Goal: Task Accomplishment & Management: Manage account settings

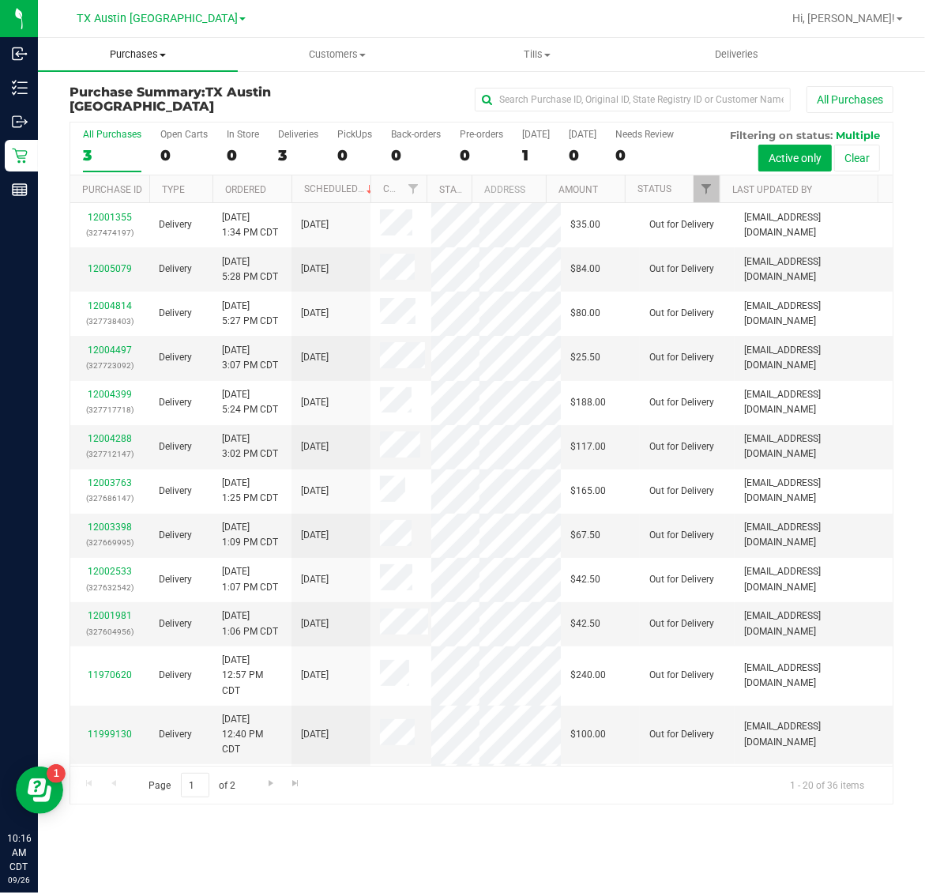
click at [115, 58] on span "Purchases" at bounding box center [138, 54] width 200 height 14
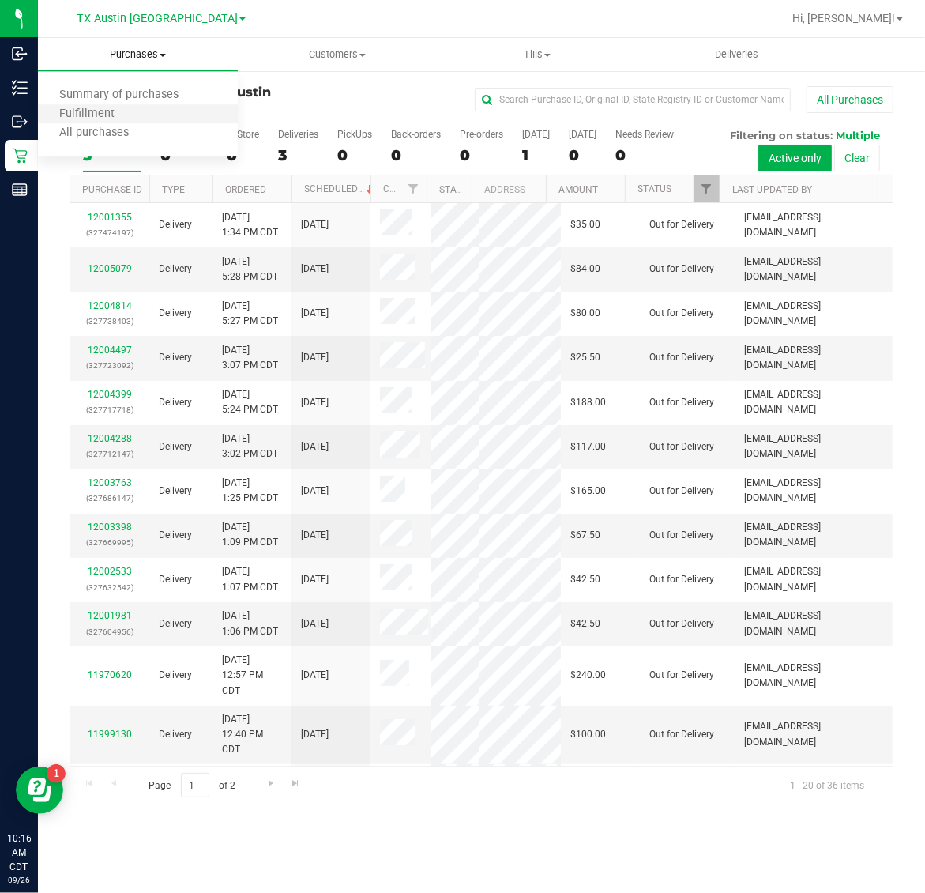
click at [137, 116] on li "Fulfillment" at bounding box center [138, 114] width 200 height 19
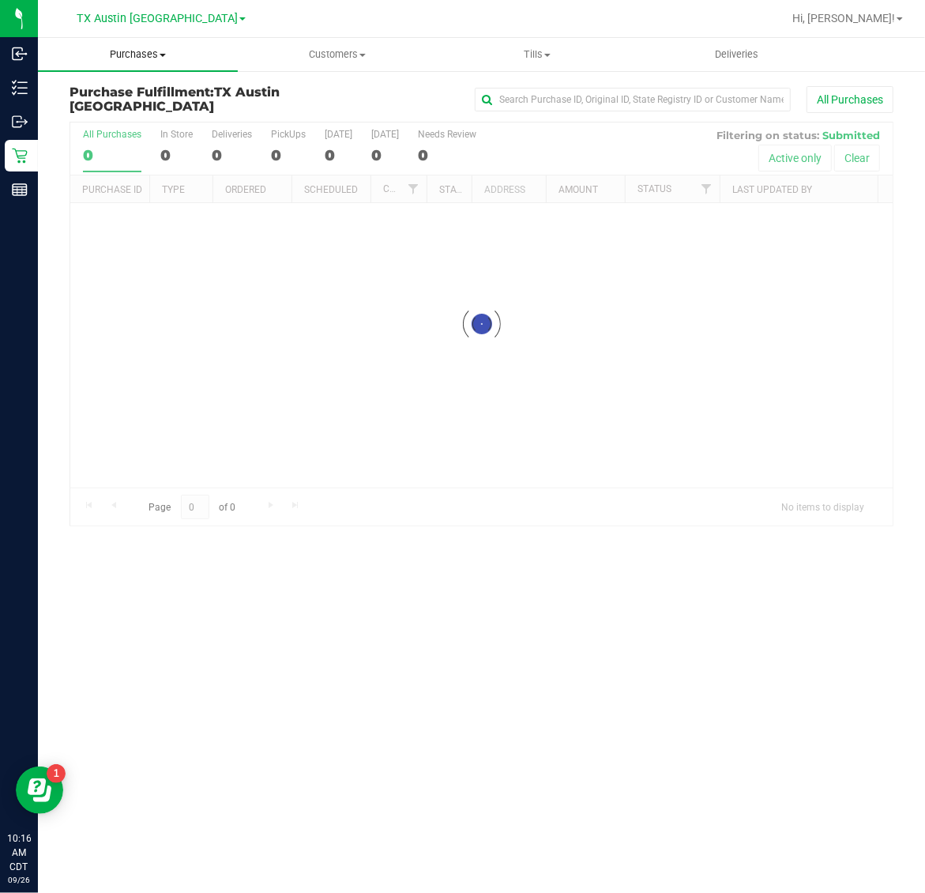
click at [126, 36] on nav "[GEOGRAPHIC_DATA] [GEOGRAPHIC_DATA] [GEOGRAPHIC_DATA] [GEOGRAPHIC_DATA] [GEOGRA…" at bounding box center [481, 19] width 887 height 38
click at [125, 54] on span "Purchases" at bounding box center [138, 54] width 200 height 14
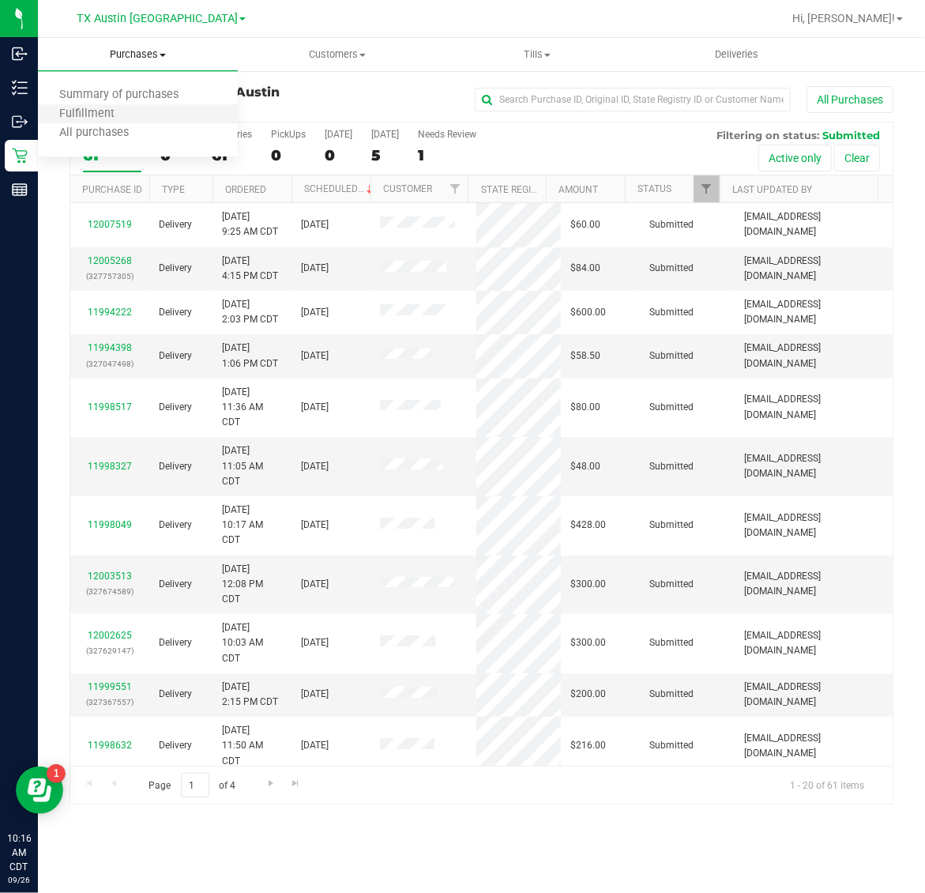
click at [136, 111] on li "Fulfillment" at bounding box center [138, 114] width 200 height 19
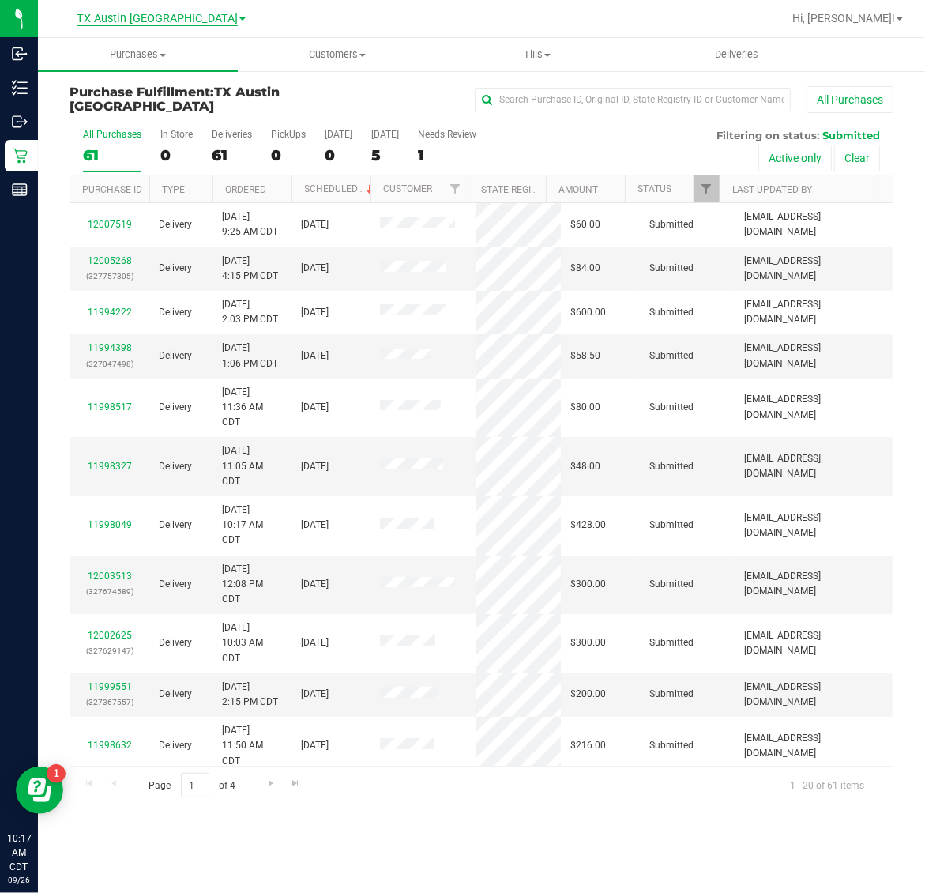
click at [148, 12] on span "TX Austin [GEOGRAPHIC_DATA]" at bounding box center [157, 19] width 161 height 14
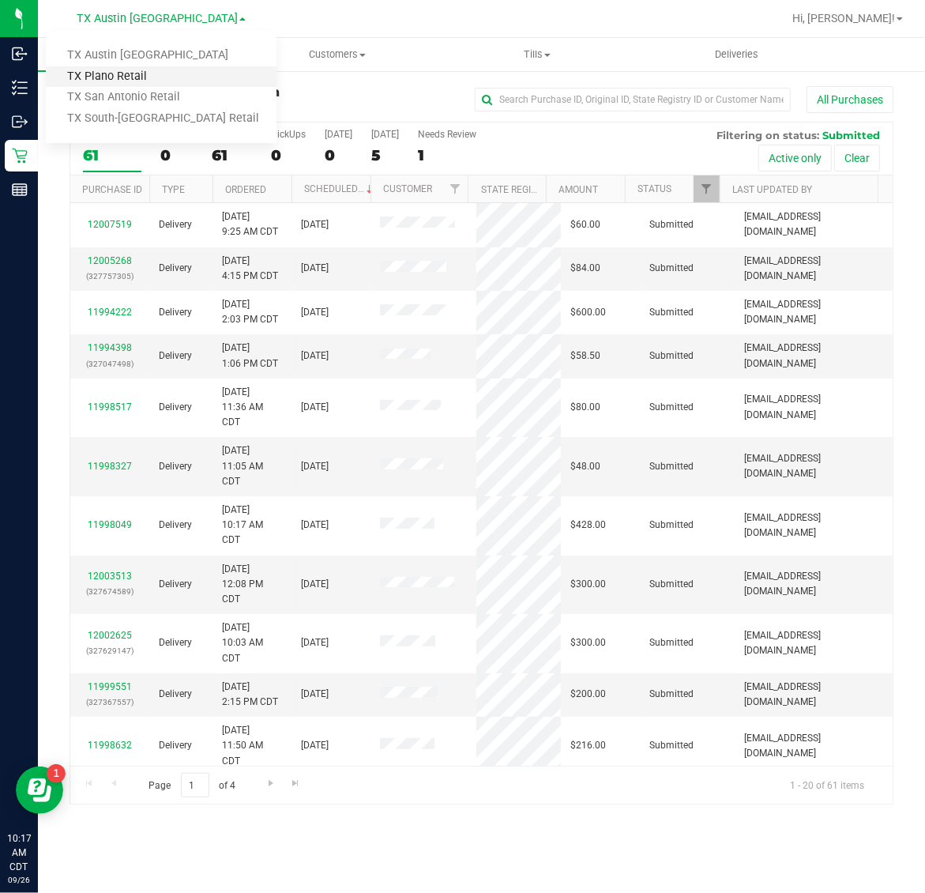
click at [152, 79] on link "TX Plano Retail" at bounding box center [161, 76] width 231 height 21
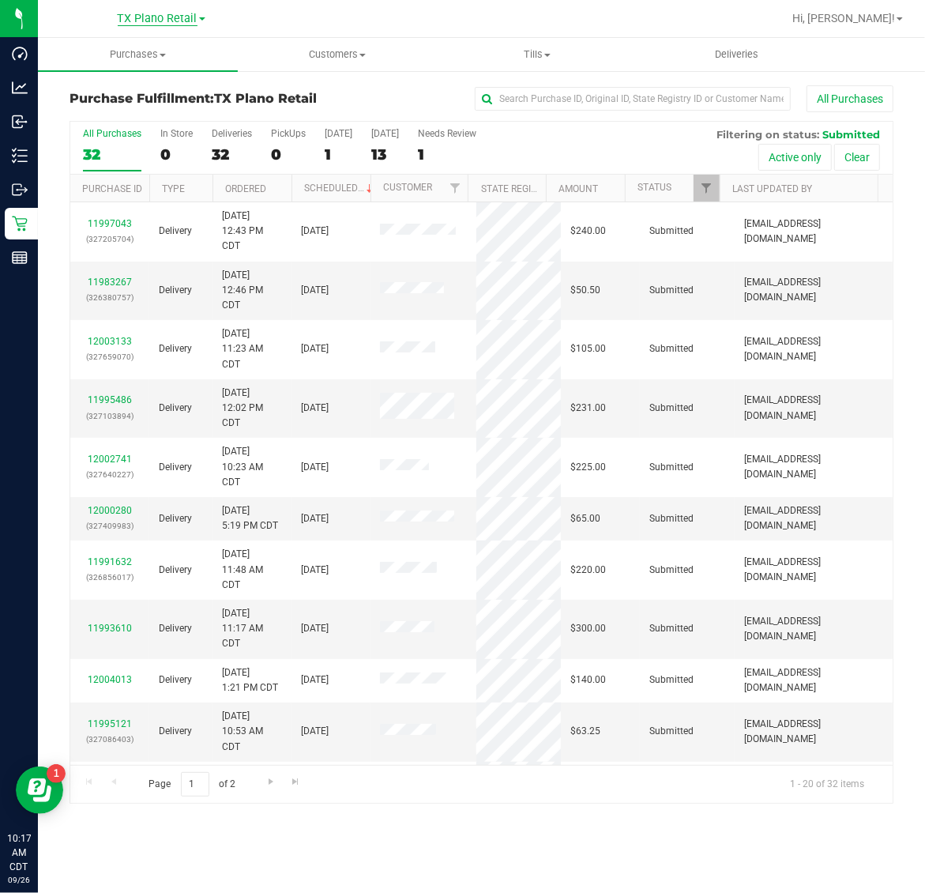
click at [167, 17] on span "TX Plano Retail" at bounding box center [158, 19] width 80 height 14
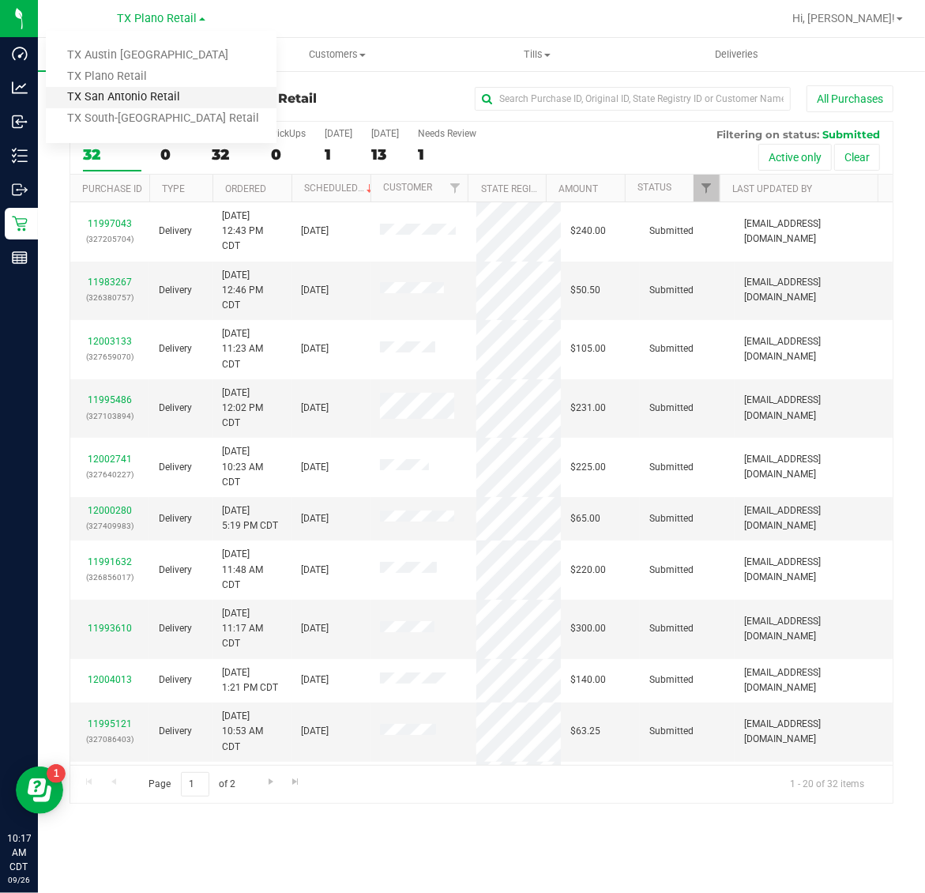
click at [154, 92] on link "TX San Antonio Retail" at bounding box center [161, 97] width 231 height 21
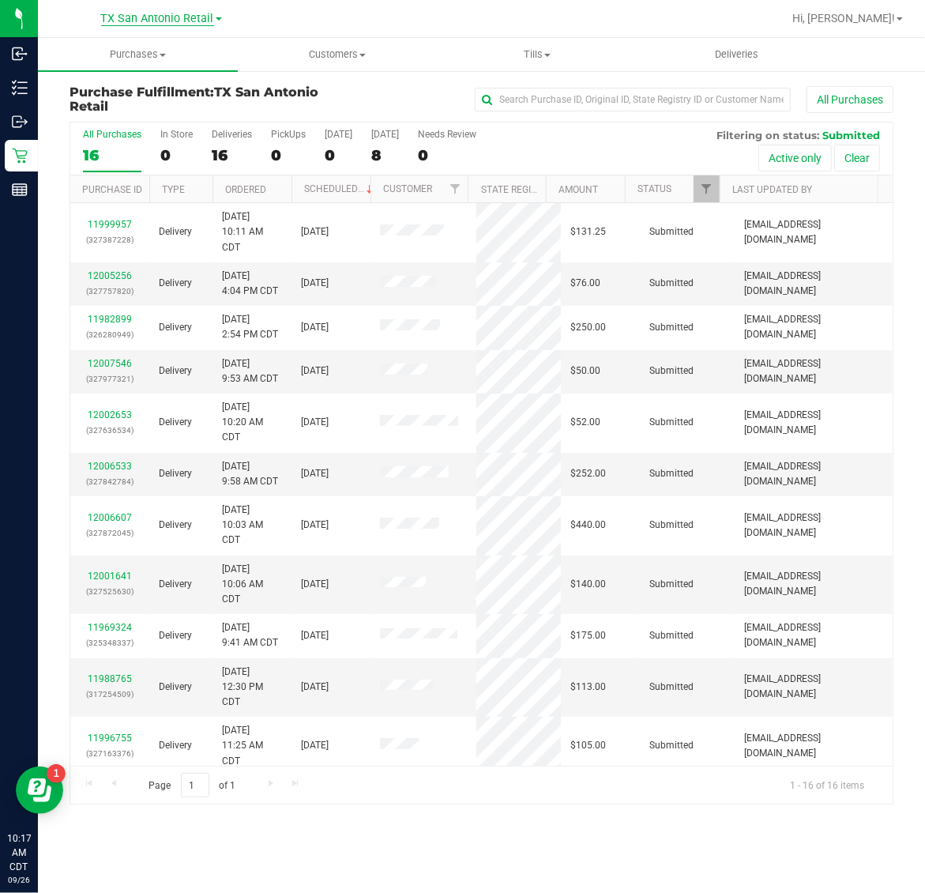
click at [164, 18] on span "TX San Antonio Retail" at bounding box center [157, 19] width 113 height 14
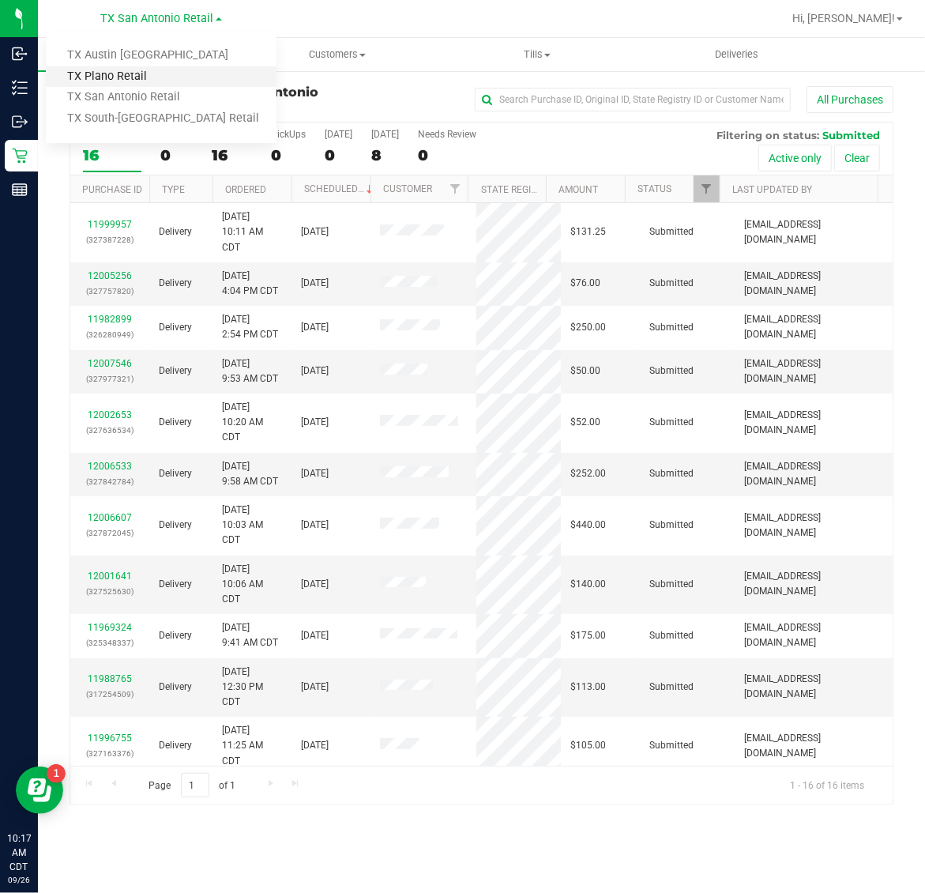
click at [160, 81] on link "TX Plano Retail" at bounding box center [161, 76] width 231 height 21
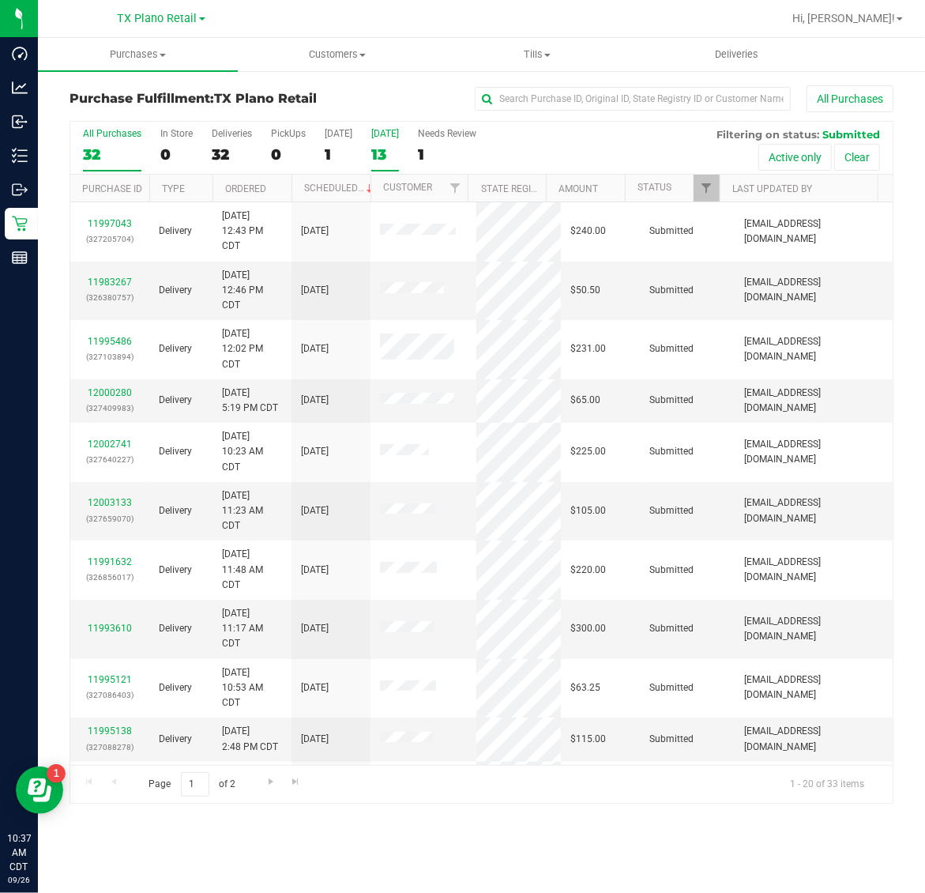
click at [389, 143] on label "[DATE] 13" at bounding box center [385, 149] width 28 height 43
click at [0, 0] on input "[DATE] 13" at bounding box center [0, 0] width 0 height 0
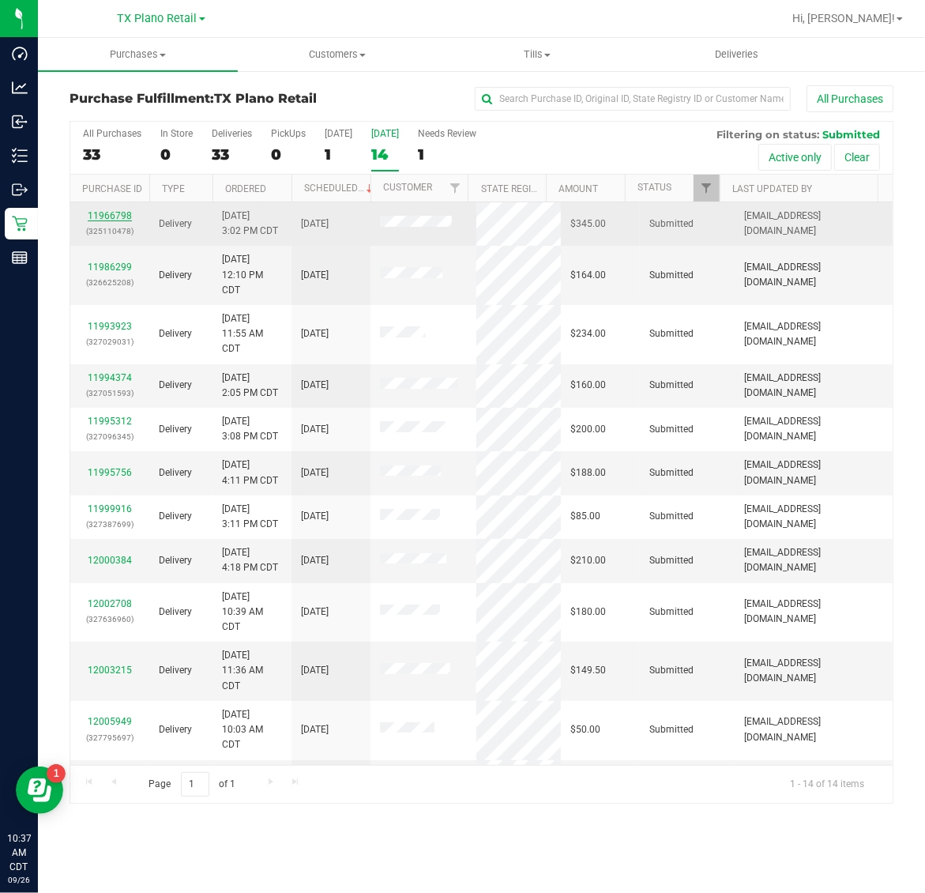
click at [120, 216] on link "11966798" at bounding box center [110, 215] width 44 height 11
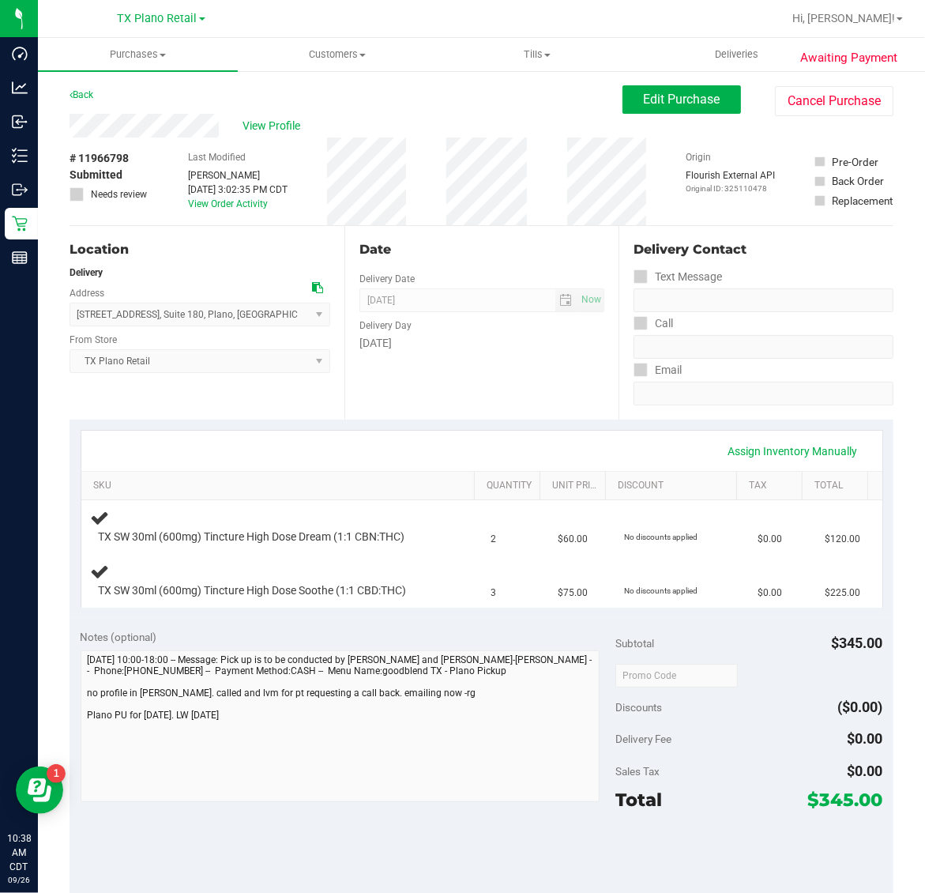
click at [107, 152] on span "# 11966798" at bounding box center [99, 158] width 59 height 17
copy span "11966798"
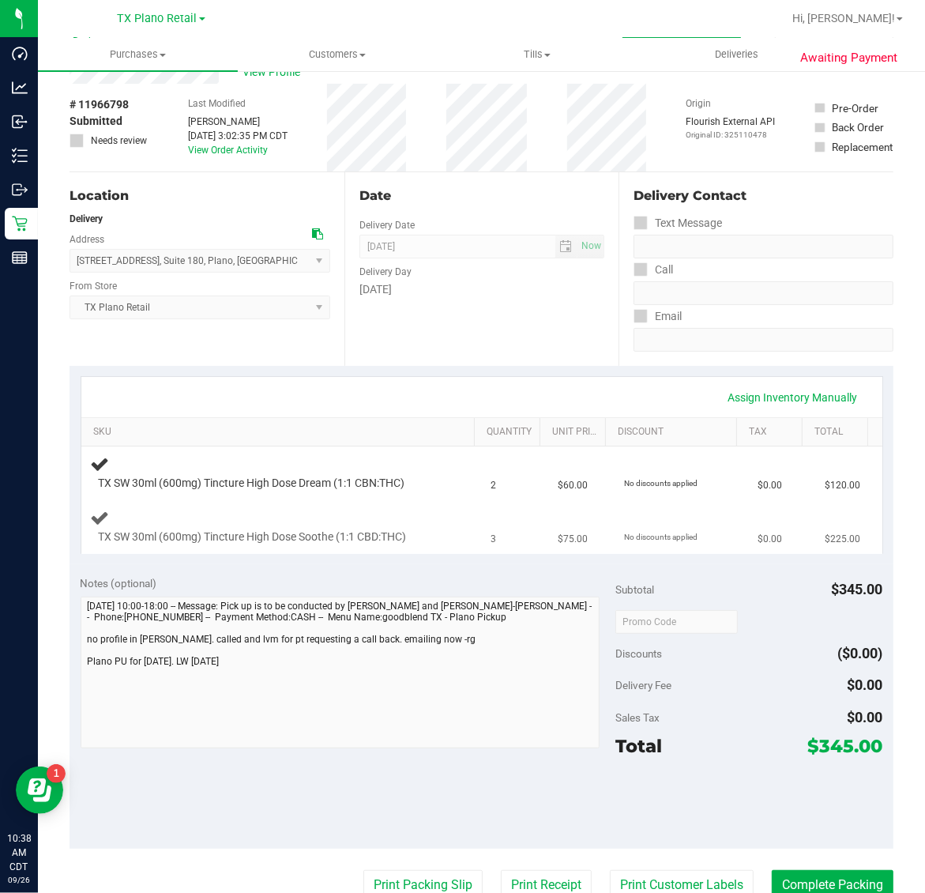
scroll to position [99, 0]
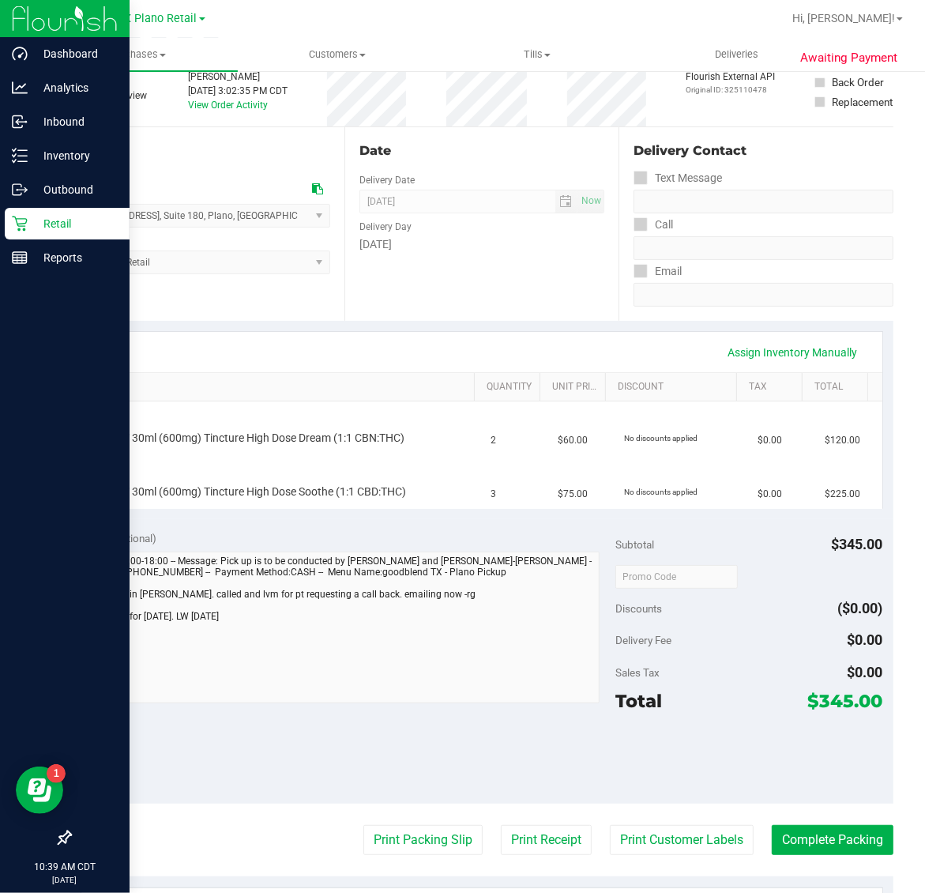
click at [77, 220] on p "Retail" at bounding box center [75, 223] width 95 height 19
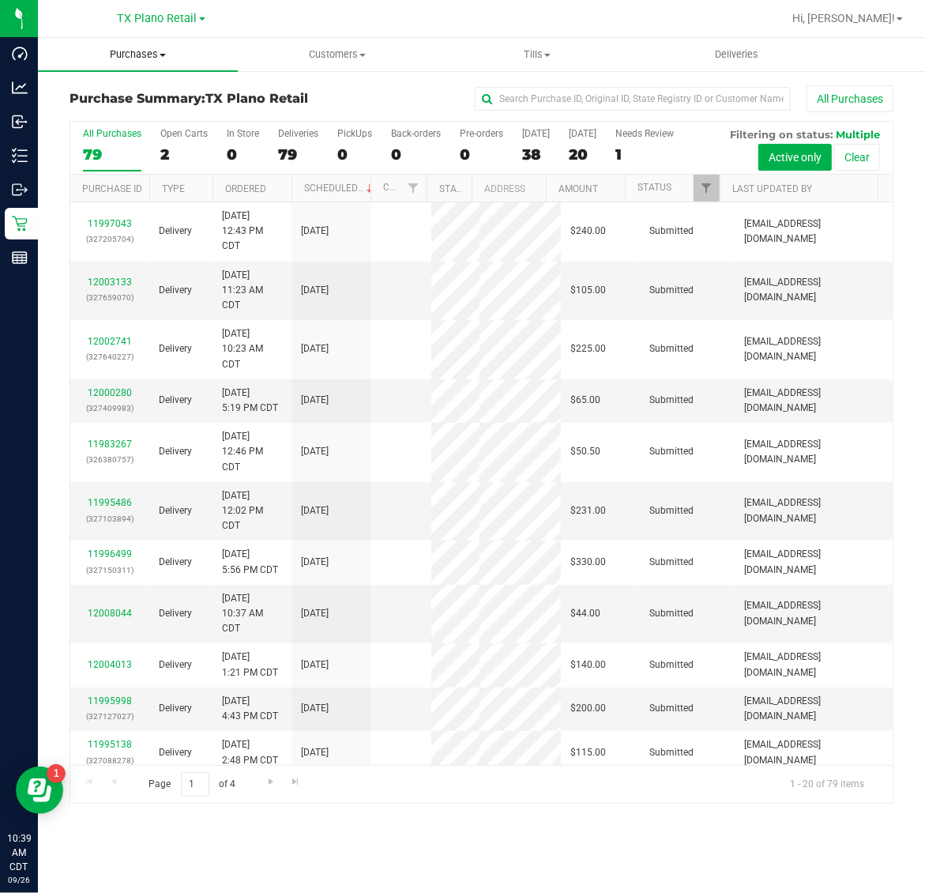
click at [135, 53] on span "Purchases" at bounding box center [138, 54] width 200 height 14
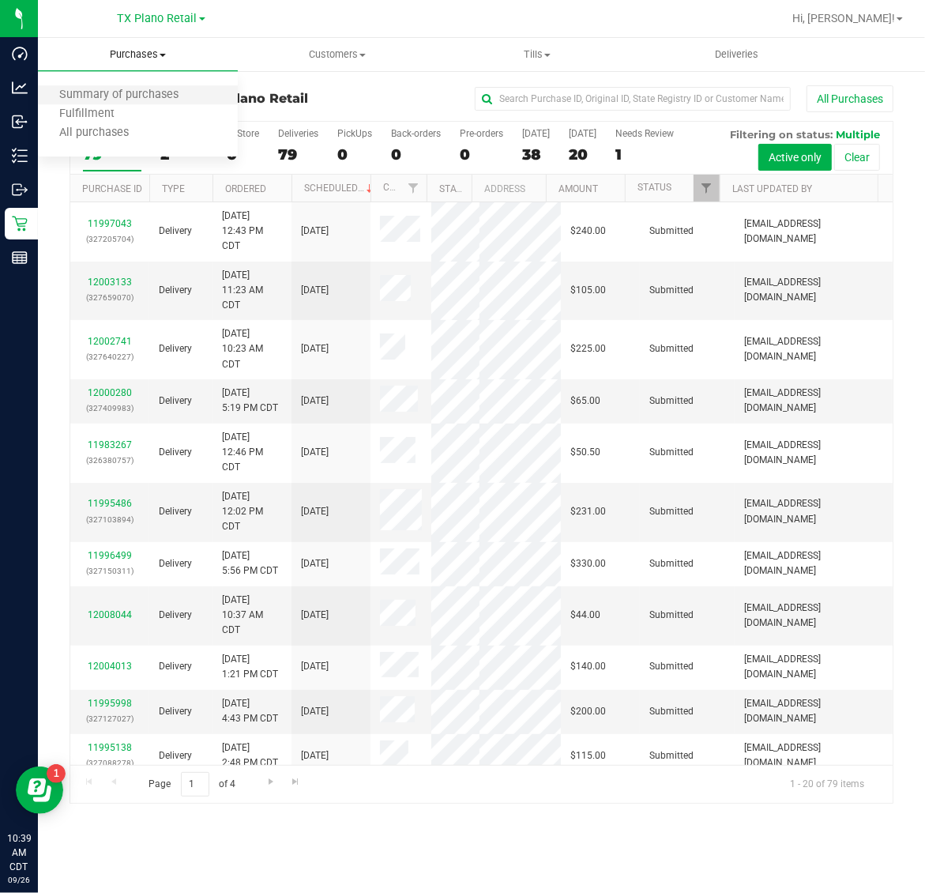
click at [140, 103] on li "Summary of purchases" at bounding box center [138, 95] width 200 height 19
click at [138, 47] on span "Purchases" at bounding box center [138, 54] width 200 height 14
click at [144, 120] on li "Fulfillment" at bounding box center [138, 114] width 200 height 19
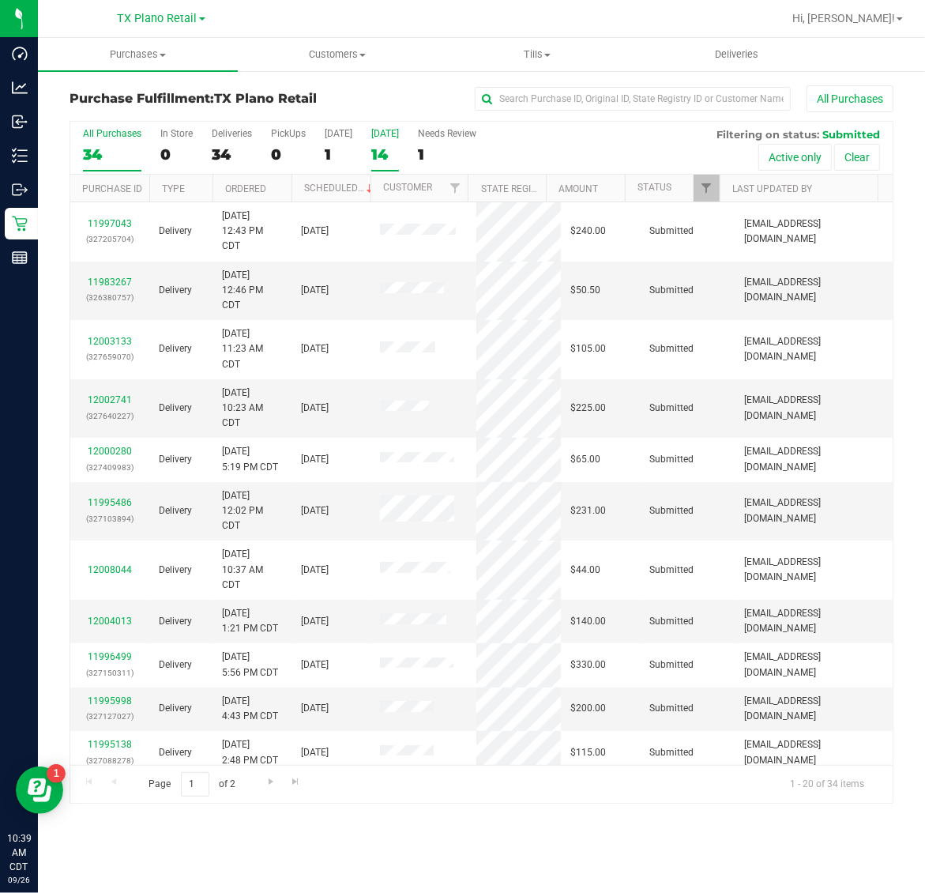
click at [380, 139] on div "[DATE]" at bounding box center [385, 133] width 28 height 11
click at [0, 0] on input "[DATE] 14" at bounding box center [0, 0] width 0 height 0
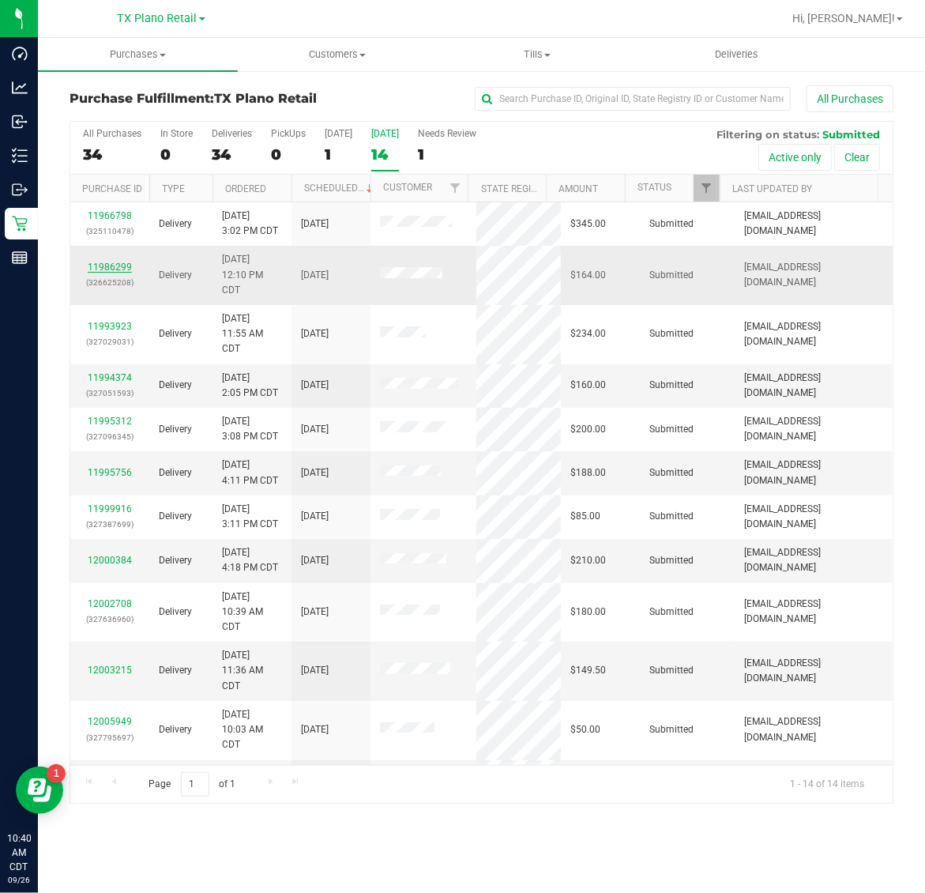
click at [108, 270] on link "11986299" at bounding box center [110, 266] width 44 height 11
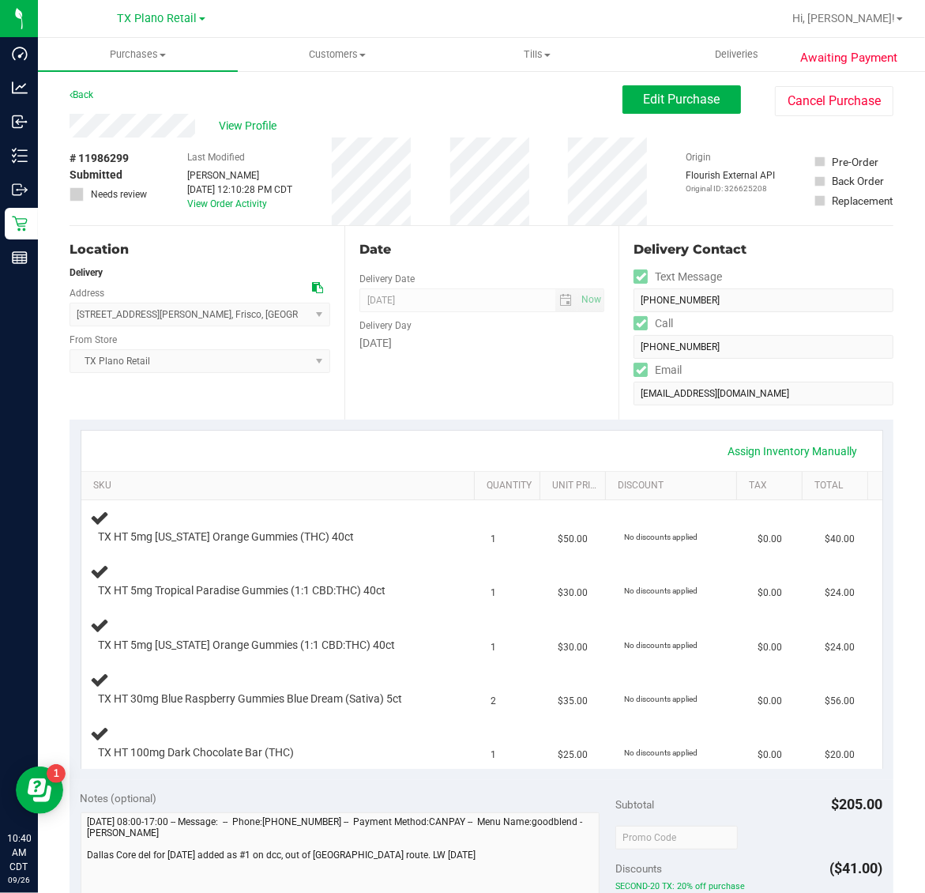
click at [118, 154] on span "# 11986299" at bounding box center [99, 158] width 59 height 17
copy span "11986299"
click at [126, 55] on span "Purchases" at bounding box center [138, 54] width 200 height 14
click at [136, 117] on li "Fulfillment" at bounding box center [138, 114] width 200 height 19
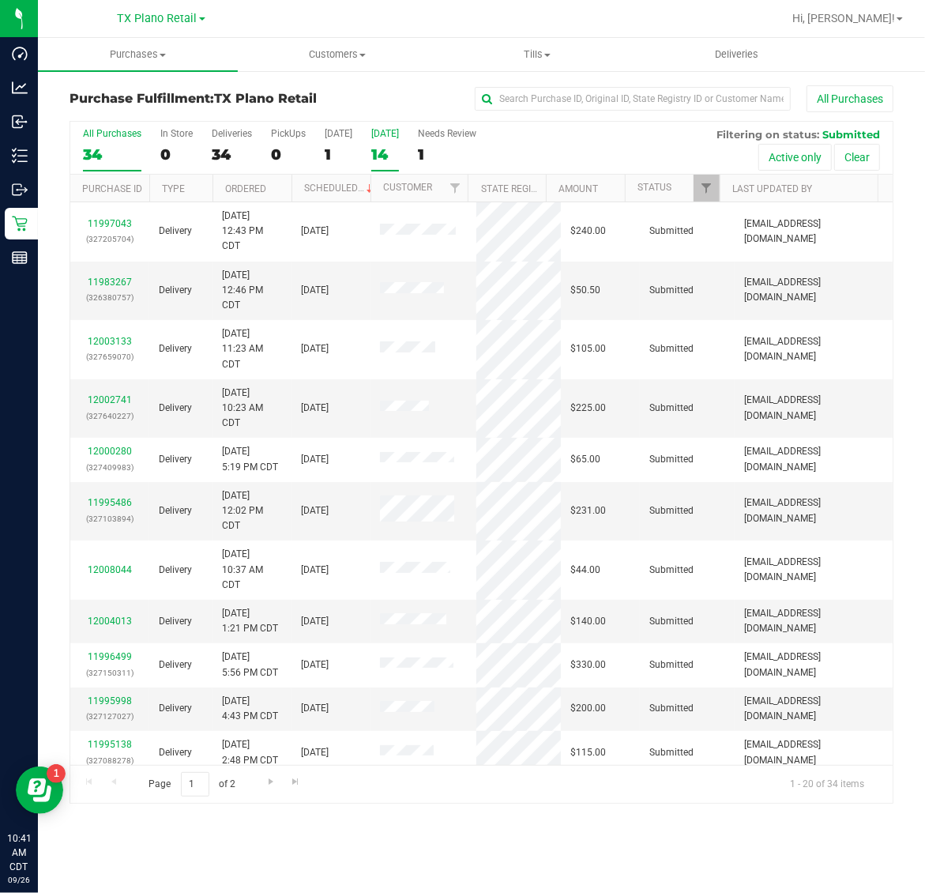
click at [389, 142] on label "[DATE] 14" at bounding box center [385, 149] width 28 height 43
click at [0, 0] on input "[DATE] 14" at bounding box center [0, 0] width 0 height 0
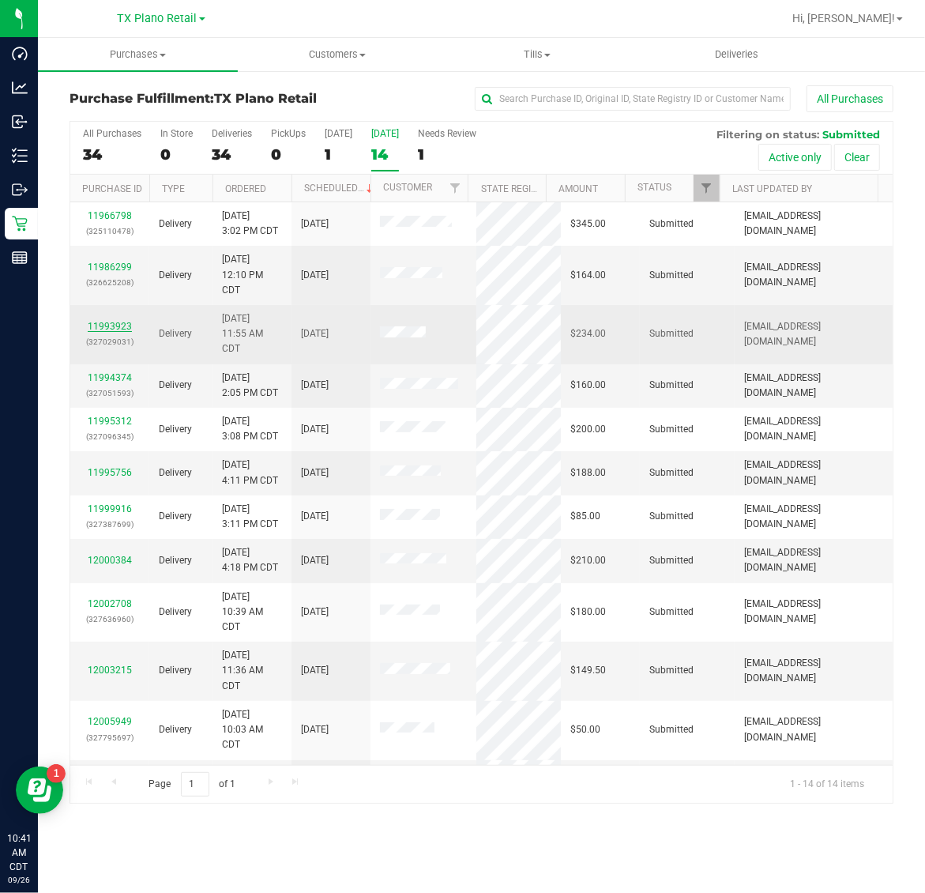
click at [108, 330] on link "11993923" at bounding box center [110, 326] width 44 height 11
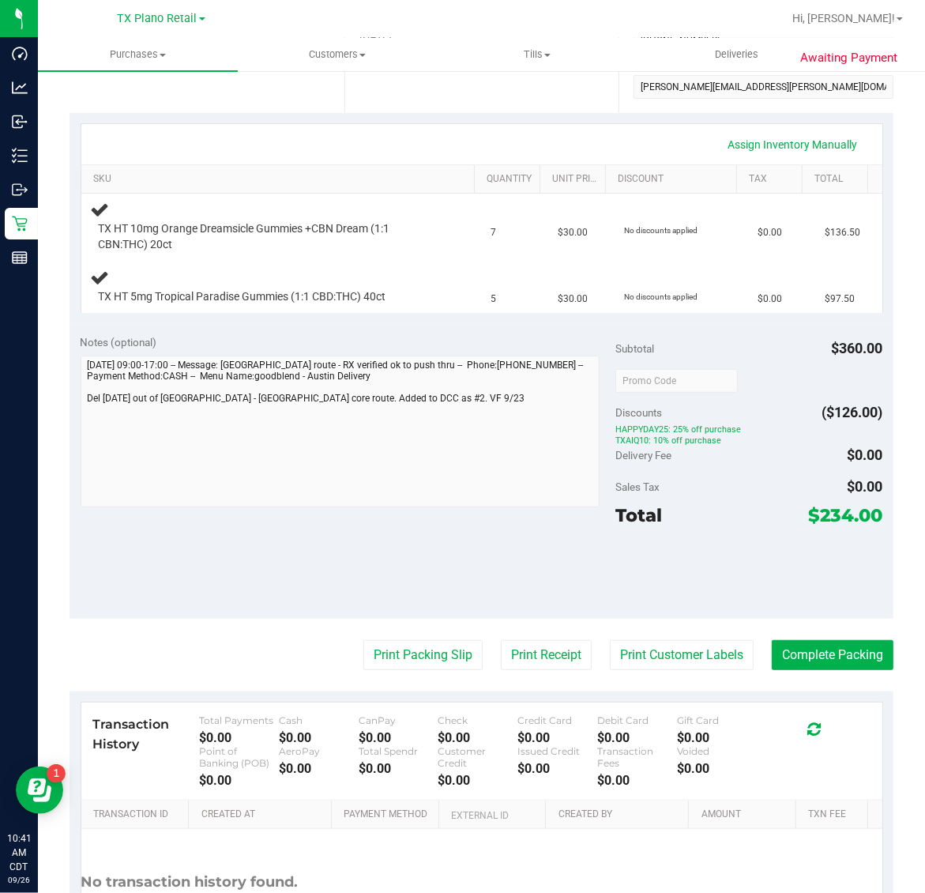
scroll to position [395, 0]
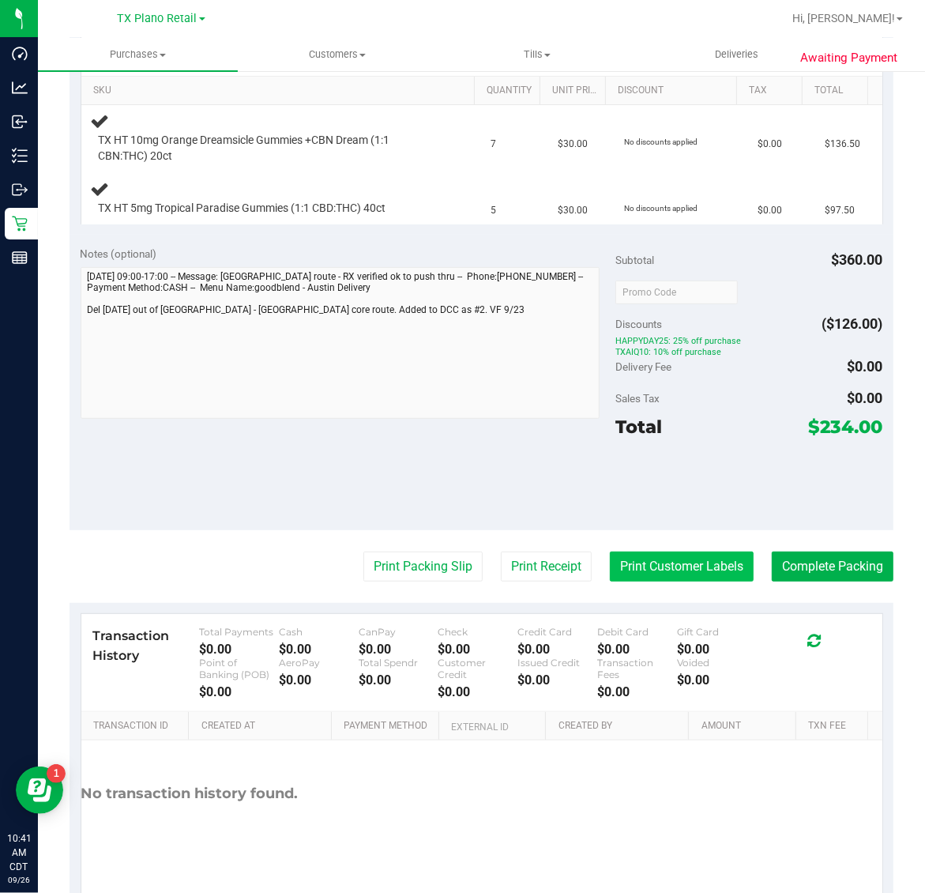
click at [665, 566] on button "Print Customer Labels" at bounding box center [682, 566] width 144 height 30
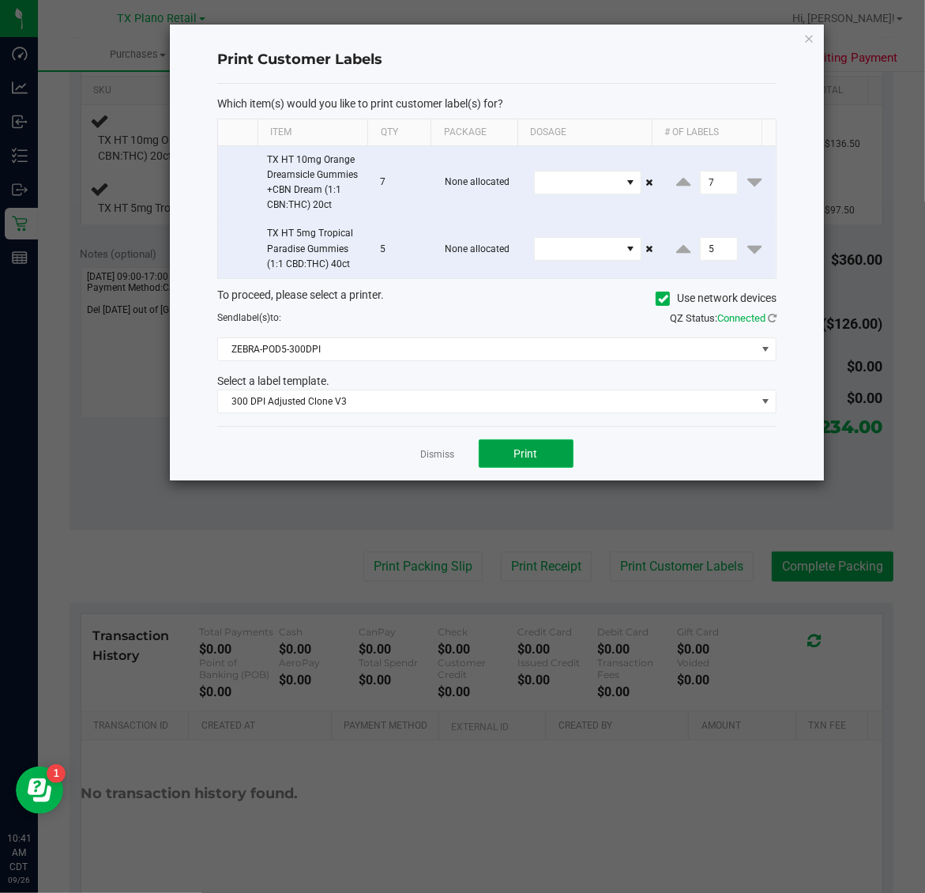
click at [541, 460] on button "Print" at bounding box center [526, 453] width 95 height 28
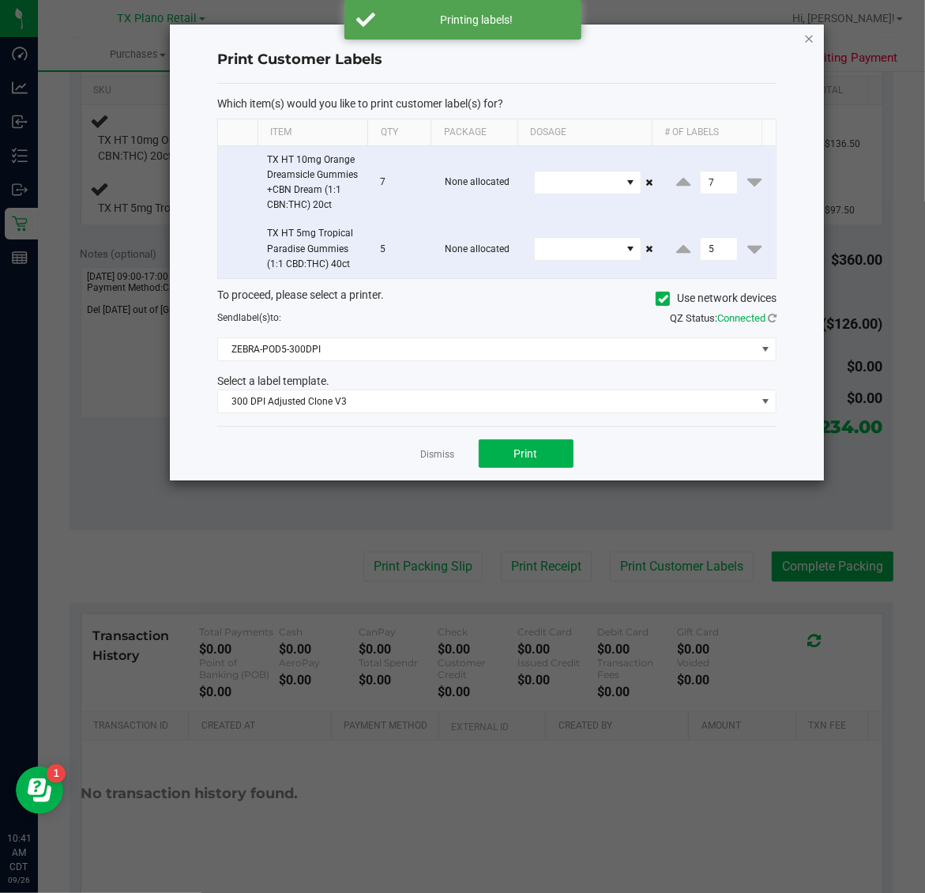
click at [810, 41] on icon "button" at bounding box center [809, 37] width 11 height 19
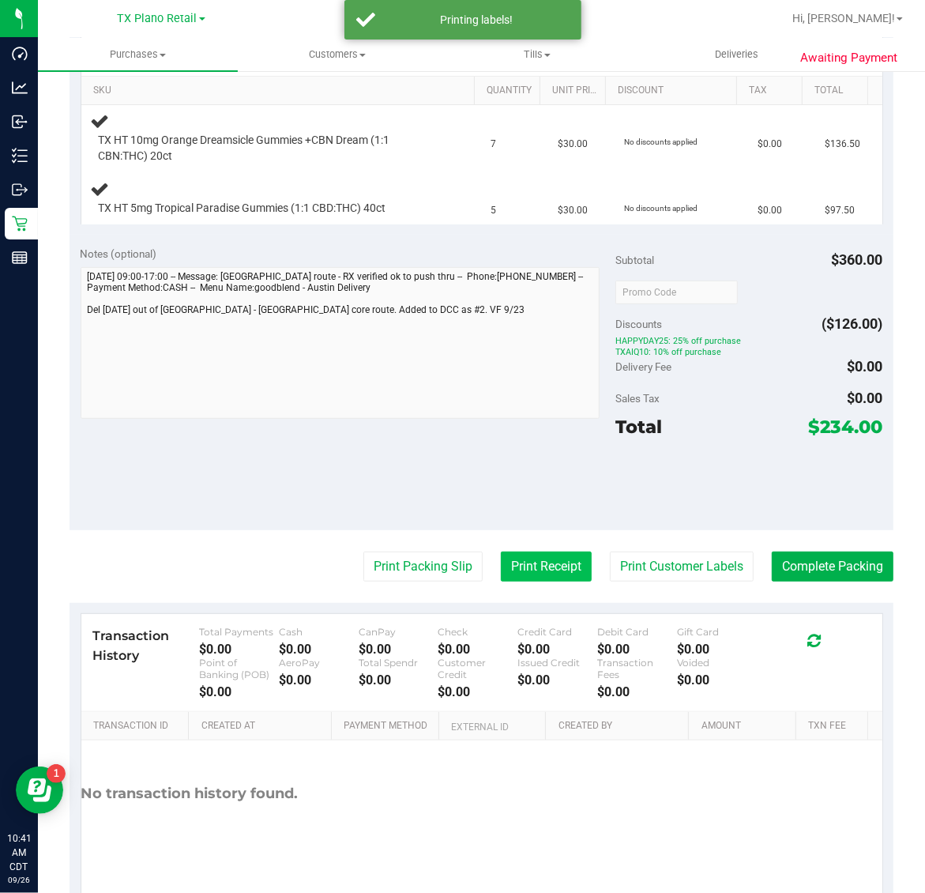
click at [528, 569] on button "Print Receipt" at bounding box center [546, 566] width 91 height 30
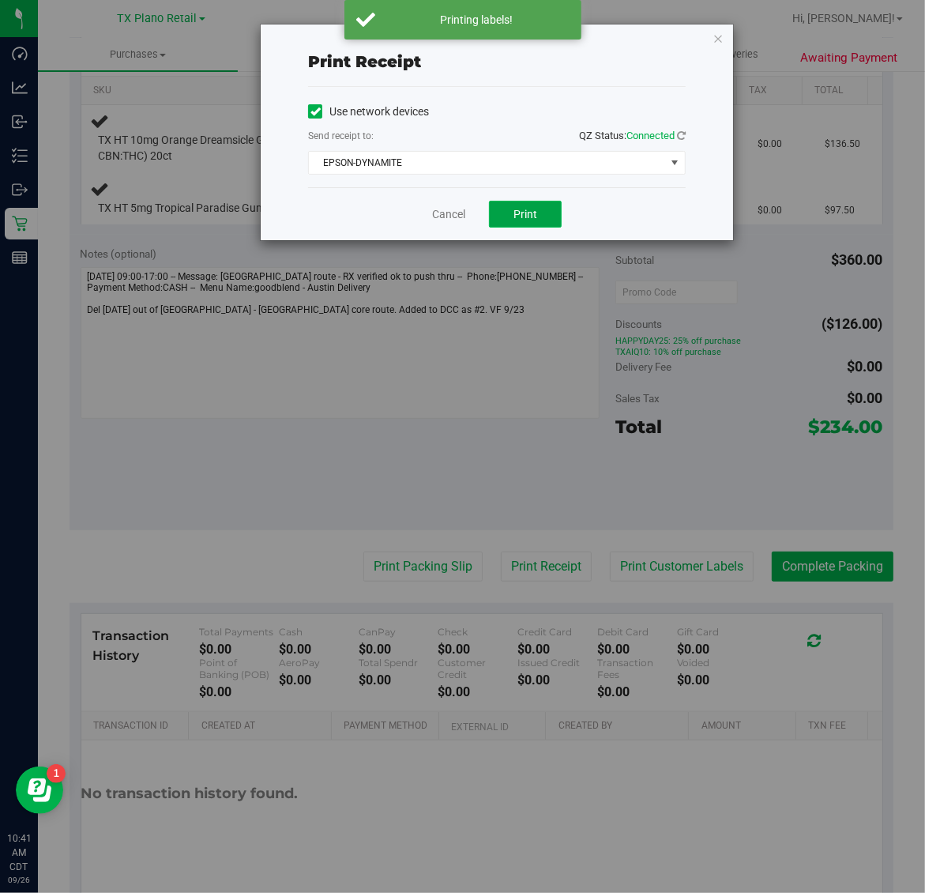
click at [499, 217] on button "Print" at bounding box center [525, 214] width 73 height 27
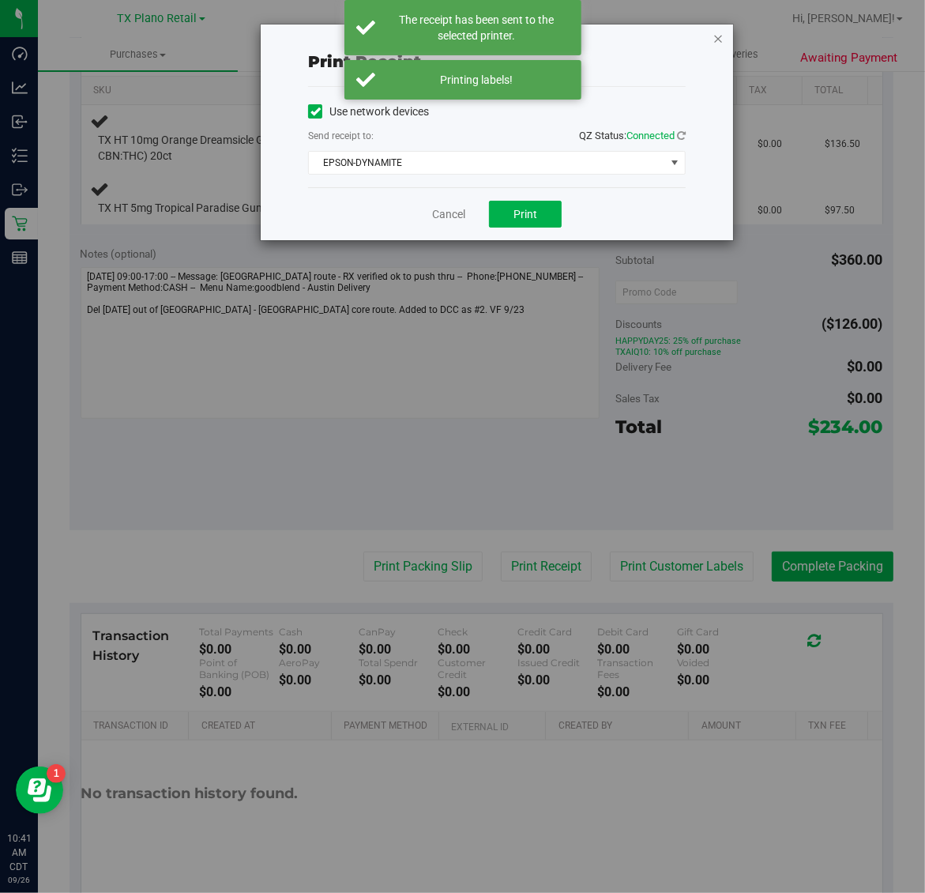
click at [716, 30] on icon "button" at bounding box center [717, 37] width 11 height 19
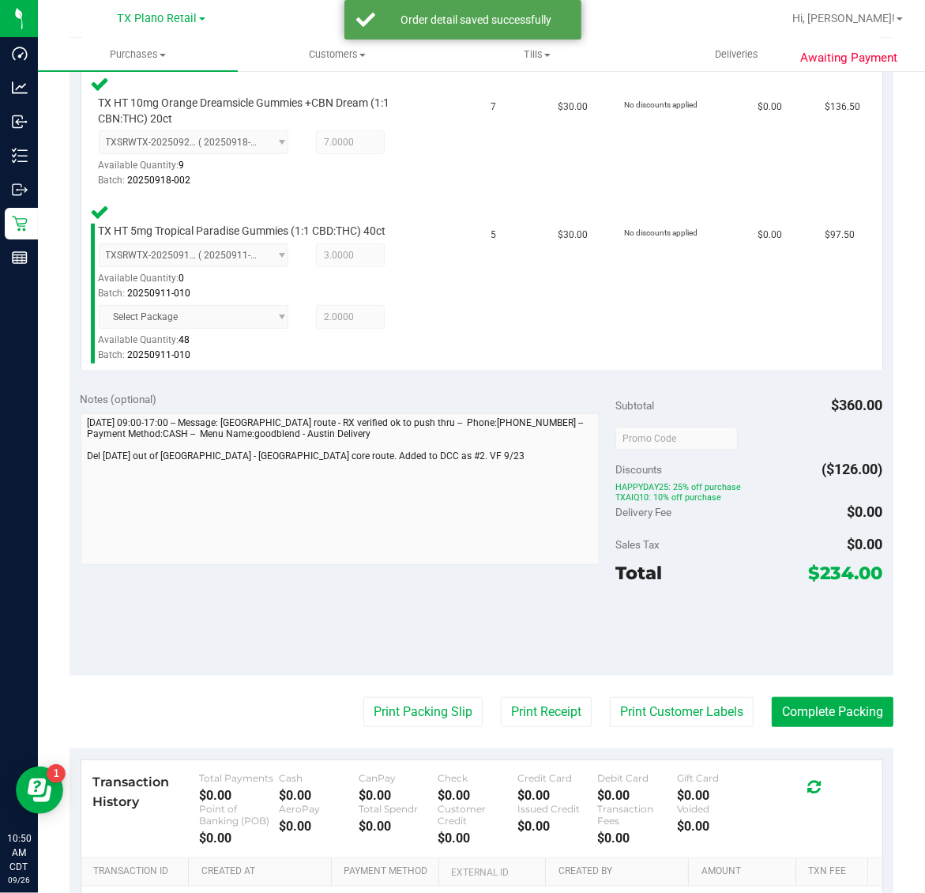
scroll to position [437, 0]
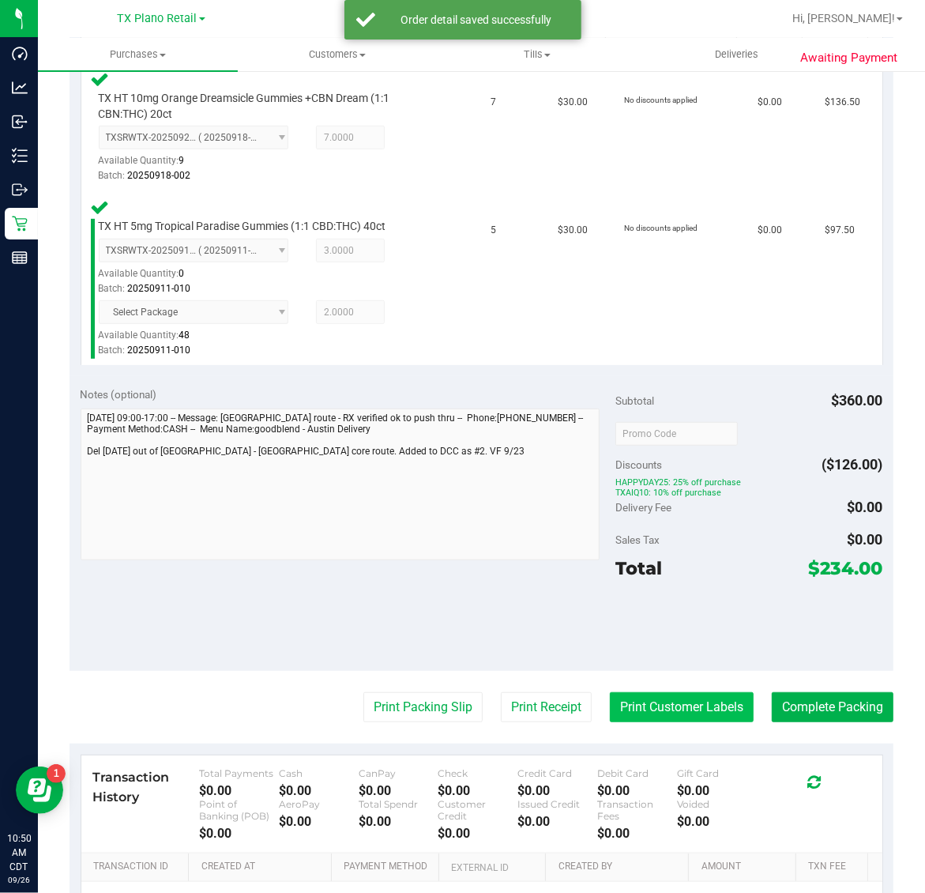
click at [672, 705] on button "Print Customer Labels" at bounding box center [682, 707] width 144 height 30
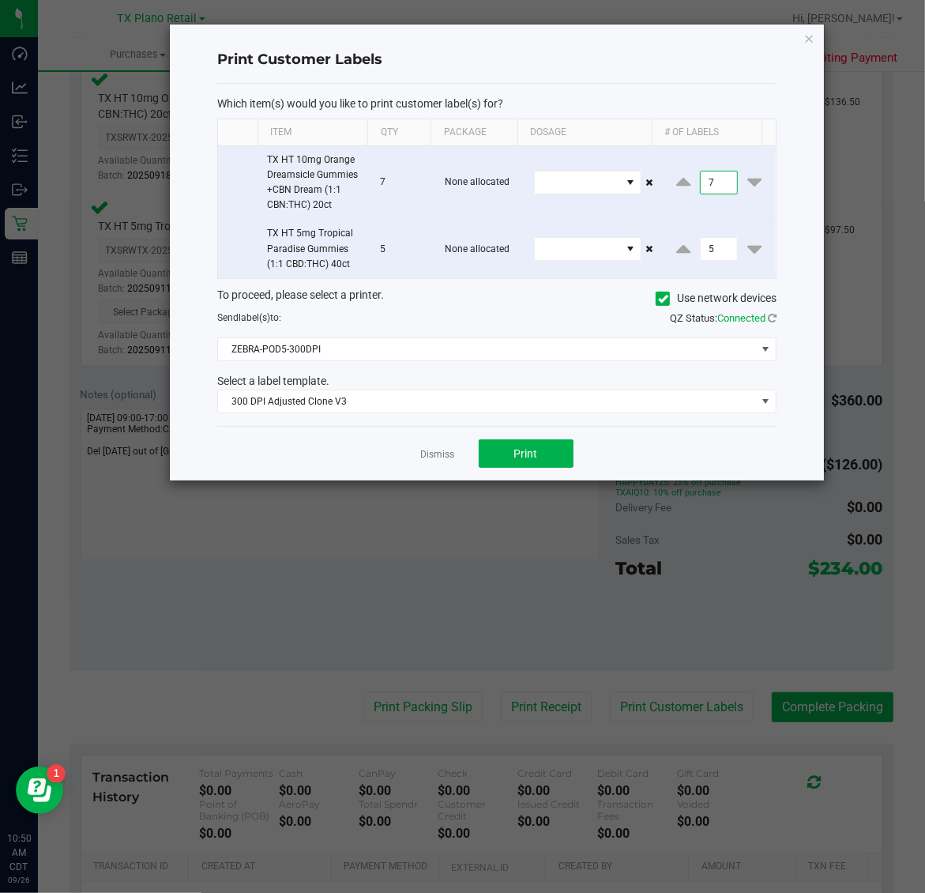
click at [715, 179] on input "7" at bounding box center [719, 182] width 36 height 22
click at [519, 464] on button "Print" at bounding box center [526, 453] width 95 height 28
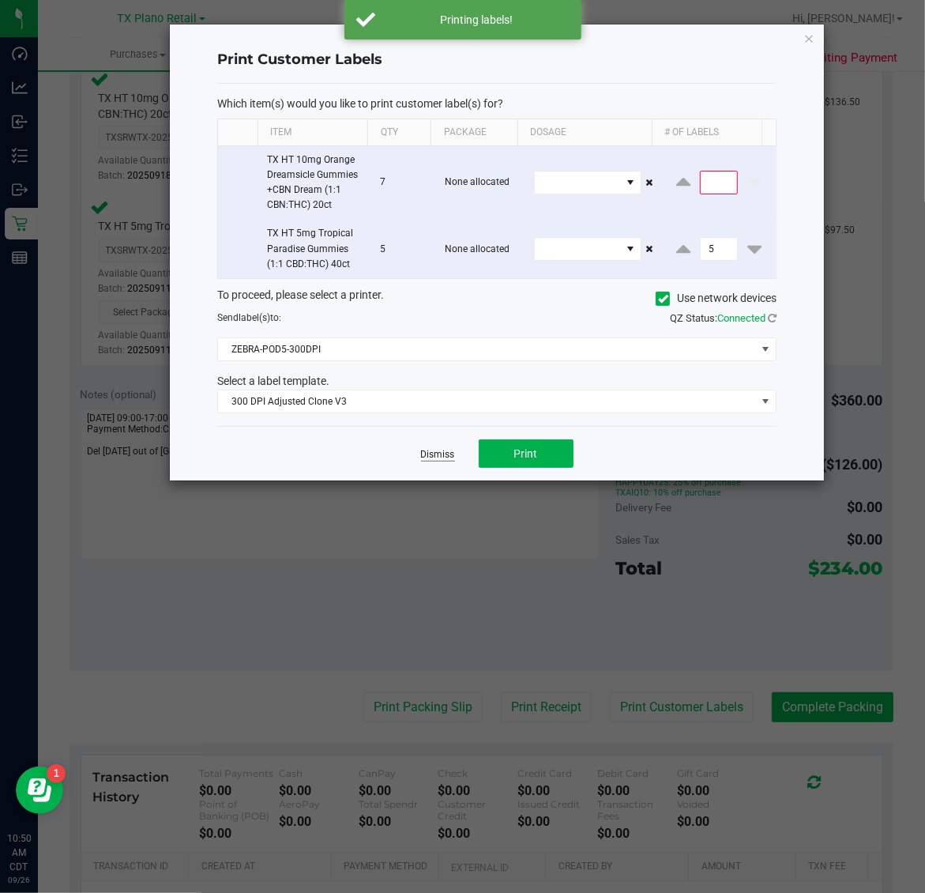
click at [447, 457] on link "Dismiss" at bounding box center [438, 454] width 34 height 13
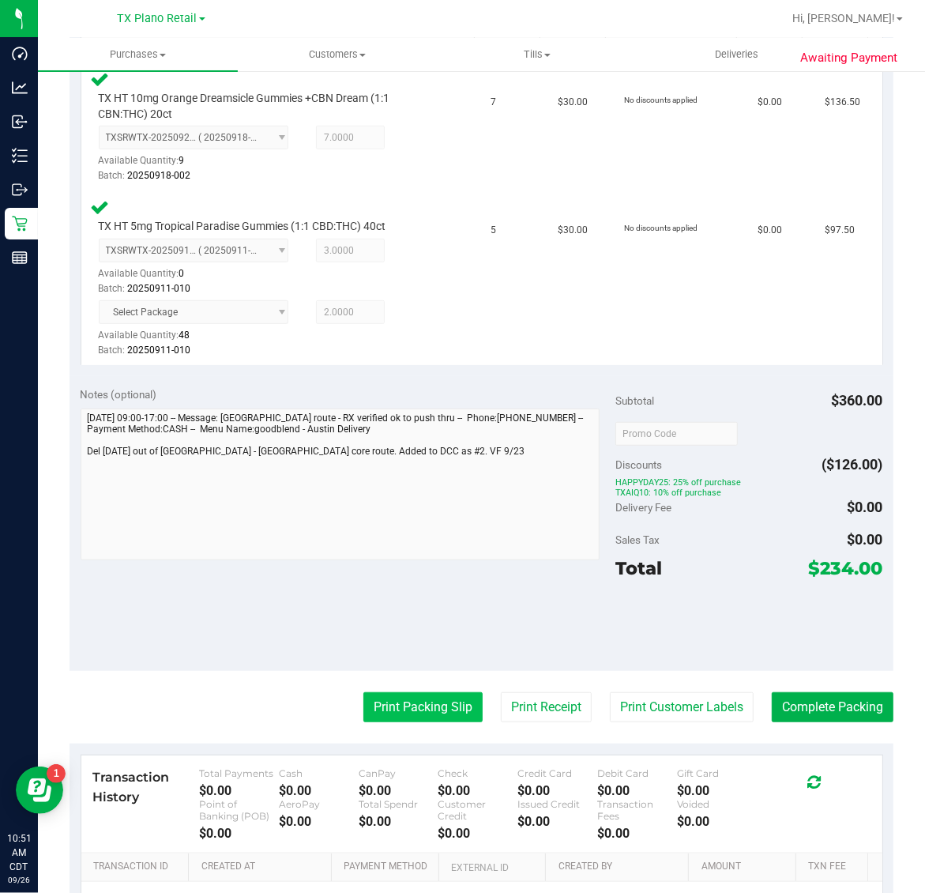
click at [420, 709] on button "Print Packing Slip" at bounding box center [422, 707] width 119 height 30
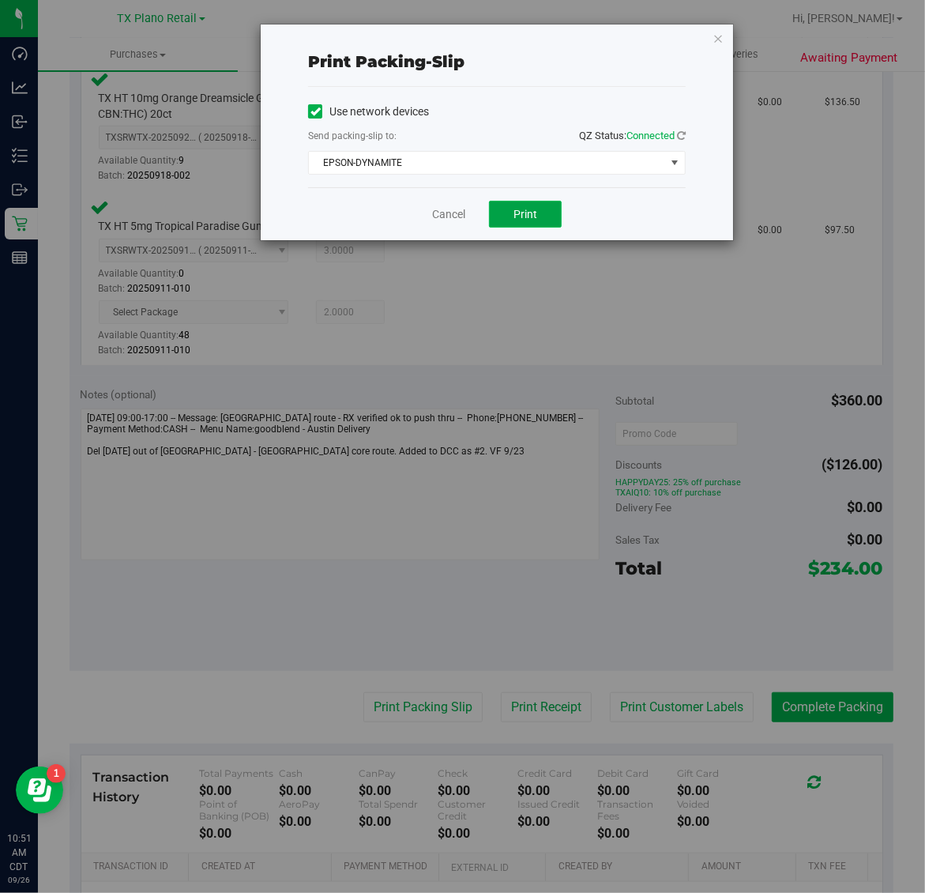
click at [529, 210] on span "Print" at bounding box center [525, 214] width 24 height 13
click at [716, 45] on icon "button" at bounding box center [717, 37] width 11 height 19
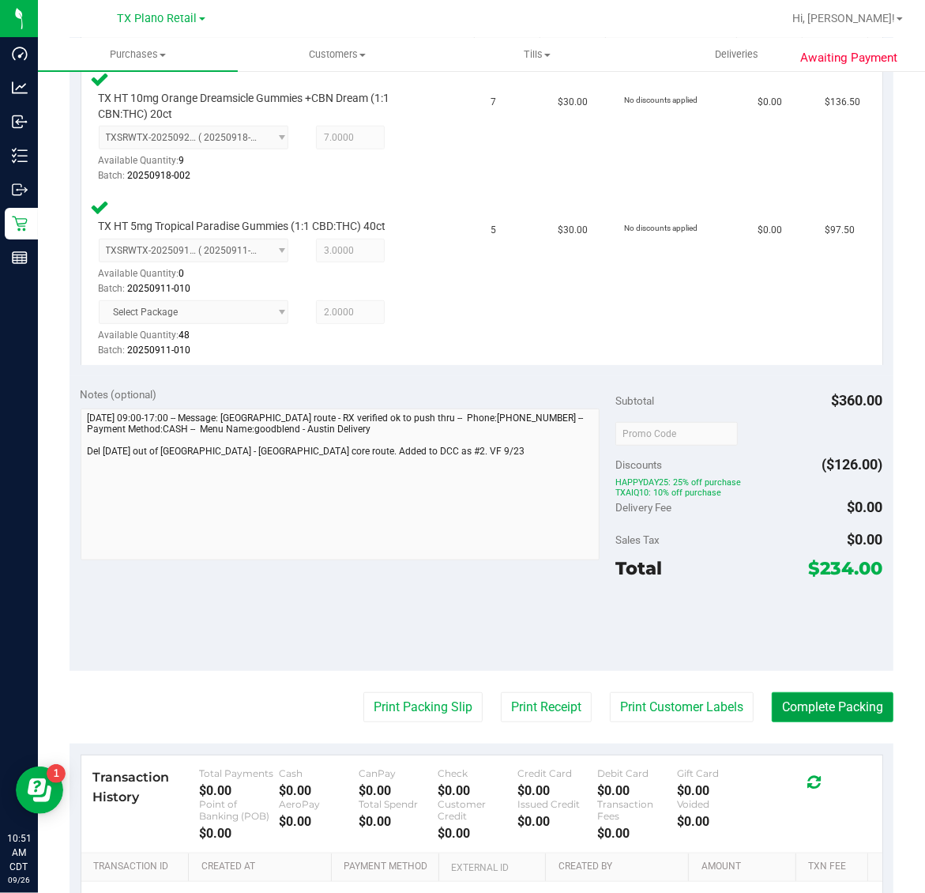
click at [814, 711] on button "Complete Packing" at bounding box center [833, 707] width 122 height 30
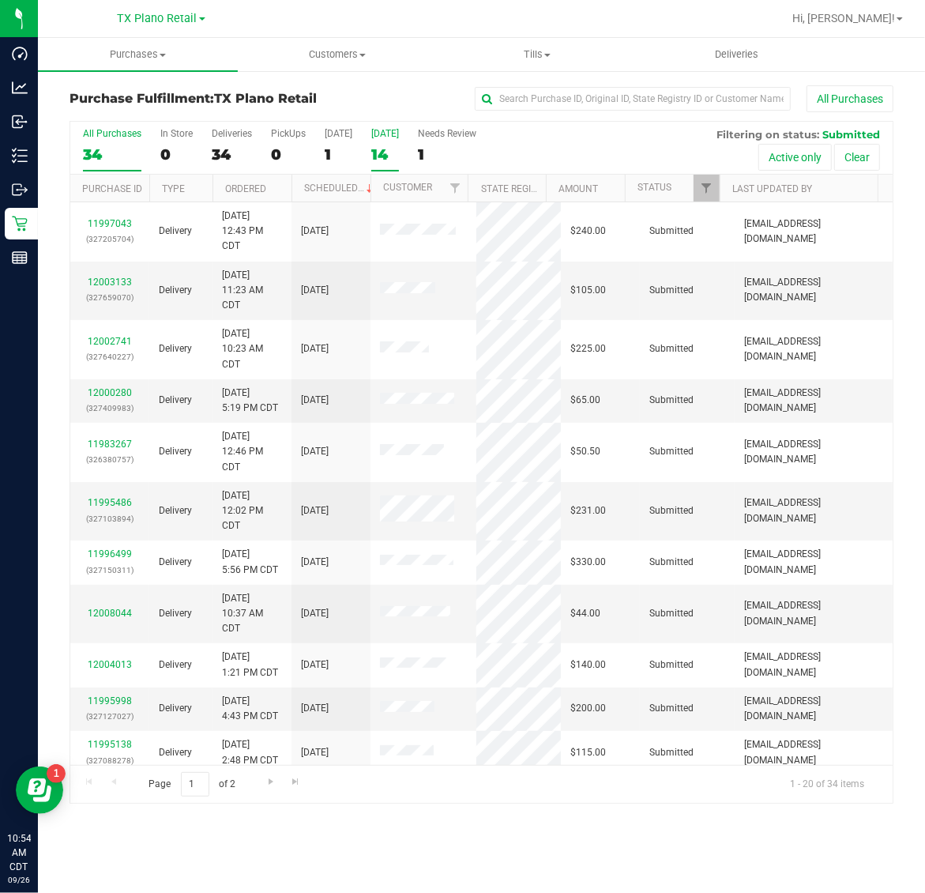
click at [382, 136] on div "[DATE]" at bounding box center [385, 133] width 28 height 11
click at [0, 0] on input "Tomorrow 14" at bounding box center [0, 0] width 0 height 0
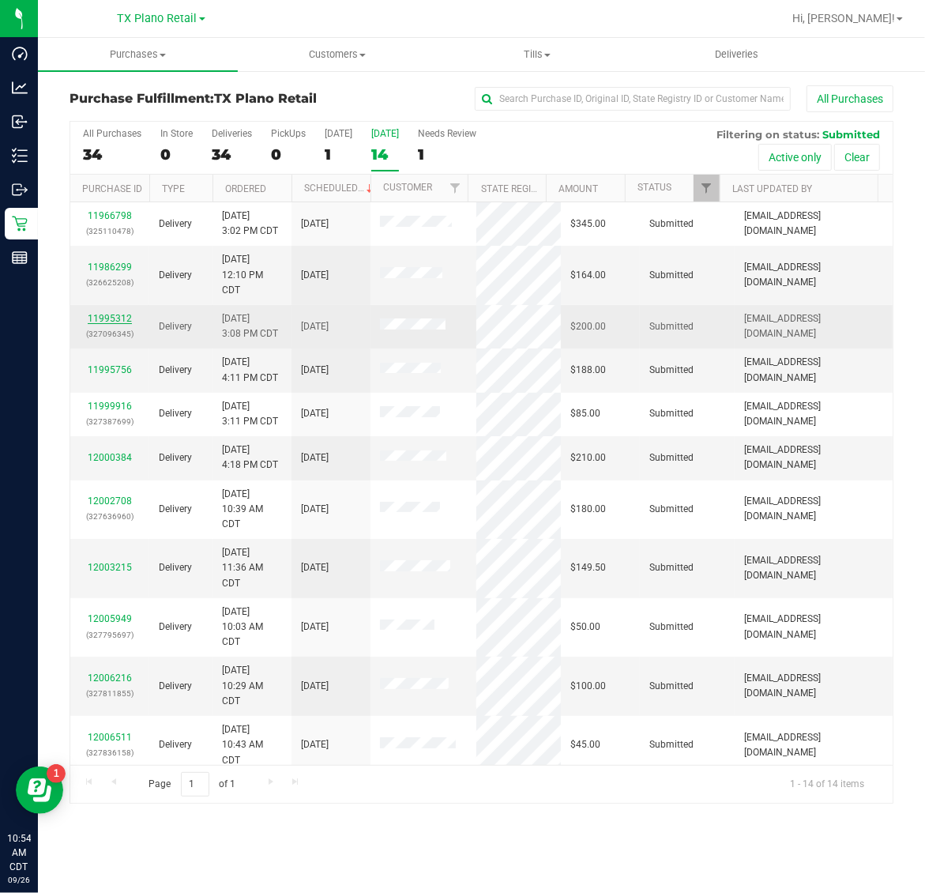
click at [115, 317] on link "11995312" at bounding box center [110, 318] width 44 height 11
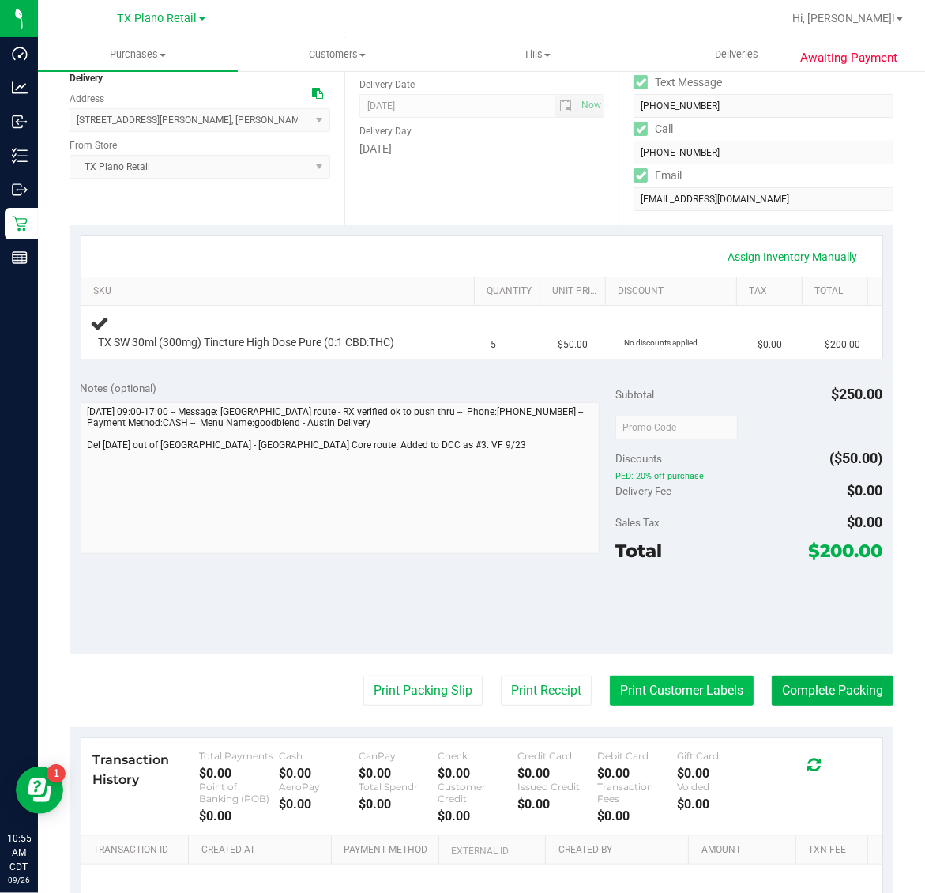
scroll to position [197, 0]
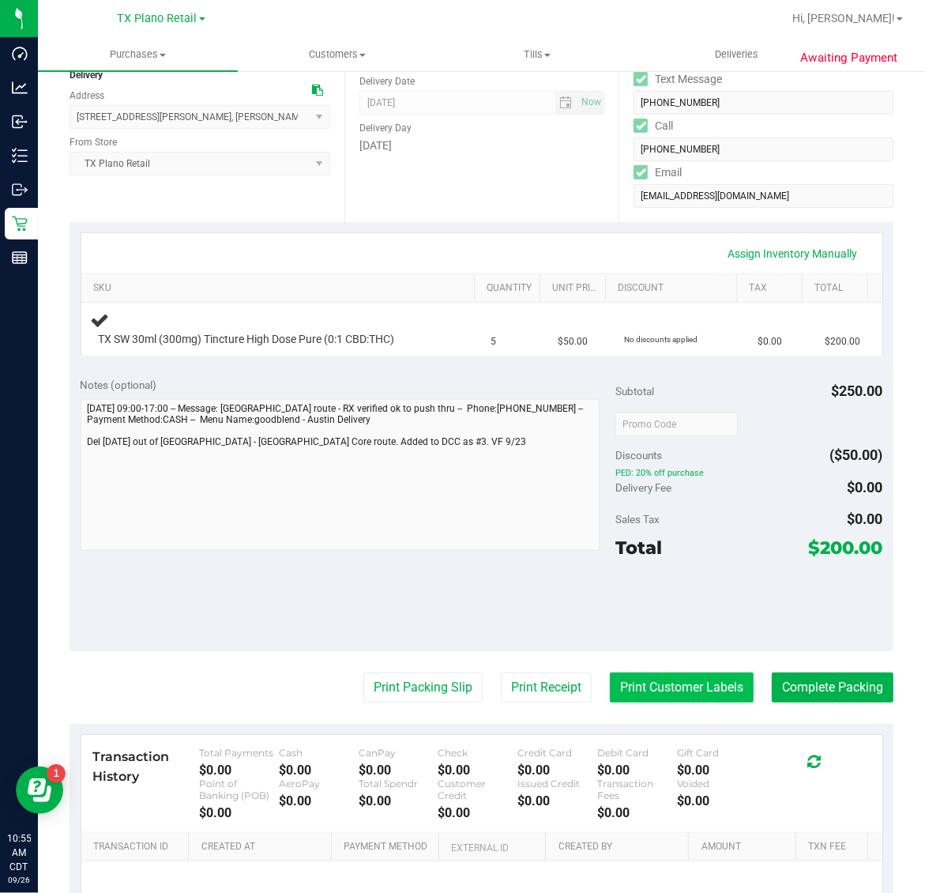
click at [669, 680] on button "Print Customer Labels" at bounding box center [682, 687] width 144 height 30
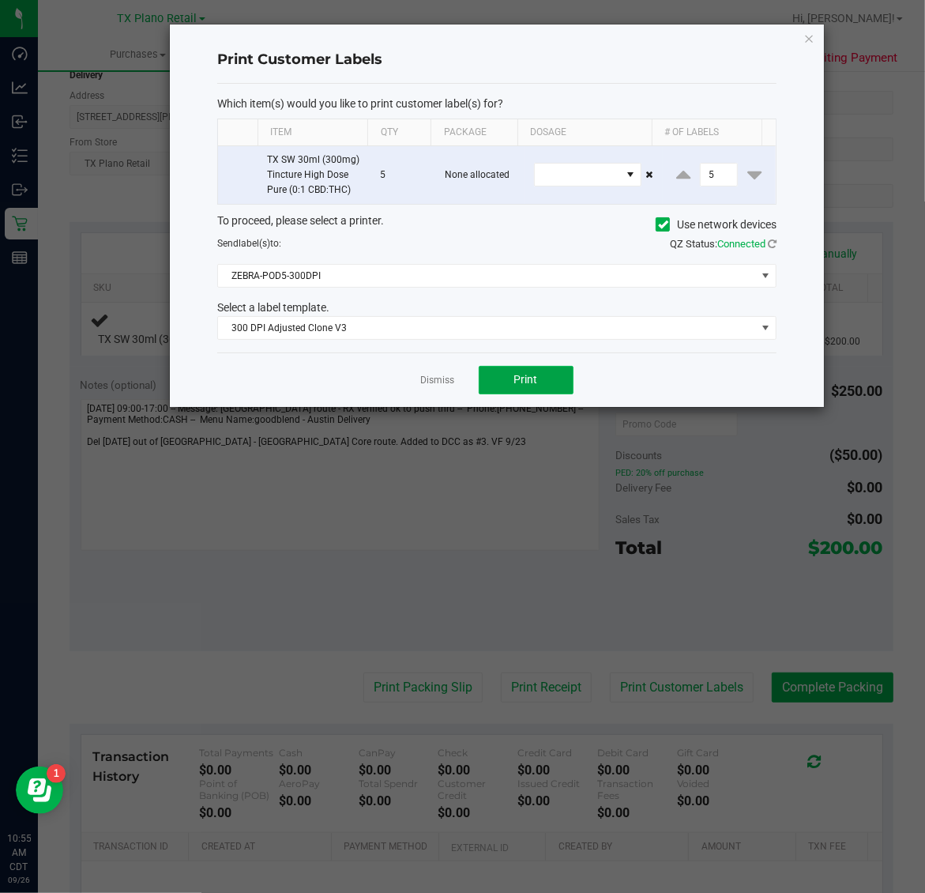
click at [537, 383] on span "Print" at bounding box center [526, 379] width 24 height 13
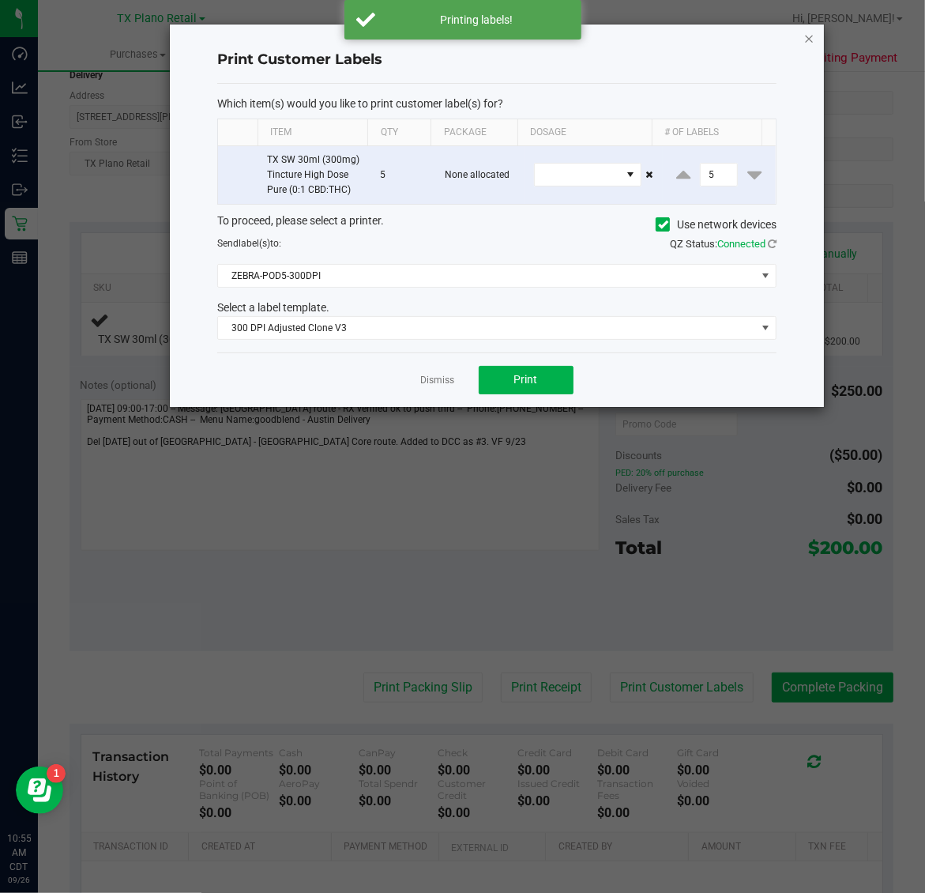
click at [814, 40] on icon "button" at bounding box center [809, 37] width 11 height 19
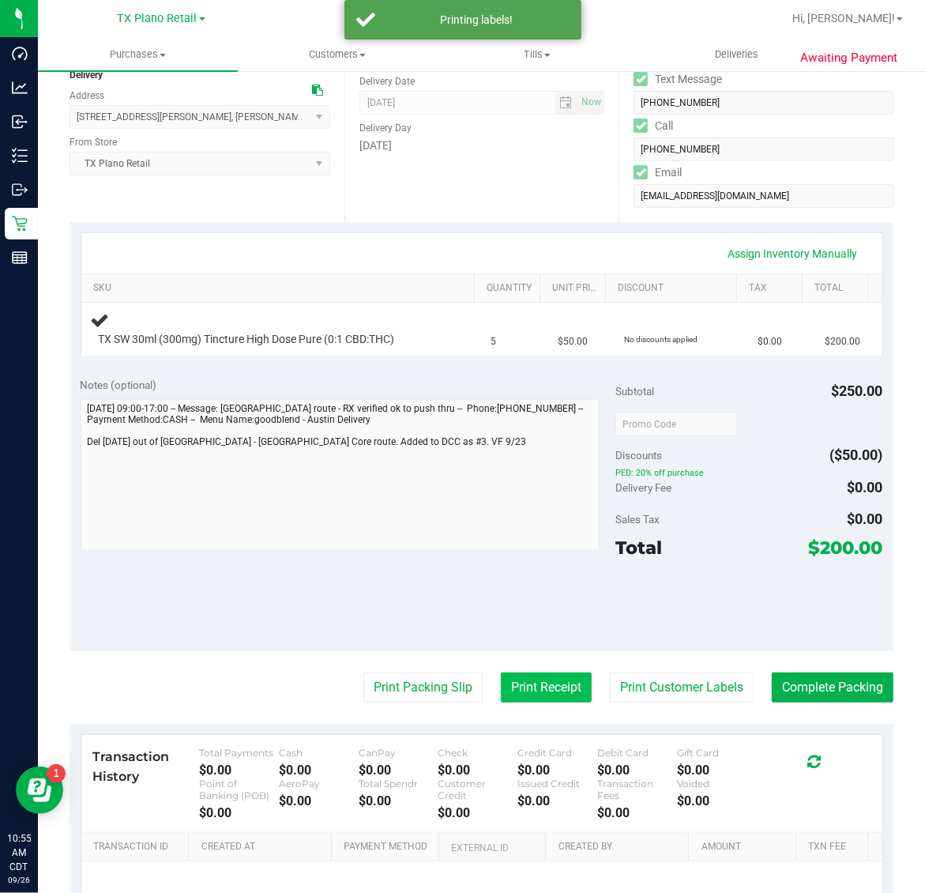
click at [514, 700] on button "Print Receipt" at bounding box center [546, 687] width 91 height 30
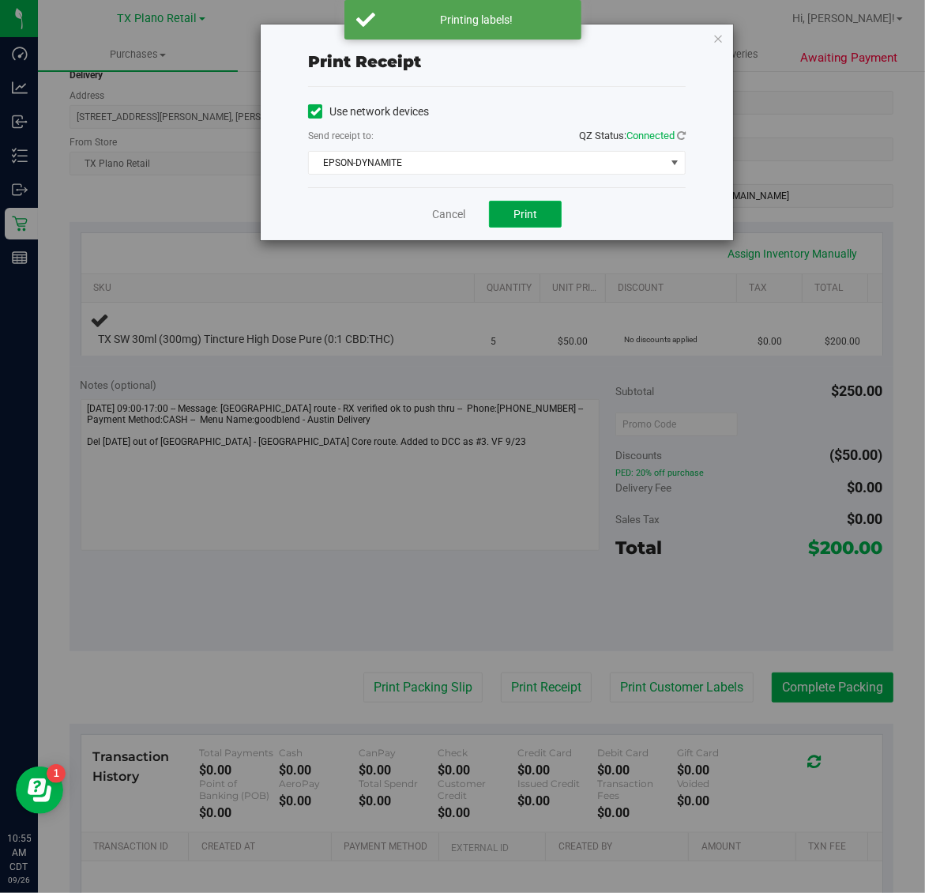
click at [524, 217] on span "Print" at bounding box center [525, 214] width 24 height 13
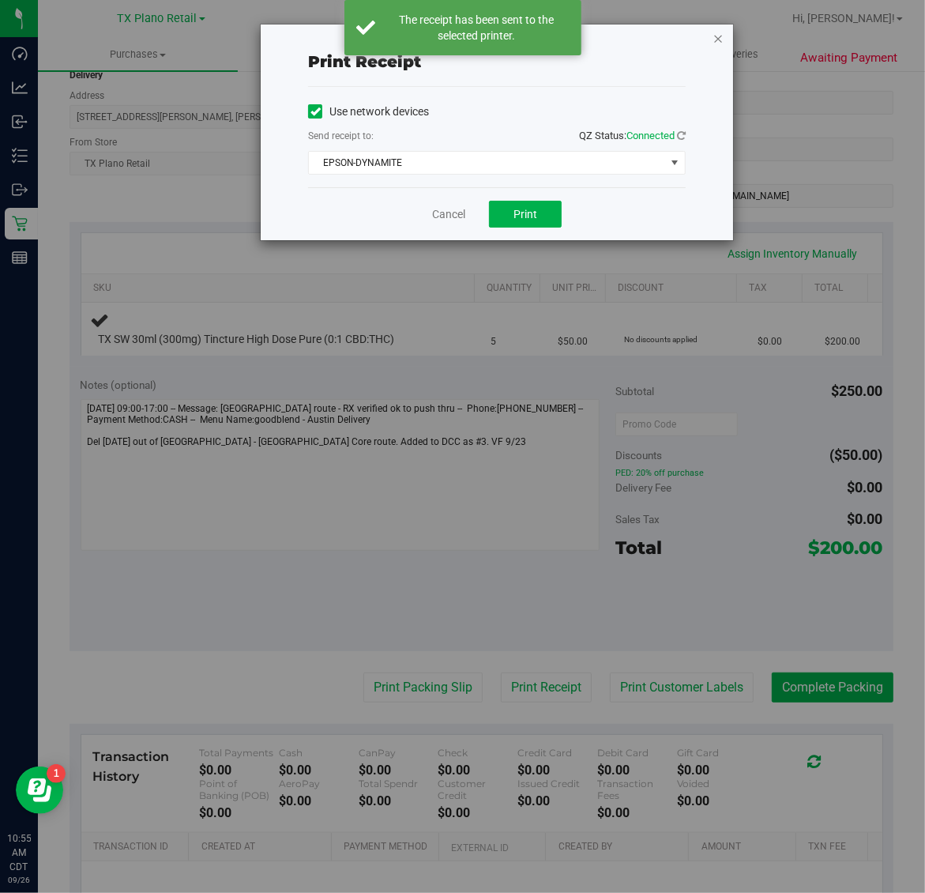
click at [721, 36] on icon "button" at bounding box center [717, 37] width 11 height 19
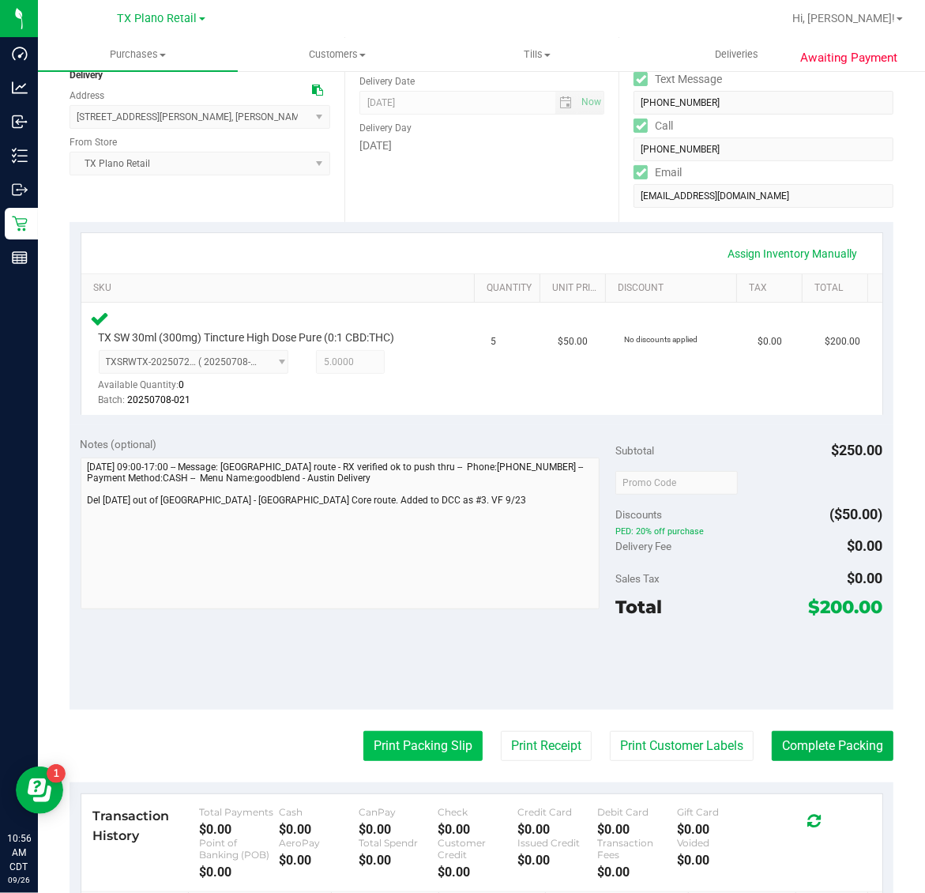
click at [436, 747] on button "Print Packing Slip" at bounding box center [422, 746] width 119 height 30
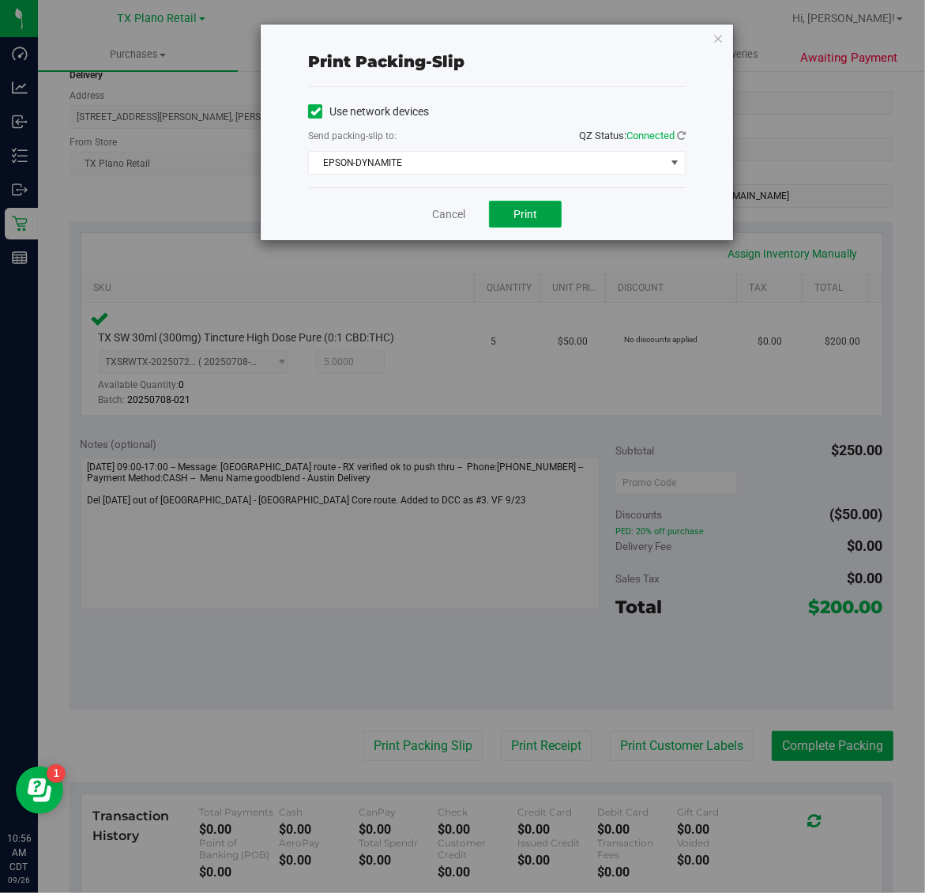
click at [532, 220] on span "Print" at bounding box center [525, 214] width 24 height 13
click at [717, 37] on icon "button" at bounding box center [717, 37] width 11 height 19
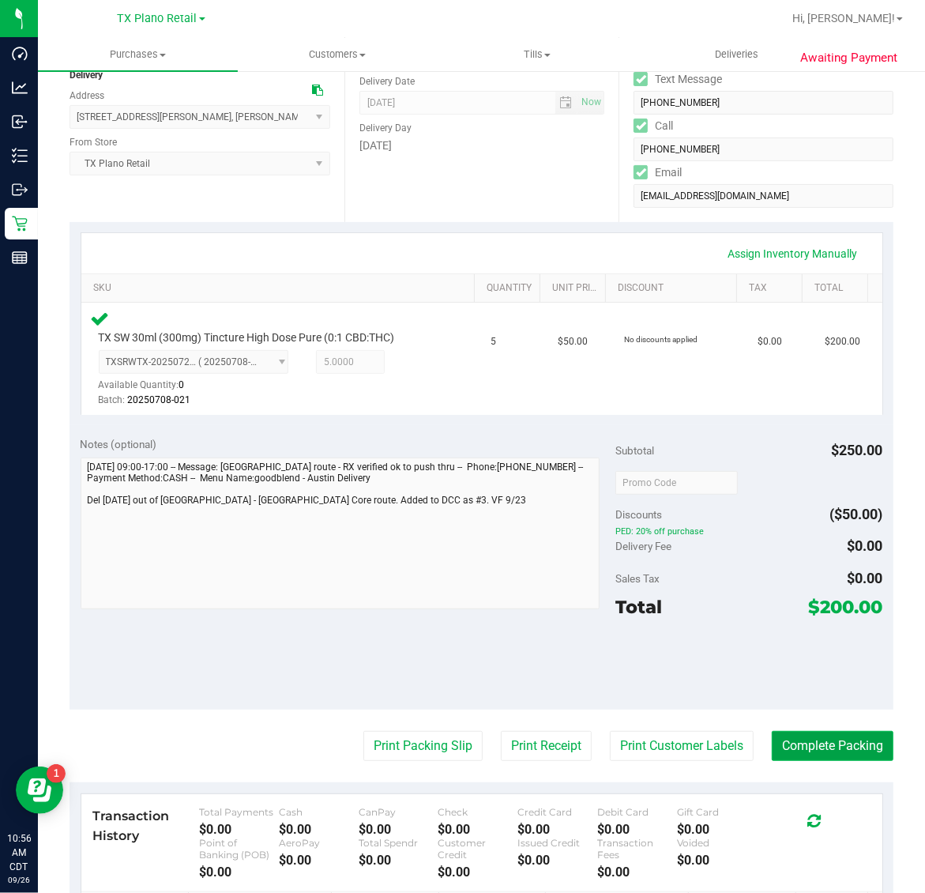
click at [832, 746] on button "Complete Packing" at bounding box center [833, 746] width 122 height 30
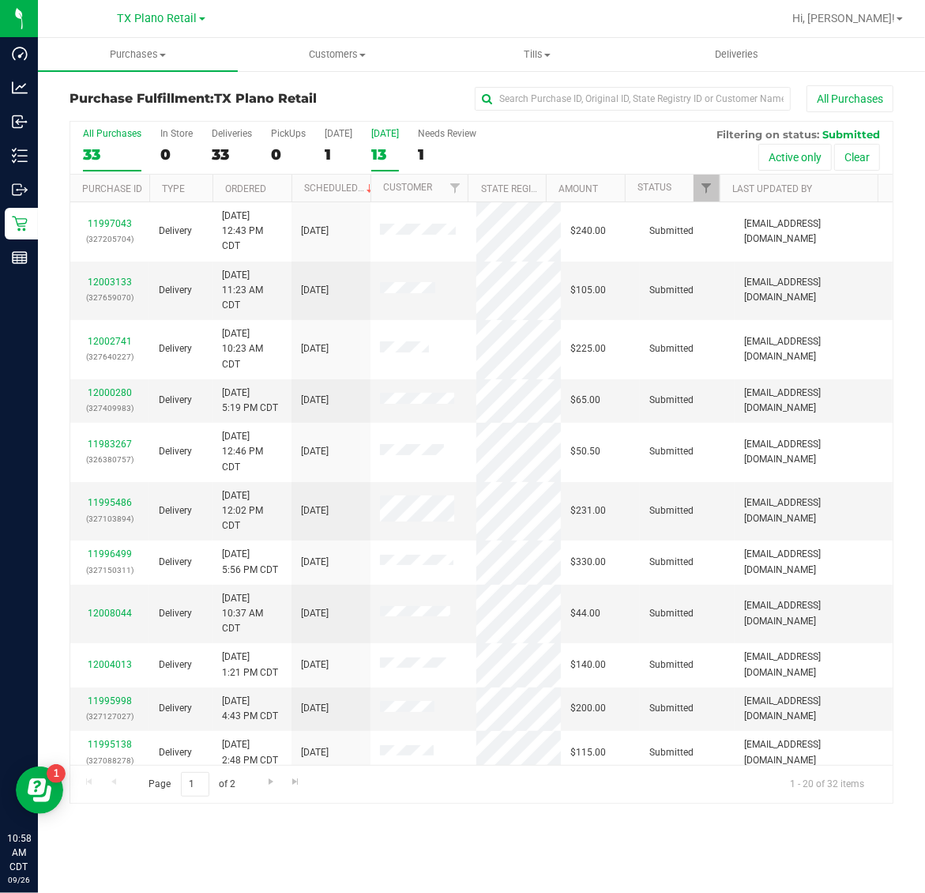
click at [393, 148] on div "13" at bounding box center [385, 154] width 28 height 18
click at [0, 0] on input "Tomorrow 13" at bounding box center [0, 0] width 0 height 0
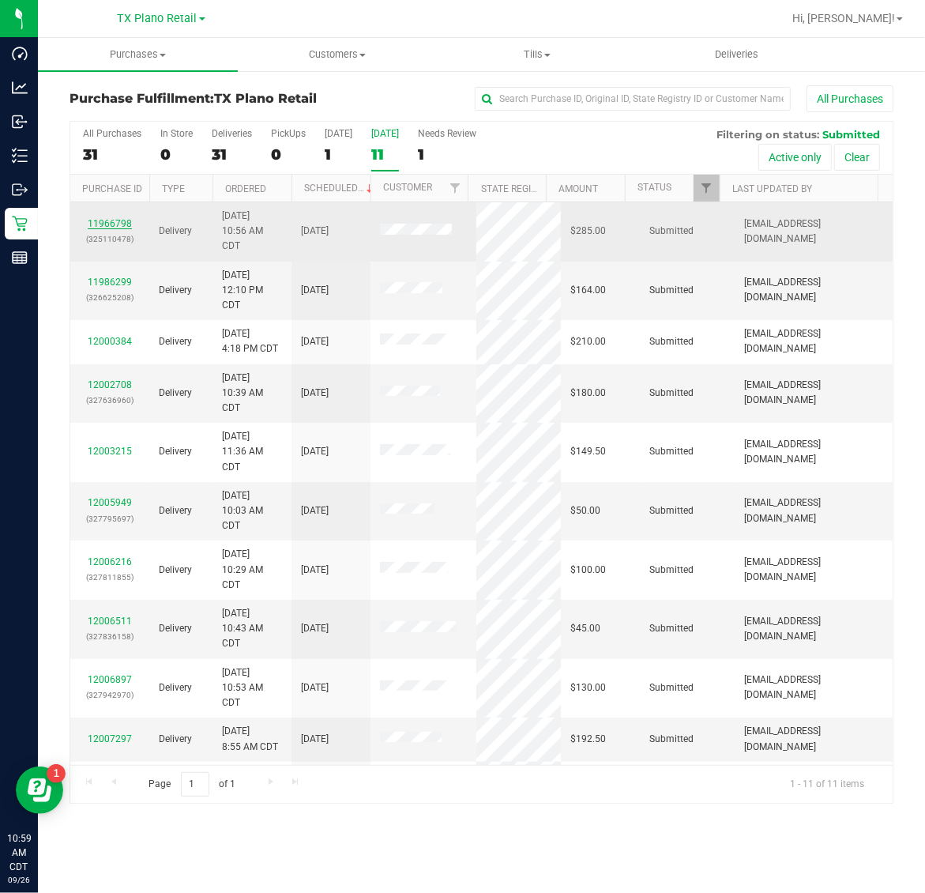
click at [112, 227] on link "11966798" at bounding box center [110, 223] width 44 height 11
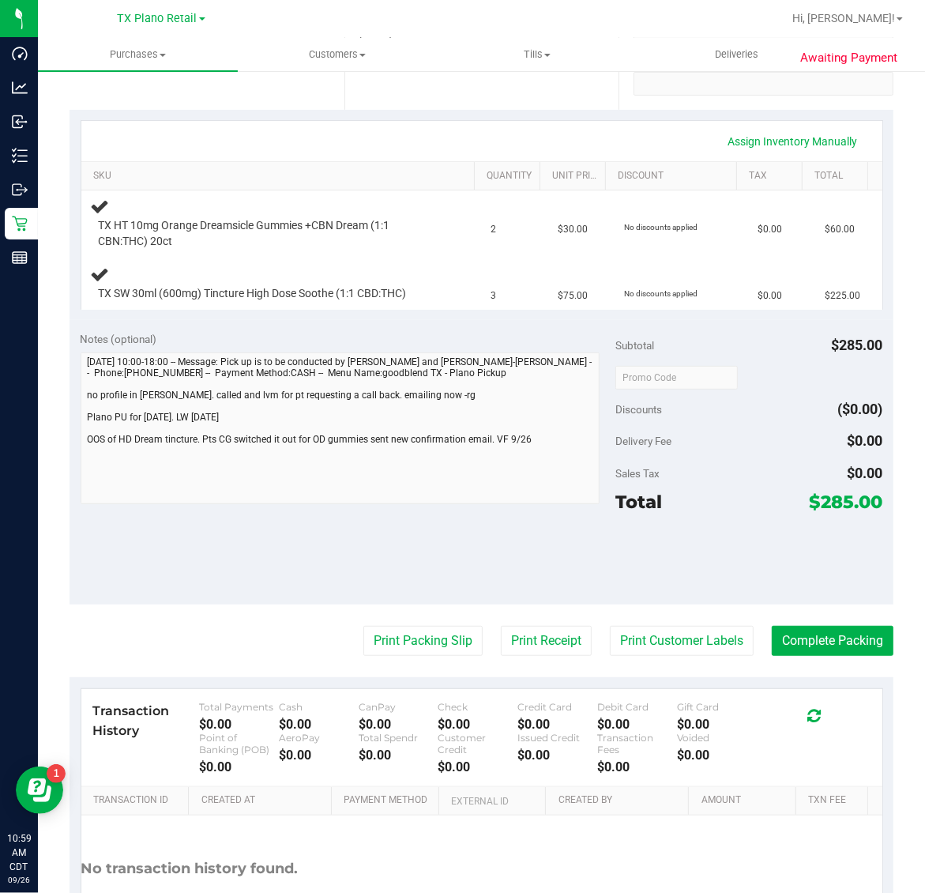
scroll to position [329, 0]
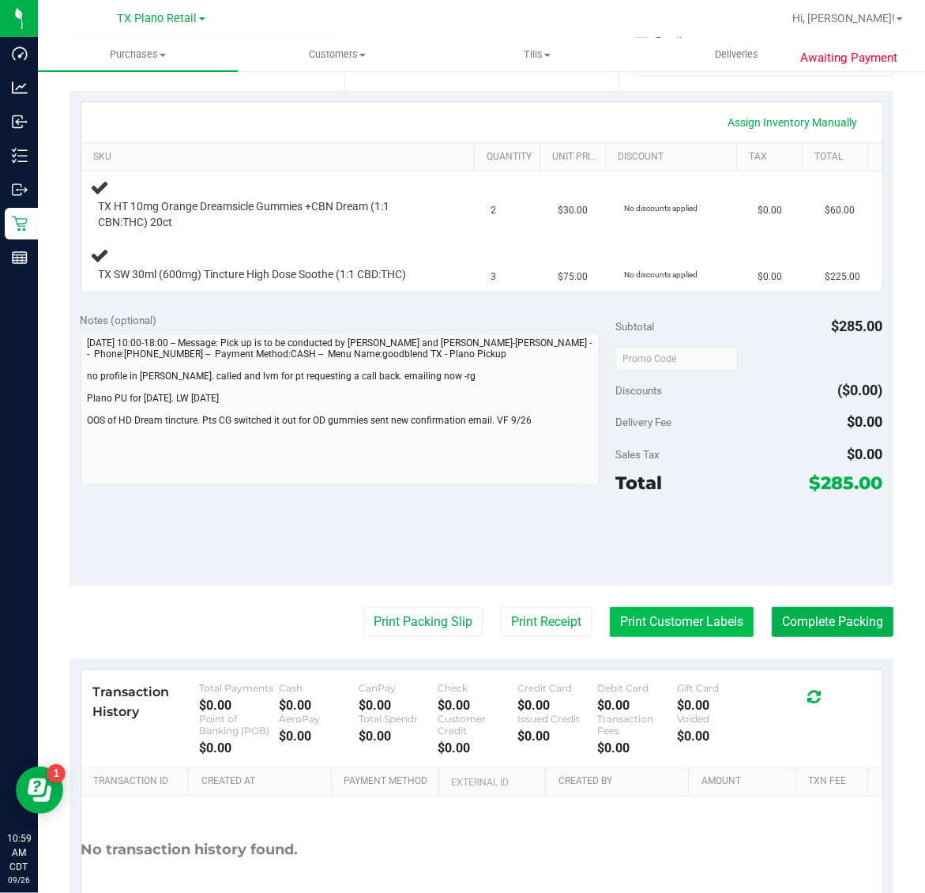
click at [673, 622] on button "Print Customer Labels" at bounding box center [682, 622] width 144 height 30
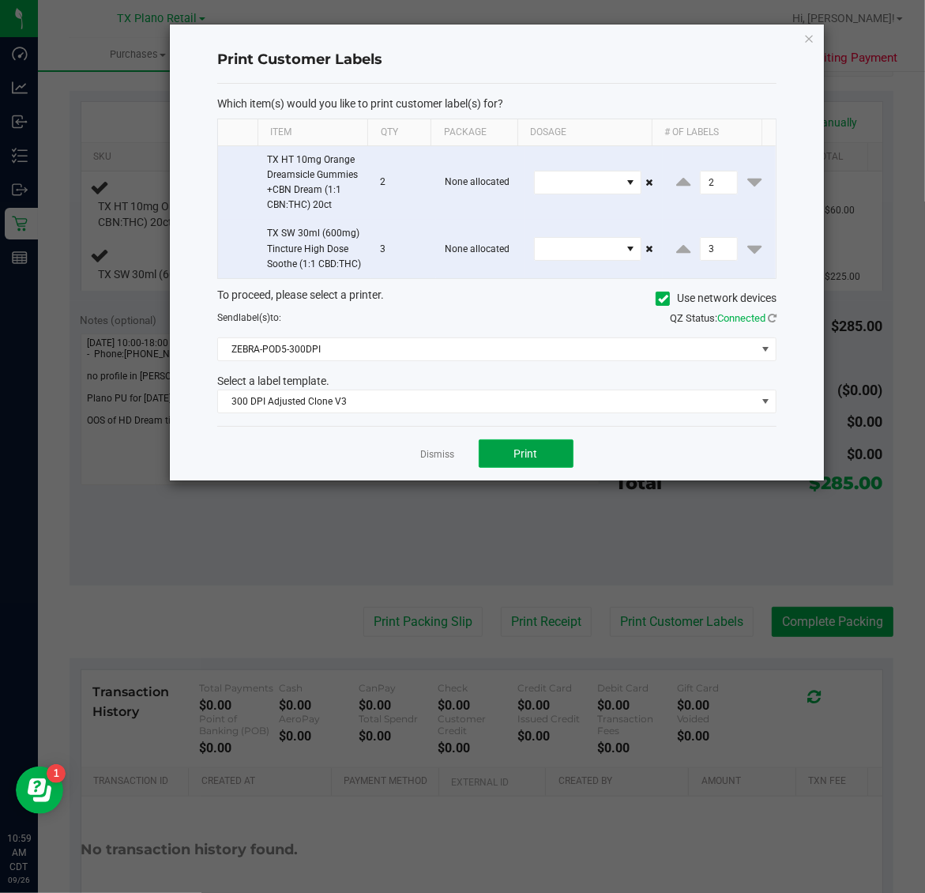
click at [525, 460] on span "Print" at bounding box center [526, 453] width 24 height 13
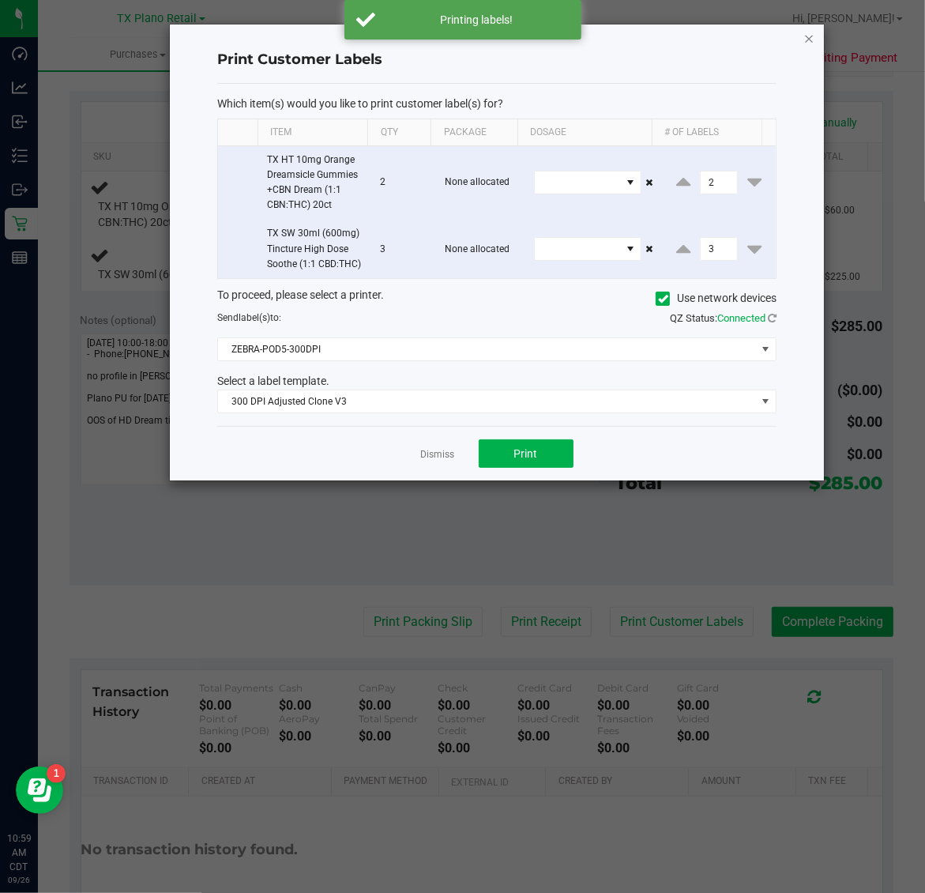
click at [804, 33] on icon "button" at bounding box center [809, 37] width 11 height 19
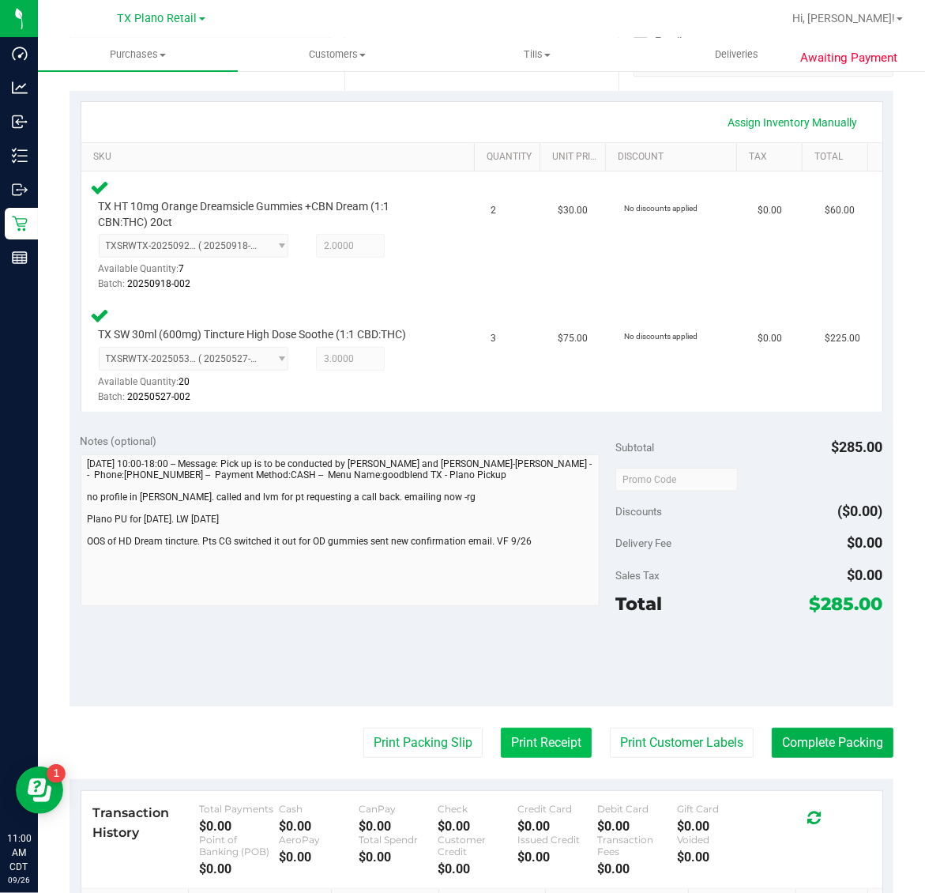
click at [528, 746] on button "Print Receipt" at bounding box center [546, 742] width 91 height 30
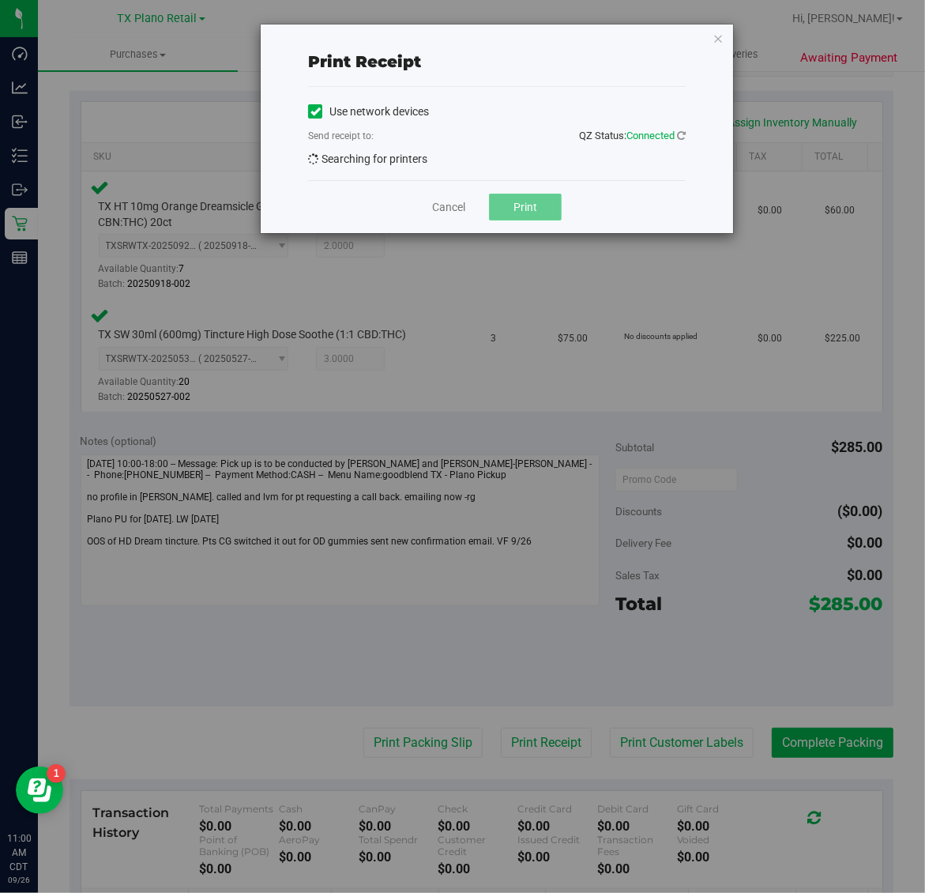
click at [525, 213] on span "Print" at bounding box center [525, 207] width 24 height 13
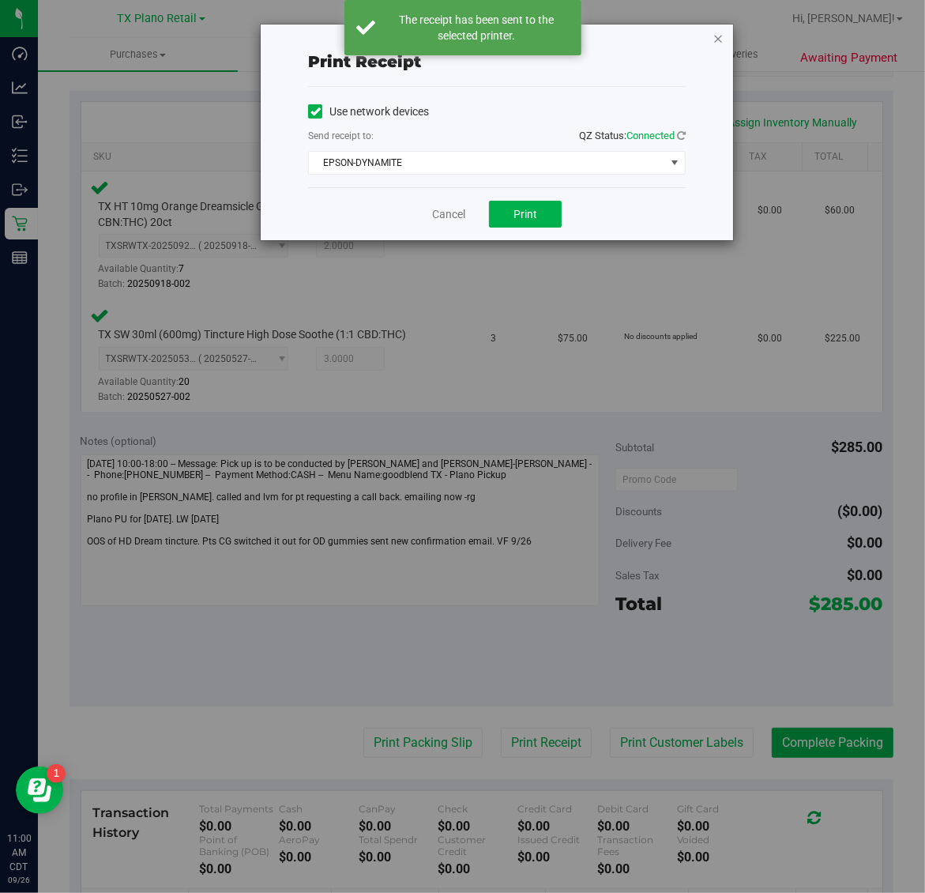
click at [720, 40] on icon "button" at bounding box center [717, 37] width 11 height 19
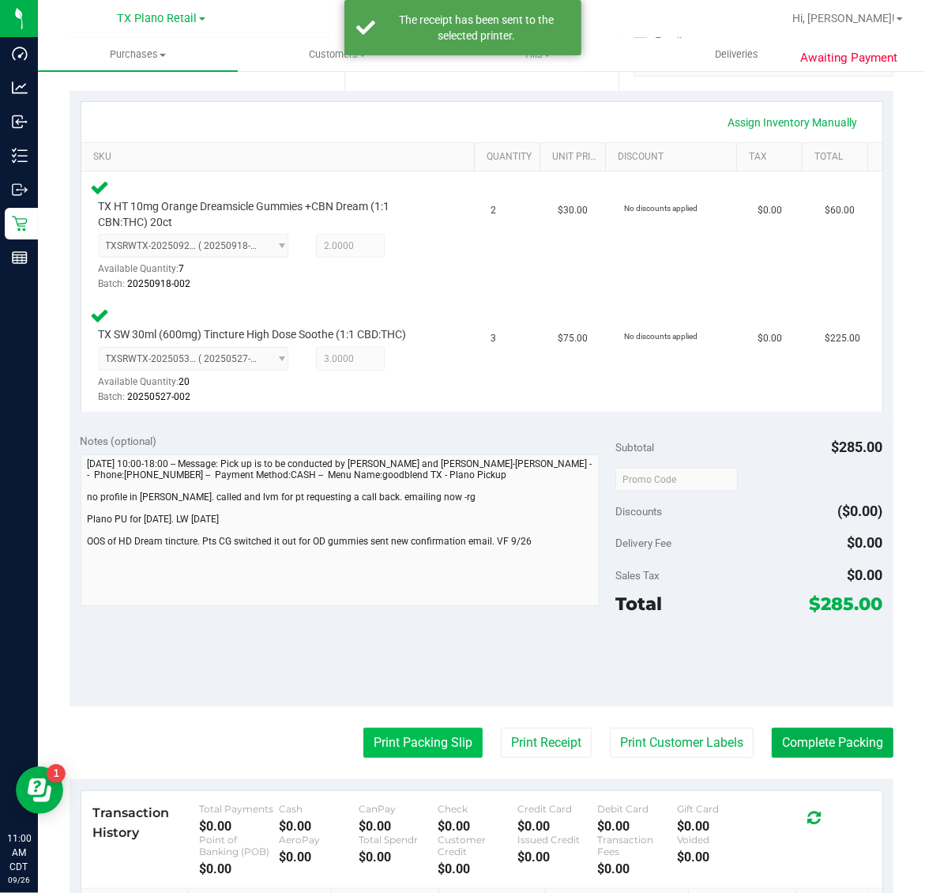
click at [408, 739] on button "Print Packing Slip" at bounding box center [422, 742] width 119 height 30
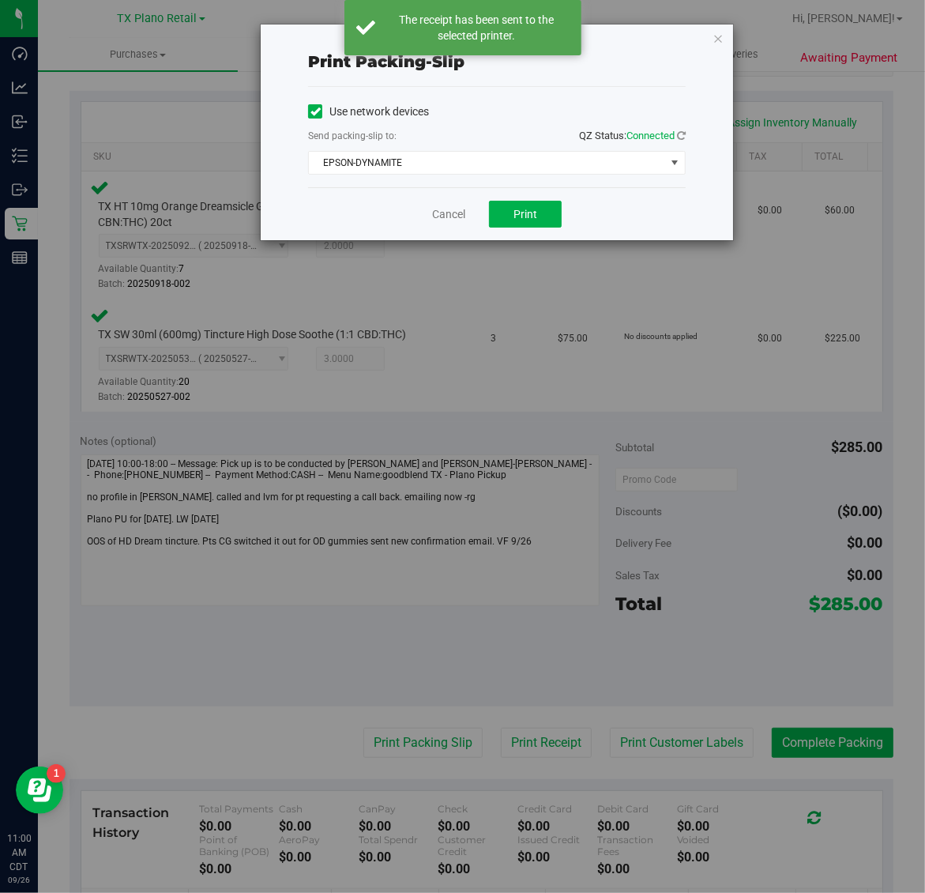
click at [530, 246] on div "Print packing-slip Use network devices Send packing-slip to: QZ Status: Connect…" at bounding box center [468, 446] width 937 height 893
click at [546, 208] on button "Print" at bounding box center [525, 214] width 73 height 27
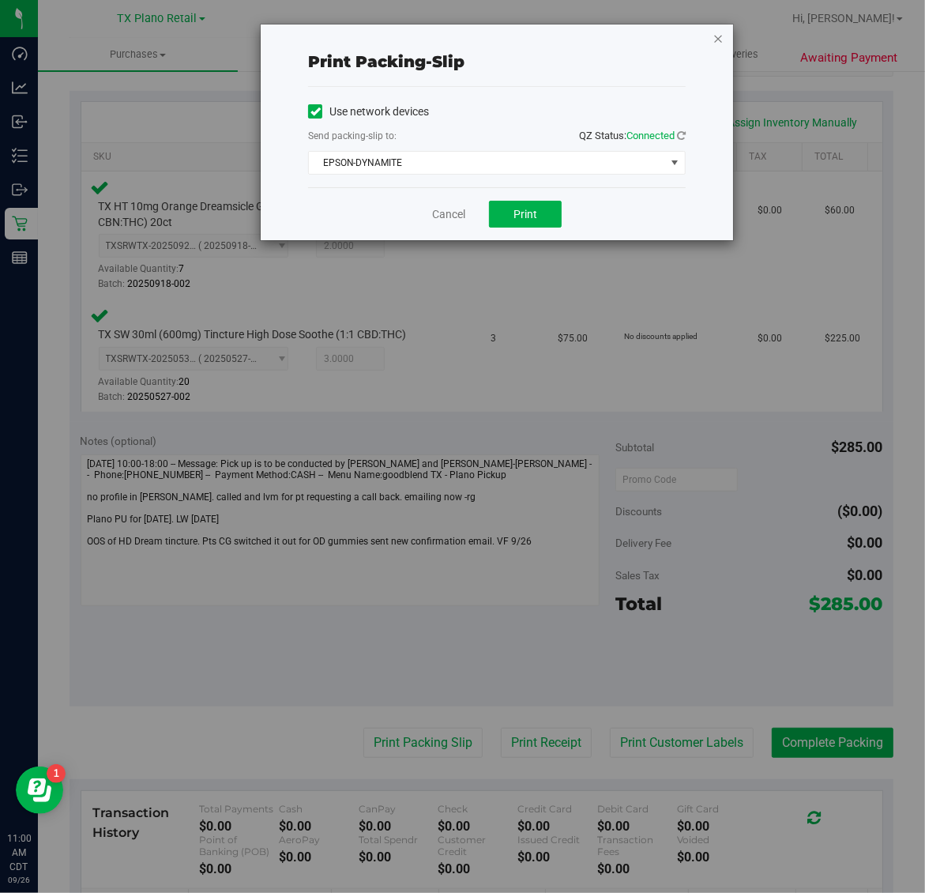
click at [720, 40] on icon "button" at bounding box center [717, 37] width 11 height 19
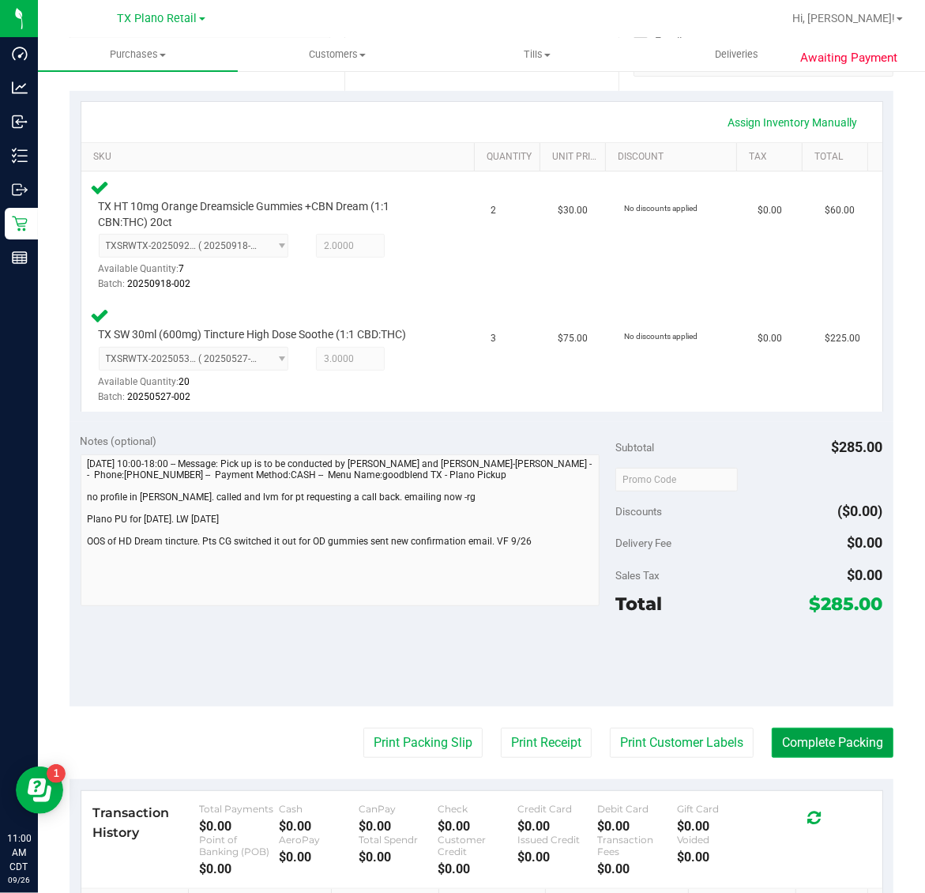
click at [838, 744] on button "Complete Packing" at bounding box center [833, 742] width 122 height 30
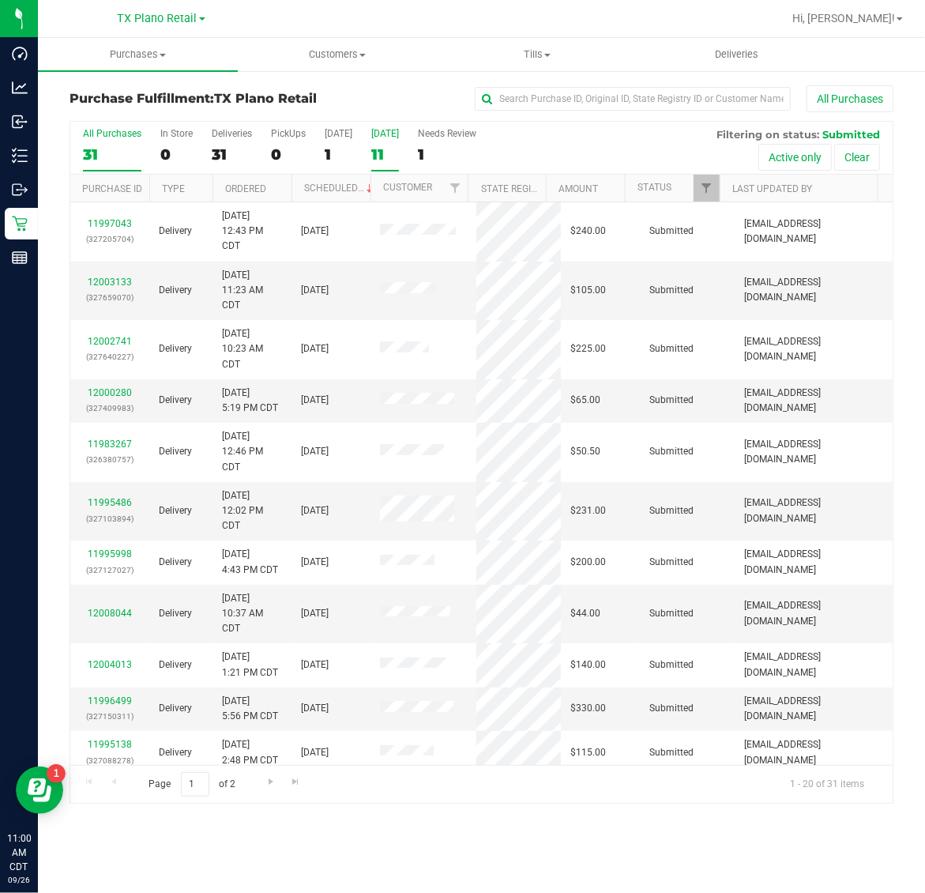
click at [393, 155] on div "11" at bounding box center [385, 154] width 28 height 18
click at [0, 0] on input "Tomorrow 11" at bounding box center [0, 0] width 0 height 0
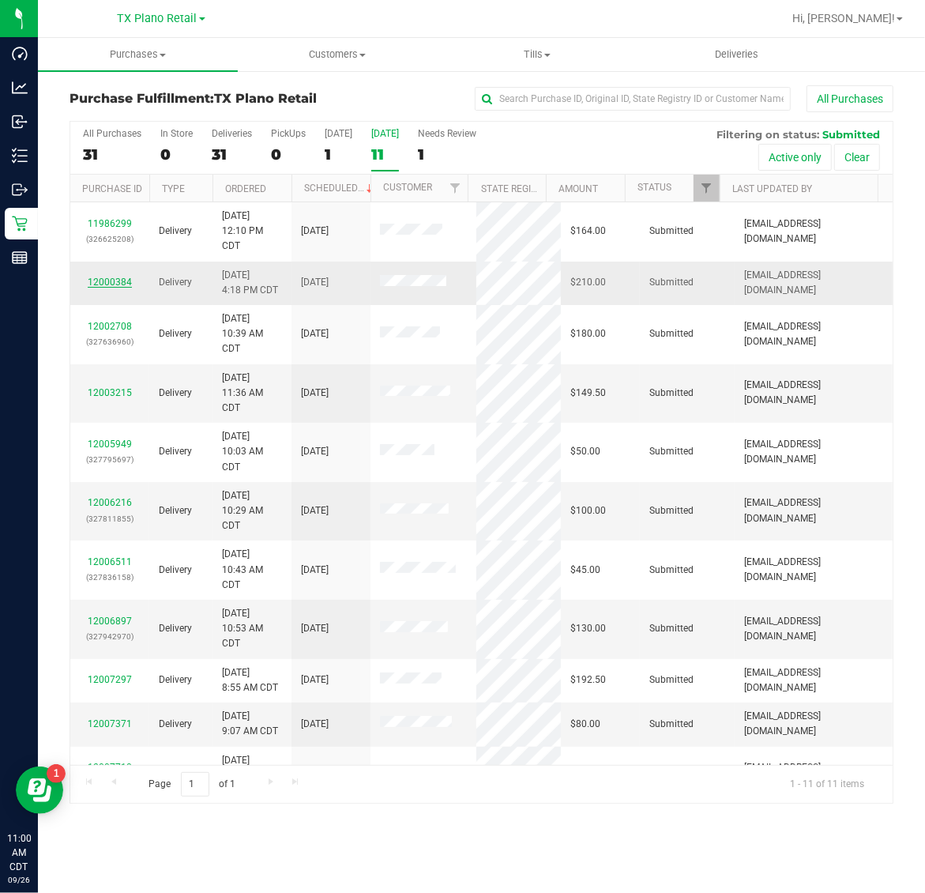
click at [111, 281] on link "12000384" at bounding box center [110, 281] width 44 height 11
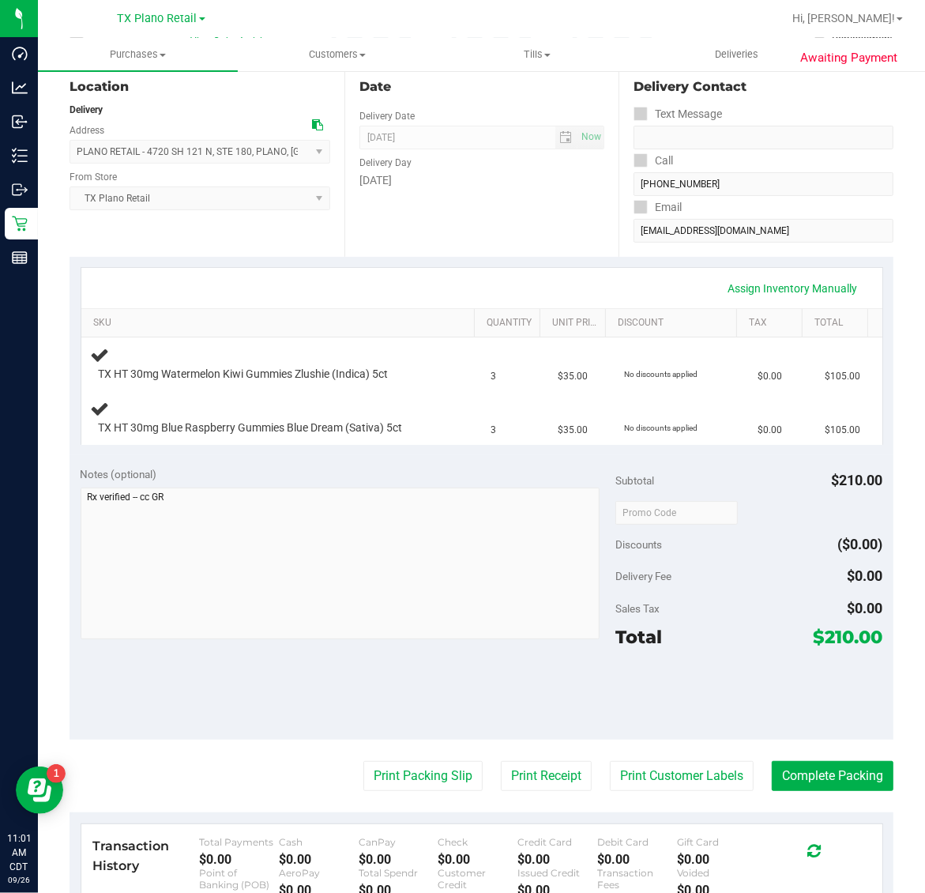
scroll to position [197, 0]
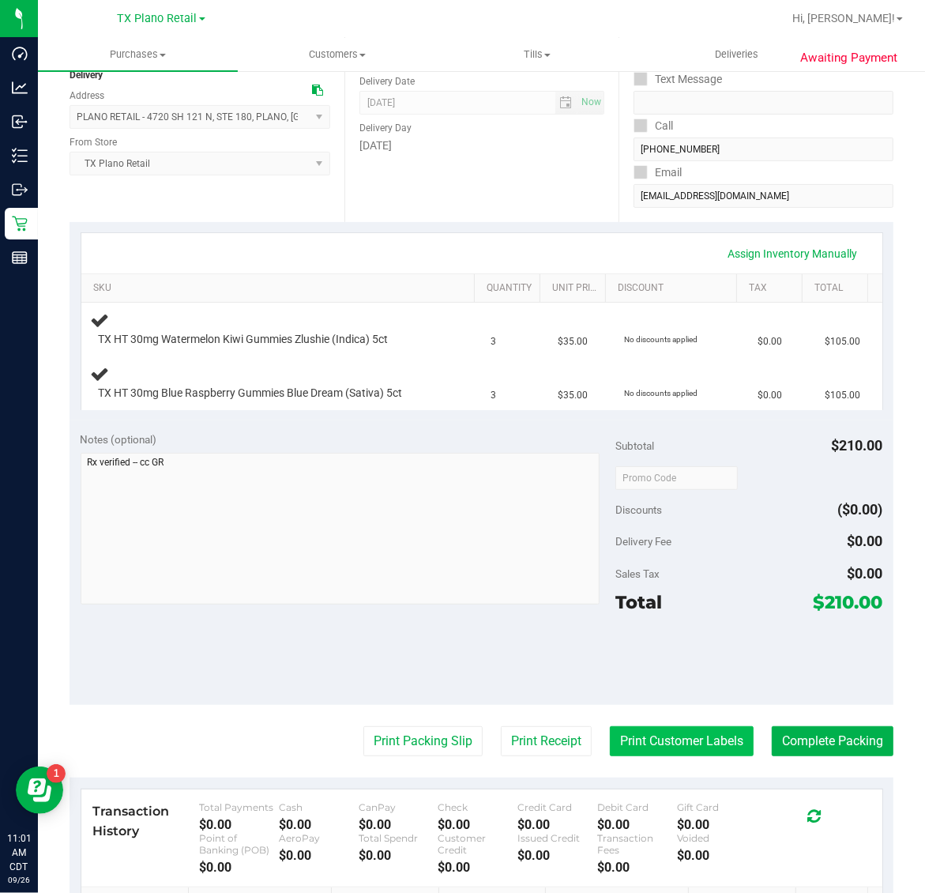
click at [661, 744] on button "Print Customer Labels" at bounding box center [682, 741] width 144 height 30
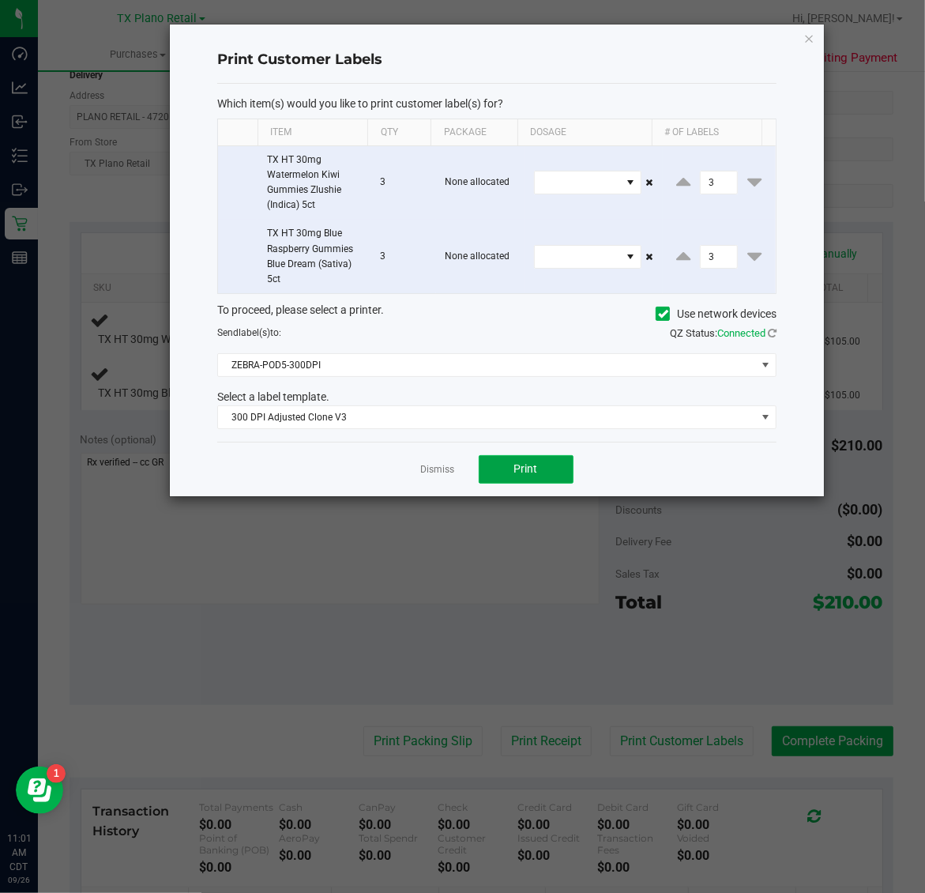
click at [543, 472] on button "Print" at bounding box center [526, 469] width 95 height 28
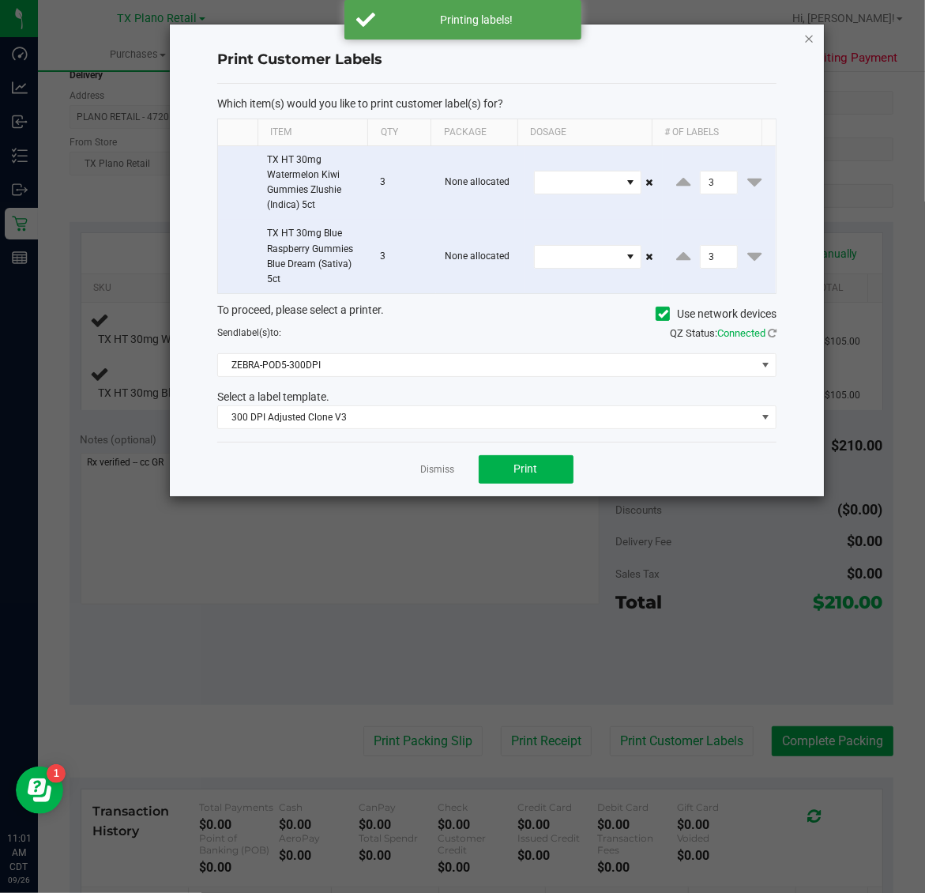
click at [807, 30] on icon "button" at bounding box center [809, 37] width 11 height 19
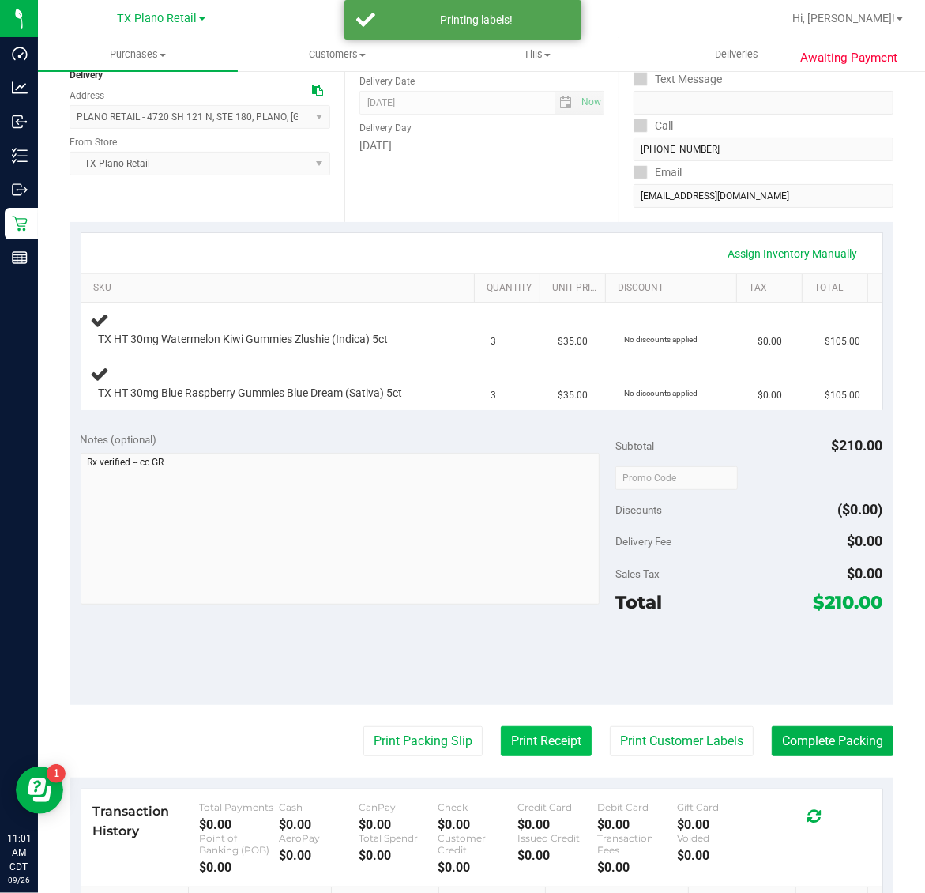
click at [539, 739] on button "Print Receipt" at bounding box center [546, 741] width 91 height 30
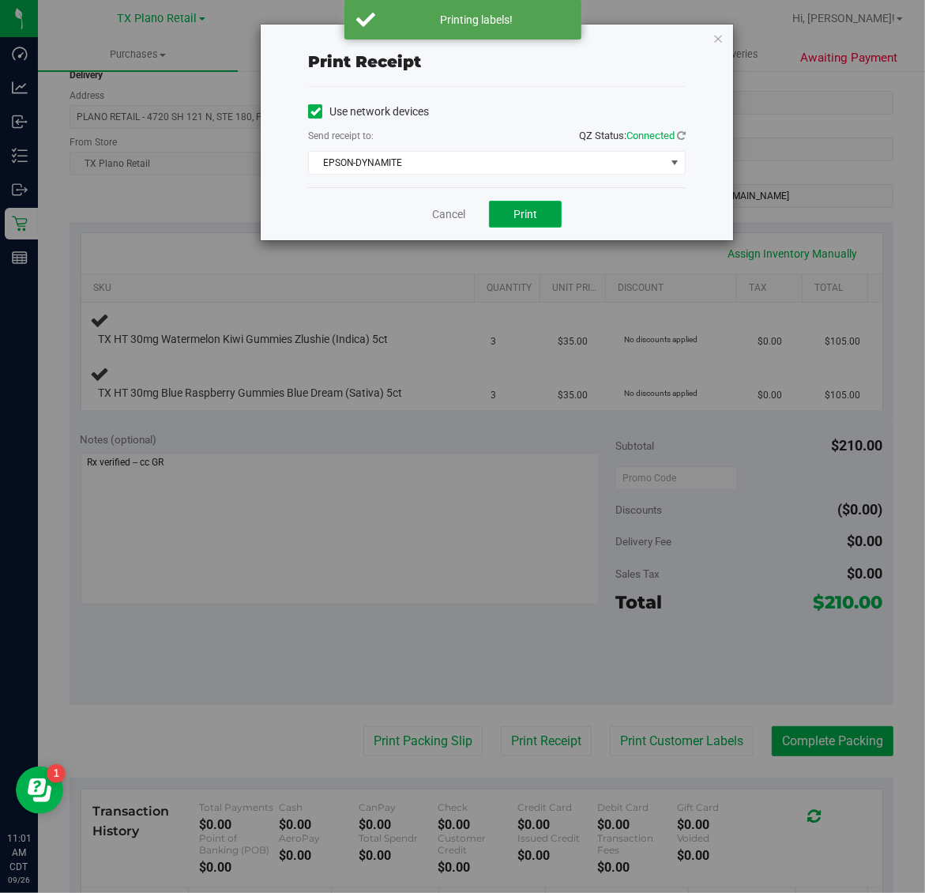
click at [521, 218] on span "Print" at bounding box center [525, 214] width 24 height 13
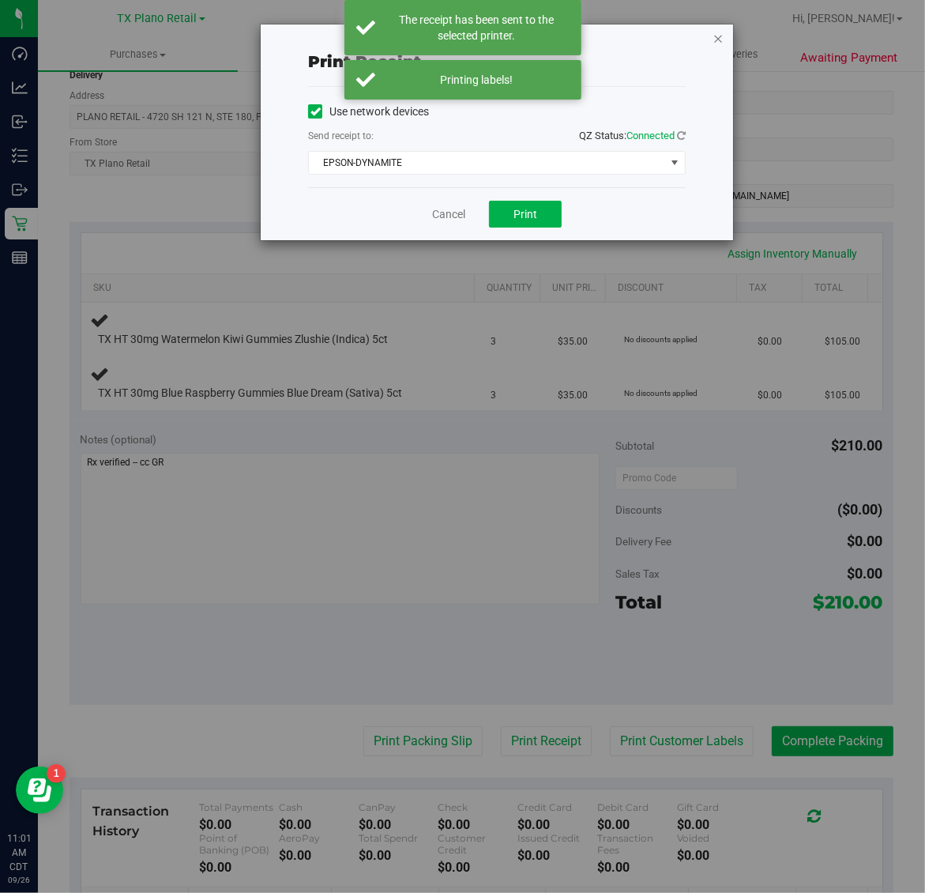
click at [716, 41] on icon "button" at bounding box center [717, 37] width 11 height 19
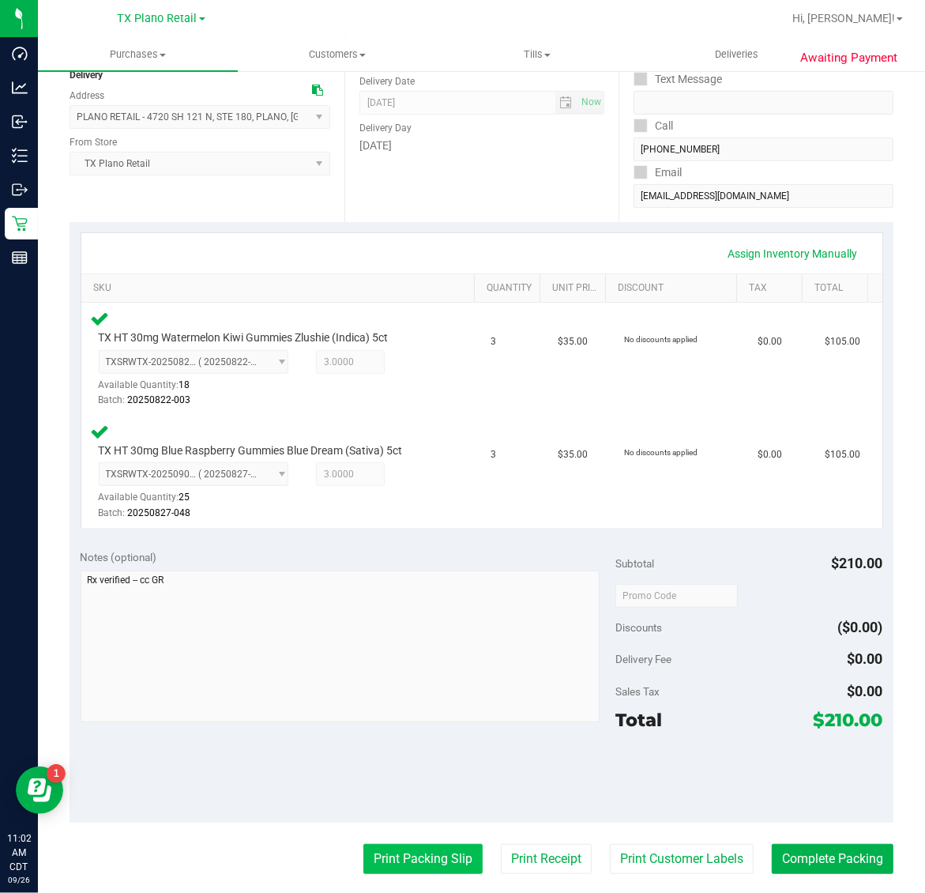
click at [383, 866] on button "Print Packing Slip" at bounding box center [422, 859] width 119 height 30
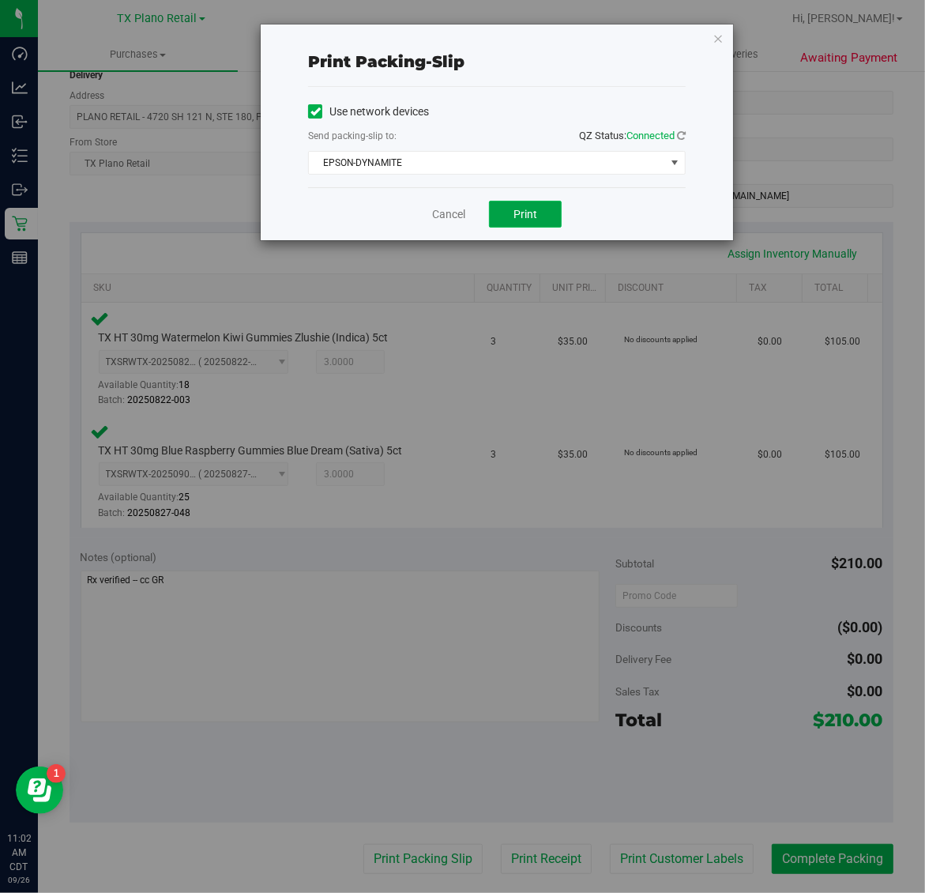
click at [517, 218] on span "Print" at bounding box center [525, 214] width 24 height 13
click at [716, 32] on icon "button" at bounding box center [717, 37] width 11 height 19
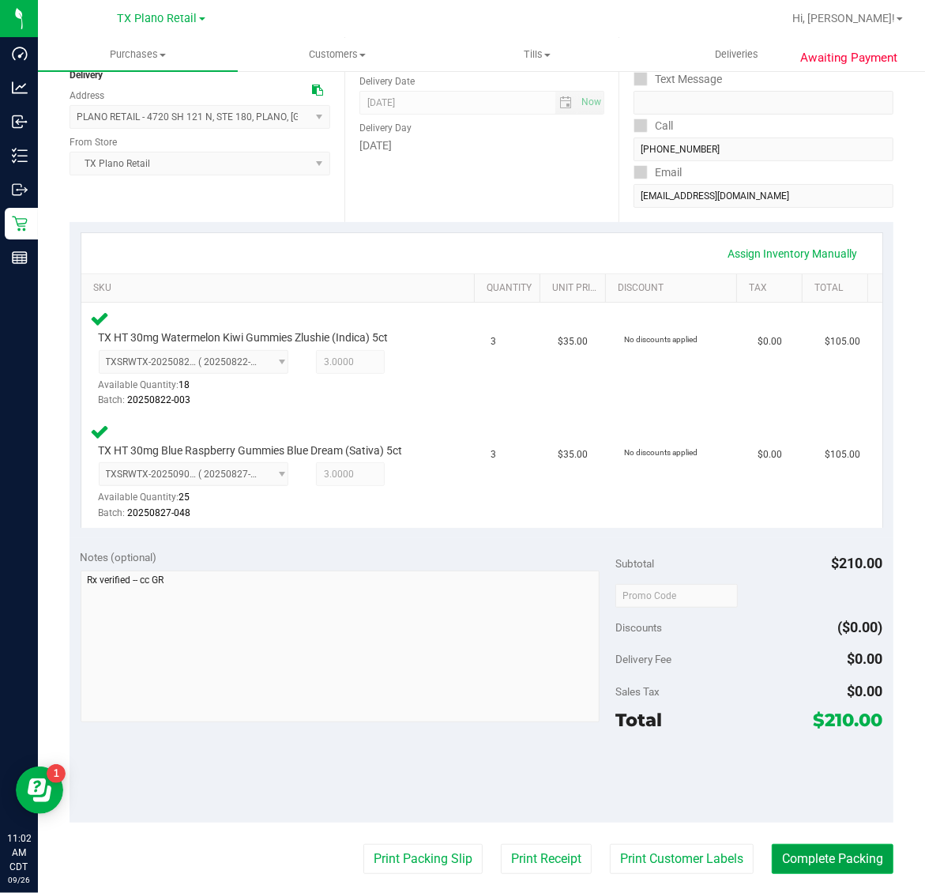
click at [822, 848] on button "Complete Packing" at bounding box center [833, 859] width 122 height 30
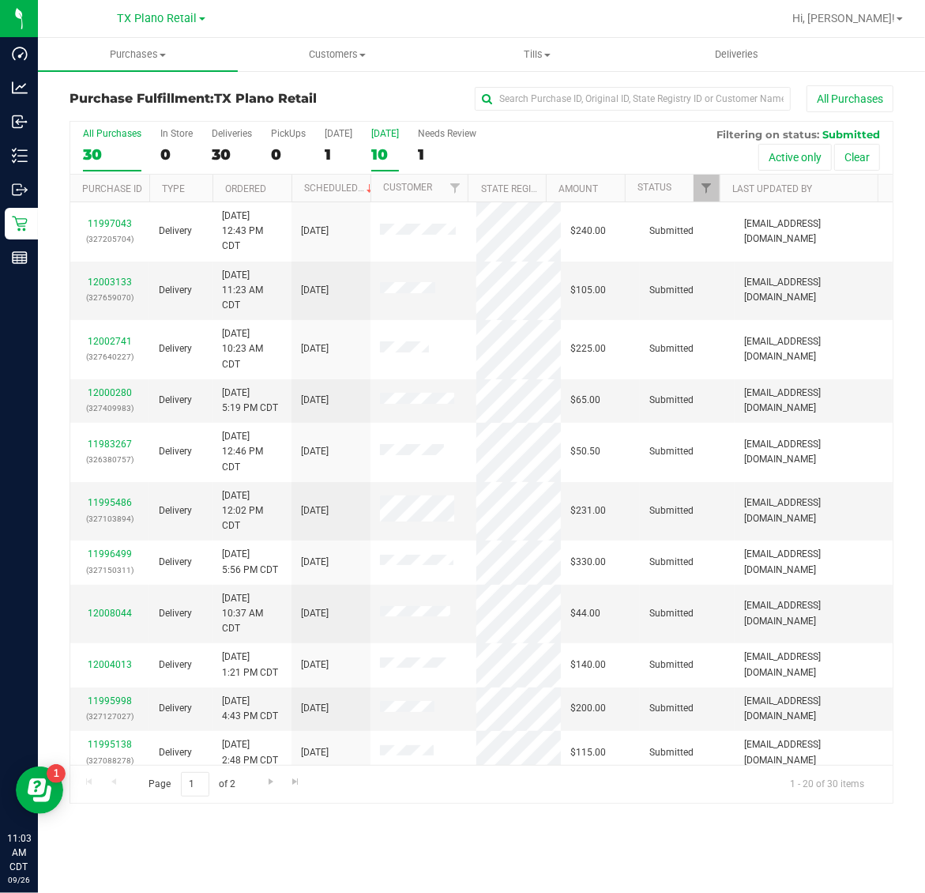
click at [381, 146] on div "10" at bounding box center [385, 154] width 28 height 18
click at [0, 0] on input "Tomorrow 10" at bounding box center [0, 0] width 0 height 0
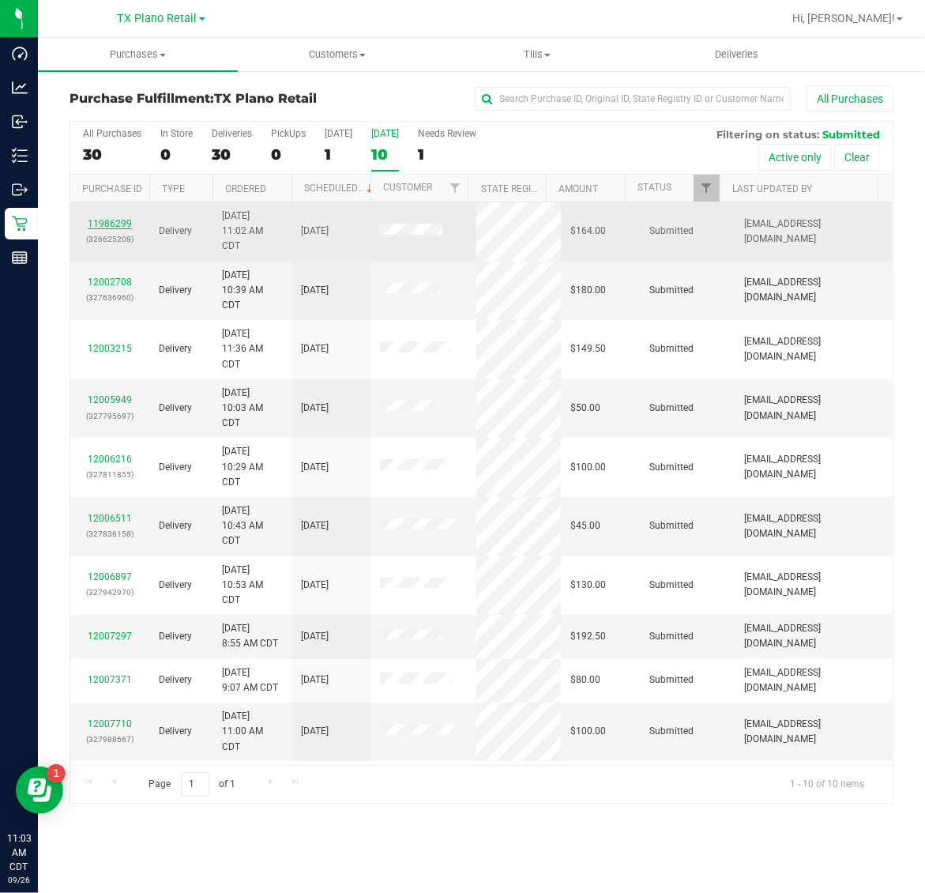
click at [117, 227] on link "11986299" at bounding box center [110, 223] width 44 height 11
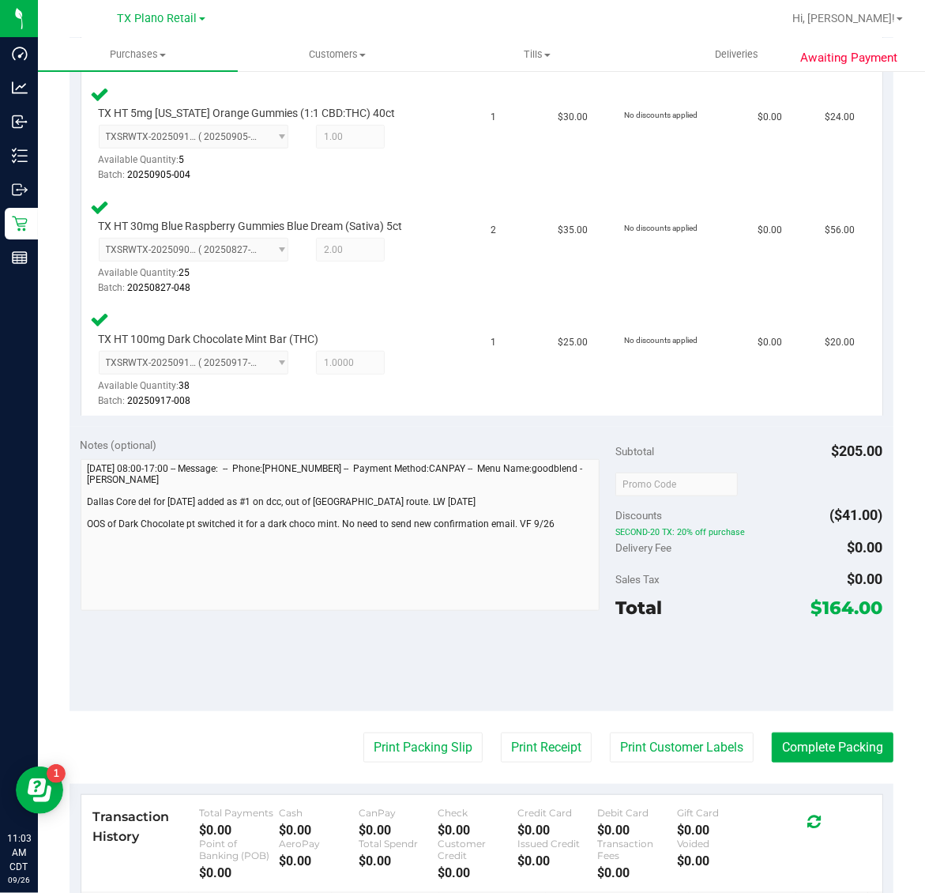
scroll to position [741, 0]
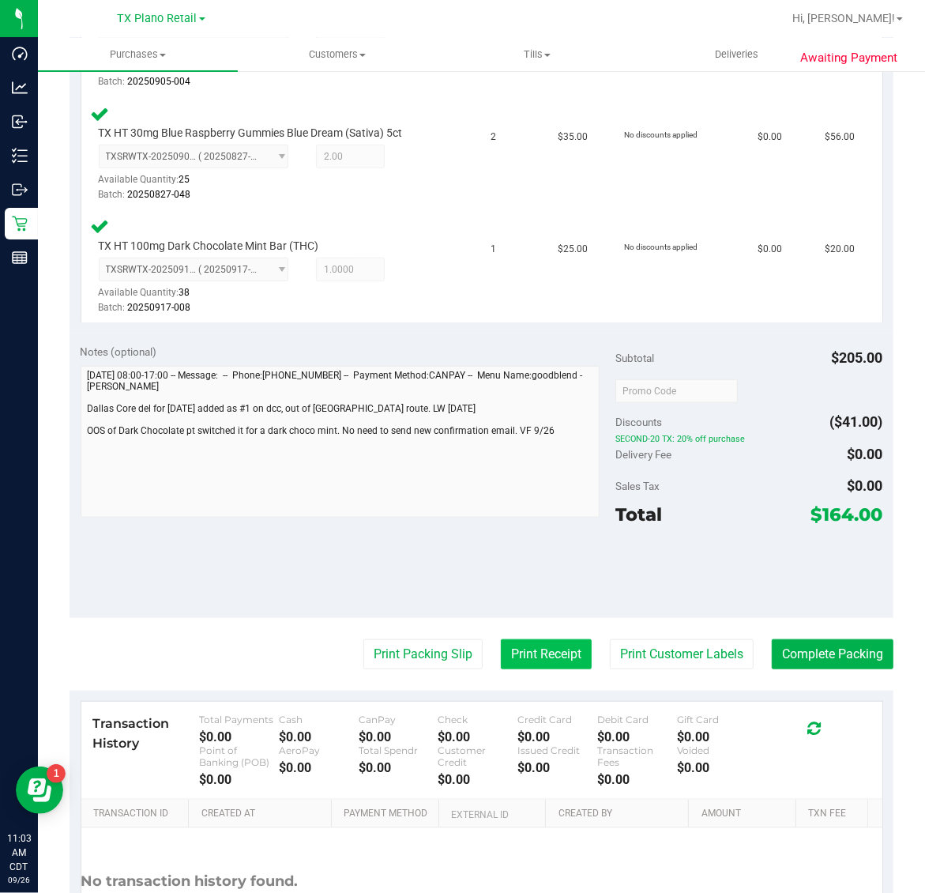
click at [524, 656] on button "Print Receipt" at bounding box center [546, 654] width 91 height 30
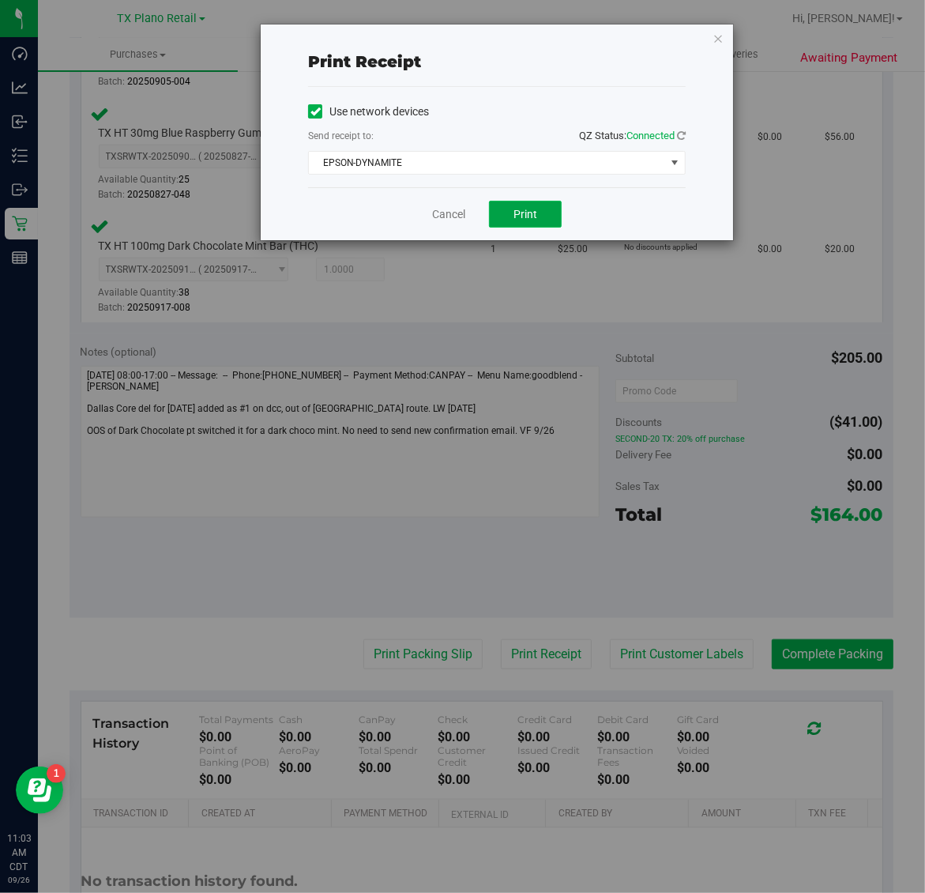
click at [529, 217] on span "Print" at bounding box center [525, 214] width 24 height 13
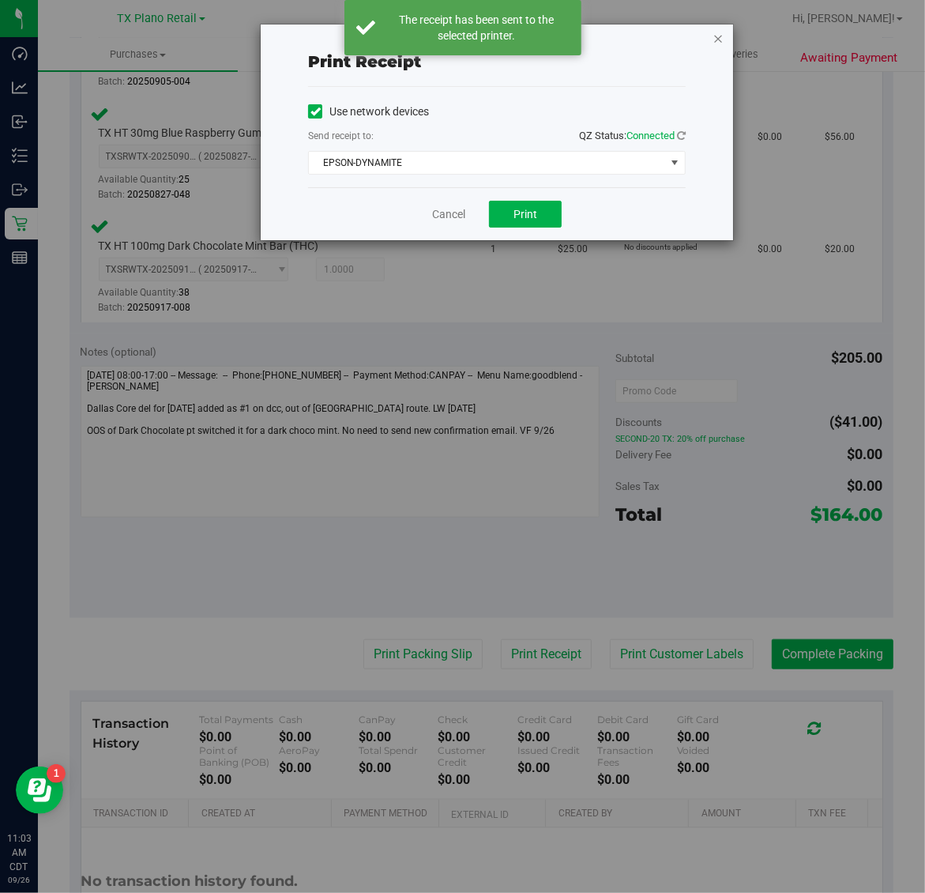
click at [717, 37] on icon "button" at bounding box center [717, 37] width 11 height 19
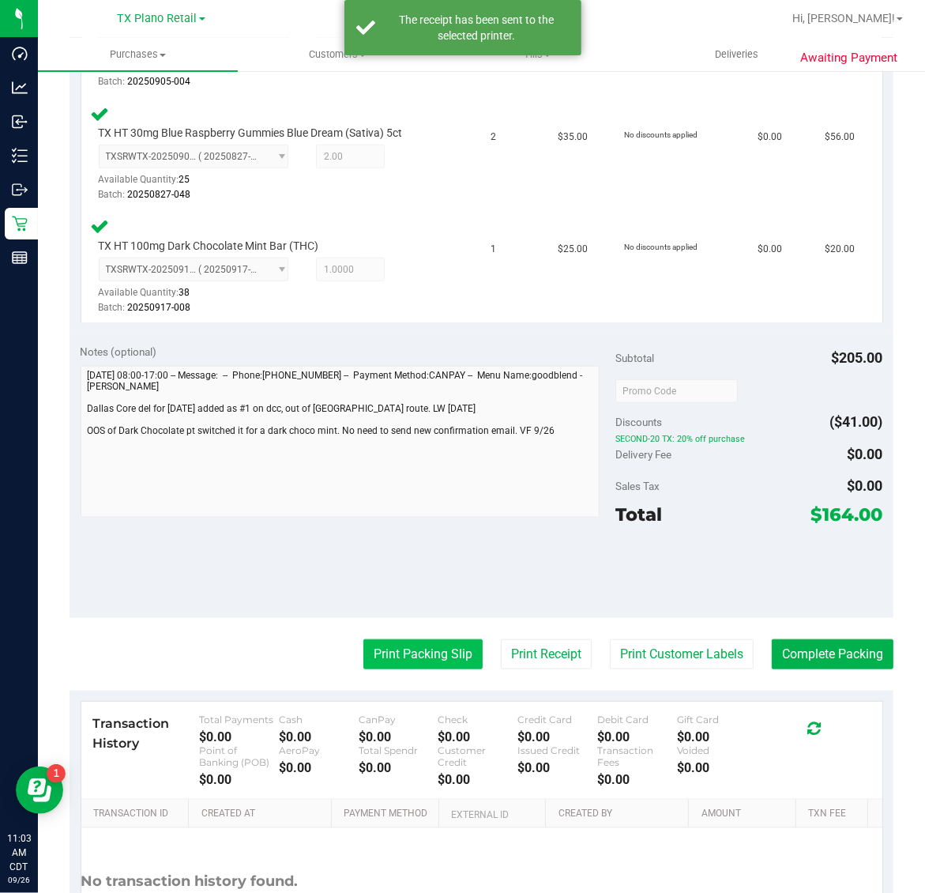
click at [397, 663] on button "Print Packing Slip" at bounding box center [422, 654] width 119 height 30
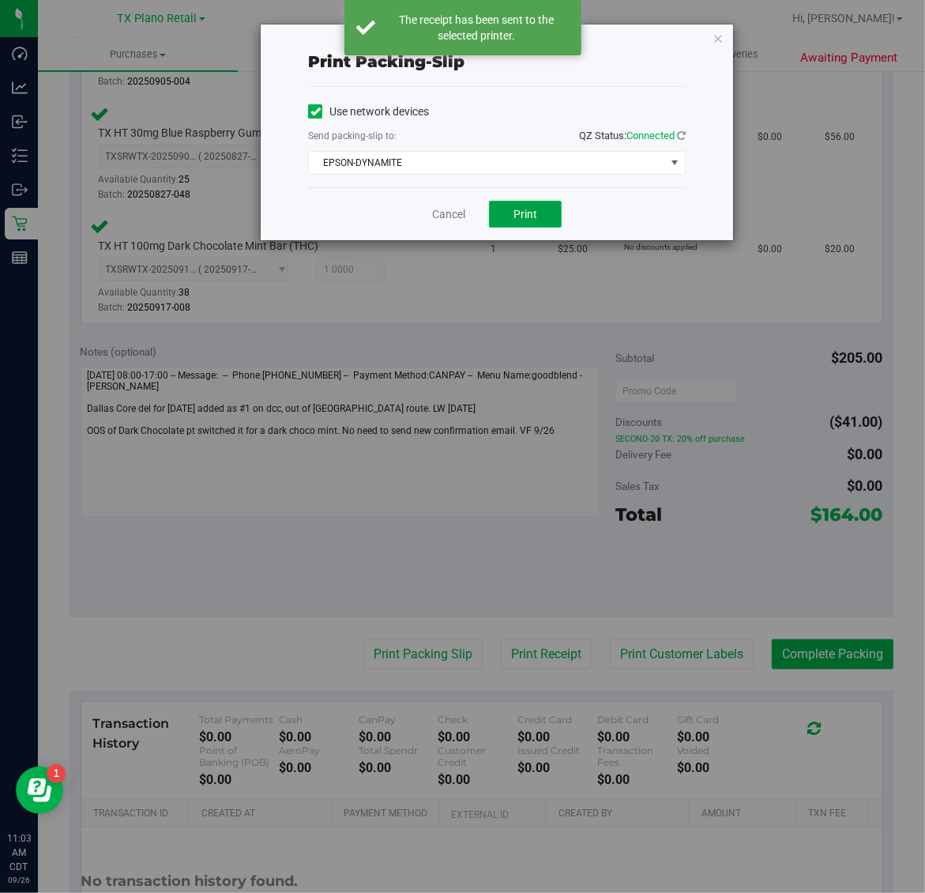
click at [526, 217] on span "Print" at bounding box center [525, 214] width 24 height 13
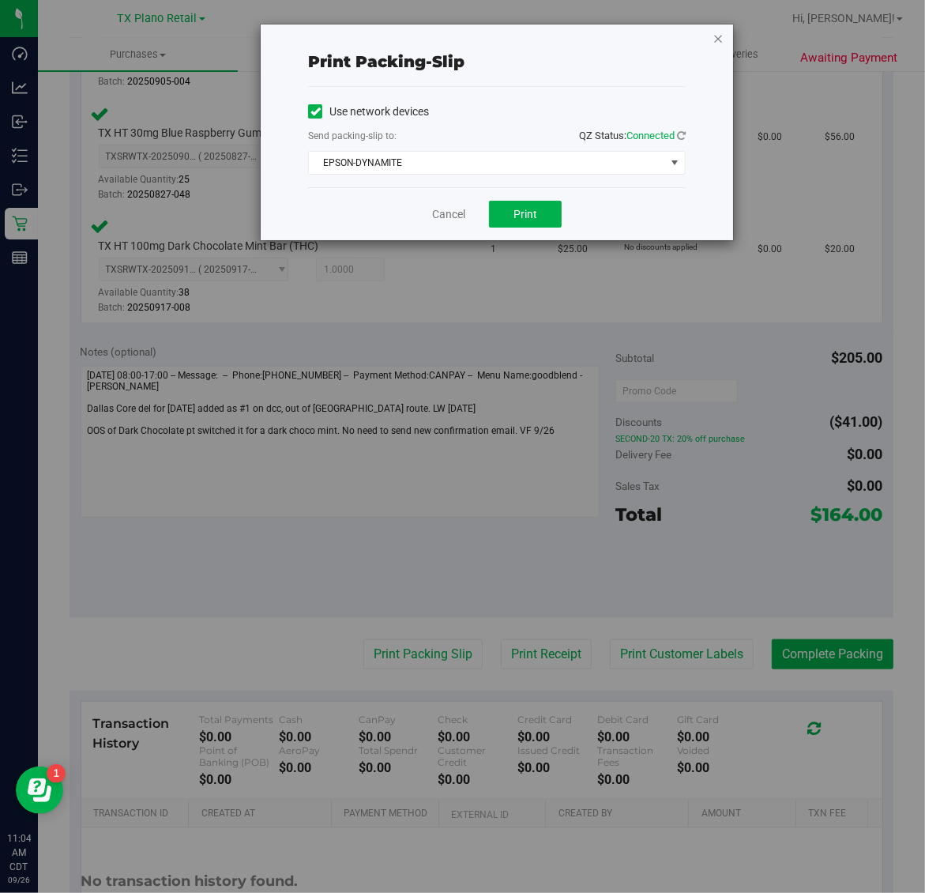
click at [717, 46] on icon "button" at bounding box center [717, 37] width 11 height 19
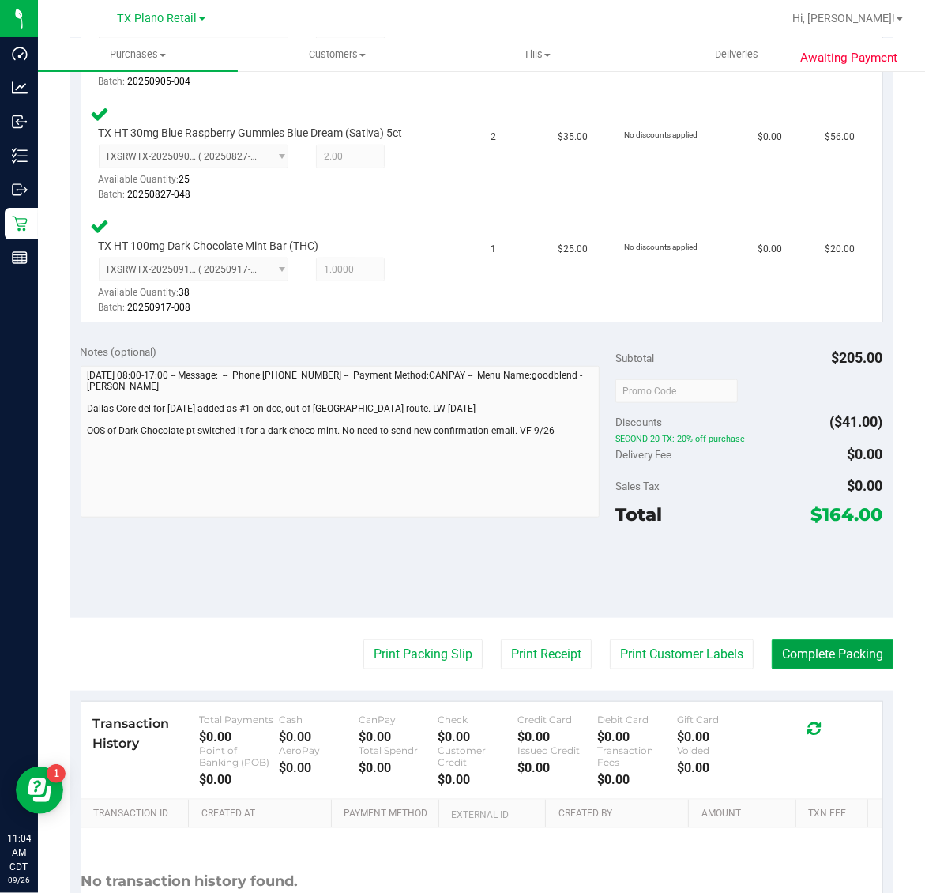
click at [794, 641] on button "Complete Packing" at bounding box center [833, 654] width 122 height 30
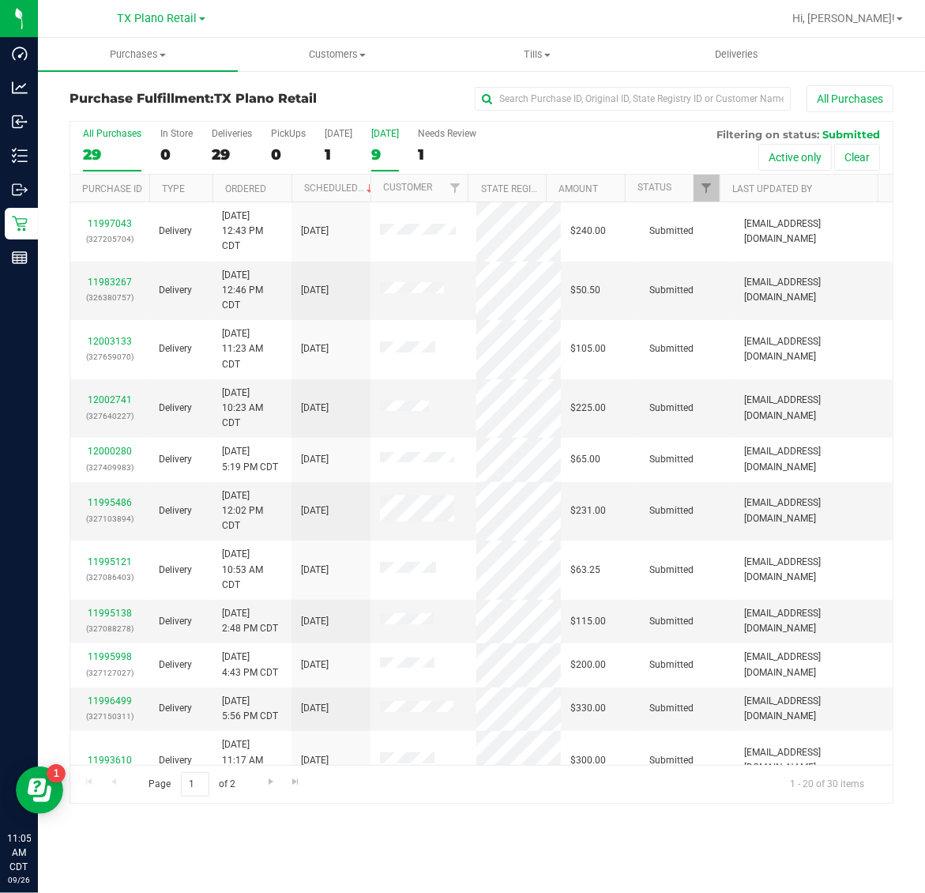
click at [399, 137] on div "[DATE]" at bounding box center [385, 133] width 28 height 11
click at [0, 0] on input "Tomorrow 9" at bounding box center [0, 0] width 0 height 0
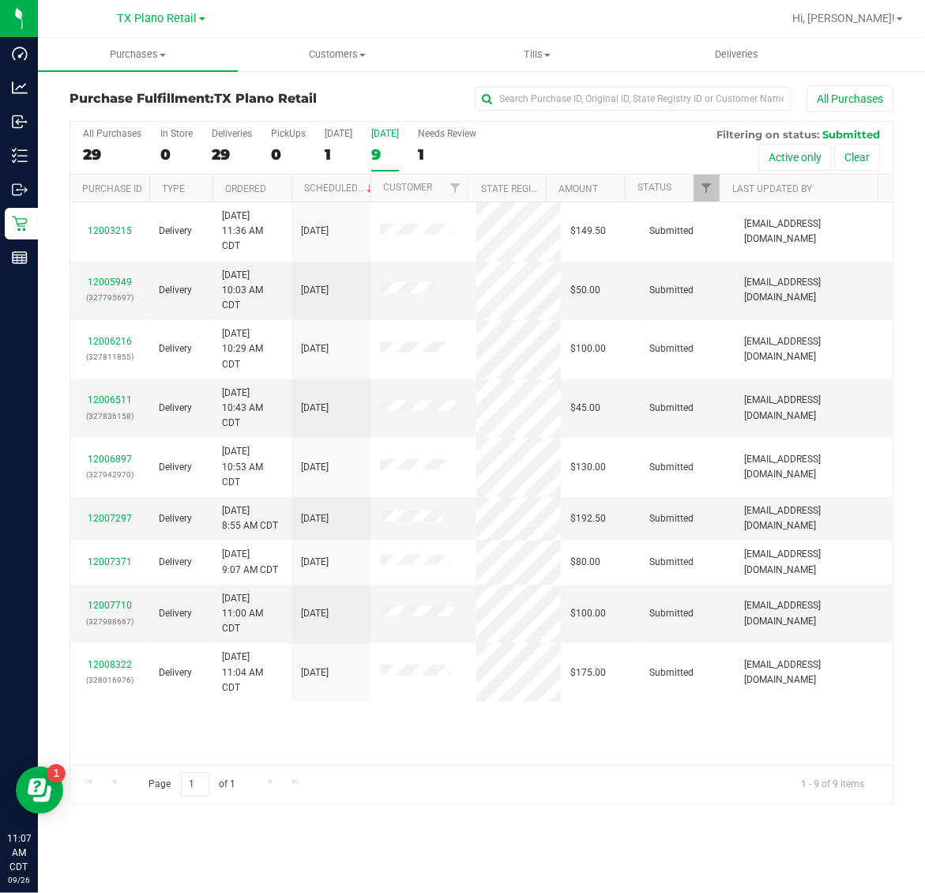
click at [399, 164] on label "Tomorrow 9" at bounding box center [385, 149] width 28 height 43
click at [0, 0] on input "Tomorrow 9" at bounding box center [0, 0] width 0 height 0
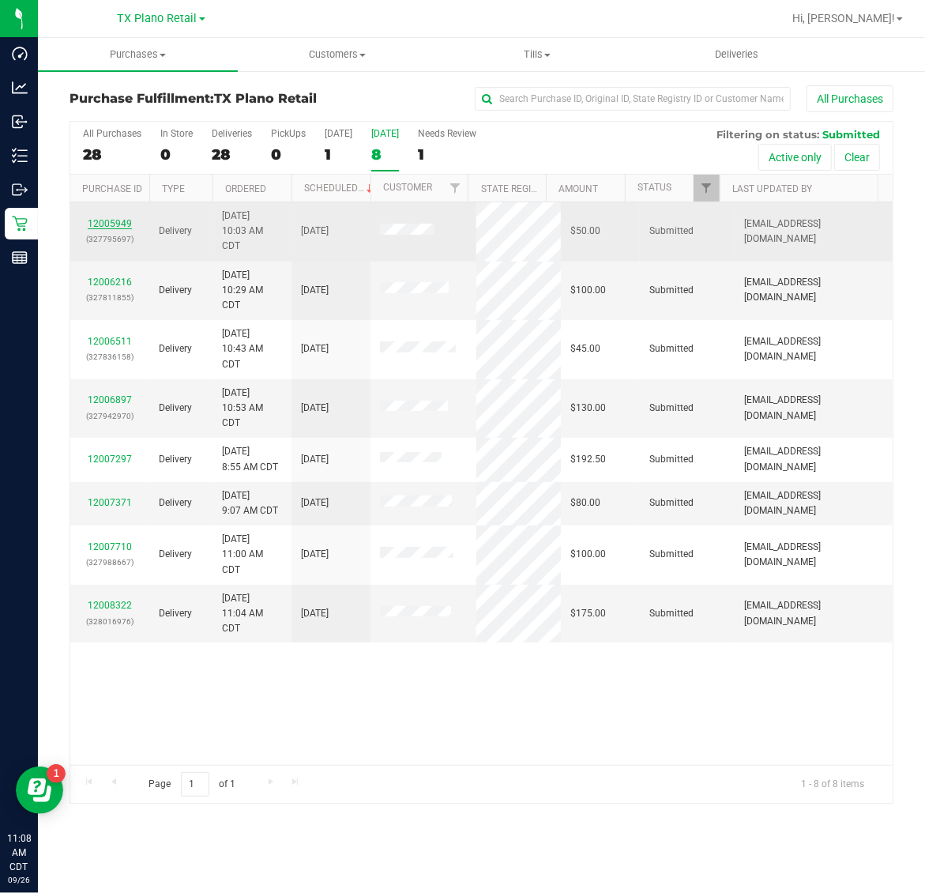
click at [113, 225] on link "12005949" at bounding box center [110, 223] width 44 height 11
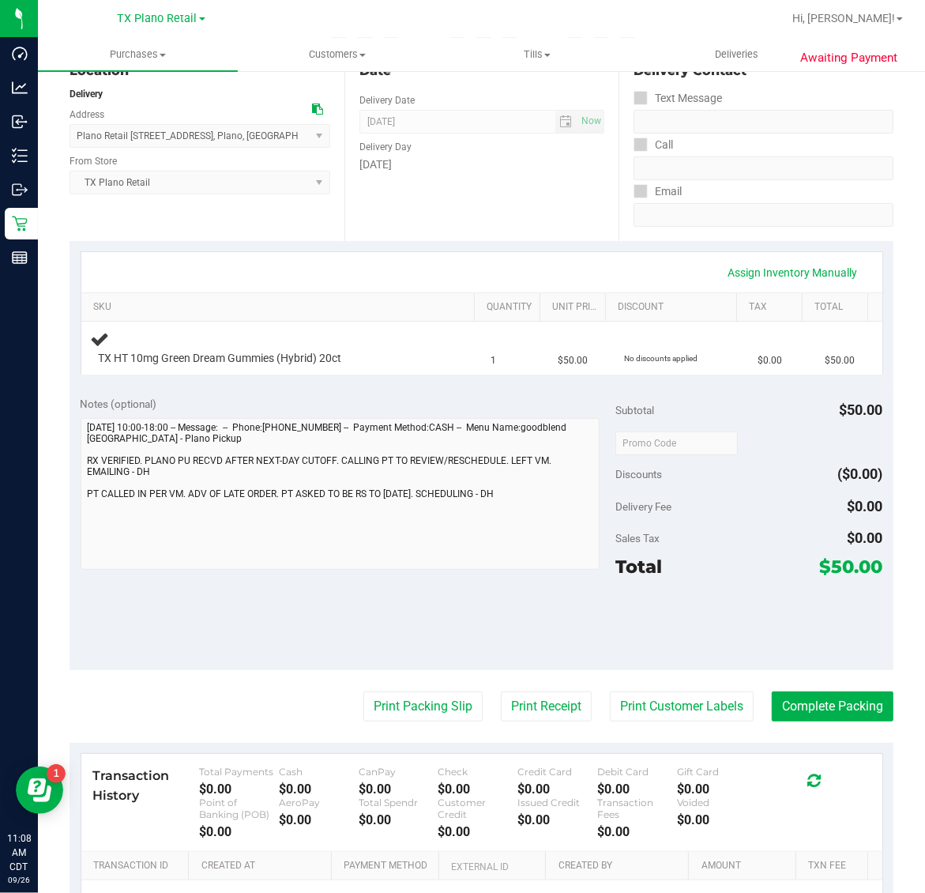
scroll to position [197, 0]
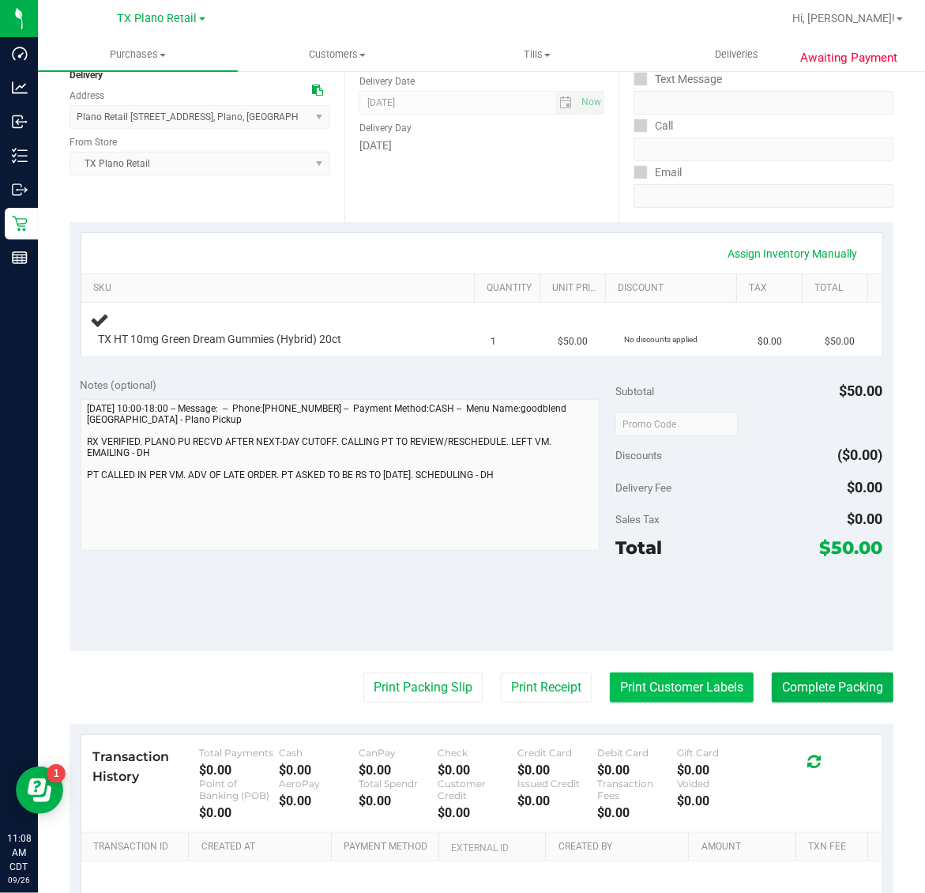
click at [673, 676] on button "Print Customer Labels" at bounding box center [682, 687] width 144 height 30
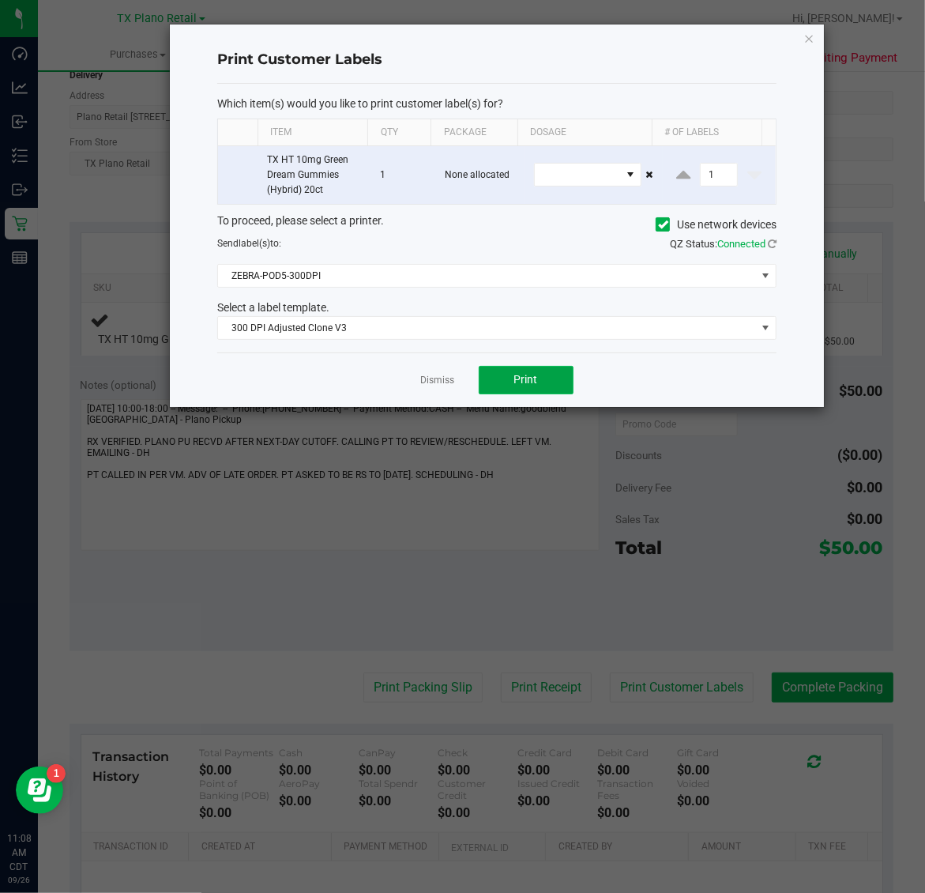
click at [529, 375] on span "Print" at bounding box center [526, 379] width 24 height 13
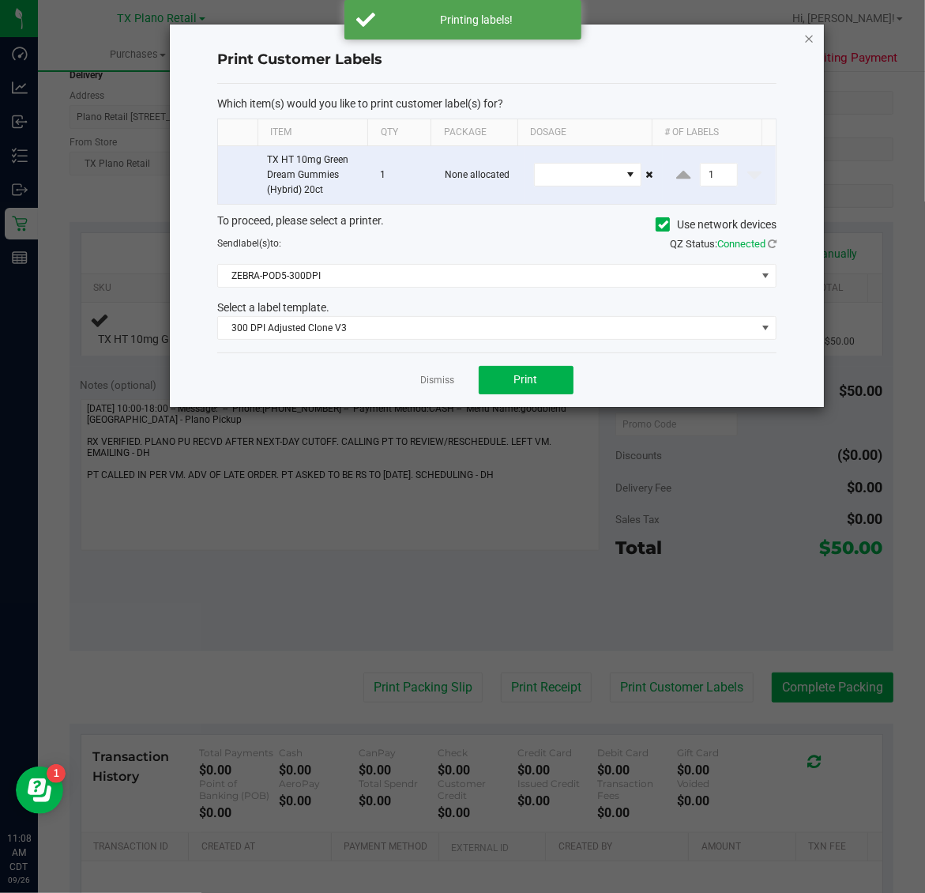
click at [810, 29] on icon "button" at bounding box center [809, 37] width 11 height 19
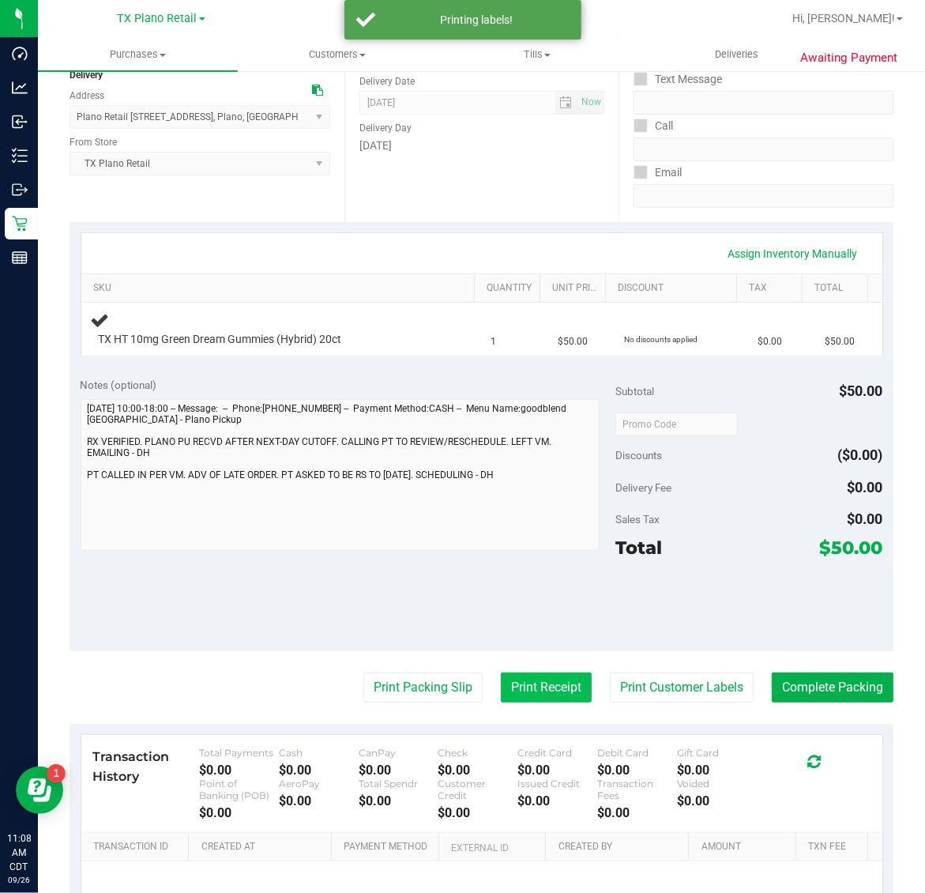
click at [545, 681] on button "Print Receipt" at bounding box center [546, 687] width 91 height 30
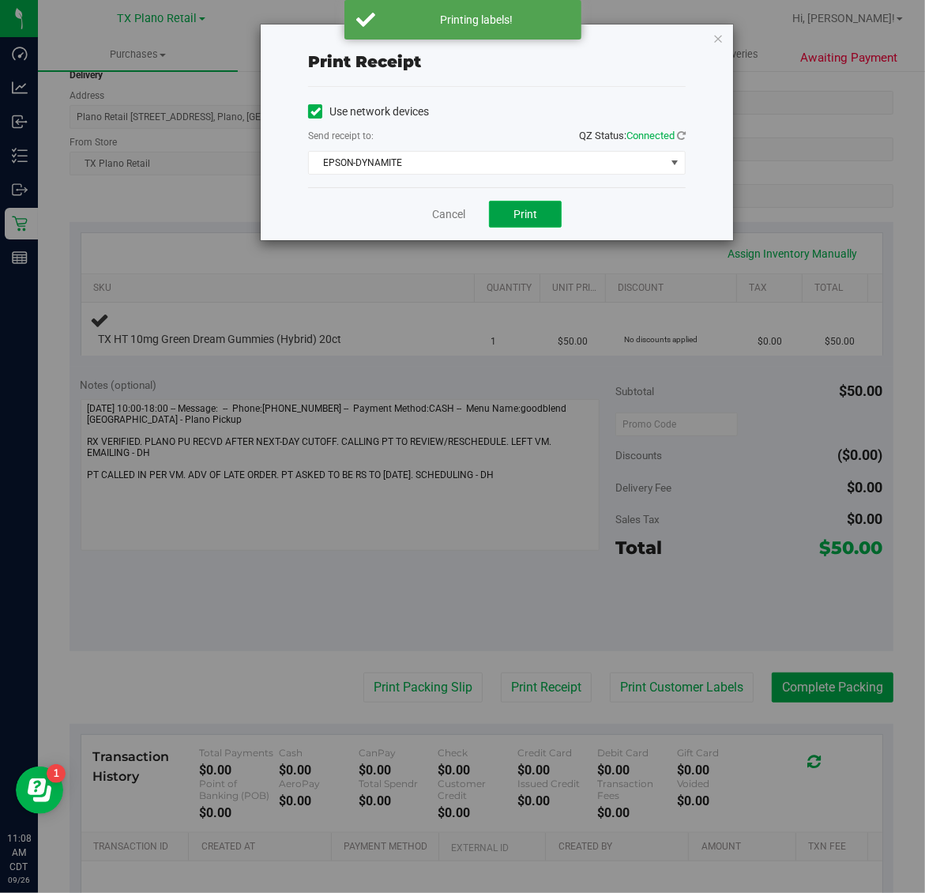
click at [534, 220] on span "Print" at bounding box center [525, 214] width 24 height 13
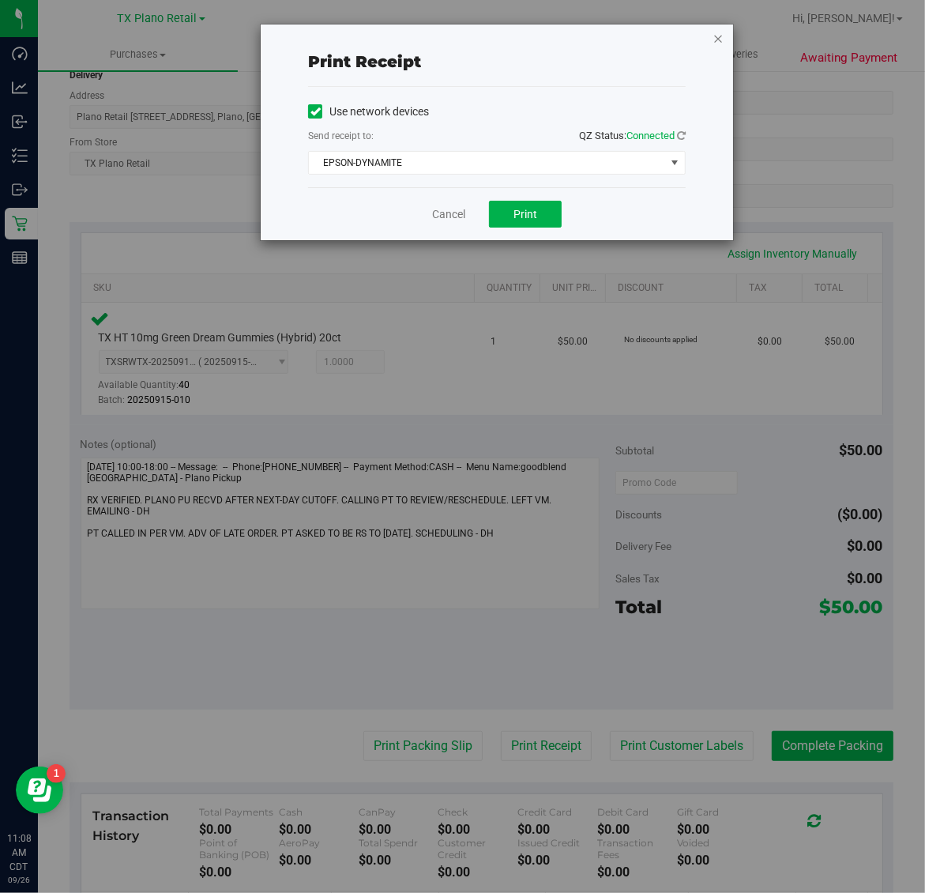
click at [717, 32] on icon "button" at bounding box center [717, 37] width 11 height 19
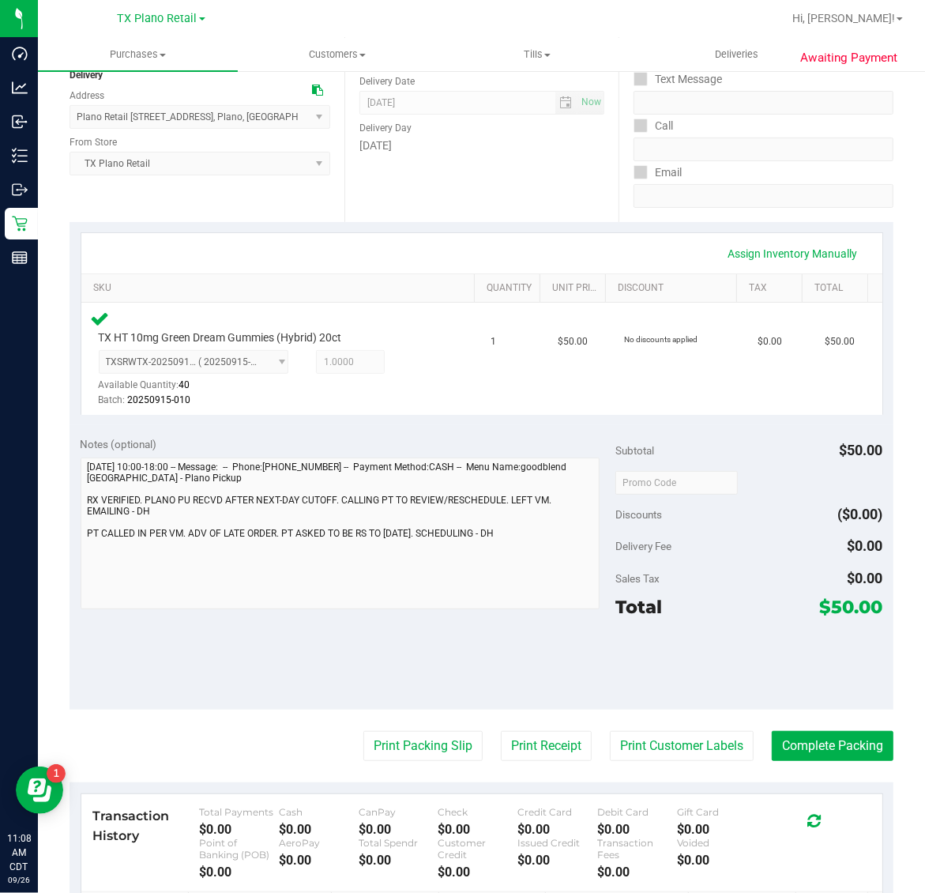
click at [423, 776] on purchase-details "Back Edit Purchase Cancel Purchase View Profile # 12005949 Submitted Needs revi…" at bounding box center [482, 488] width 824 height 1201
click at [440, 737] on button "Print Packing Slip" at bounding box center [422, 746] width 119 height 30
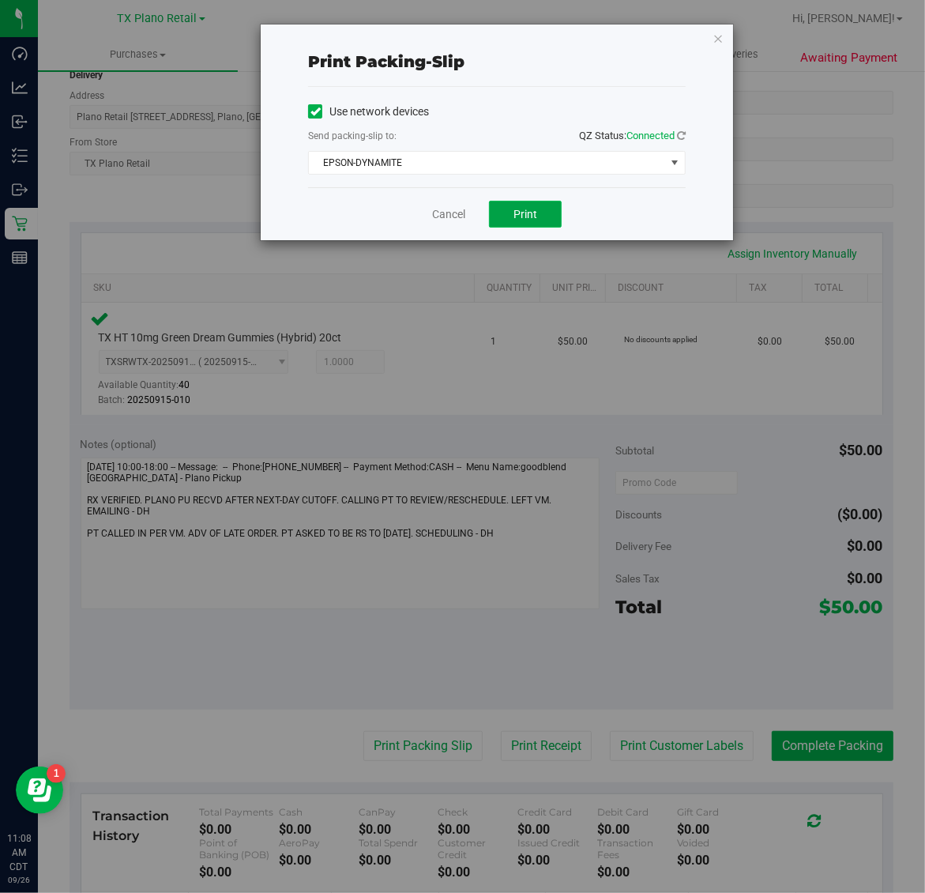
click at [521, 220] on span "Print" at bounding box center [525, 214] width 24 height 13
click at [721, 42] on icon "button" at bounding box center [717, 37] width 11 height 19
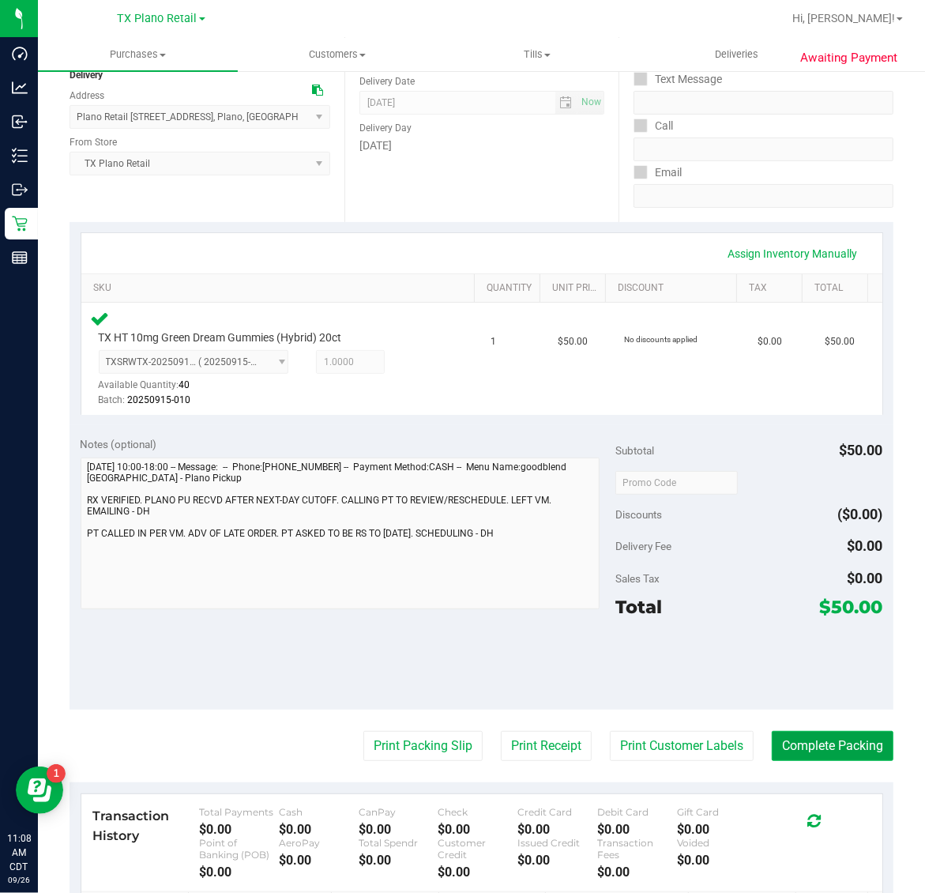
click at [830, 743] on button "Complete Packing" at bounding box center [833, 746] width 122 height 30
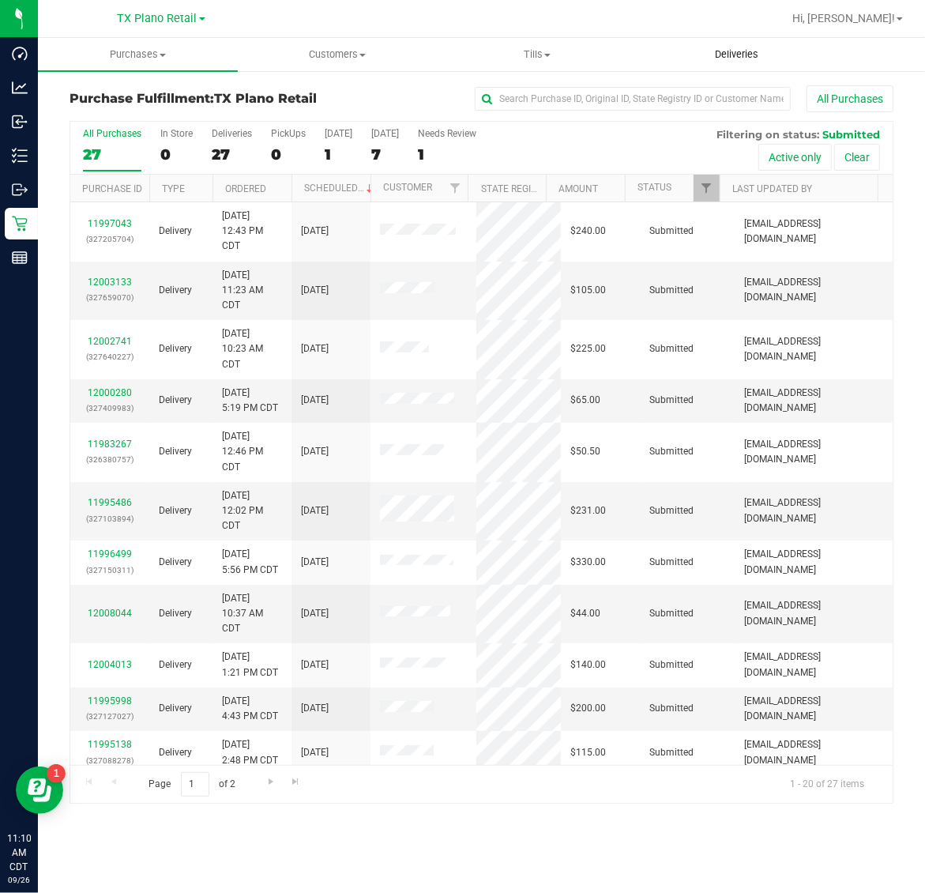
click at [717, 61] on span "Deliveries" at bounding box center [737, 54] width 86 height 14
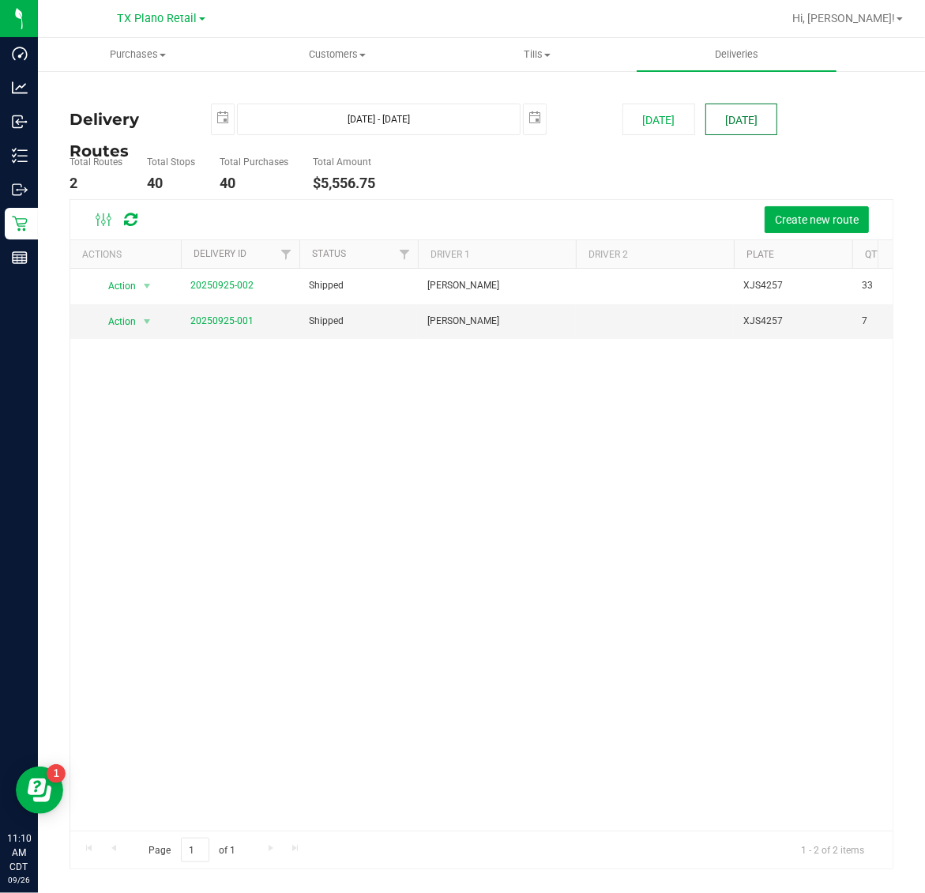
click at [759, 103] on button "[DATE]" at bounding box center [741, 119] width 72 height 32
type input "Sep 27, 2025 - Sep 27, 2025"
type input "2025-09-27"
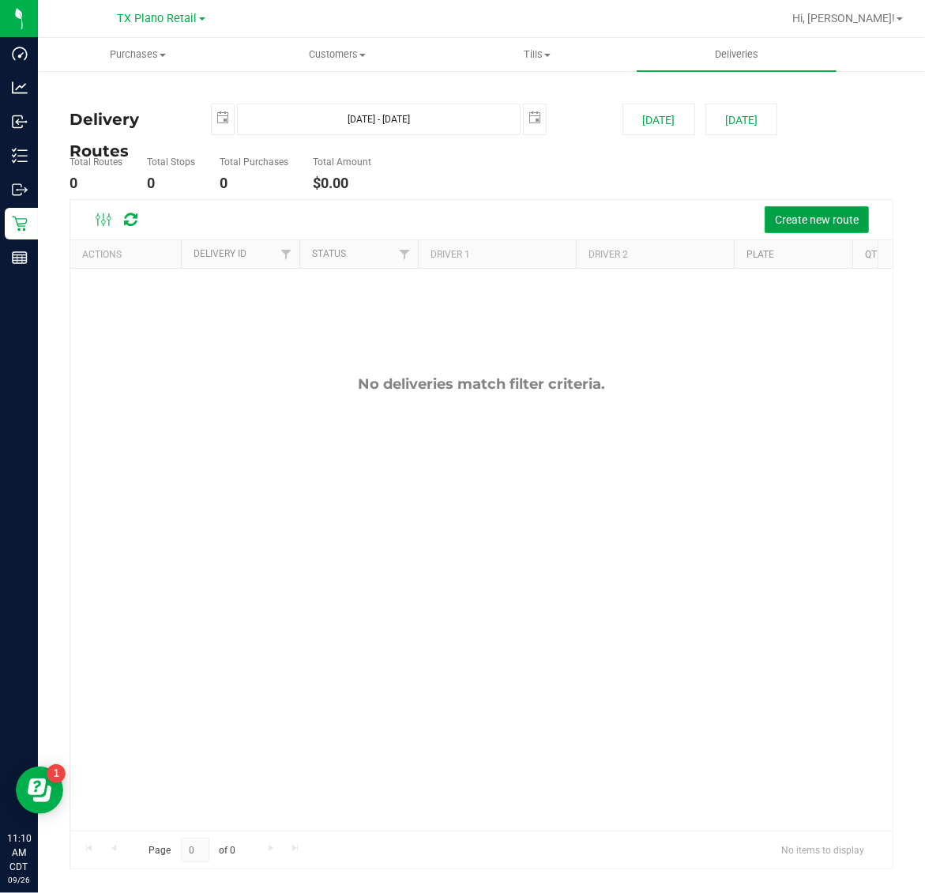
click at [806, 219] on span "Create new route" at bounding box center [817, 219] width 84 height 13
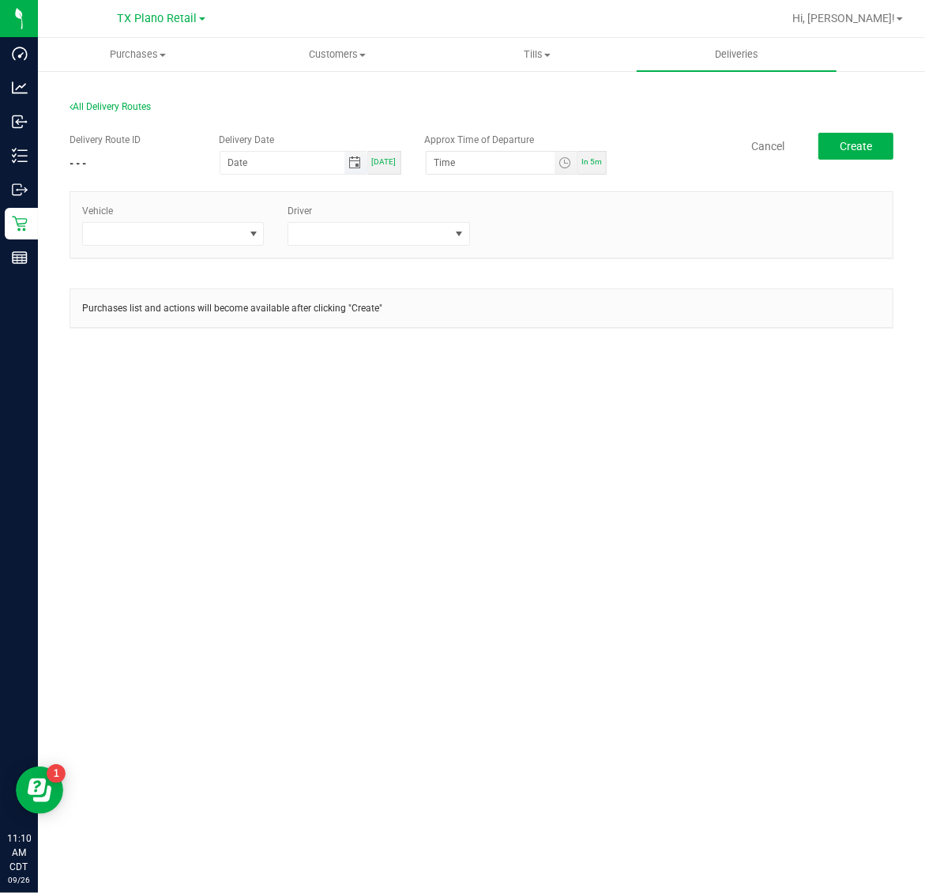
click at [354, 167] on span "Toggle calendar" at bounding box center [354, 162] width 13 height 13
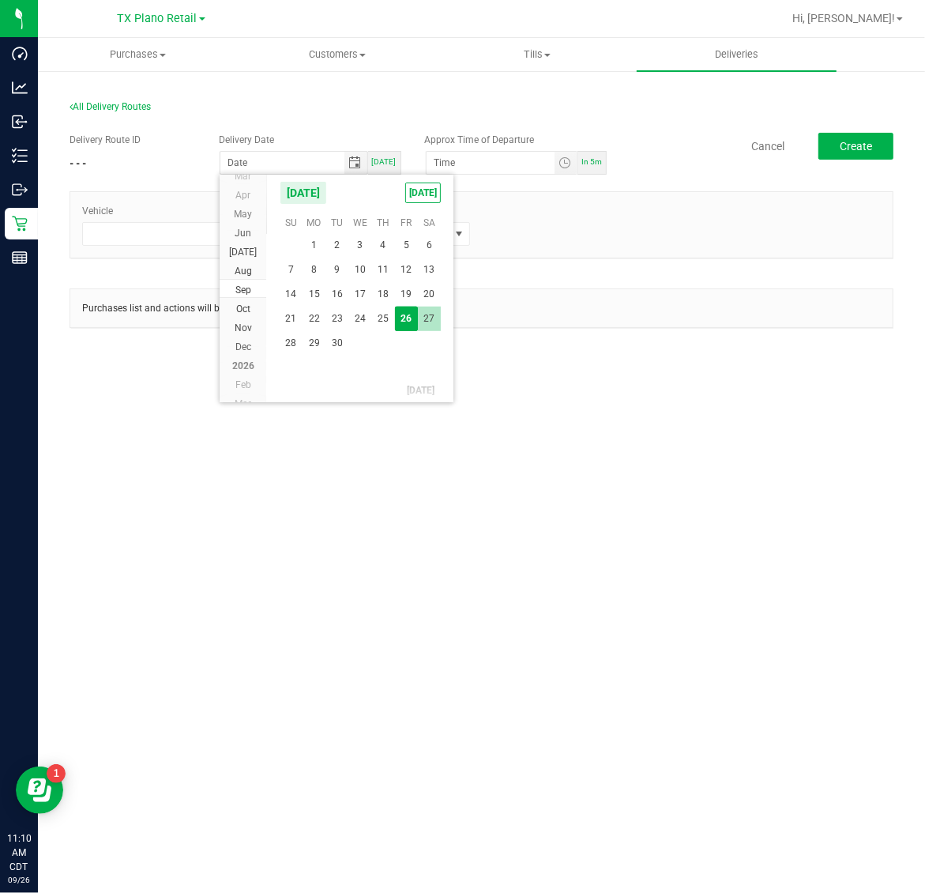
click at [432, 314] on span "27" at bounding box center [429, 318] width 23 height 24
type input "09/27/2025"
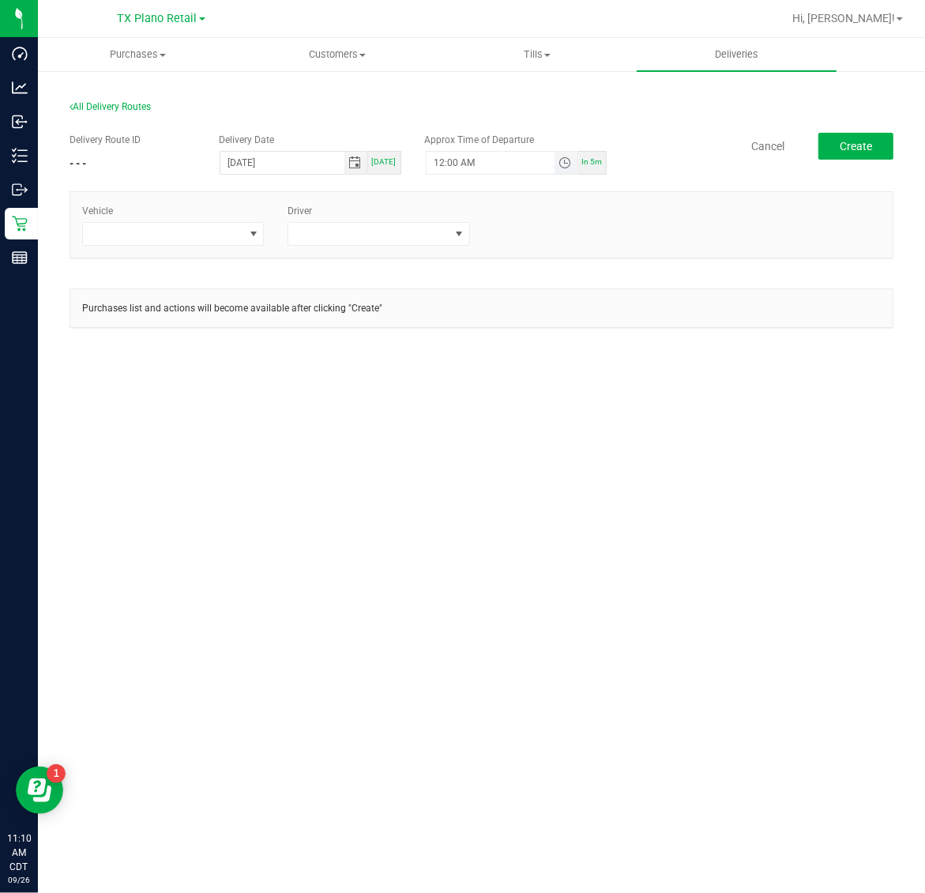
click at [563, 160] on span "Toggle time list" at bounding box center [564, 162] width 13 height 13
click at [455, 340] on span "5" at bounding box center [458, 339] width 6 height 11
click at [566, 341] on li "AM" at bounding box center [558, 339] width 38 height 21
click at [554, 340] on span "AM" at bounding box center [558, 339] width 14 height 11
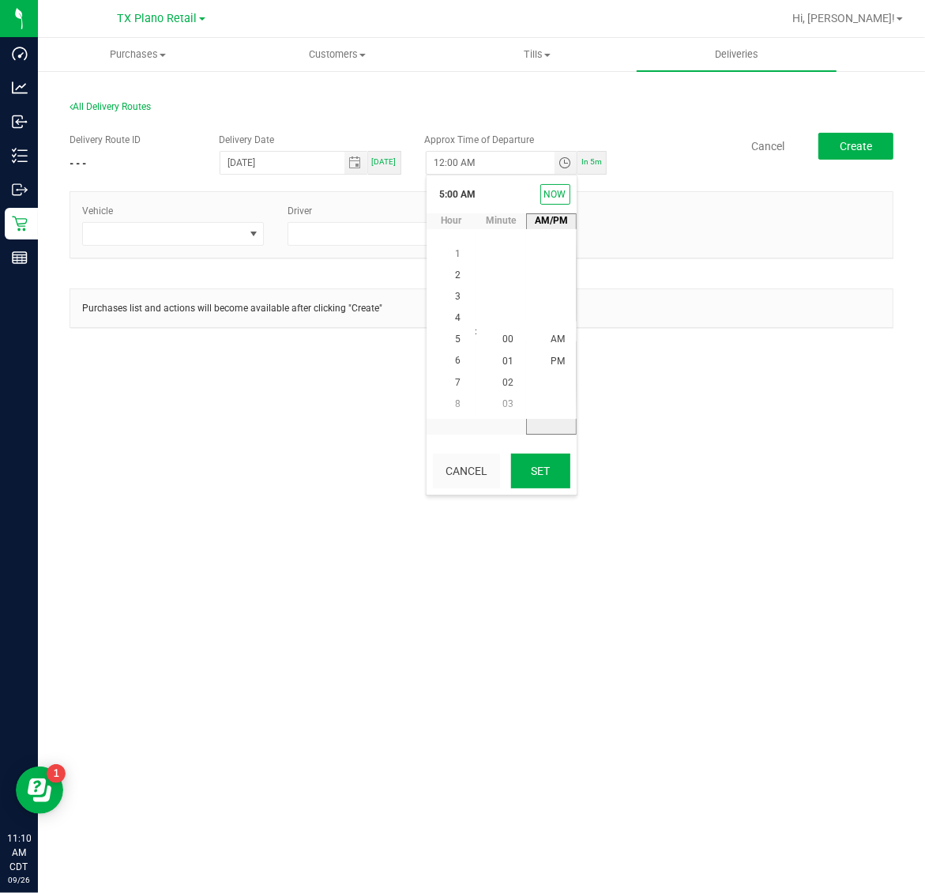
click at [558, 457] on button "Set" at bounding box center [540, 470] width 59 height 35
type input "5:00 AM"
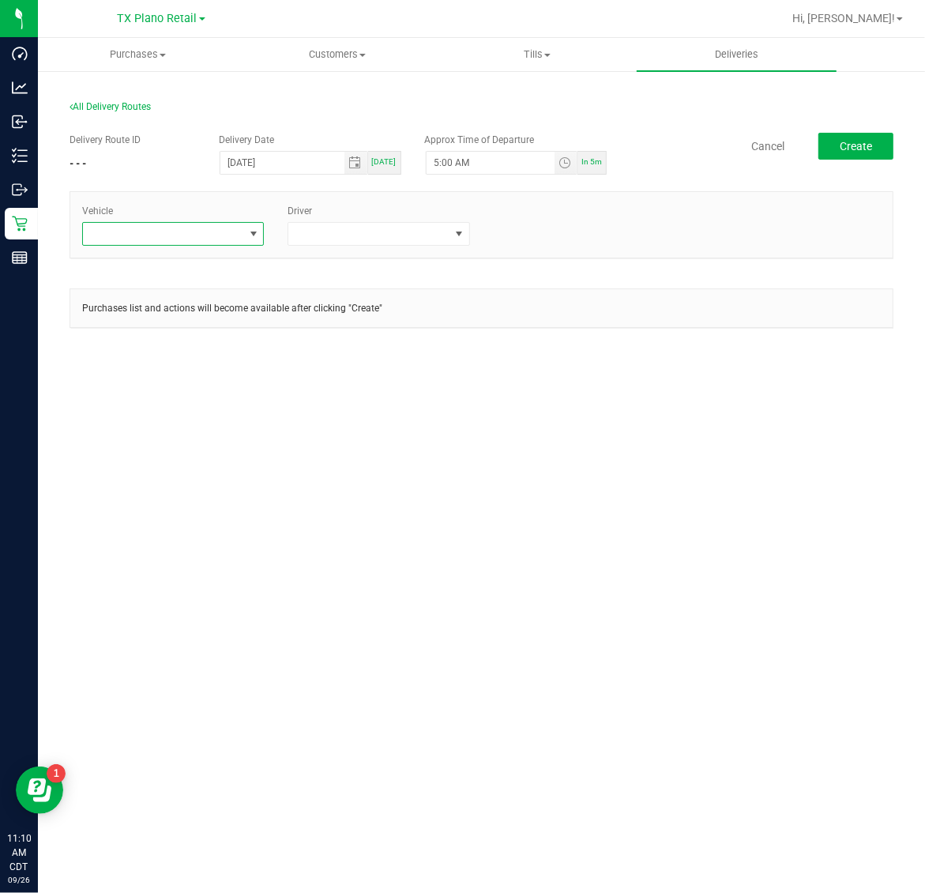
click at [202, 241] on span at bounding box center [163, 234] width 160 height 22
type input "11"
click at [201, 237] on span at bounding box center [163, 234] width 160 height 22
type input "11"
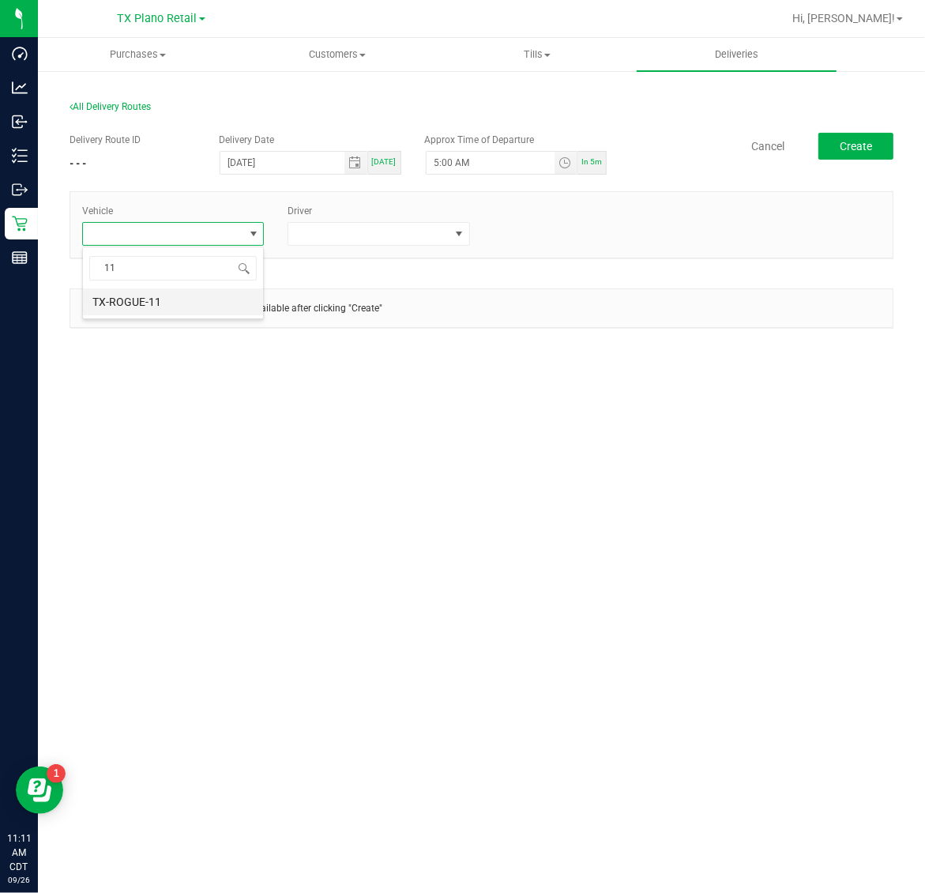
click at [221, 302] on li "TX-ROGUE-11" at bounding box center [173, 301] width 180 height 27
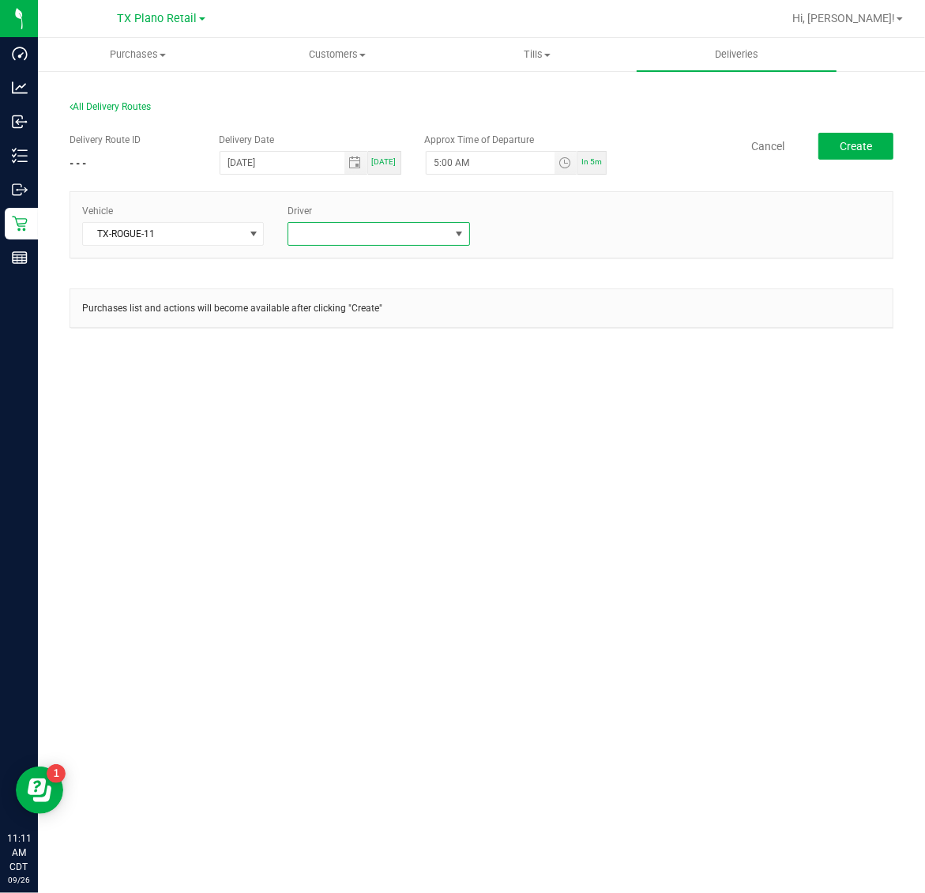
click at [364, 234] on span at bounding box center [368, 234] width 160 height 22
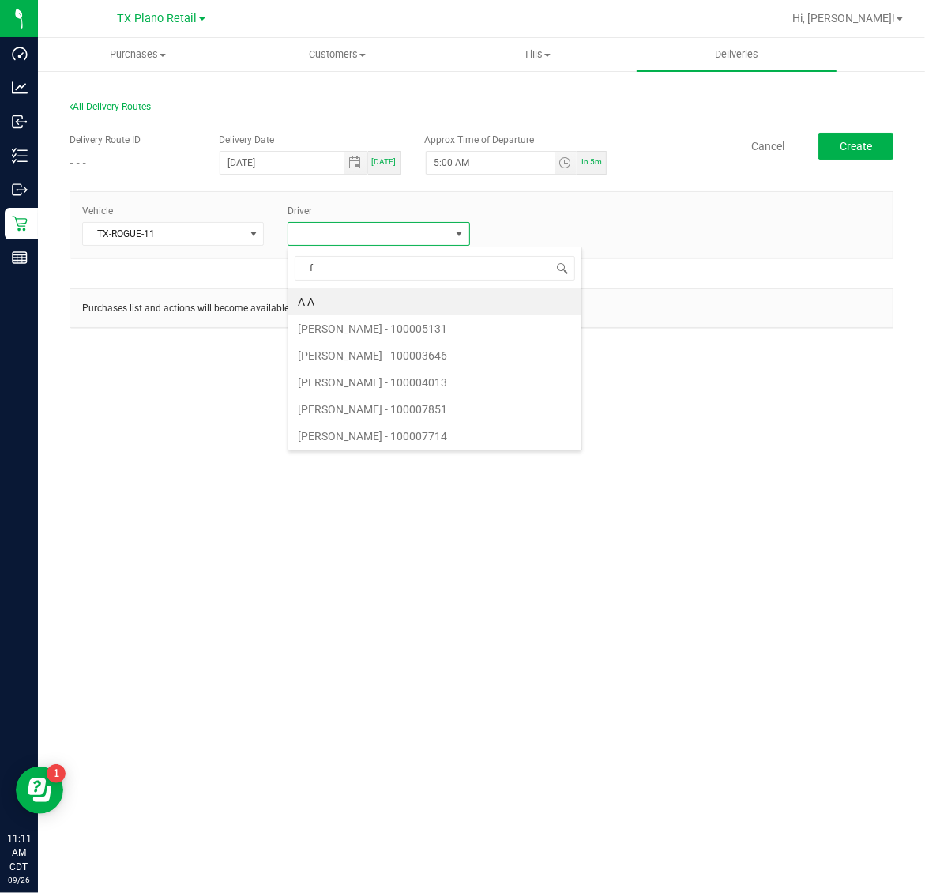
type input "fl"
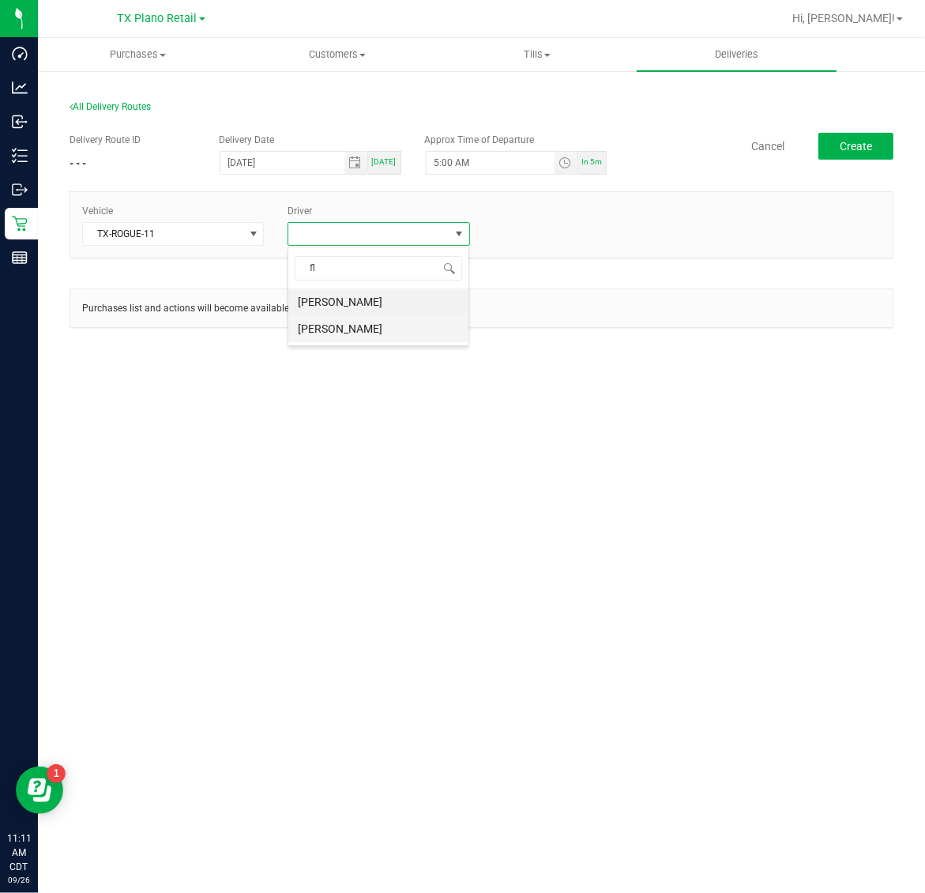
click at [368, 328] on li "Victoria Flores" at bounding box center [378, 328] width 180 height 27
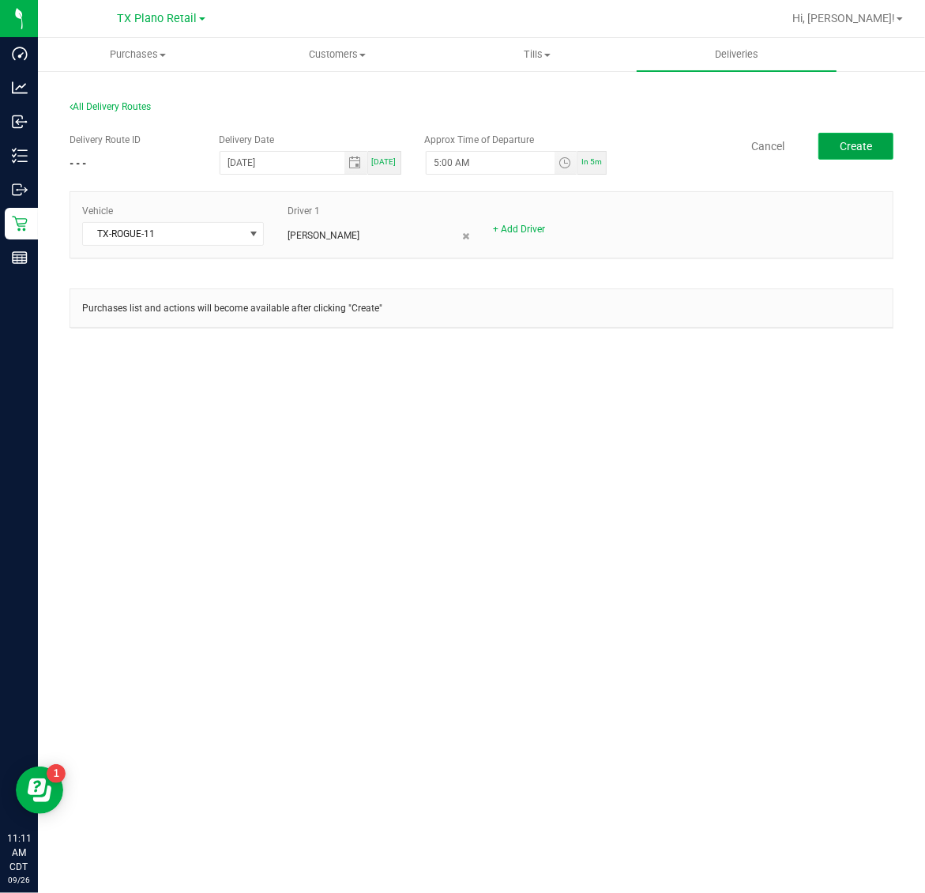
click at [851, 146] on span "Create" at bounding box center [856, 146] width 32 height 13
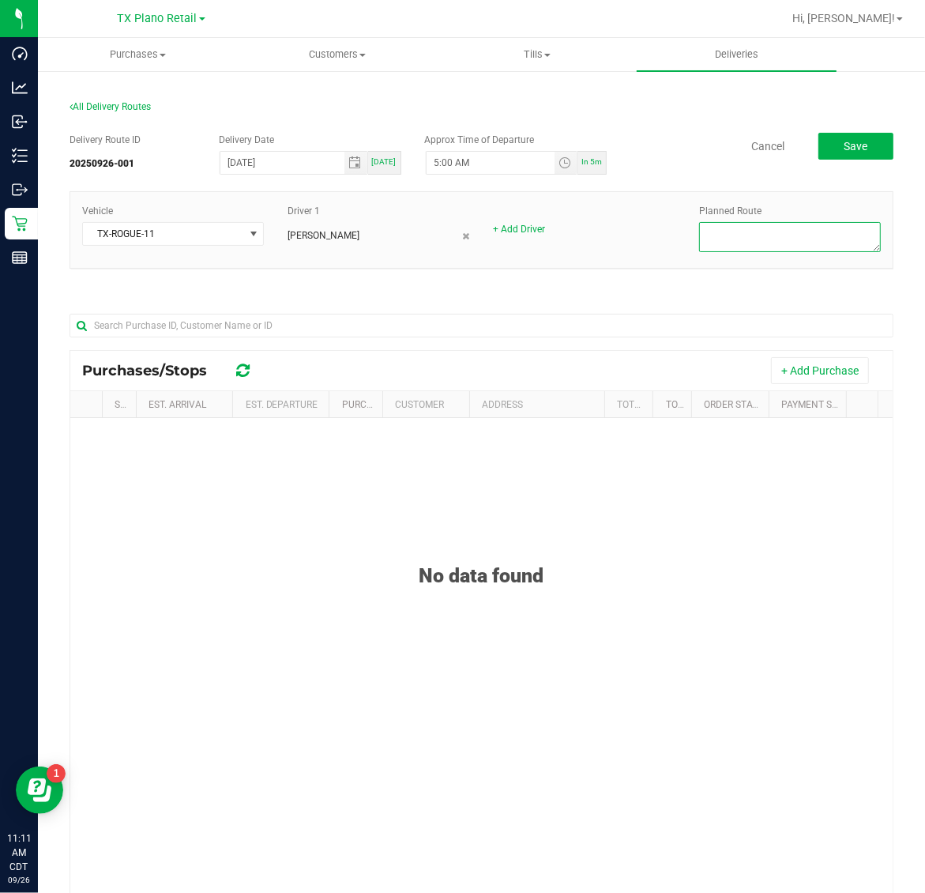
click at [794, 235] on textarea at bounding box center [790, 237] width 182 height 30
type textarea "Dallas Core"
click at [812, 363] on button "+ Add Purchase" at bounding box center [820, 370] width 98 height 27
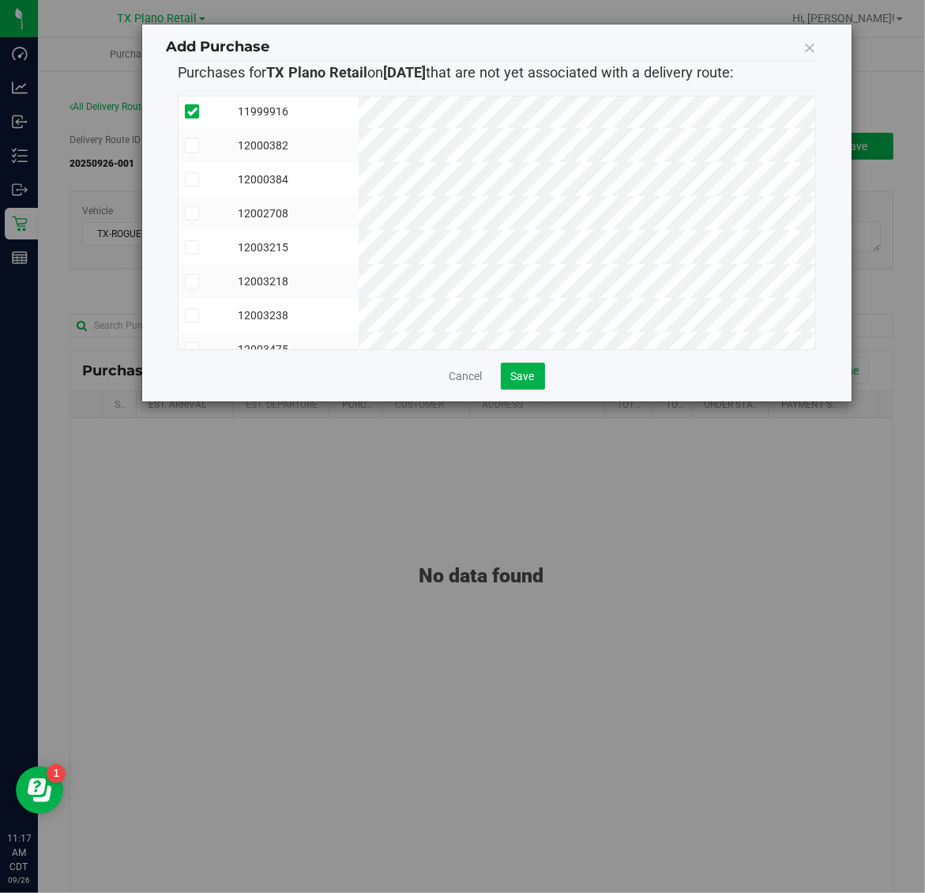
scroll to position [137, 0]
click at [515, 375] on span "Save" at bounding box center [523, 376] width 24 height 13
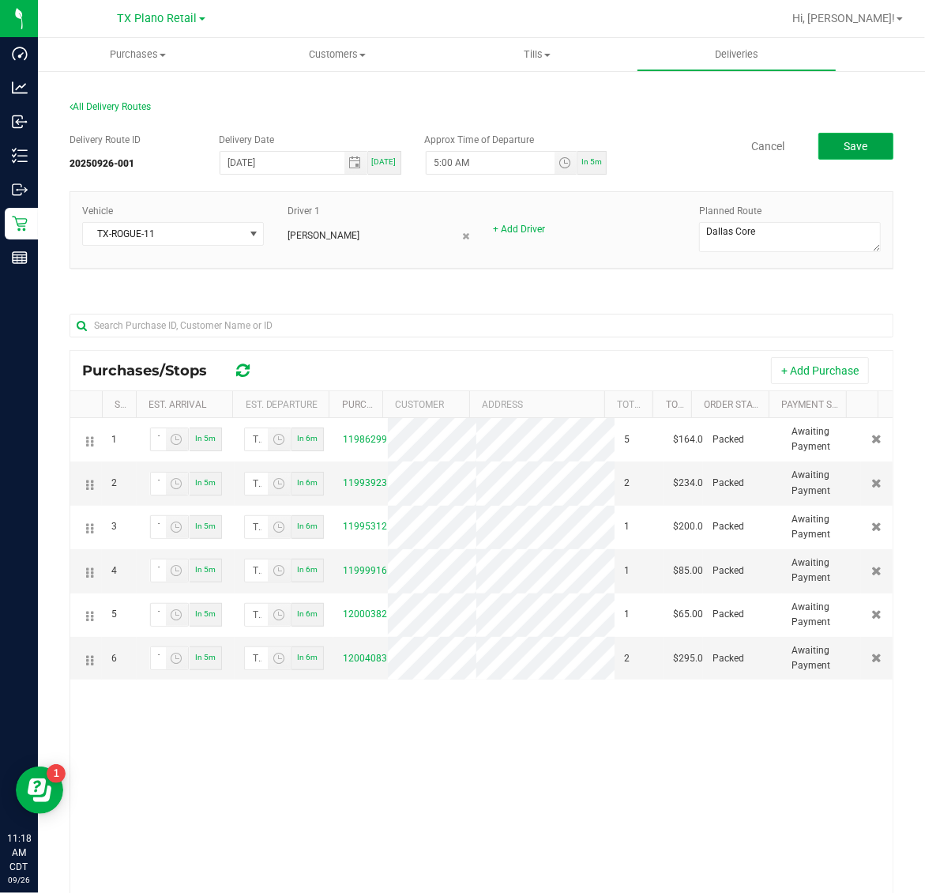
click at [819, 138] on button "Save" at bounding box center [855, 146] width 75 height 27
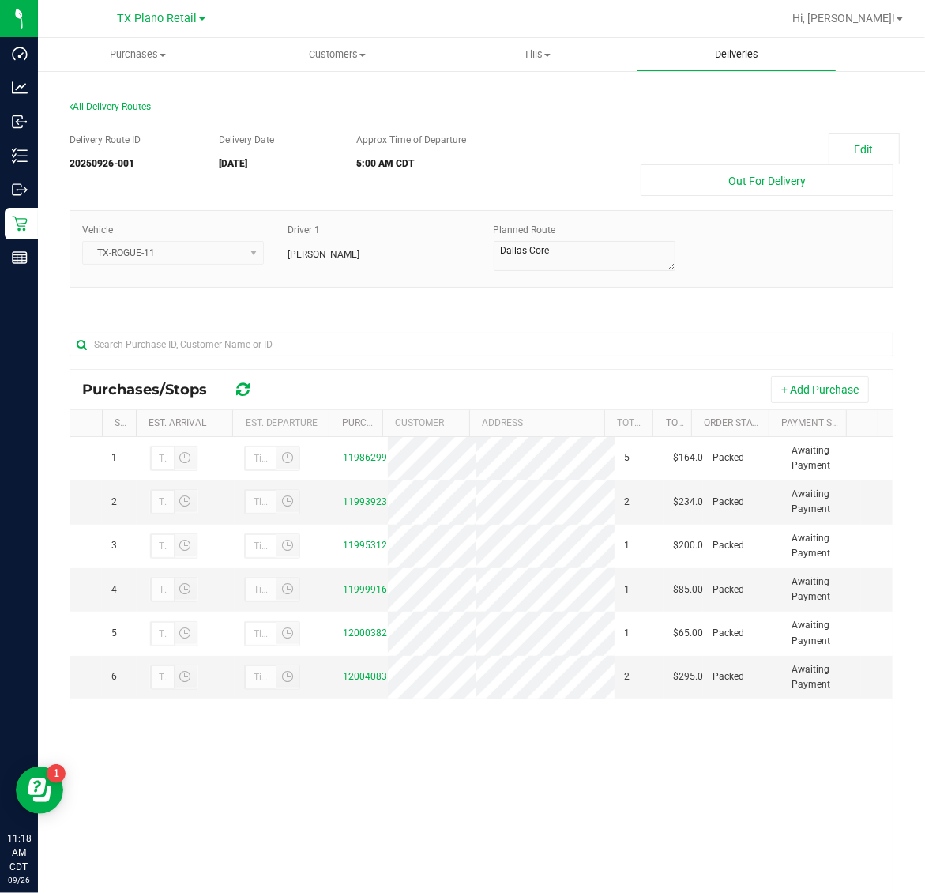
click at [736, 55] on span "Deliveries" at bounding box center [737, 54] width 86 height 14
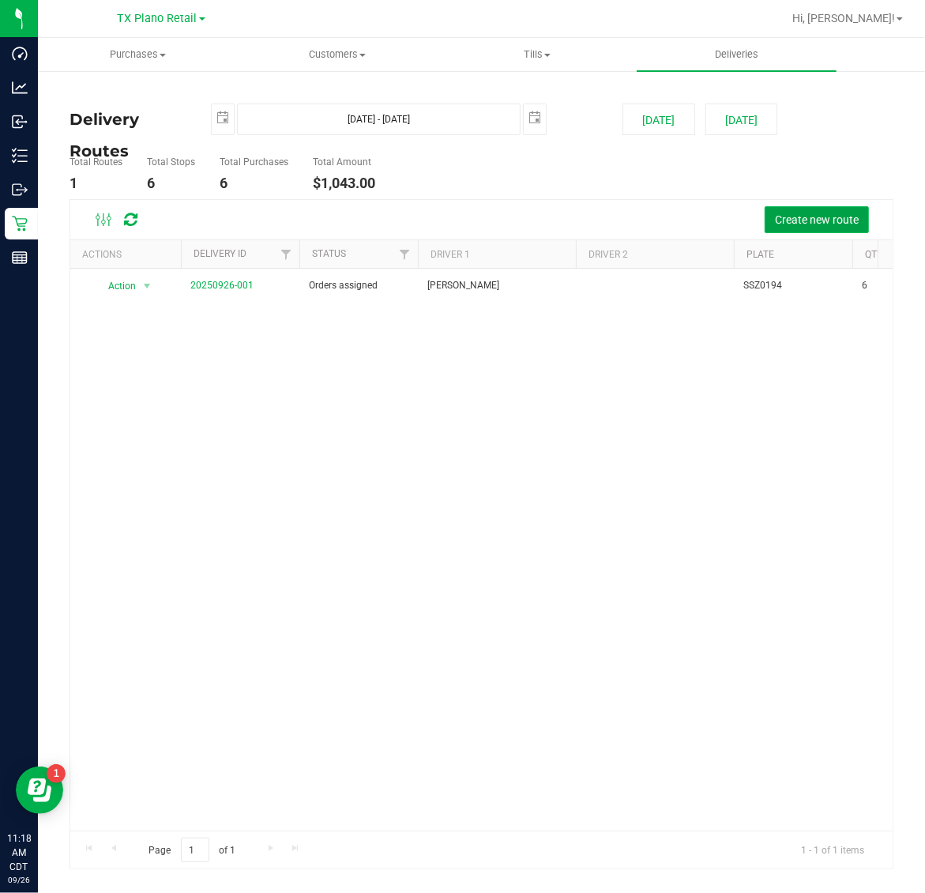
click at [811, 219] on span "Create new route" at bounding box center [817, 219] width 84 height 13
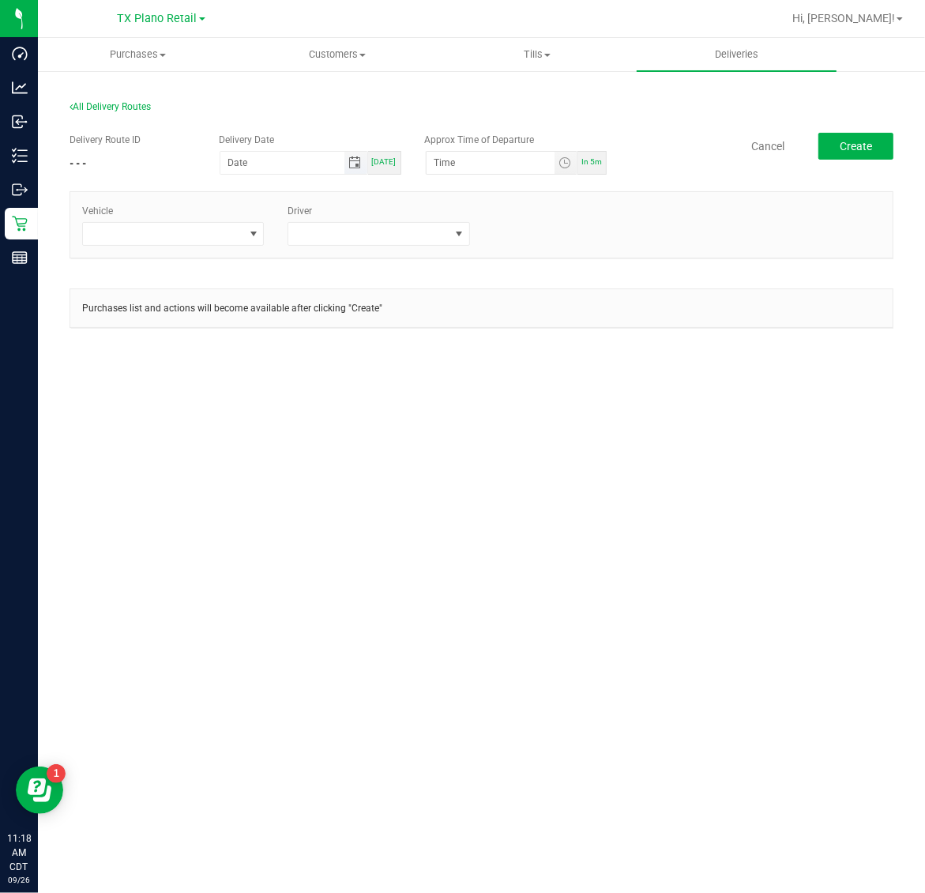
click at [360, 166] on span "Toggle calendar" at bounding box center [354, 162] width 13 height 13
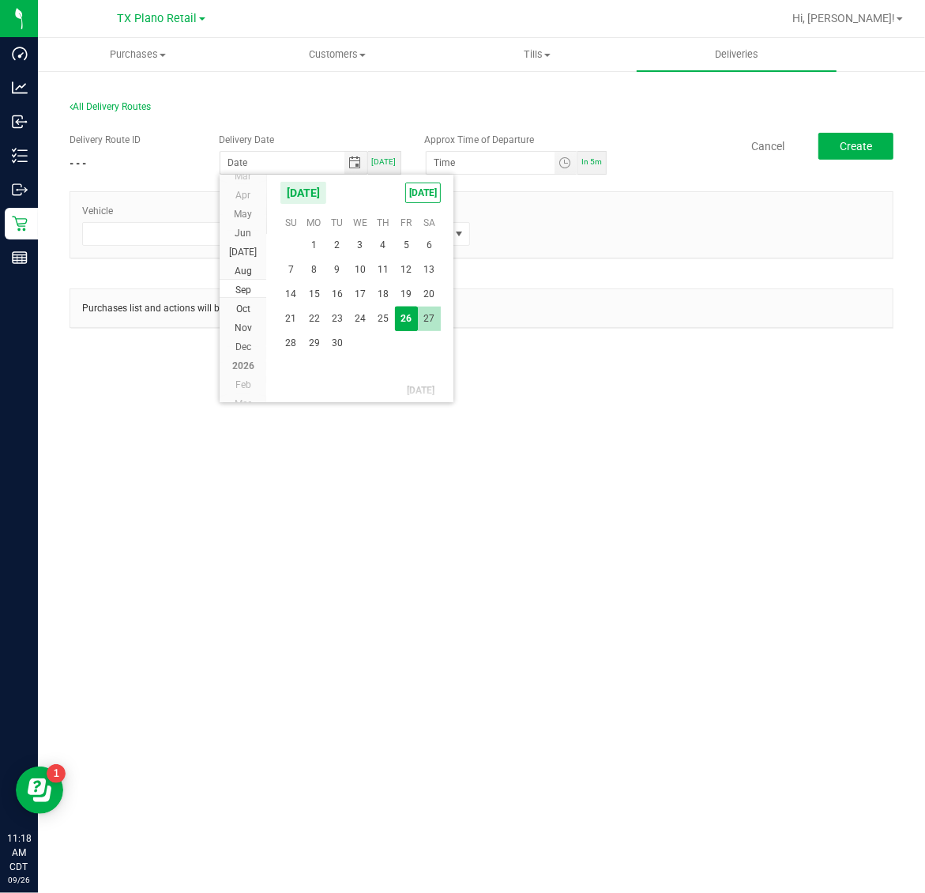
click at [427, 322] on span "27" at bounding box center [429, 318] width 23 height 24
type input "09/27/2025"
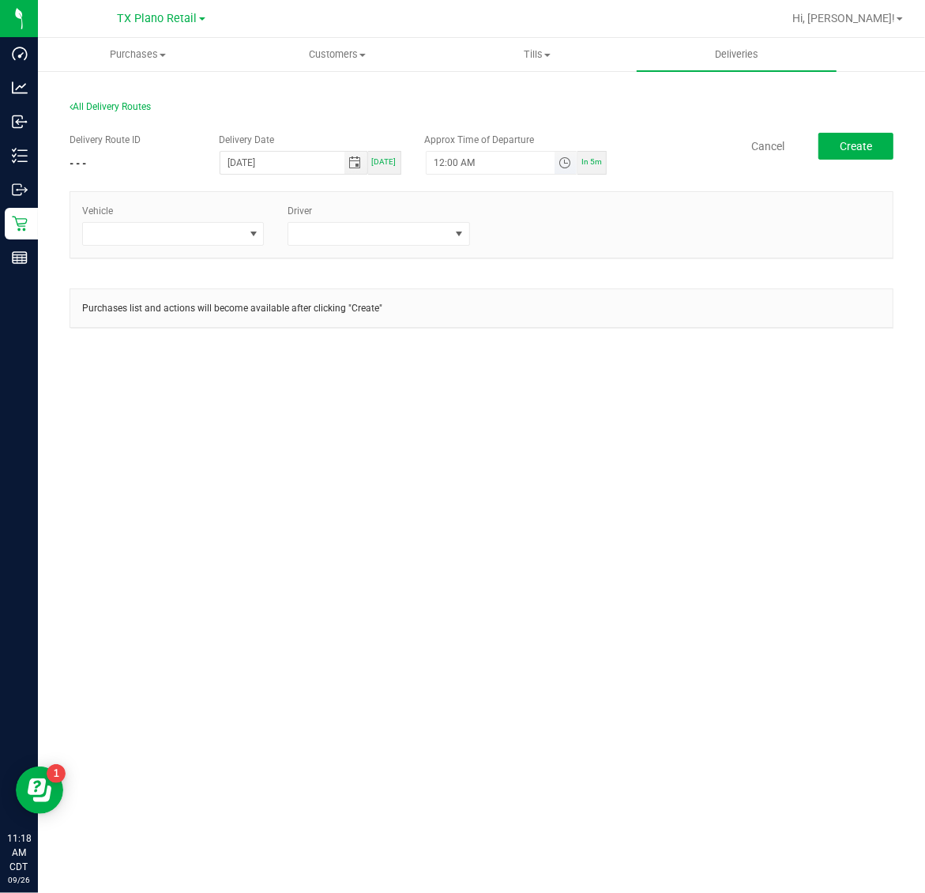
click at [565, 164] on span "Toggle time list" at bounding box center [564, 162] width 13 height 13
click at [455, 340] on span "5" at bounding box center [458, 339] width 6 height 11
click at [551, 340] on span "AM" at bounding box center [558, 339] width 14 height 11
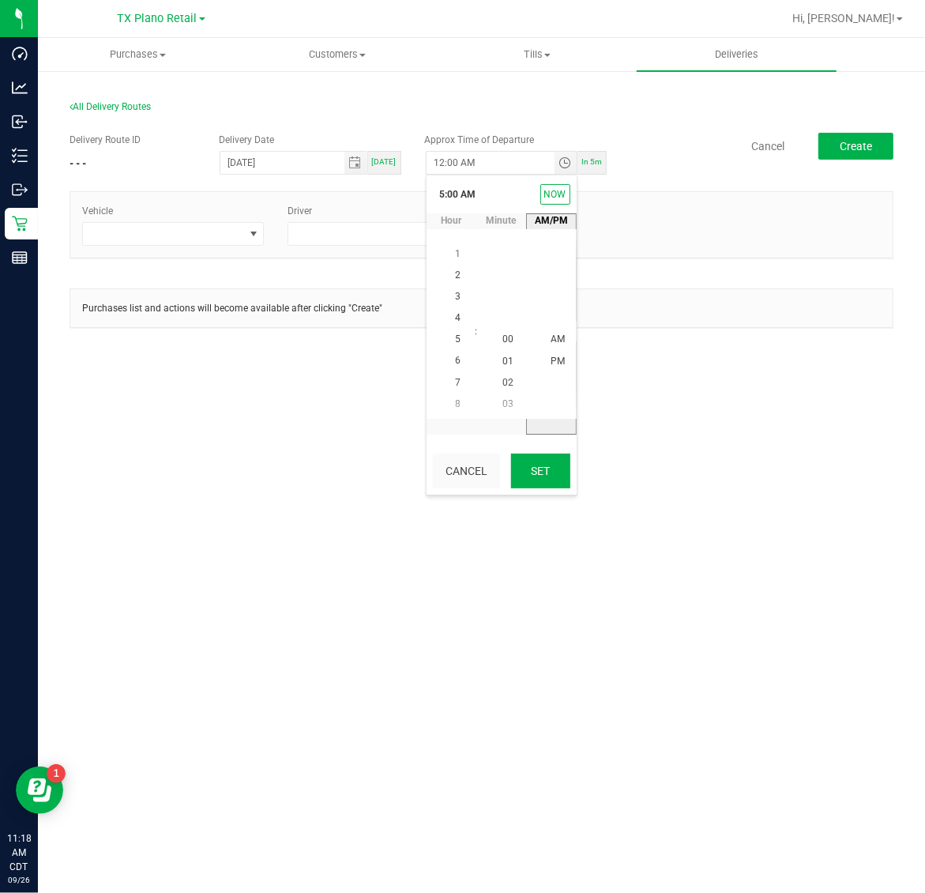
click at [545, 468] on button "Set" at bounding box center [540, 470] width 59 height 35
type input "5:00 AM"
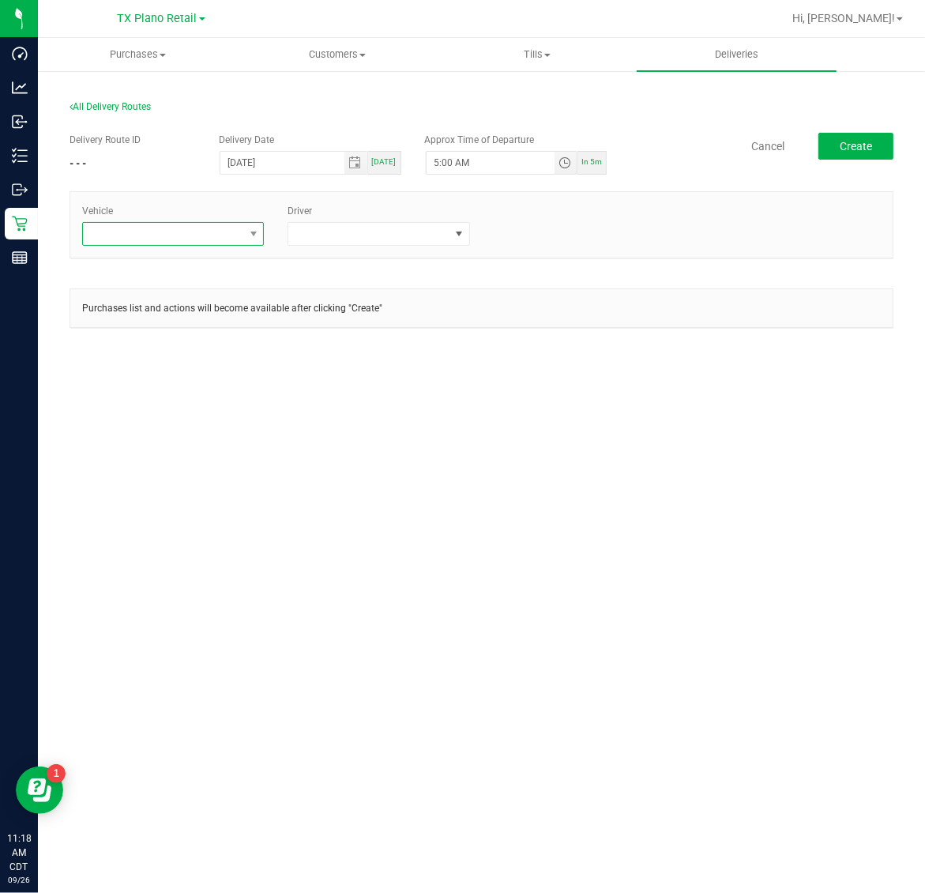
click at [156, 229] on span at bounding box center [163, 234] width 160 height 22
type input "11"
click at [178, 300] on li "TX-ROGUE-11" at bounding box center [173, 301] width 180 height 27
click at [404, 223] on span at bounding box center [368, 234] width 160 height 22
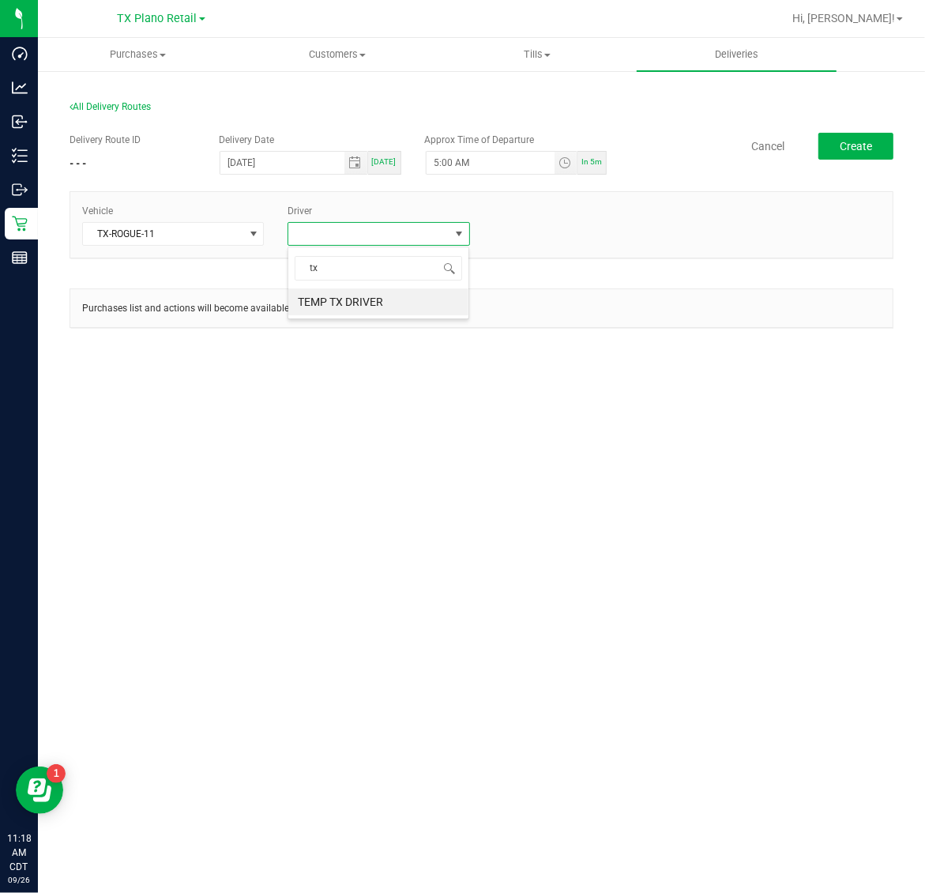
type input "t"
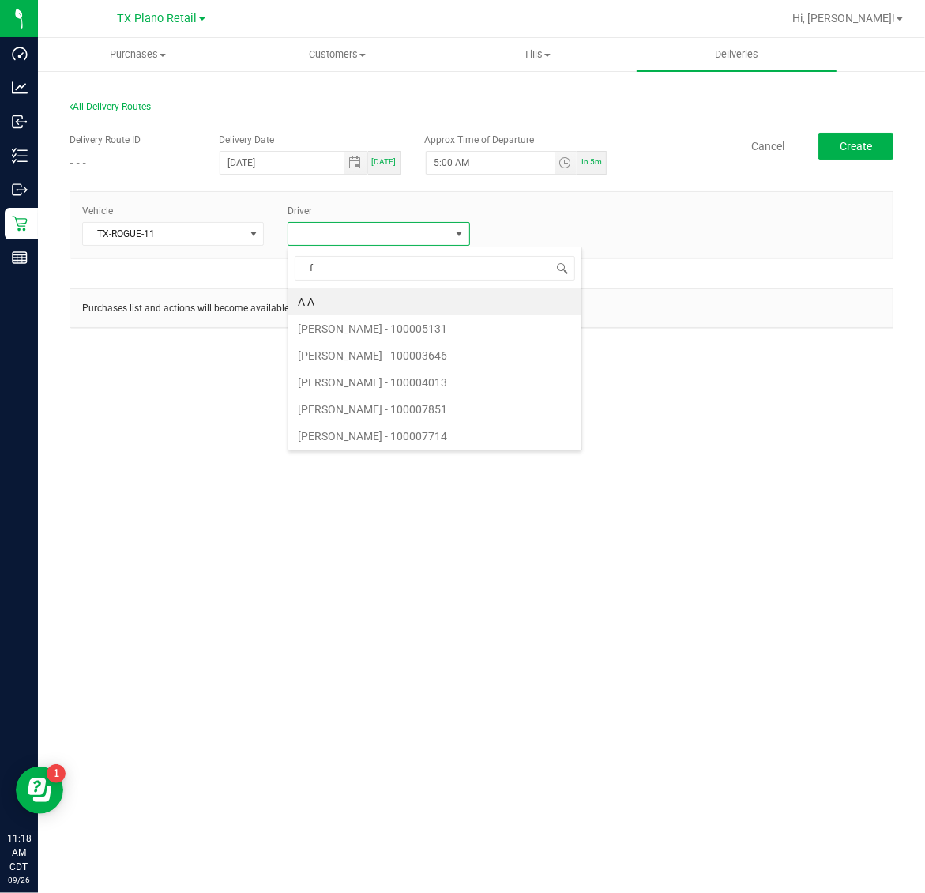
type input "fl"
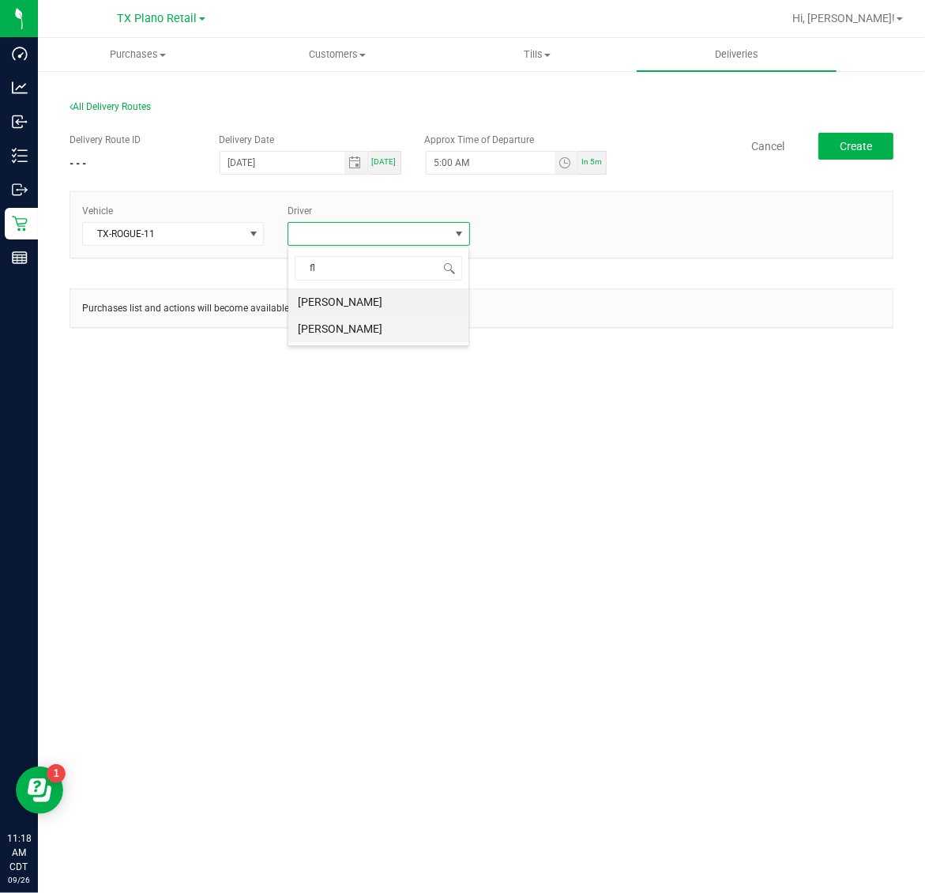
click at [389, 325] on li "Victoria Flores" at bounding box center [378, 328] width 180 height 27
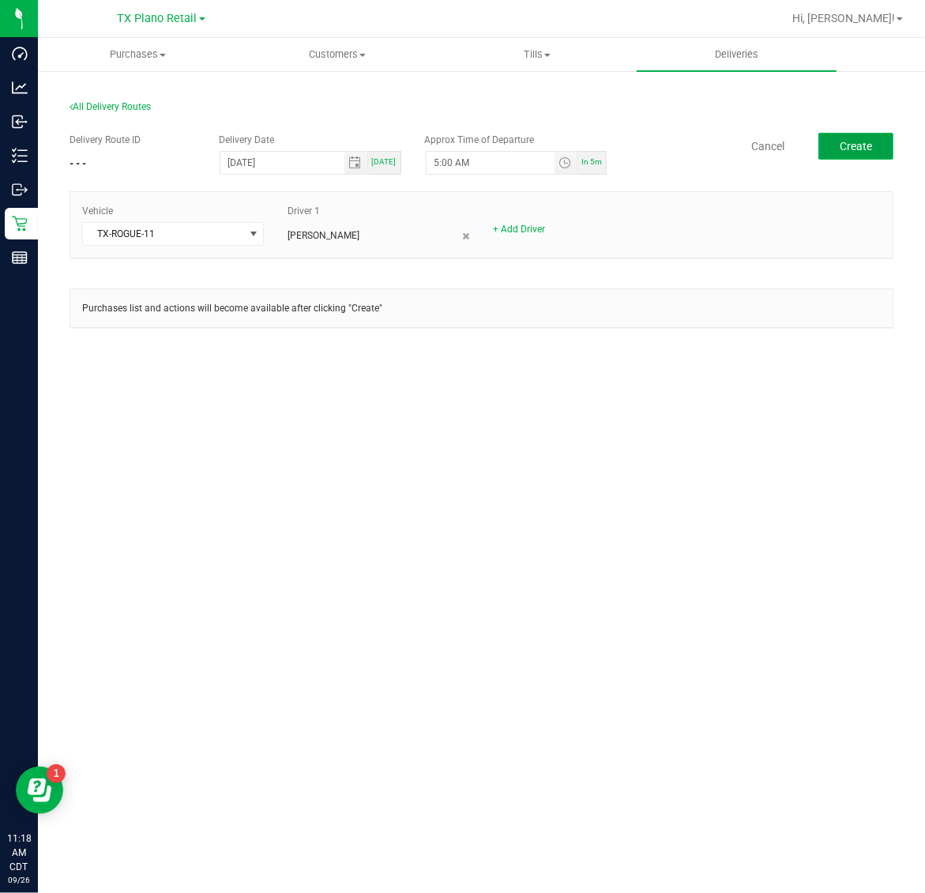
click at [849, 150] on span "Create" at bounding box center [856, 146] width 32 height 13
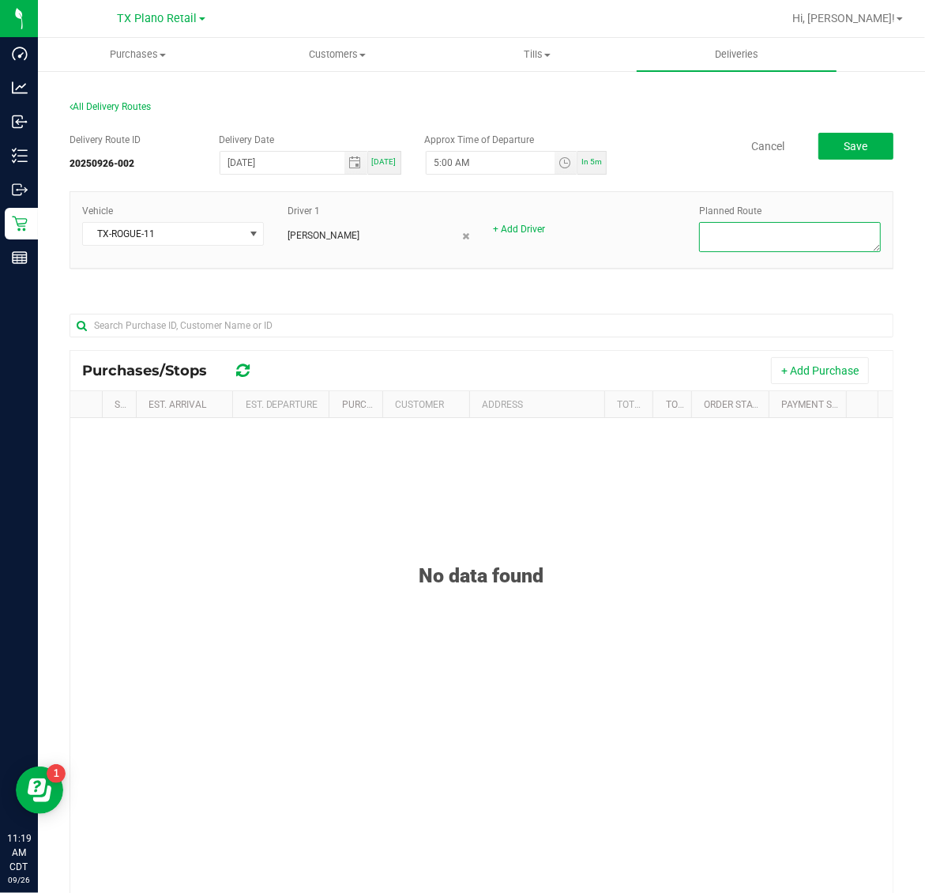
click at [806, 242] on textarea at bounding box center [790, 237] width 182 height 30
type textarea "Plano Retail"
click at [827, 373] on button "+ Add Purchase" at bounding box center [820, 370] width 98 height 27
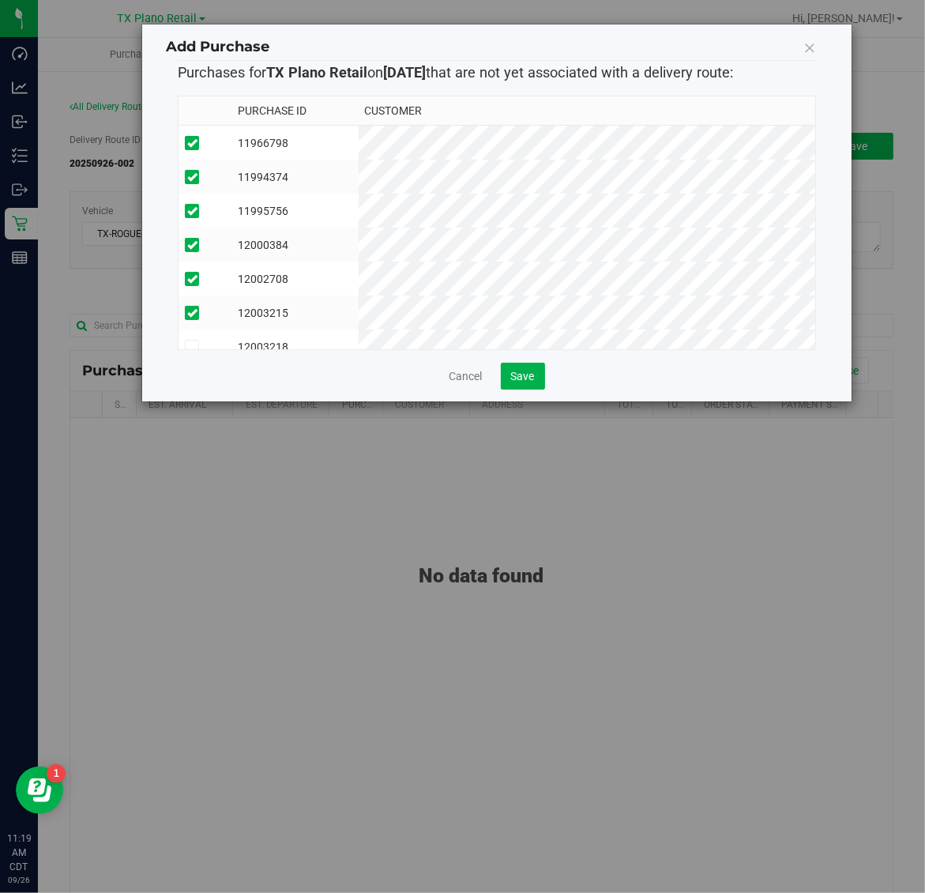
scroll to position [130, 0]
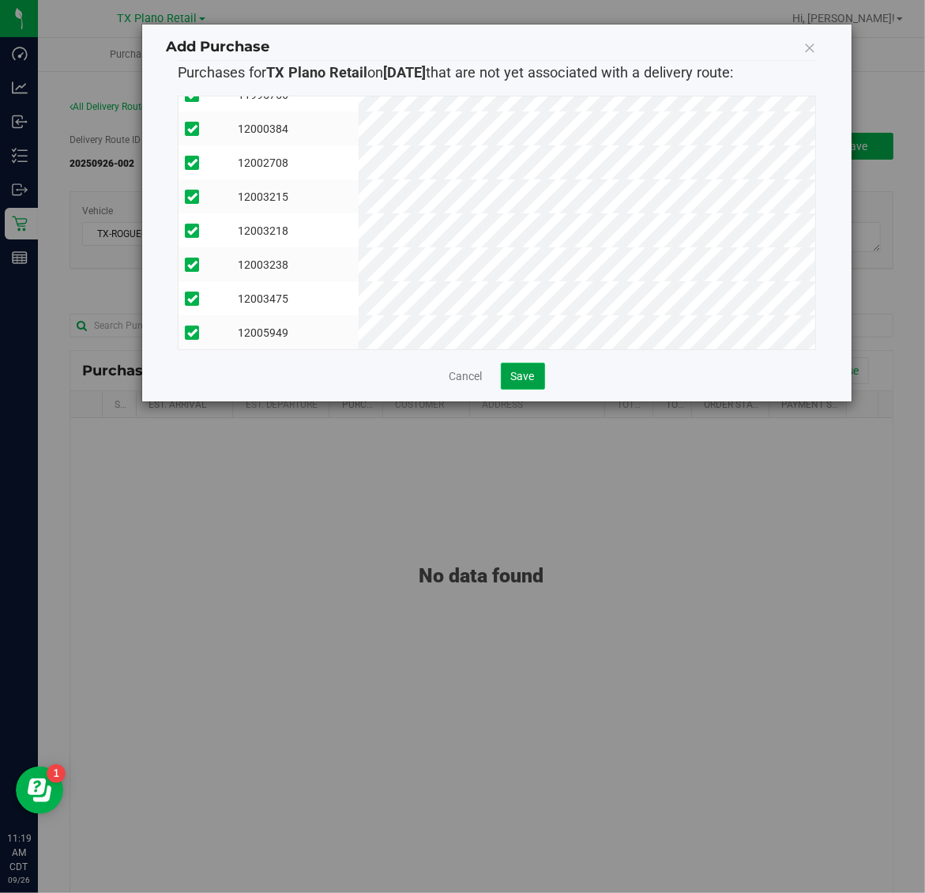
click at [530, 372] on span "Save" at bounding box center [523, 376] width 24 height 13
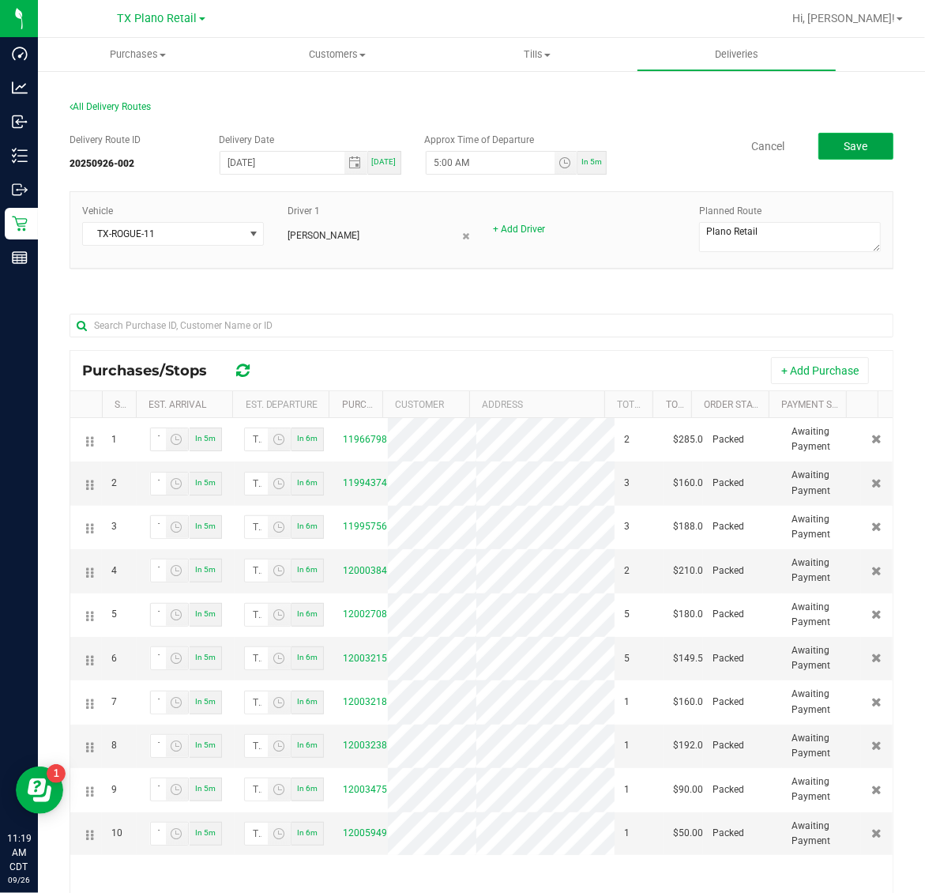
click at [818, 137] on button "Save" at bounding box center [855, 146] width 75 height 27
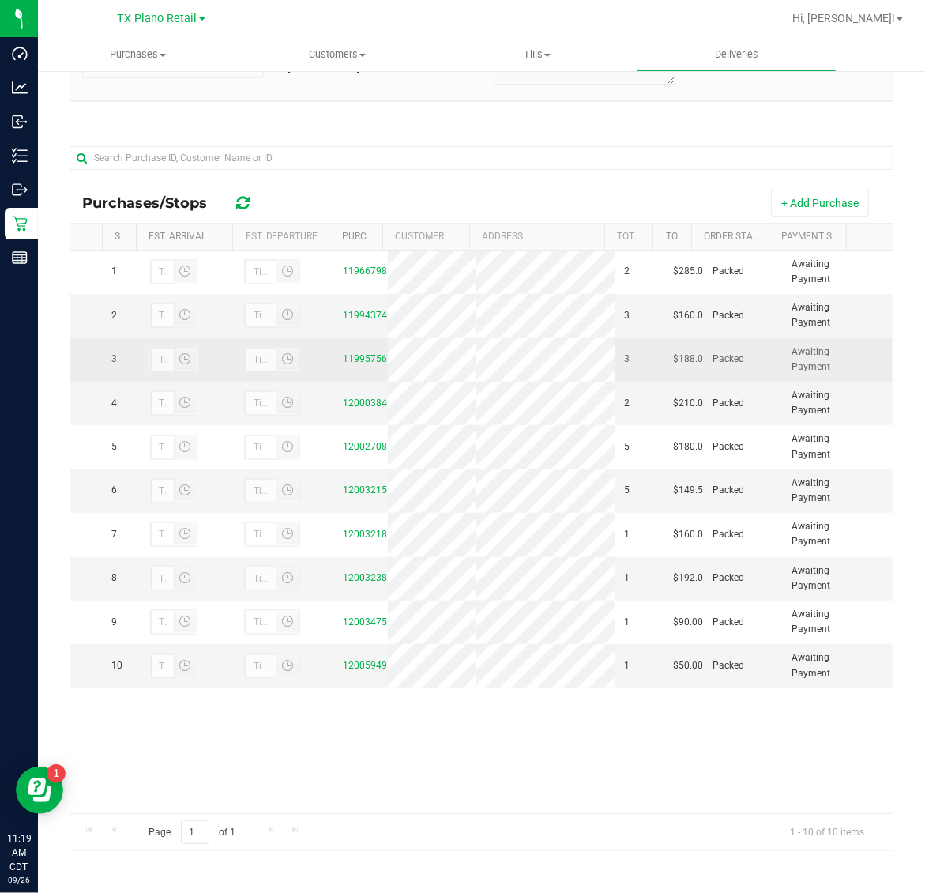
scroll to position [187, 0]
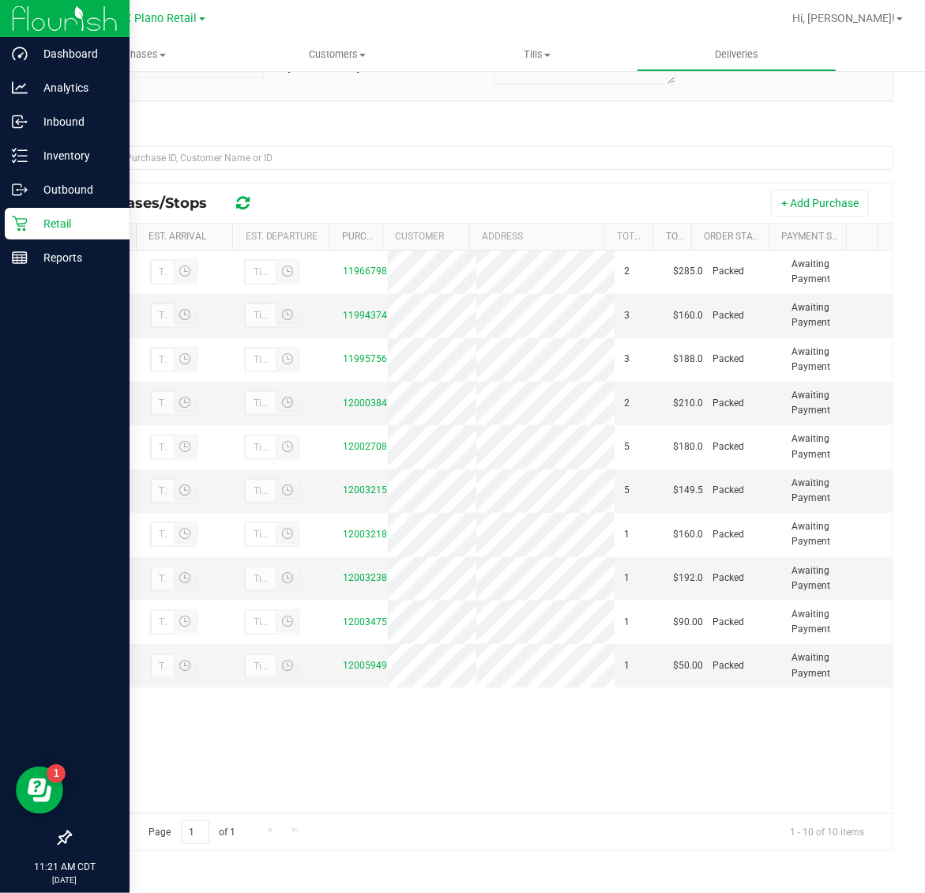
click at [50, 222] on p "Retail" at bounding box center [75, 223] width 95 height 19
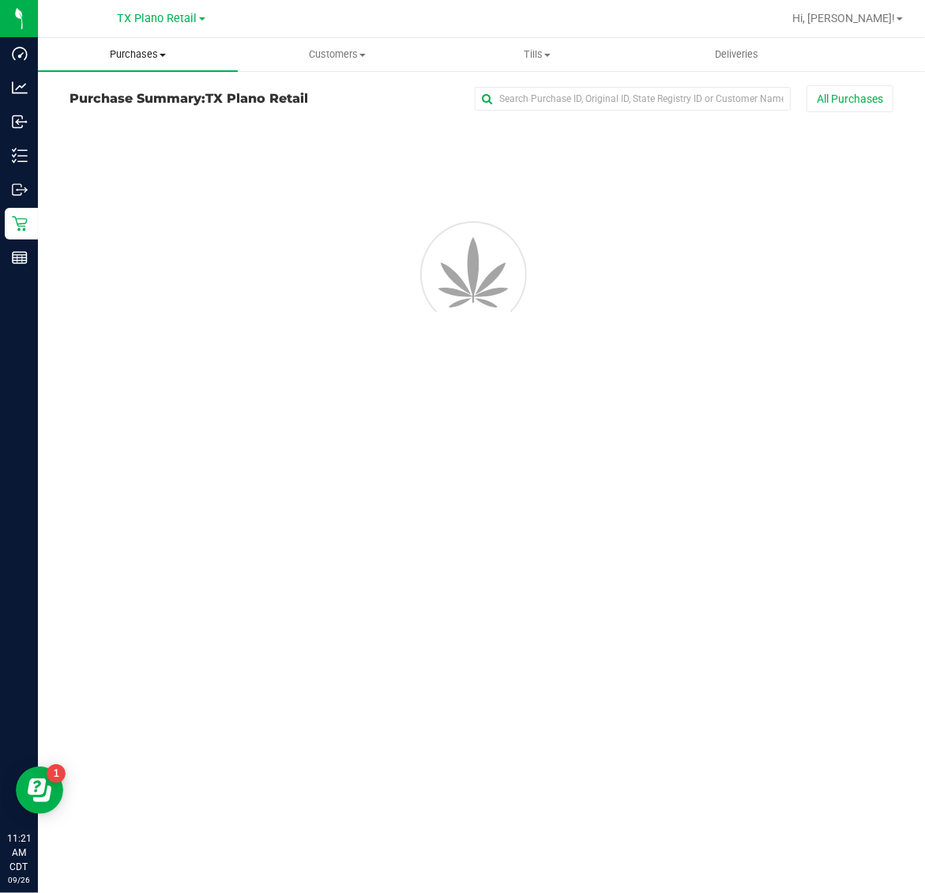
click at [145, 53] on span "Purchases" at bounding box center [138, 54] width 200 height 14
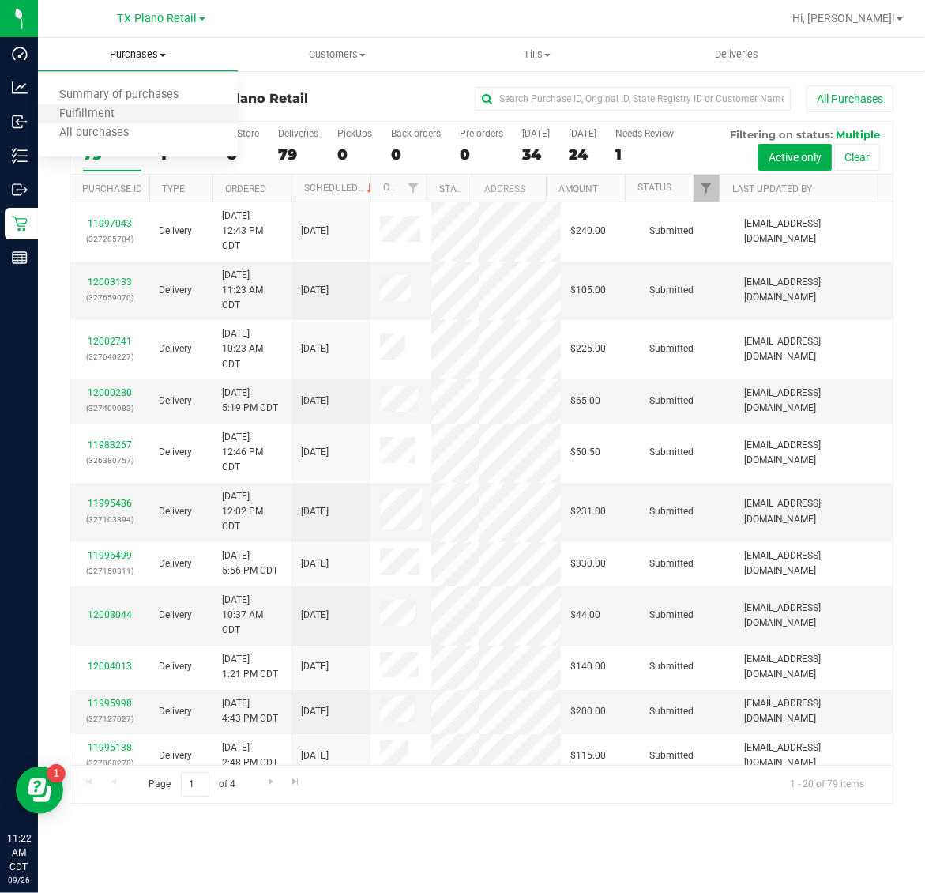
click at [152, 111] on li "Fulfillment" at bounding box center [138, 114] width 200 height 19
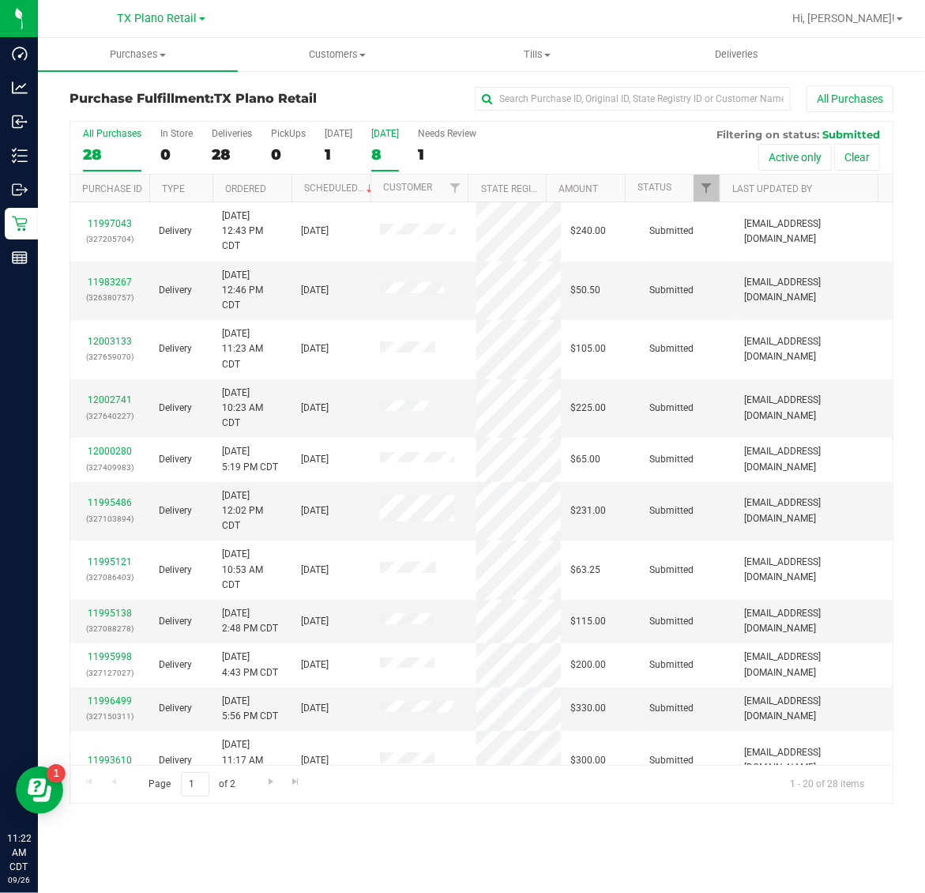
click at [399, 145] on div "8" at bounding box center [385, 154] width 28 height 18
click at [0, 0] on input "Tomorrow 8" at bounding box center [0, 0] width 0 height 0
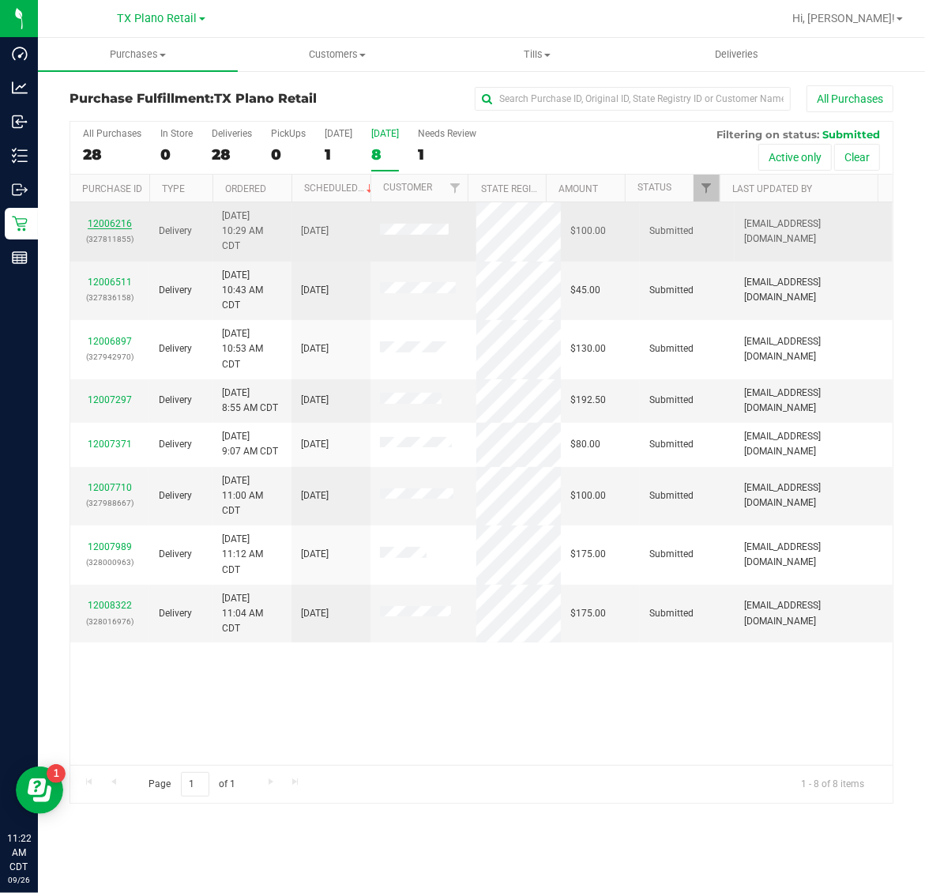
click at [96, 224] on link "12006216" at bounding box center [110, 223] width 44 height 11
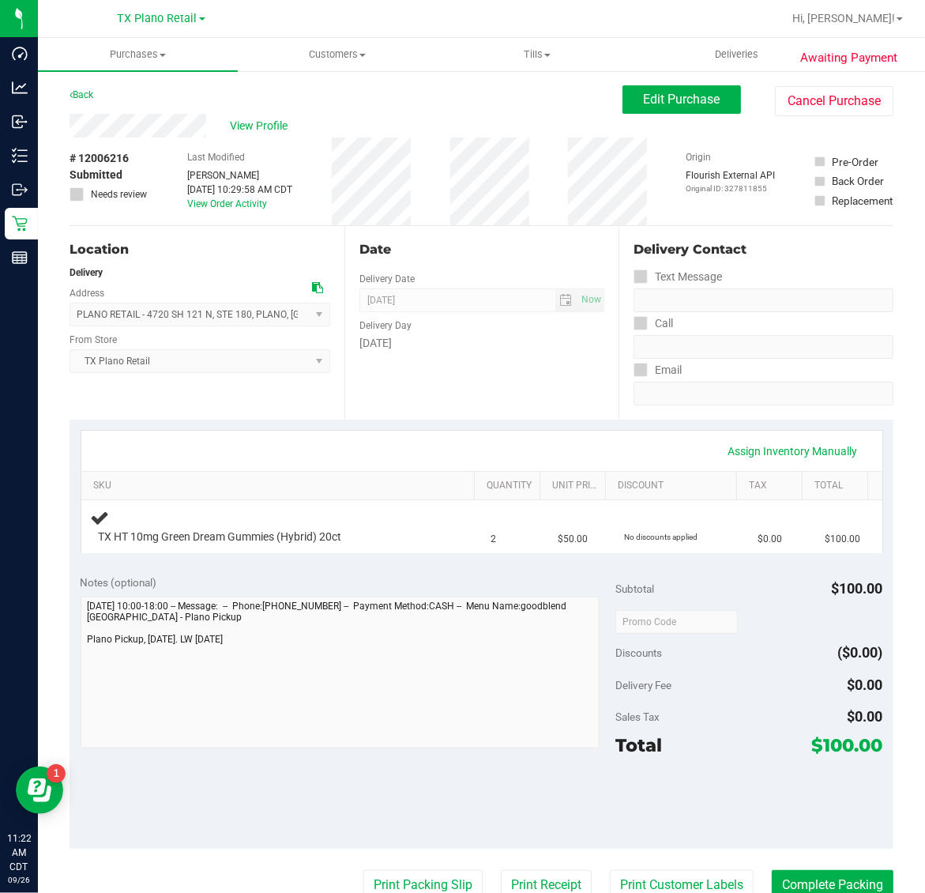
scroll to position [296, 0]
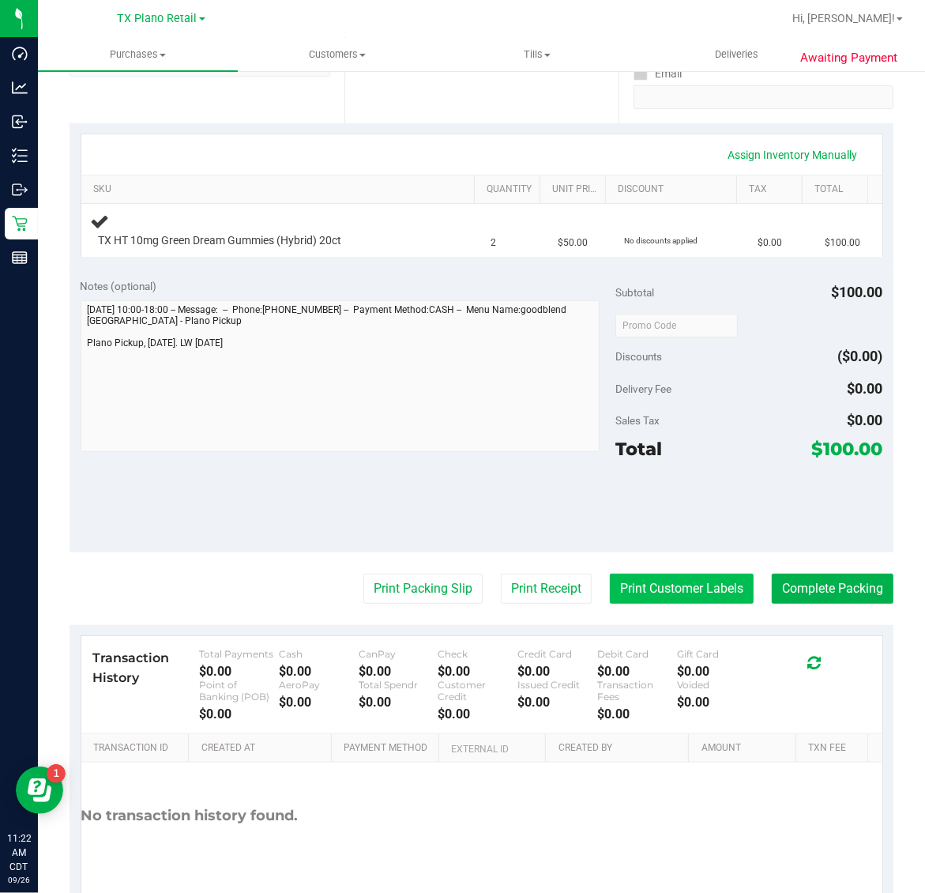
click at [665, 590] on button "Print Customer Labels" at bounding box center [682, 588] width 144 height 30
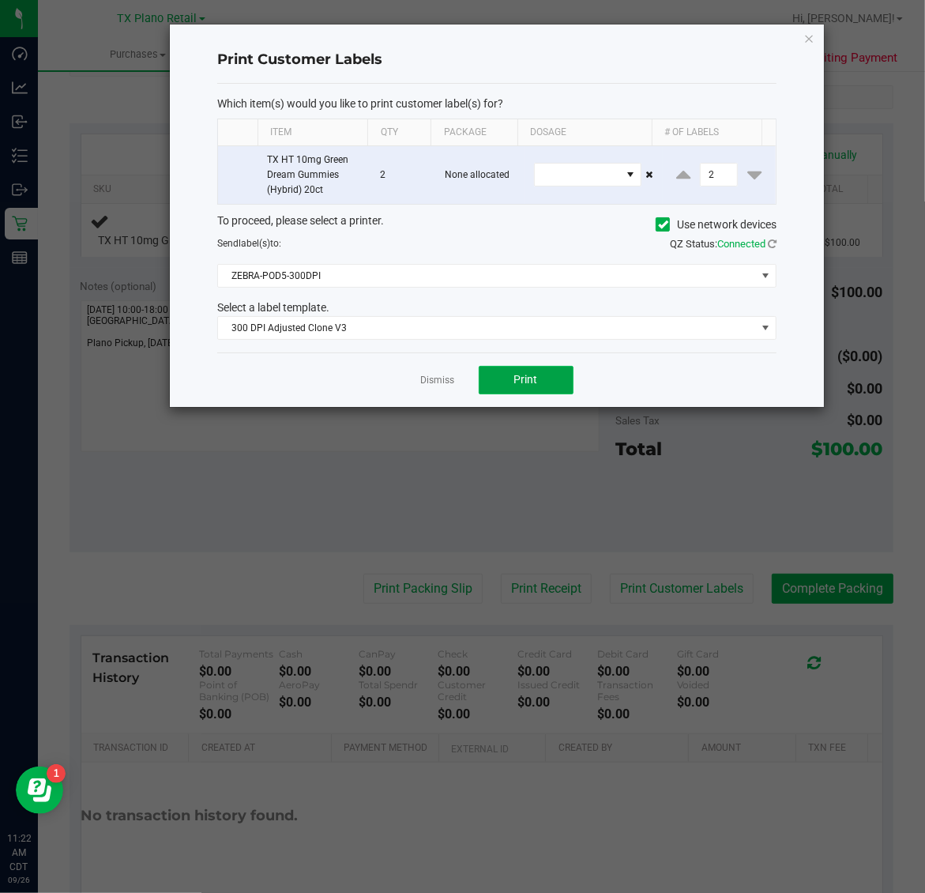
click at [550, 383] on button "Print" at bounding box center [526, 380] width 95 height 28
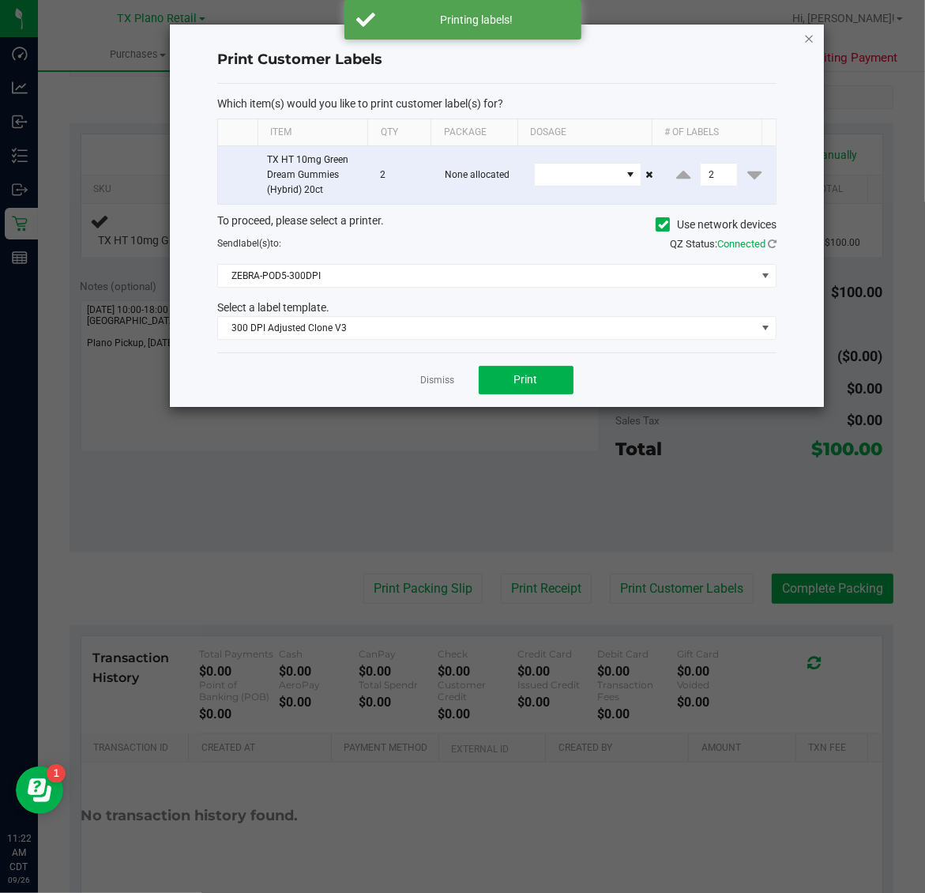
click at [811, 32] on icon "button" at bounding box center [809, 37] width 11 height 19
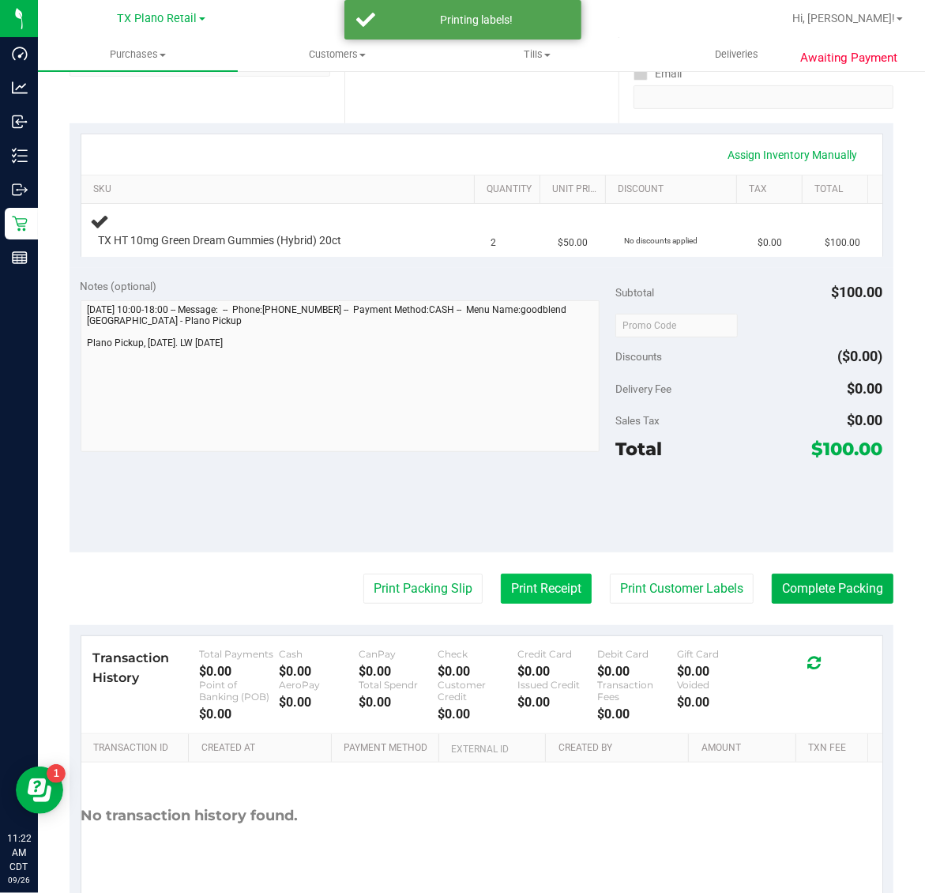
click at [507, 595] on button "Print Receipt" at bounding box center [546, 588] width 91 height 30
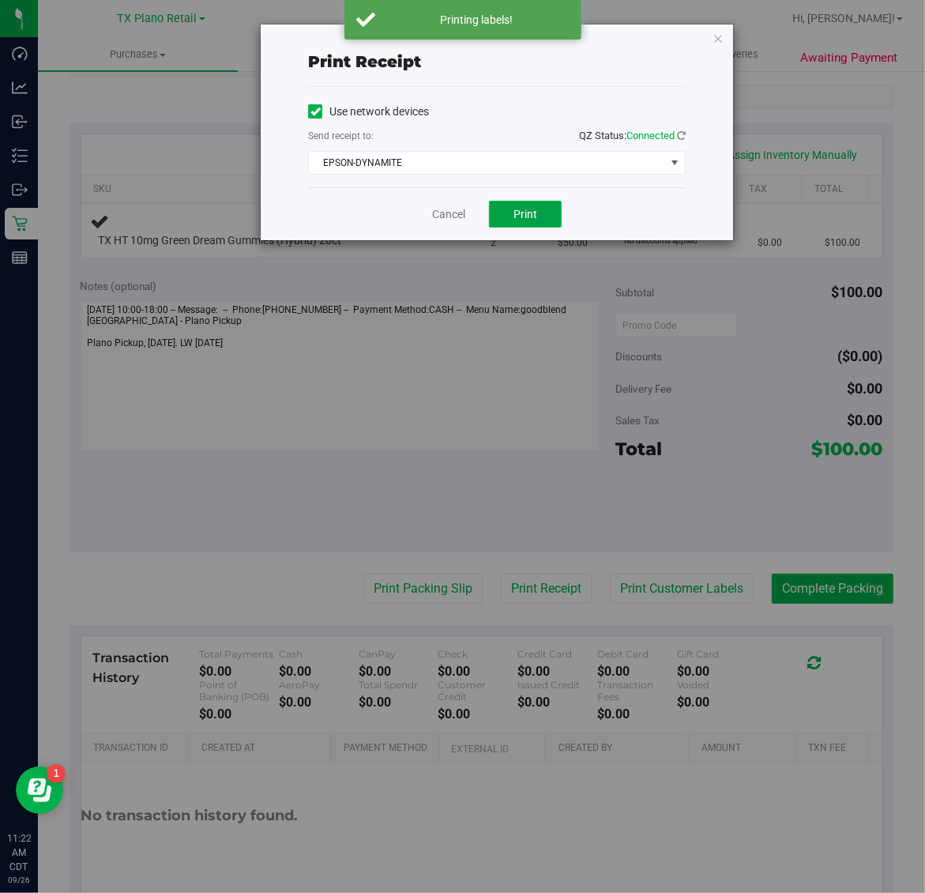
click at [528, 212] on span "Print" at bounding box center [525, 214] width 24 height 13
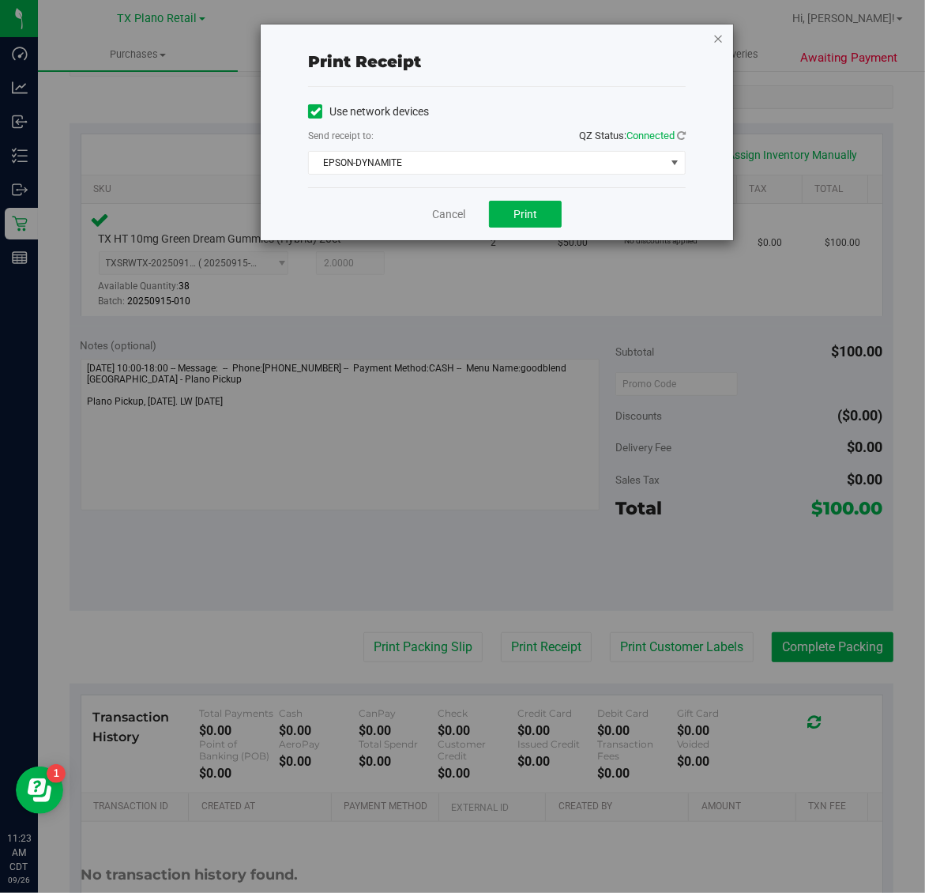
click at [717, 39] on icon "button" at bounding box center [717, 37] width 11 height 19
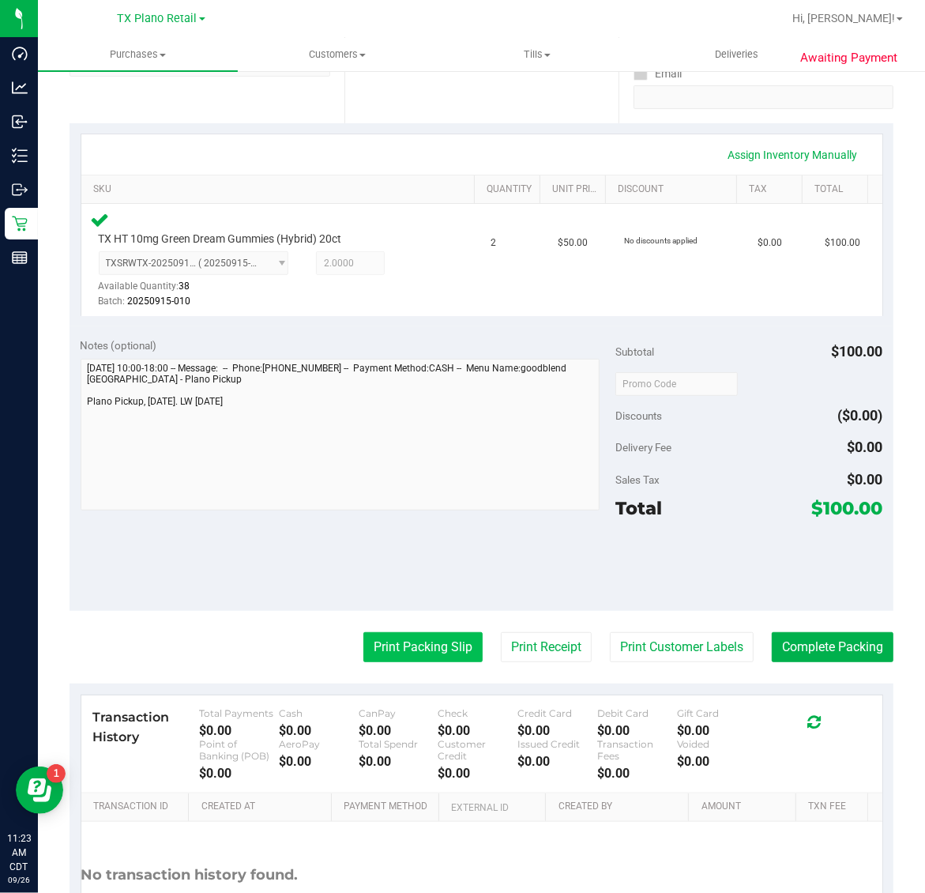
click at [399, 646] on button "Print Packing Slip" at bounding box center [422, 647] width 119 height 30
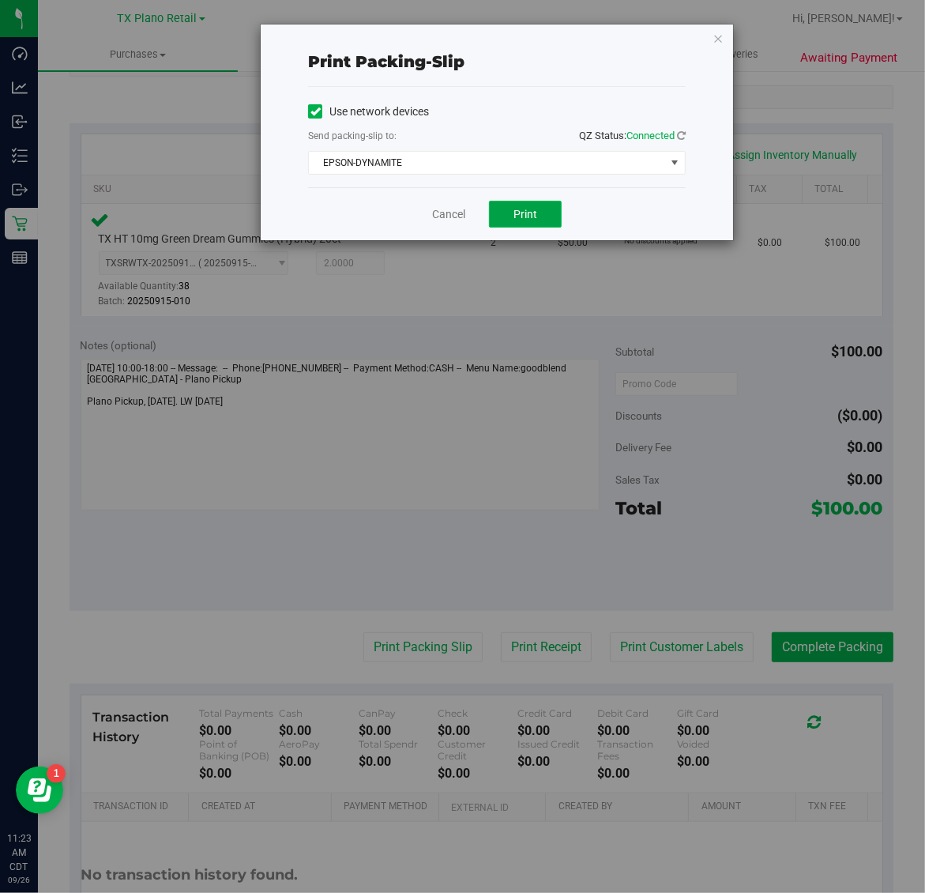
click at [528, 217] on span "Print" at bounding box center [525, 214] width 24 height 13
click at [717, 33] on icon "button" at bounding box center [717, 37] width 11 height 19
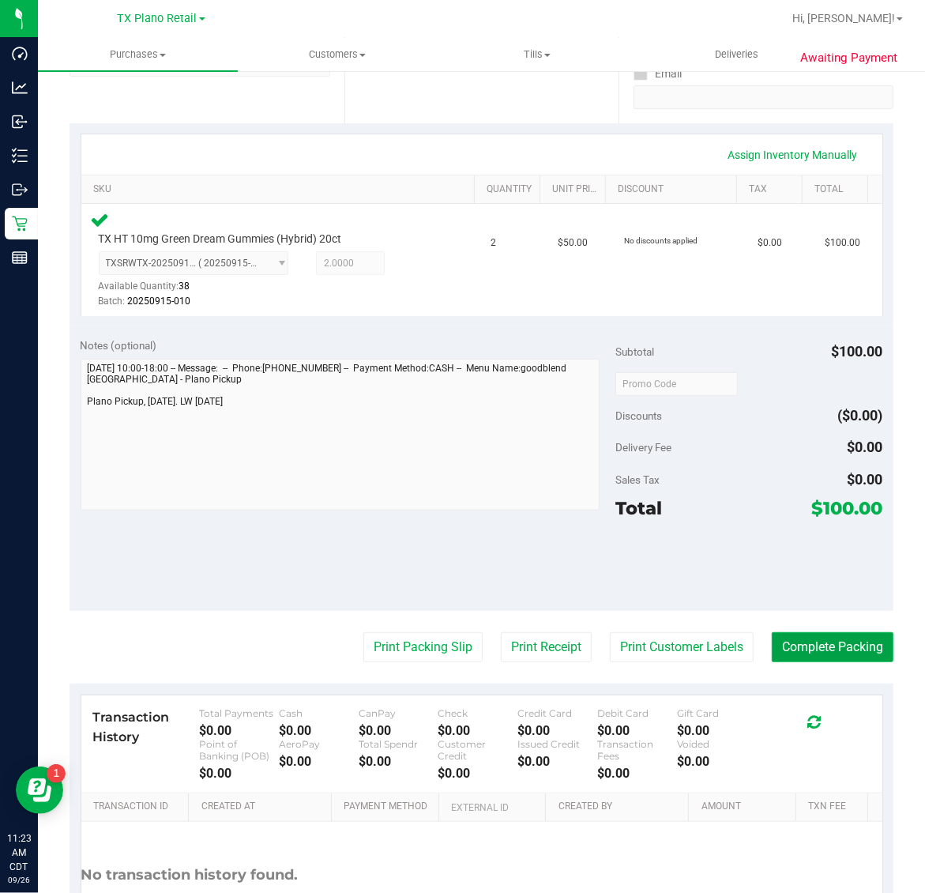
click at [816, 641] on button "Complete Packing" at bounding box center [833, 647] width 122 height 30
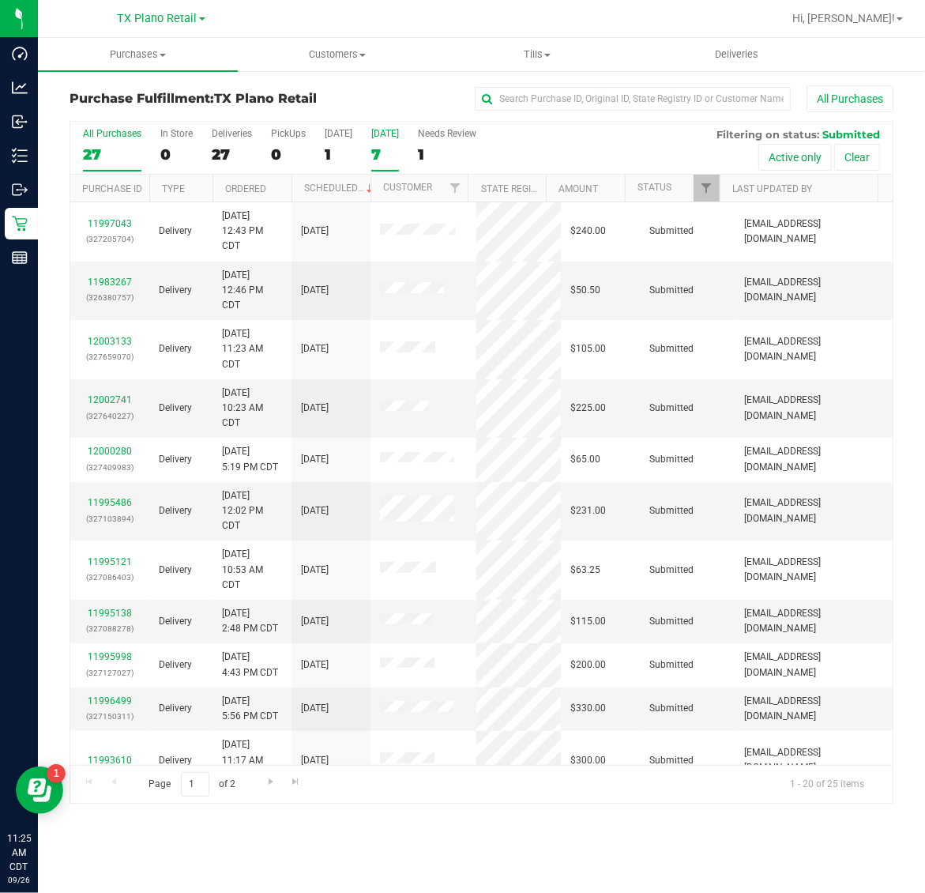
click at [389, 144] on label "Tomorrow 7" at bounding box center [385, 149] width 28 height 43
click at [0, 0] on input "Tomorrow 7" at bounding box center [0, 0] width 0 height 0
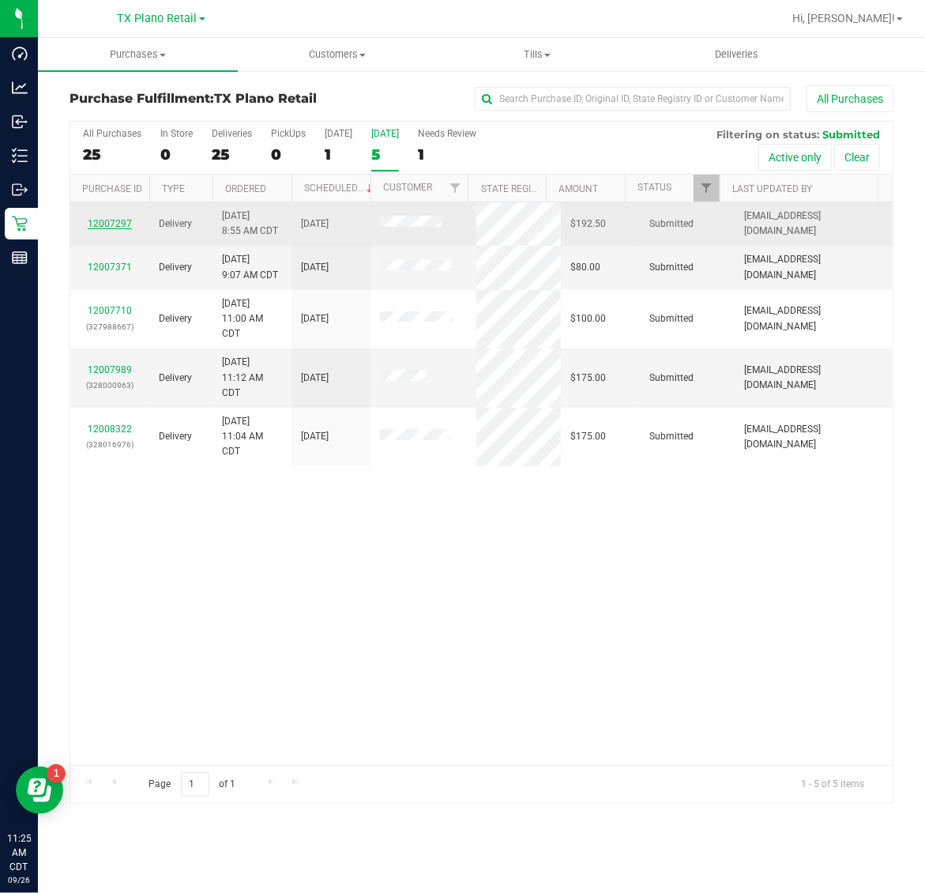
click at [107, 226] on link "12007297" at bounding box center [110, 223] width 44 height 11
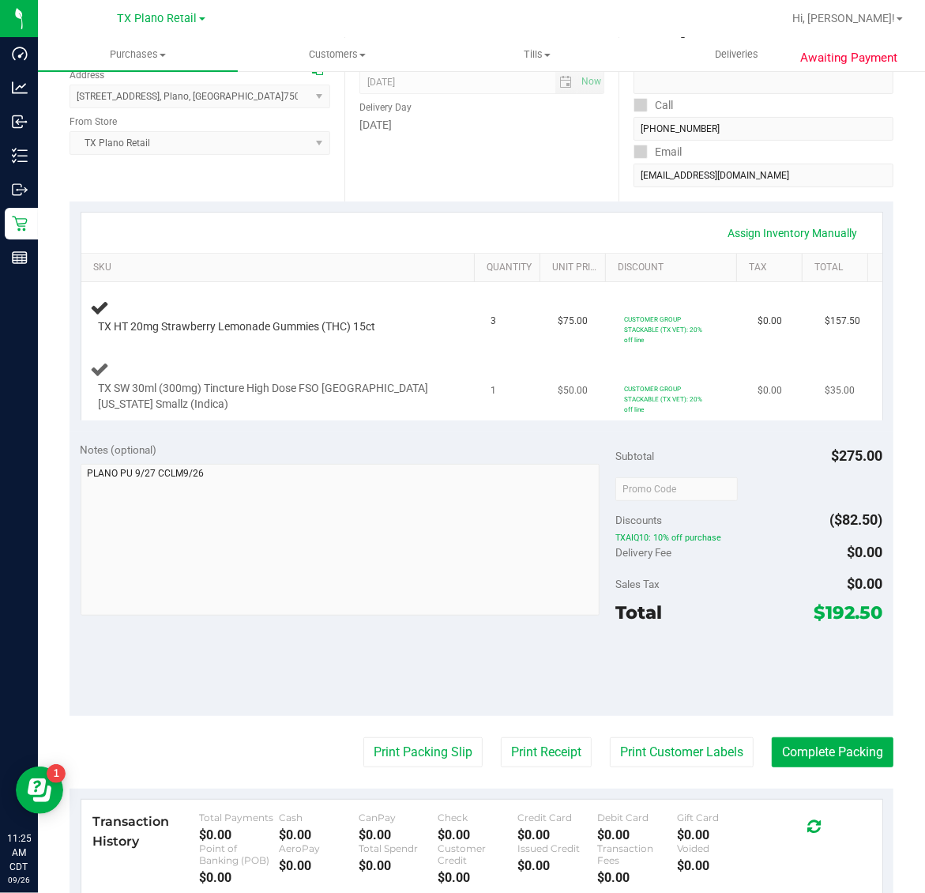
scroll to position [296, 0]
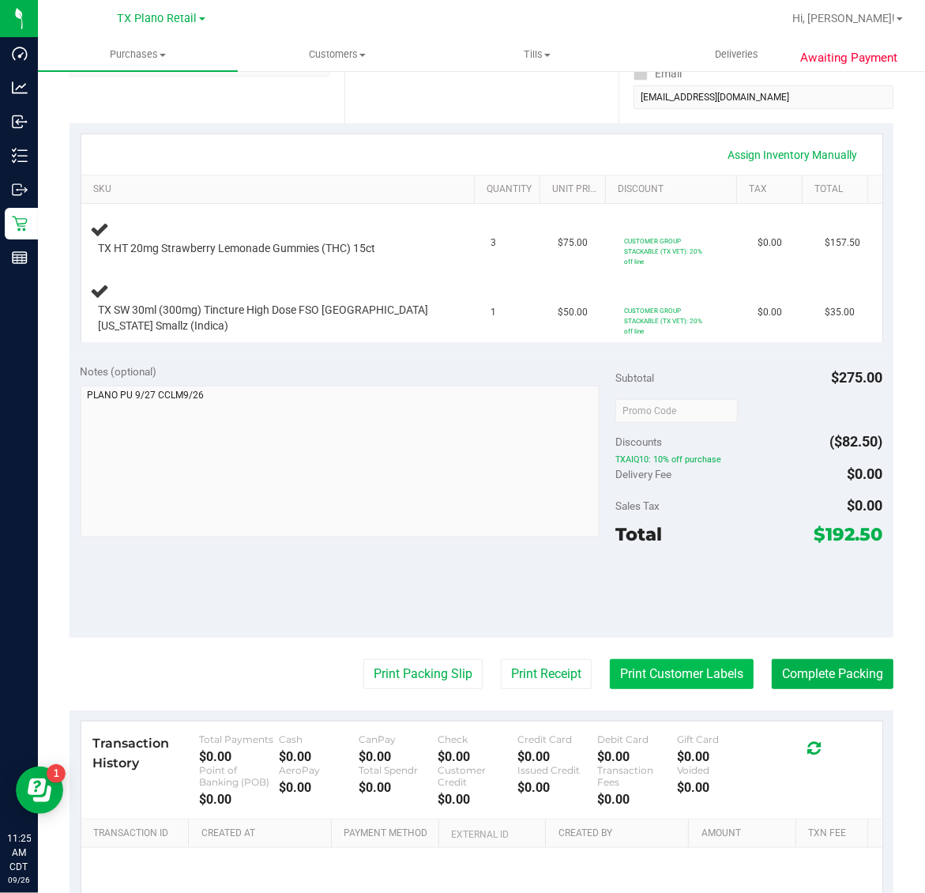
click at [684, 674] on button "Print Customer Labels" at bounding box center [682, 674] width 144 height 30
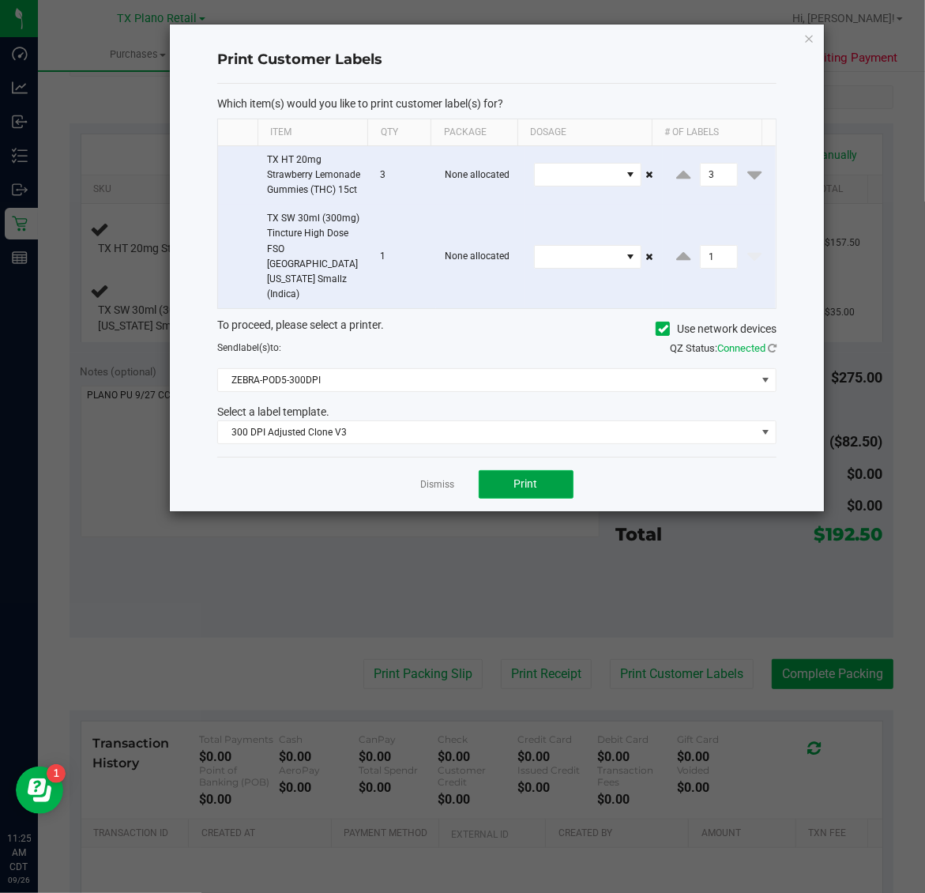
click at [528, 477] on span "Print" at bounding box center [526, 483] width 24 height 13
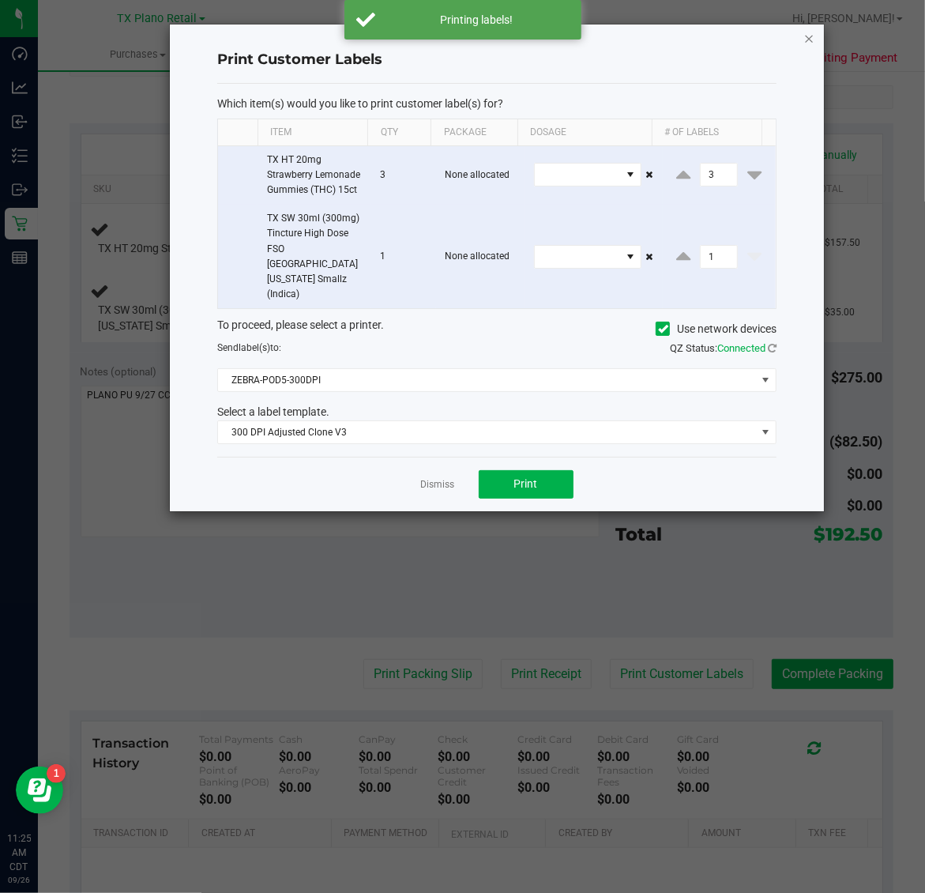
click at [811, 32] on icon "button" at bounding box center [809, 37] width 11 height 19
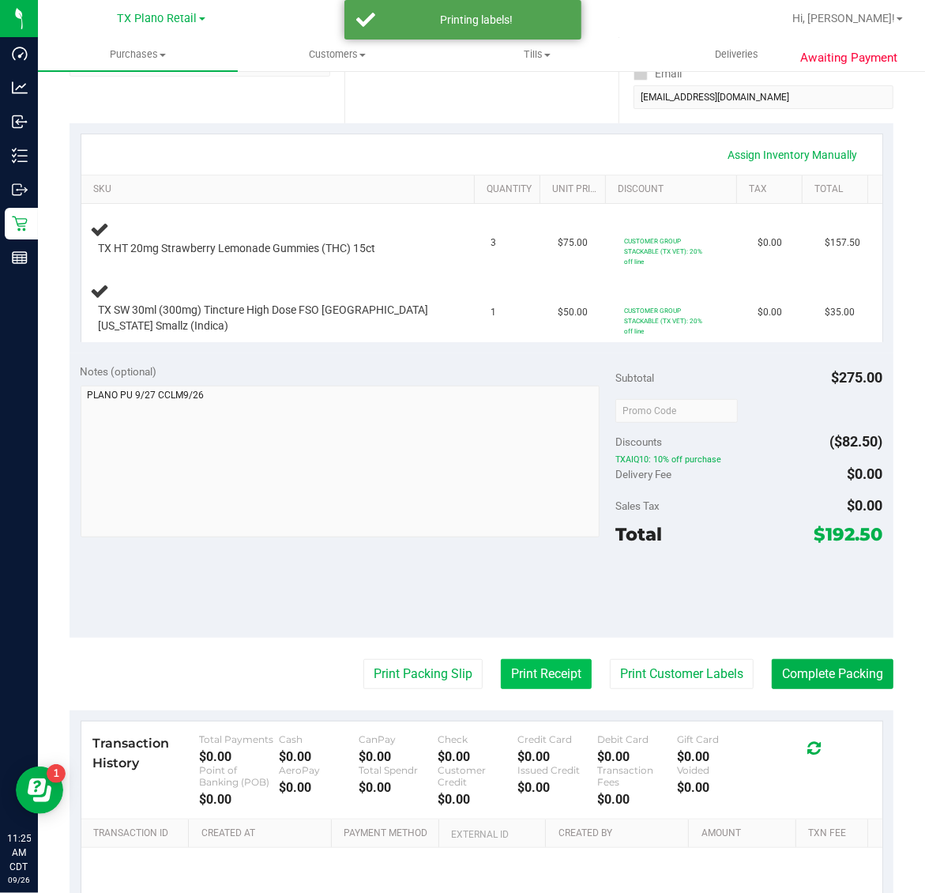
click at [524, 667] on button "Print Receipt" at bounding box center [546, 674] width 91 height 30
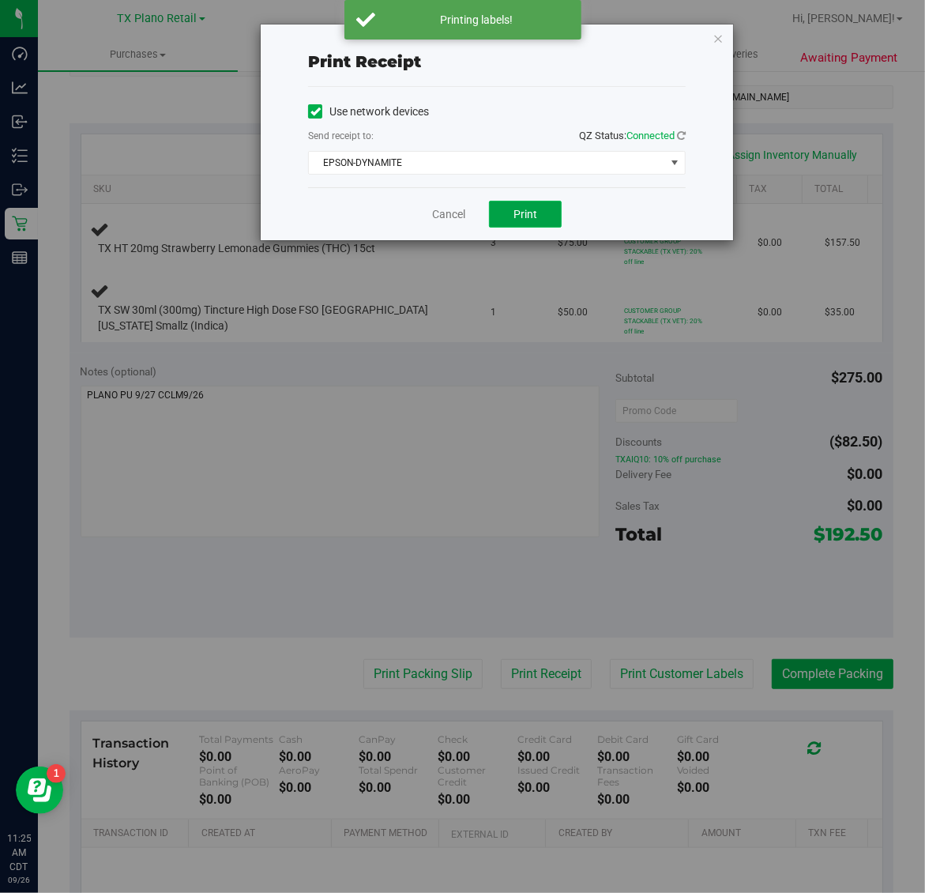
click at [518, 212] on span "Print" at bounding box center [525, 214] width 24 height 13
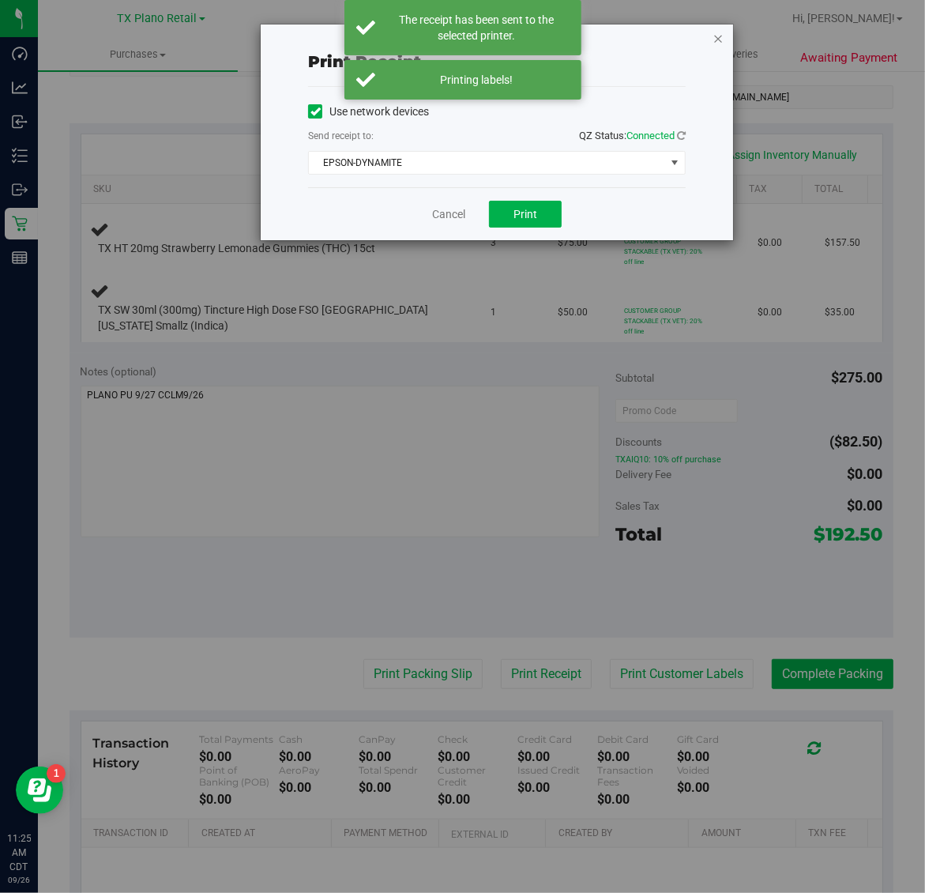
click at [720, 34] on icon "button" at bounding box center [717, 37] width 11 height 19
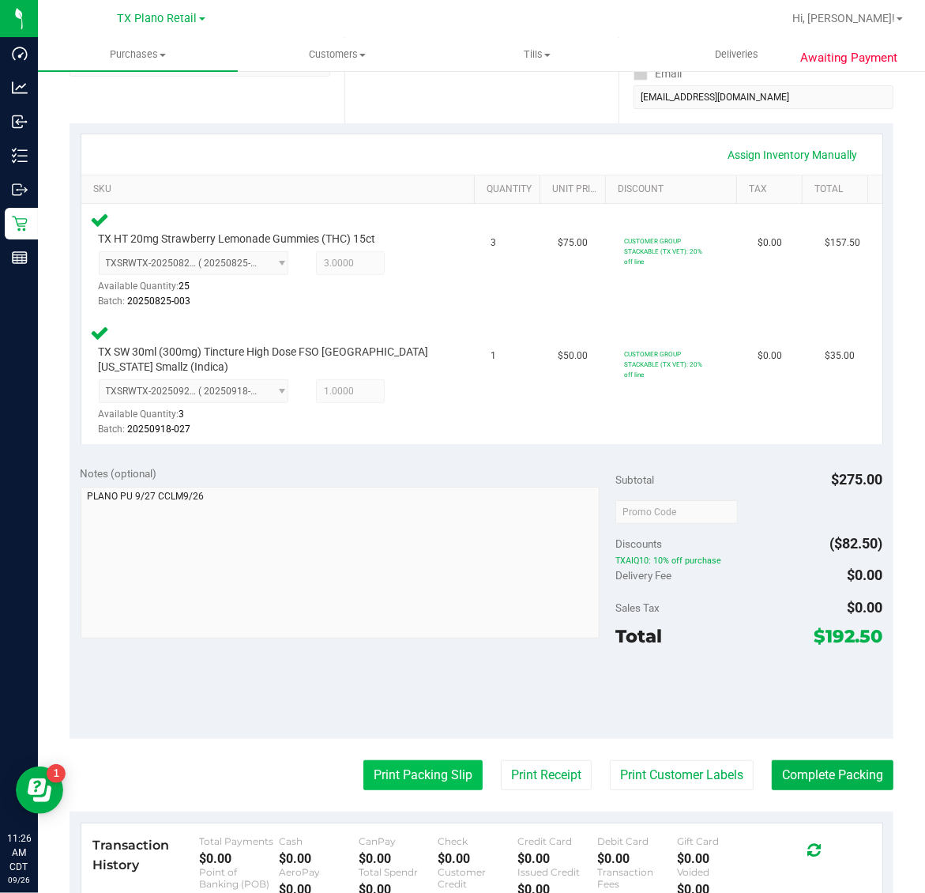
click at [412, 772] on button "Print Packing Slip" at bounding box center [422, 775] width 119 height 30
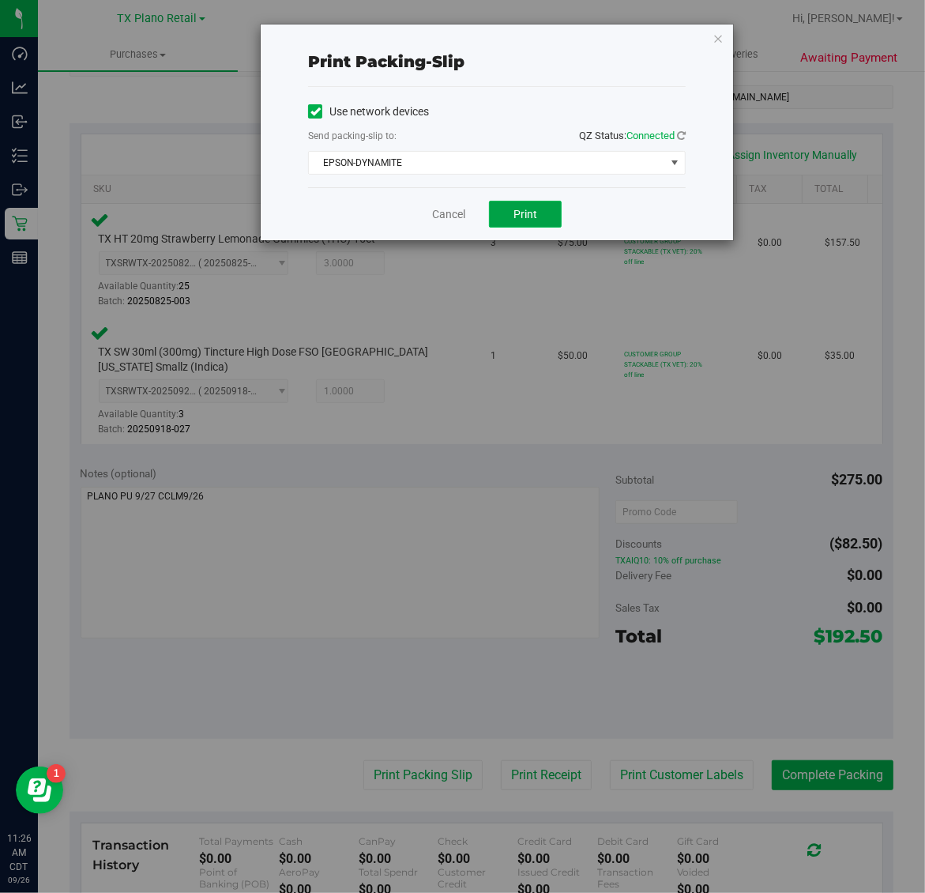
click at [524, 215] on span "Print" at bounding box center [525, 214] width 24 height 13
click at [720, 37] on icon "button" at bounding box center [717, 37] width 11 height 19
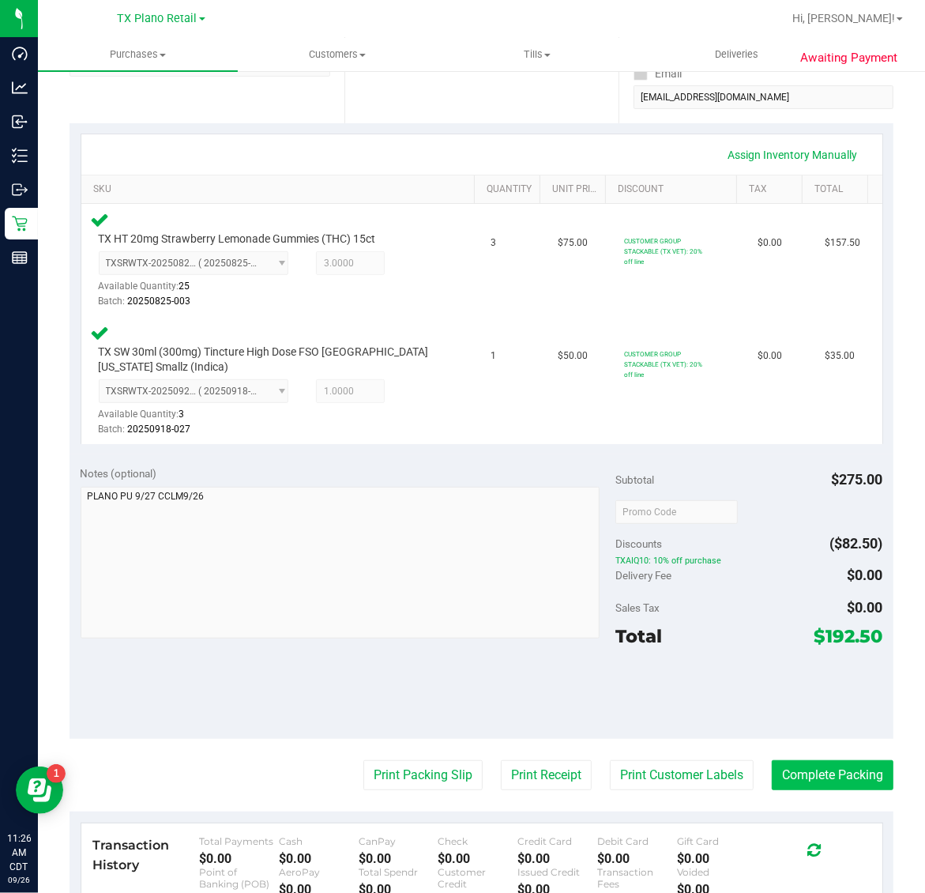
click at [829, 776] on button "Complete Packing" at bounding box center [833, 775] width 122 height 30
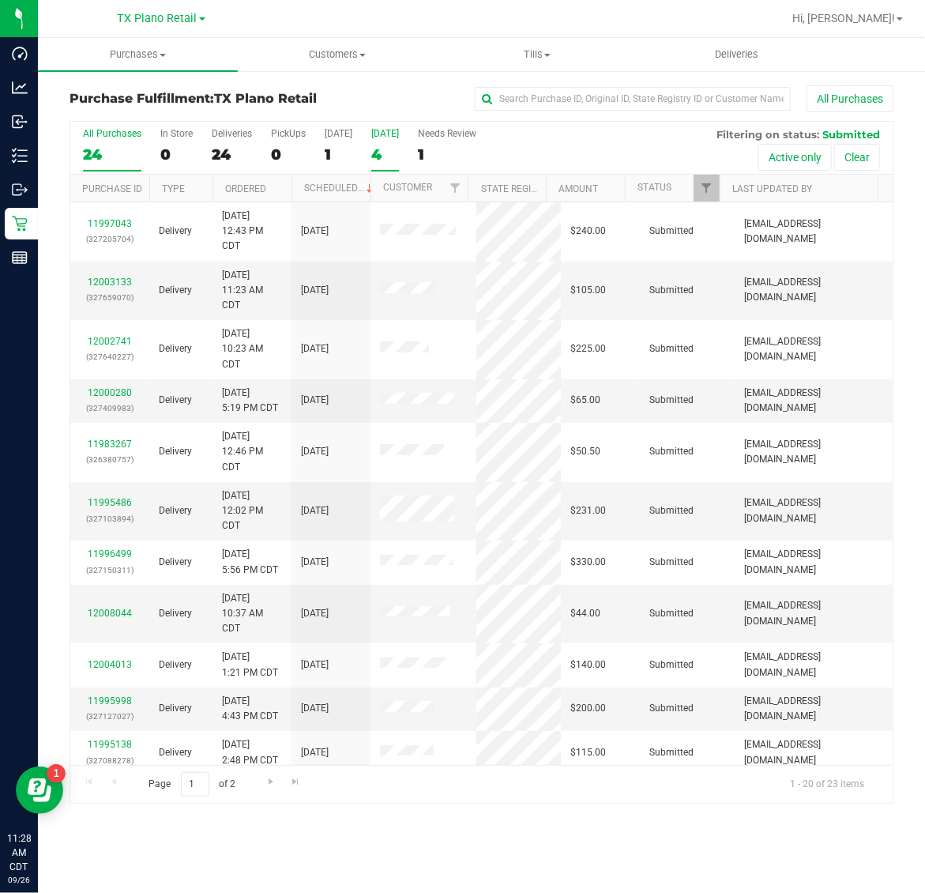
click at [377, 154] on div "4" at bounding box center [385, 154] width 28 height 18
click at [0, 0] on input "Tomorrow 4" at bounding box center [0, 0] width 0 height 0
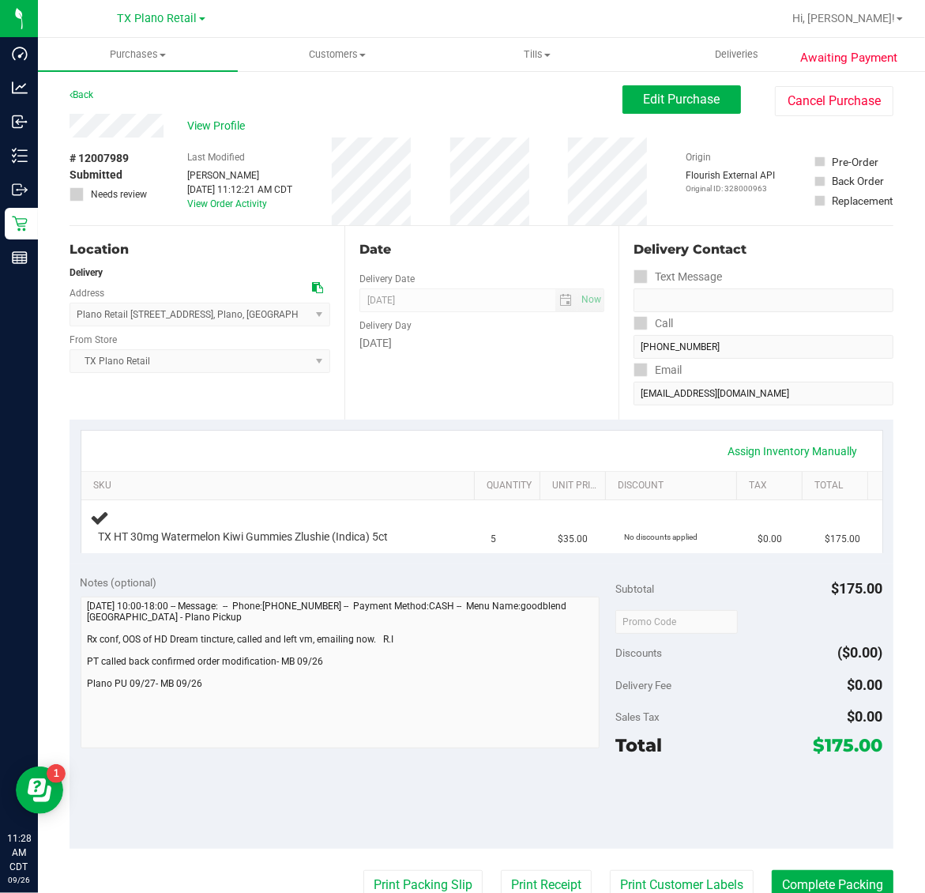
scroll to position [197, 0]
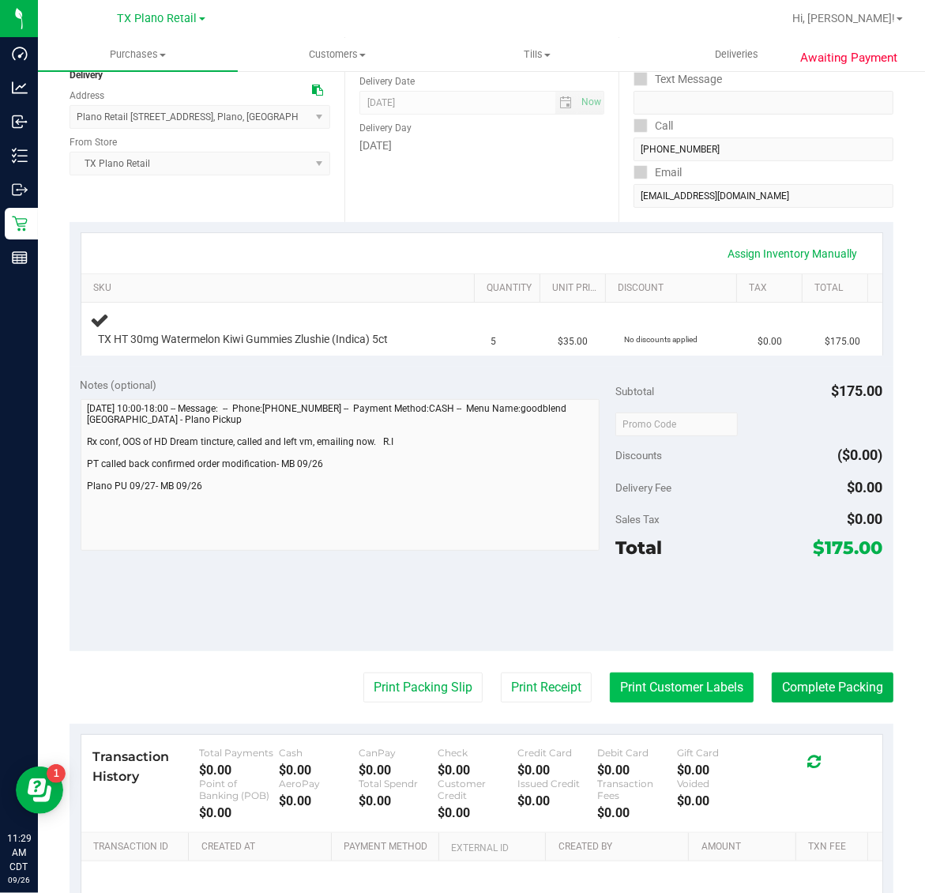
click at [649, 694] on button "Print Customer Labels" at bounding box center [682, 687] width 144 height 30
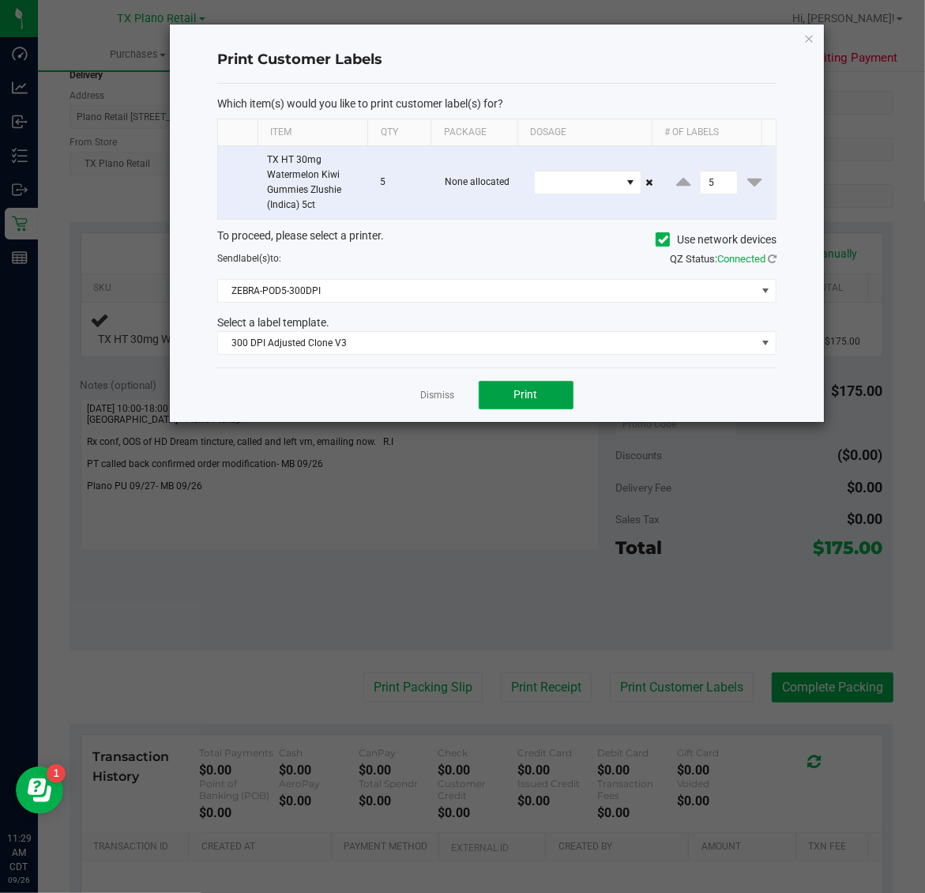
click at [543, 407] on button "Print" at bounding box center [526, 395] width 95 height 28
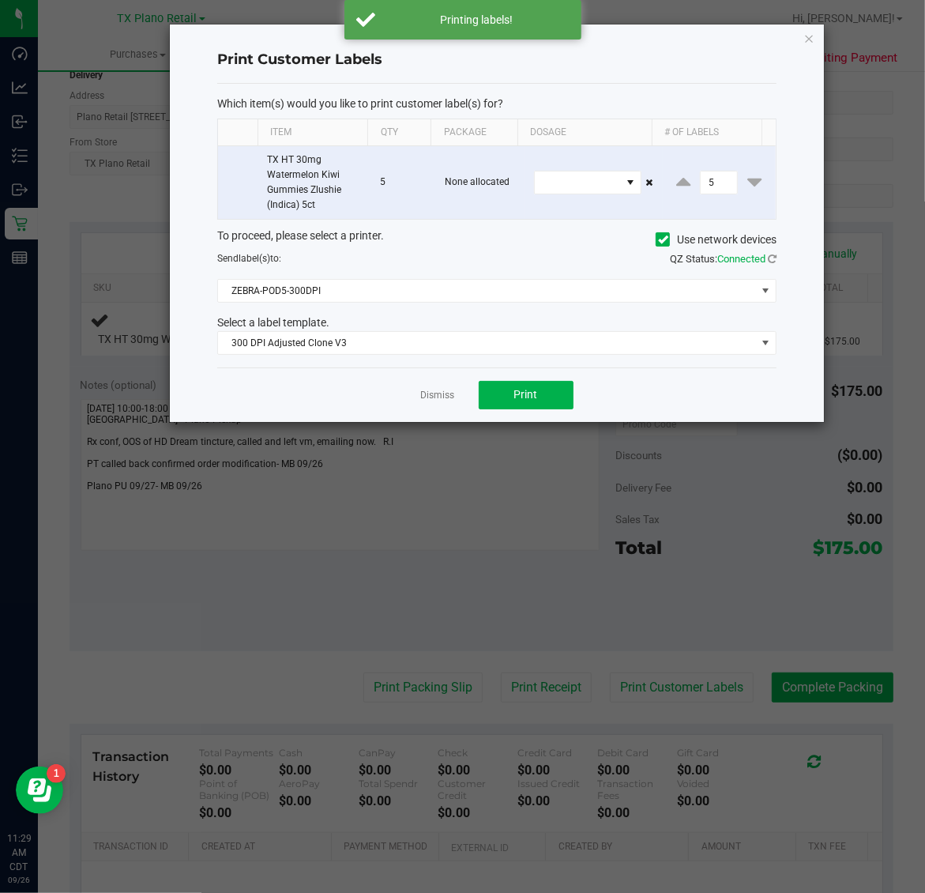
click at [837, 24] on ngb-modal-window "Print Customer Labels Which item(s) would you like to print customer label(s) f…" at bounding box center [468, 446] width 937 height 893
click at [807, 36] on icon "button" at bounding box center [809, 37] width 11 height 19
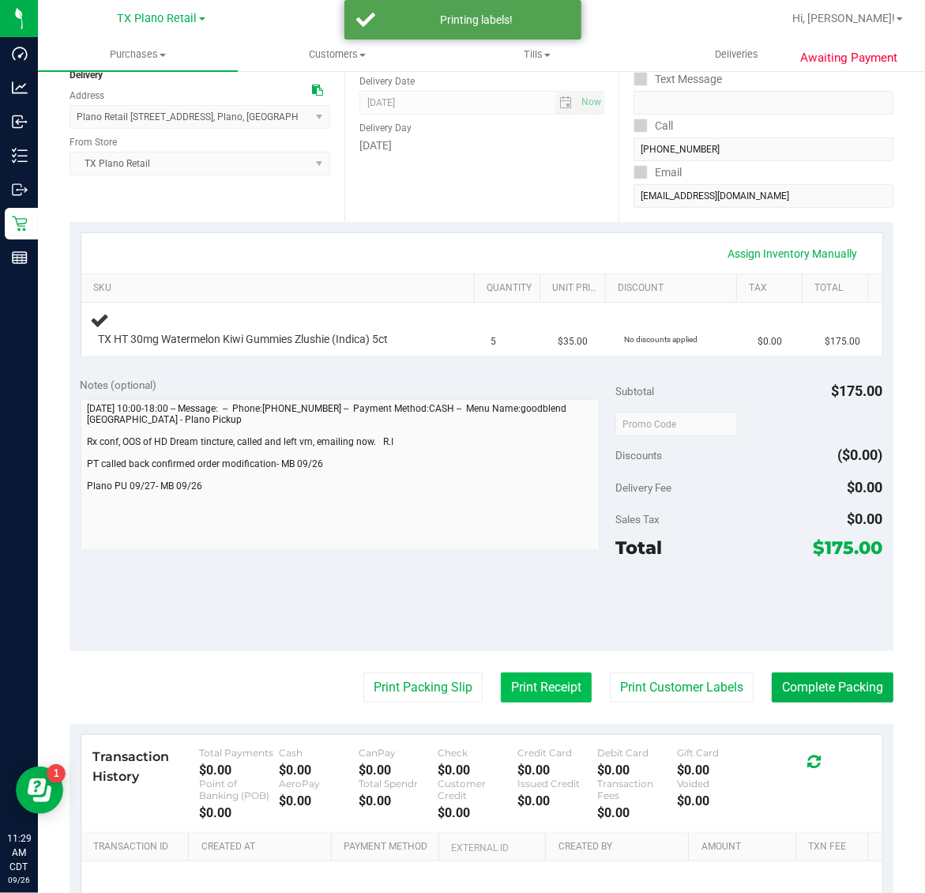
click at [541, 683] on button "Print Receipt" at bounding box center [546, 687] width 91 height 30
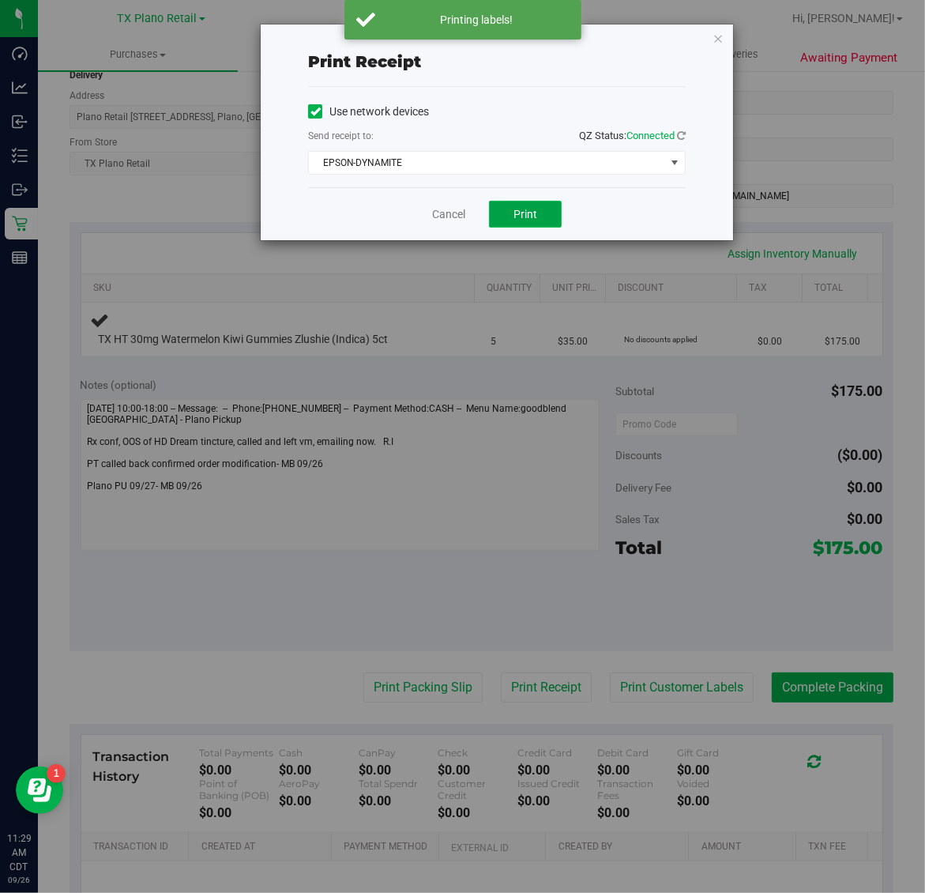
click at [515, 209] on span "Print" at bounding box center [525, 214] width 24 height 13
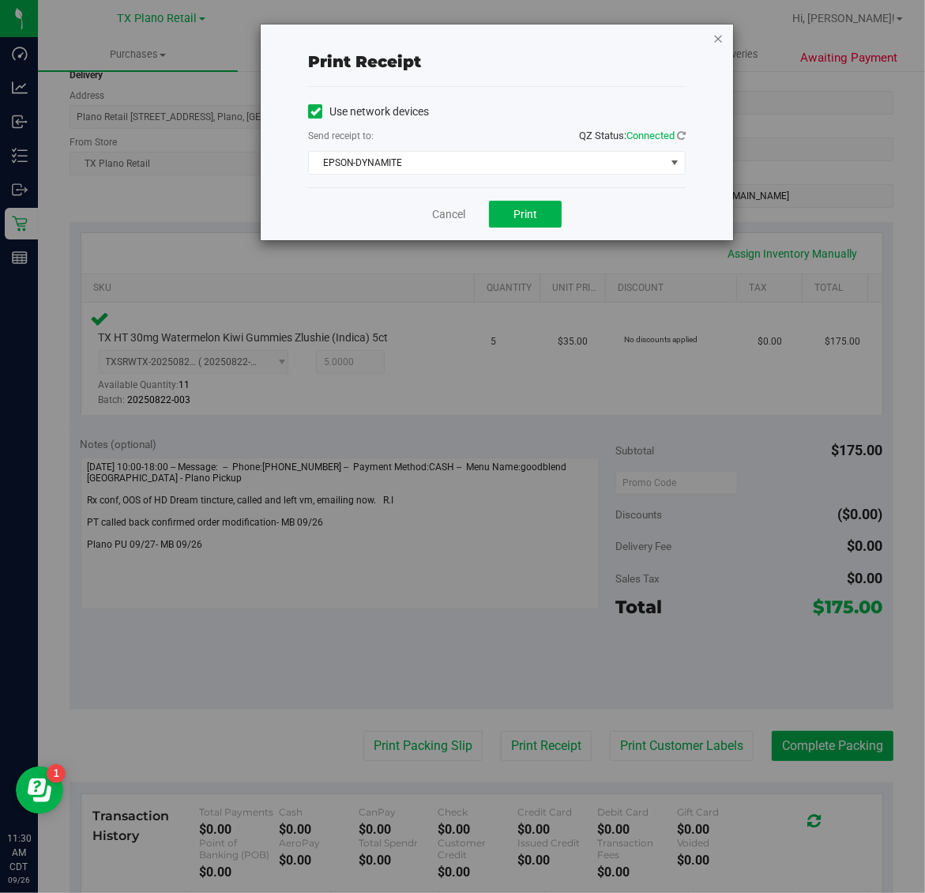
click at [720, 37] on icon "button" at bounding box center [717, 37] width 11 height 19
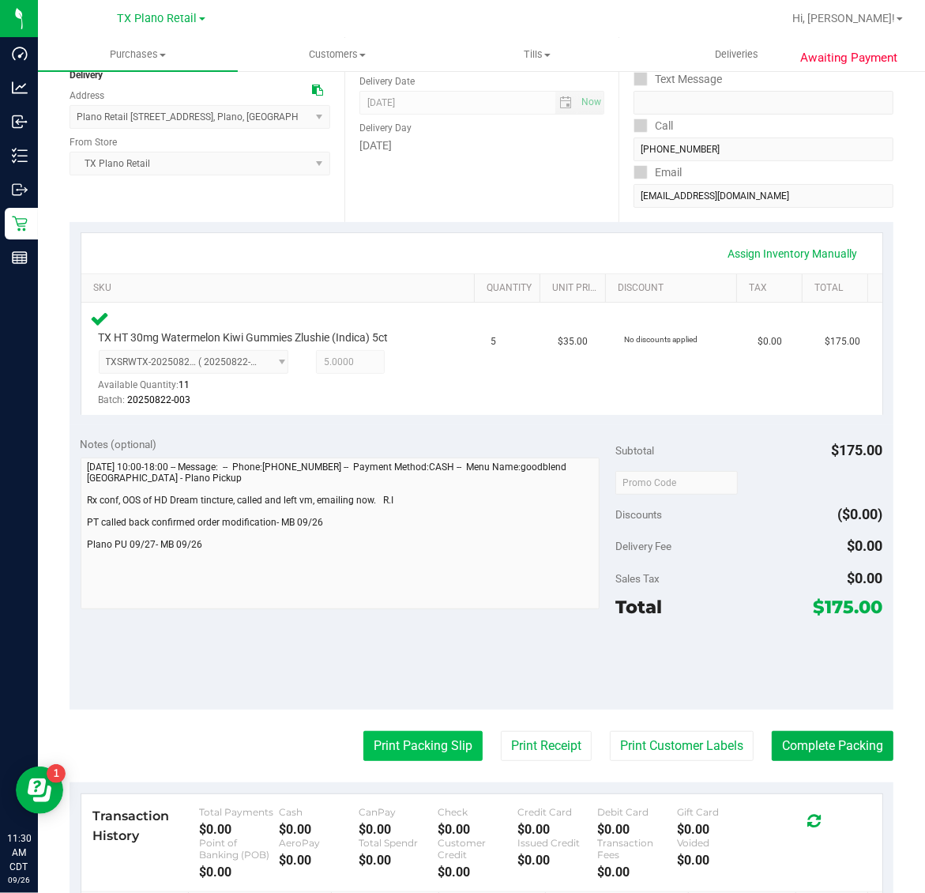
click at [409, 759] on button "Print Packing Slip" at bounding box center [422, 746] width 119 height 30
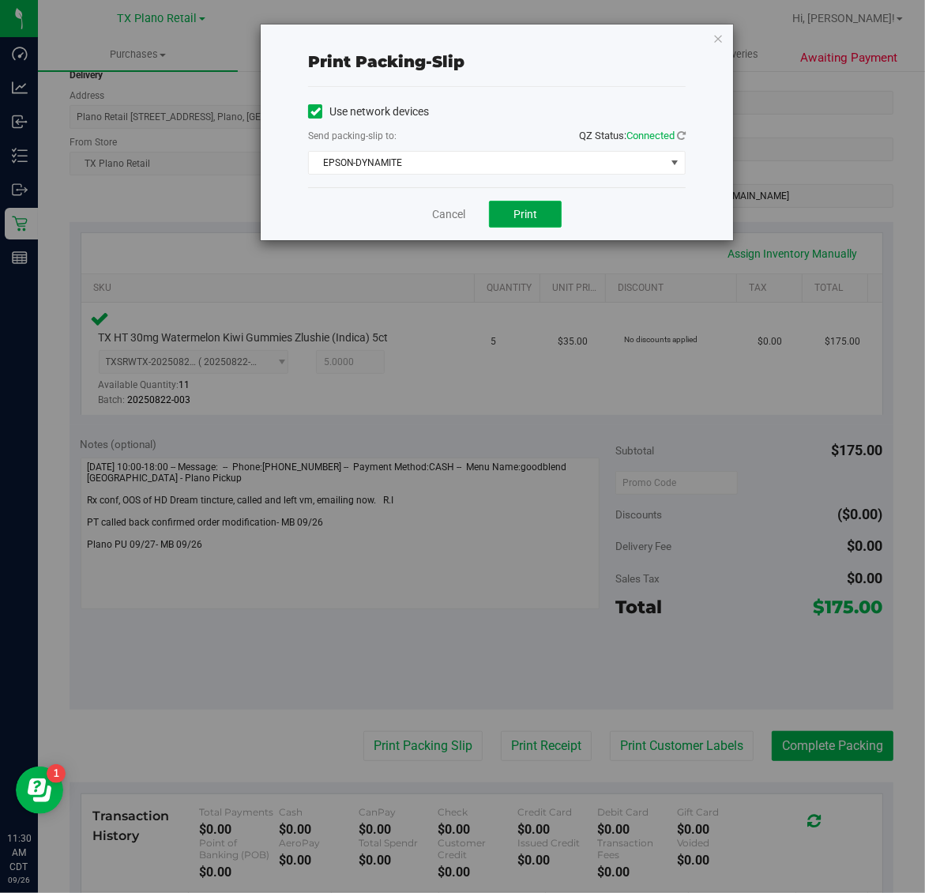
click at [527, 217] on span "Print" at bounding box center [525, 214] width 24 height 13
click at [723, 36] on icon "button" at bounding box center [717, 37] width 11 height 19
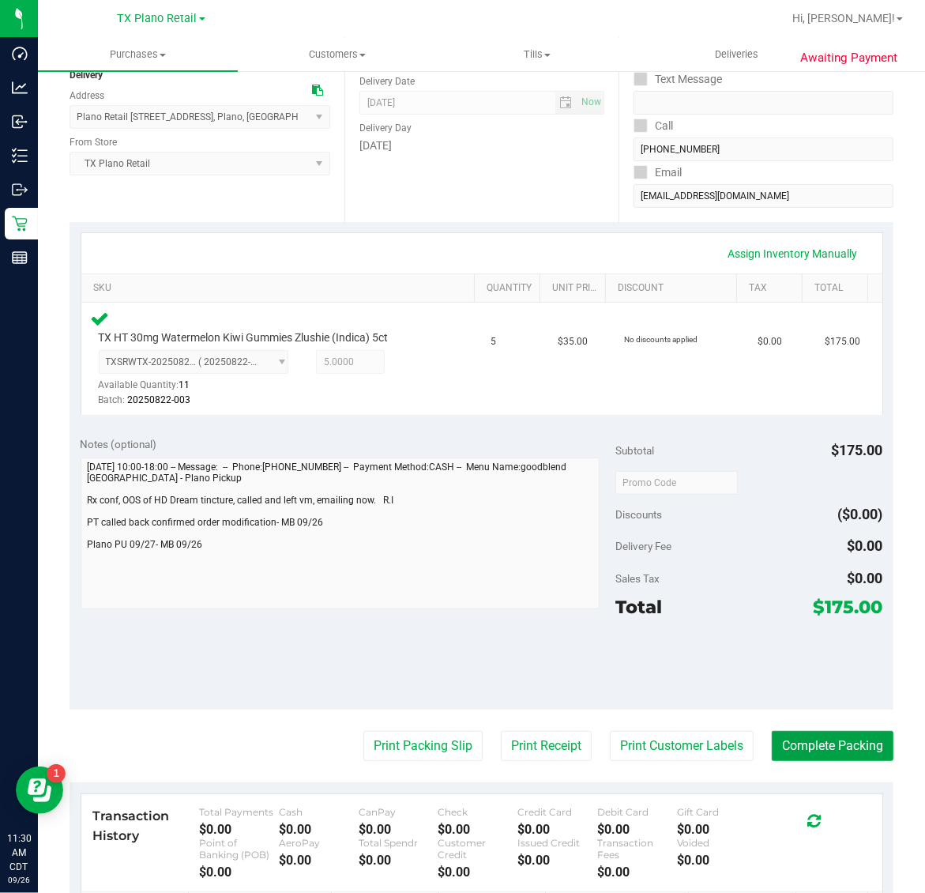
click at [803, 741] on button "Complete Packing" at bounding box center [833, 746] width 122 height 30
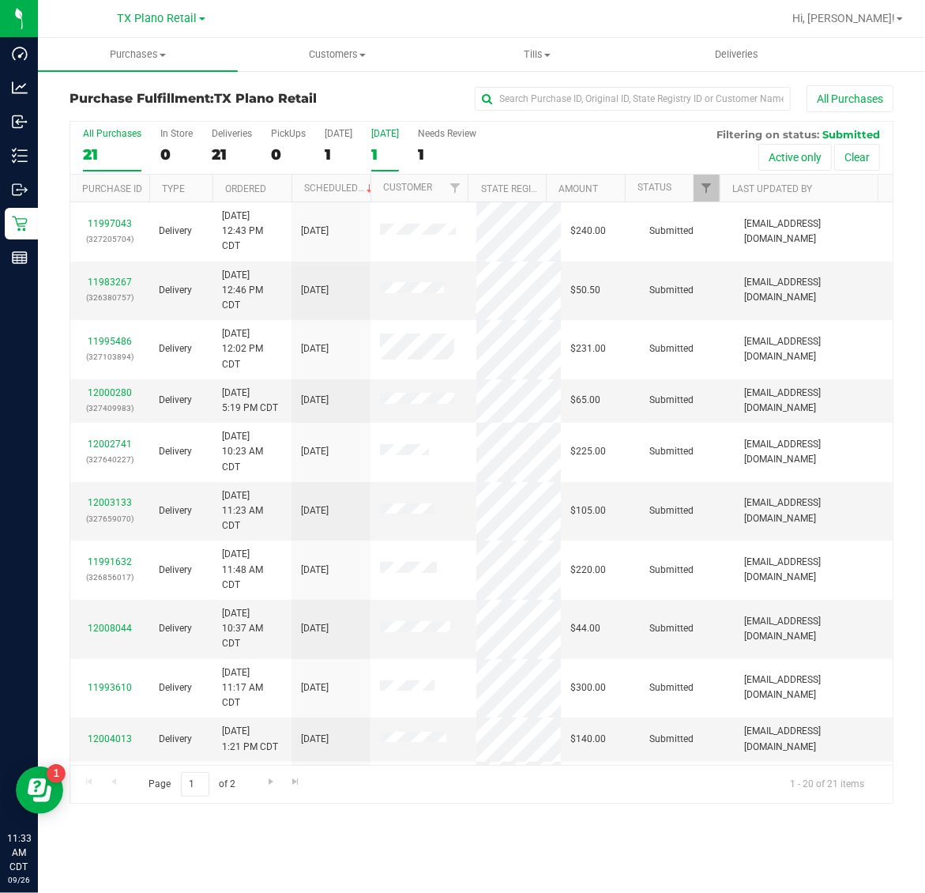
click at [399, 147] on div "1" at bounding box center [385, 154] width 28 height 18
click at [0, 0] on input "Tomorrow 1" at bounding box center [0, 0] width 0 height 0
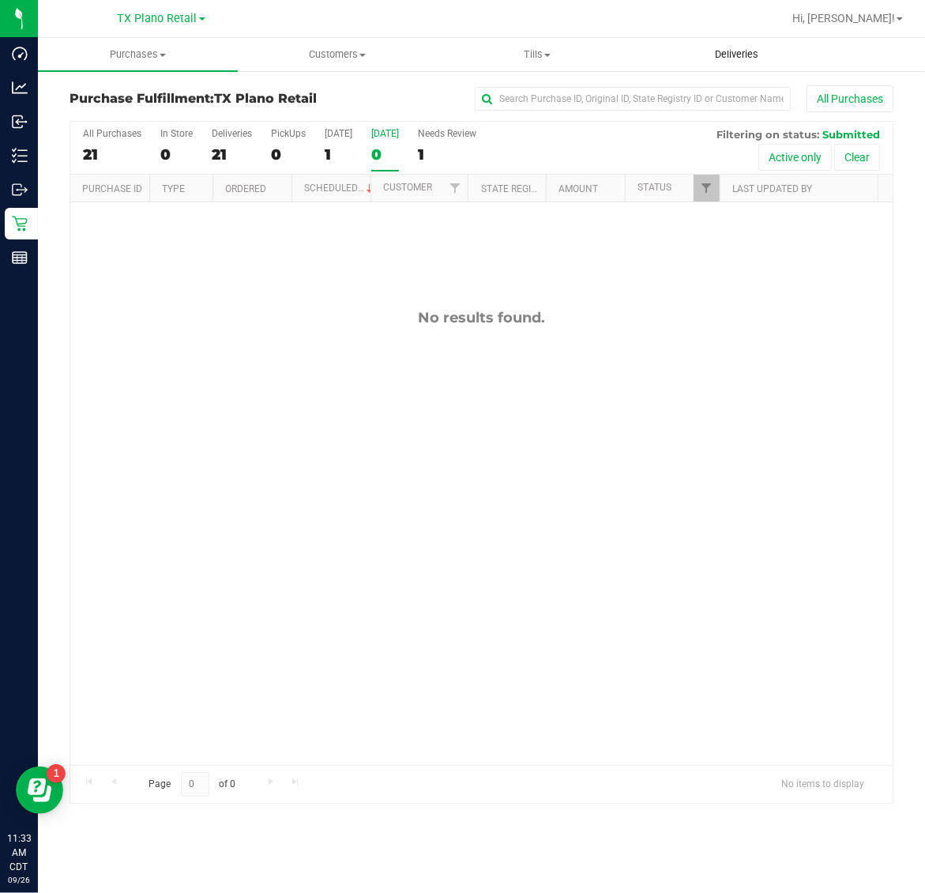
click at [732, 47] on span "Deliveries" at bounding box center [737, 54] width 86 height 14
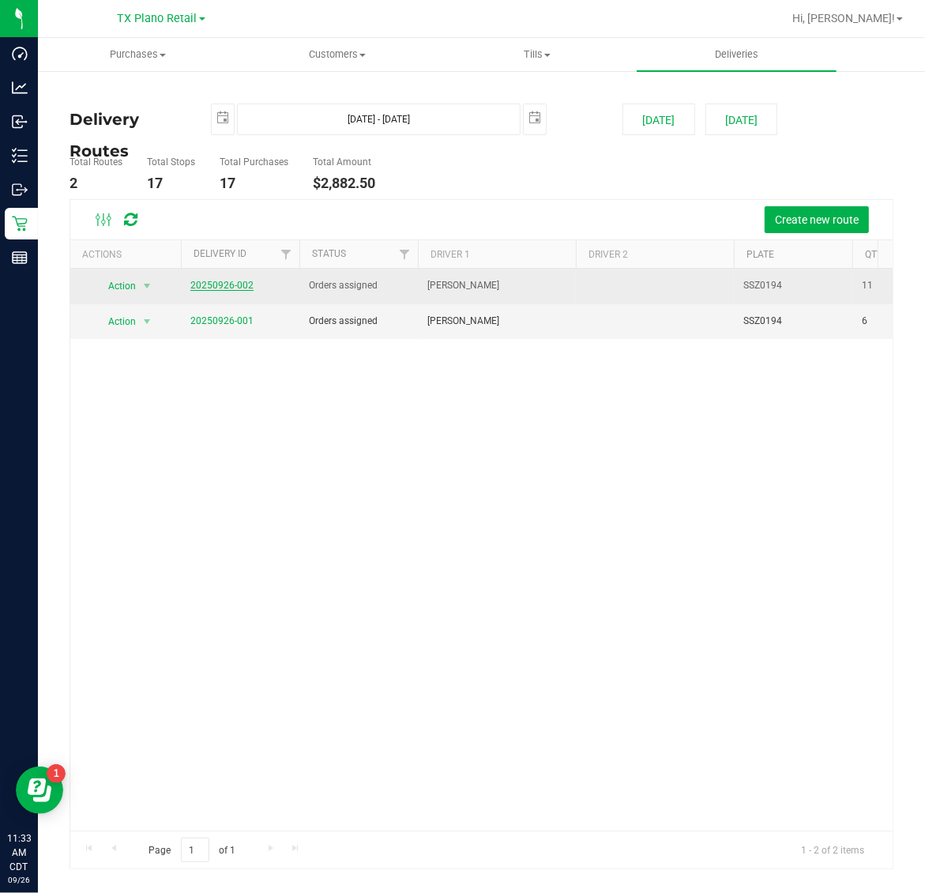
click at [200, 288] on link "20250926-002" at bounding box center [221, 285] width 63 height 11
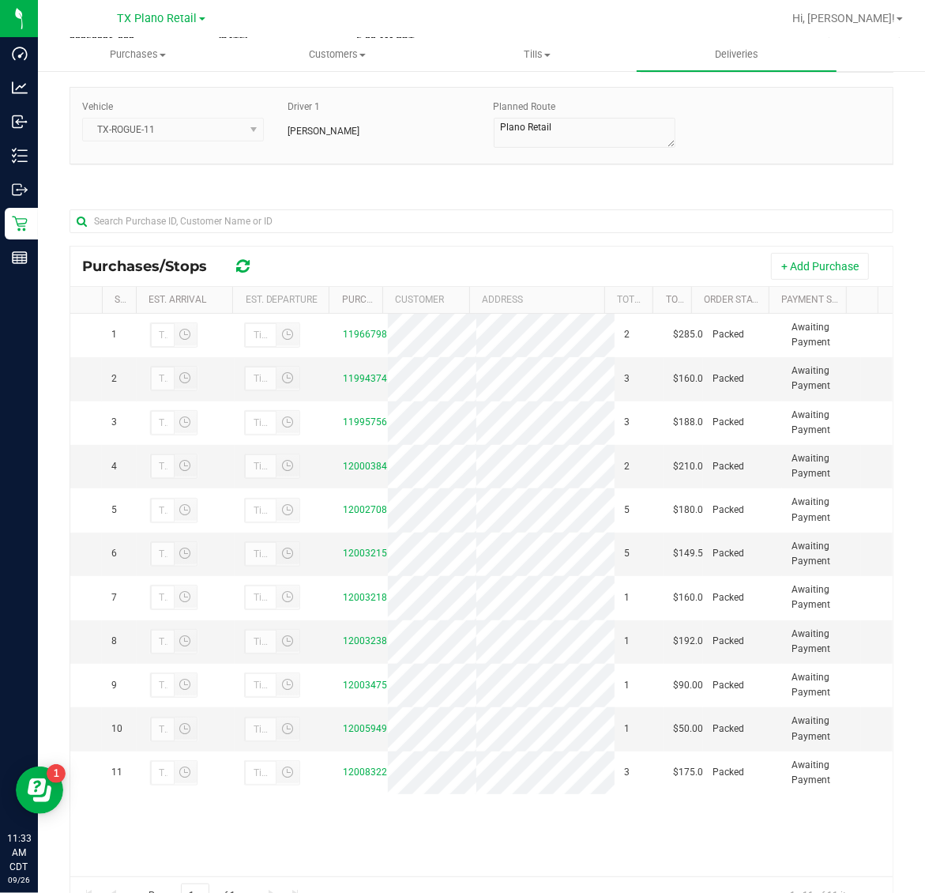
scroll to position [88, 0]
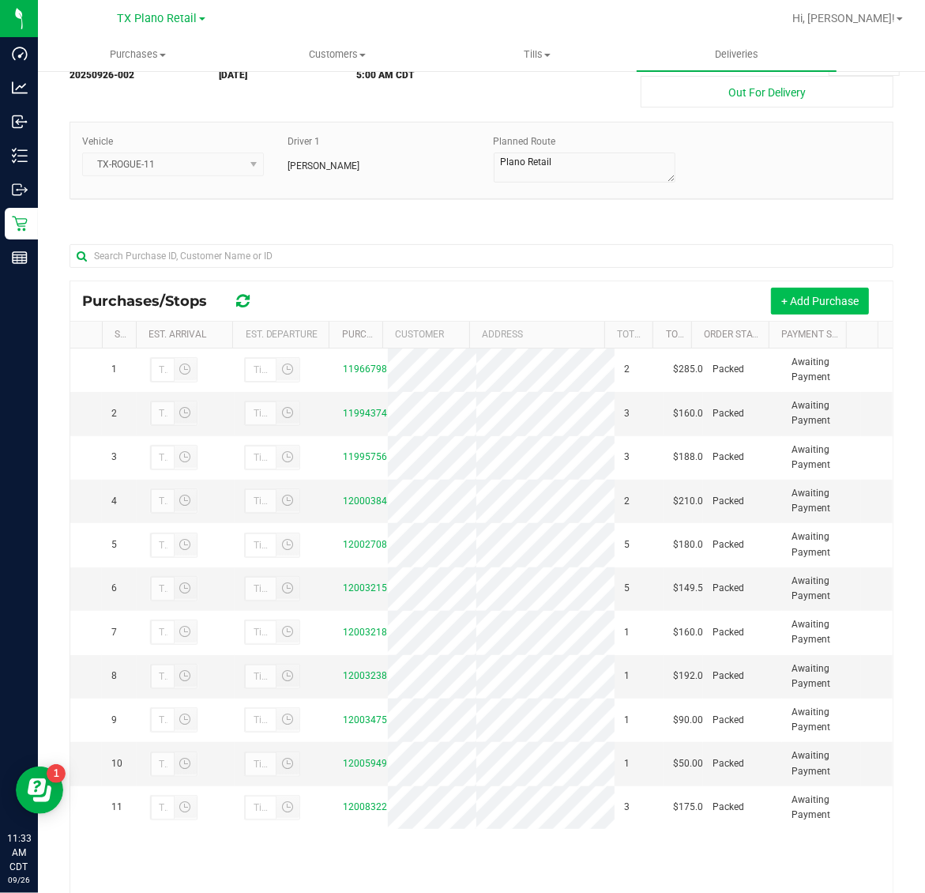
click at [806, 295] on button "+ Add Purchase" at bounding box center [820, 301] width 98 height 27
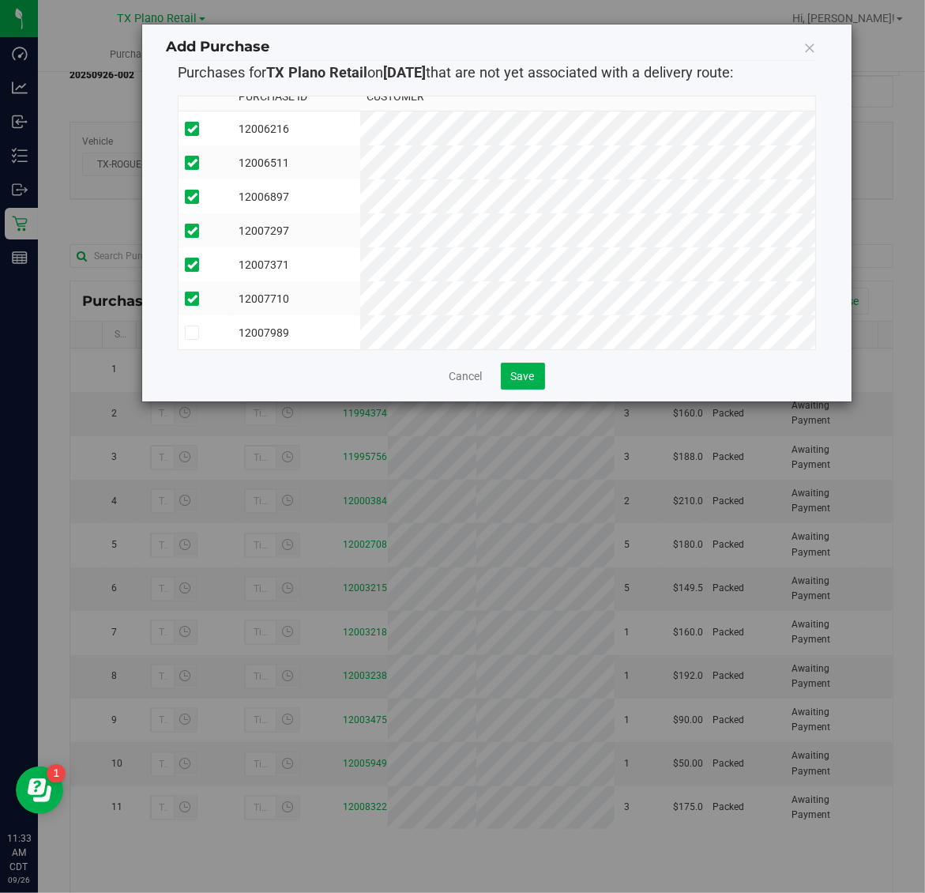
scroll to position [28, 0]
drag, startPoint x: 543, startPoint y: 374, endPoint x: 528, endPoint y: 374, distance: 15.0
click at [528, 374] on button "Save" at bounding box center [523, 376] width 44 height 27
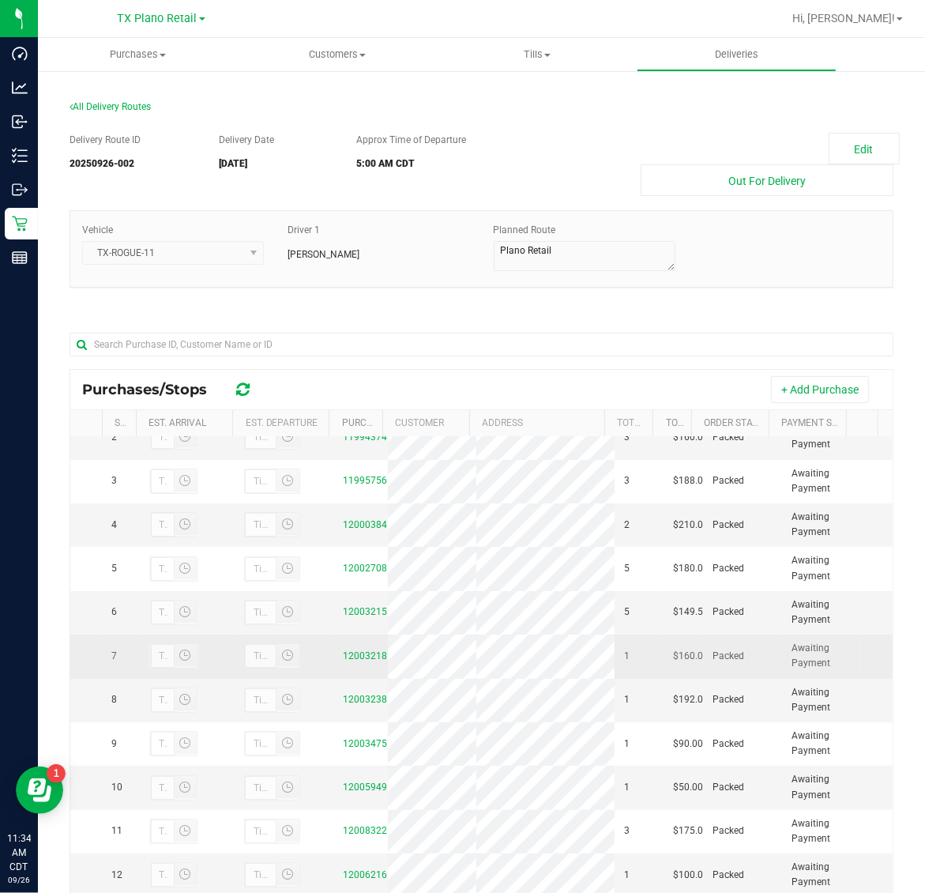
scroll to position [0, 0]
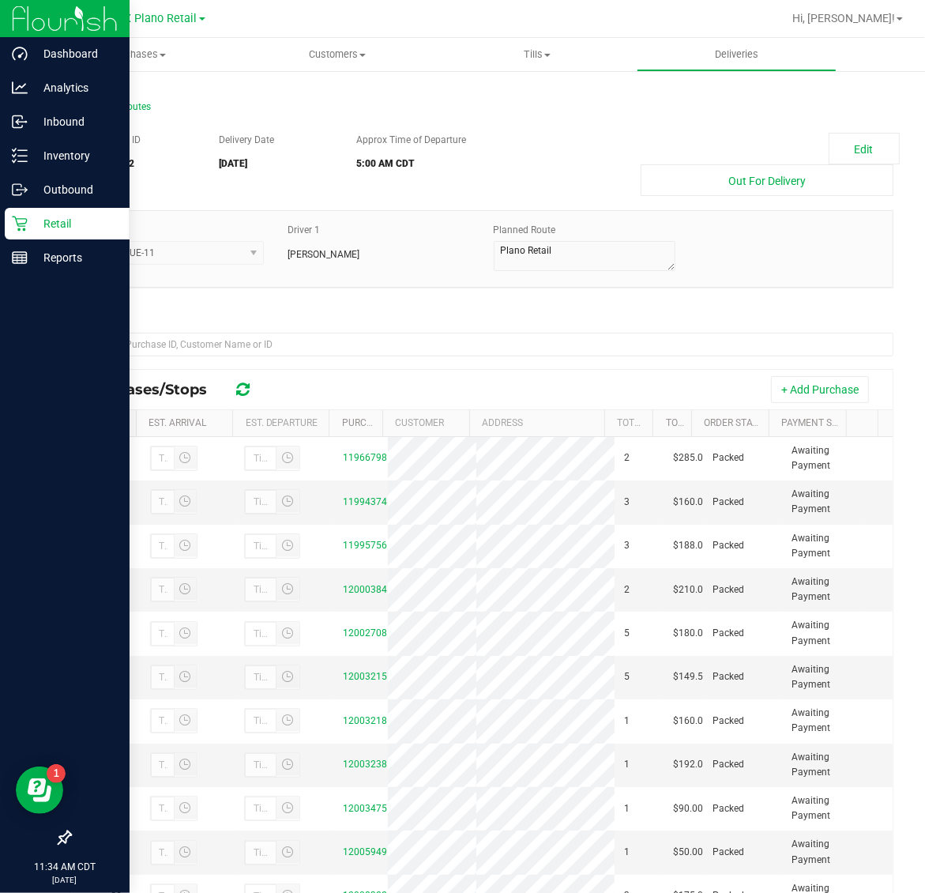
click at [63, 220] on p "Retail" at bounding box center [75, 223] width 95 height 19
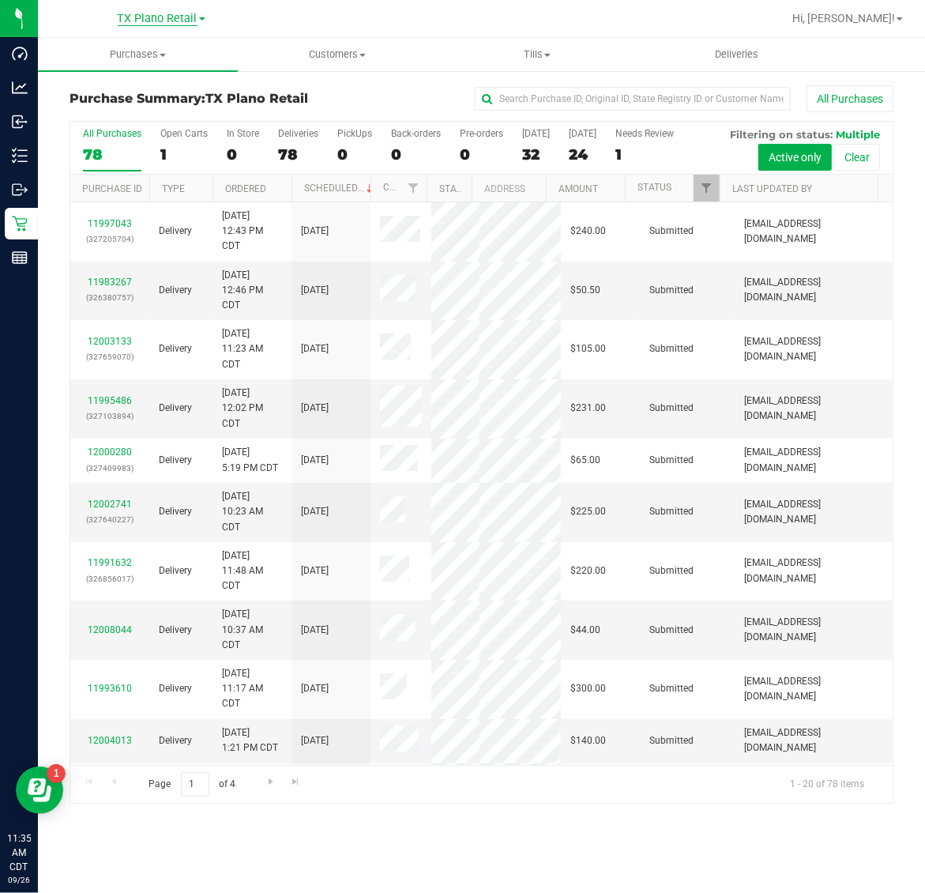
click at [141, 17] on span "TX Plano Retail" at bounding box center [158, 19] width 80 height 14
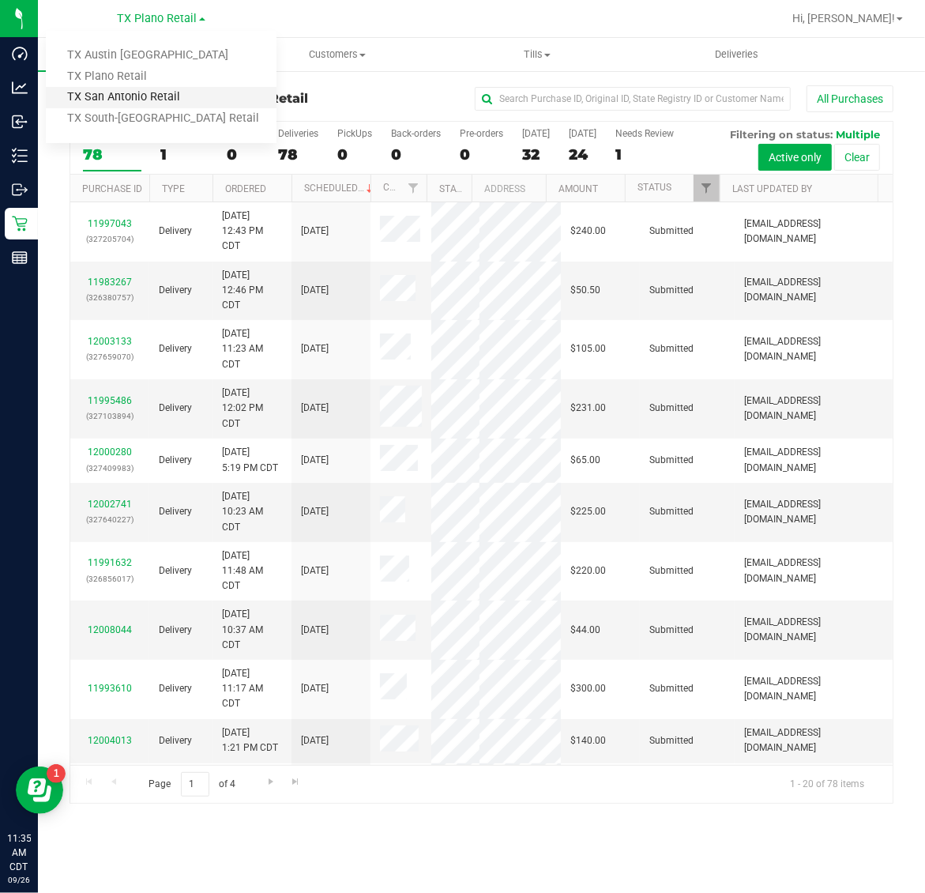
click at [134, 97] on link "TX San Antonio Retail" at bounding box center [161, 97] width 231 height 21
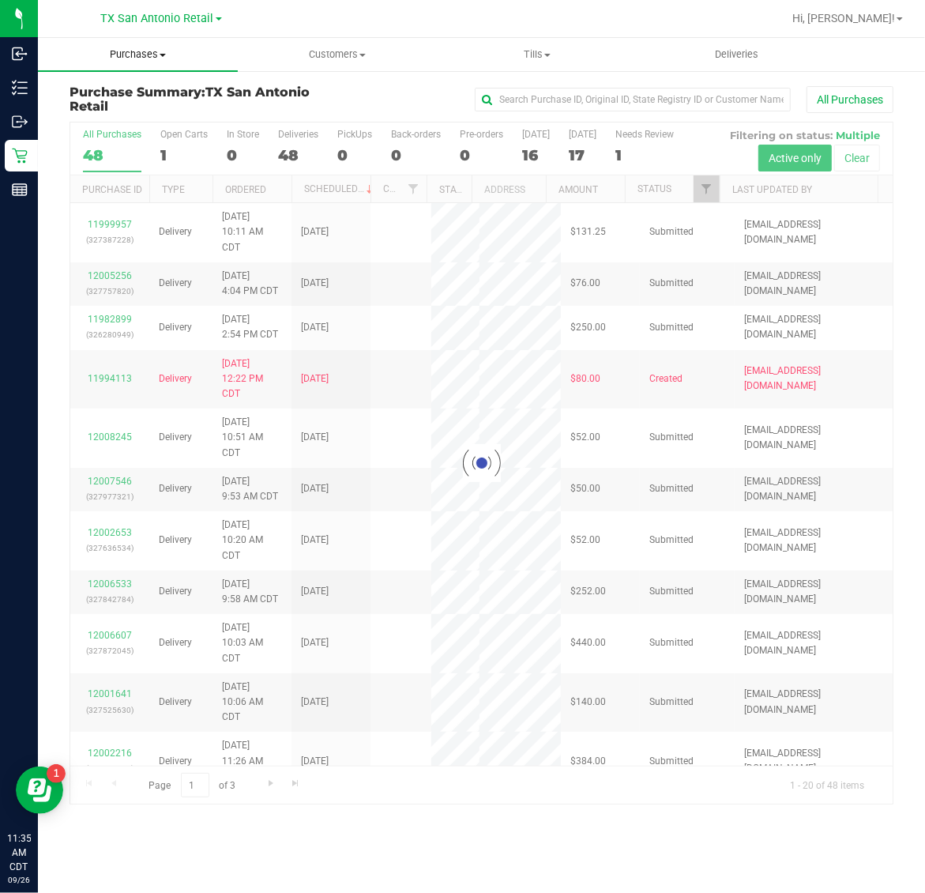
click at [134, 52] on span "Purchases" at bounding box center [138, 54] width 200 height 14
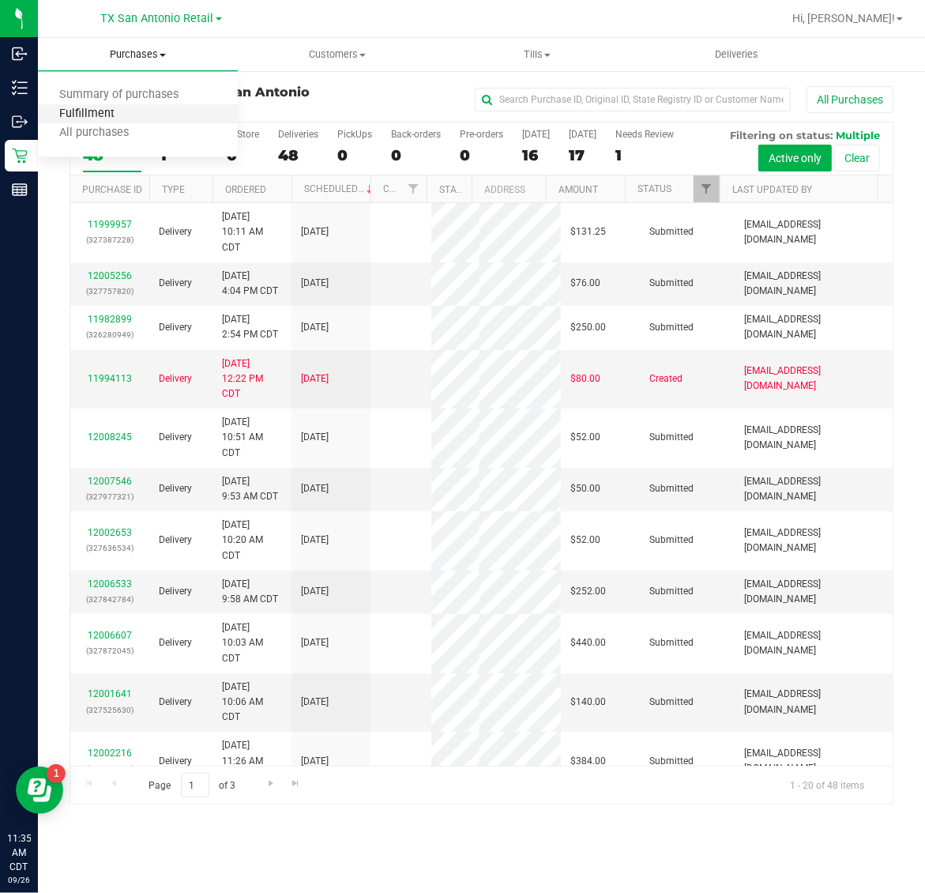
click at [129, 116] on span "Fulfillment" at bounding box center [87, 113] width 98 height 13
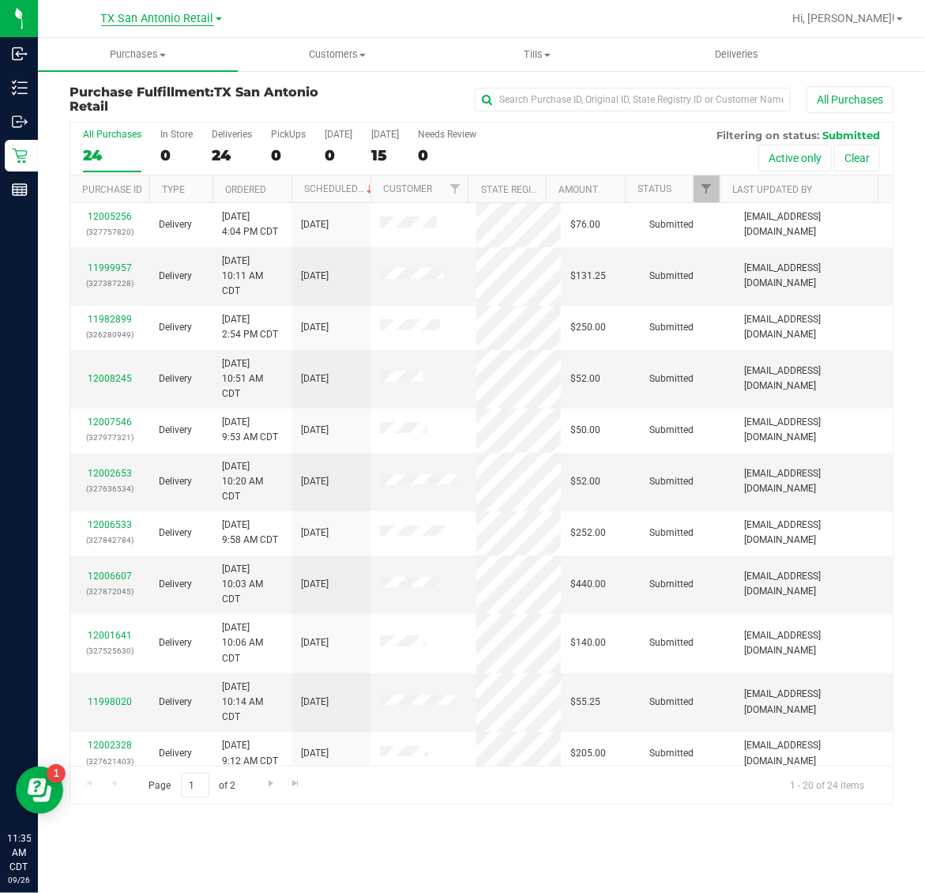
click at [132, 20] on span "TX San Antonio Retail" at bounding box center [157, 19] width 113 height 14
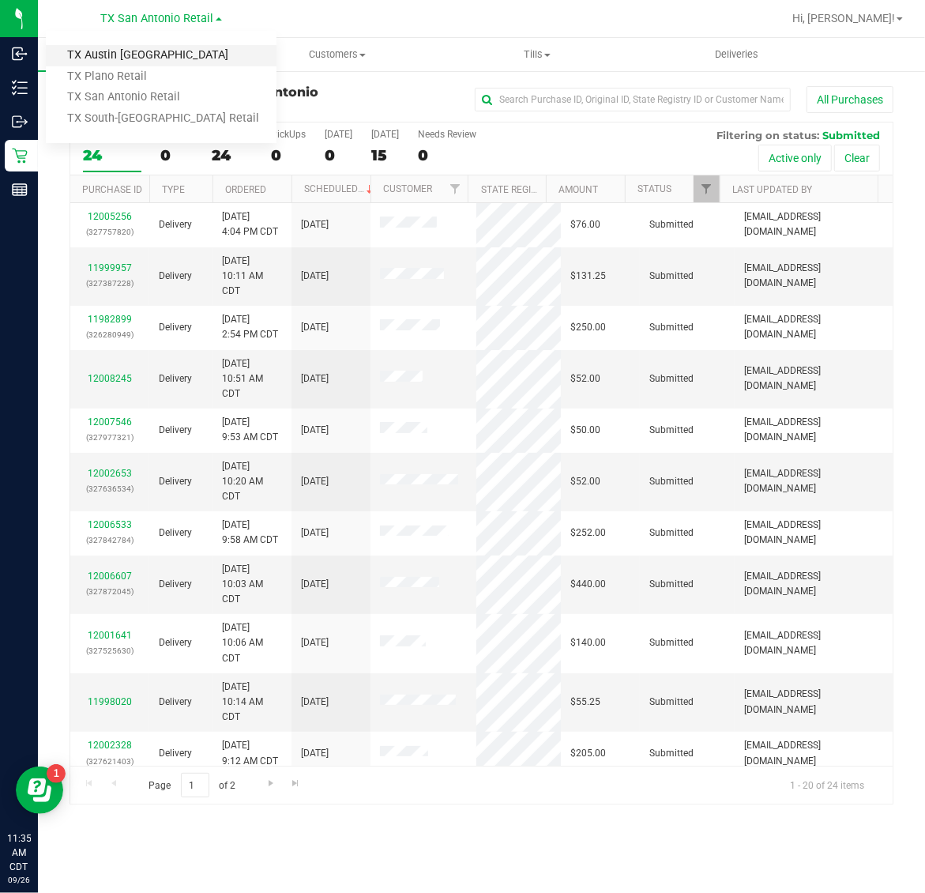
click at [133, 52] on link "TX Austin [GEOGRAPHIC_DATA]" at bounding box center [161, 55] width 231 height 21
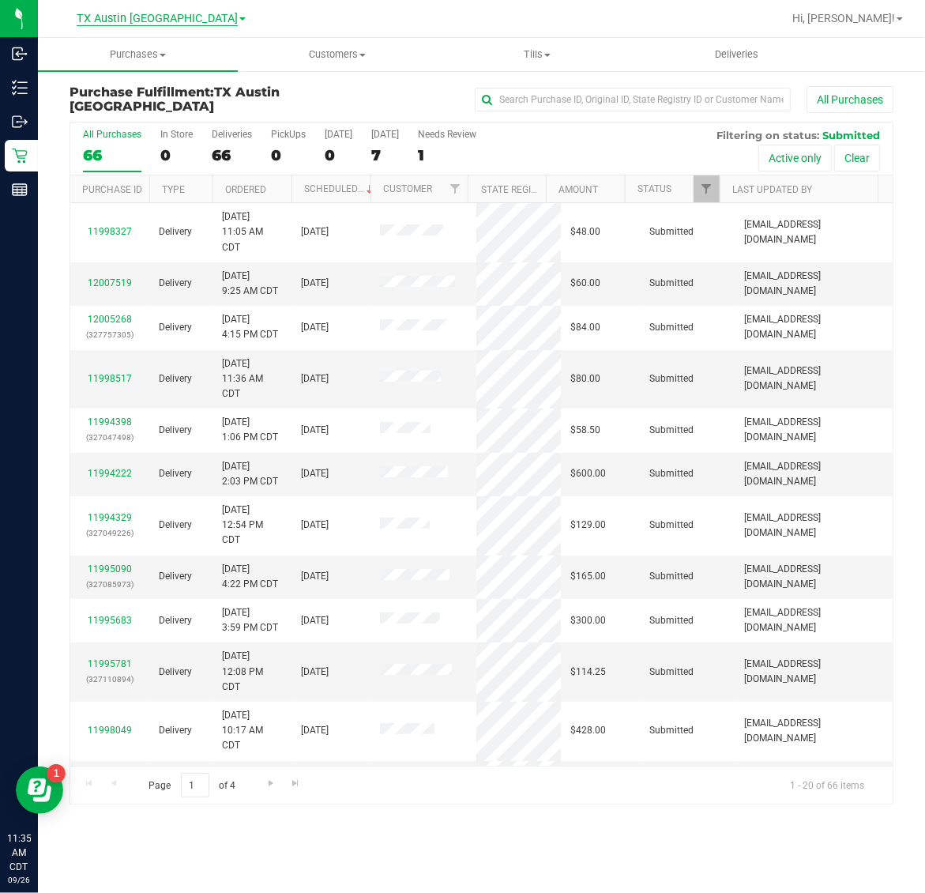
click at [143, 20] on span "TX Austin [GEOGRAPHIC_DATA]" at bounding box center [157, 19] width 161 height 14
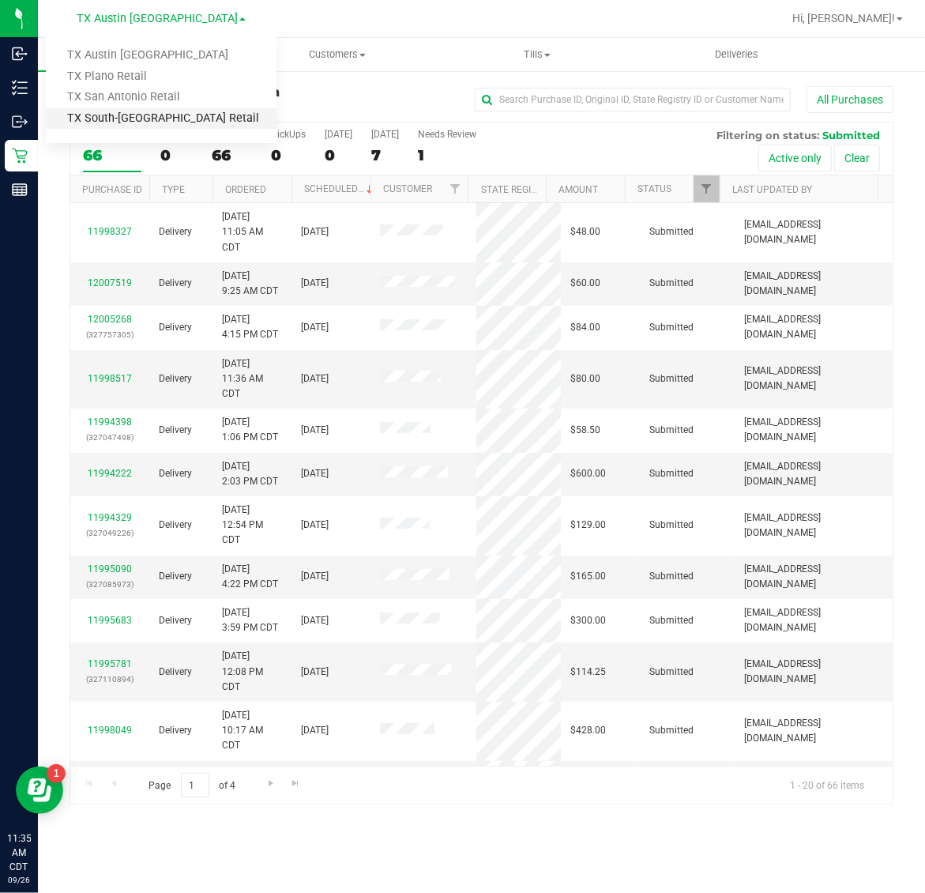
click at [132, 115] on link "TX South-[GEOGRAPHIC_DATA] Retail" at bounding box center [161, 118] width 231 height 21
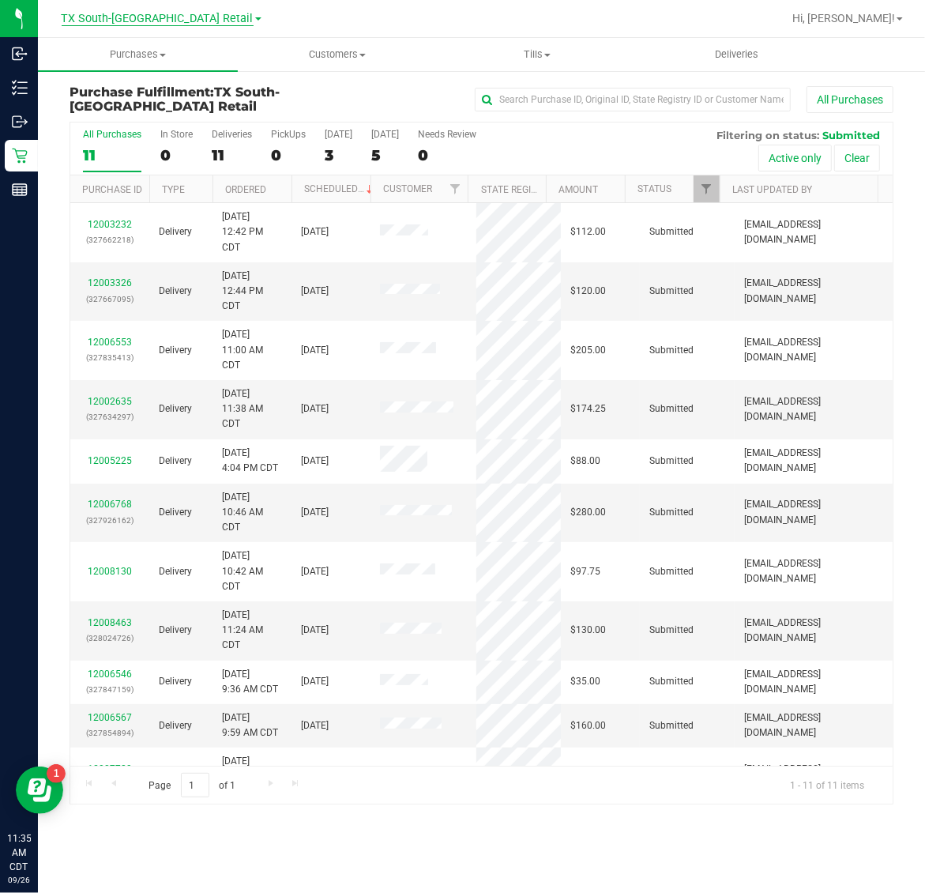
click at [143, 16] on span "TX South-[GEOGRAPHIC_DATA] Retail" at bounding box center [158, 19] width 192 height 14
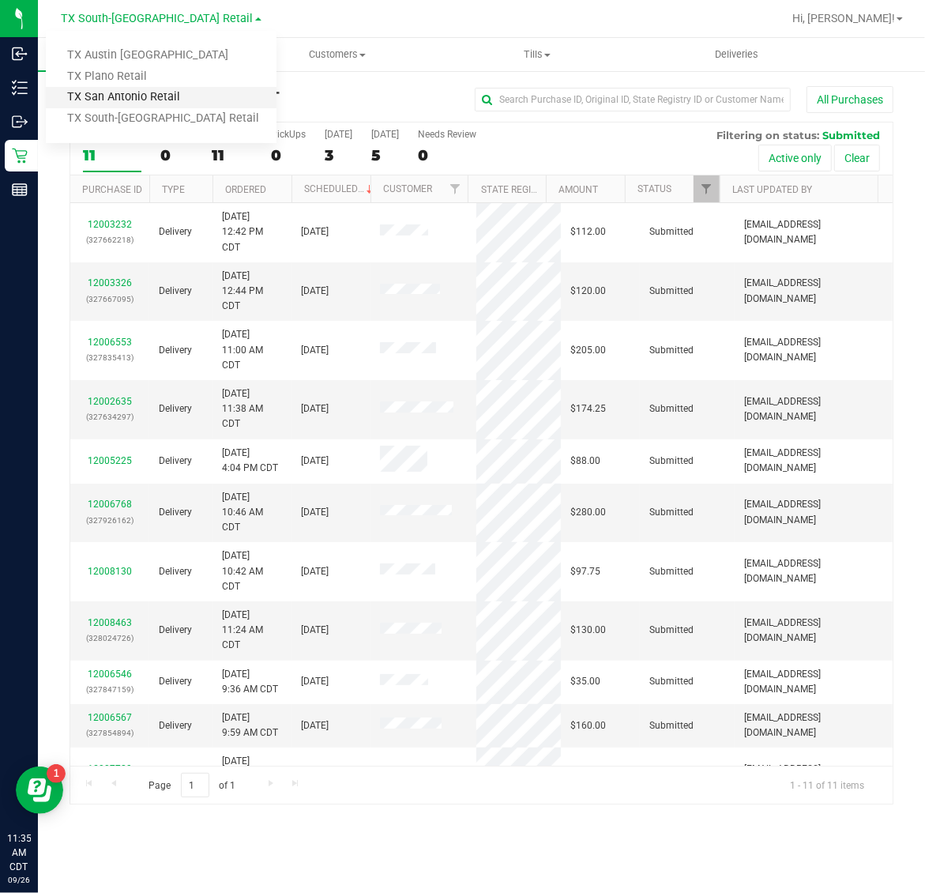
click at [135, 92] on link "TX San Antonio Retail" at bounding box center [161, 97] width 231 height 21
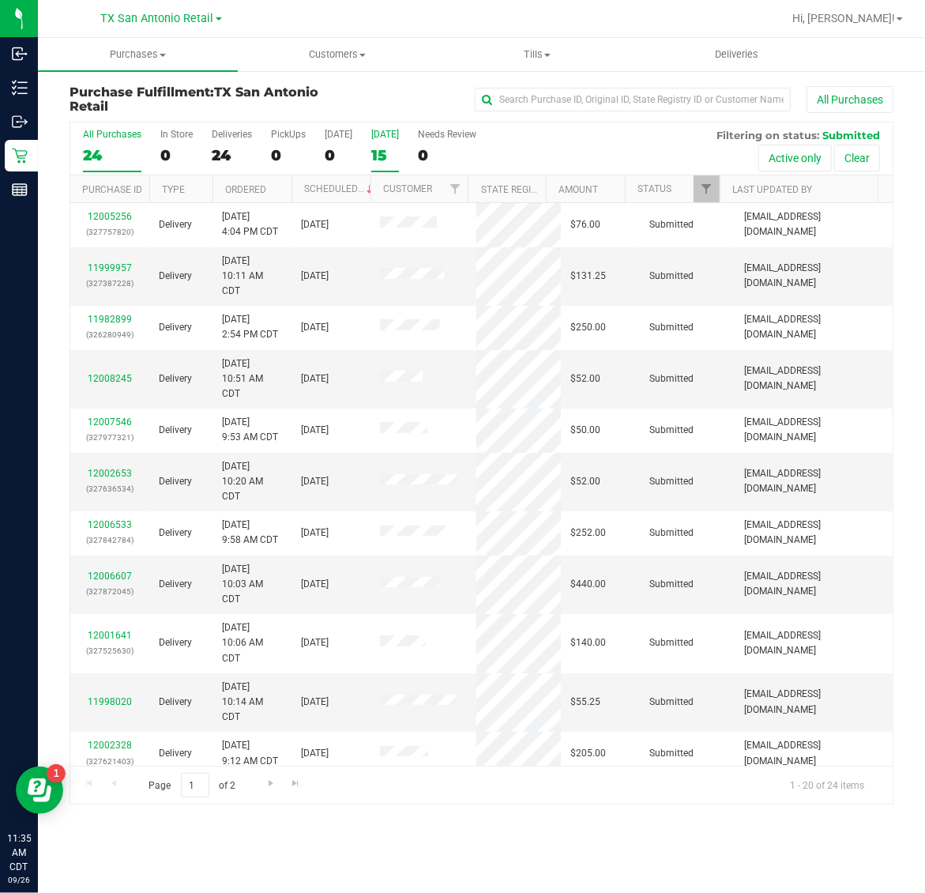
click at [380, 148] on div "15" at bounding box center [385, 155] width 28 height 18
click at [0, 0] on input "Tomorrow 15" at bounding box center [0, 0] width 0 height 0
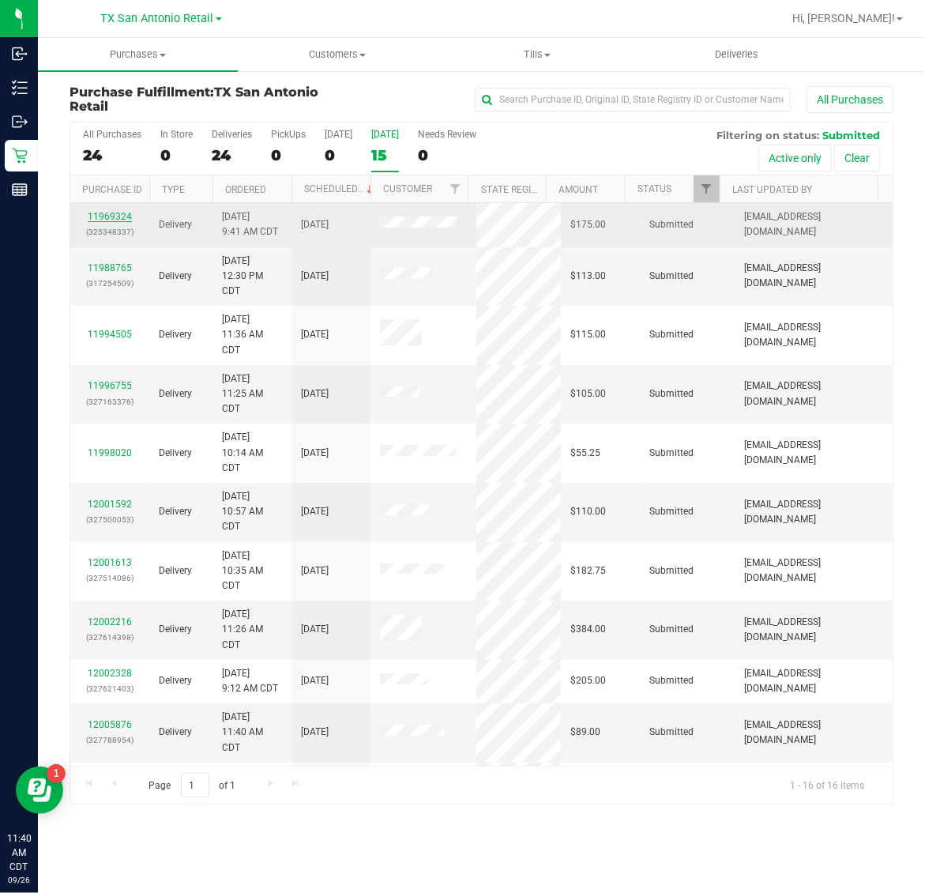
click at [109, 217] on link "11969324" at bounding box center [110, 216] width 44 height 11
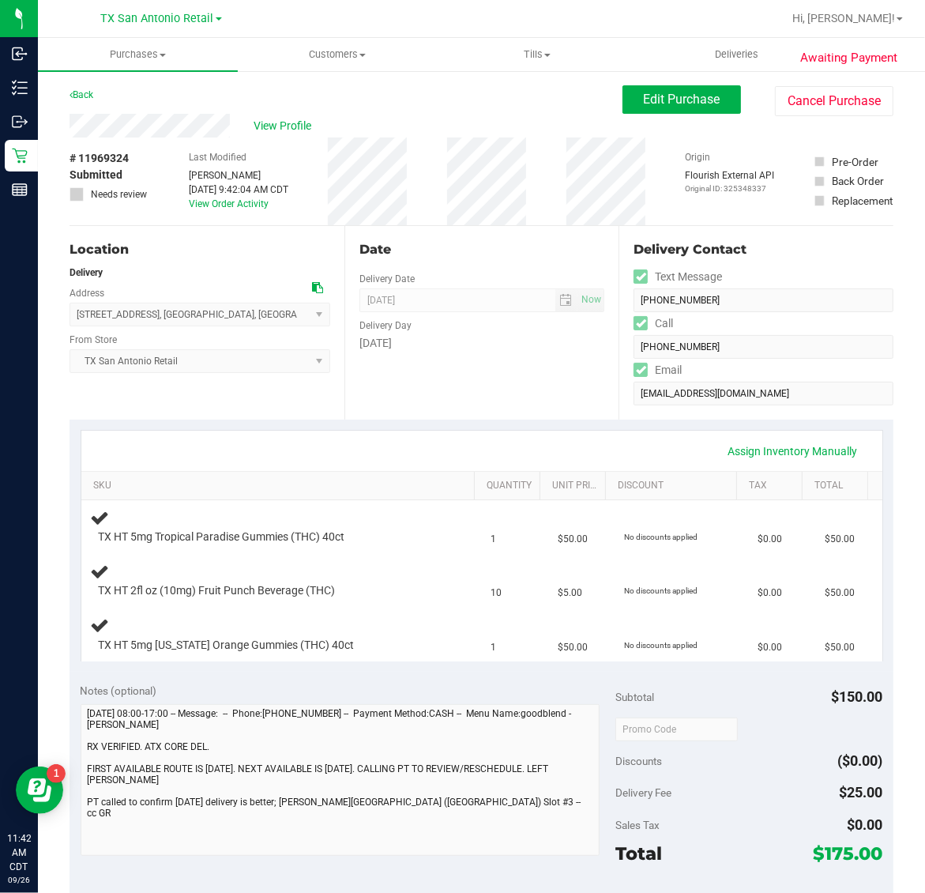
click at [109, 154] on span "# 11969324" at bounding box center [99, 158] width 59 height 17
copy span "11969324"
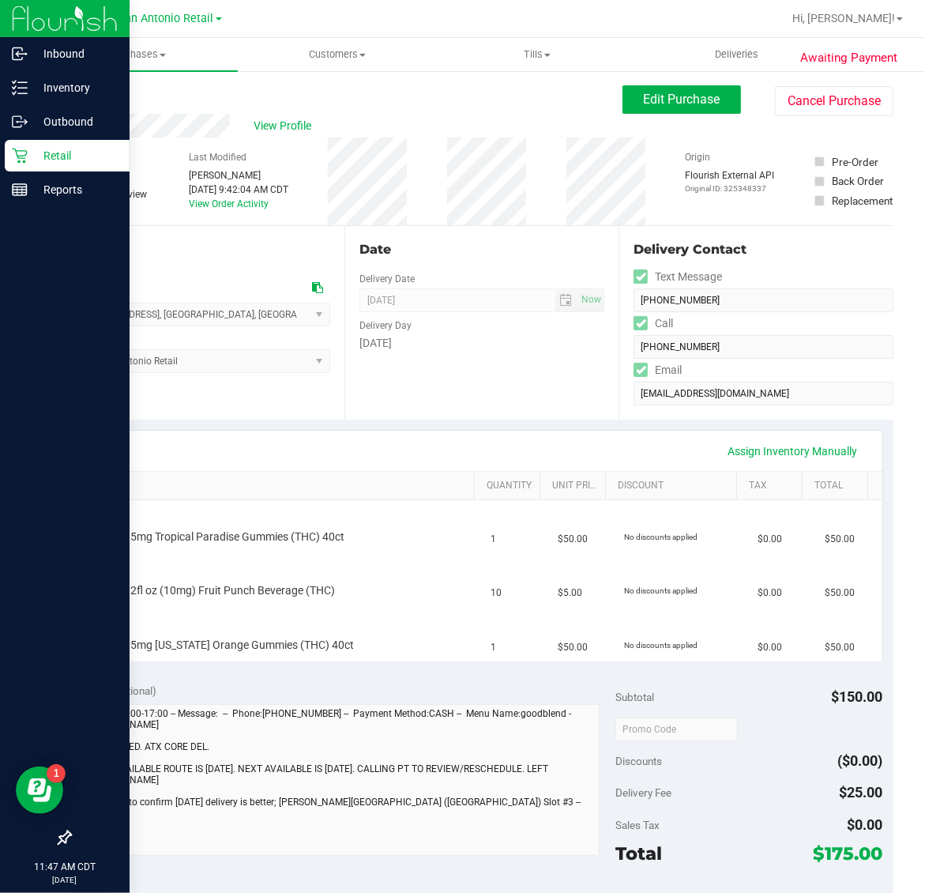
click at [46, 152] on p "Retail" at bounding box center [75, 155] width 95 height 19
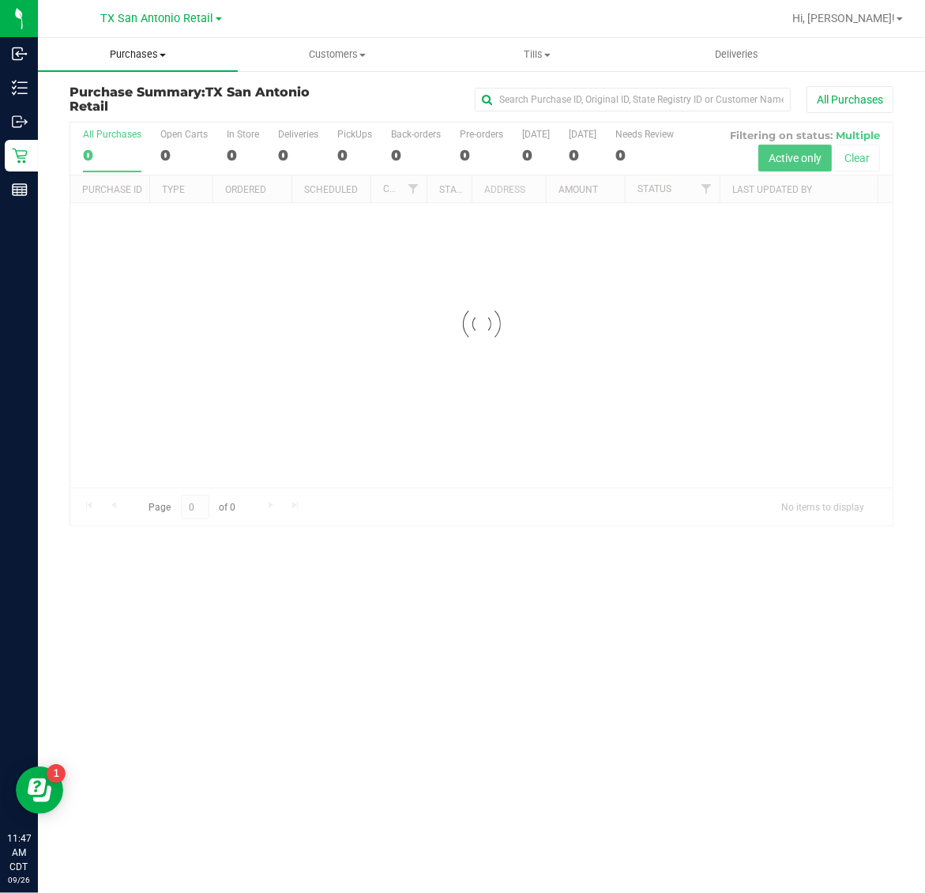
click at [148, 56] on span "Purchases" at bounding box center [138, 54] width 200 height 14
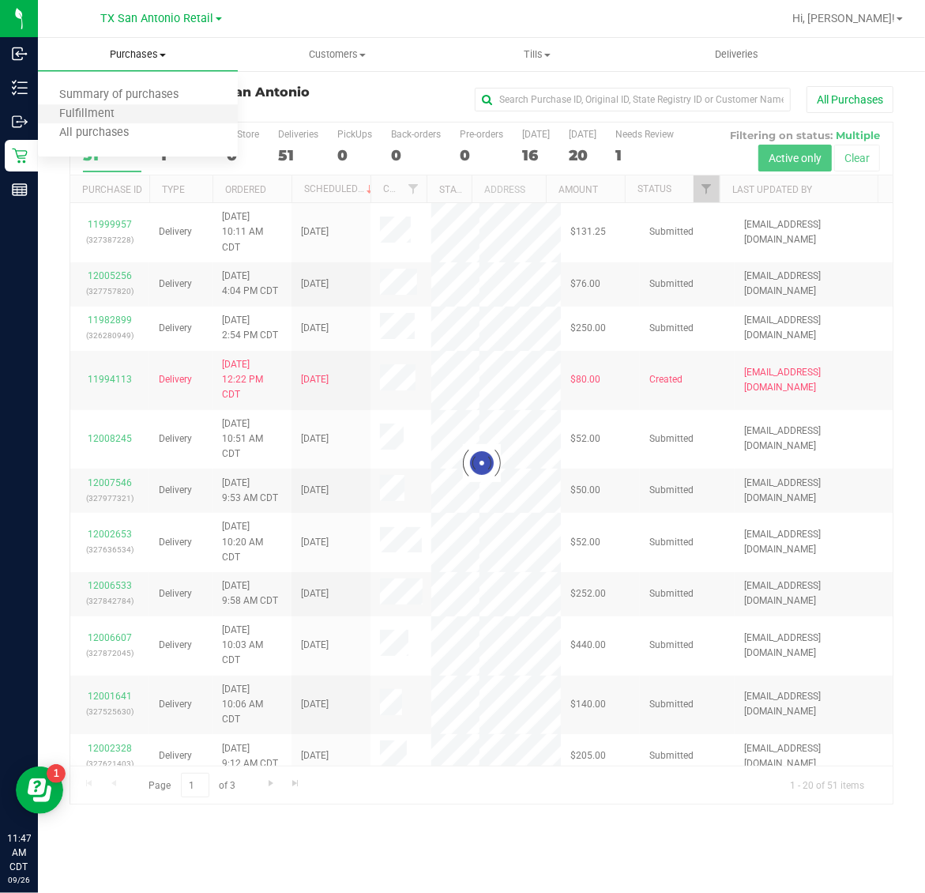
click at [148, 115] on li "Fulfillment" at bounding box center [138, 114] width 200 height 19
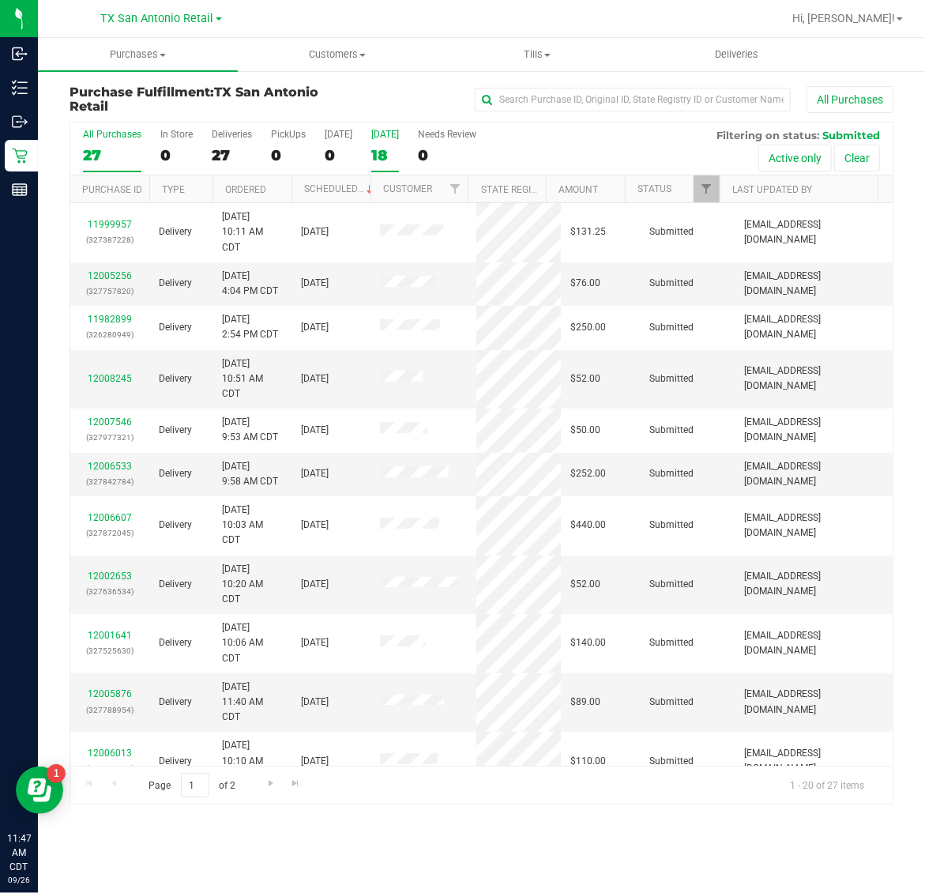
click at [383, 155] on div "18" at bounding box center [385, 155] width 28 height 18
click at [0, 0] on input "[DATE] 18" at bounding box center [0, 0] width 0 height 0
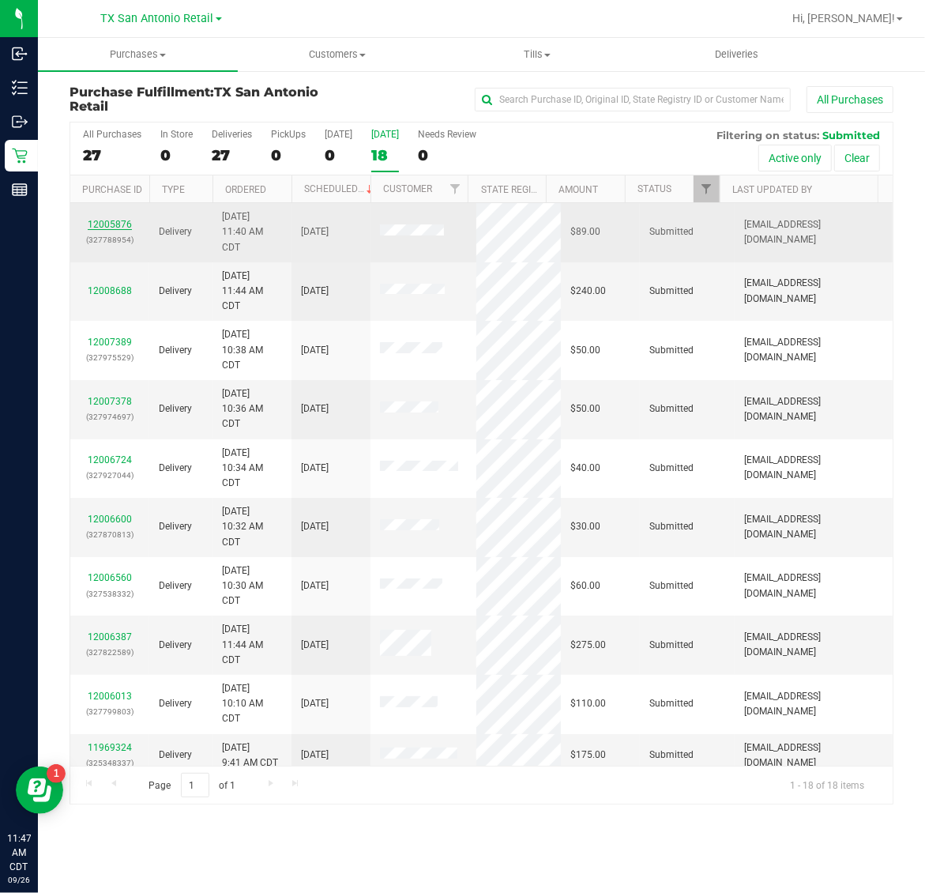
click at [109, 225] on link "12005876" at bounding box center [110, 224] width 44 height 11
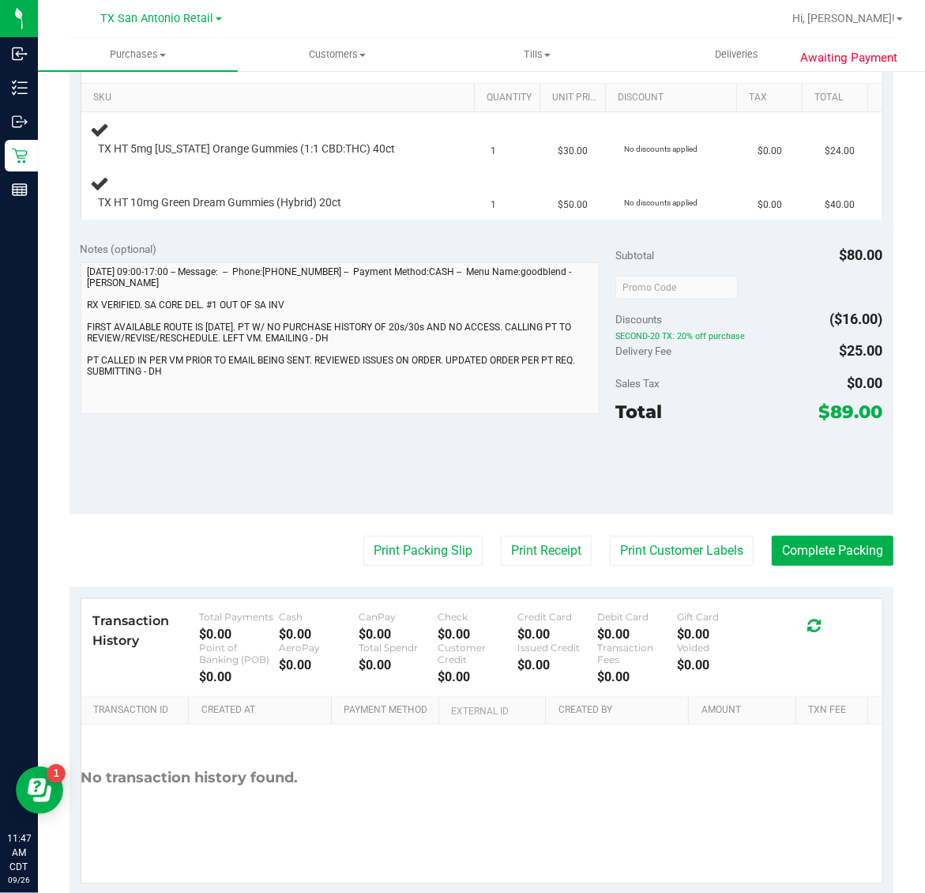
scroll to position [395, 0]
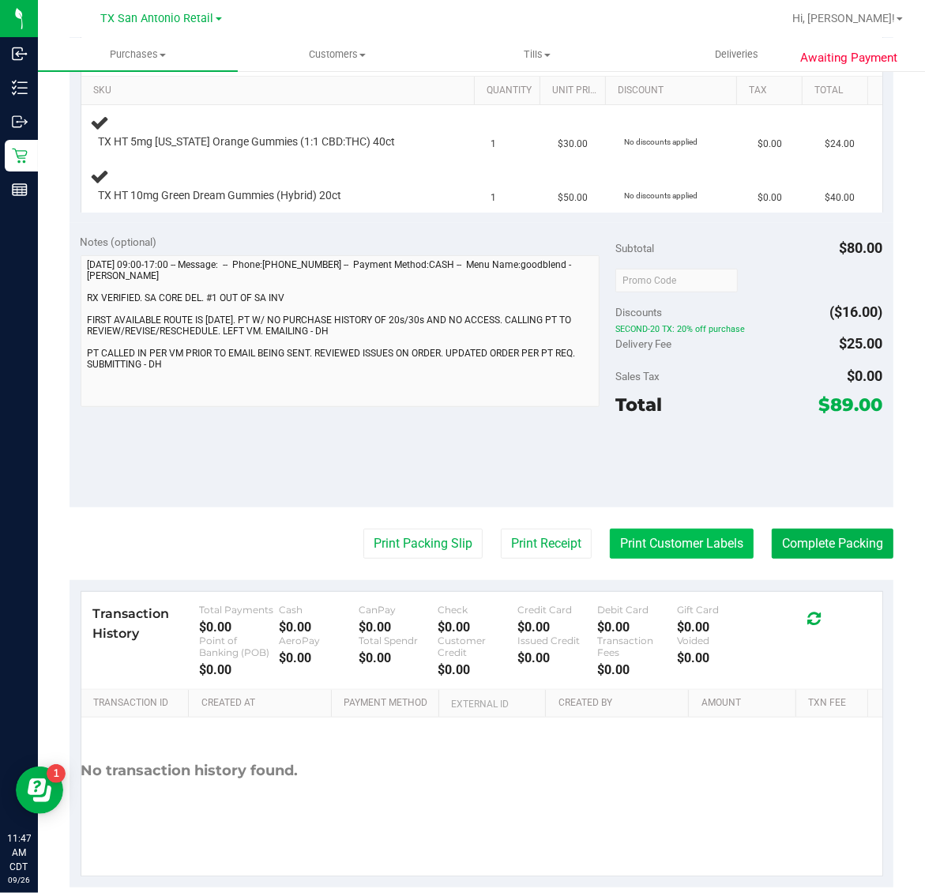
click at [683, 547] on button "Print Customer Labels" at bounding box center [682, 543] width 144 height 30
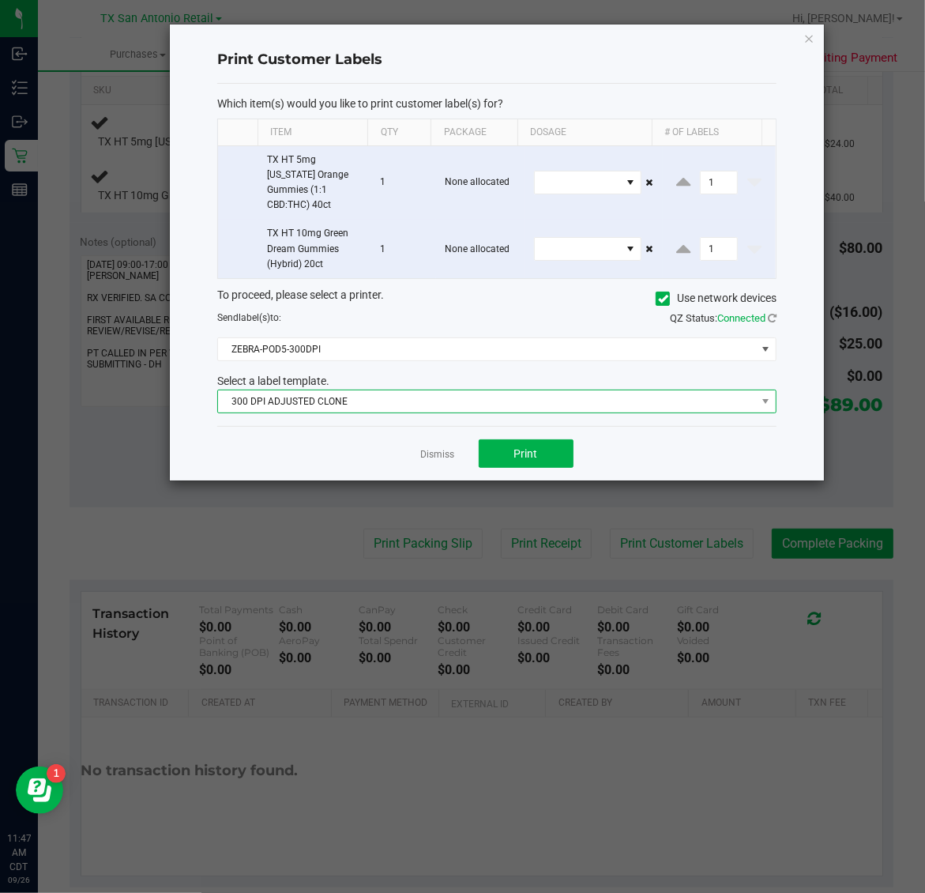
click at [420, 390] on span "300 DPI ADJUSTED CLONE" at bounding box center [487, 401] width 538 height 22
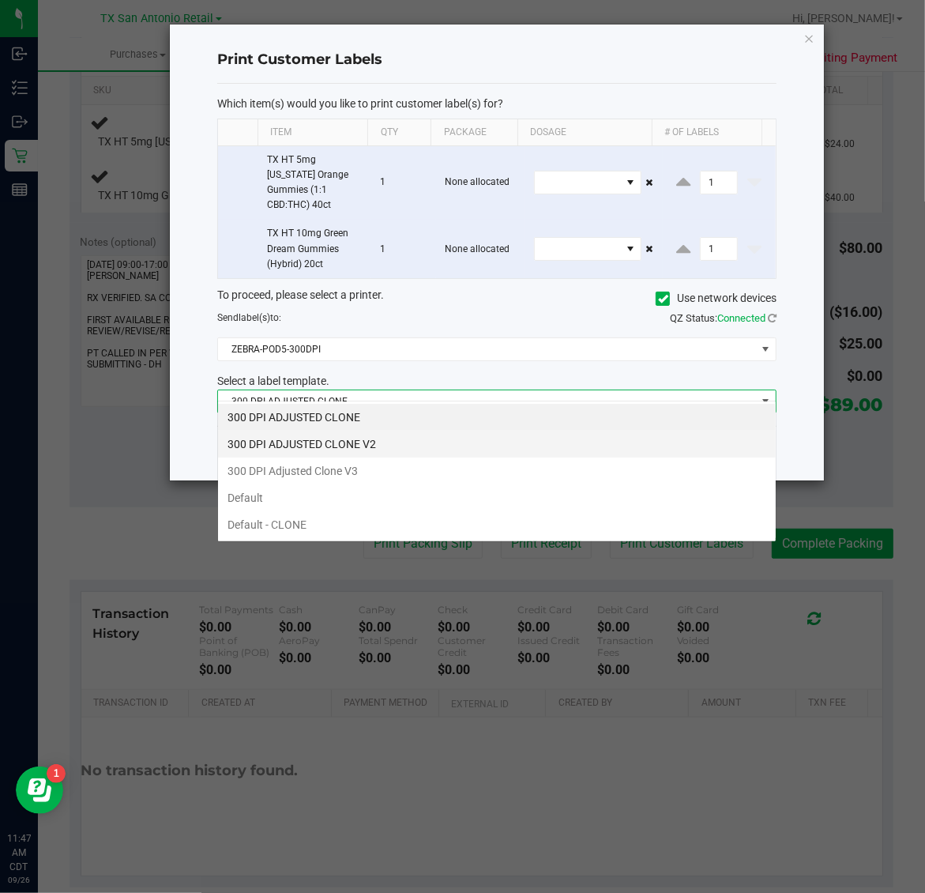
scroll to position [24, 559]
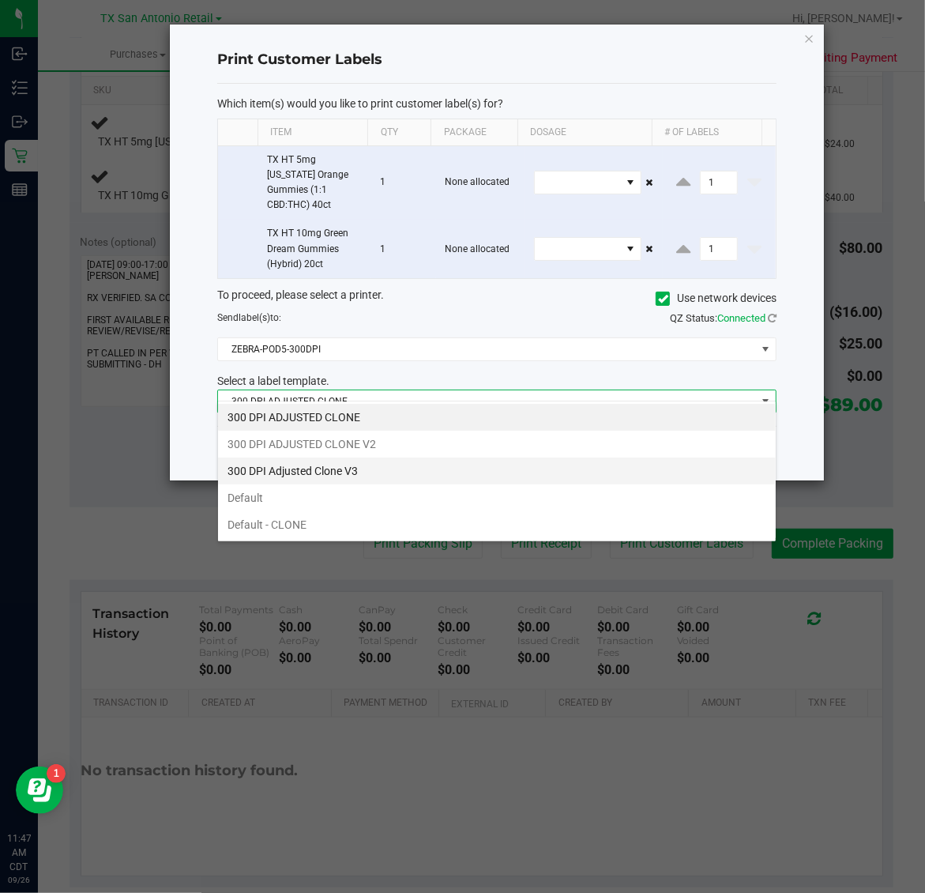
click at [369, 474] on li "300 DPI Adjusted Clone V3" at bounding box center [497, 470] width 558 height 27
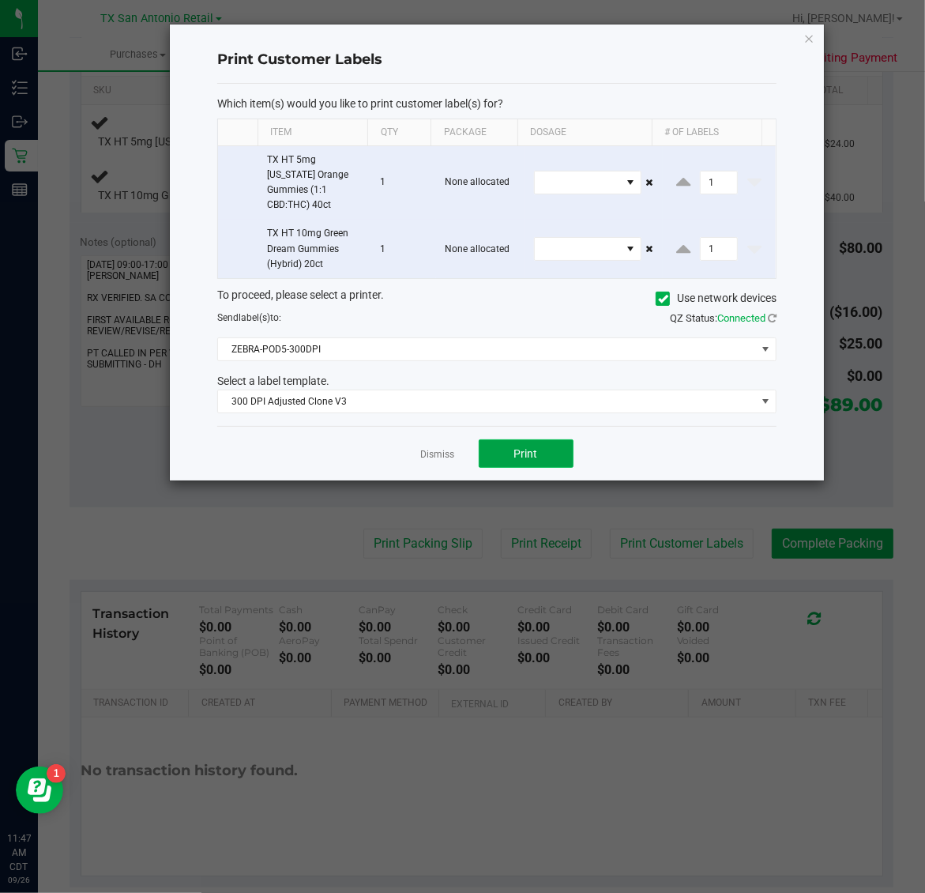
click at [530, 447] on span "Print" at bounding box center [526, 453] width 24 height 13
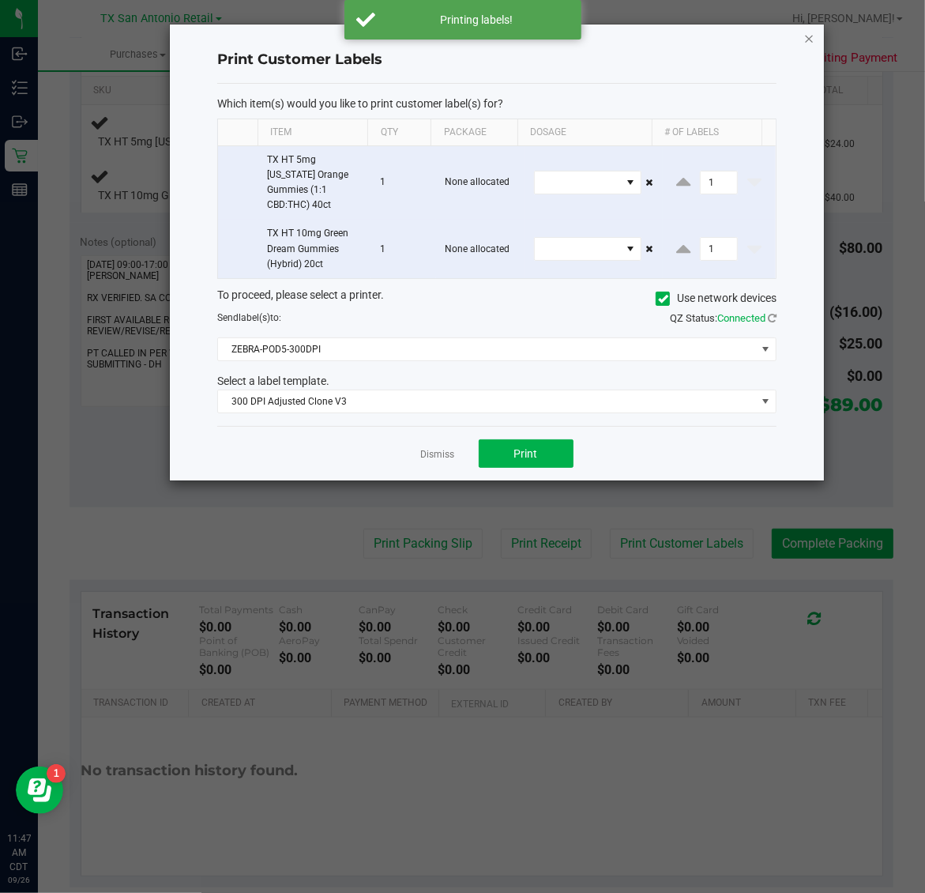
click at [808, 37] on icon "button" at bounding box center [809, 37] width 11 height 19
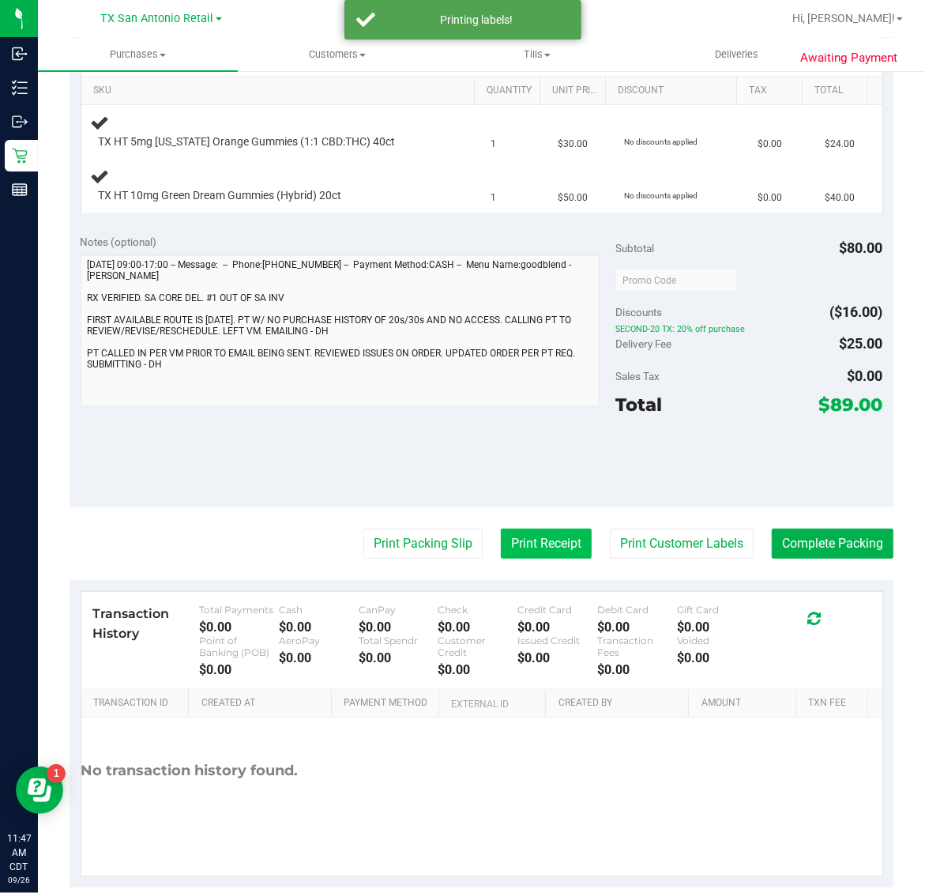
click at [506, 547] on button "Print Receipt" at bounding box center [546, 543] width 91 height 30
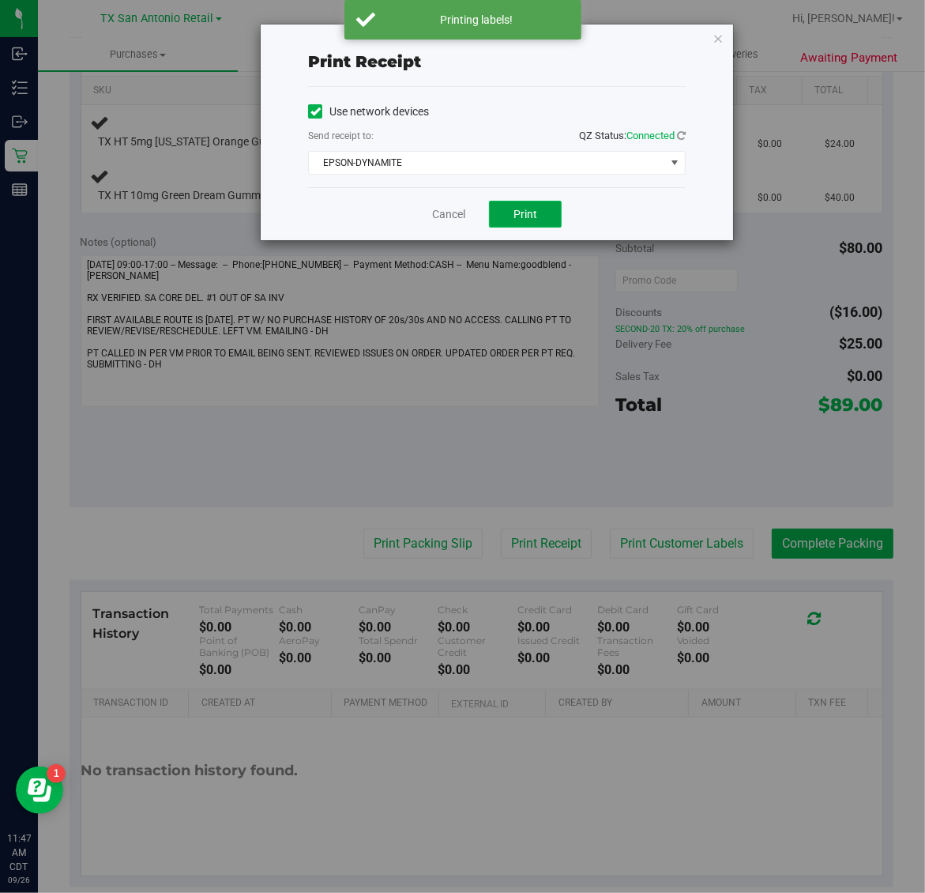
click at [516, 220] on span "Print" at bounding box center [525, 214] width 24 height 13
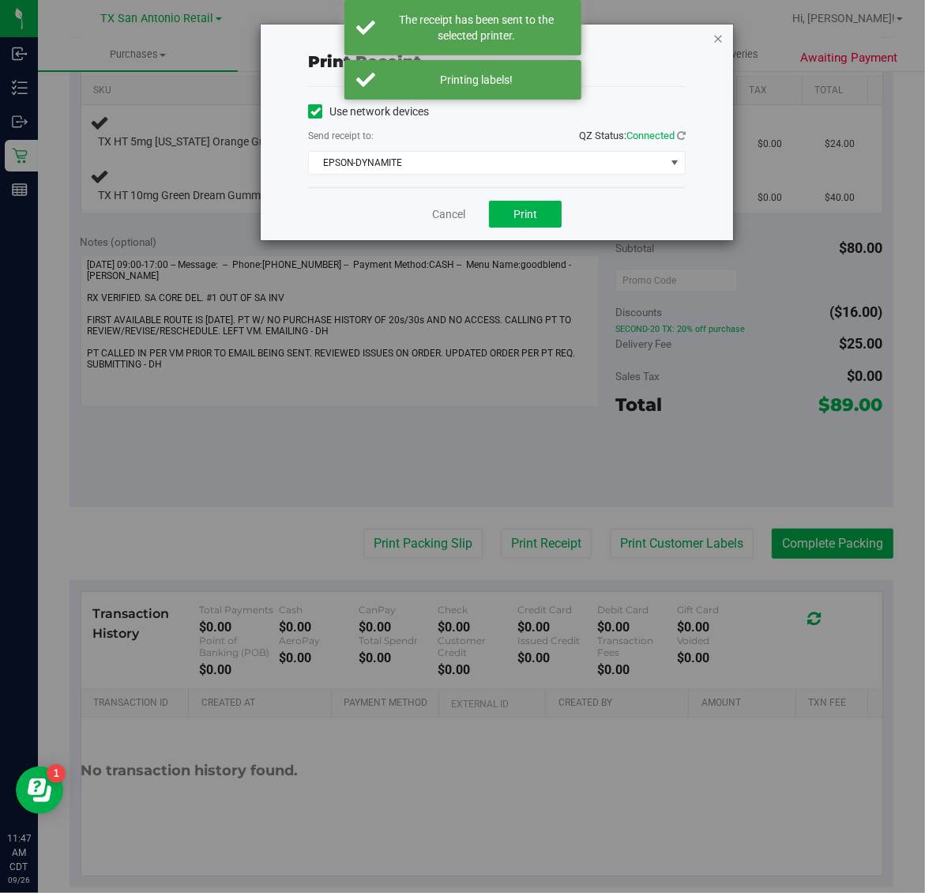
click at [716, 36] on icon "button" at bounding box center [717, 37] width 11 height 19
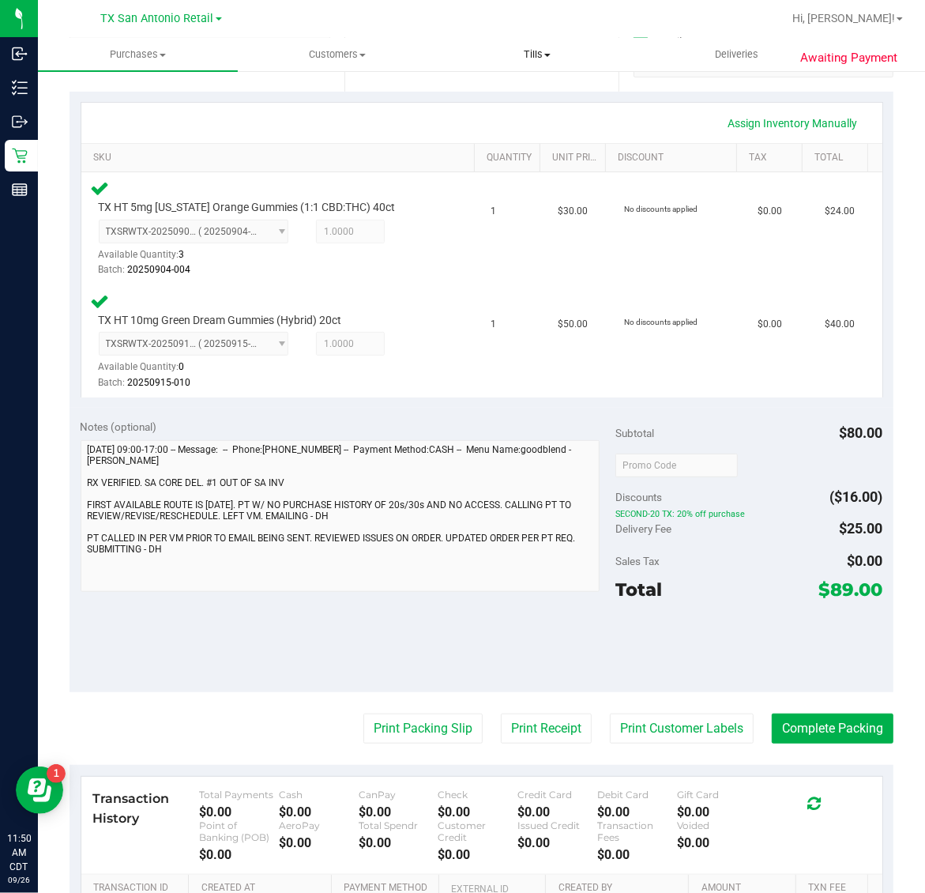
scroll to position [329, 0]
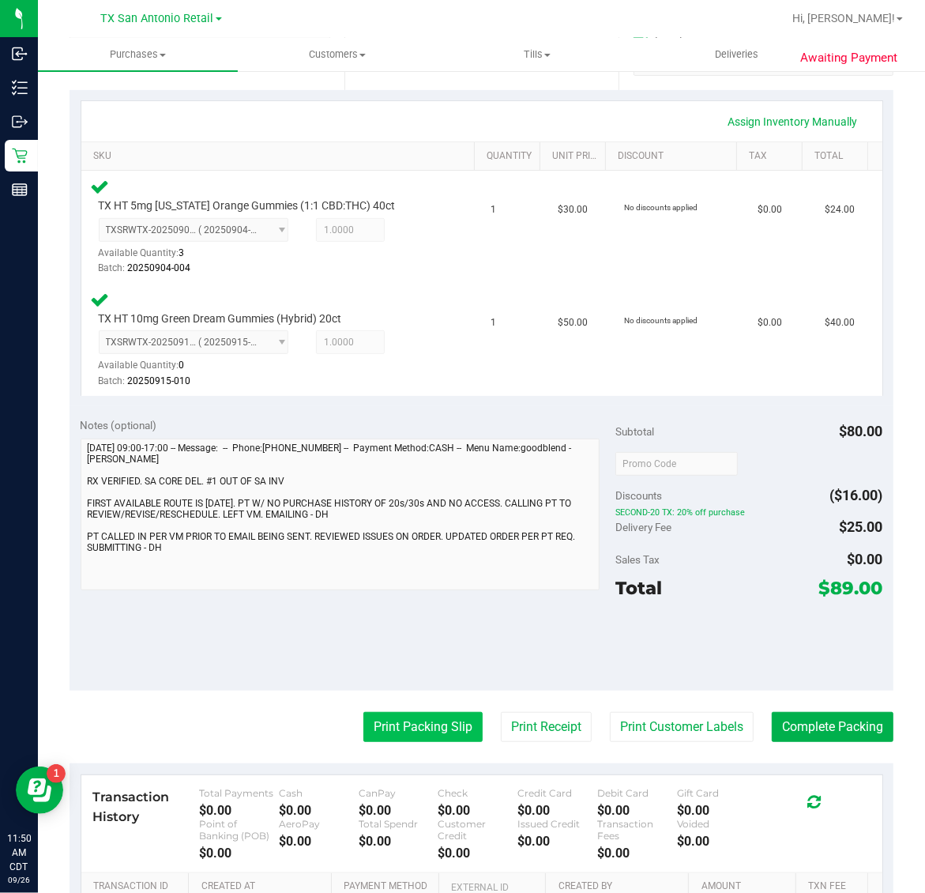
click at [425, 727] on button "Print Packing Slip" at bounding box center [422, 727] width 119 height 30
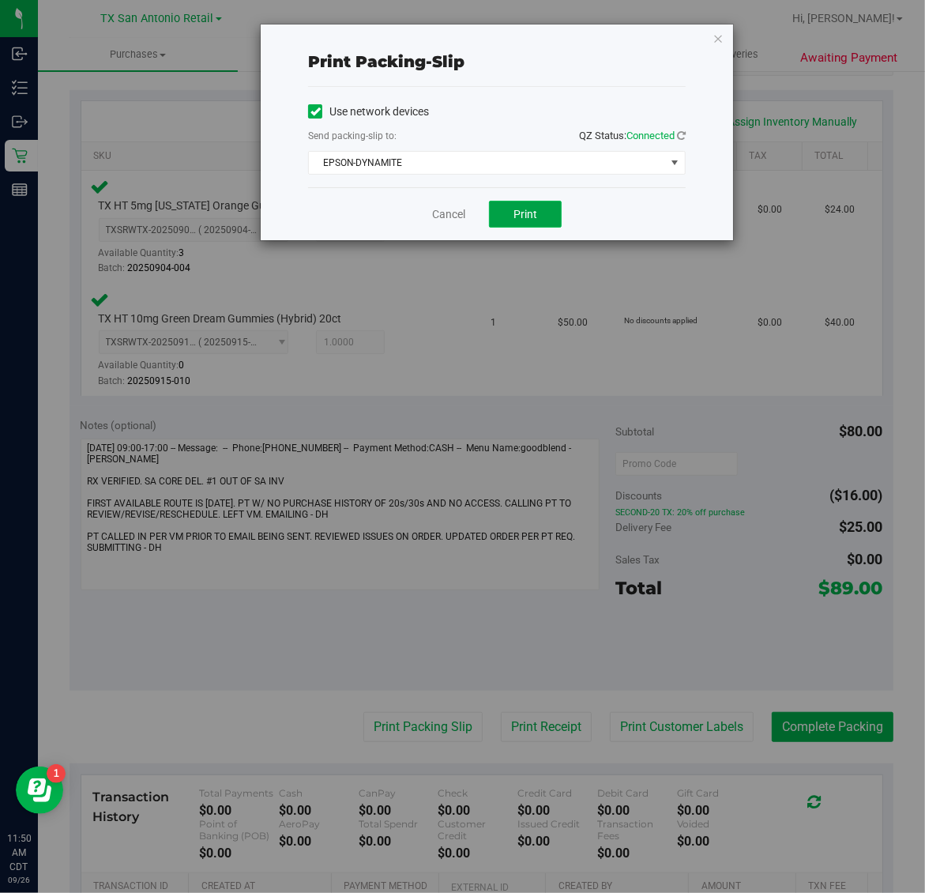
click at [523, 215] on span "Print" at bounding box center [525, 214] width 24 height 13
click at [719, 33] on icon "button" at bounding box center [717, 37] width 11 height 19
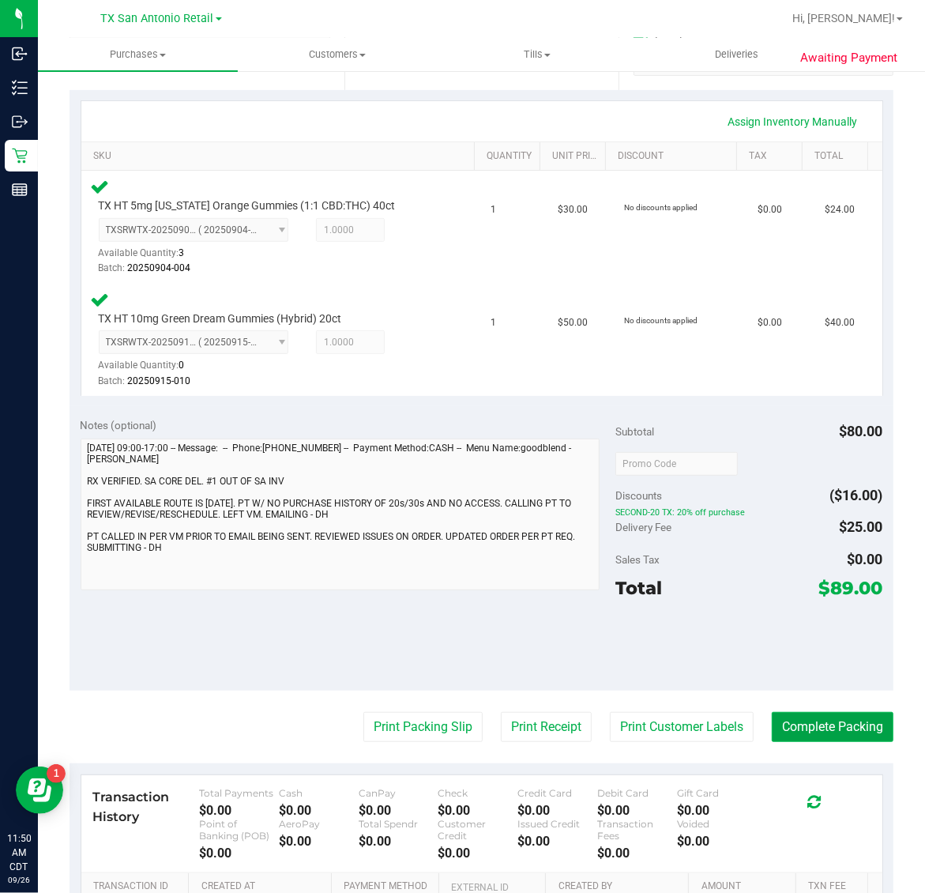
click at [799, 724] on button "Complete Packing" at bounding box center [833, 727] width 122 height 30
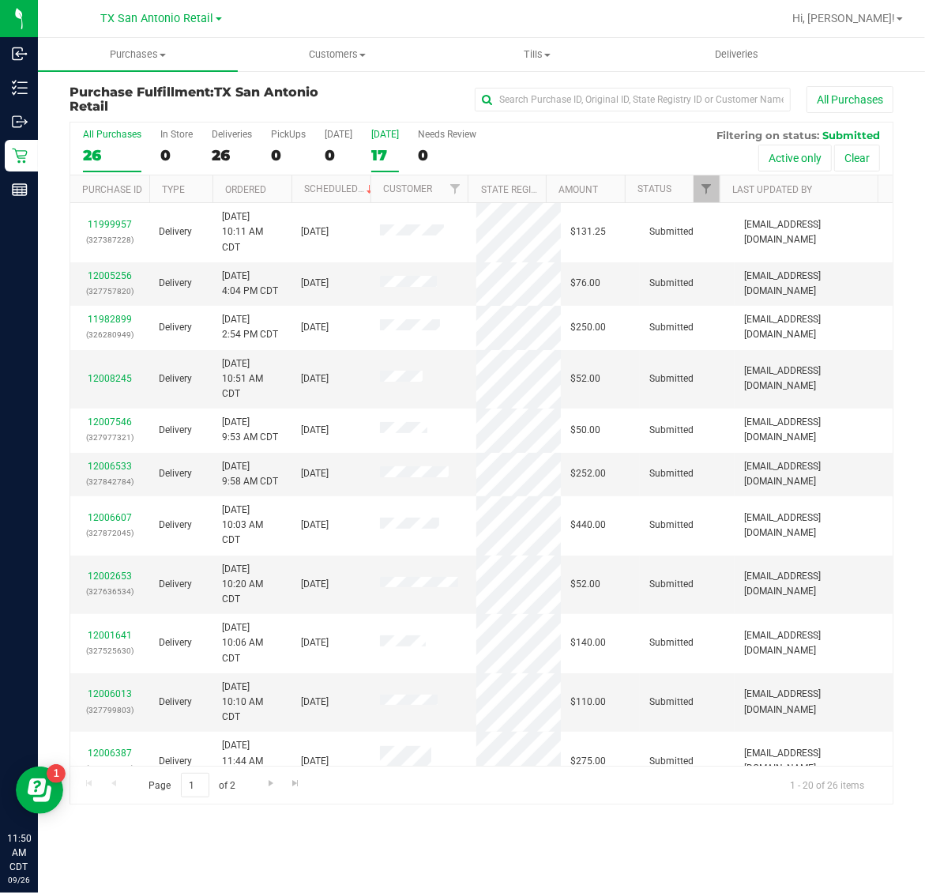
click at [396, 146] on div "17" at bounding box center [385, 155] width 28 height 18
click at [0, 0] on input "Tomorrow 17" at bounding box center [0, 0] width 0 height 0
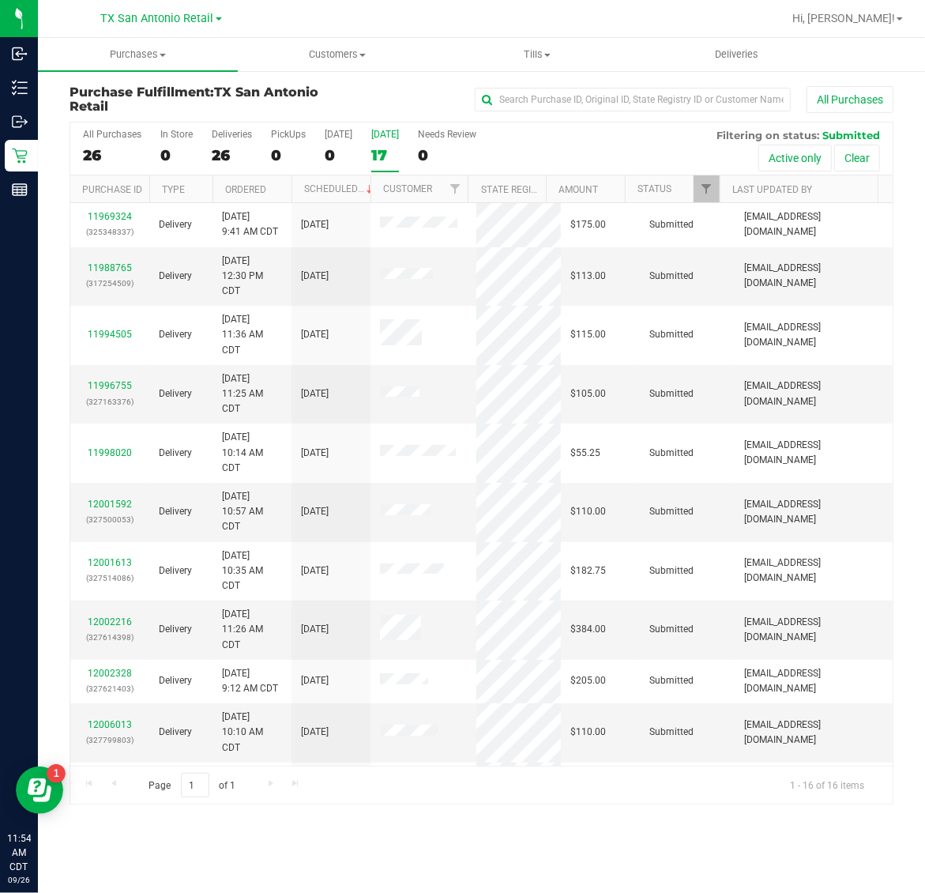
click at [396, 144] on label "Tomorrow 17" at bounding box center [385, 150] width 28 height 43
click at [0, 0] on input "Tomorrow 17" at bounding box center [0, 0] width 0 height 0
click at [100, 270] on link "11988765" at bounding box center [110, 267] width 44 height 11
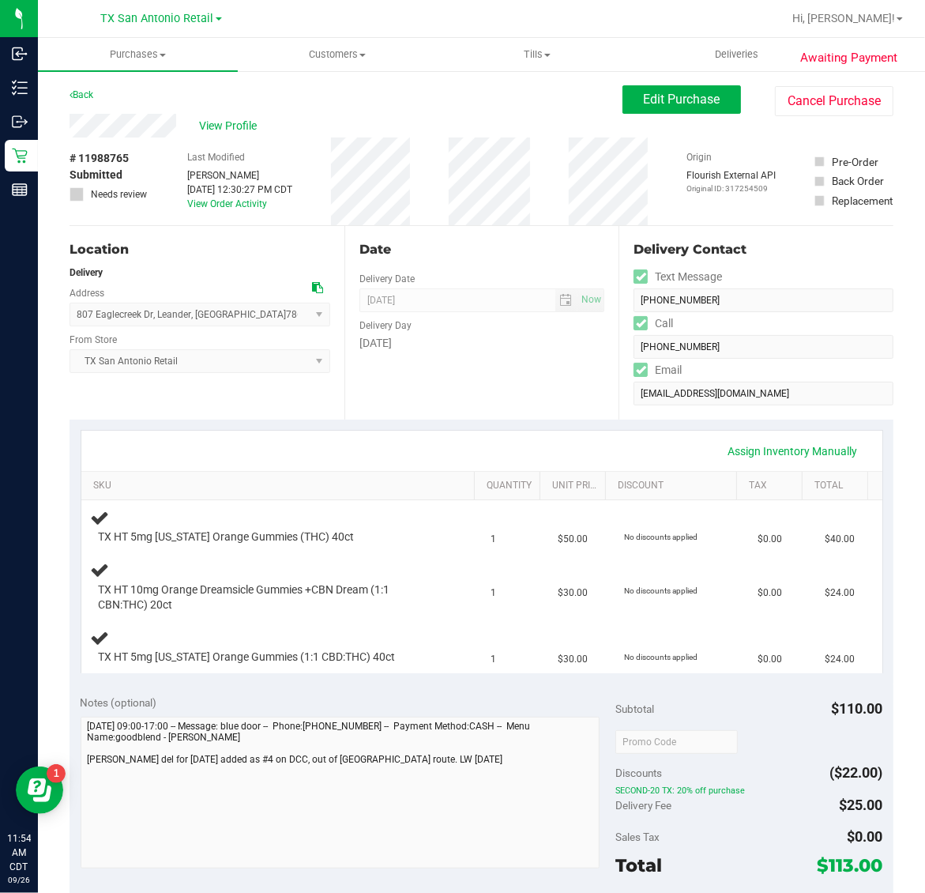
click at [120, 156] on span "# 11988765" at bounding box center [99, 158] width 59 height 17
copy span "11988765"
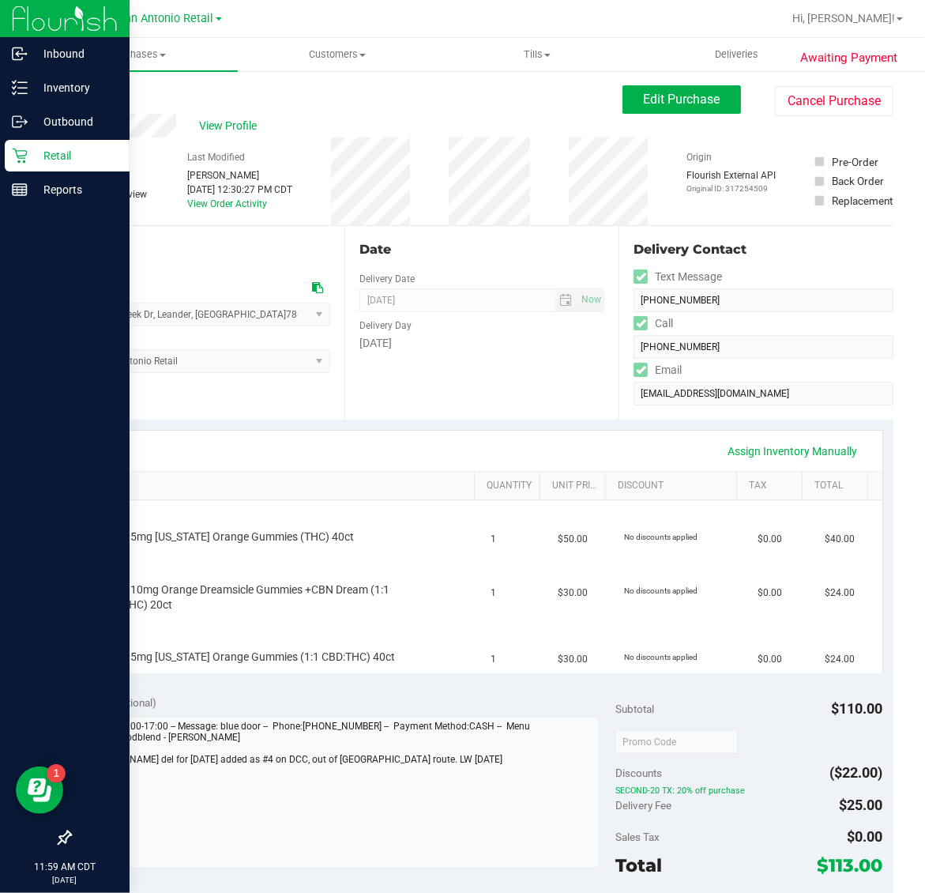
click at [28, 158] on p "Retail" at bounding box center [75, 155] width 95 height 19
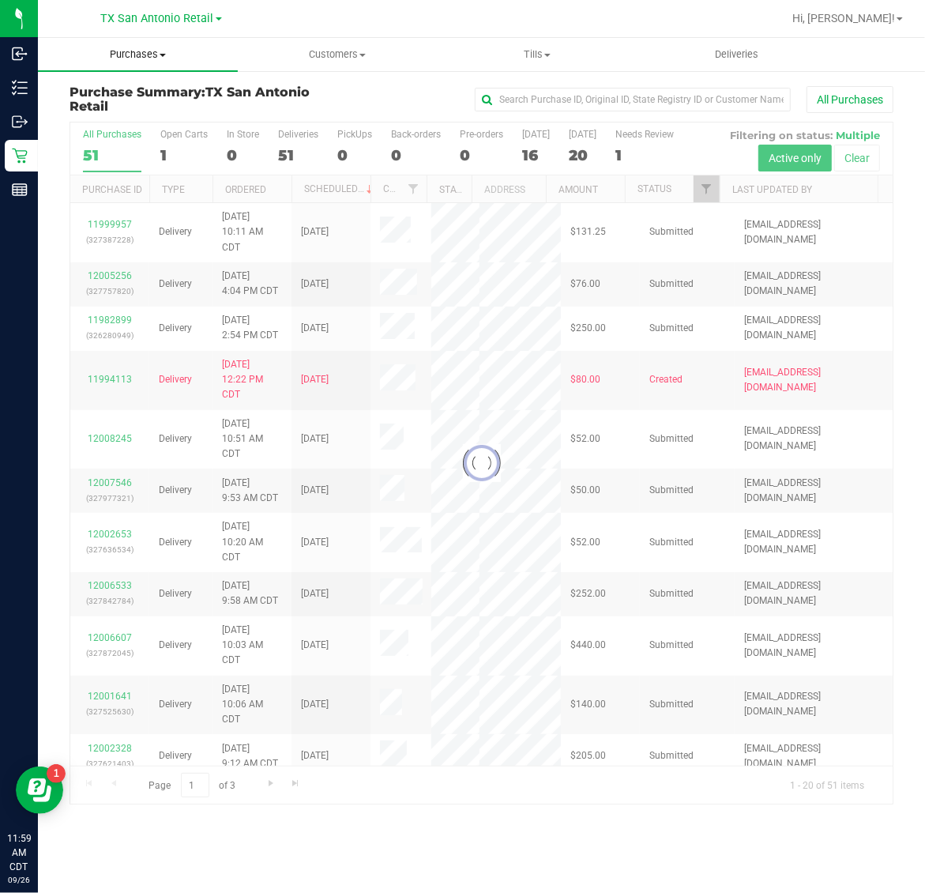
click at [130, 54] on span "Purchases" at bounding box center [138, 54] width 200 height 14
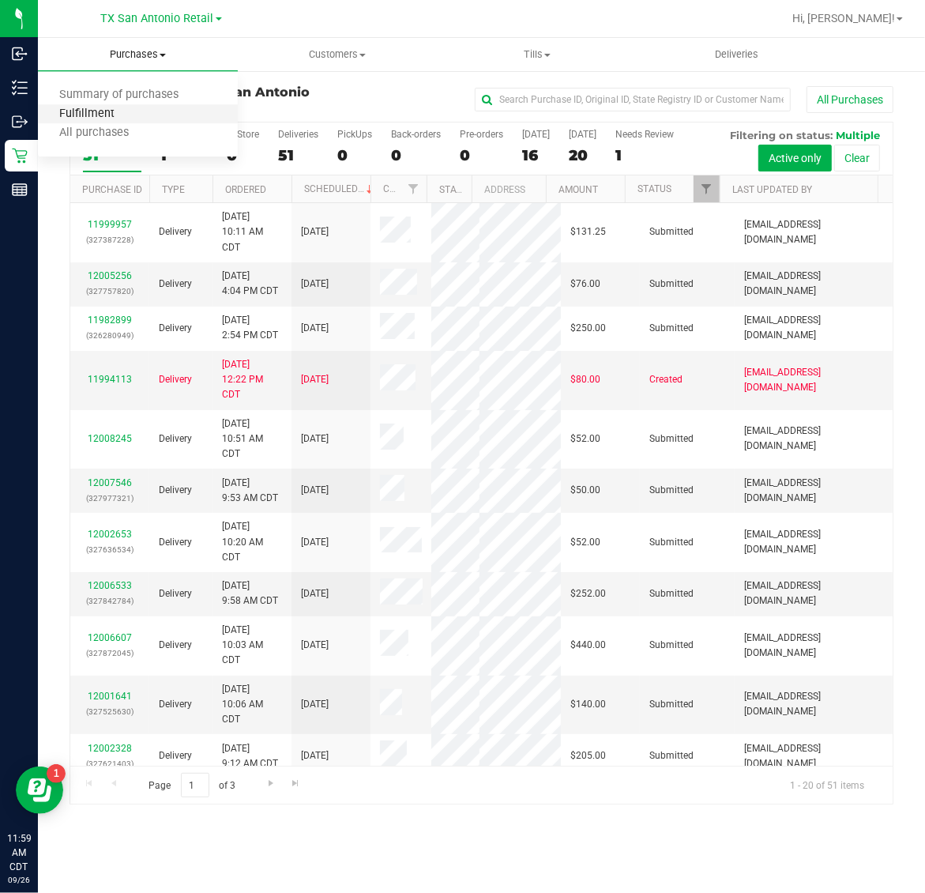
click at [131, 111] on span "Fulfillment" at bounding box center [87, 113] width 98 height 13
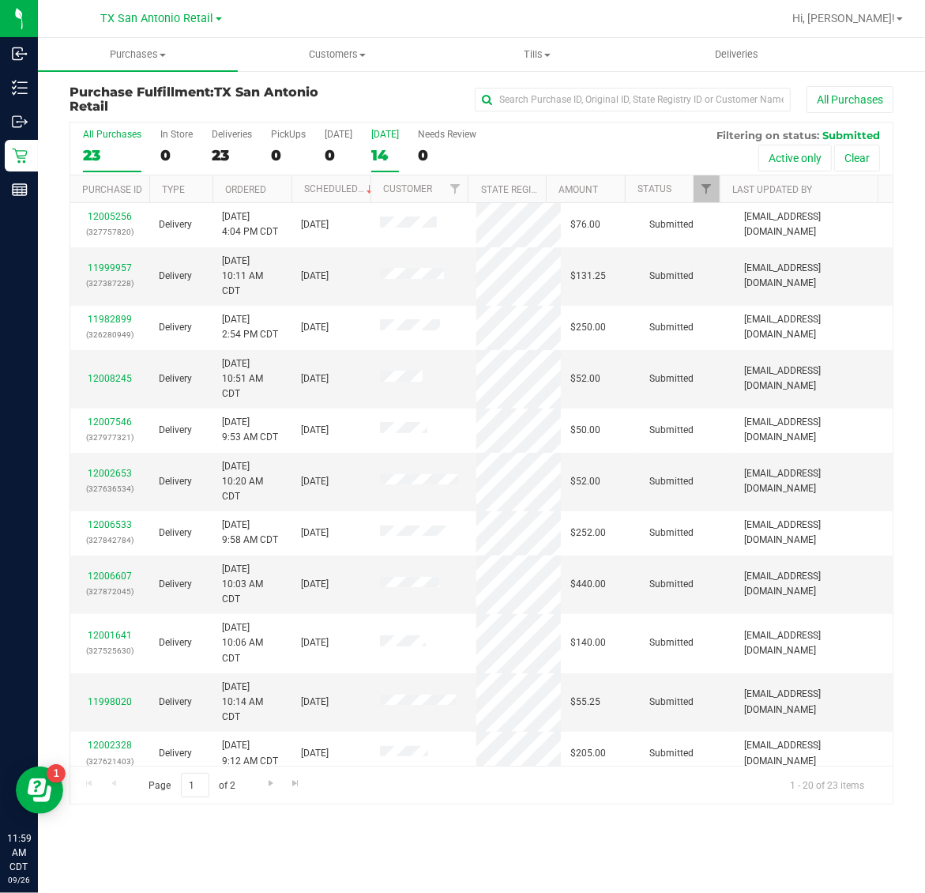
click at [388, 150] on div "14" at bounding box center [385, 155] width 28 height 18
click at [0, 0] on input "Tomorrow 14" at bounding box center [0, 0] width 0 height 0
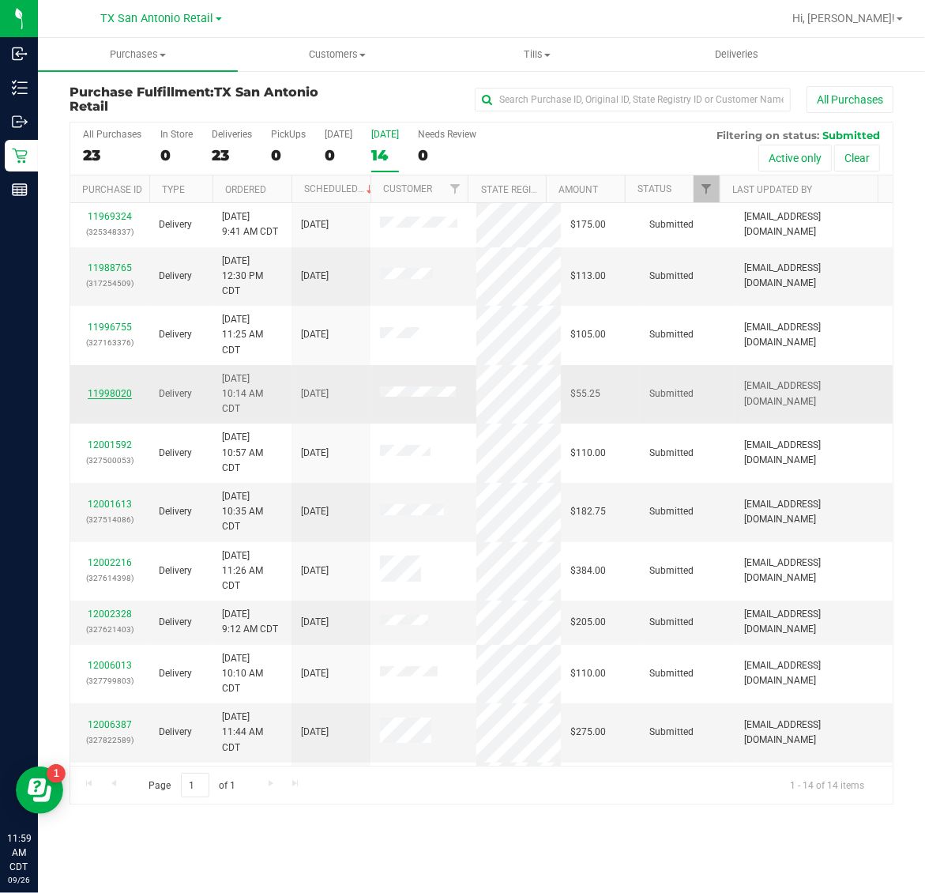
click at [107, 399] on link "11998020" at bounding box center [110, 393] width 44 height 11
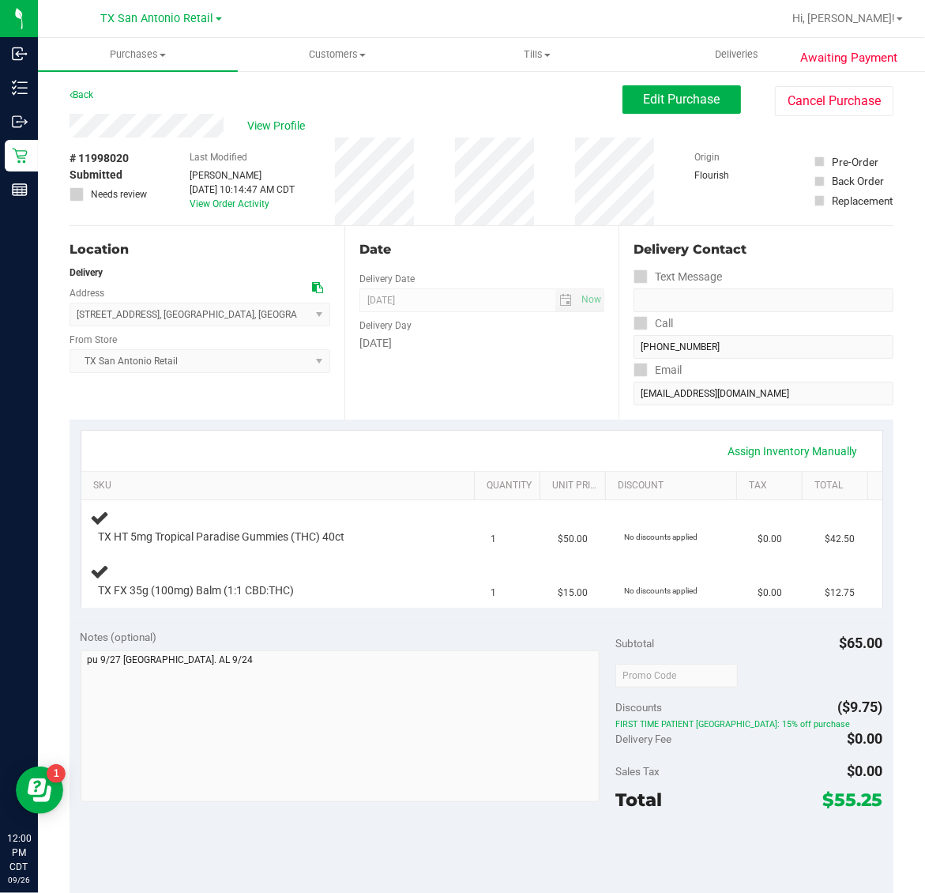
scroll to position [99, 0]
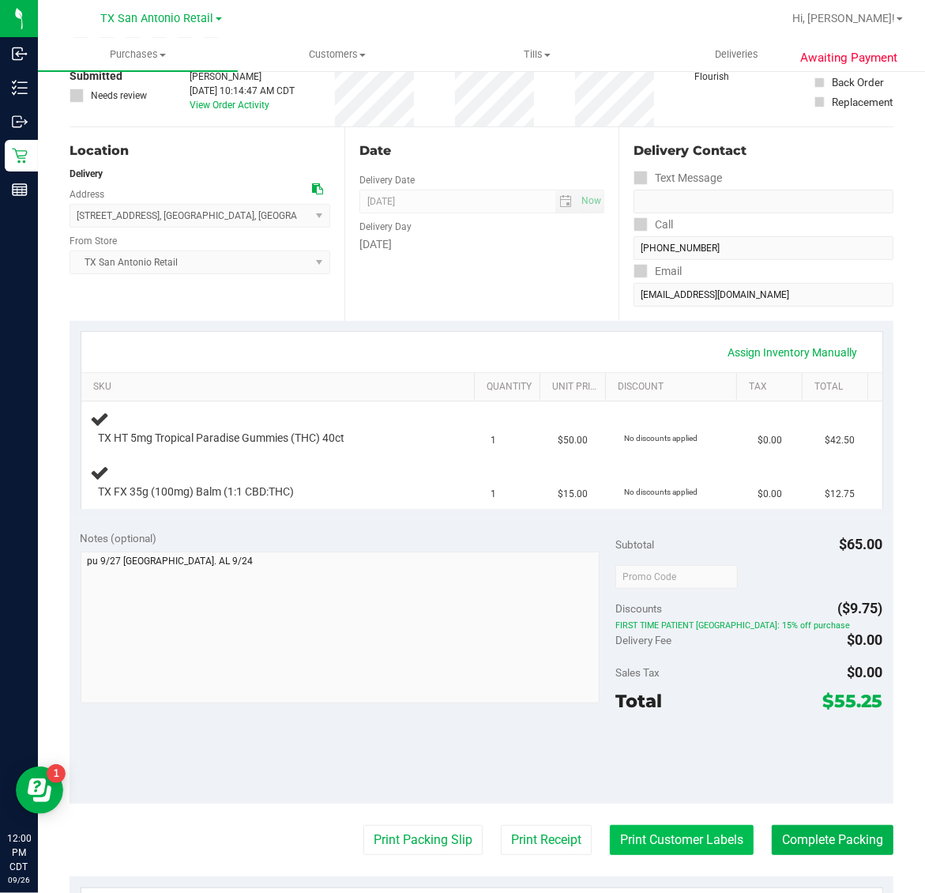
click at [687, 827] on button "Print Customer Labels" at bounding box center [682, 840] width 144 height 30
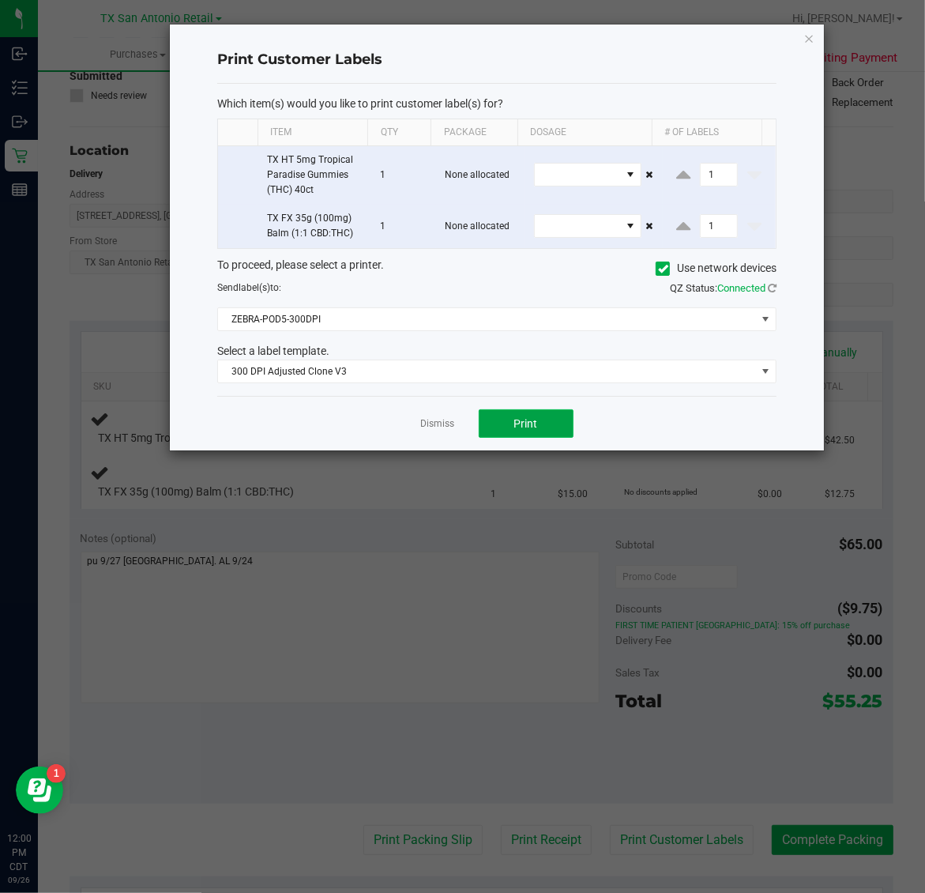
click at [496, 427] on button "Print" at bounding box center [526, 423] width 95 height 28
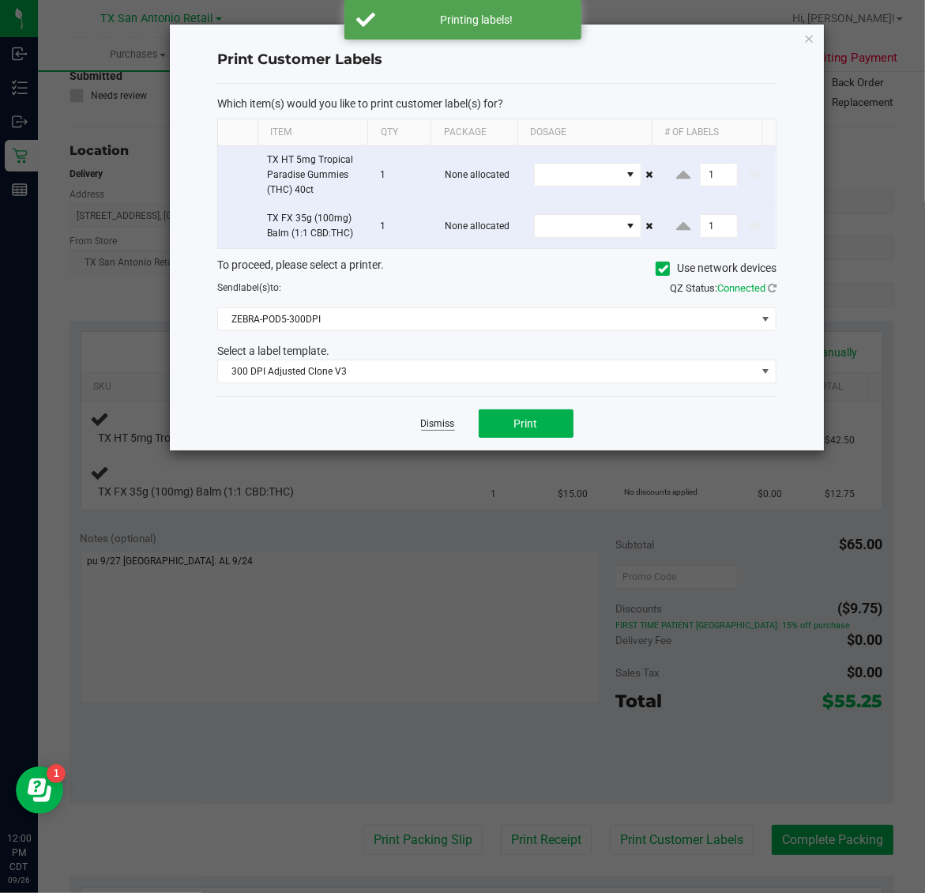
click at [441, 424] on link "Dismiss" at bounding box center [438, 423] width 34 height 13
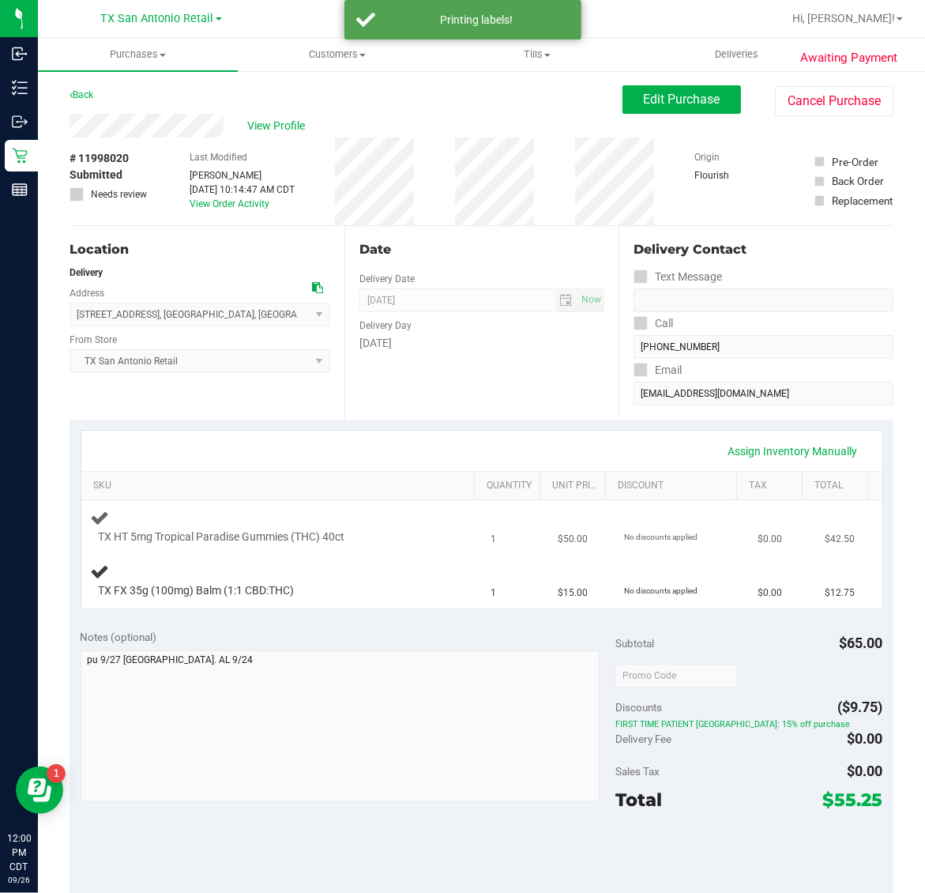
scroll to position [395, 0]
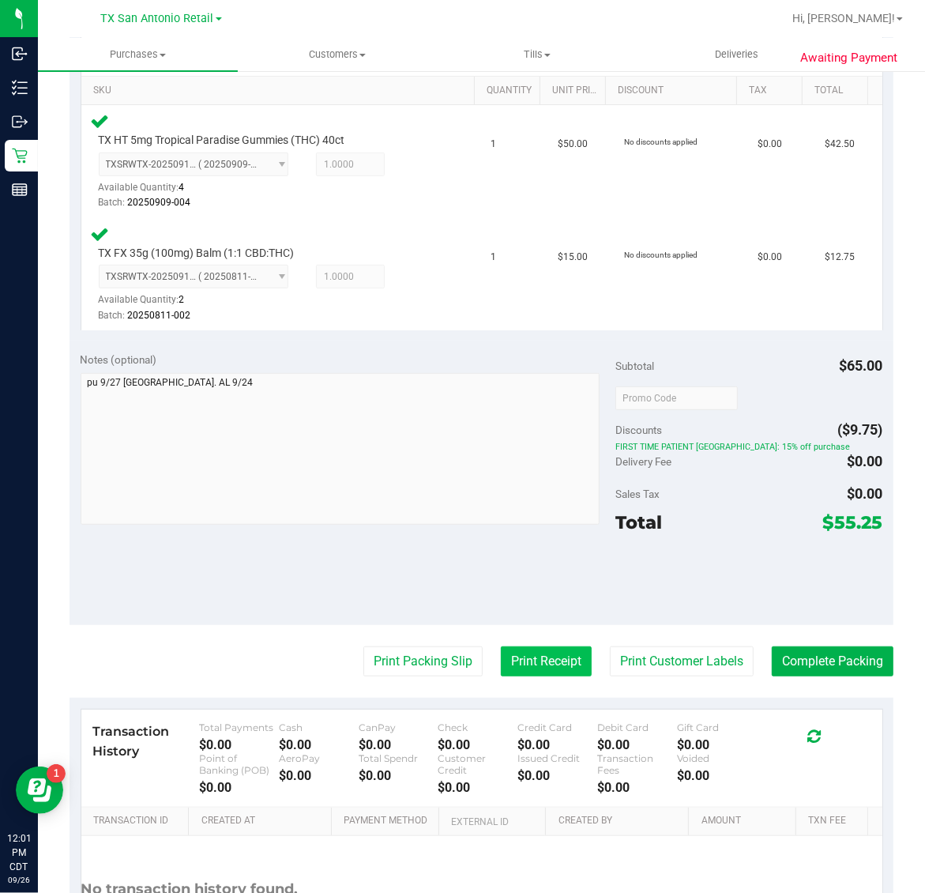
click at [521, 656] on button "Print Receipt" at bounding box center [546, 661] width 91 height 30
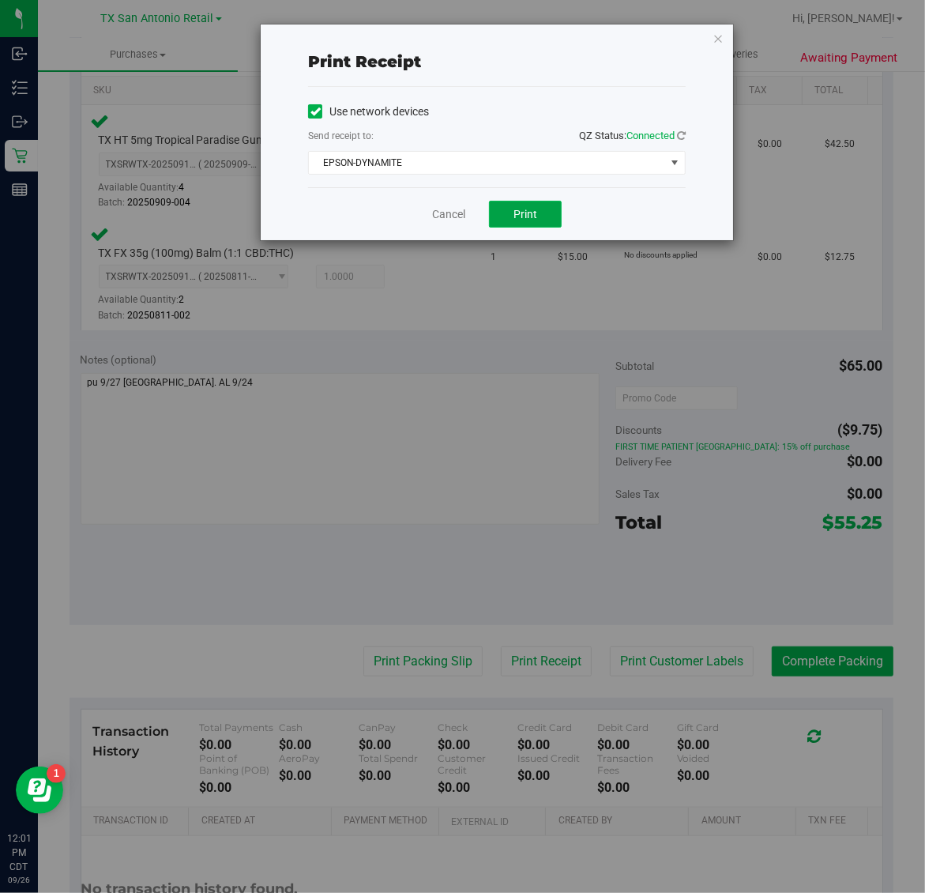
click at [532, 220] on span "Print" at bounding box center [525, 214] width 24 height 13
click at [715, 30] on icon "button" at bounding box center [717, 37] width 11 height 19
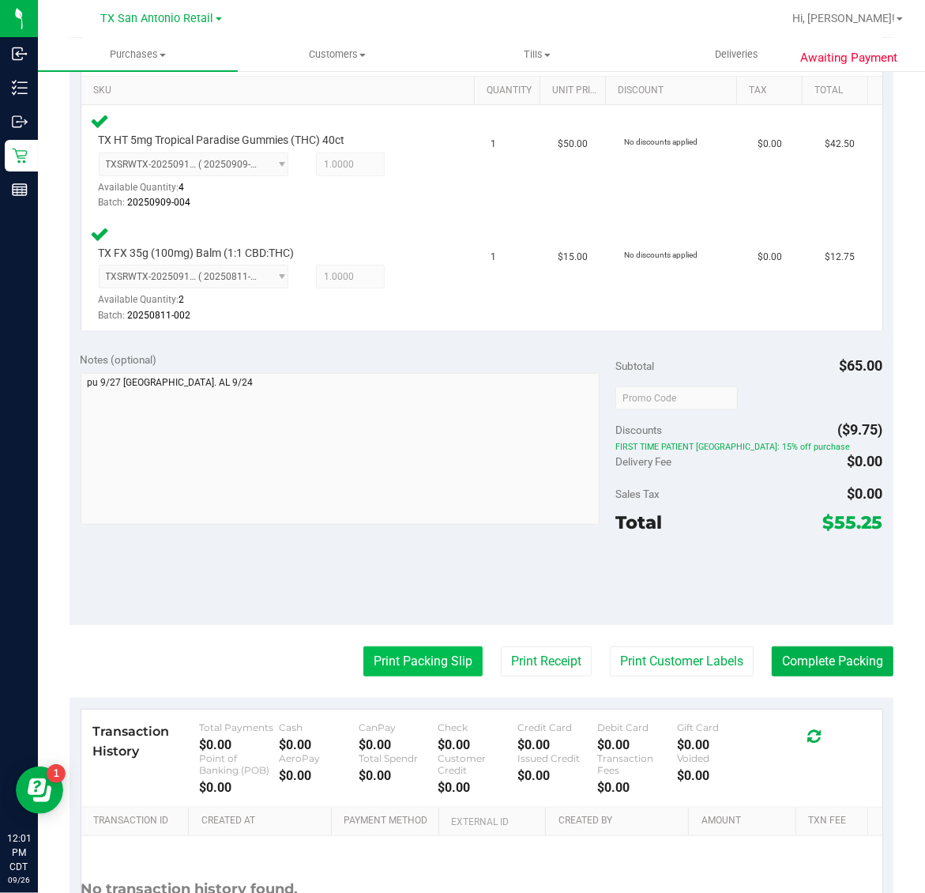
click at [417, 656] on button "Print Packing Slip" at bounding box center [422, 661] width 119 height 30
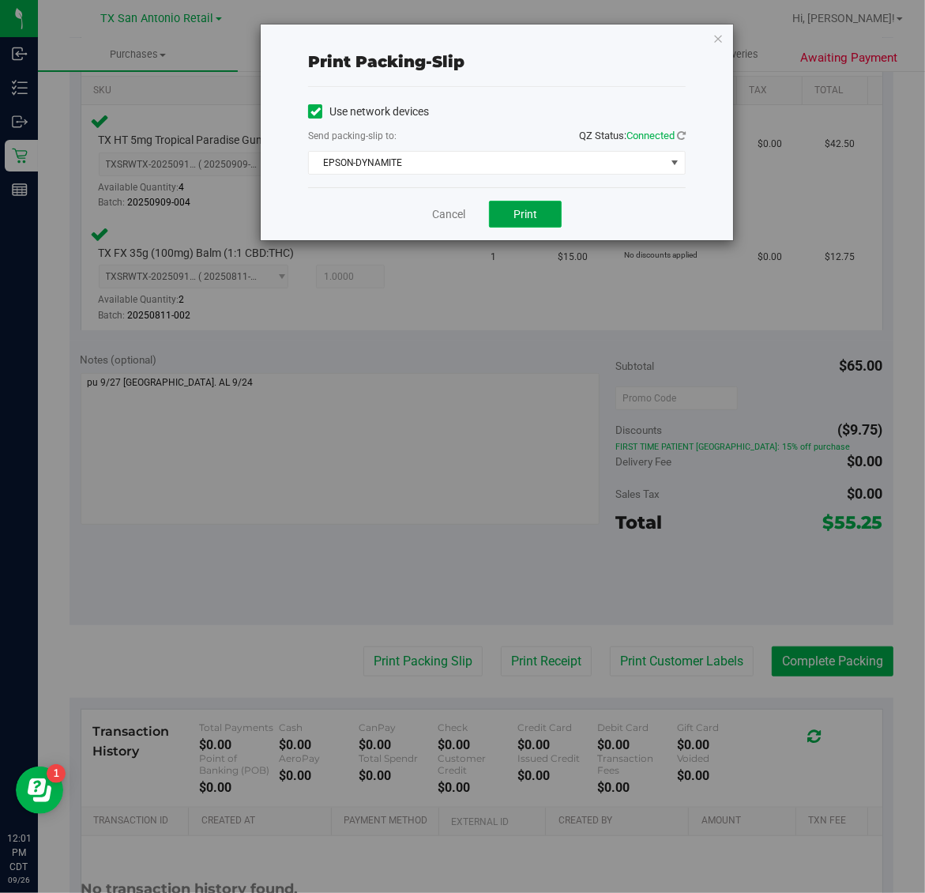
click at [508, 216] on button "Print" at bounding box center [525, 214] width 73 height 27
click at [713, 36] on icon "button" at bounding box center [717, 37] width 11 height 19
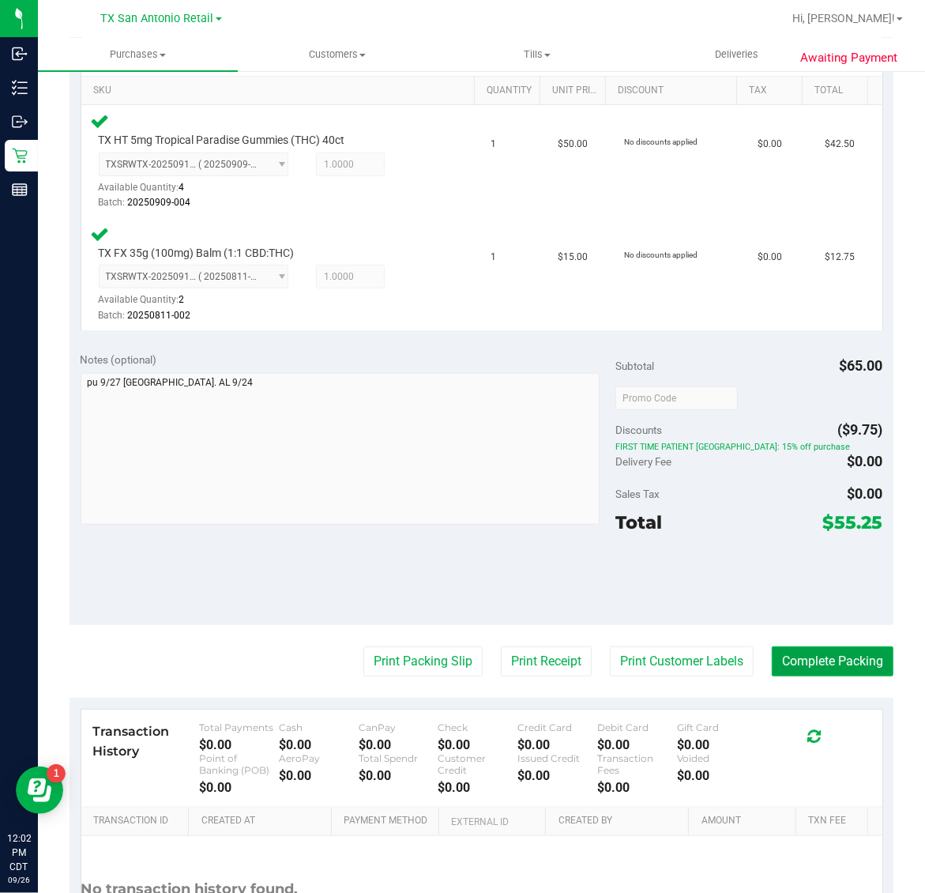
click at [843, 650] on button "Complete Packing" at bounding box center [833, 661] width 122 height 30
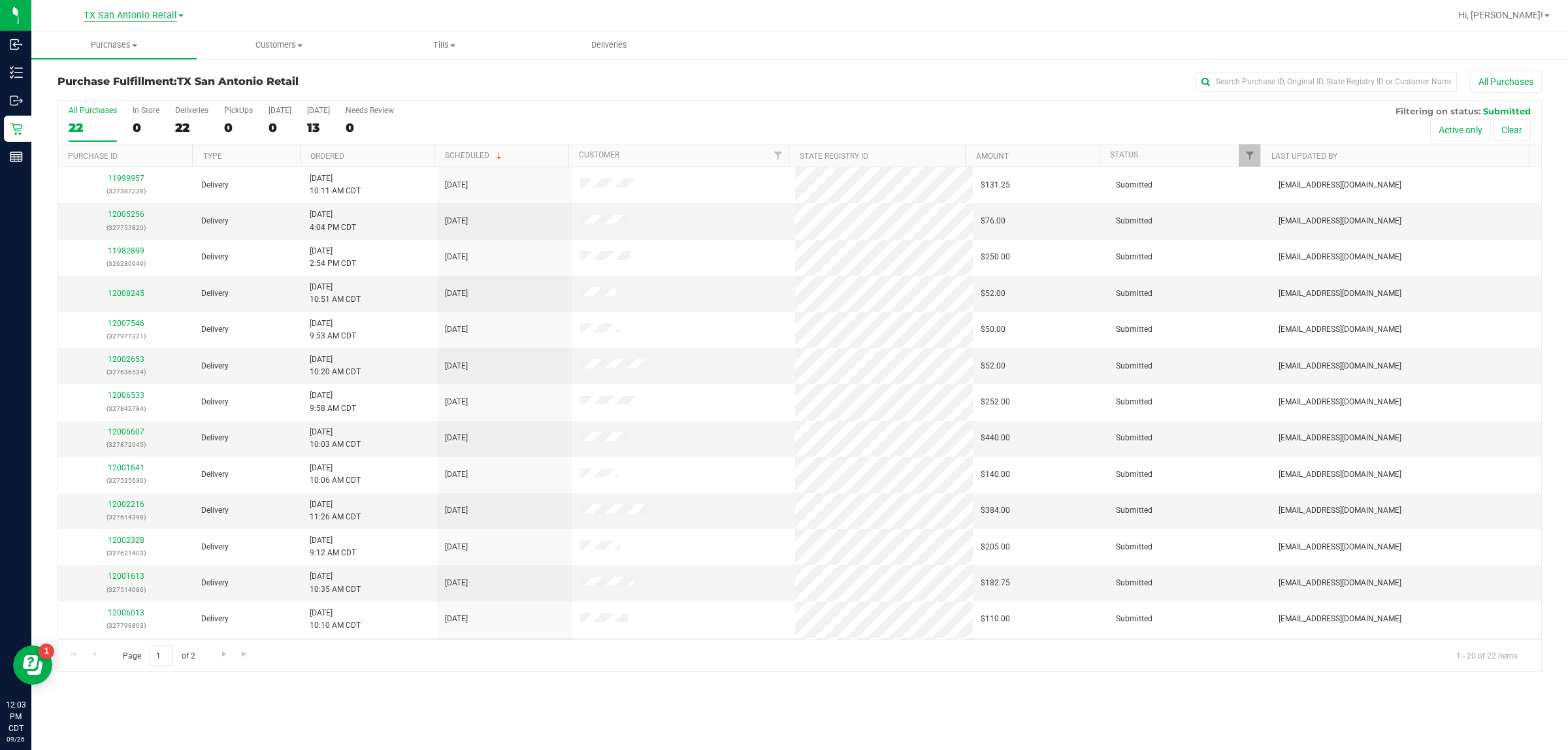
click at [147, 14] on span "TX San Antonio Retail" at bounding box center [130, 16] width 93 height 12
click at [145, 47] on link "TX Austin [GEOGRAPHIC_DATA]" at bounding box center [133, 45] width 191 height 17
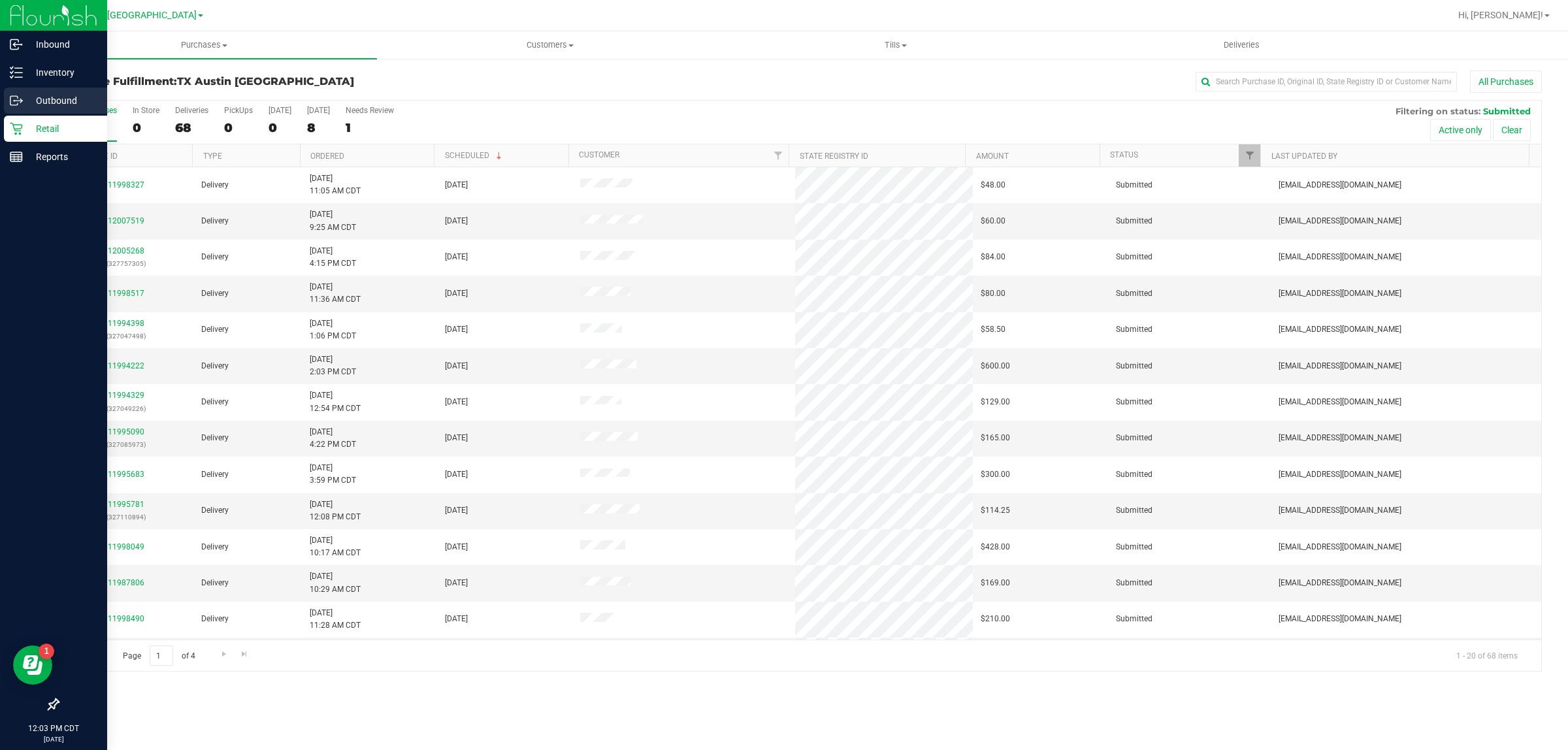
click at [50, 102] on p "Outbound" at bounding box center [62, 100] width 79 height 16
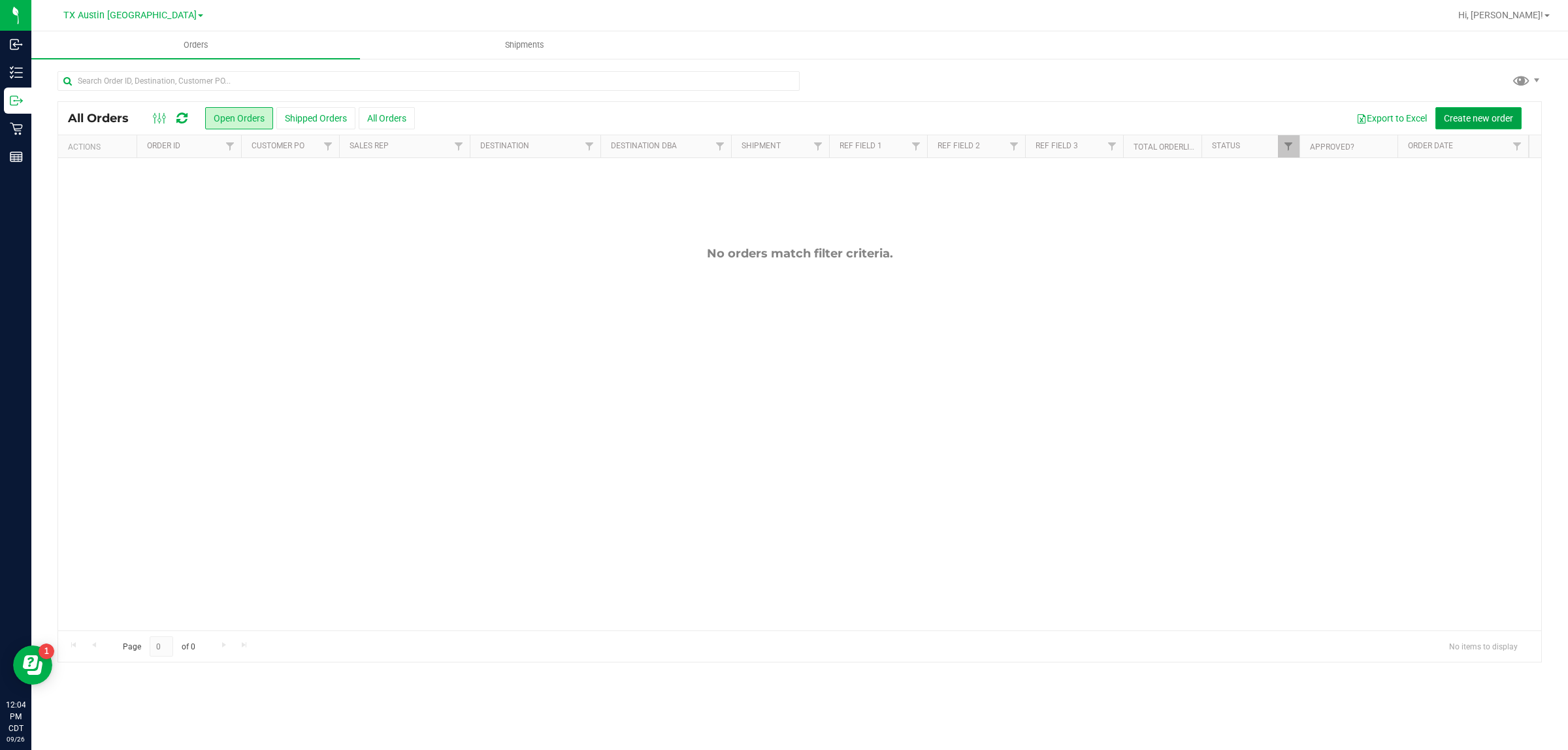
click at [764, 113] on span "Create new order" at bounding box center [1479, 118] width 69 height 11
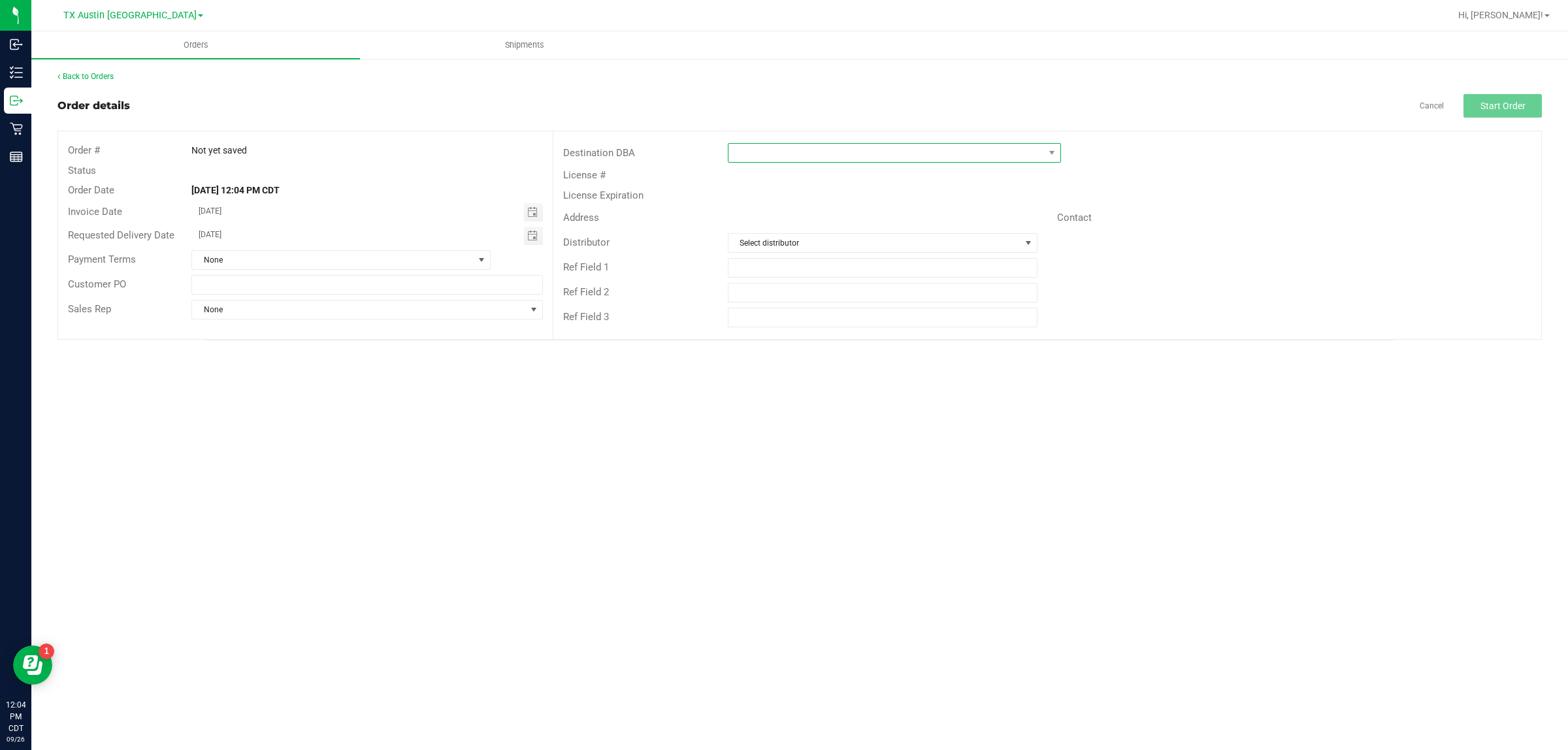
click at [764, 157] on span at bounding box center [887, 153] width 316 height 18
type input "tx"
click at [764, 230] on li "TX San Antonio Retail" at bounding box center [894, 231] width 332 height 22
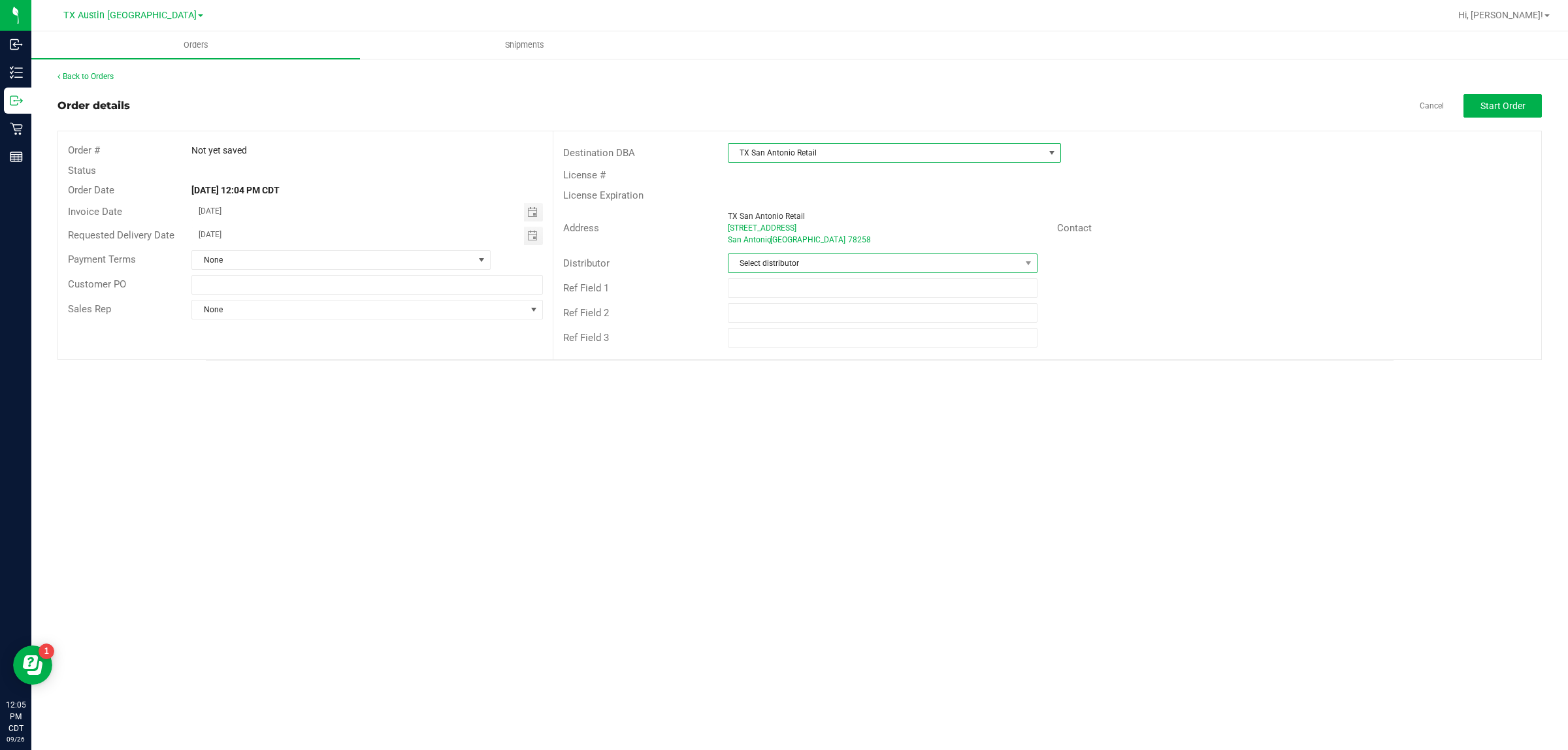
click at [764, 263] on span "Select distributor" at bounding box center [874, 263] width 292 height 18
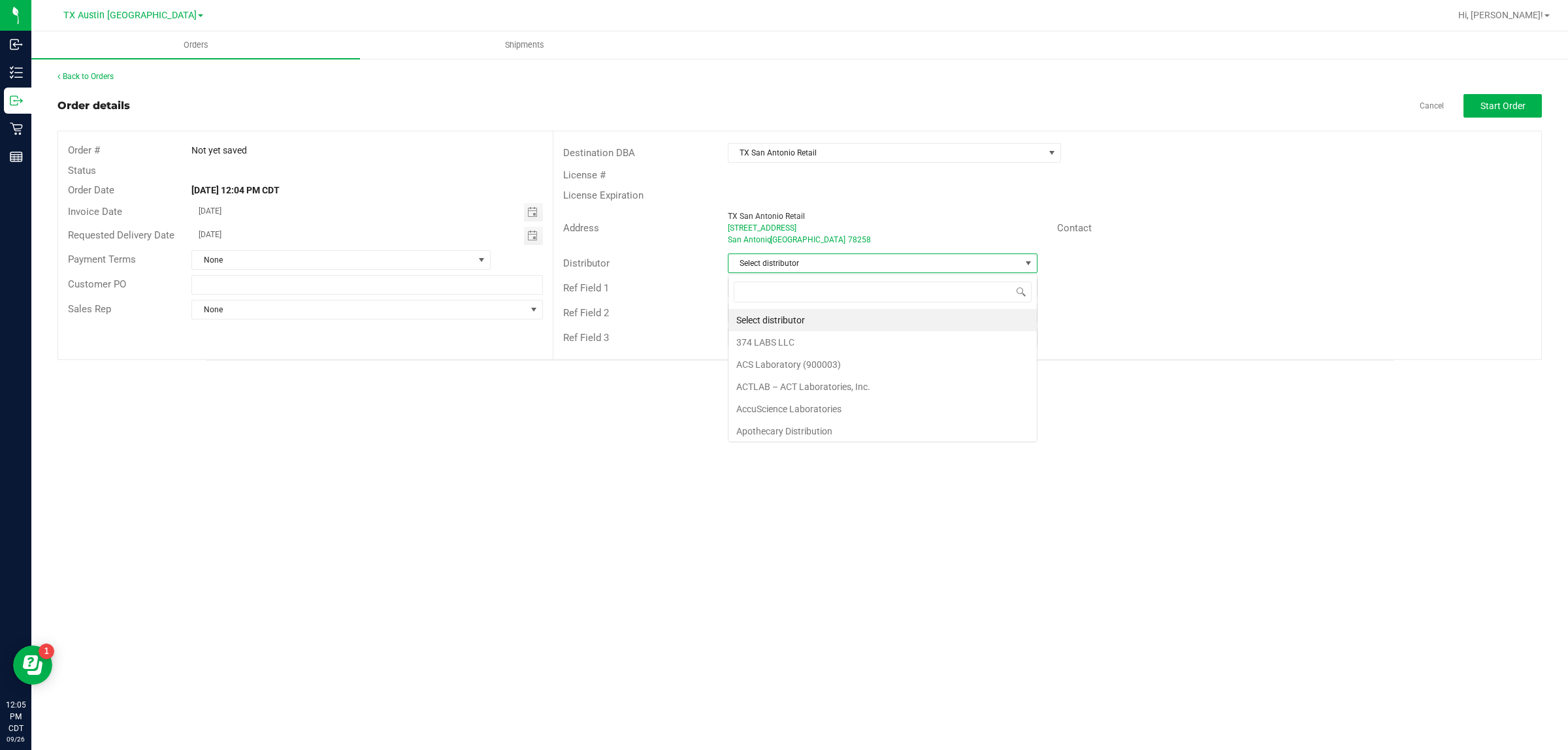
scroll to position [20, 309]
type input "aus"
click at [764, 322] on li "Austin DC" at bounding box center [882, 320] width 308 height 22
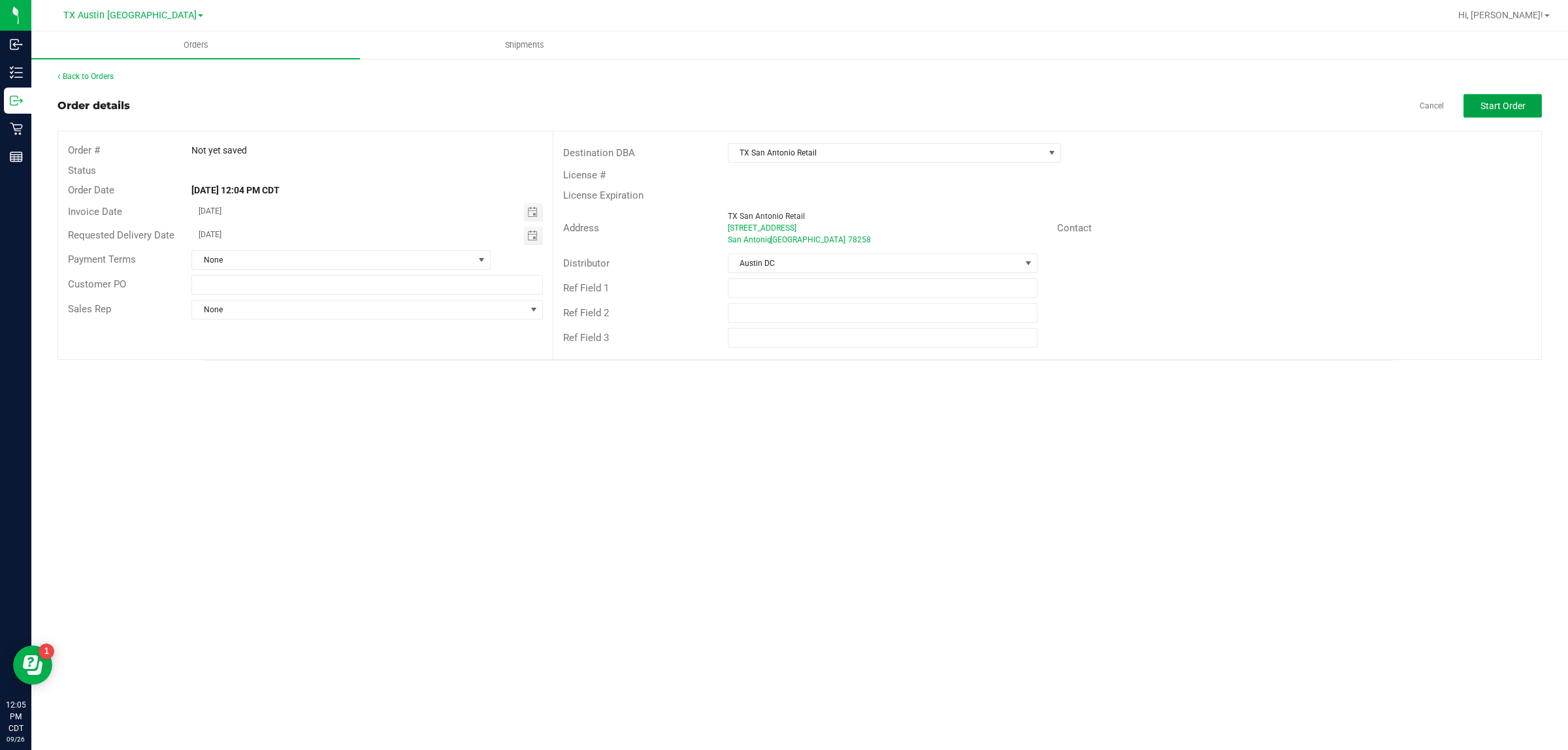
click at [764, 108] on span "Start Order" at bounding box center [1503, 106] width 45 height 11
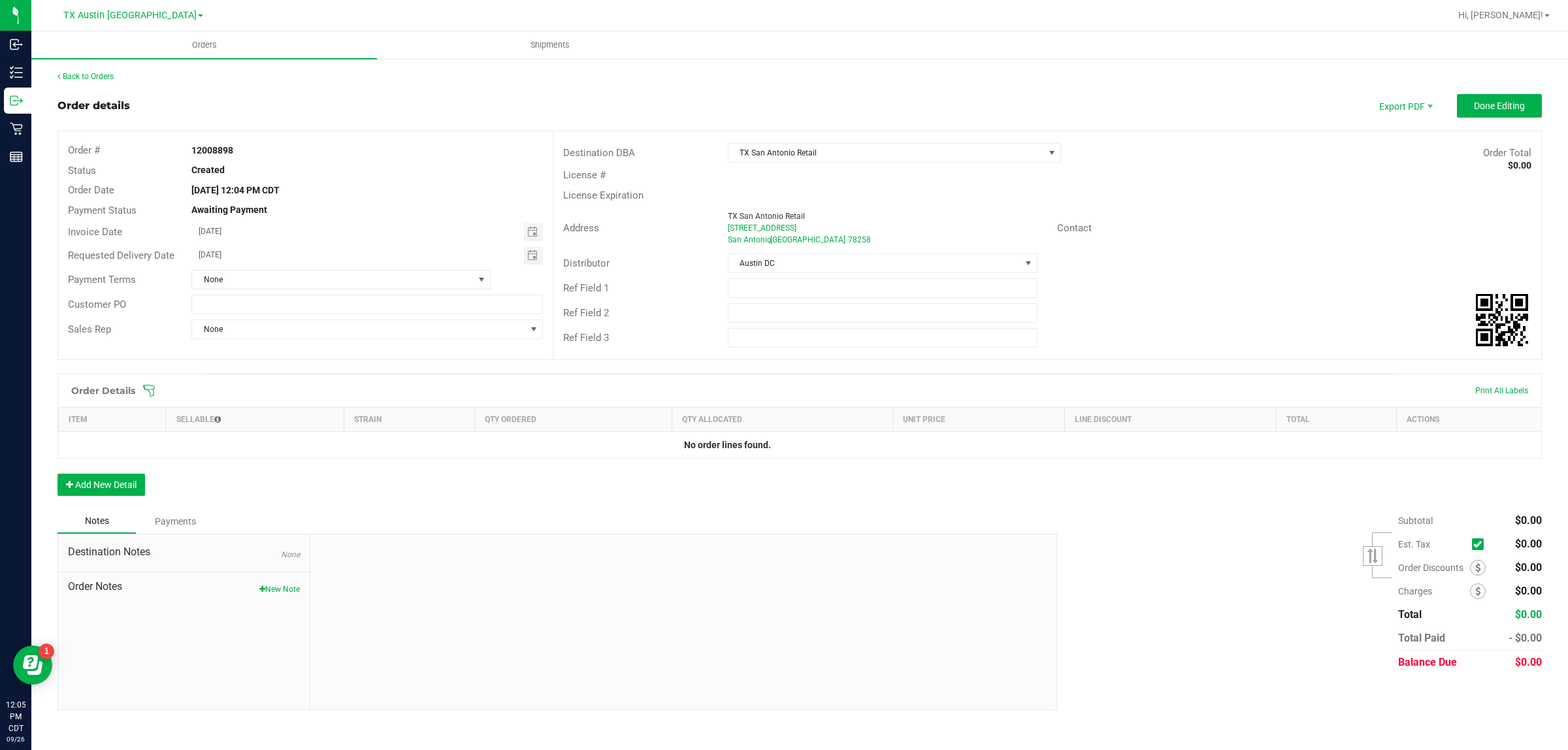
click at [147, 393] on icon at bounding box center [149, 390] width 13 height 13
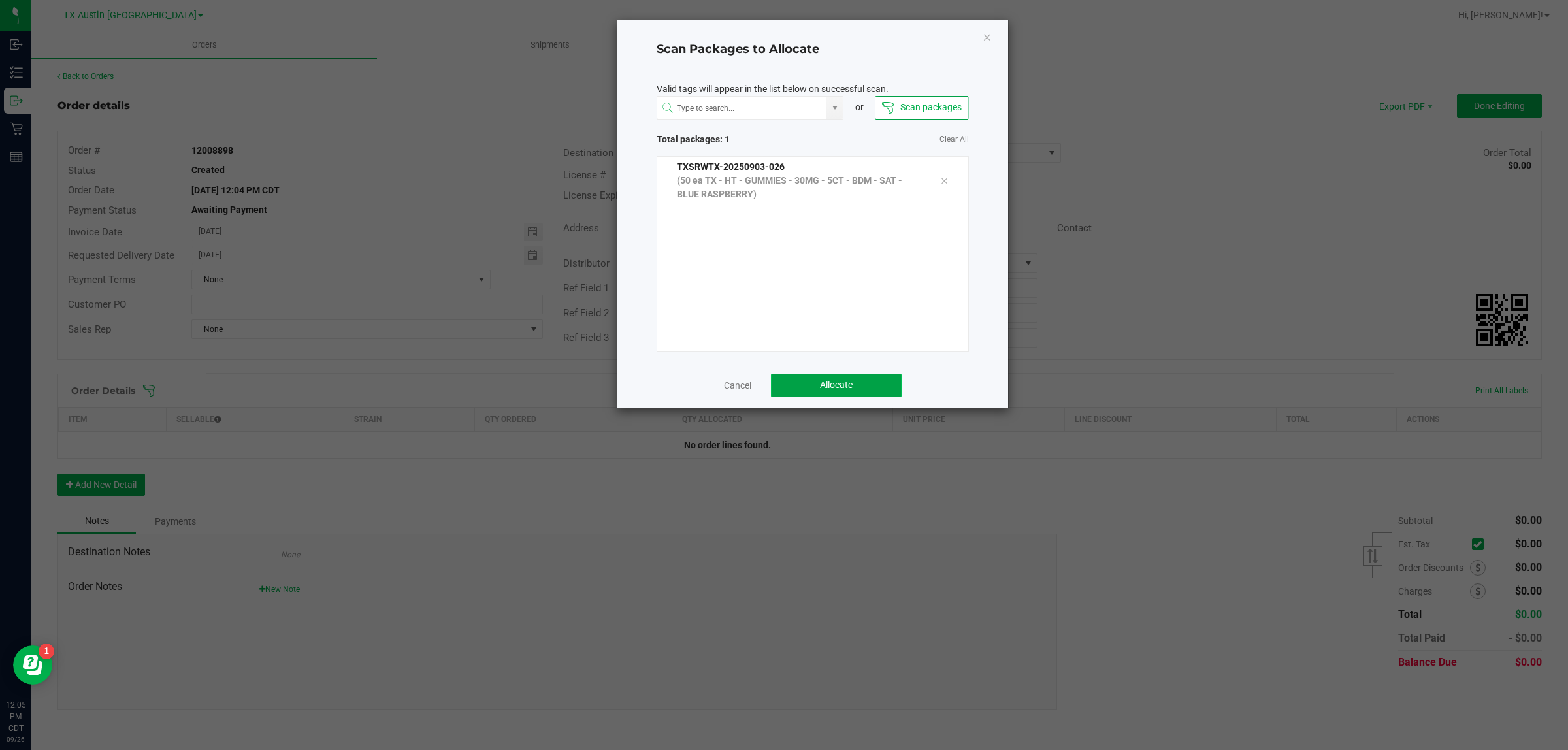
click at [764, 390] on button "Allocate" at bounding box center [836, 385] width 131 height 23
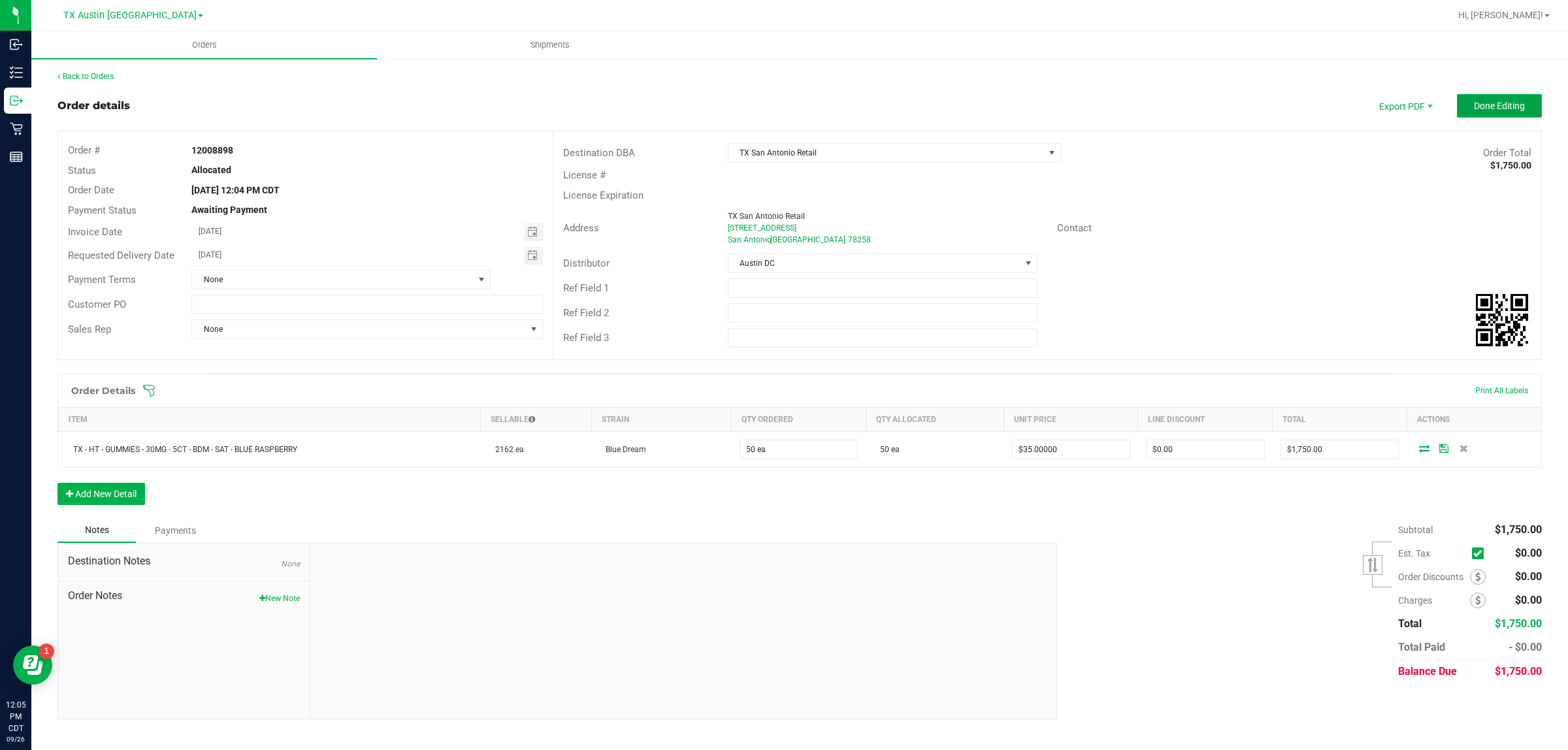
click at [764, 103] on span "Done Editing" at bounding box center [1499, 106] width 51 height 11
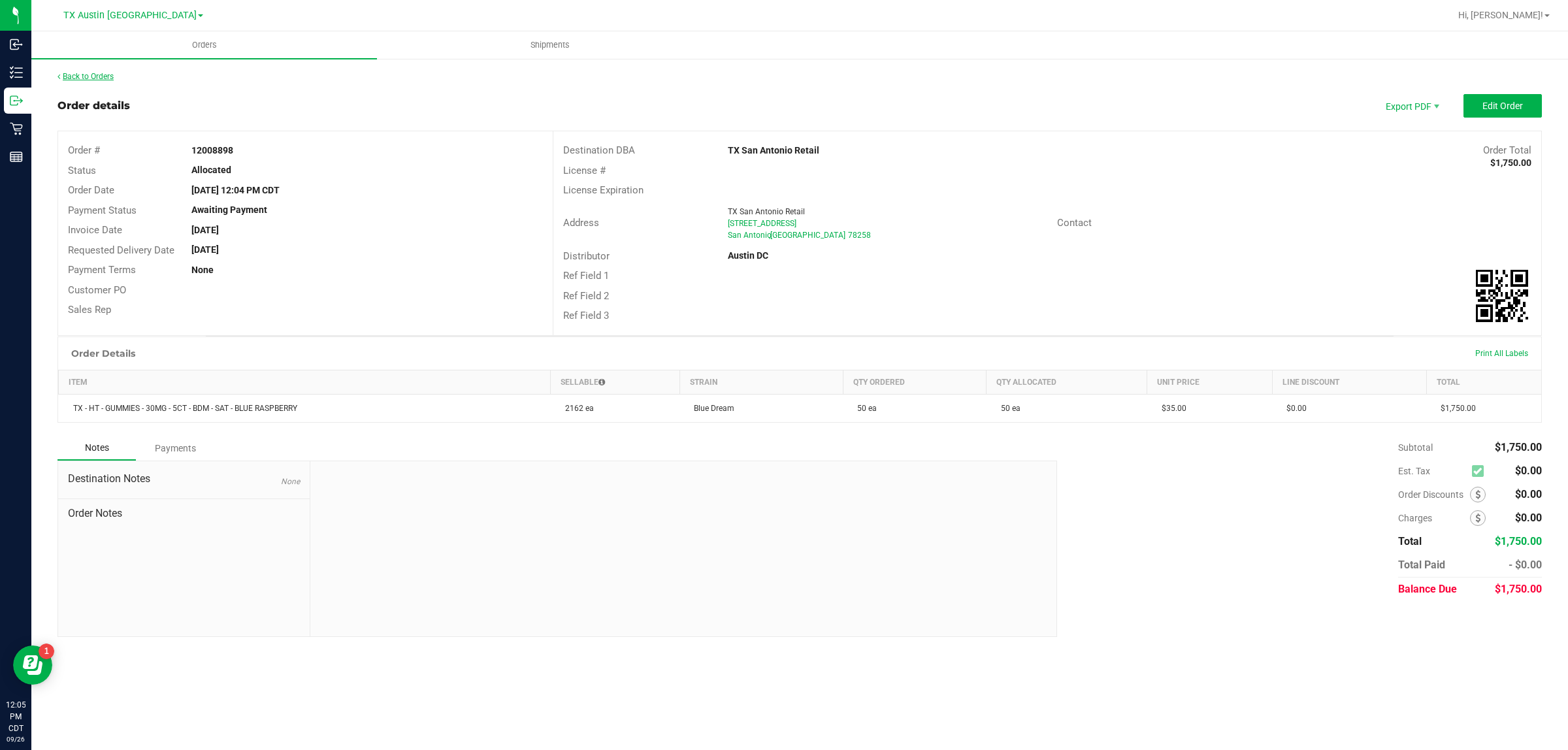
click at [88, 74] on link "Back to Orders" at bounding box center [86, 76] width 56 height 9
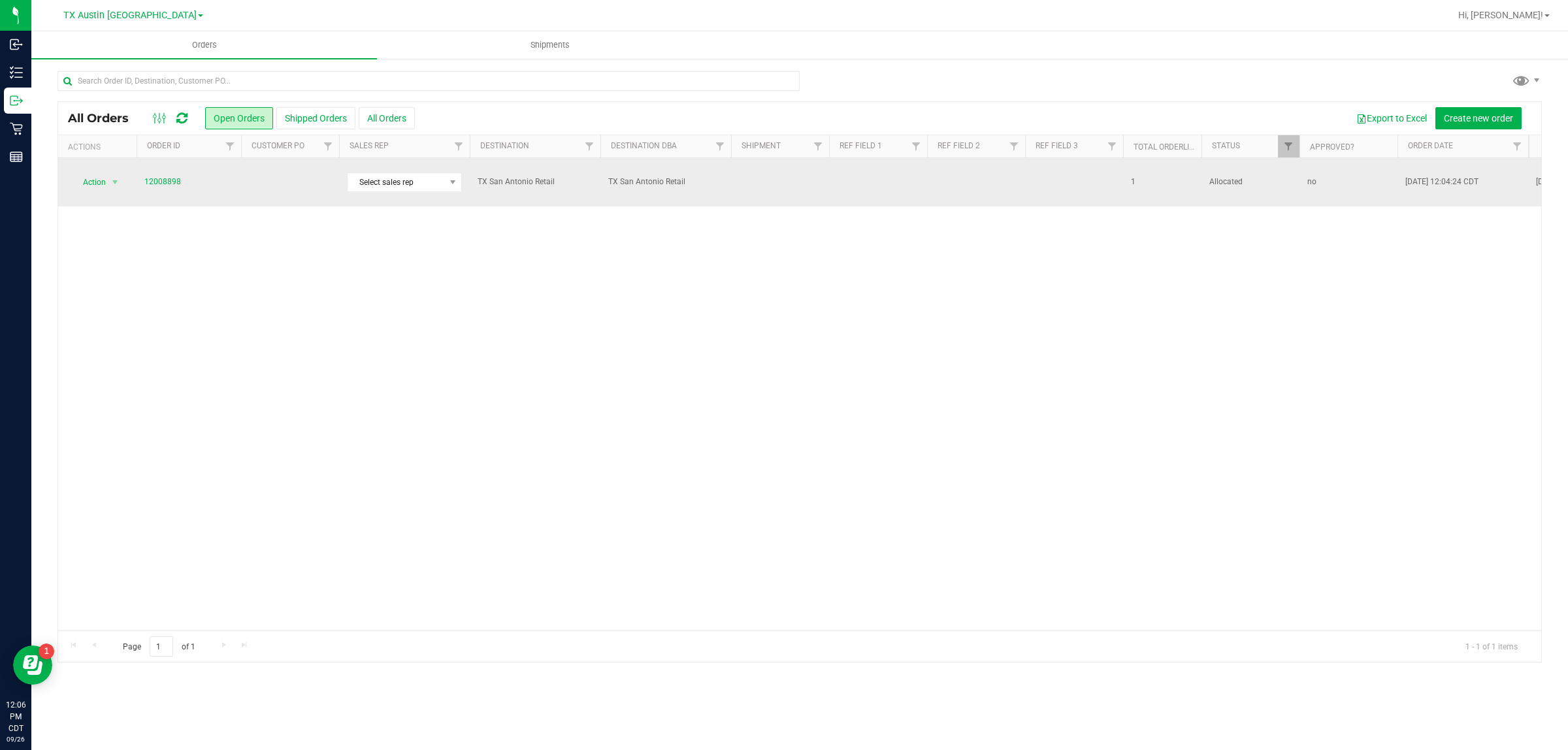
click at [286, 177] on td at bounding box center [289, 182] width 98 height 48
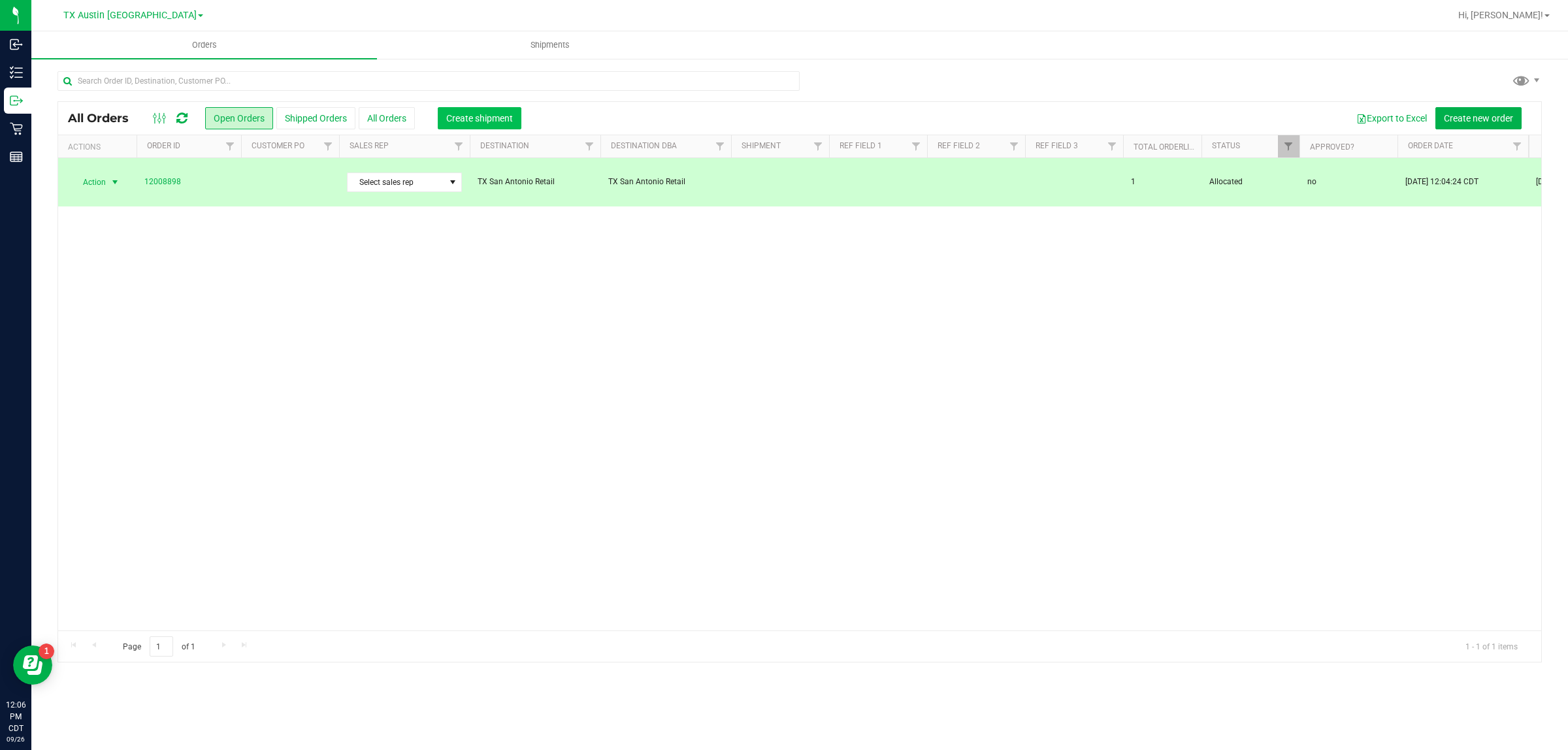
click at [466, 118] on span "Create shipment" at bounding box center [479, 118] width 67 height 11
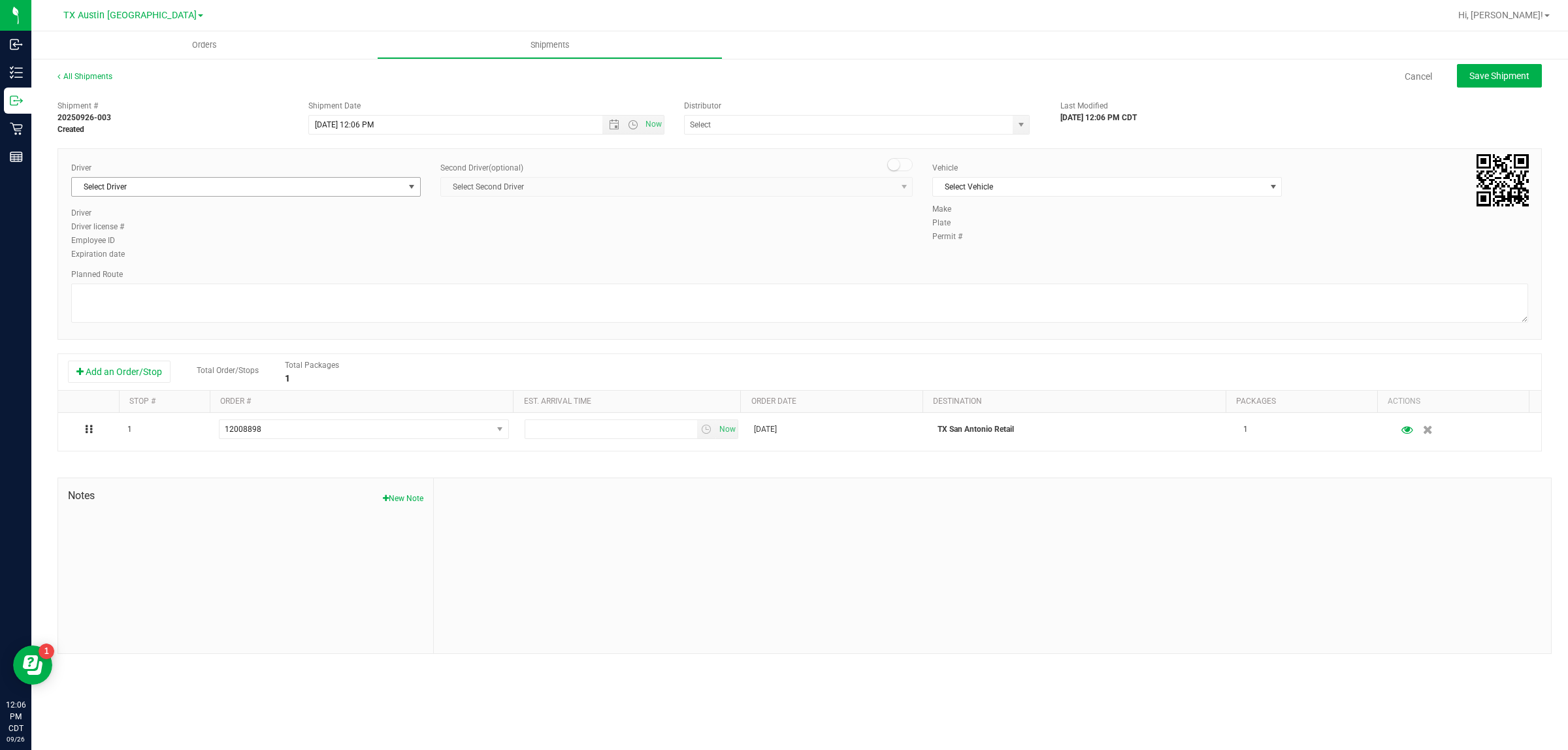
click at [296, 187] on span "Select Driver" at bounding box center [237, 187] width 332 height 18
type input "bat"
click at [764, 191] on span "Select Vehicle" at bounding box center [1098, 187] width 332 height 18
click at [343, 241] on div "Employee ID" at bounding box center [246, 241] width 350 height 12
click at [764, 180] on span "Select Vehicle" at bounding box center [1098, 187] width 332 height 18
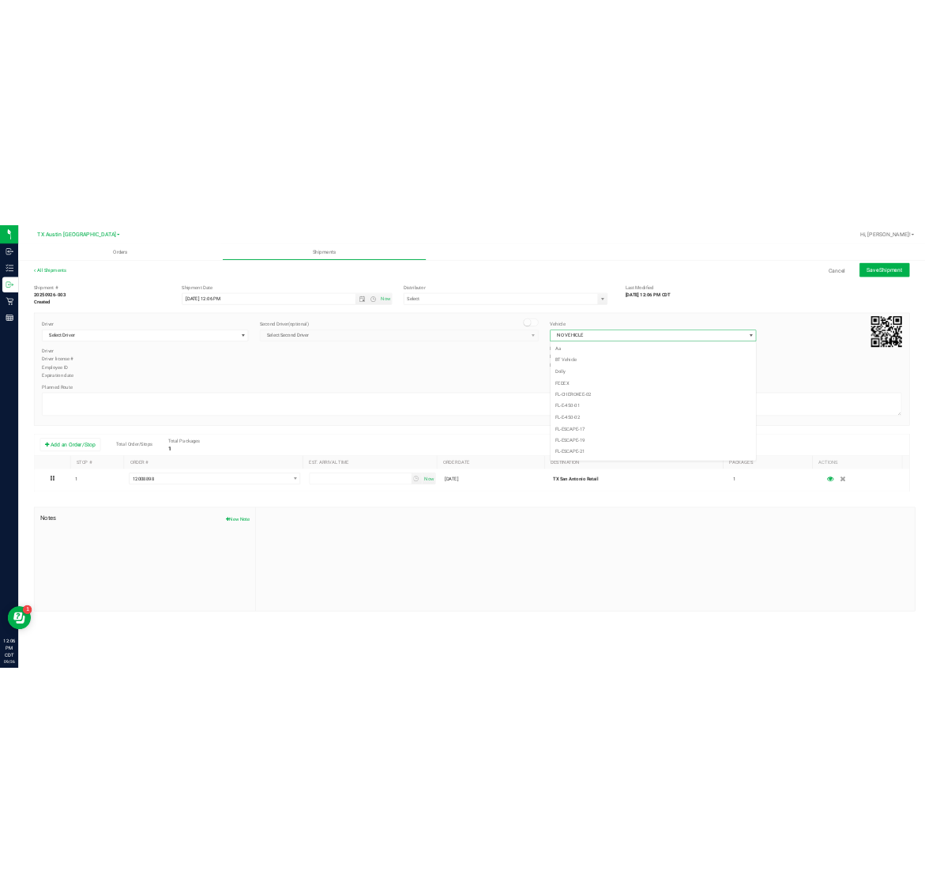
scroll to position [1004, 0]
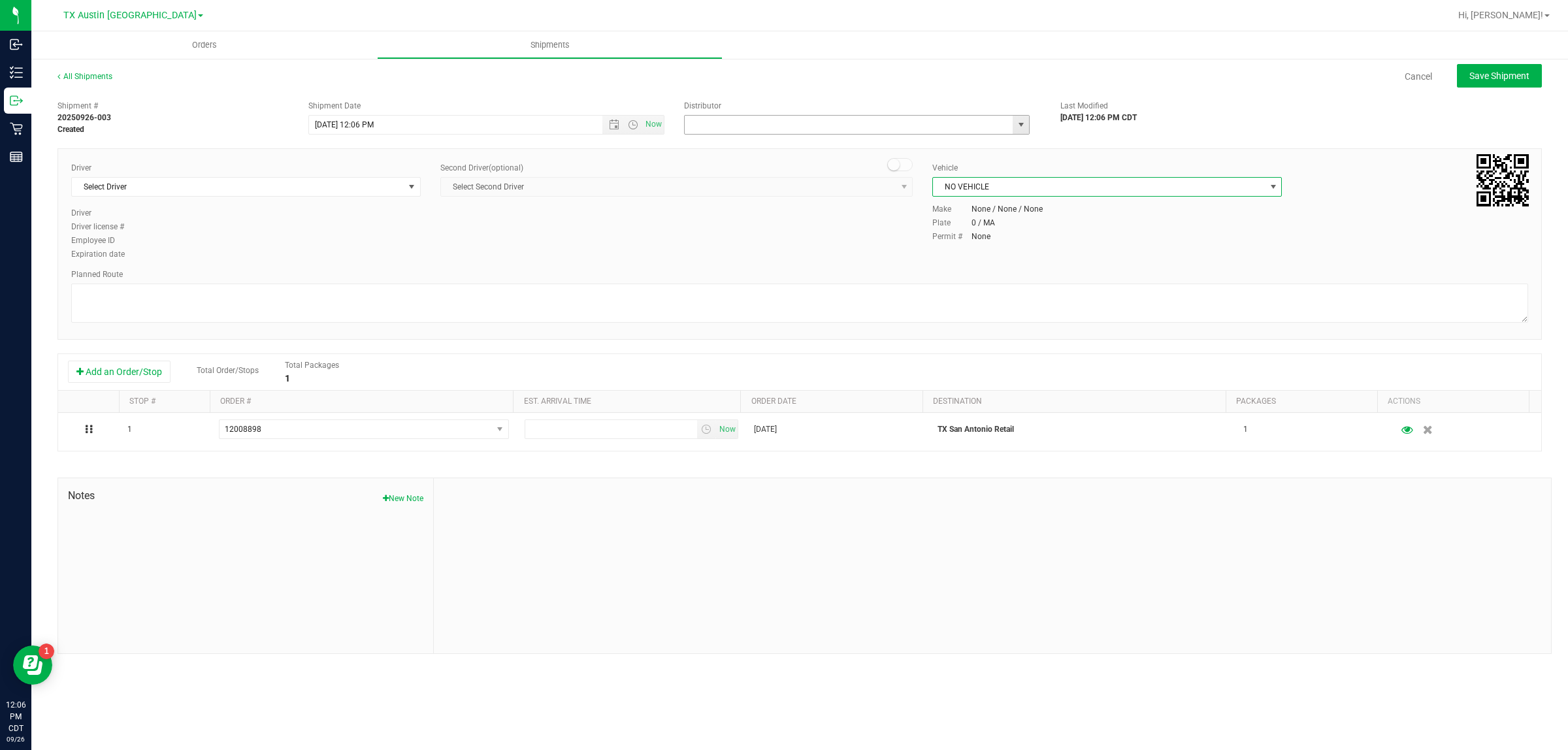
click at [764, 124] on input "text" at bounding box center [844, 125] width 318 height 18
click at [764, 145] on li "Austin DC" at bounding box center [857, 147] width 344 height 20
type input "Austin DC"
click at [657, 125] on span "Now" at bounding box center [653, 124] width 22 height 19
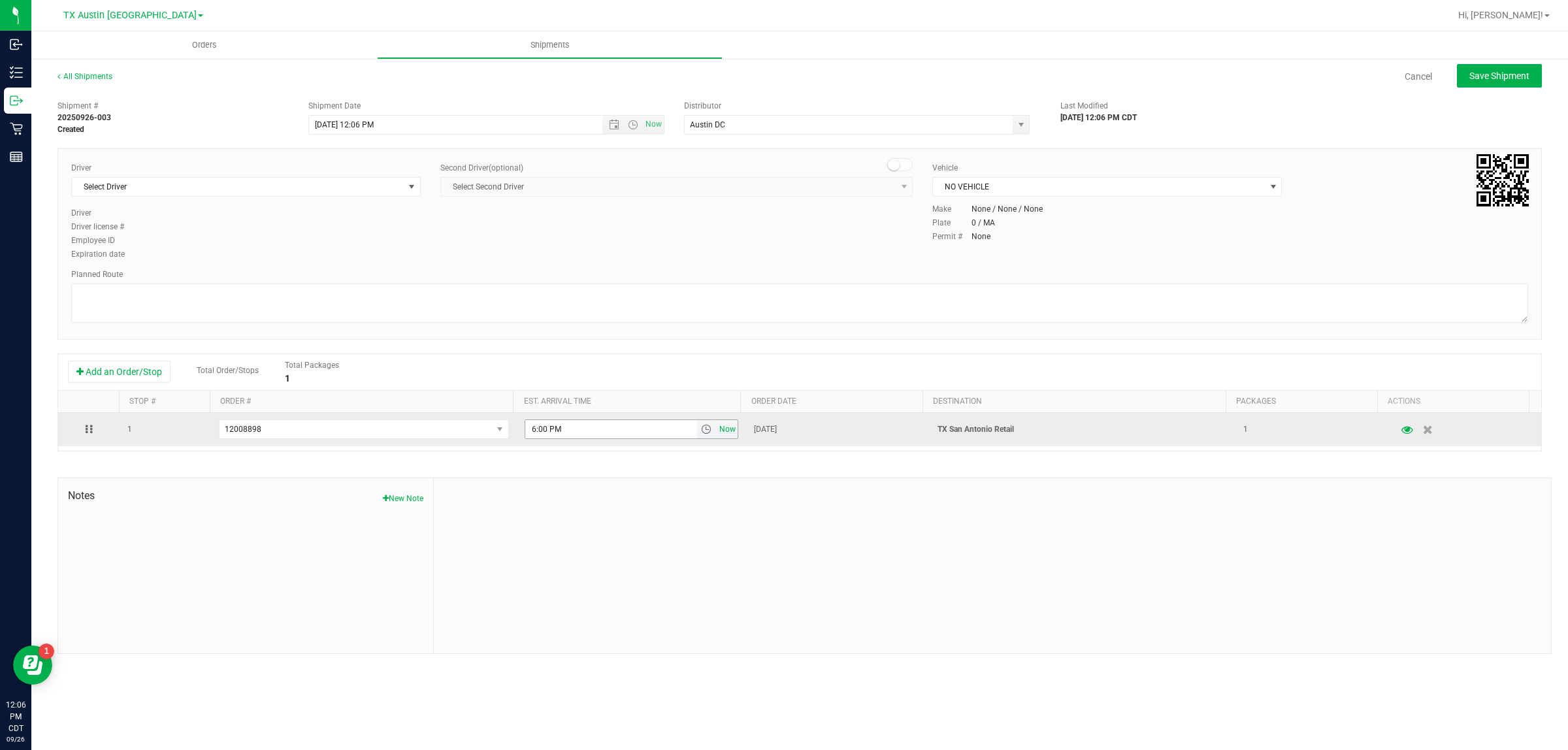
click at [720, 434] on span "Now" at bounding box center [727, 429] width 22 height 19
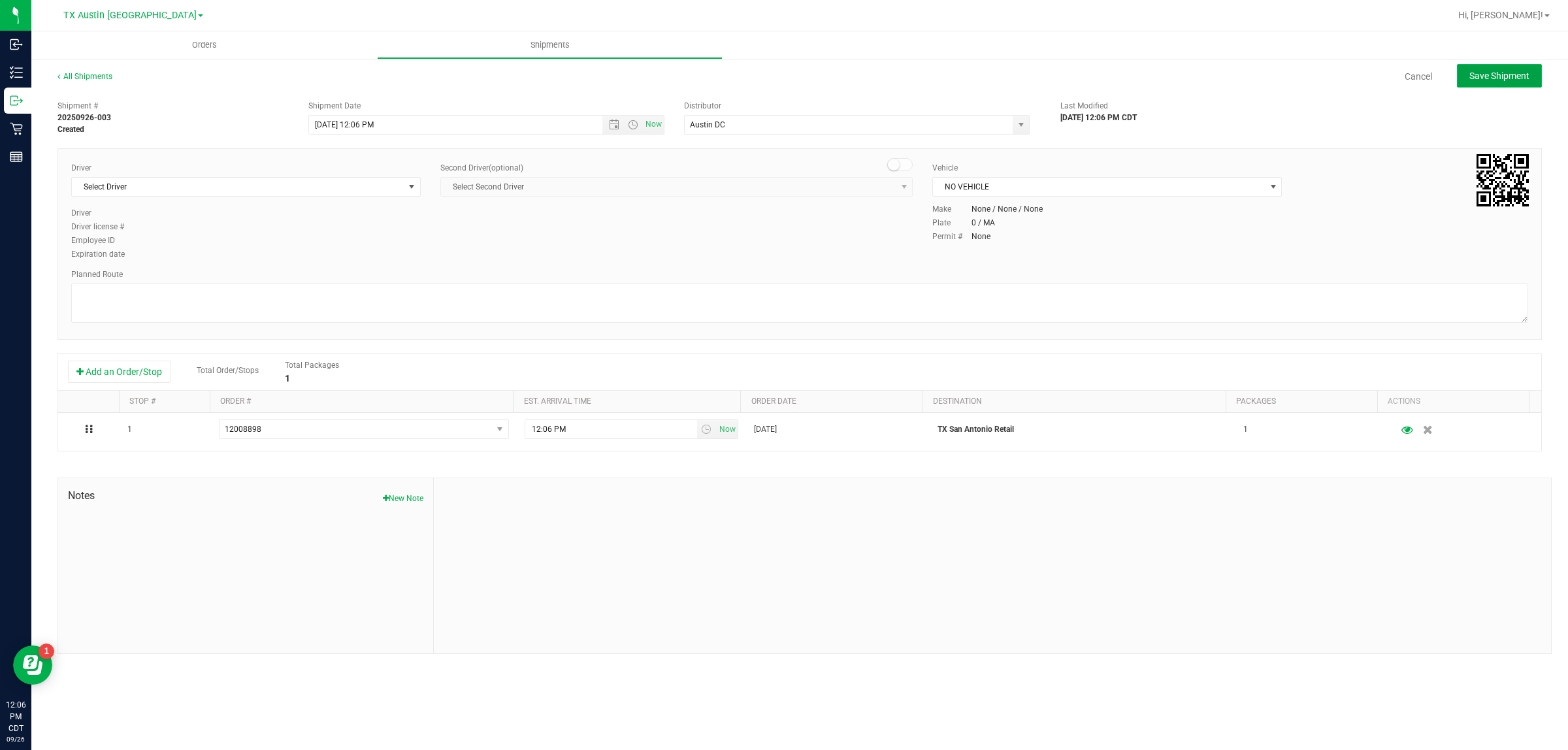
click at [764, 77] on span "Save Shipment" at bounding box center [1499, 75] width 60 height 11
type input "9/26/2025 5:06 PM"
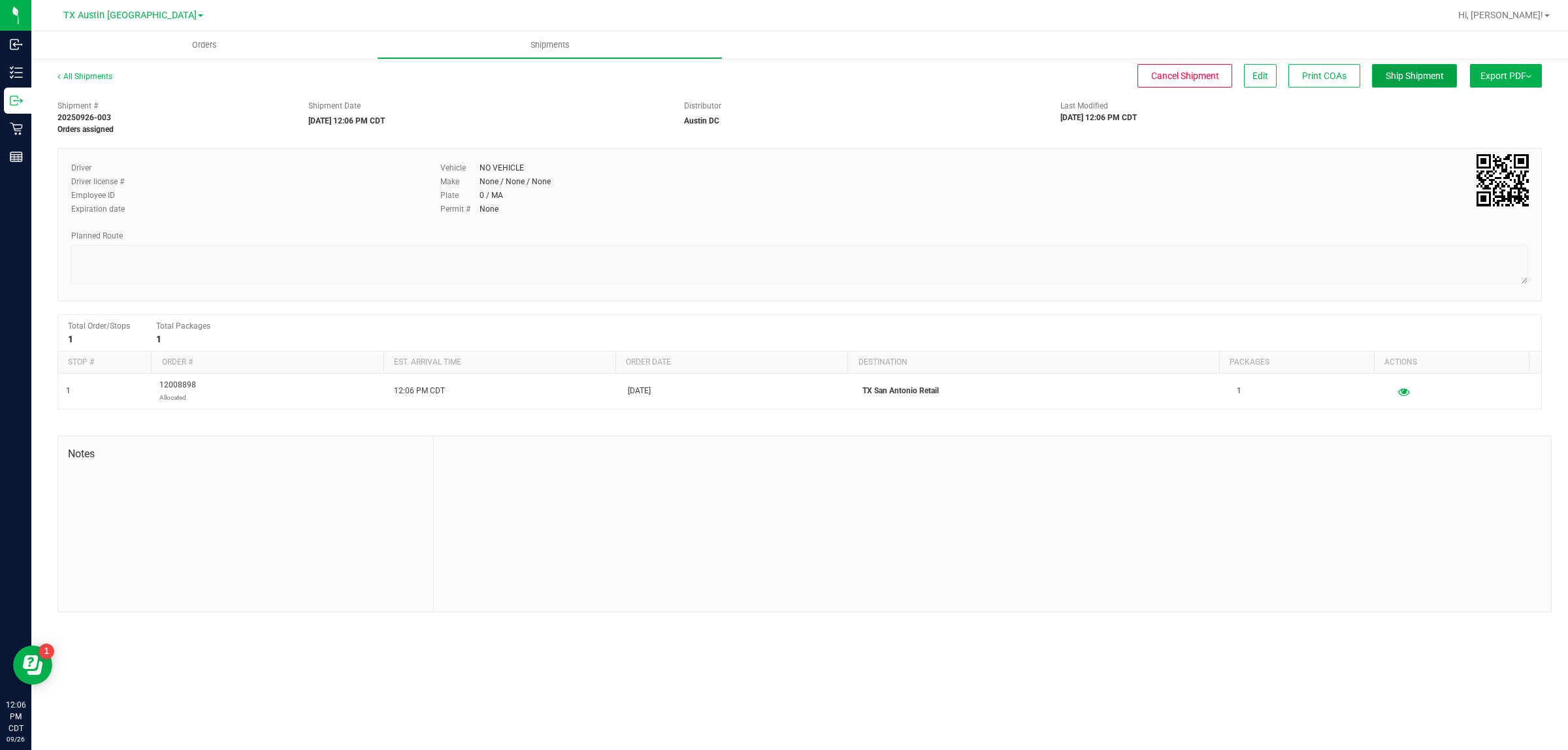
click at [764, 75] on span "Ship Shipment" at bounding box center [1414, 75] width 58 height 11
click at [764, 79] on span "Edit" at bounding box center [1260, 75] width 16 height 11
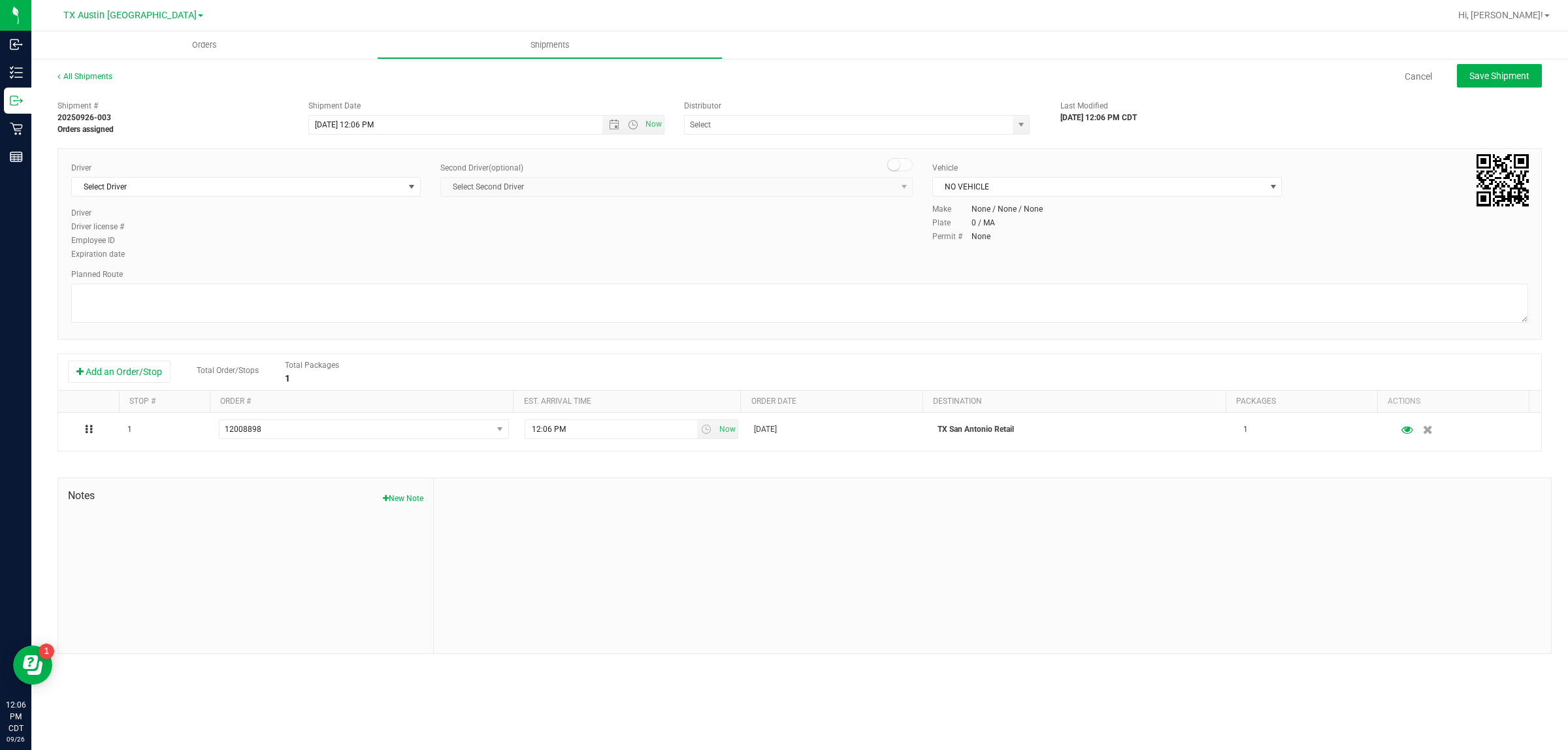
type input "Austin DC"
click at [347, 188] on span "Select Driver" at bounding box center [237, 187] width 332 height 18
click at [333, 238] on li "William Bates" at bounding box center [246, 241] width 348 height 20
type input "bat"
click at [764, 79] on span "Save Shipment" at bounding box center [1499, 75] width 60 height 11
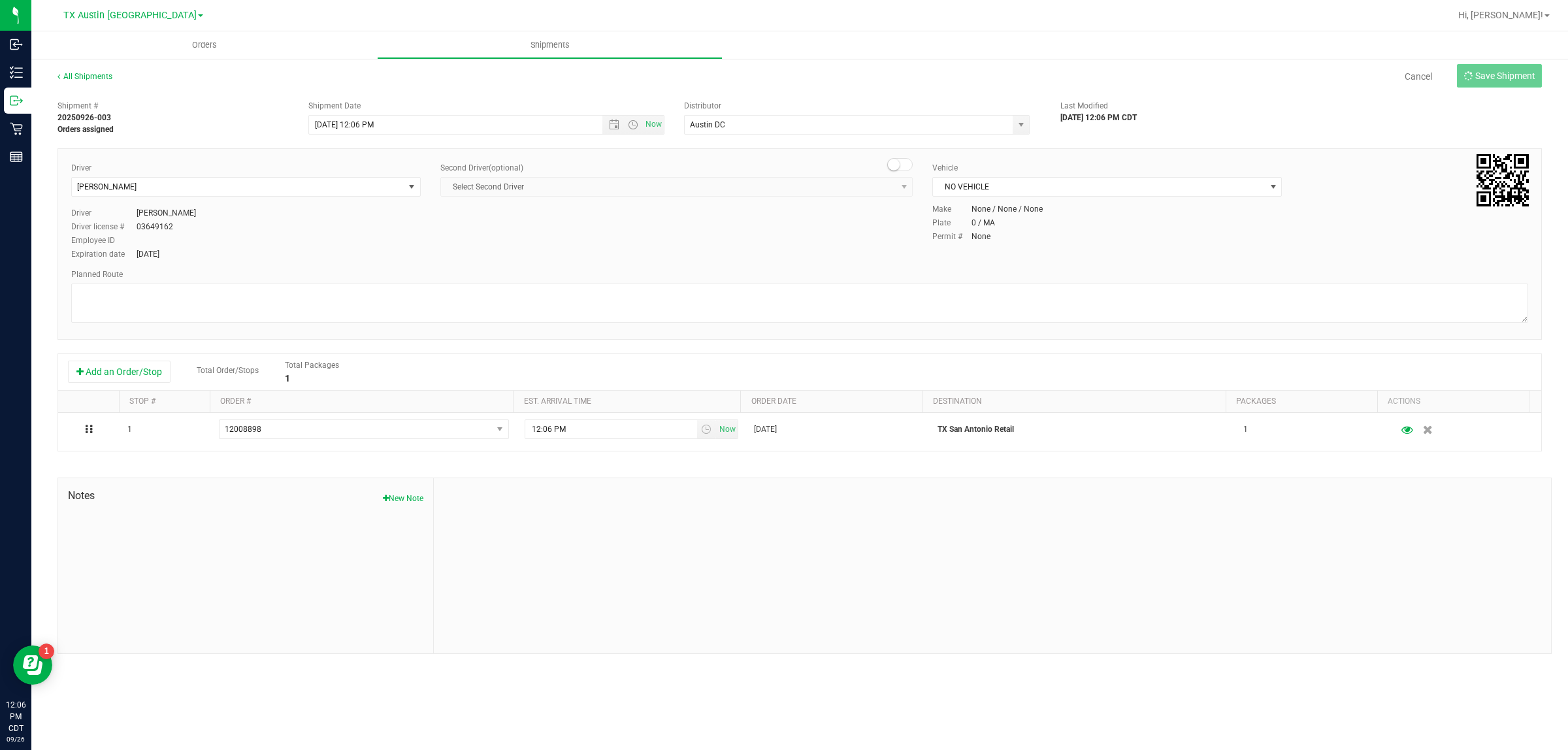
type input "9/26/2025 5:06 PM"
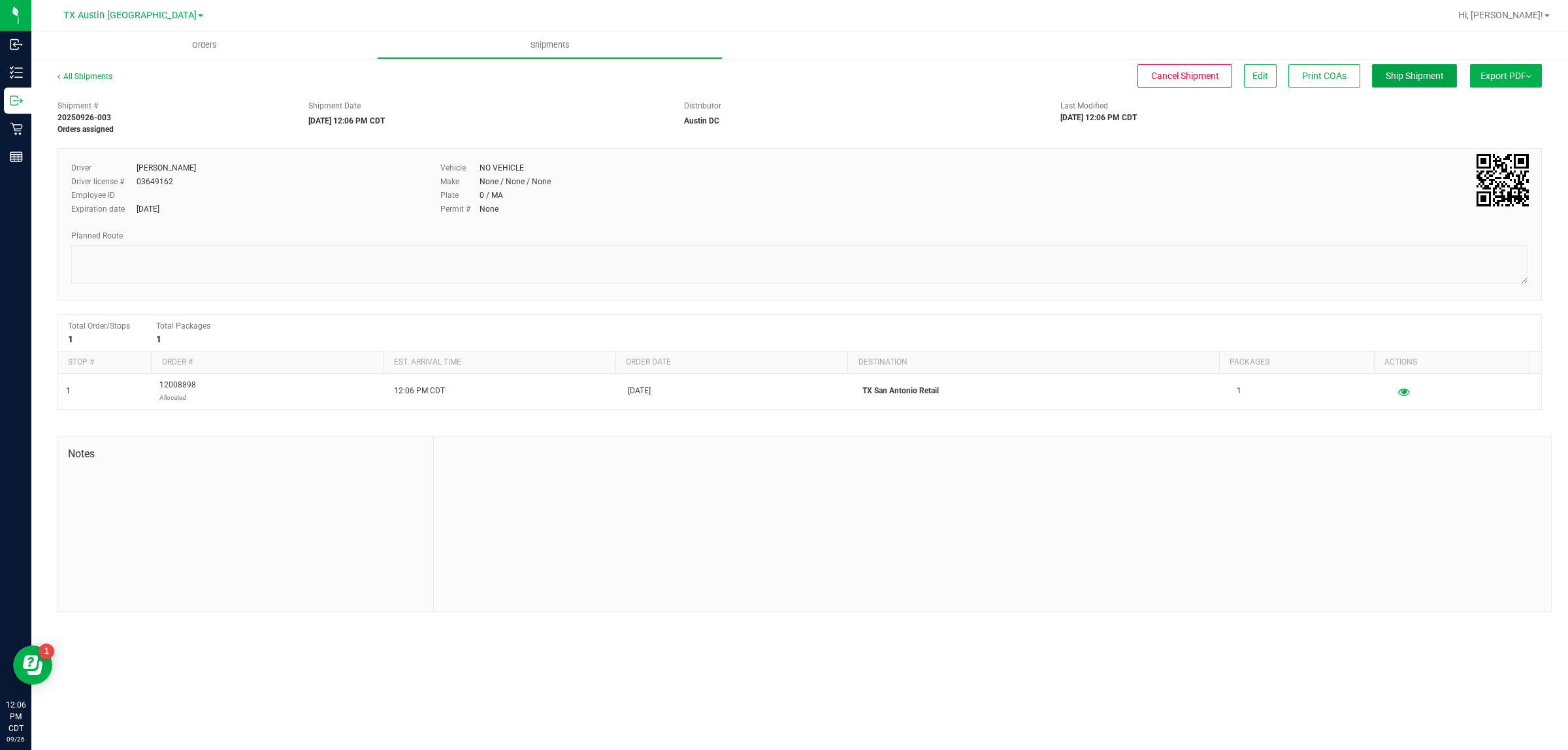
click at [764, 80] on span "Ship Shipment" at bounding box center [1414, 75] width 58 height 11
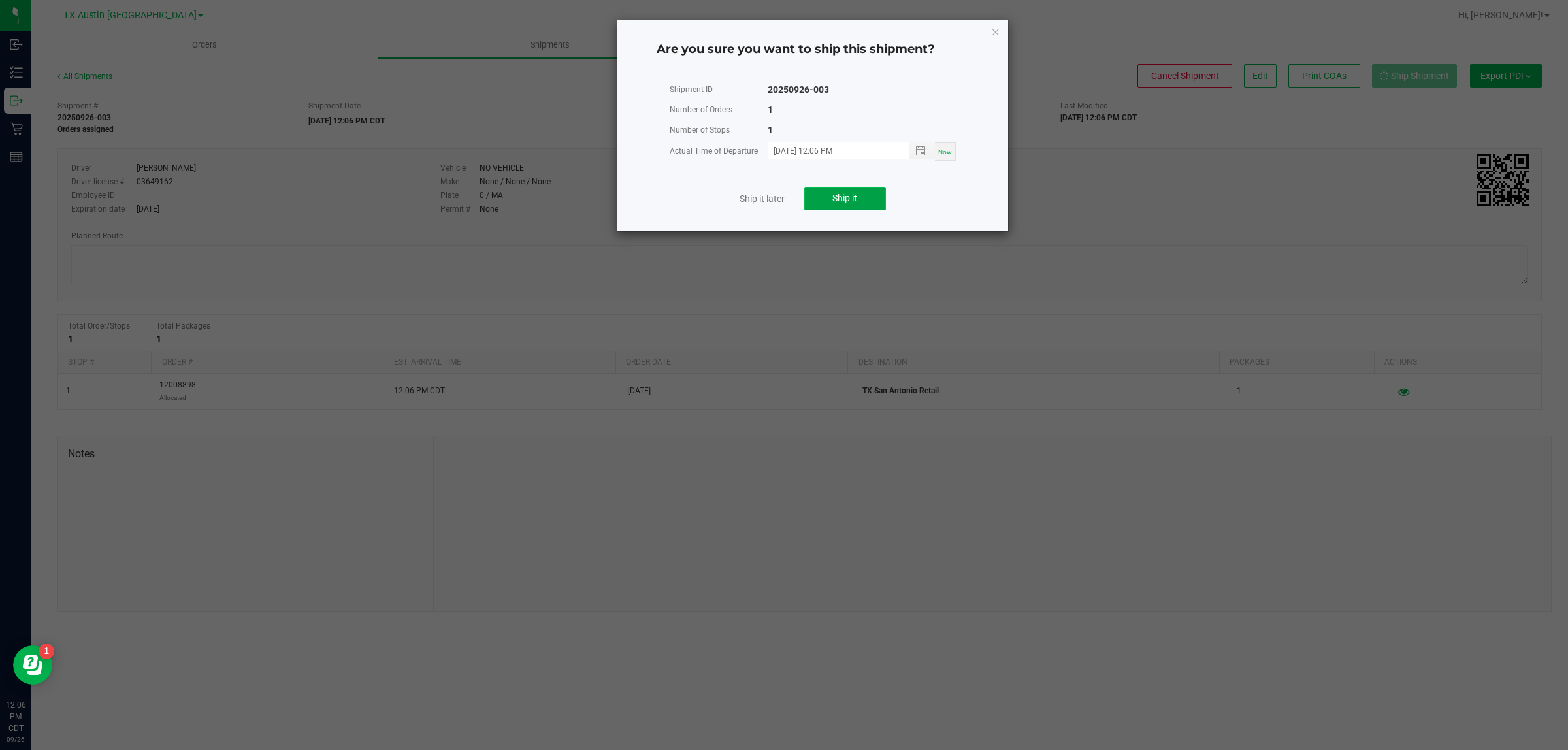
click at [764, 203] on span "Ship it" at bounding box center [844, 198] width 25 height 11
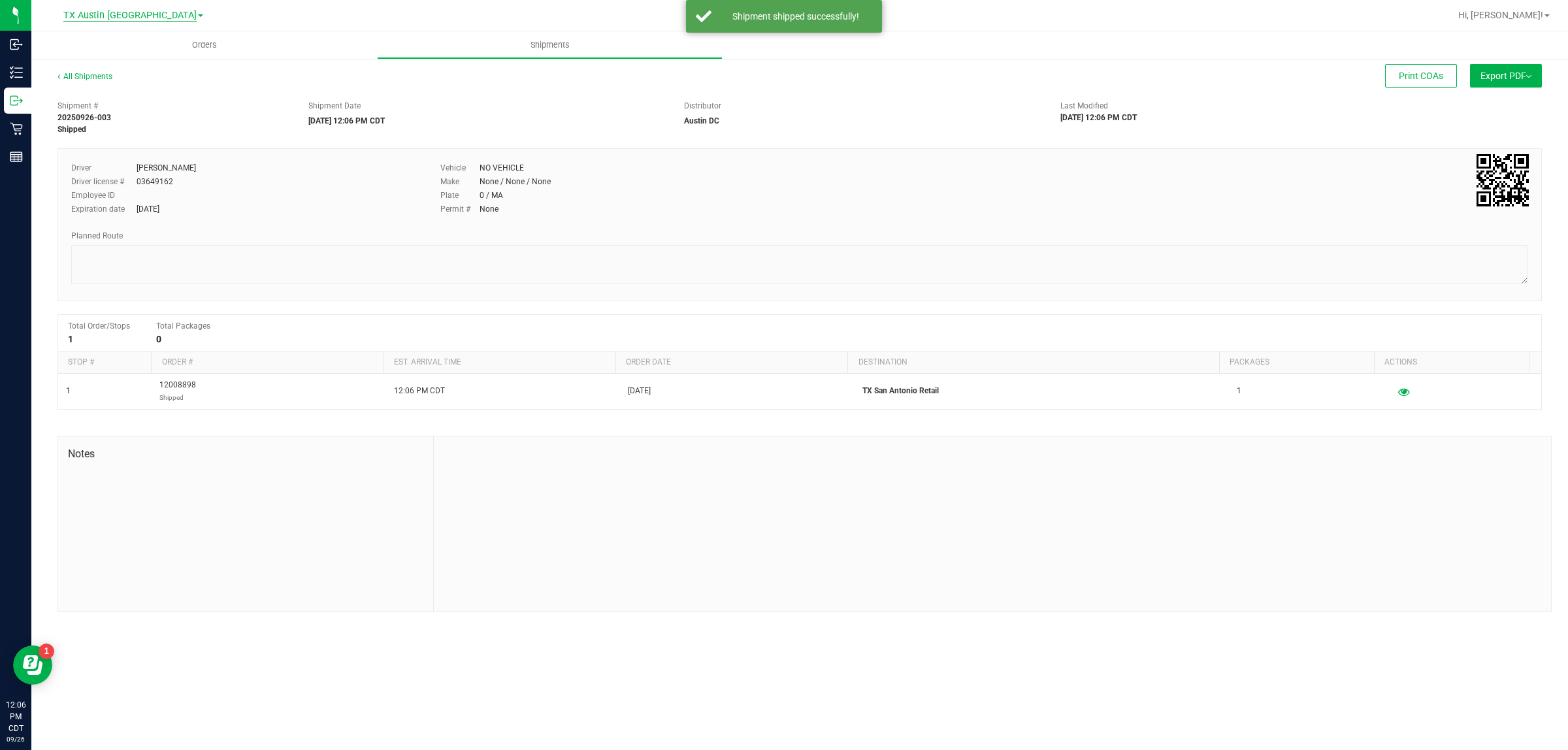
click at [126, 17] on span "TX Austin [GEOGRAPHIC_DATA]" at bounding box center [130, 16] width 133 height 12
click at [126, 79] on link "TX San Antonio Retail" at bounding box center [133, 80] width 191 height 17
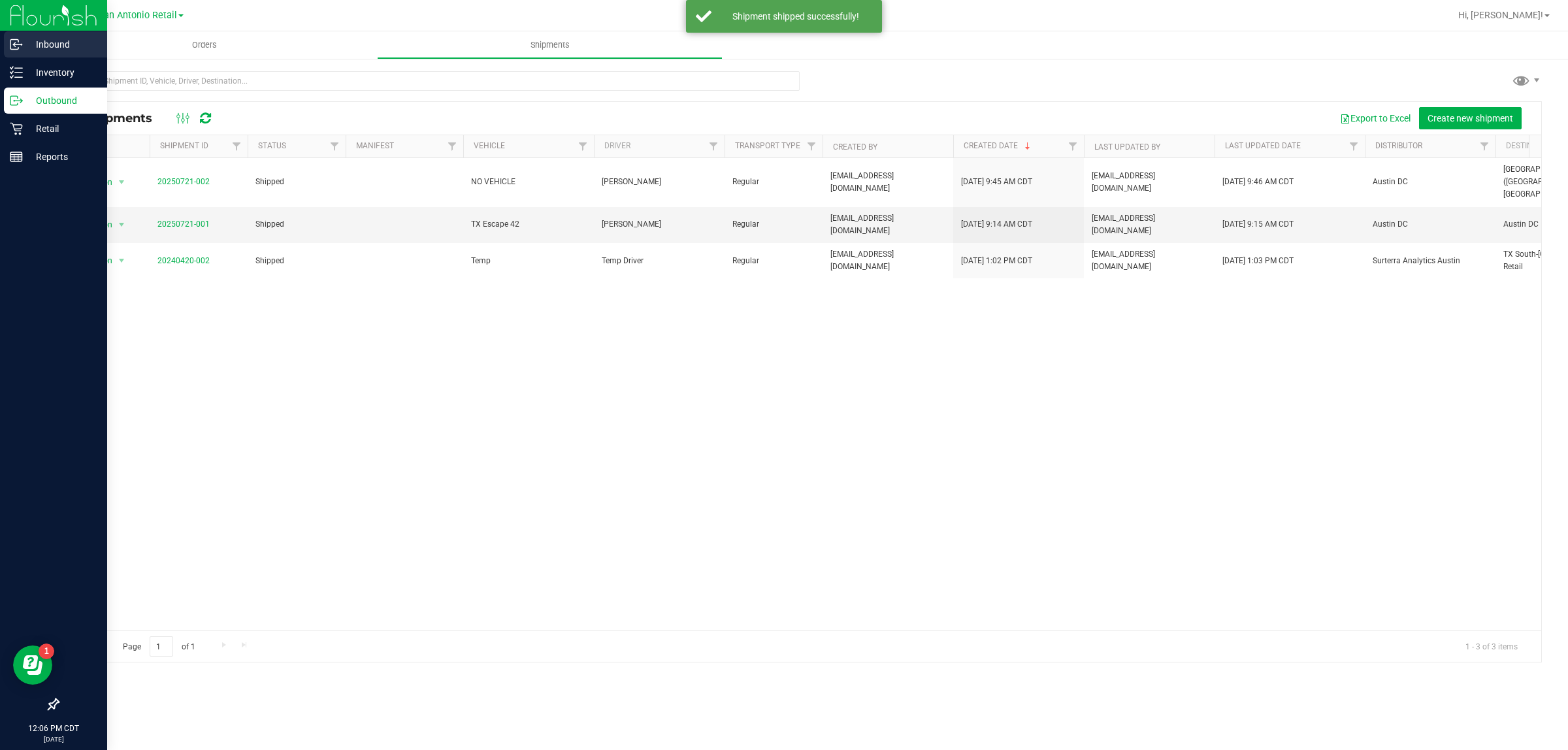
click at [62, 44] on p "Inbound" at bounding box center [62, 44] width 79 height 16
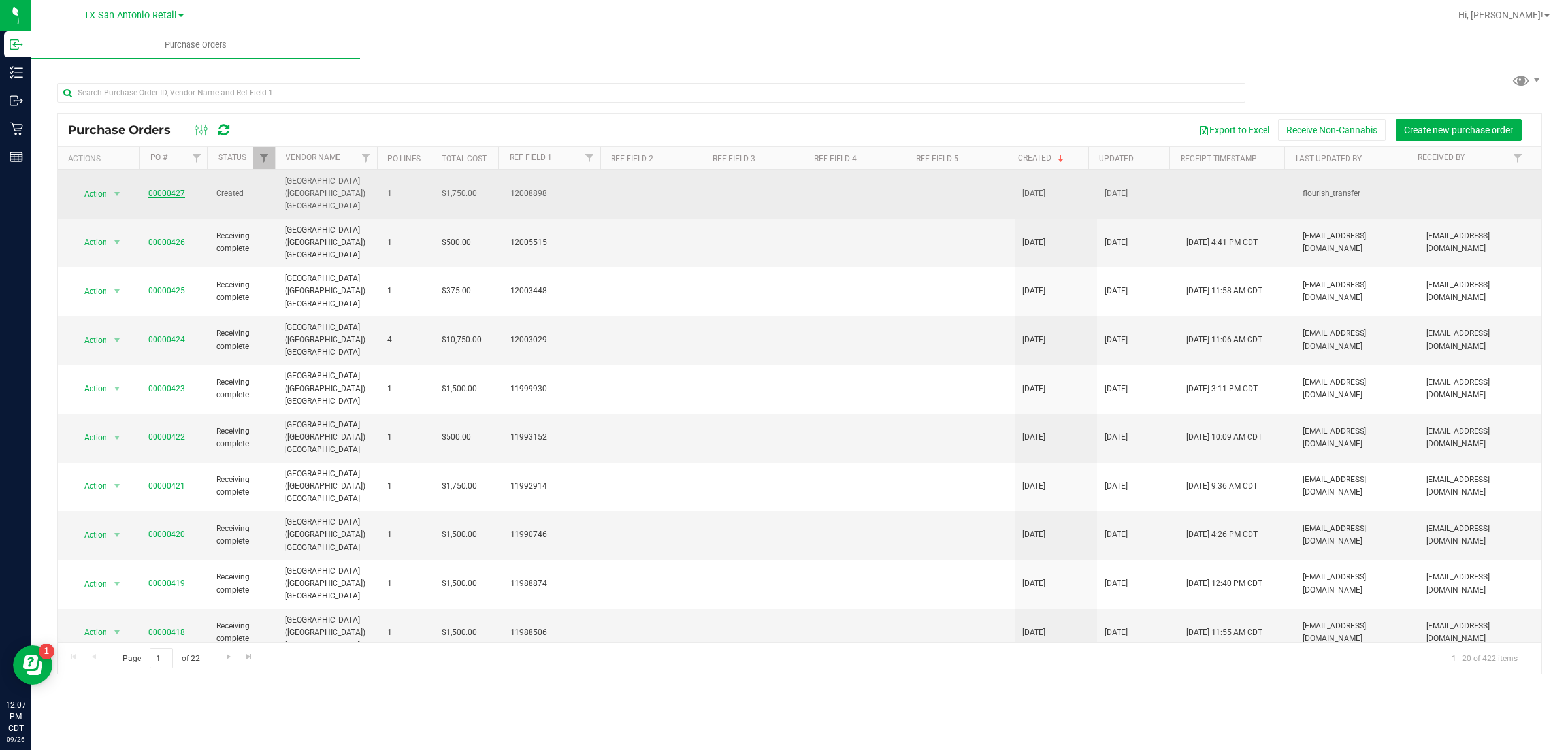
click at [164, 189] on link "00000427" at bounding box center [166, 193] width 36 height 9
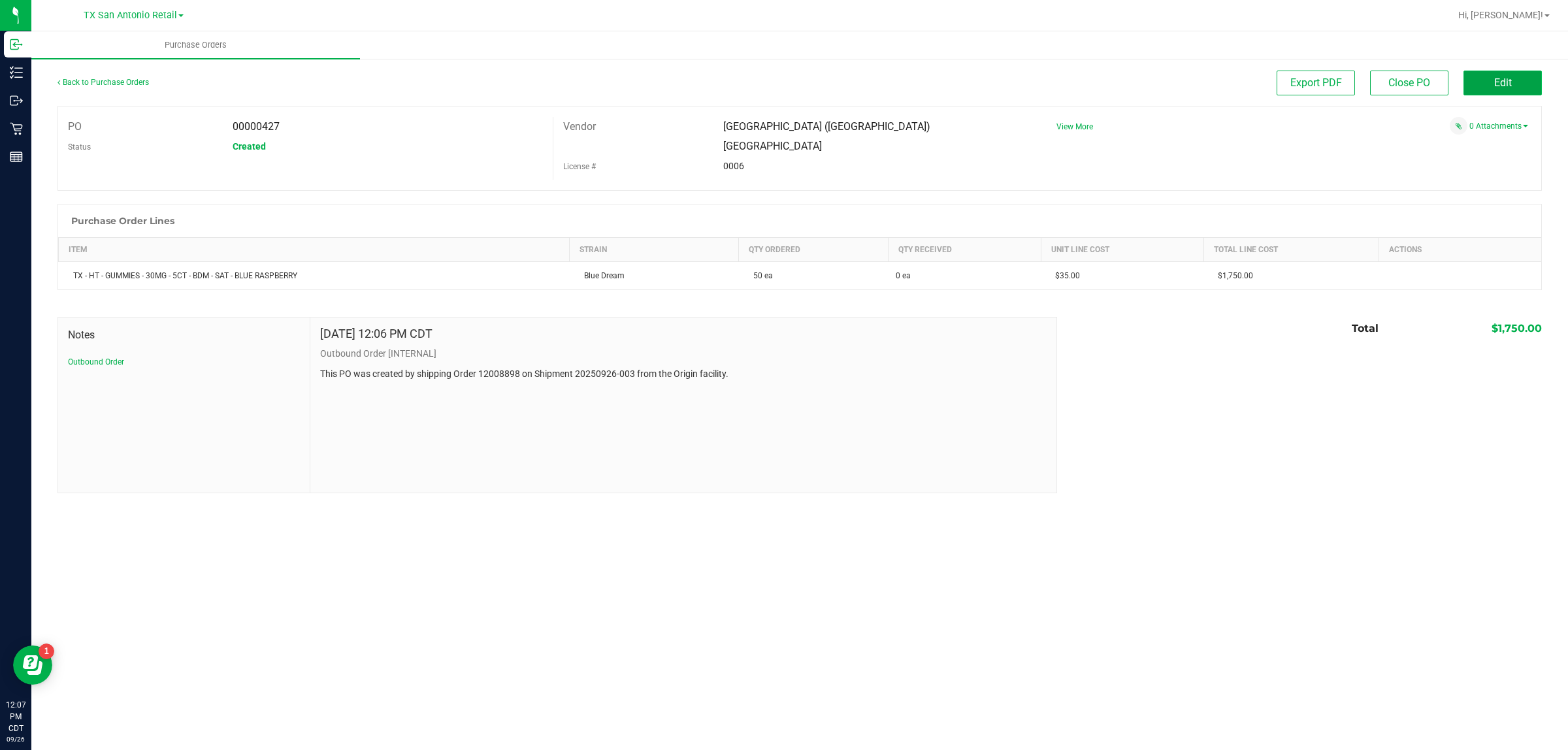
click at [764, 77] on button "Edit" at bounding box center [1502, 83] width 79 height 25
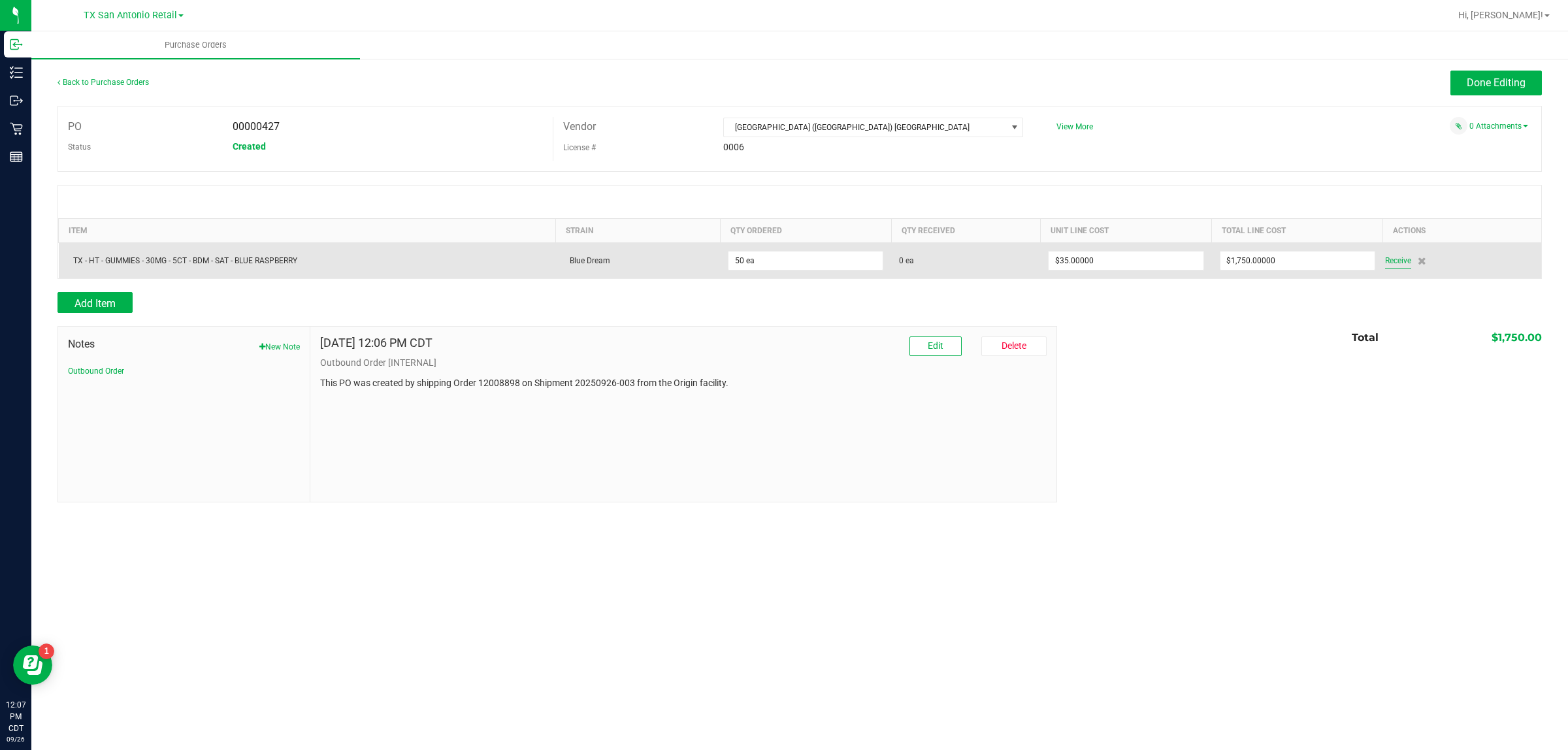
click at [764, 259] on span "Receive" at bounding box center [1398, 260] width 26 height 16
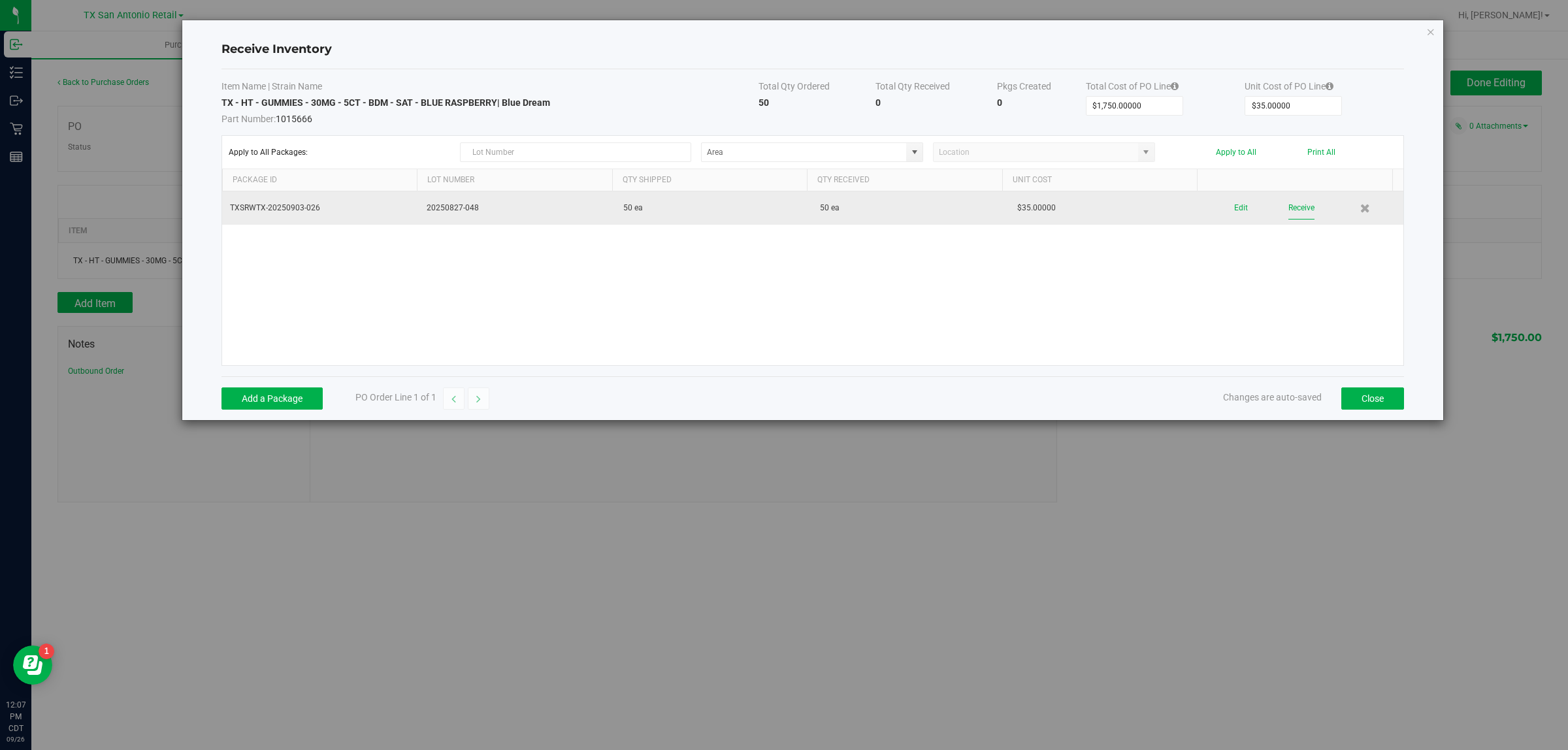
click at [764, 204] on button "Receive" at bounding box center [1302, 208] width 26 height 23
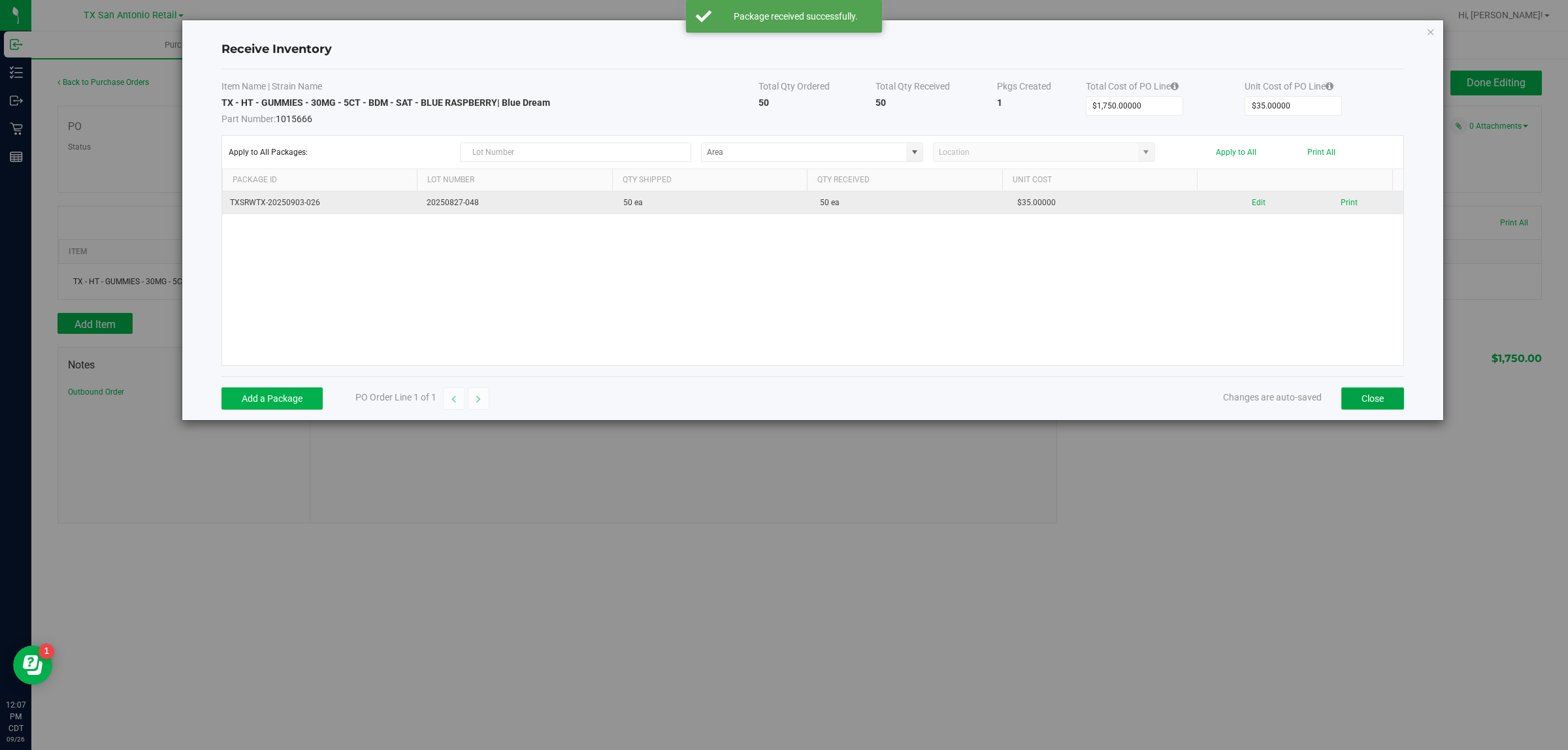
click at [764, 403] on button "Close" at bounding box center [1373, 398] width 63 height 22
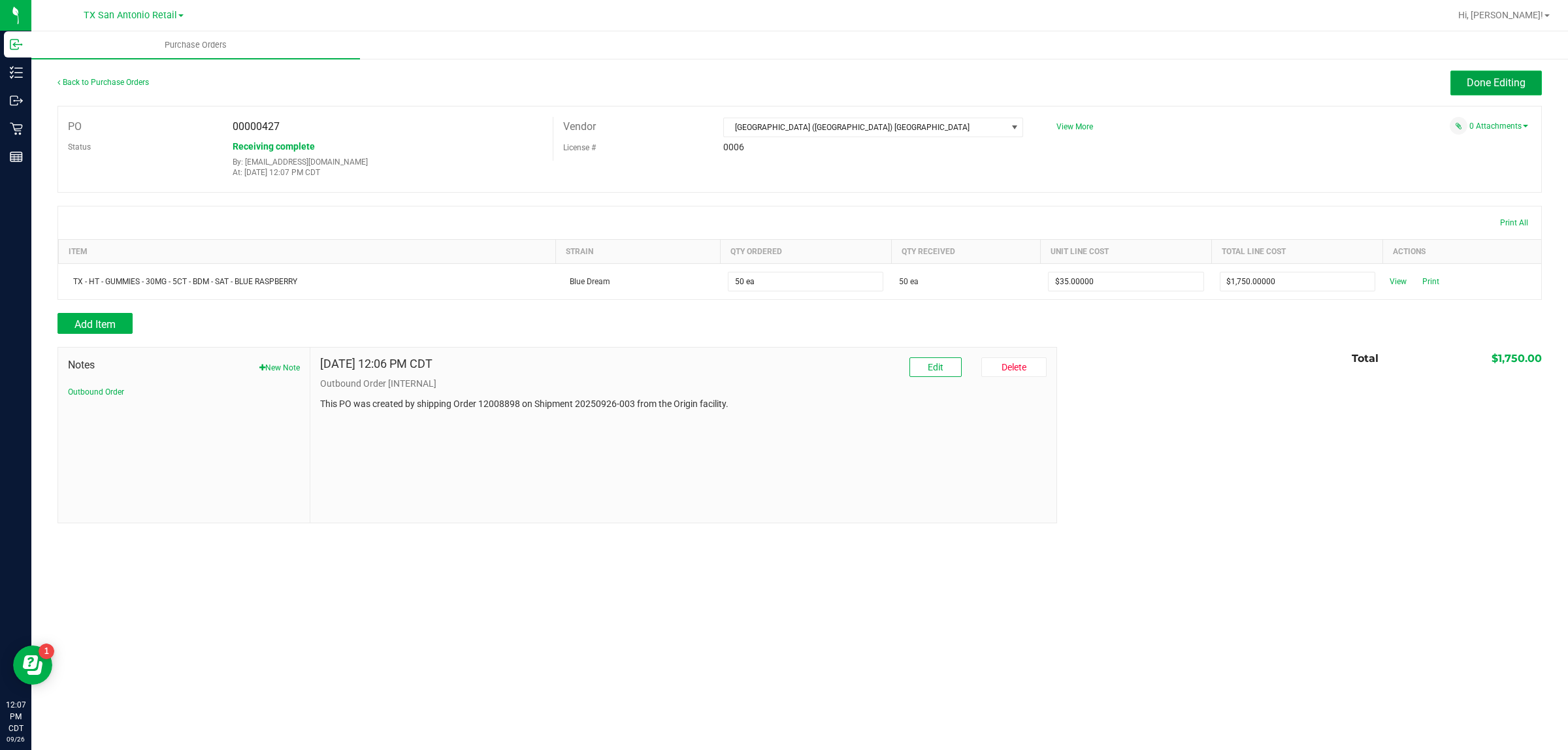
click at [764, 83] on span "Done Editing" at bounding box center [1495, 82] width 59 height 12
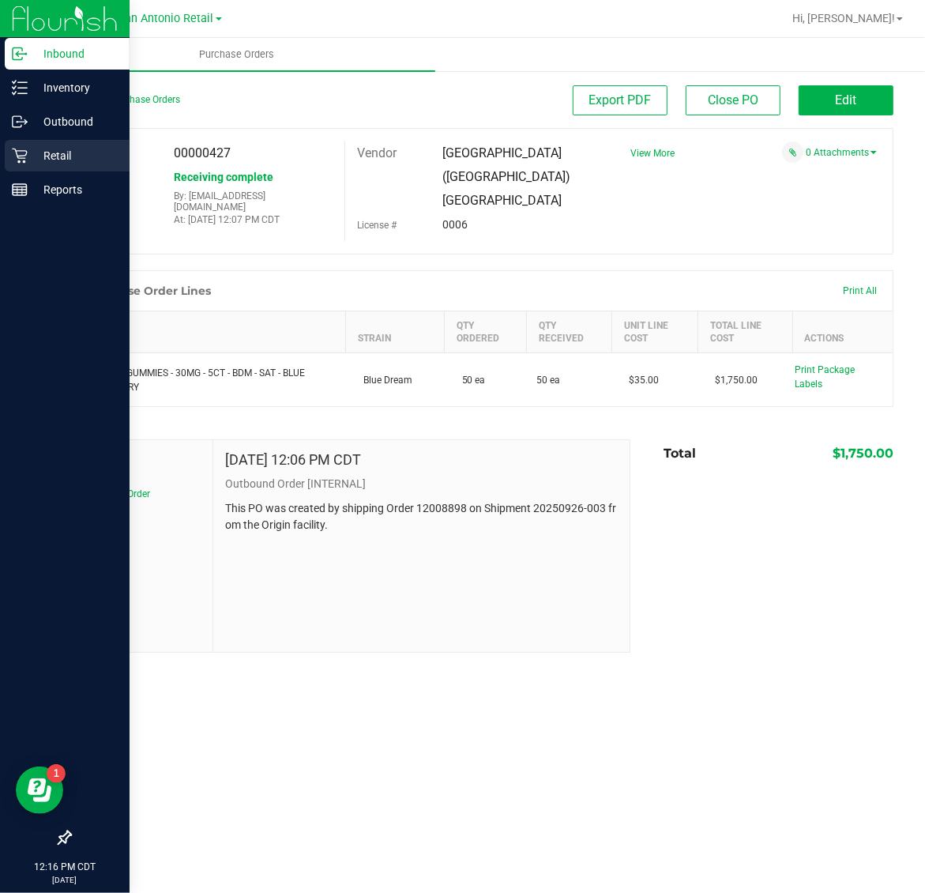
click at [12, 151] on icon at bounding box center [20, 156] width 16 height 16
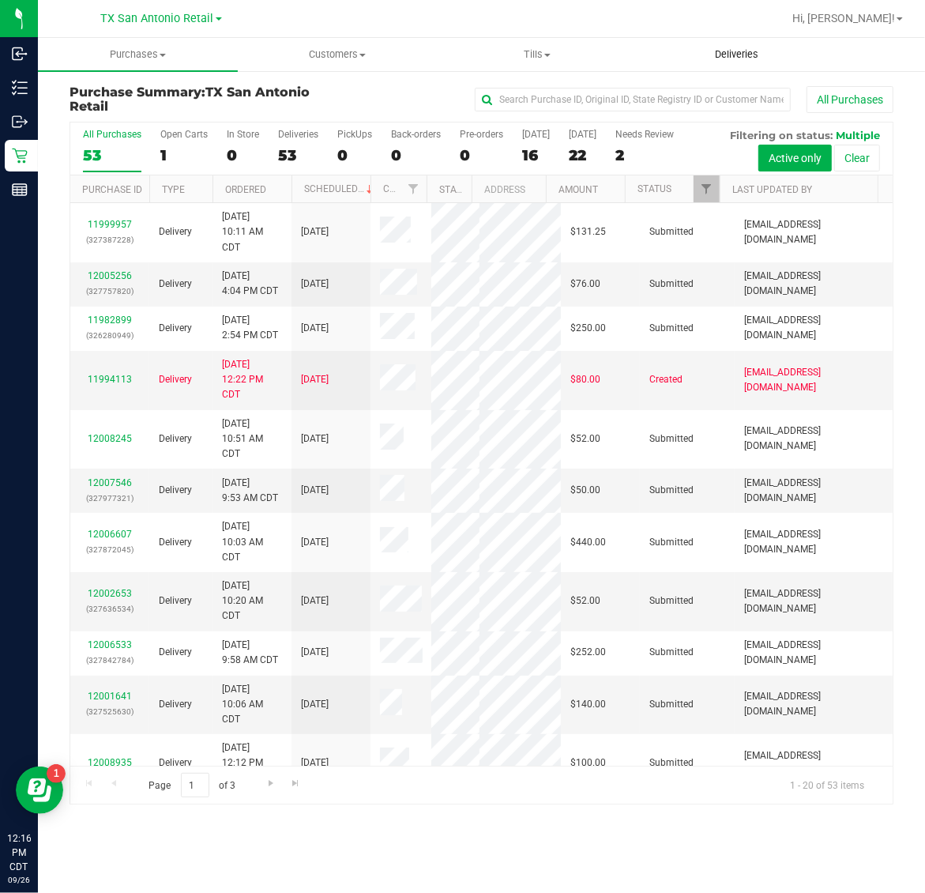
click at [723, 57] on span "Deliveries" at bounding box center [737, 54] width 86 height 14
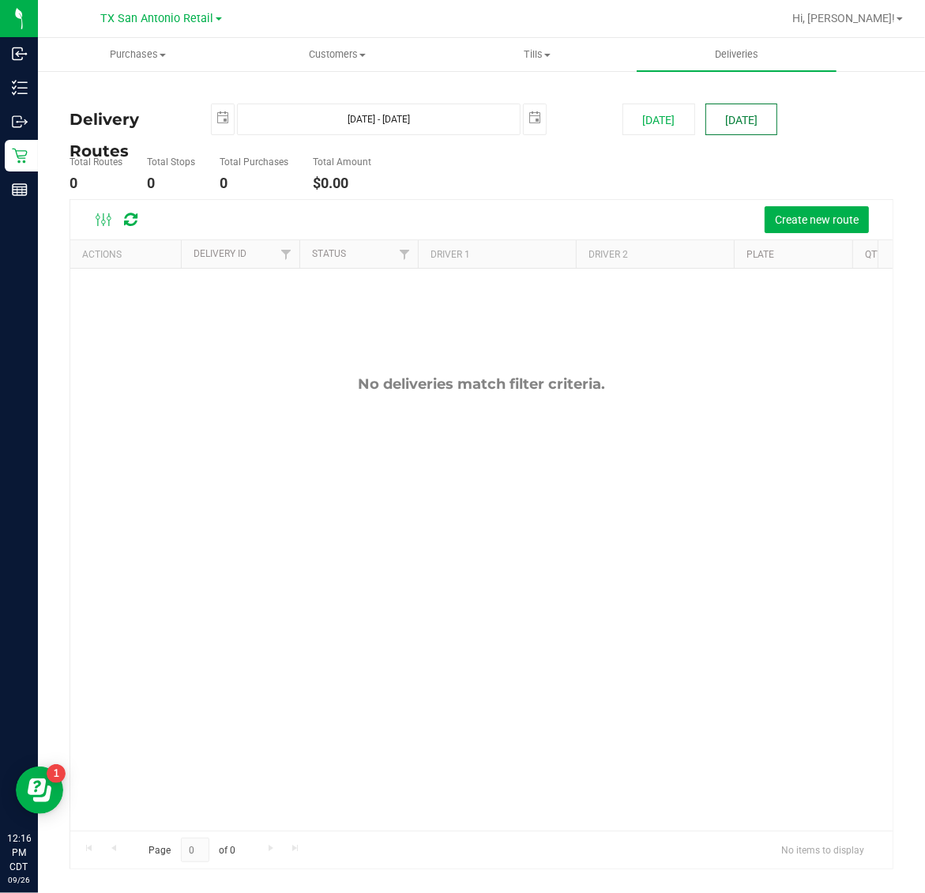
click at [739, 112] on button "[DATE]" at bounding box center [741, 119] width 72 height 32
click at [836, 213] on span "Create new route" at bounding box center [817, 219] width 84 height 13
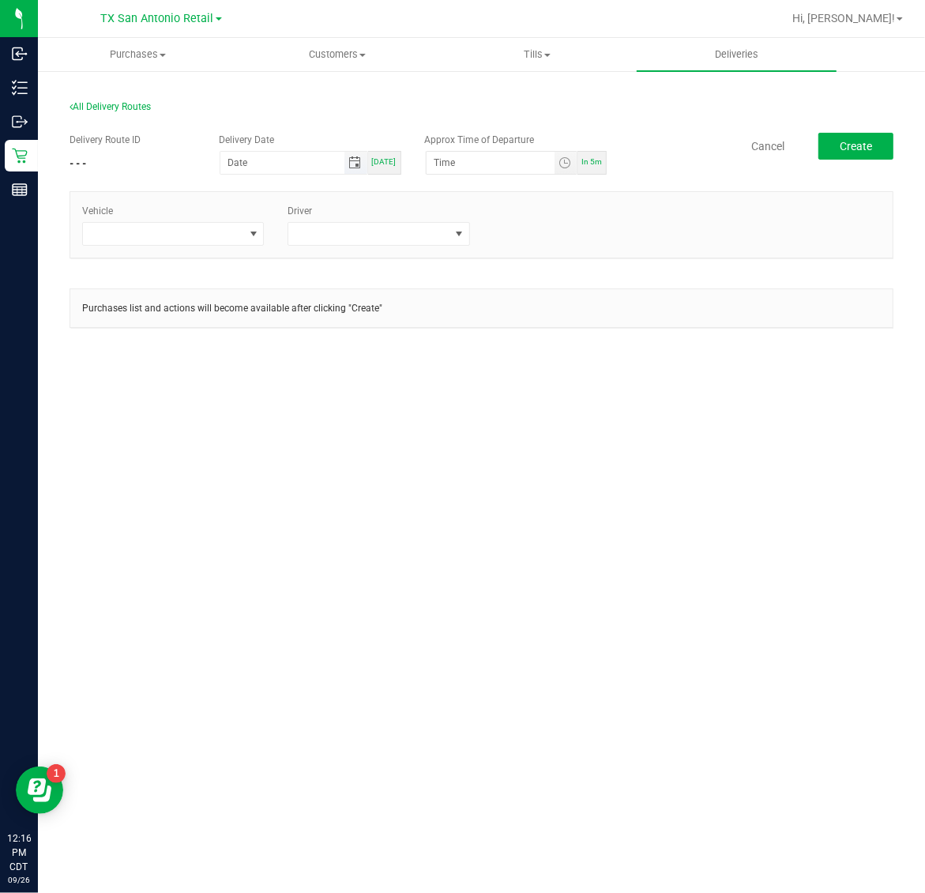
click at [361, 166] on span "Toggle calendar" at bounding box center [354, 162] width 13 height 13
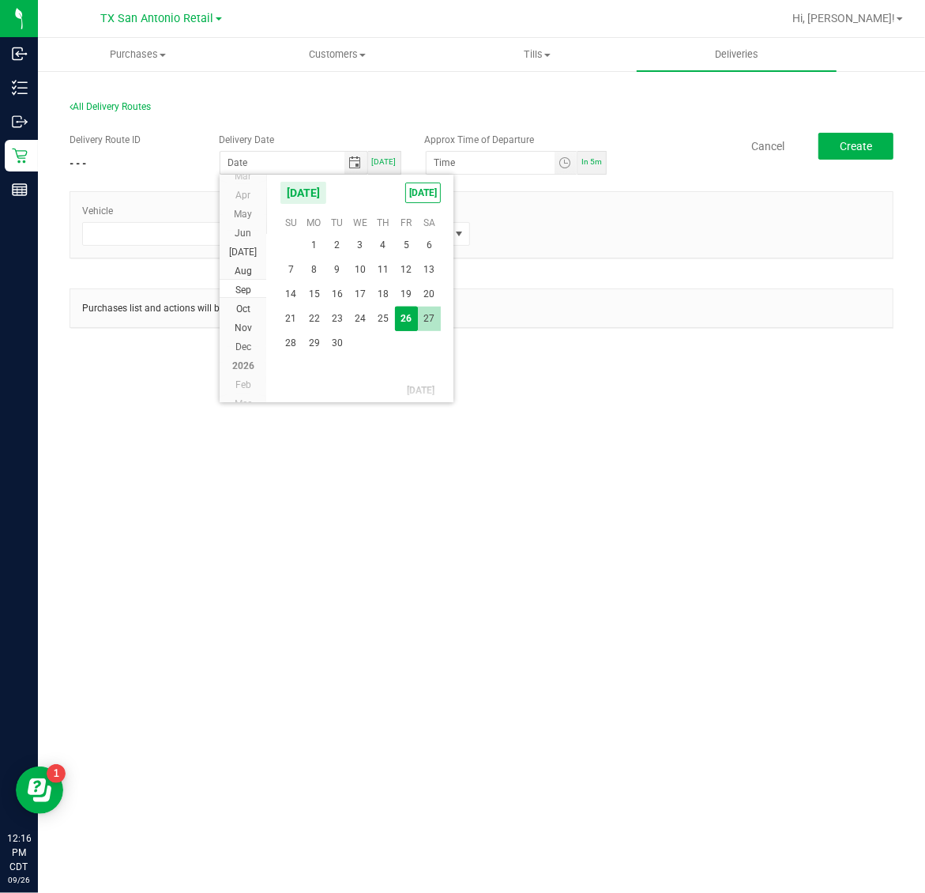
click at [425, 317] on span "27" at bounding box center [429, 318] width 23 height 24
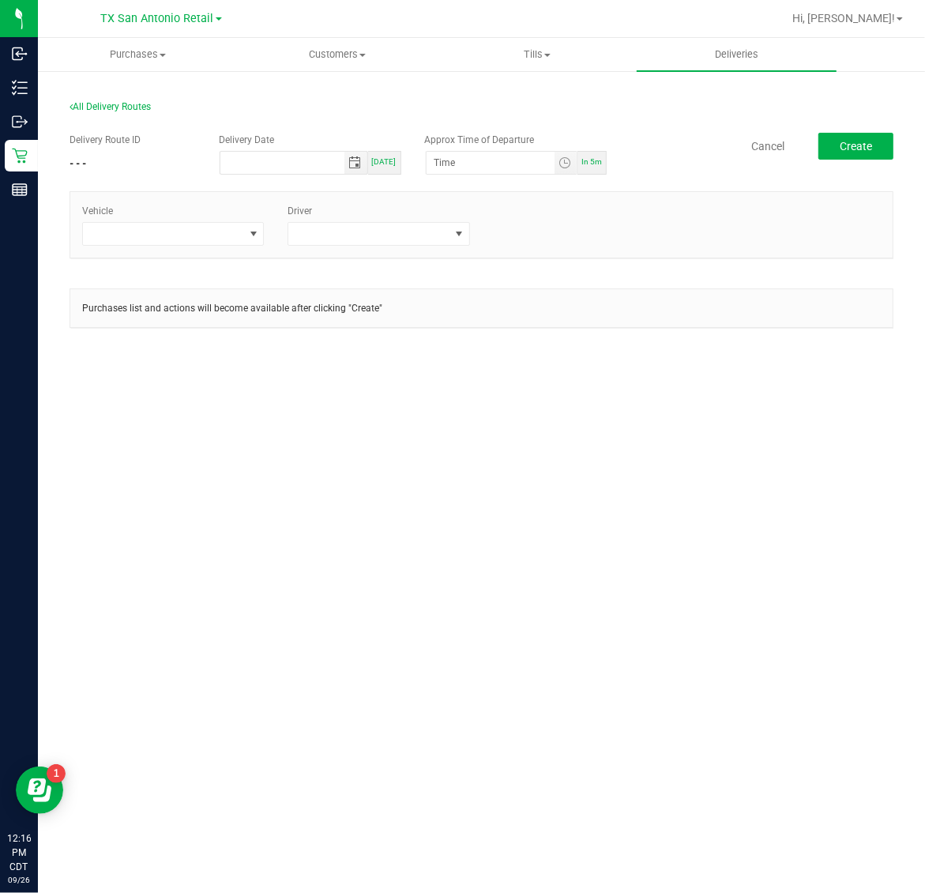
type input "09/27/2025"
click at [567, 163] on span "Toggle time list" at bounding box center [564, 162] width 13 height 13
click at [455, 336] on span "5" at bounding box center [458, 339] width 6 height 11
click at [562, 340] on li "AM" at bounding box center [558, 339] width 38 height 21
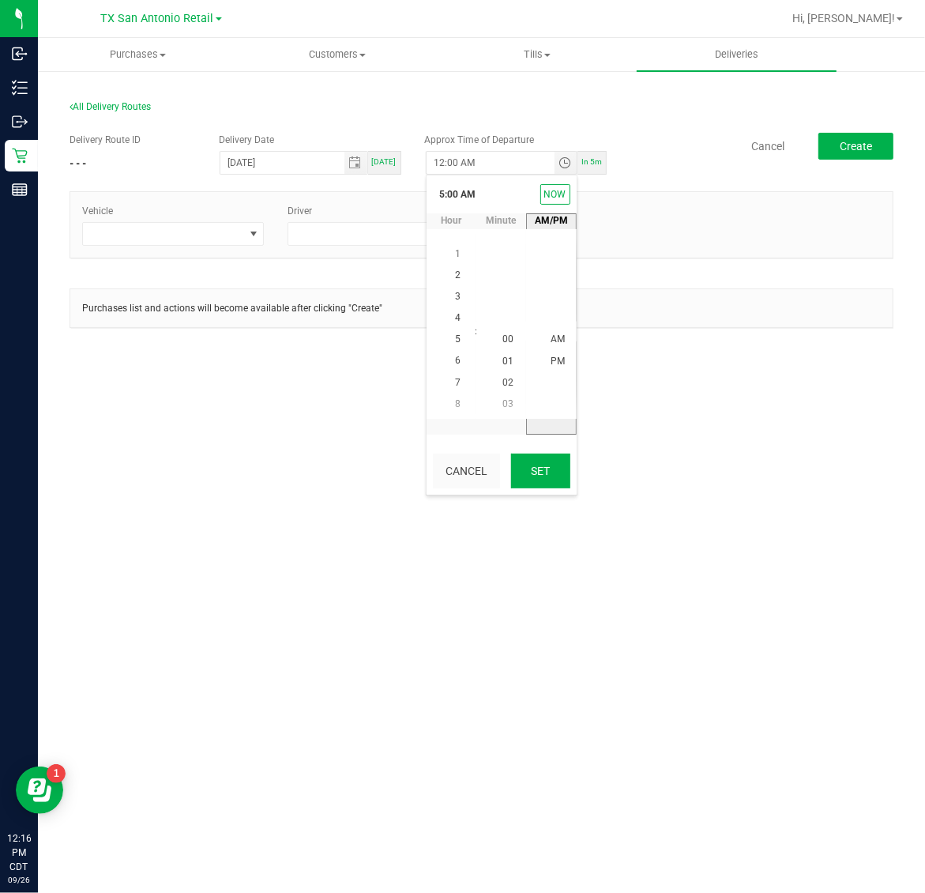
drag, startPoint x: 536, startPoint y: 470, endPoint x: 289, endPoint y: 289, distance: 305.7
click at [535, 468] on button "Set" at bounding box center [540, 470] width 59 height 35
type input "5:00 AM"
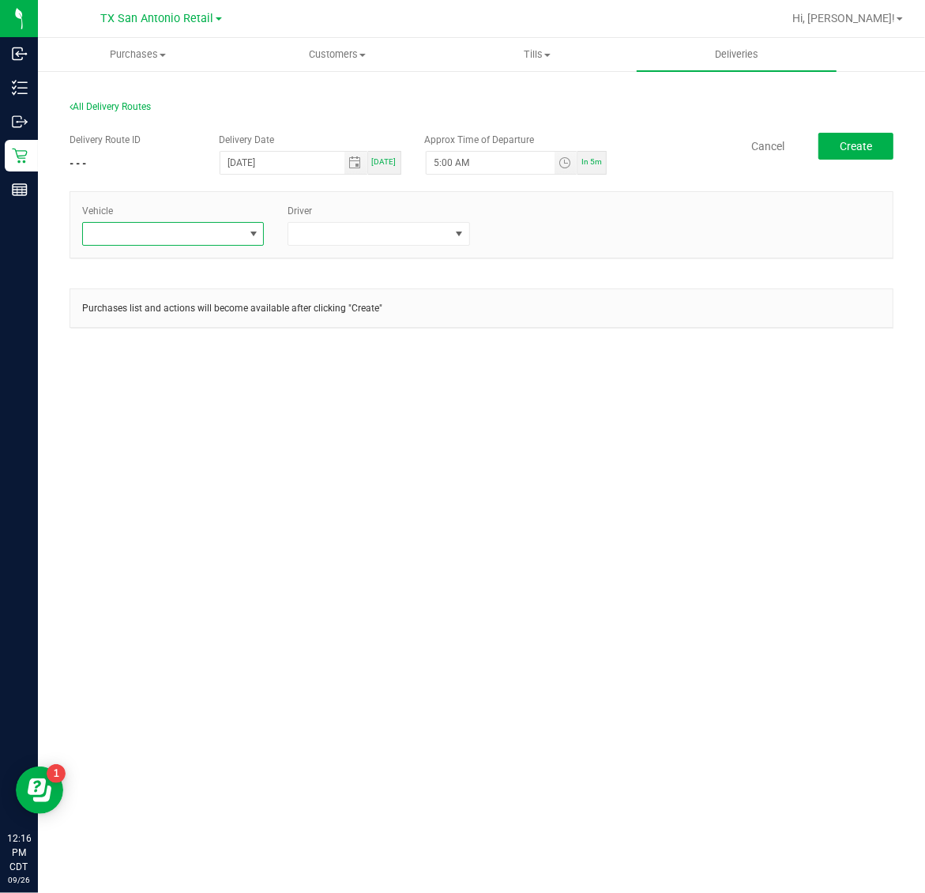
click at [200, 231] on span at bounding box center [163, 234] width 160 height 22
click at [205, 229] on span at bounding box center [163, 234] width 160 height 22
type input "54"
click at [207, 301] on li "TX-ESCAPE-54" at bounding box center [173, 301] width 180 height 27
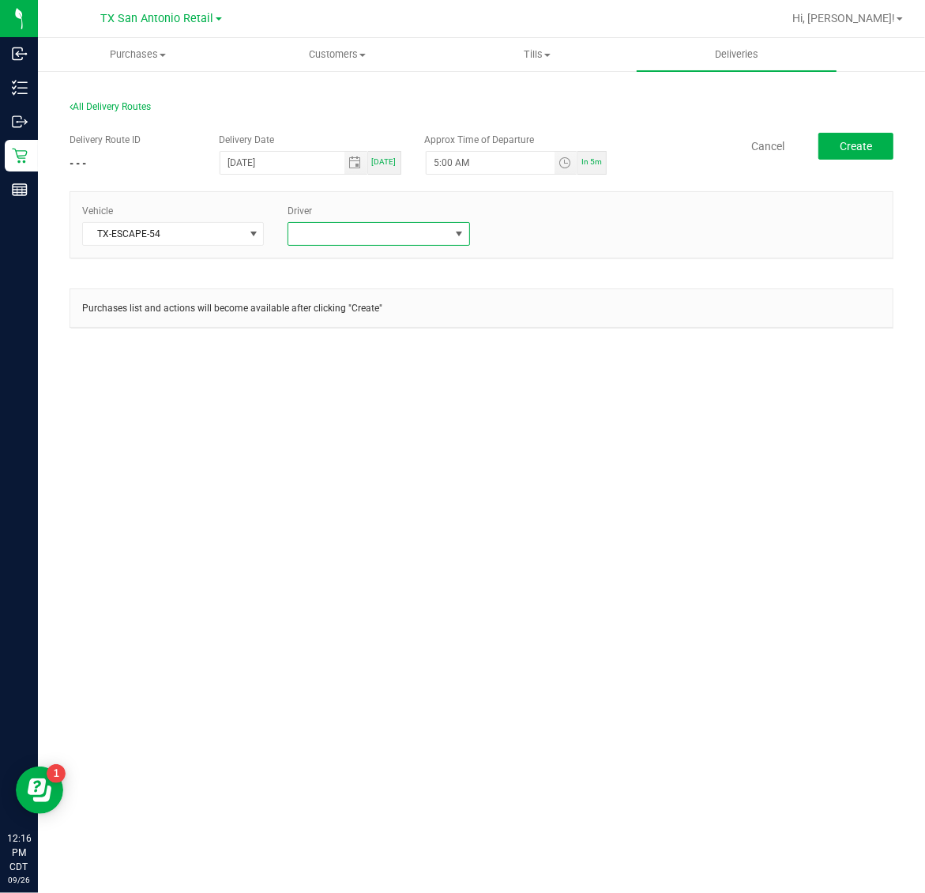
click at [354, 231] on span at bounding box center [368, 234] width 160 height 22
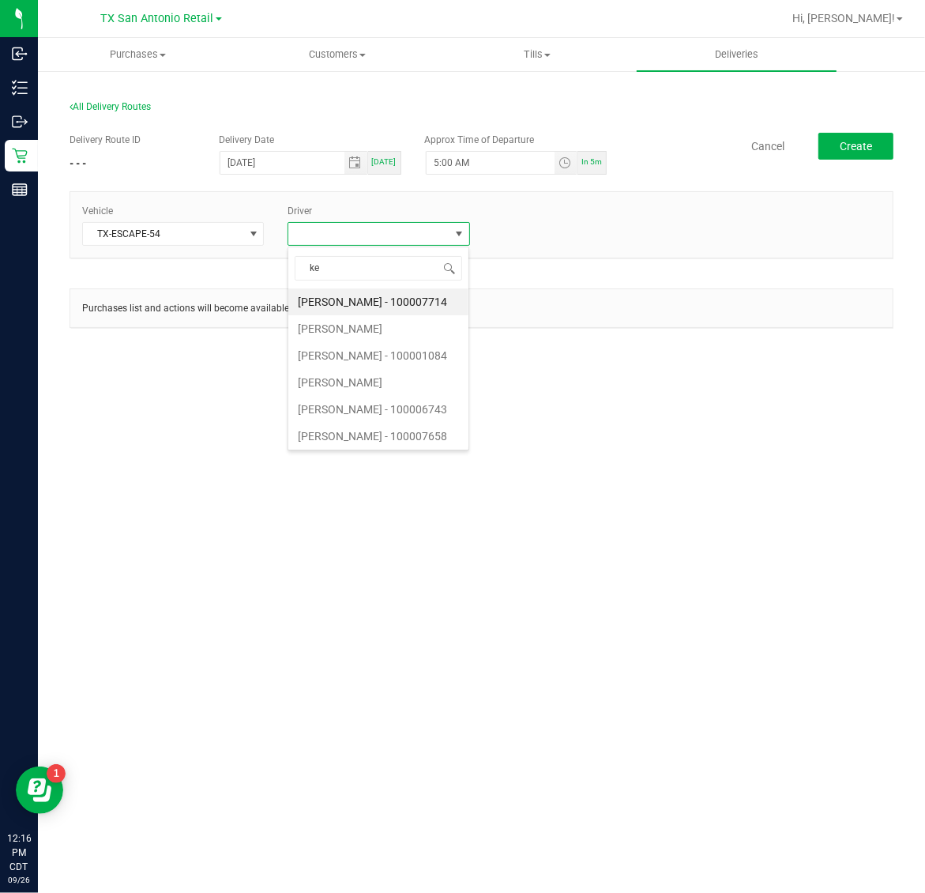
type input "kel"
click at [358, 302] on li "Christopher Kelton" at bounding box center [378, 301] width 180 height 27
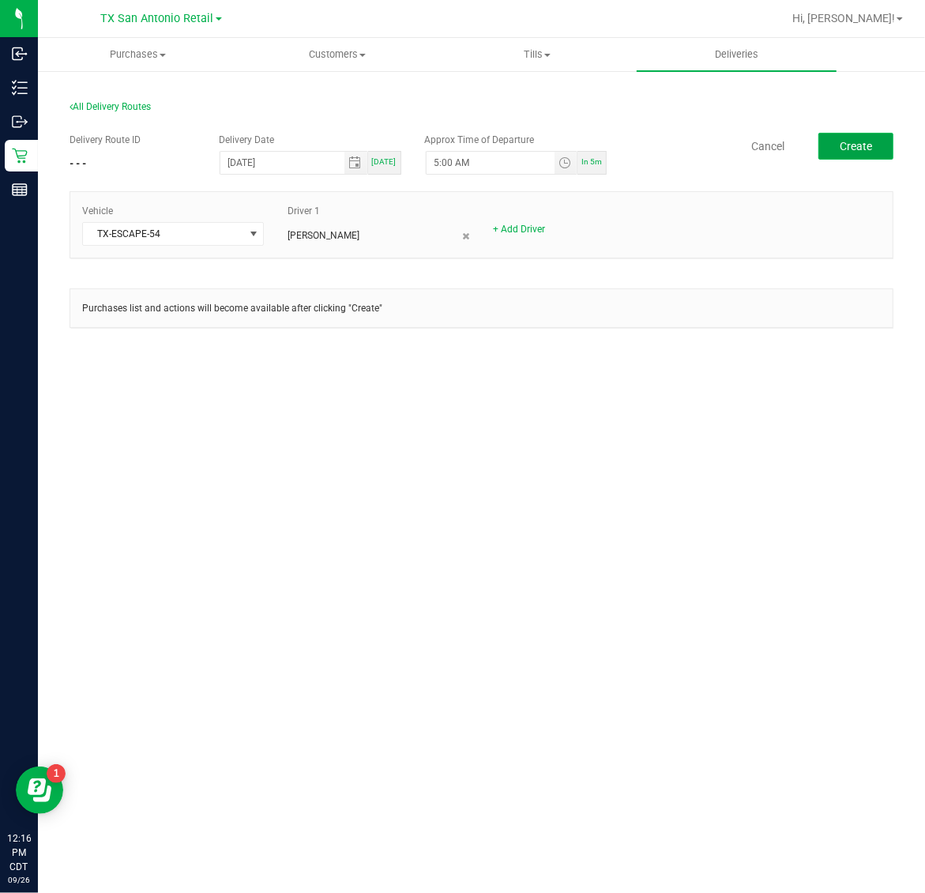
click at [837, 144] on button "Create" at bounding box center [855, 146] width 75 height 27
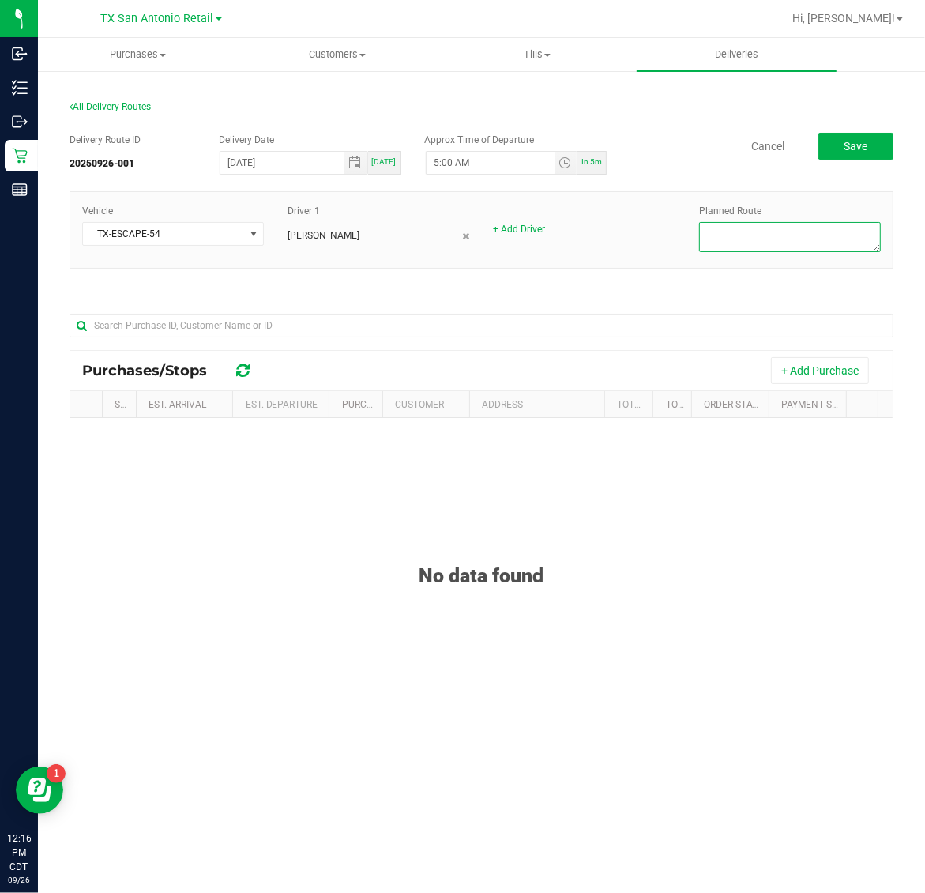
click at [794, 231] on textarea at bounding box center [790, 237] width 182 height 30
type textarea "ATX DEL"
click at [799, 363] on button "+ Add Purchase" at bounding box center [820, 370] width 98 height 27
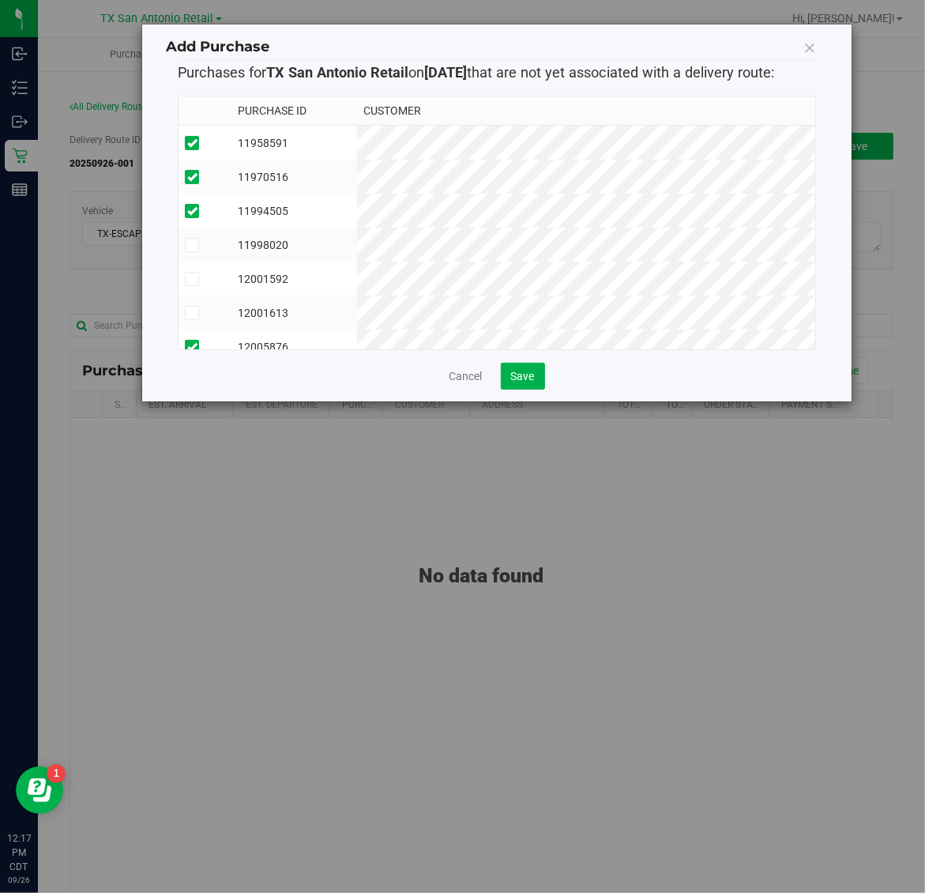
scroll to position [96, 0]
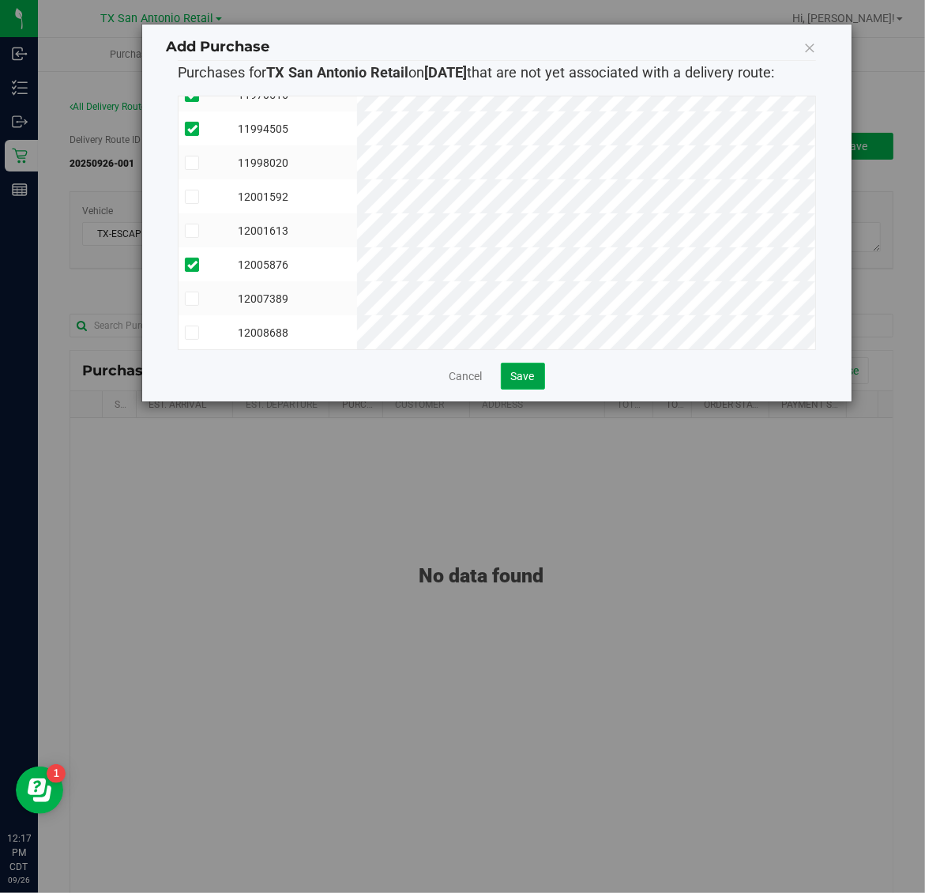
click at [514, 382] on span "Save" at bounding box center [523, 376] width 24 height 13
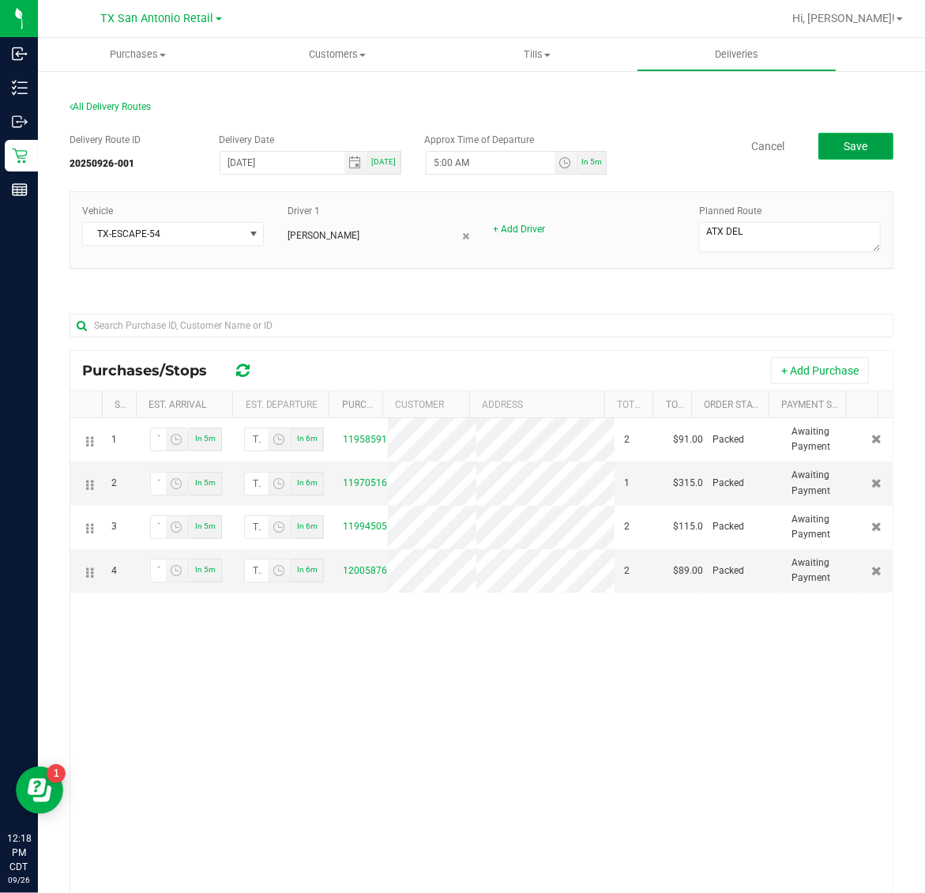
click at [855, 136] on button "Save" at bounding box center [855, 146] width 75 height 27
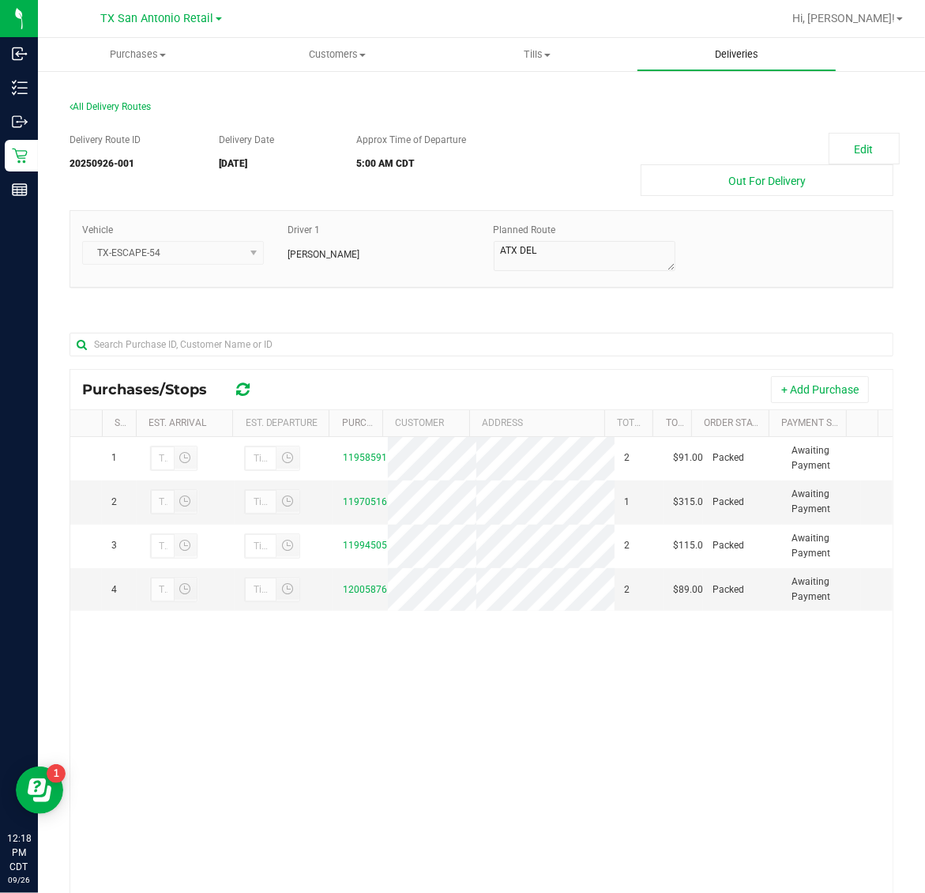
click at [737, 64] on uib-tab-heading "Deliveries" at bounding box center [736, 55] width 198 height 32
click at [736, 60] on span "Deliveries" at bounding box center [737, 54] width 86 height 14
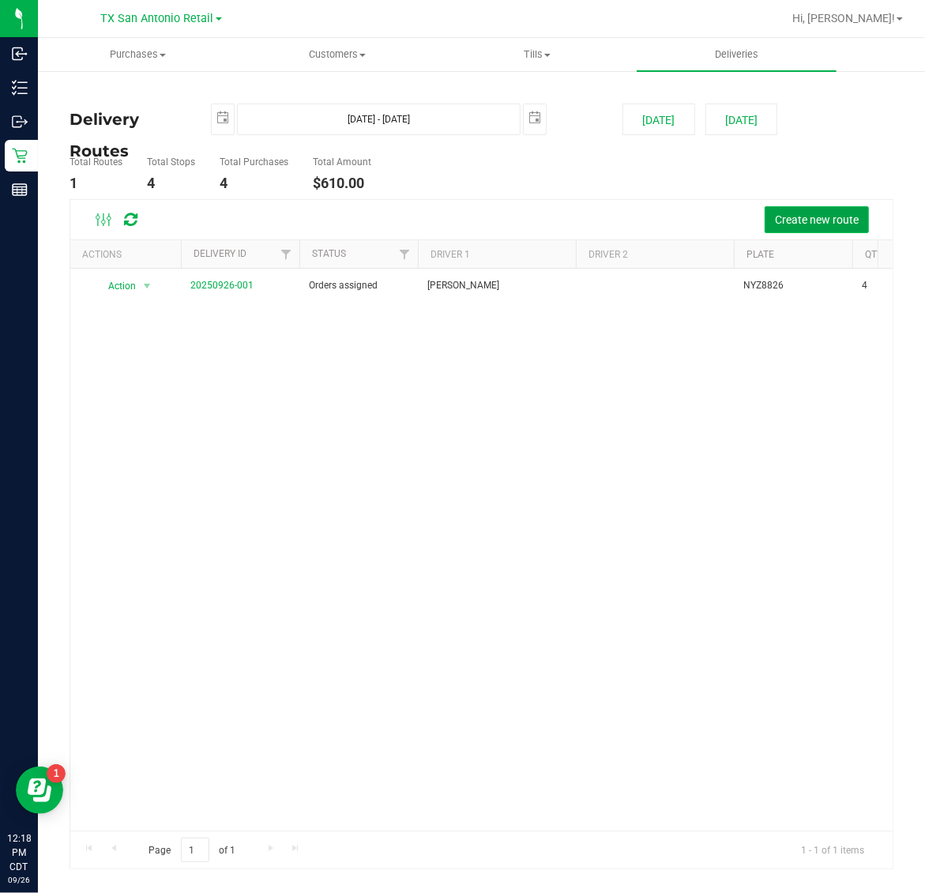
click at [818, 217] on span "Create new route" at bounding box center [817, 219] width 84 height 13
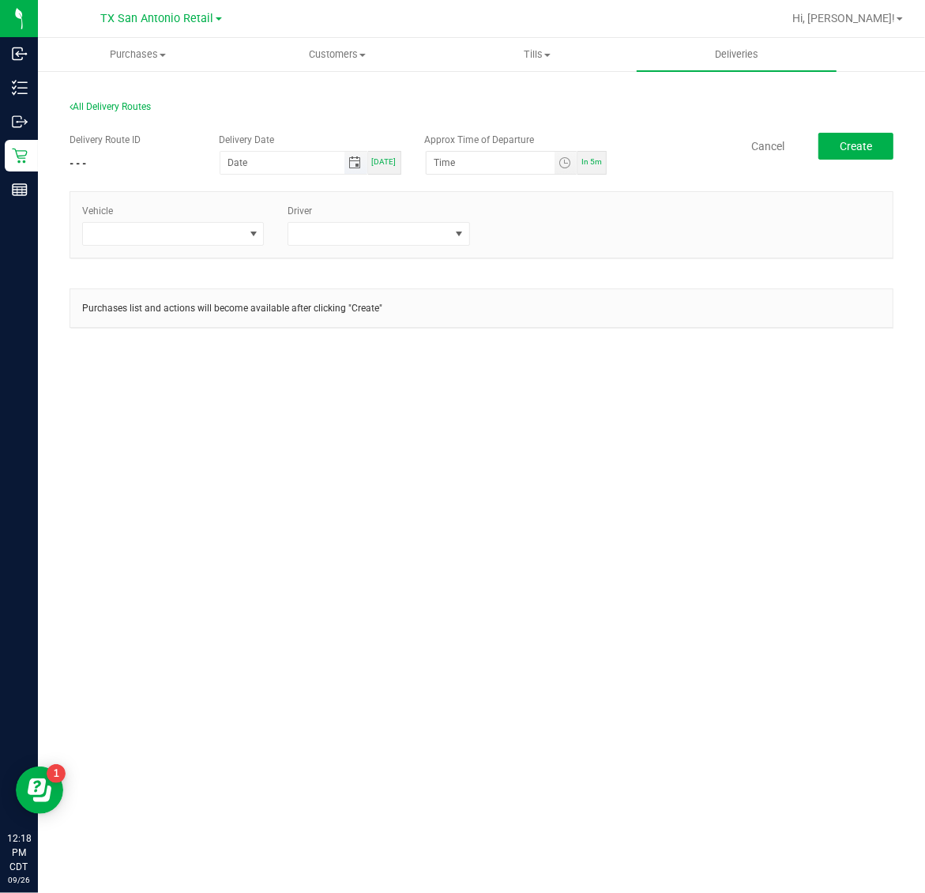
click at [353, 164] on span "Toggle calendar" at bounding box center [354, 162] width 13 height 13
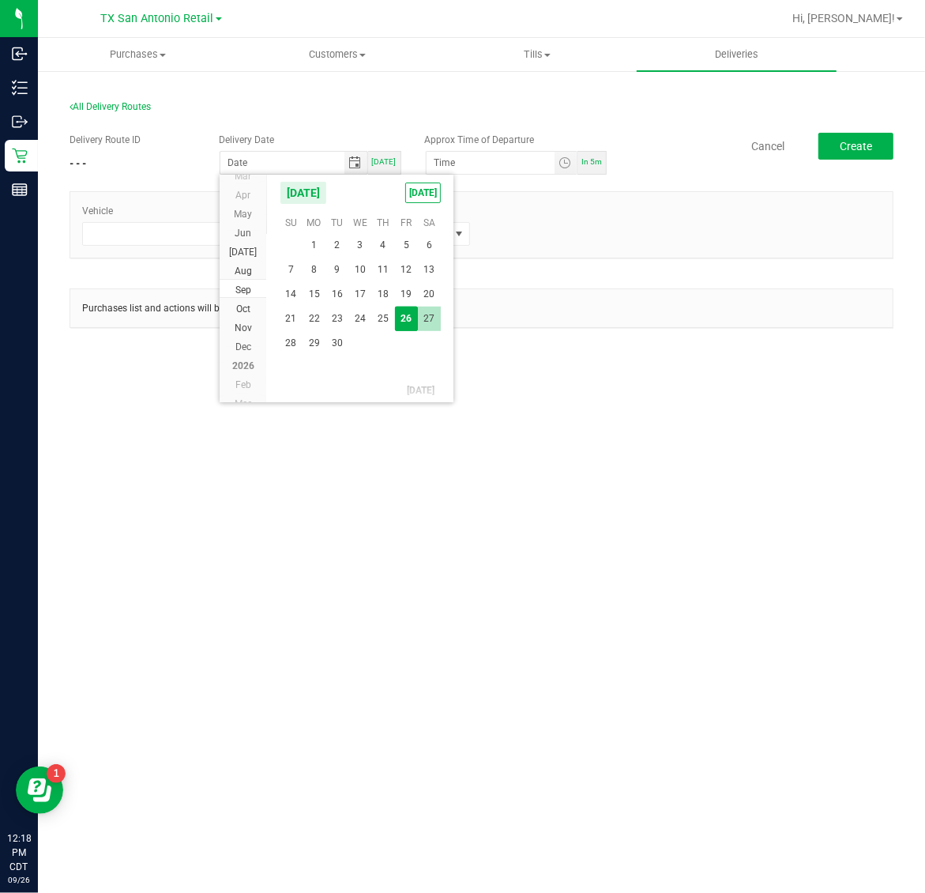
click at [420, 309] on span "27" at bounding box center [429, 318] width 23 height 24
type input "09/27/2025"
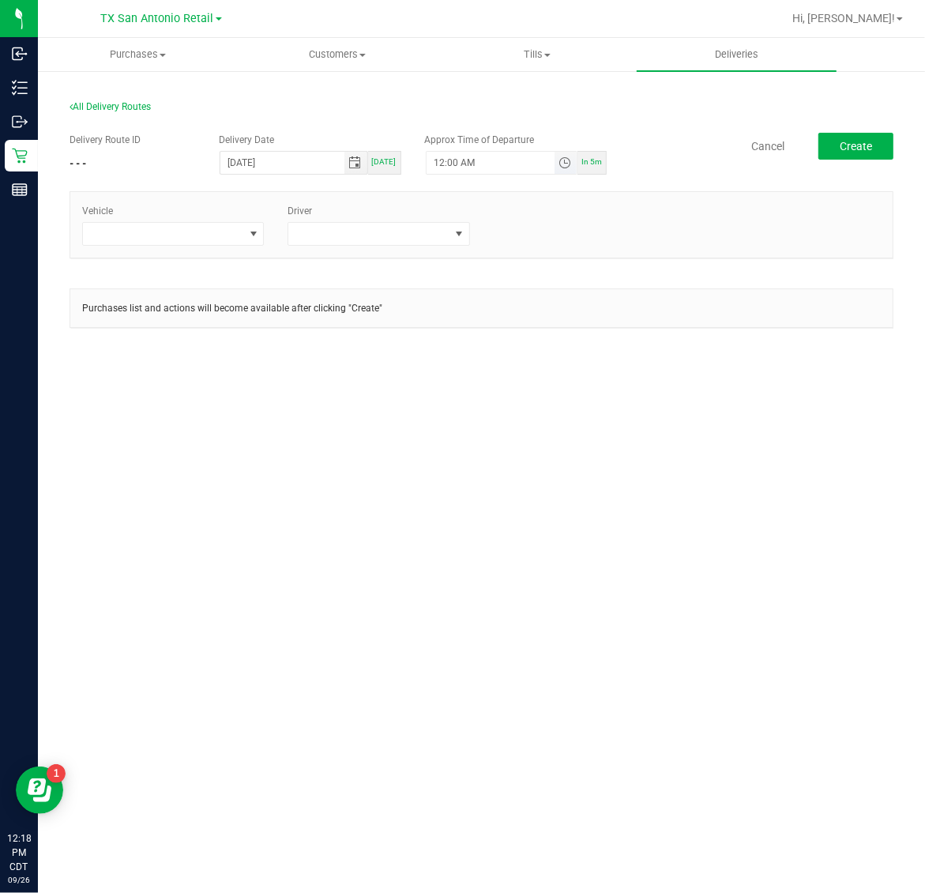
click at [565, 167] on span "Toggle time list" at bounding box center [564, 162] width 13 height 13
click at [455, 336] on span "5" at bounding box center [458, 339] width 6 height 11
click at [557, 340] on span "AM" at bounding box center [558, 339] width 14 height 11
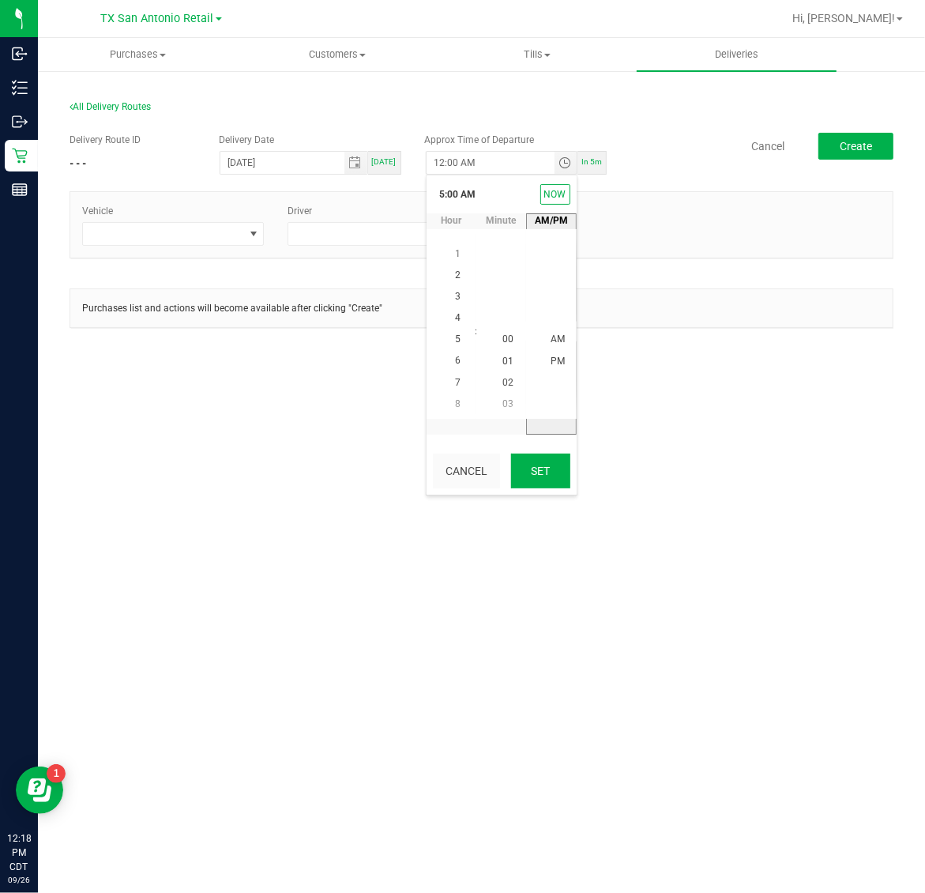
click at [541, 470] on button "Set" at bounding box center [540, 470] width 59 height 35
type input "5:00 AM"
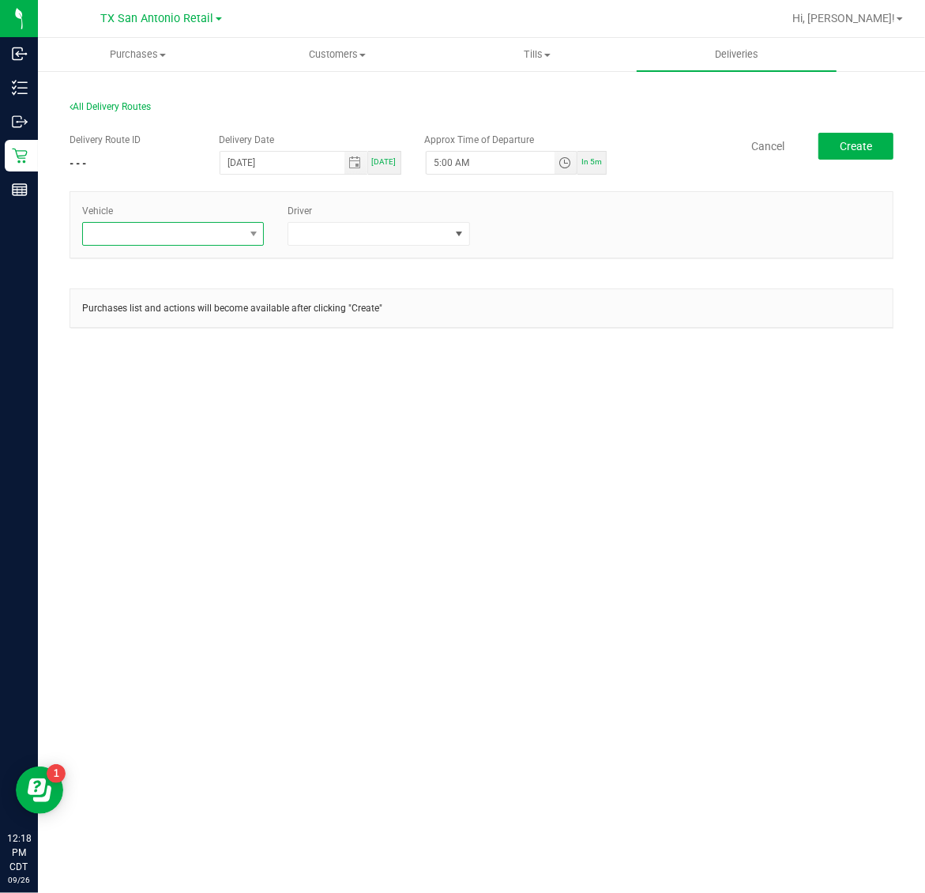
click at [199, 231] on span at bounding box center [163, 234] width 160 height 22
type input "54"
click at [172, 298] on li "TX-ESCAPE-54" at bounding box center [173, 301] width 180 height 27
click at [340, 227] on span at bounding box center [368, 234] width 160 height 22
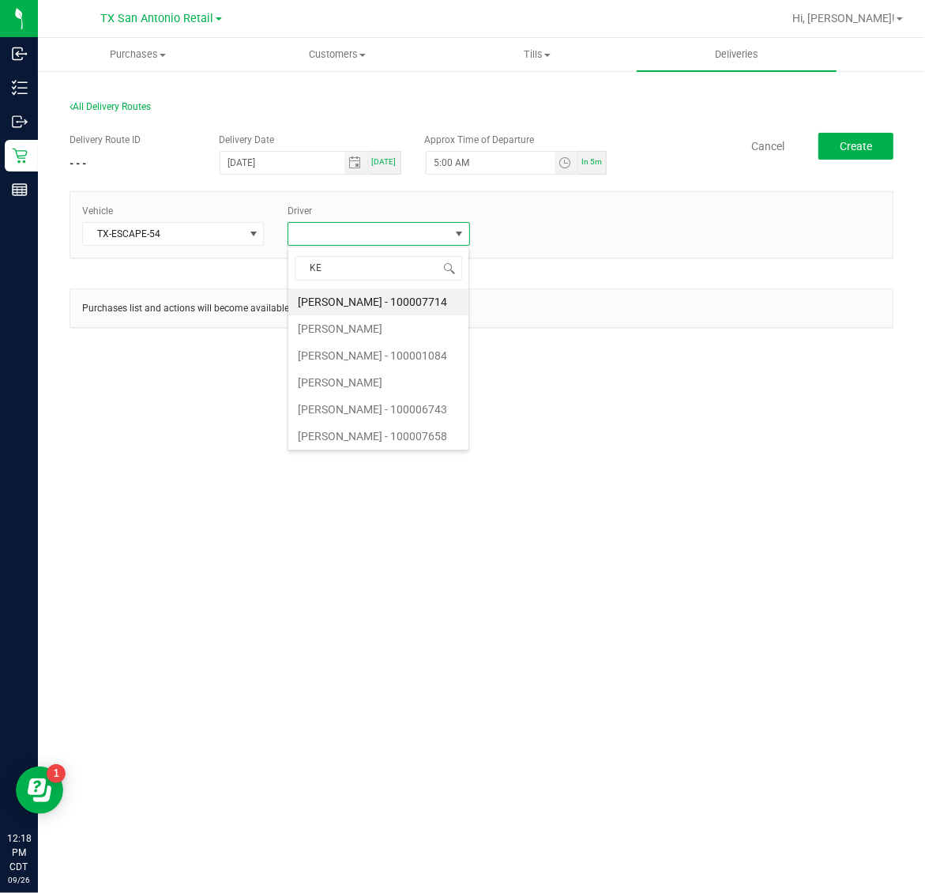
type input "KEL"
click at [356, 304] on li "Christopher Kelton" at bounding box center [378, 301] width 180 height 27
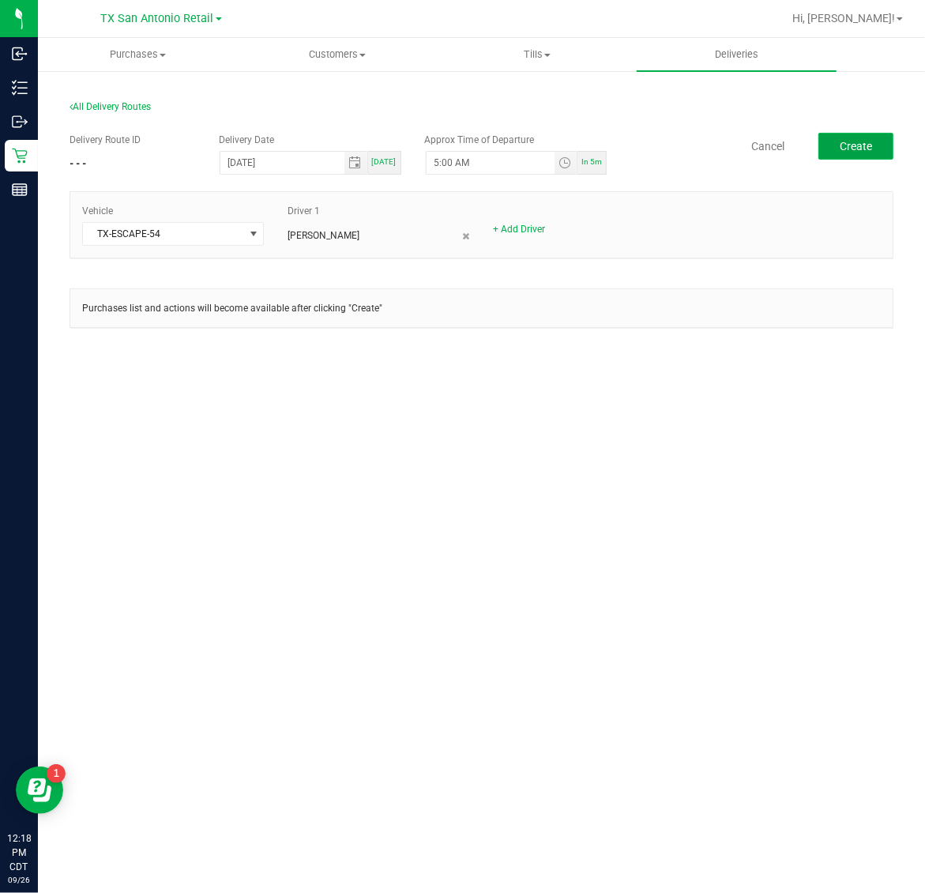
click at [859, 143] on span "Create" at bounding box center [856, 146] width 32 height 13
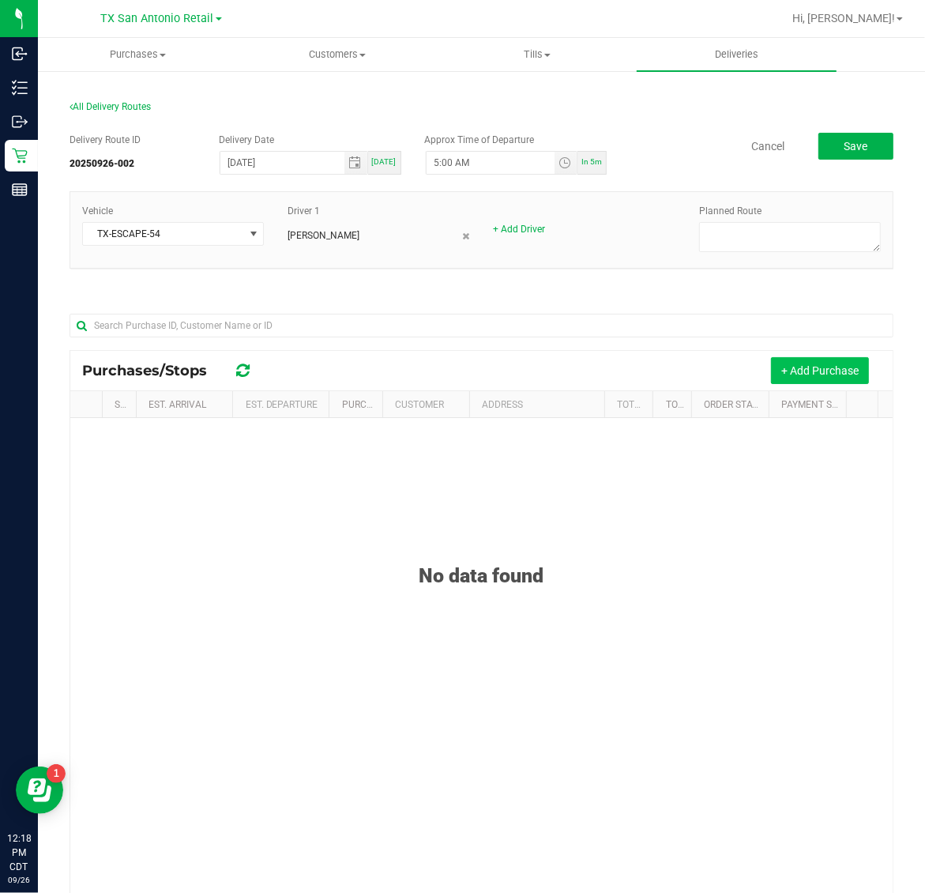
click at [786, 376] on button "+ Add Purchase" at bounding box center [820, 370] width 98 height 27
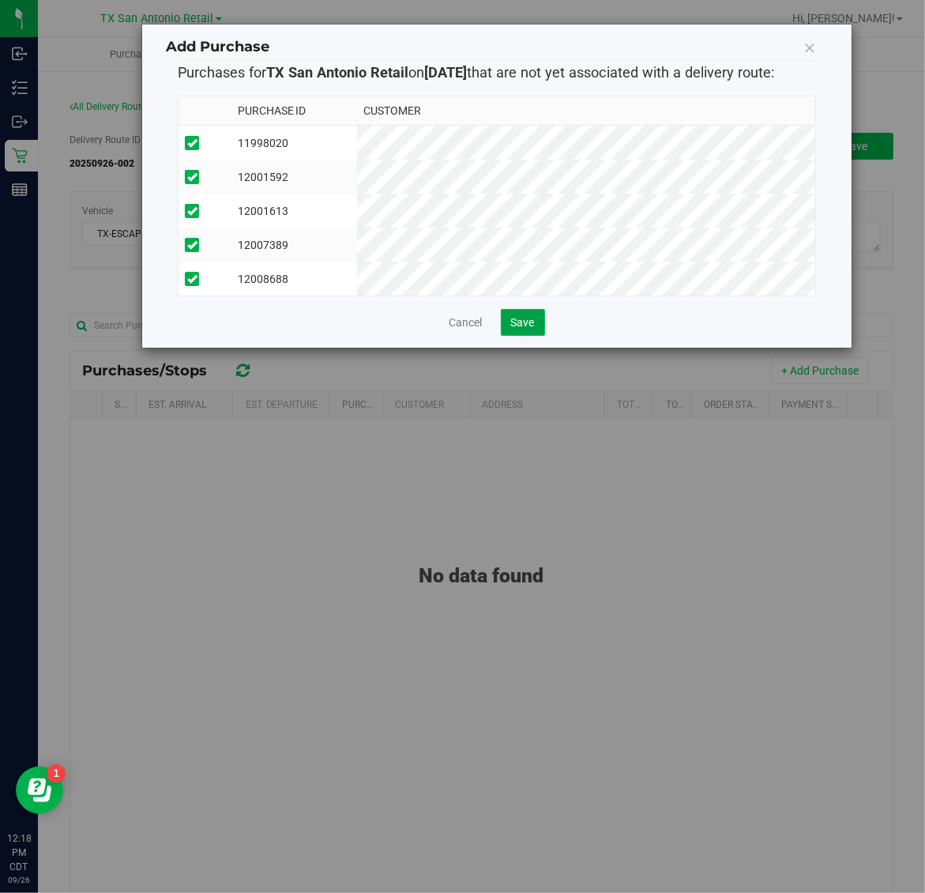
click at [513, 336] on button "Save" at bounding box center [523, 322] width 44 height 27
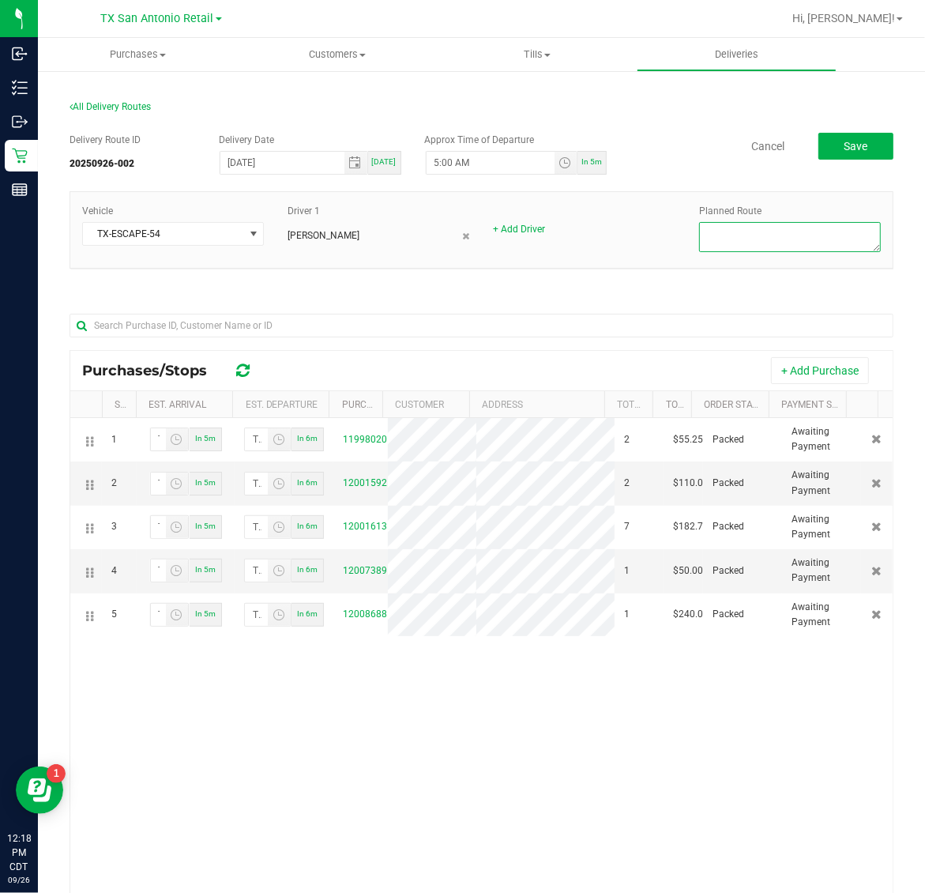
click at [790, 234] on textarea at bounding box center [790, 237] width 182 height 30
type textarea "San Antonio Retail"
click at [848, 144] on span "Save" at bounding box center [856, 146] width 24 height 13
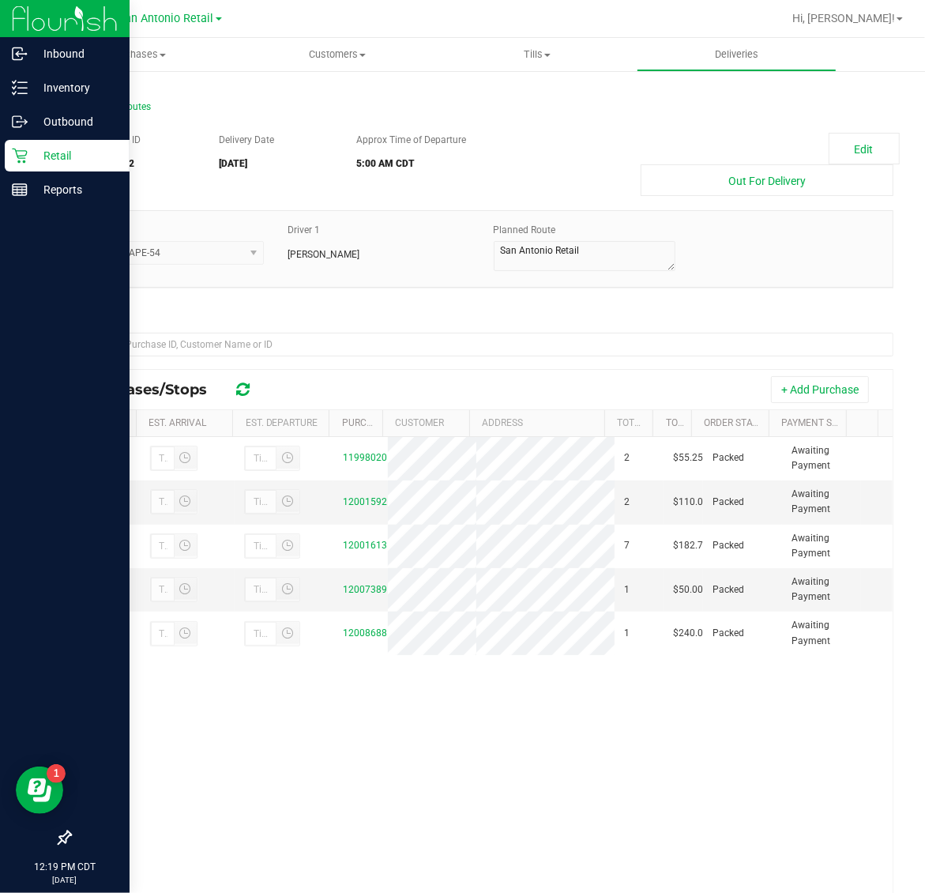
click at [73, 147] on p "Retail" at bounding box center [75, 155] width 95 height 19
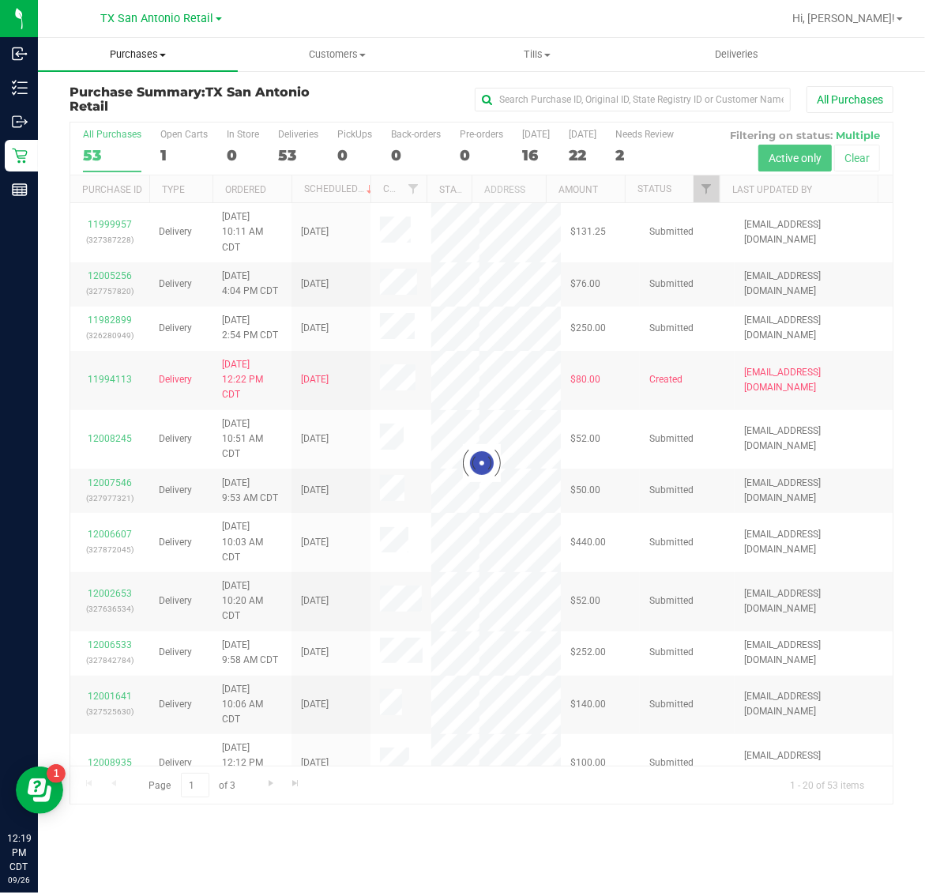
click at [137, 57] on span "Purchases" at bounding box center [138, 54] width 200 height 14
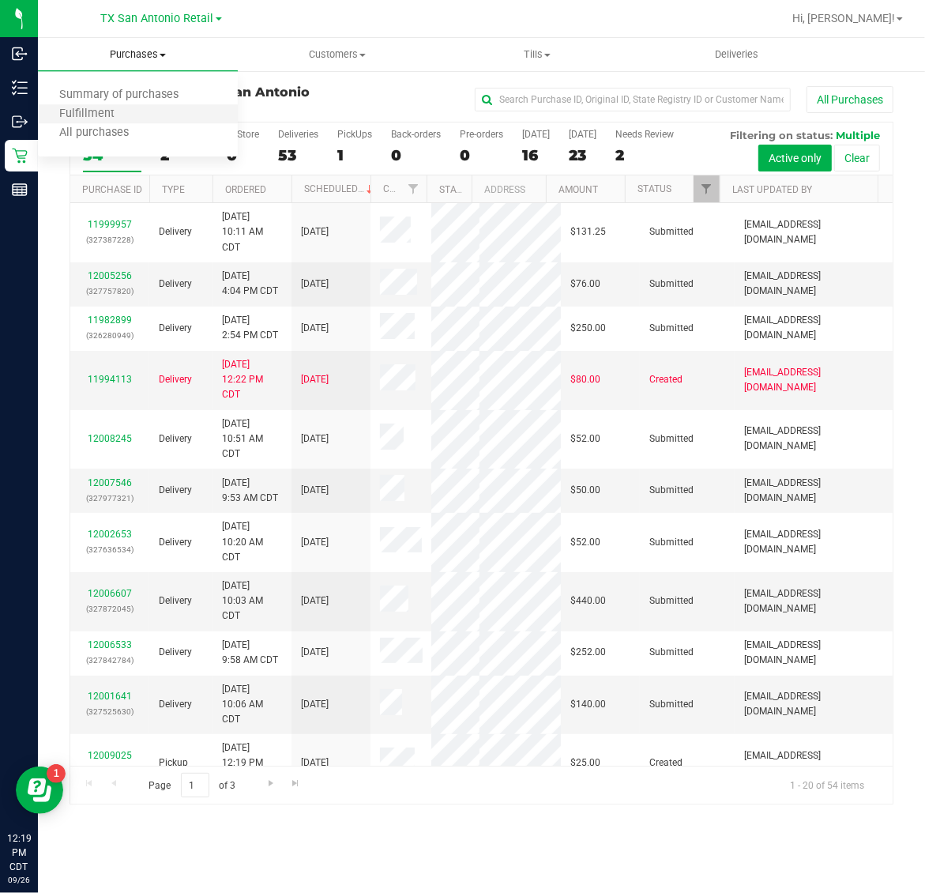
click at [147, 119] on li "Fulfillment" at bounding box center [138, 114] width 200 height 19
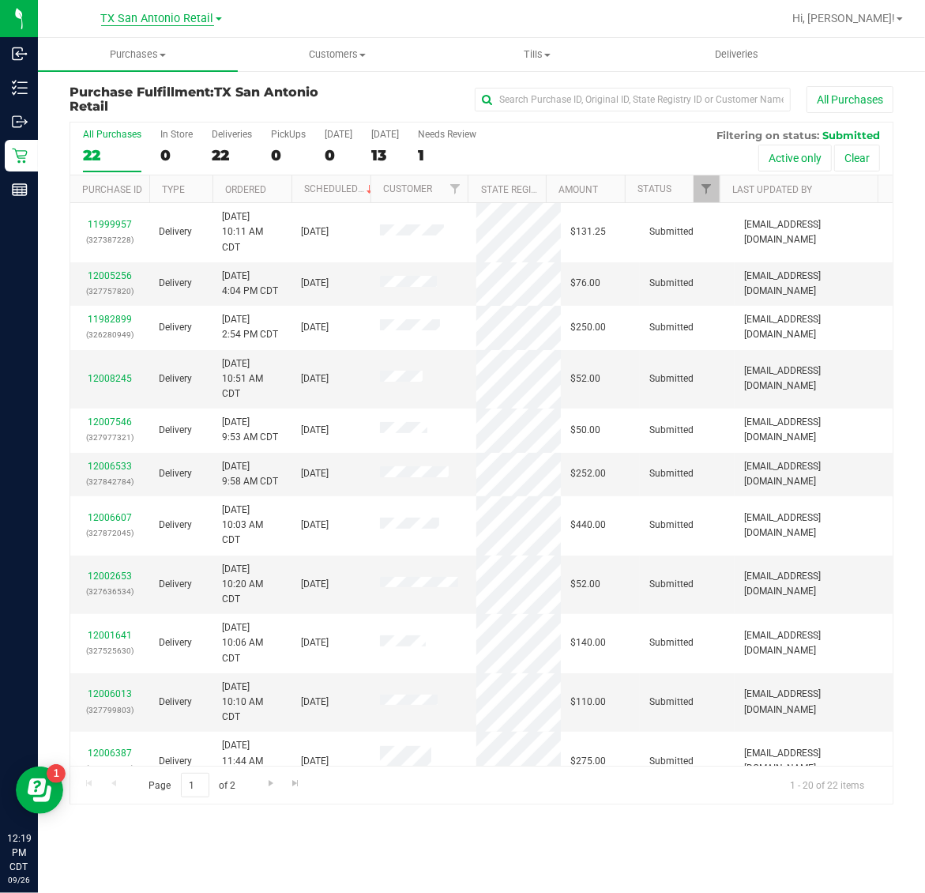
click at [167, 18] on span "TX San Antonio Retail" at bounding box center [157, 19] width 113 height 14
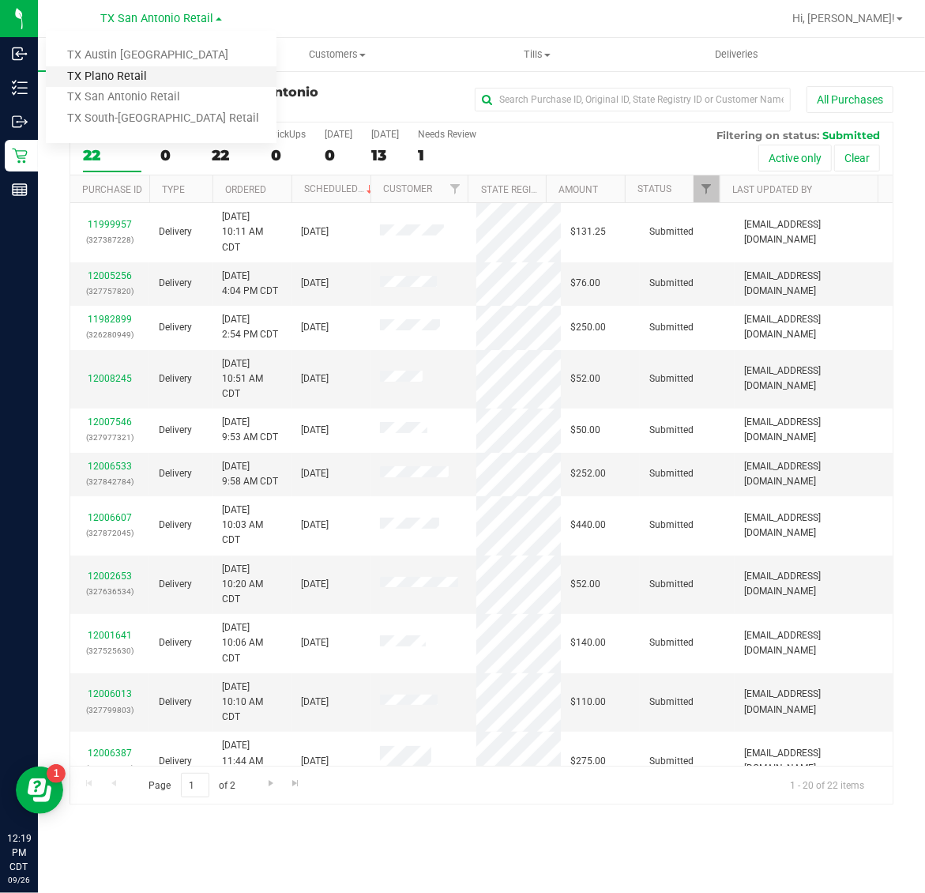
click at [148, 76] on link "TX Plano Retail" at bounding box center [161, 76] width 231 height 21
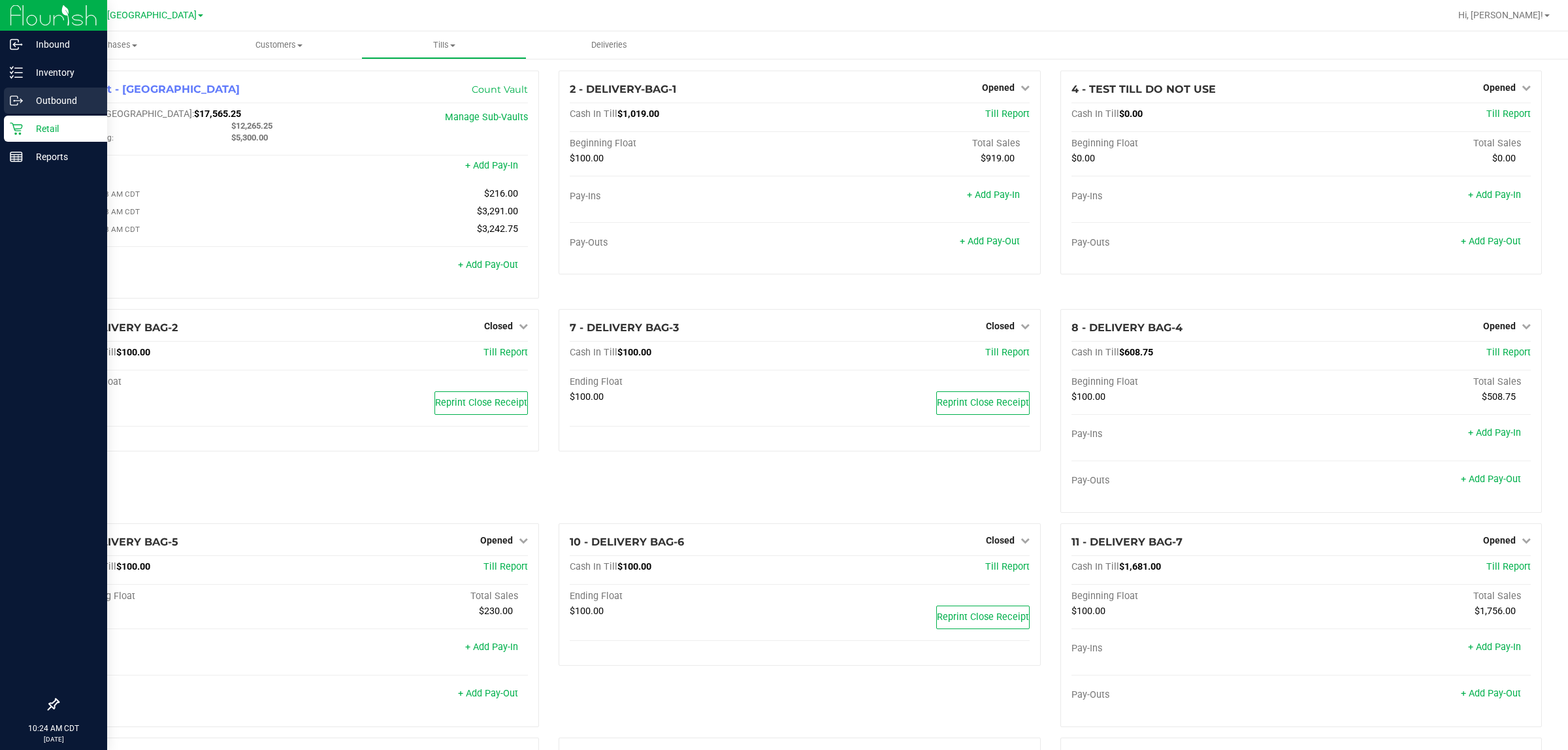
click at [60, 97] on p "Outbound" at bounding box center [62, 100] width 79 height 16
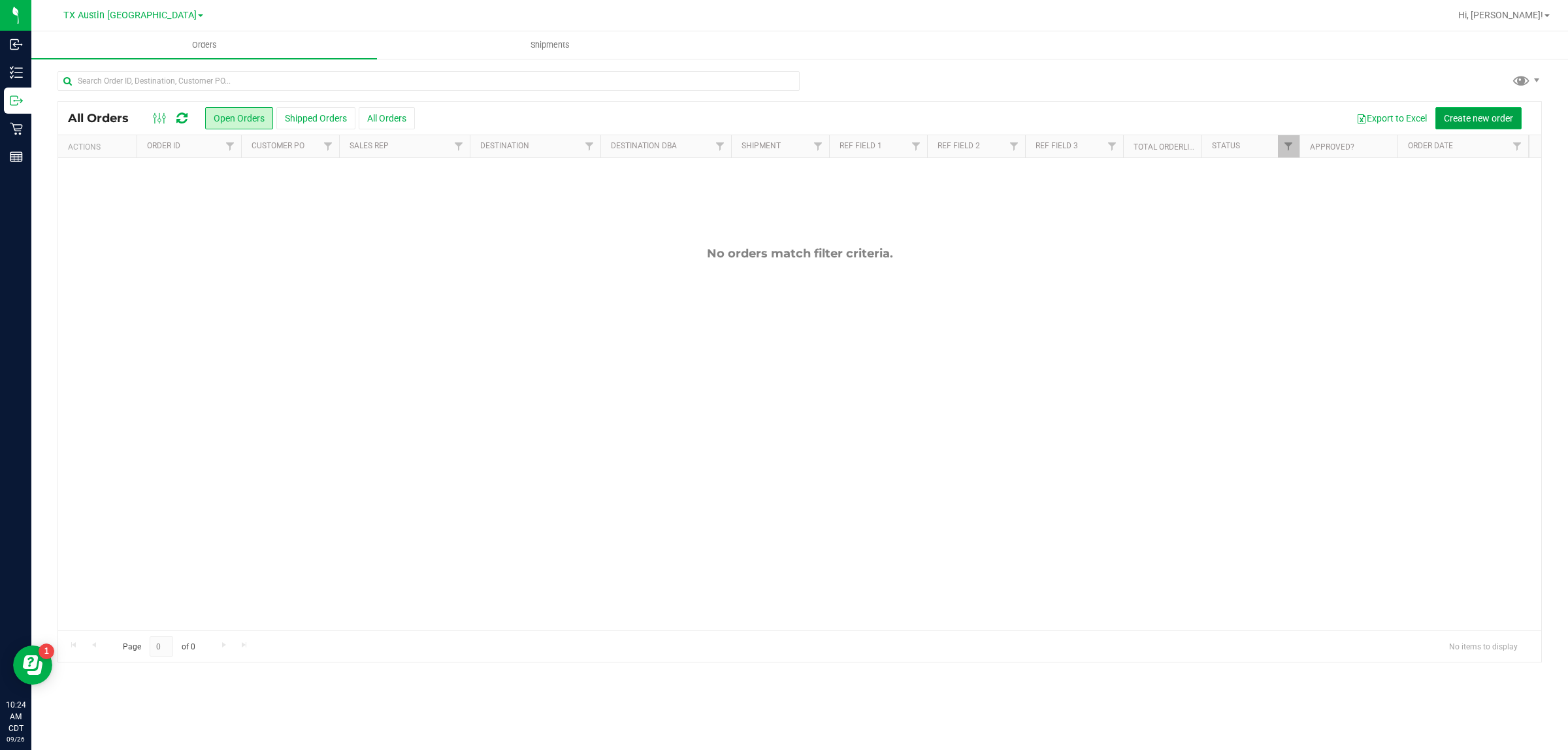
click at [1504, 117] on span "Create new order" at bounding box center [1479, 118] width 69 height 11
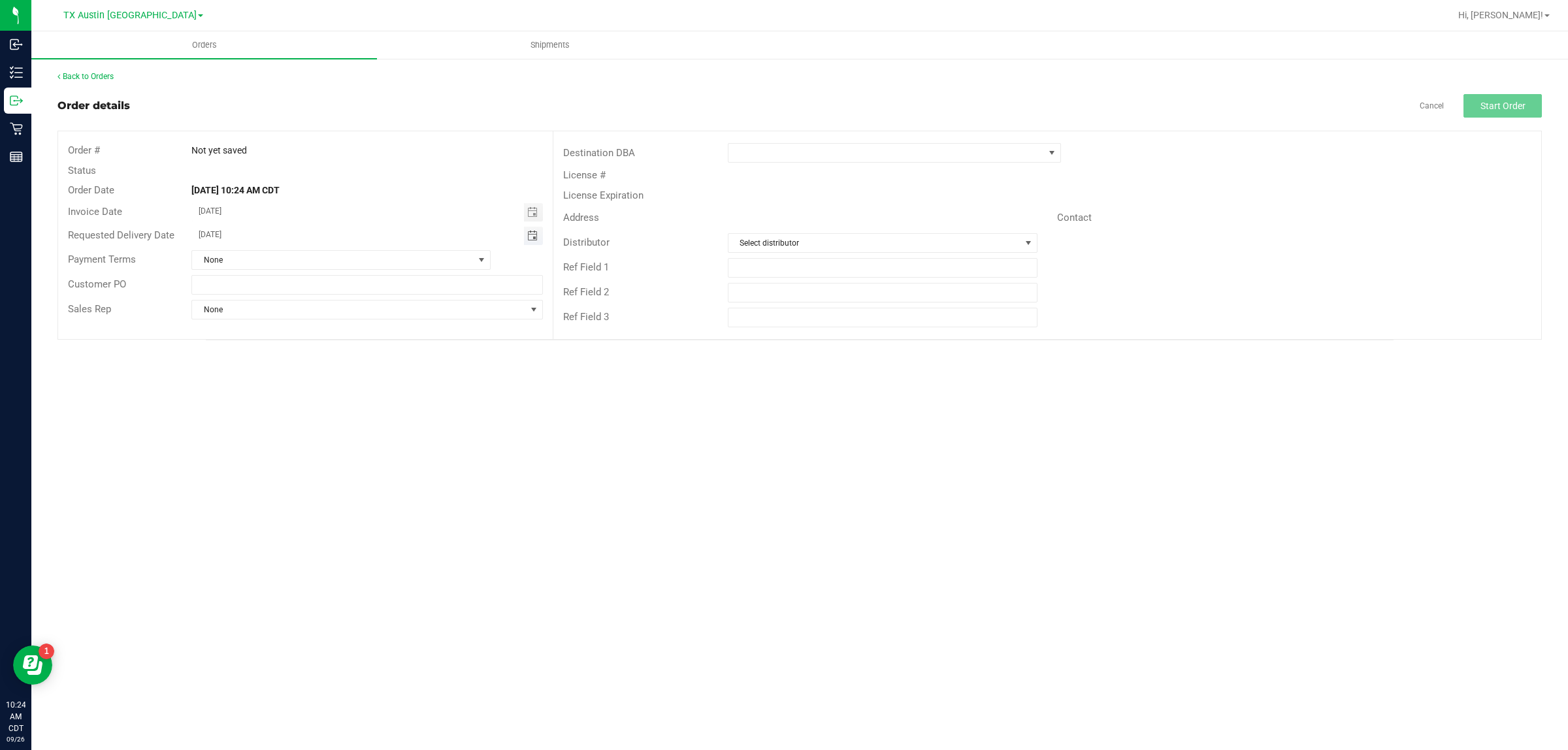
click at [530, 234] on span "Toggle calendar" at bounding box center [532, 236] width 11 height 11
click at [364, 251] on span "[DATE]" at bounding box center [361, 260] width 30 height 17
type input "[DATE]"
click at [913, 160] on span at bounding box center [887, 153] width 316 height 18
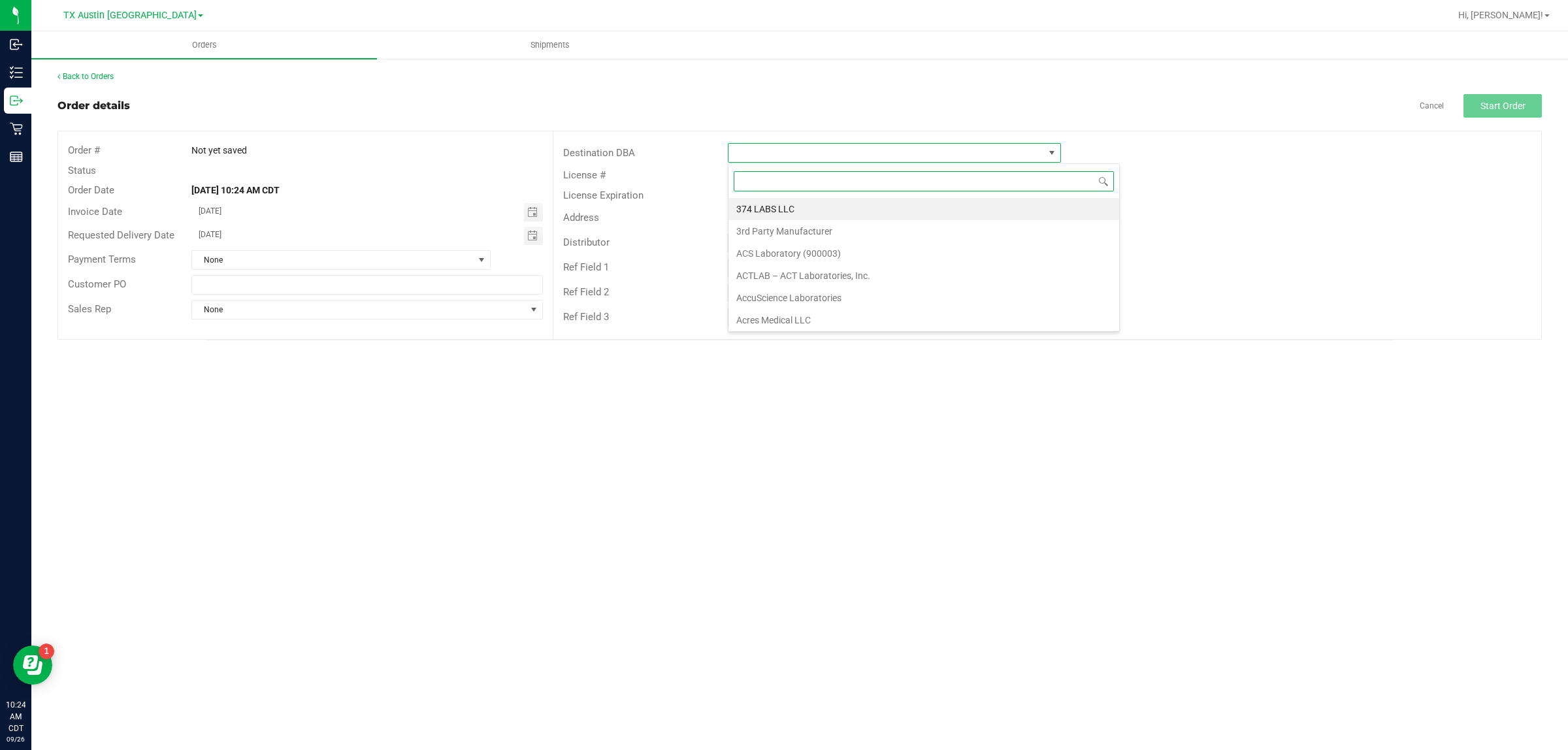
scroll to position [20, 333]
type input "tx"
click at [932, 208] on li "TX Plano Retail" at bounding box center [894, 208] width 332 height 22
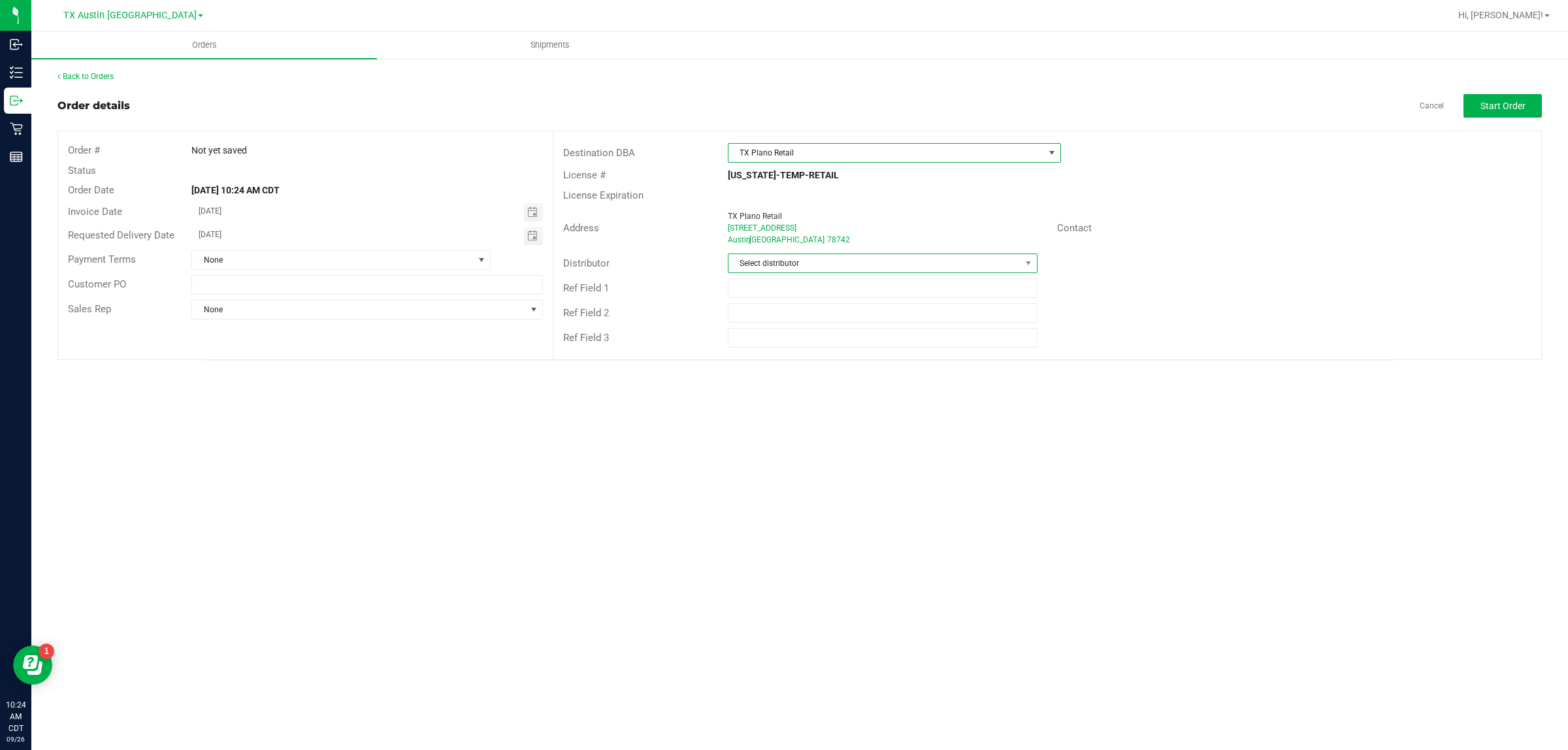
click at [912, 266] on span "Select distributor" at bounding box center [874, 263] width 292 height 18
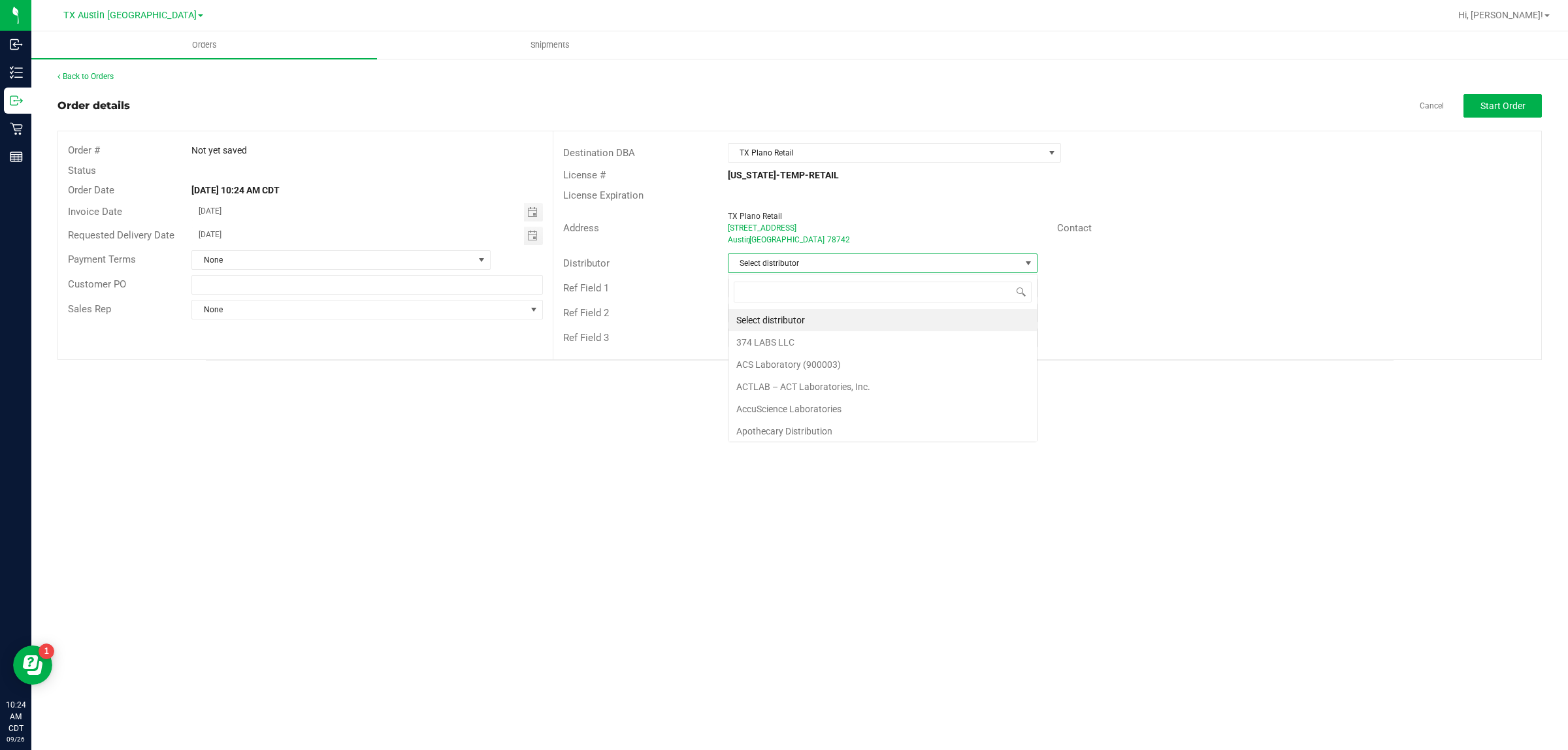
scroll to position [20, 309]
type input "aus"
click at [915, 315] on li "Austin DC" at bounding box center [882, 320] width 308 height 22
click at [1475, 103] on button "Start Order" at bounding box center [1502, 106] width 79 height 23
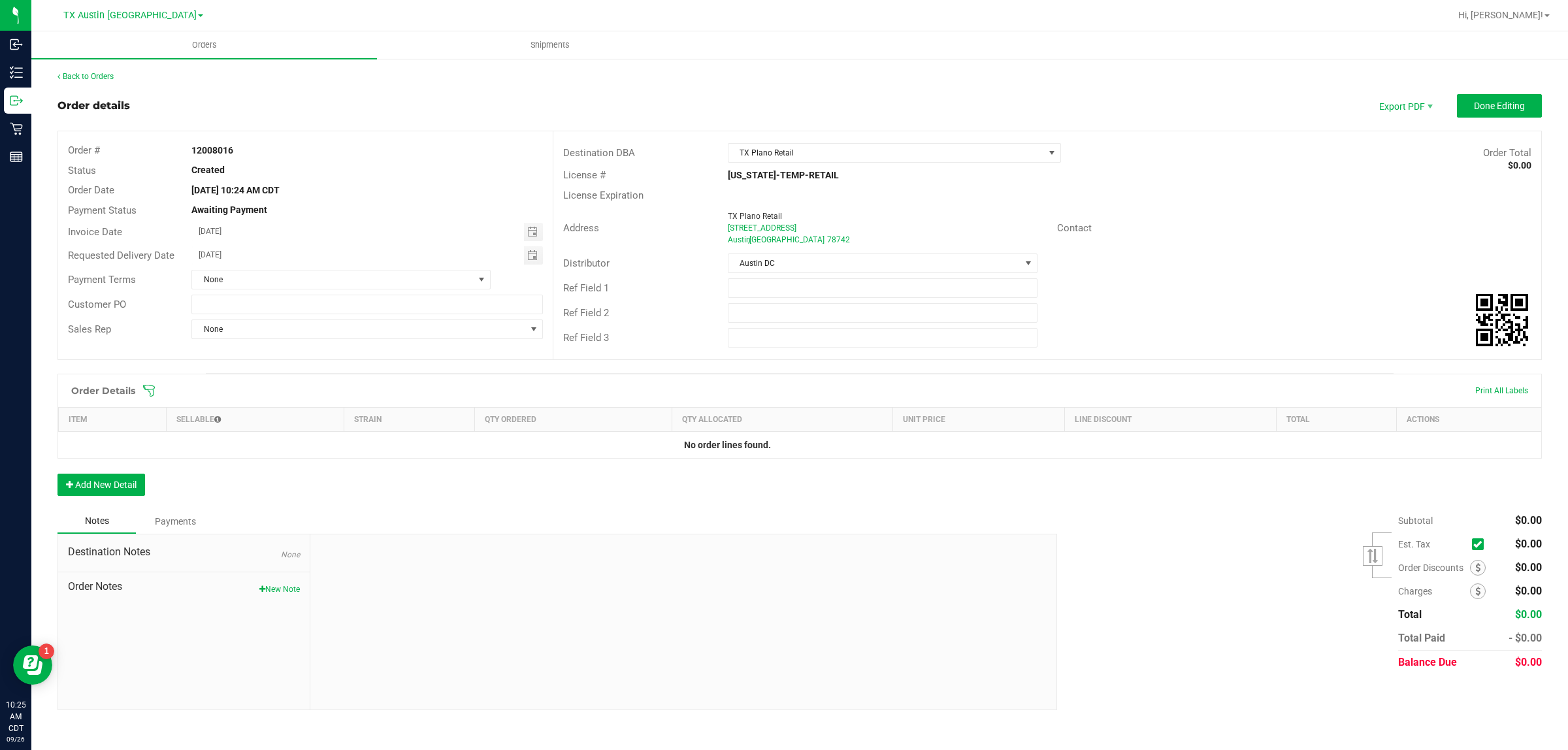
click at [148, 387] on icon at bounding box center [149, 390] width 13 height 13
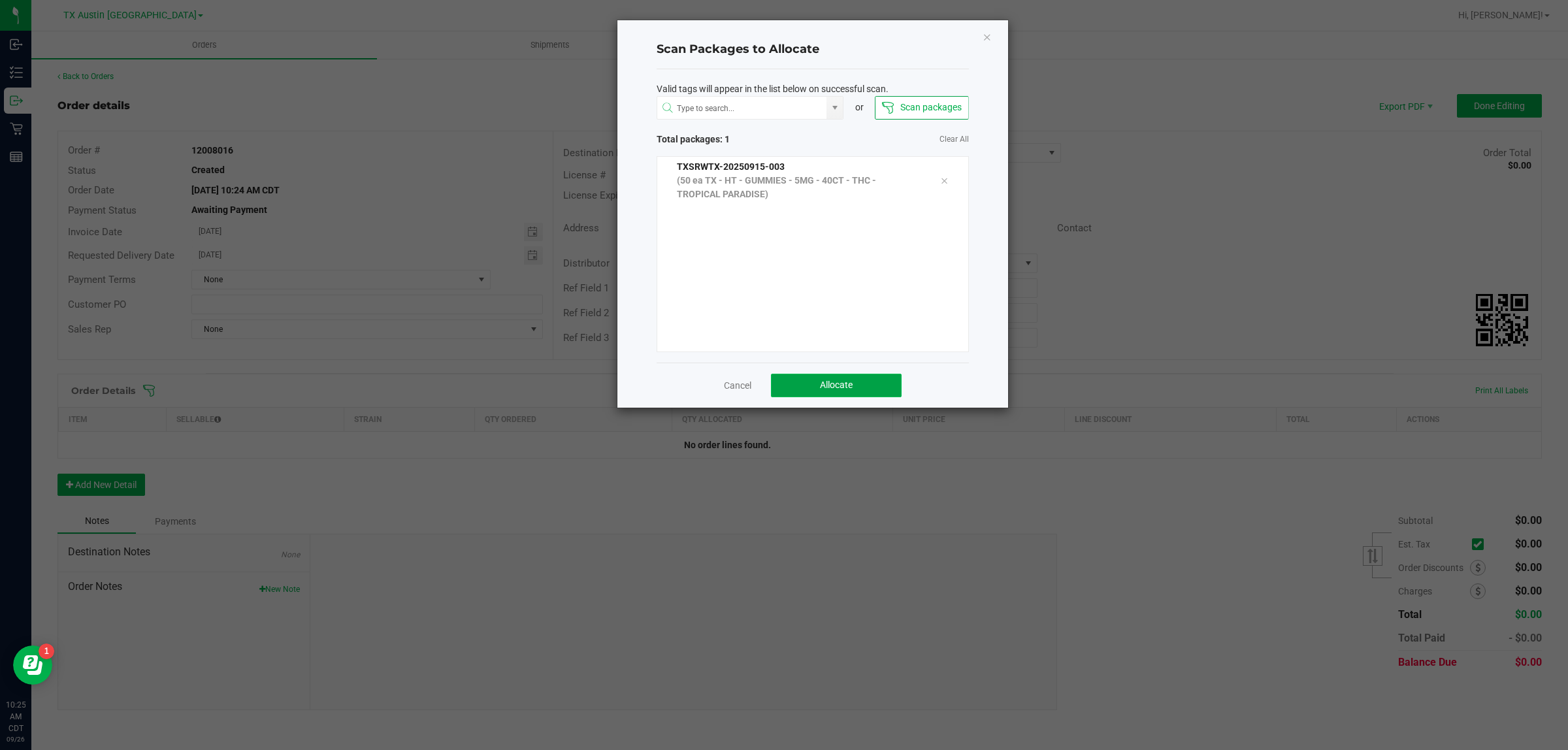
click at [847, 386] on span "Allocate" at bounding box center [835, 385] width 32 height 11
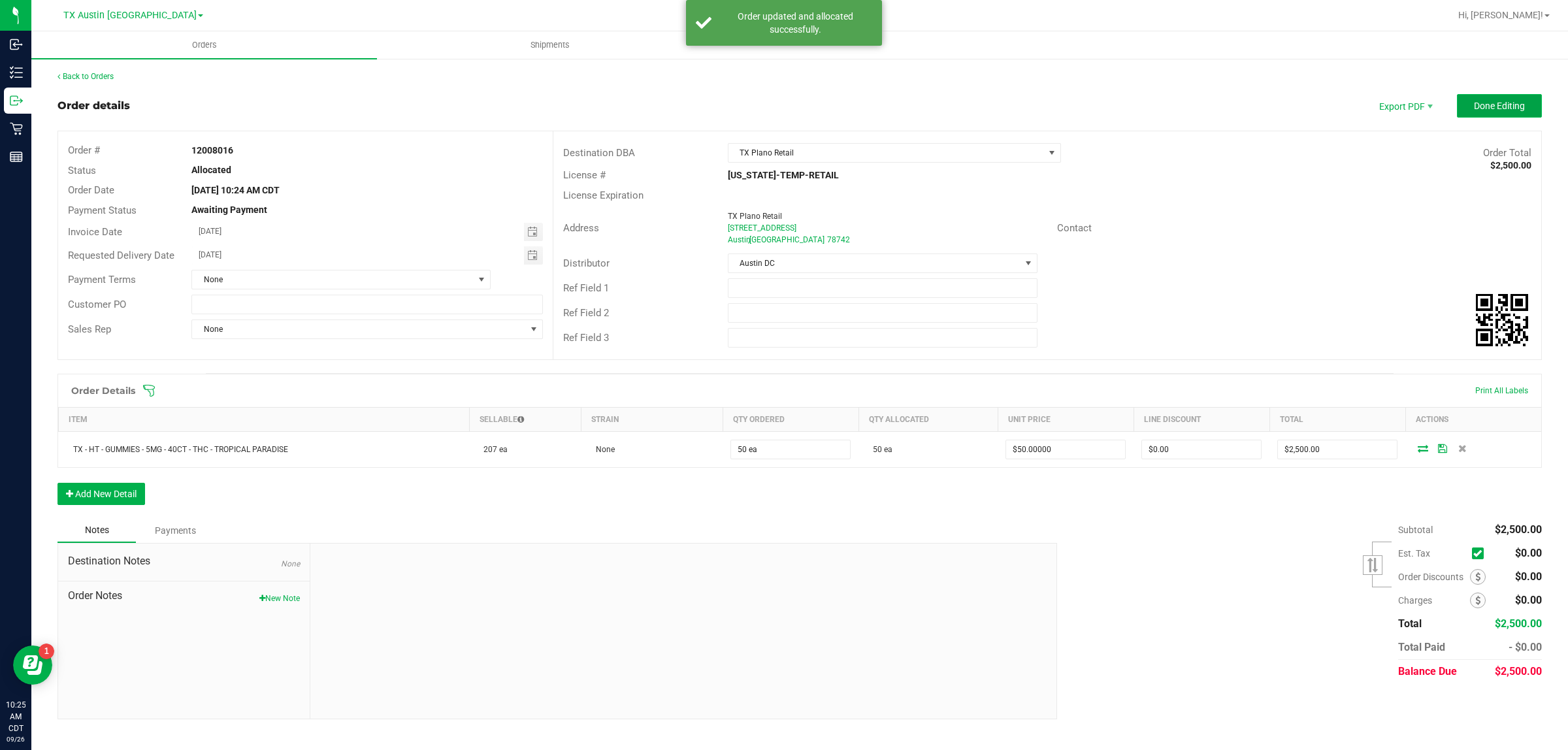
click at [1500, 104] on span "Done Editing" at bounding box center [1499, 106] width 51 height 11
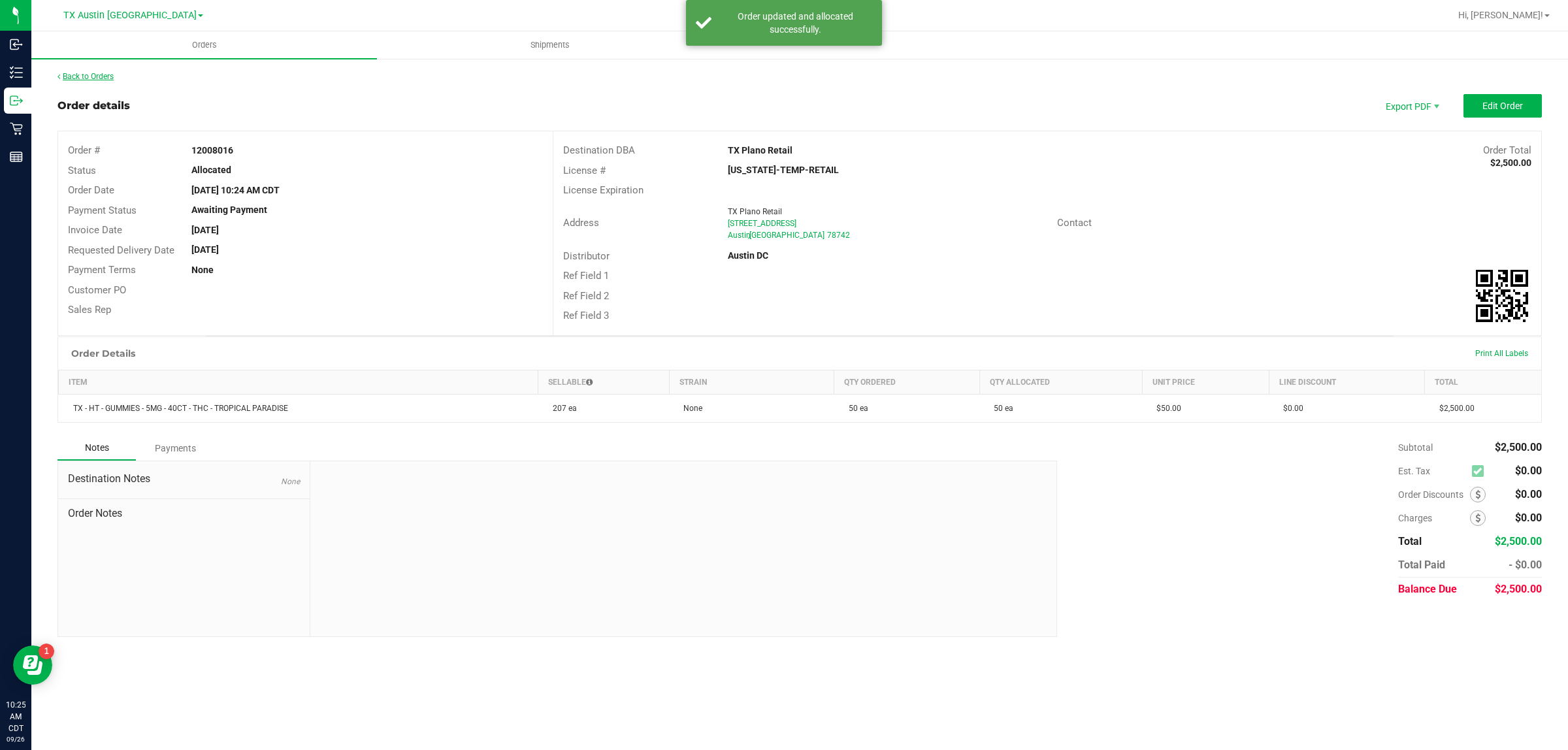
click at [100, 76] on link "Back to Orders" at bounding box center [86, 76] width 56 height 9
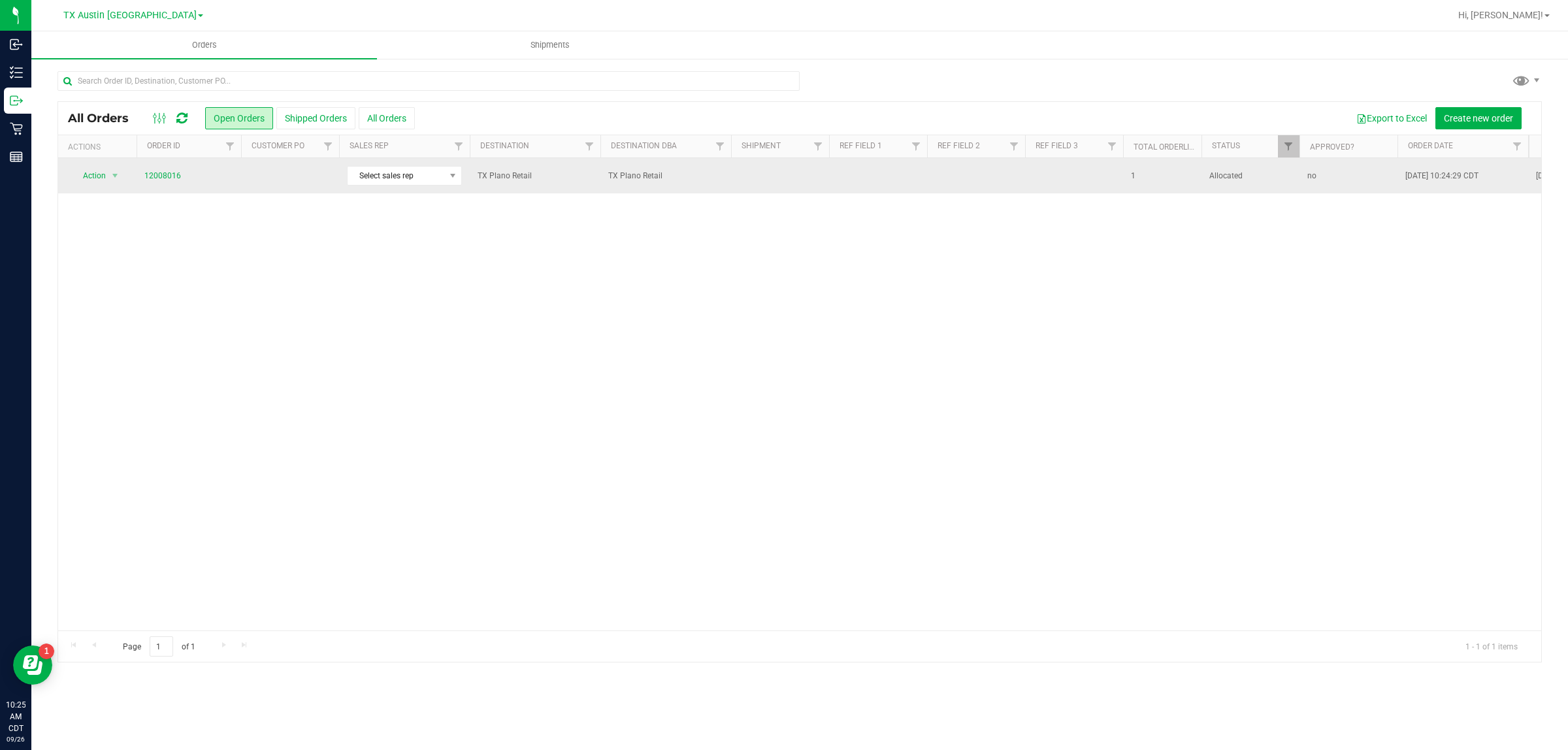
click at [275, 181] on td at bounding box center [289, 175] width 98 height 36
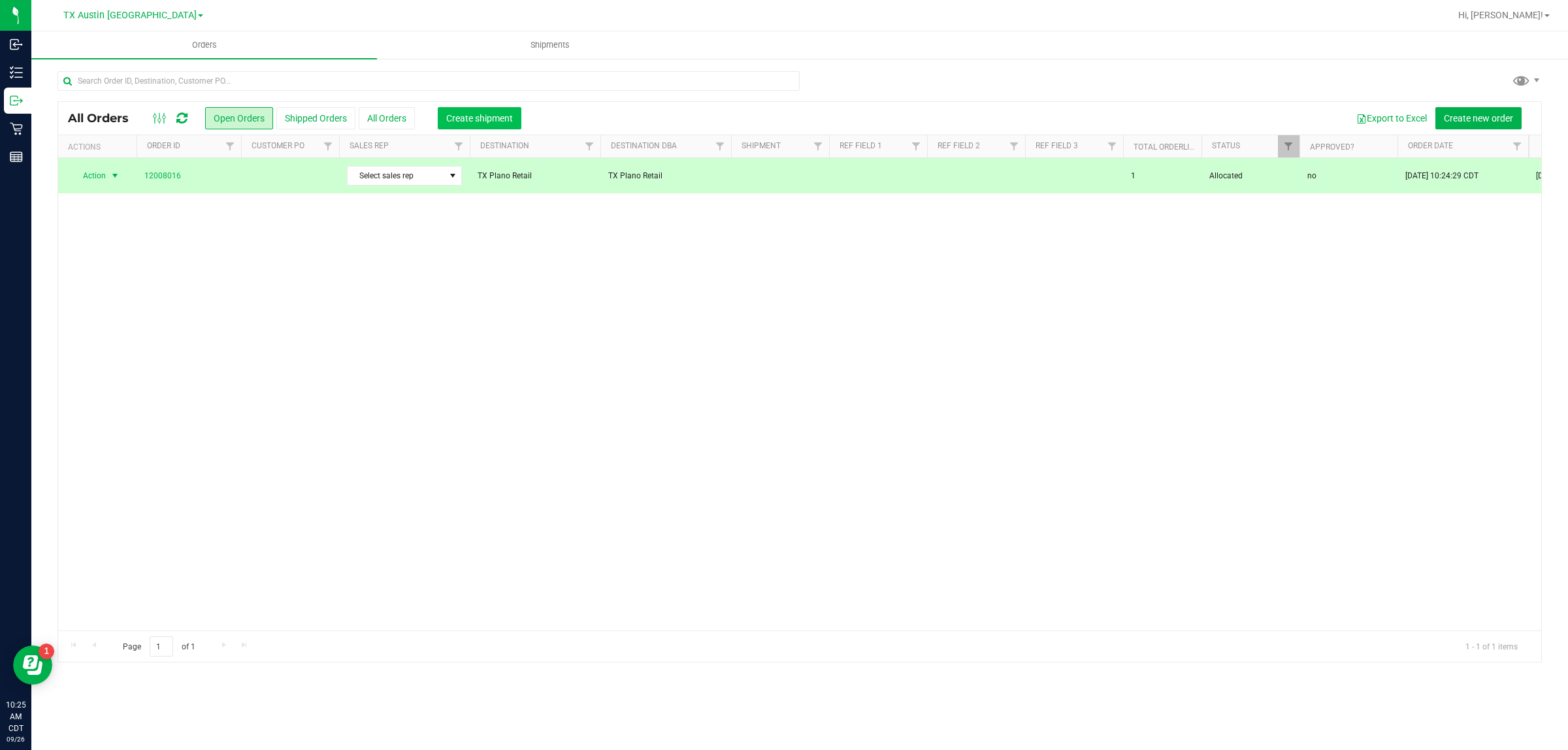
click at [465, 119] on span "Create shipment" at bounding box center [479, 118] width 67 height 11
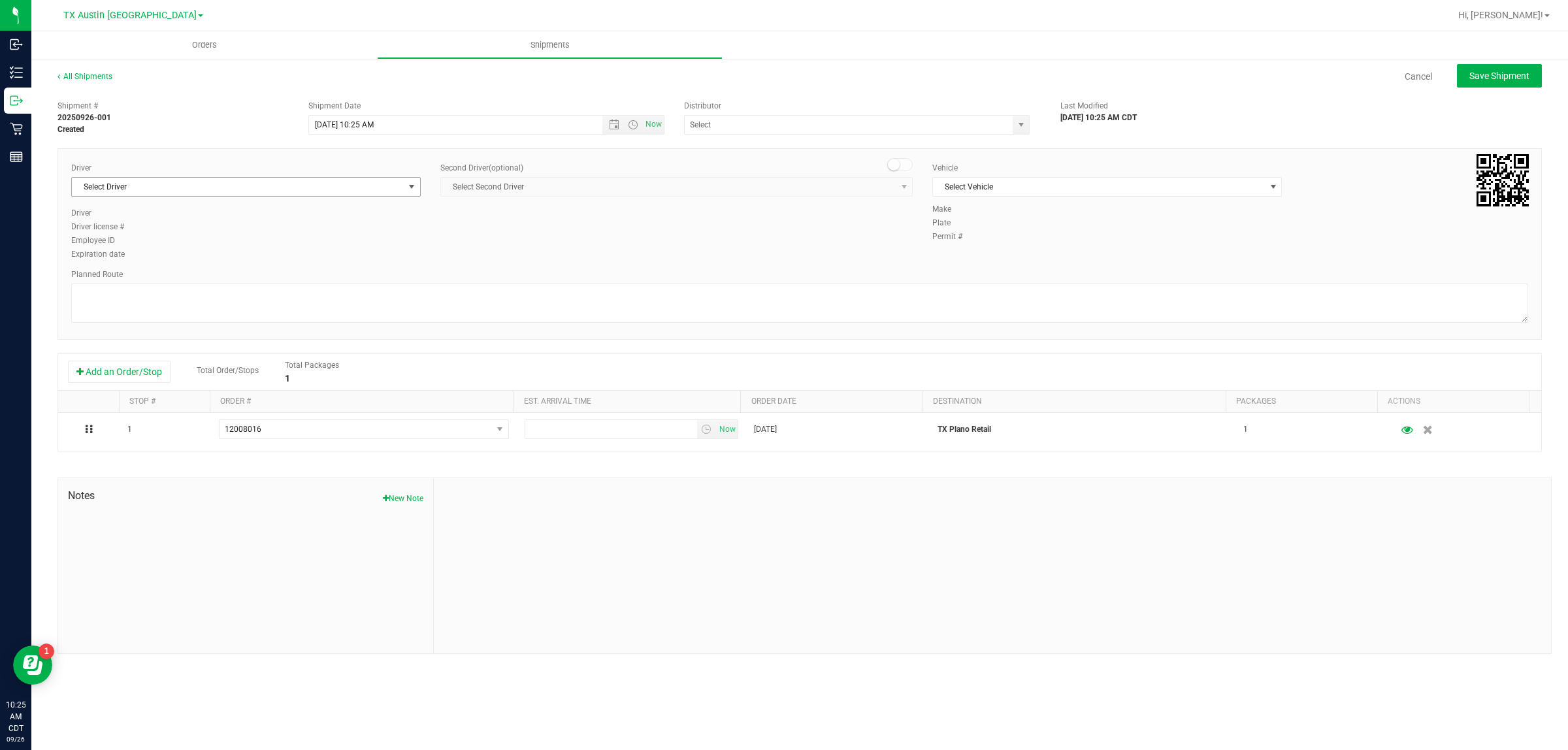
click at [318, 179] on span "Select Driver" at bounding box center [237, 187] width 332 height 18
type input "bat"
click at [972, 187] on span "Select Vehicle" at bounding box center [1098, 187] width 332 height 18
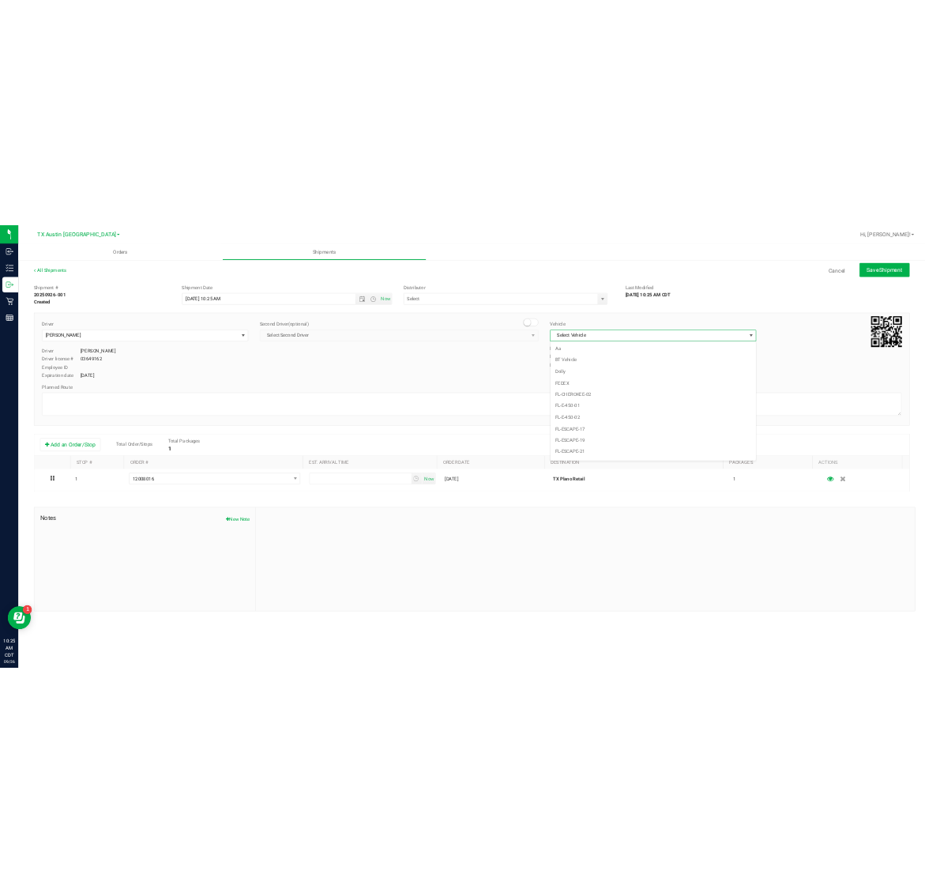
scroll to position [1004, 0]
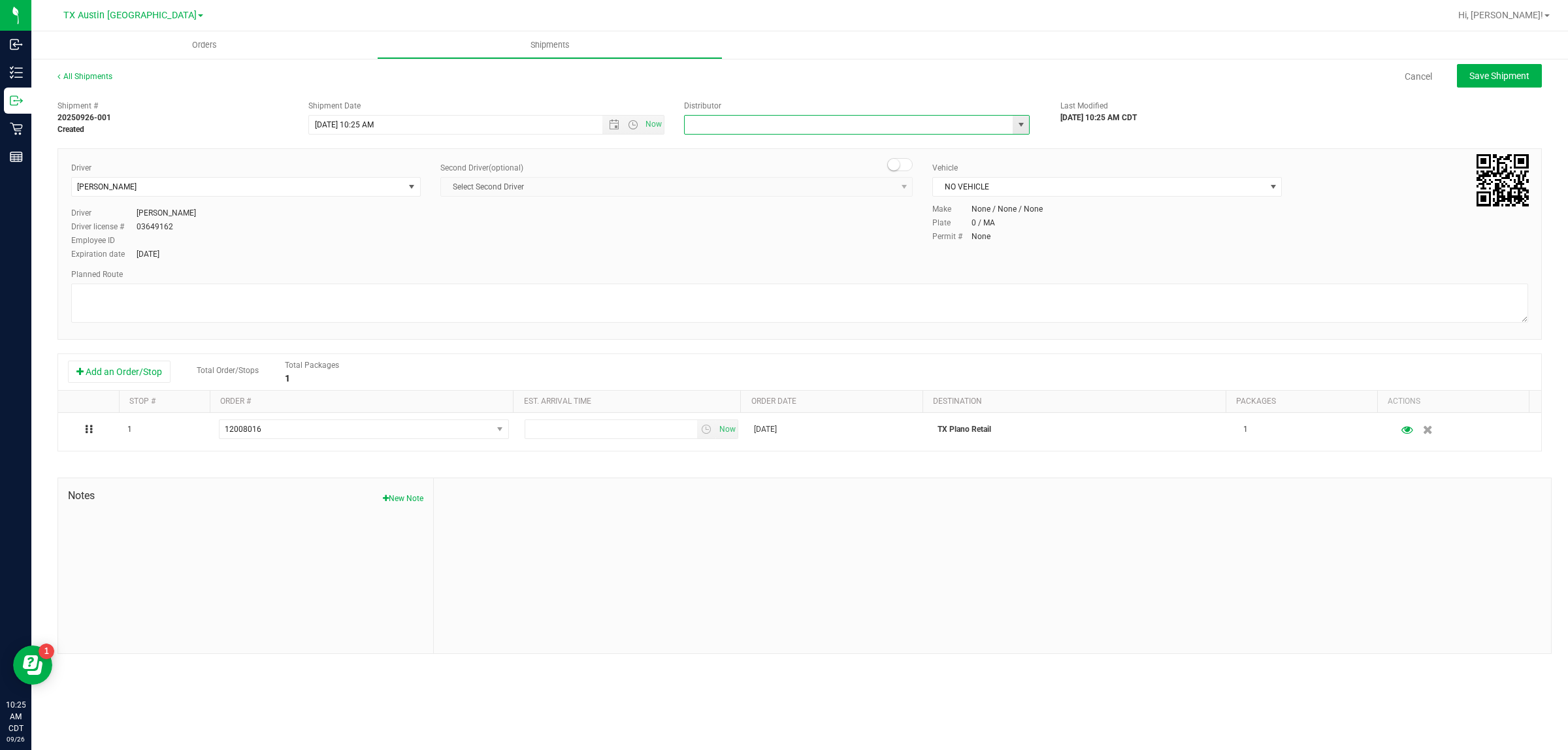
click at [860, 121] on input "text" at bounding box center [844, 125] width 318 height 18
click at [857, 154] on li "Austin DC" at bounding box center [857, 147] width 344 height 20
type input "Austin DC"
click at [654, 124] on span "Now" at bounding box center [653, 124] width 22 height 19
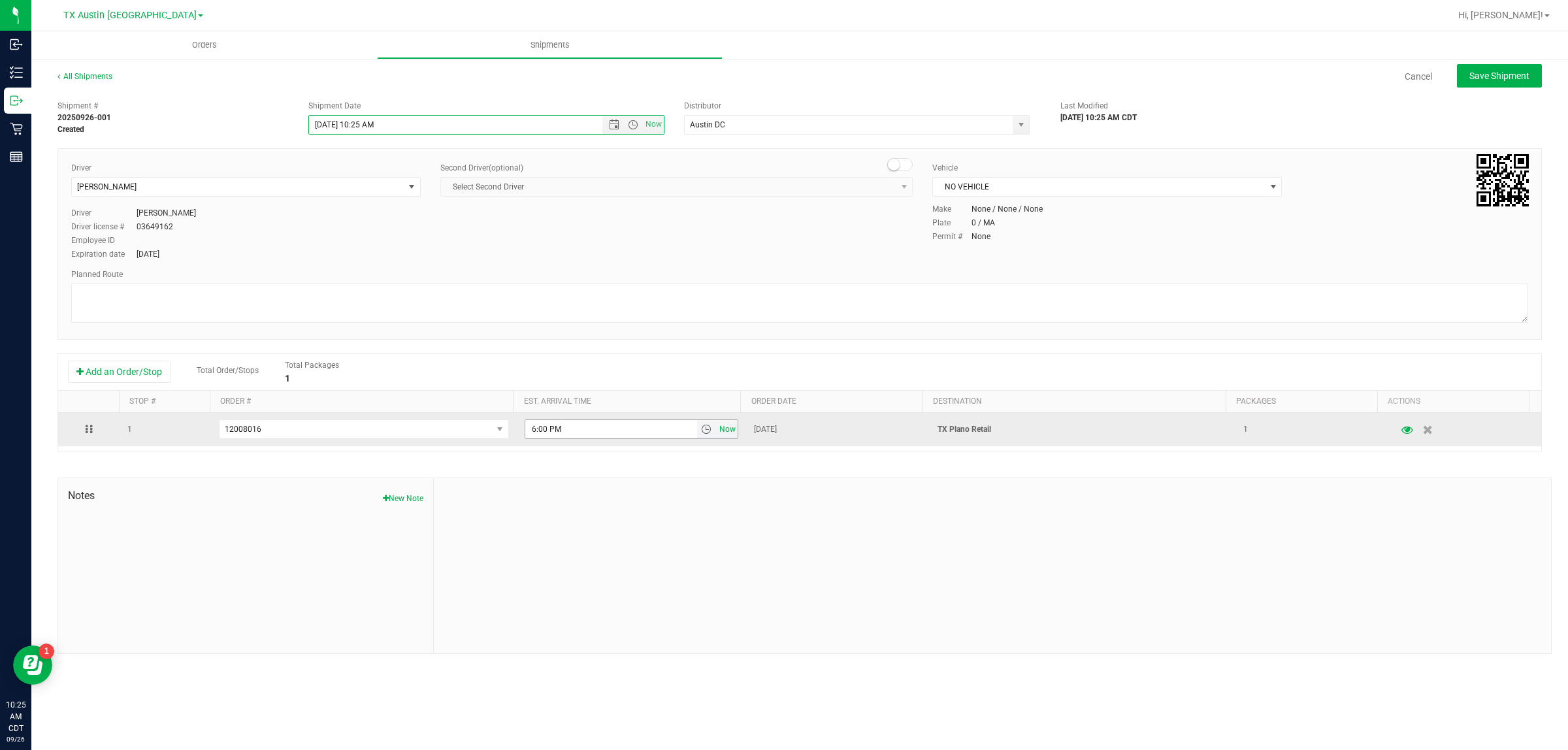
click at [720, 428] on span "Now" at bounding box center [727, 429] width 22 height 19
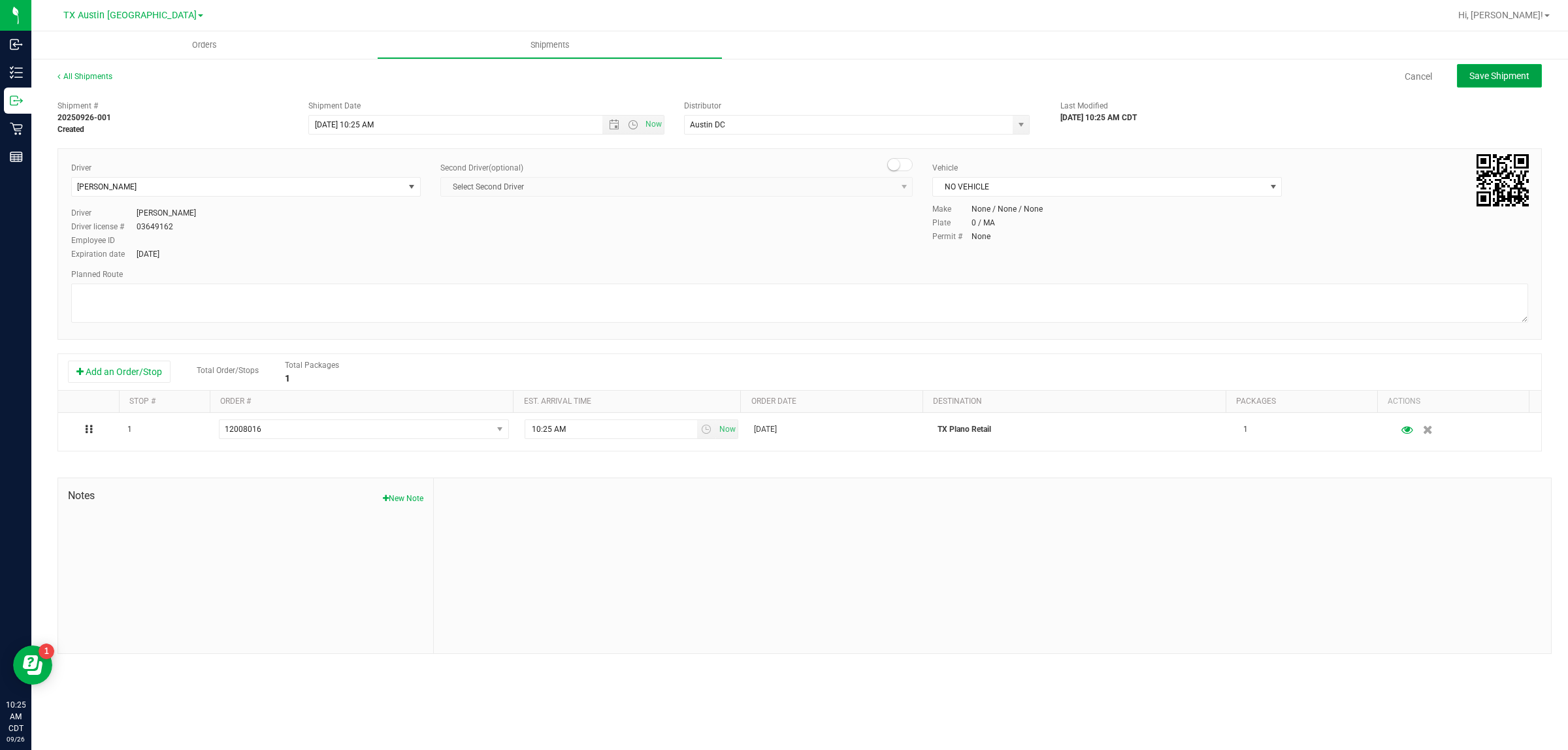
click at [1487, 74] on span "Save Shipment" at bounding box center [1499, 75] width 60 height 11
type input "9/26/2025 3:25 PM"
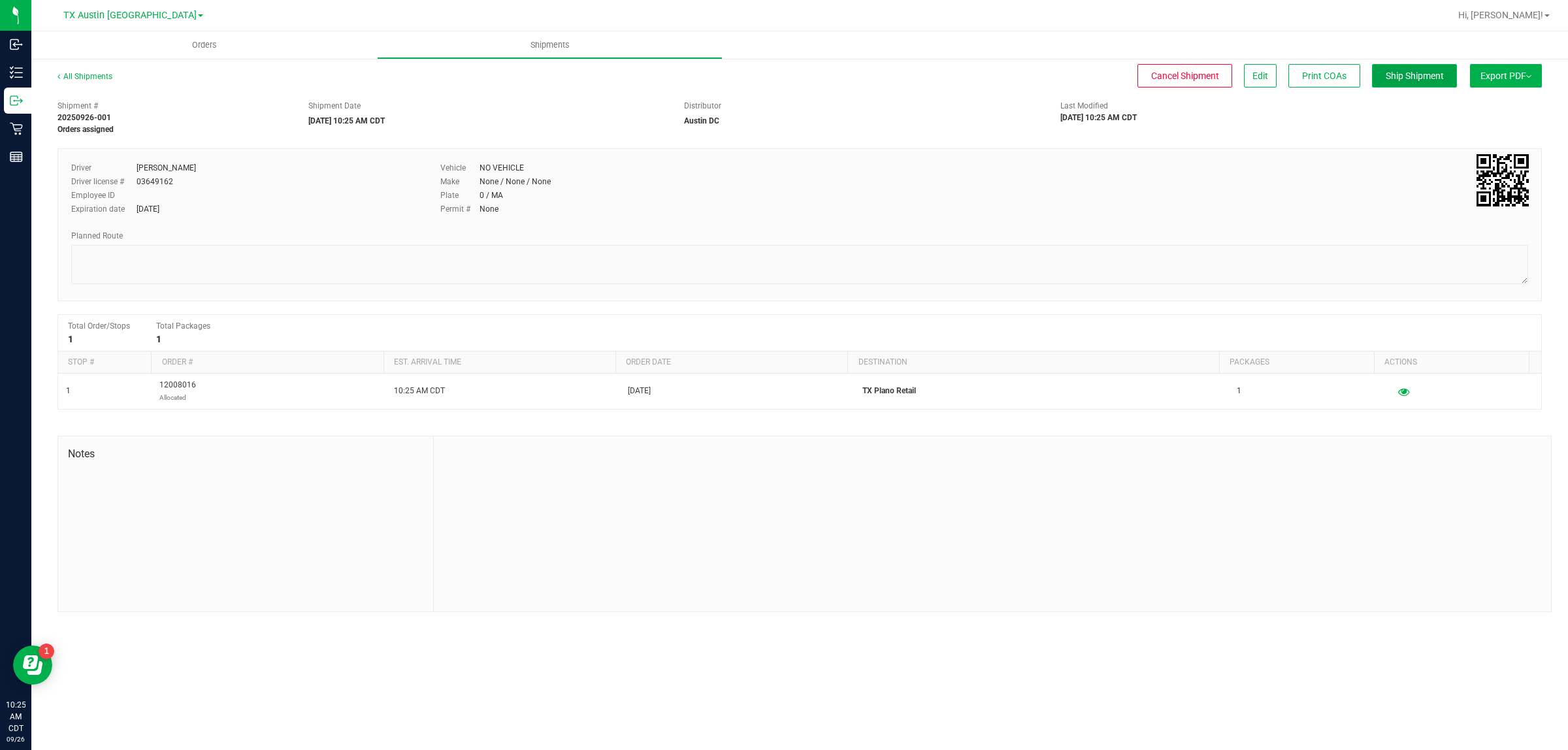
click at [1421, 69] on button "Ship Shipment" at bounding box center [1414, 75] width 85 height 23
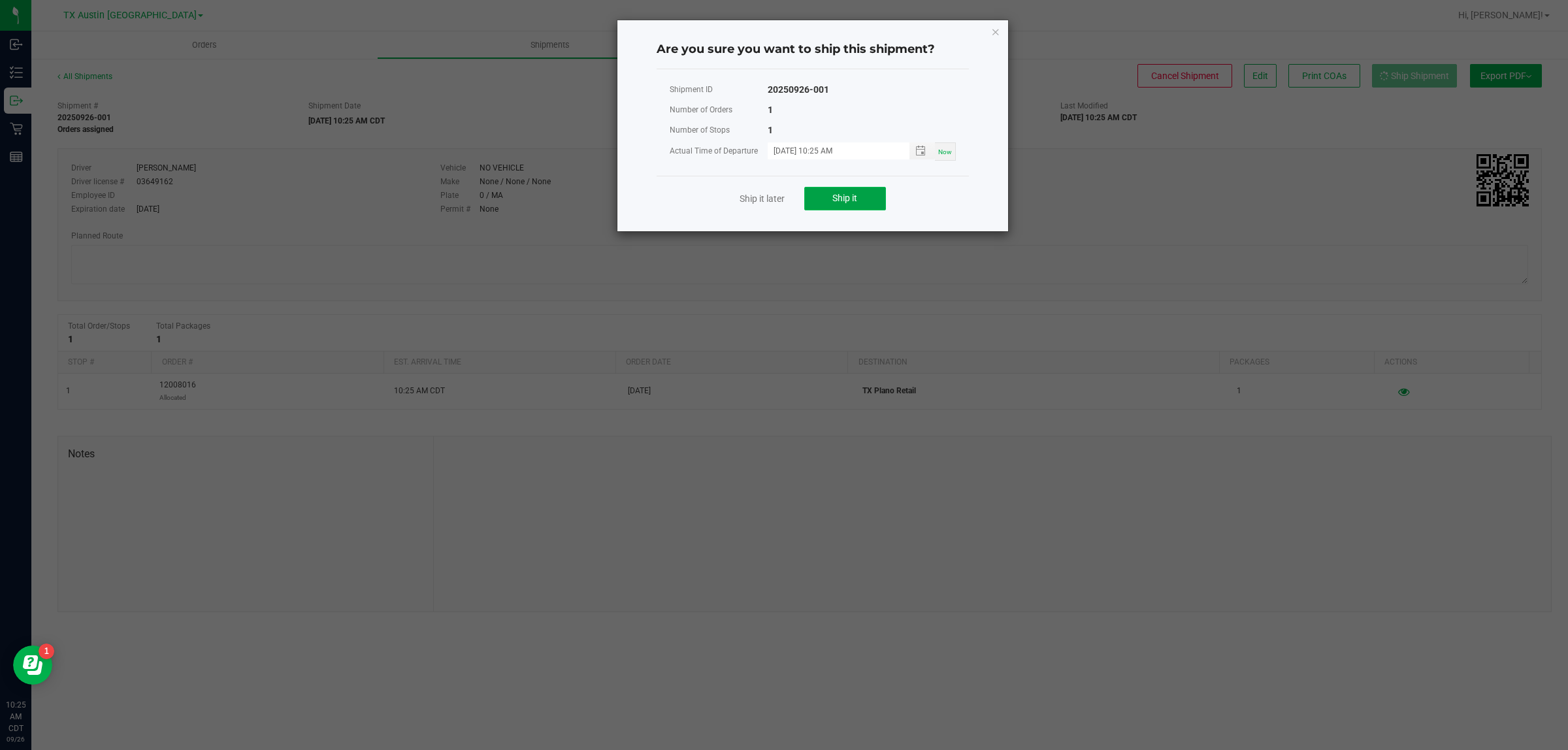
click at [860, 203] on button "Ship it" at bounding box center [844, 198] width 82 height 23
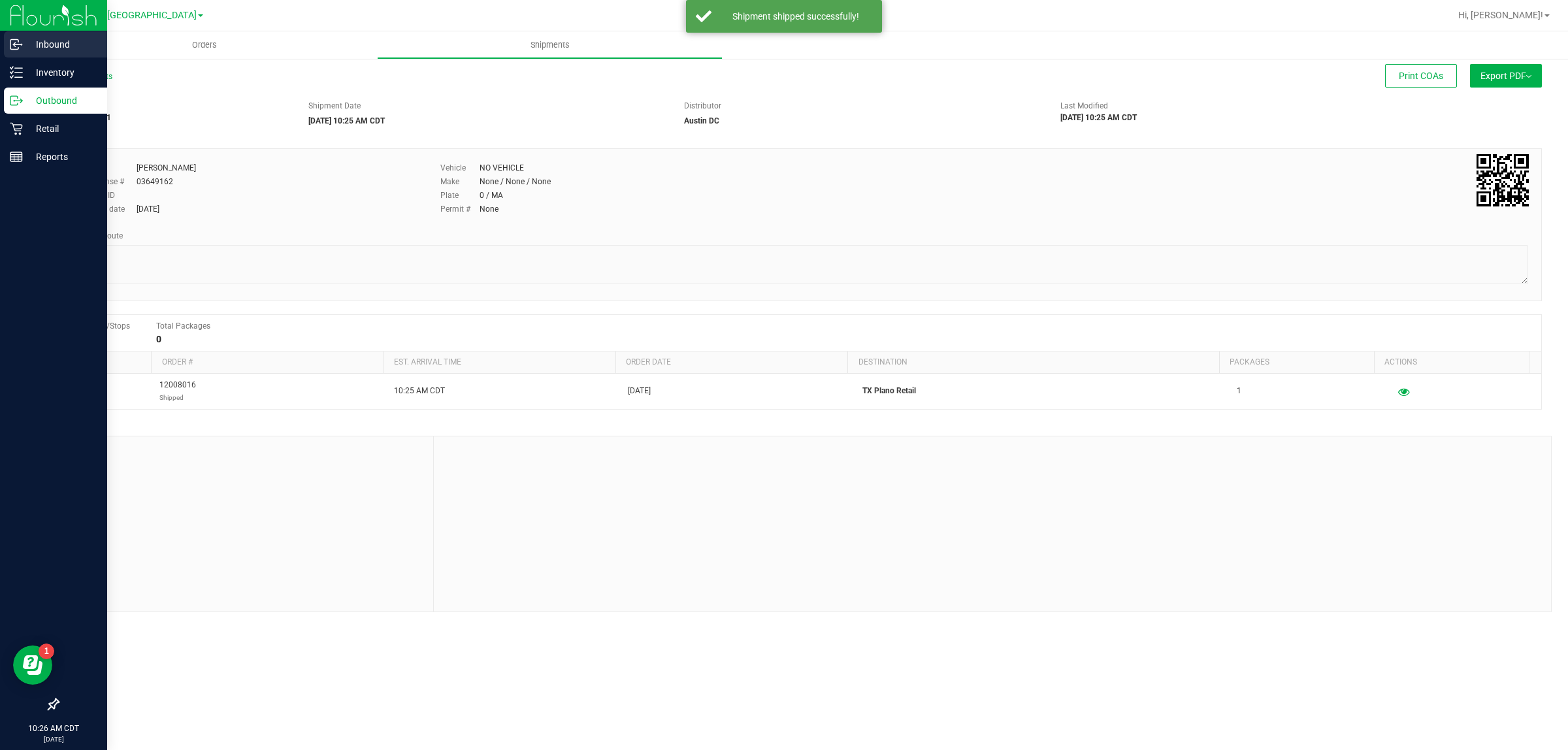
click at [44, 41] on p "Inbound" at bounding box center [62, 44] width 79 height 16
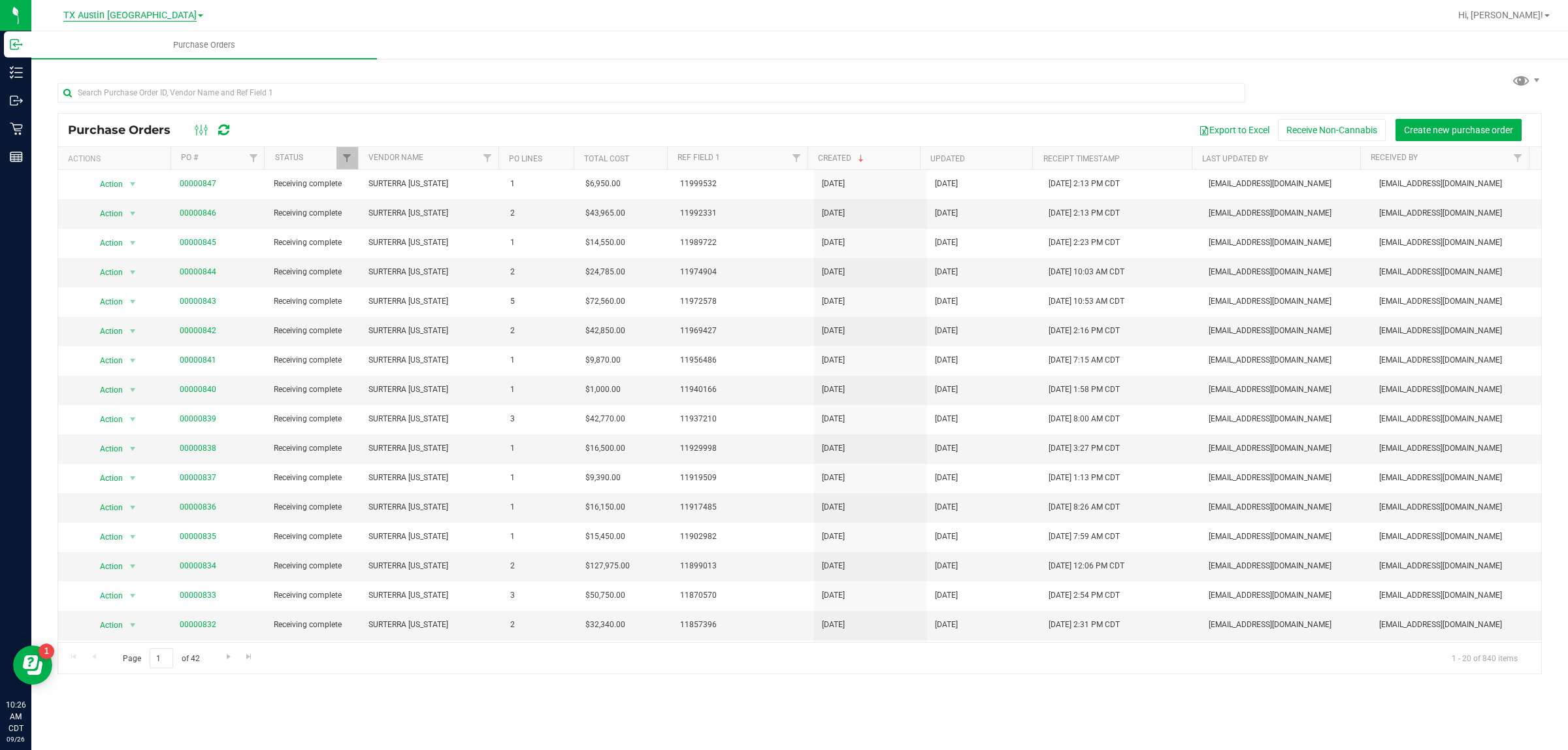
click at [139, 20] on span "TX Austin [GEOGRAPHIC_DATA]" at bounding box center [130, 16] width 133 height 12
click at [145, 62] on link "TX Plano Retail" at bounding box center [133, 63] width 191 height 17
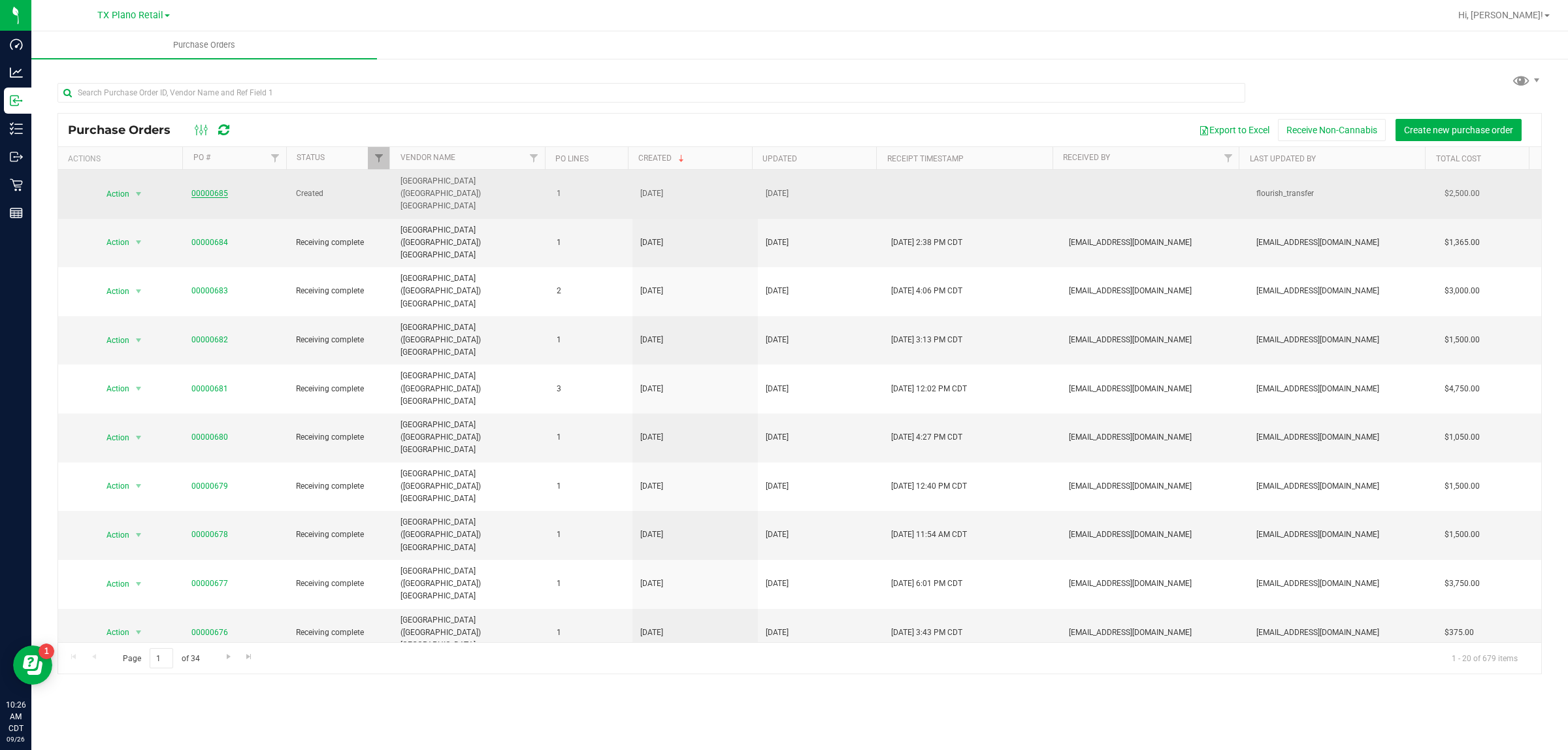
click at [207, 189] on link "00000685" at bounding box center [209, 193] width 36 height 9
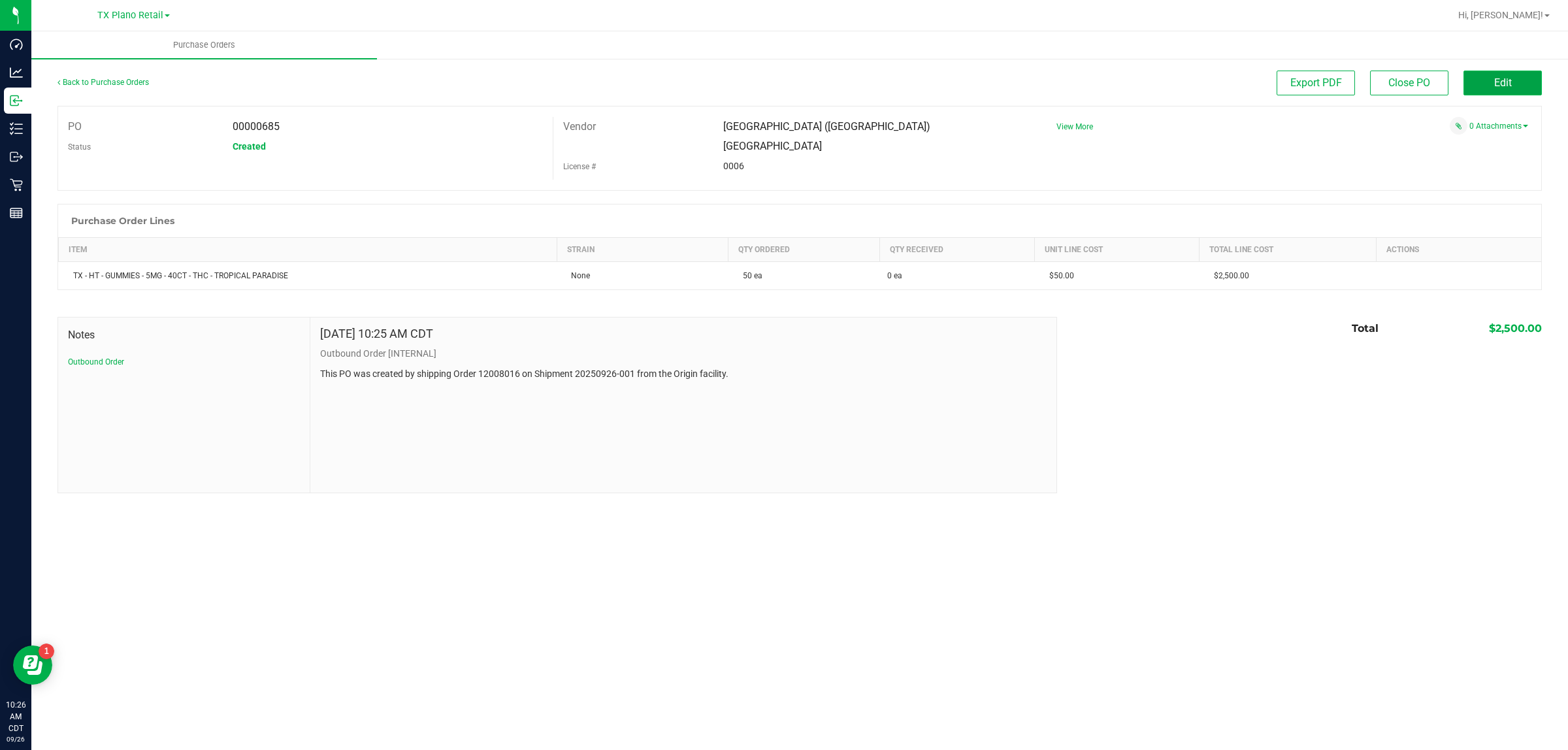
click at [1496, 70] on button "Edit" at bounding box center [1502, 83] width 79 height 25
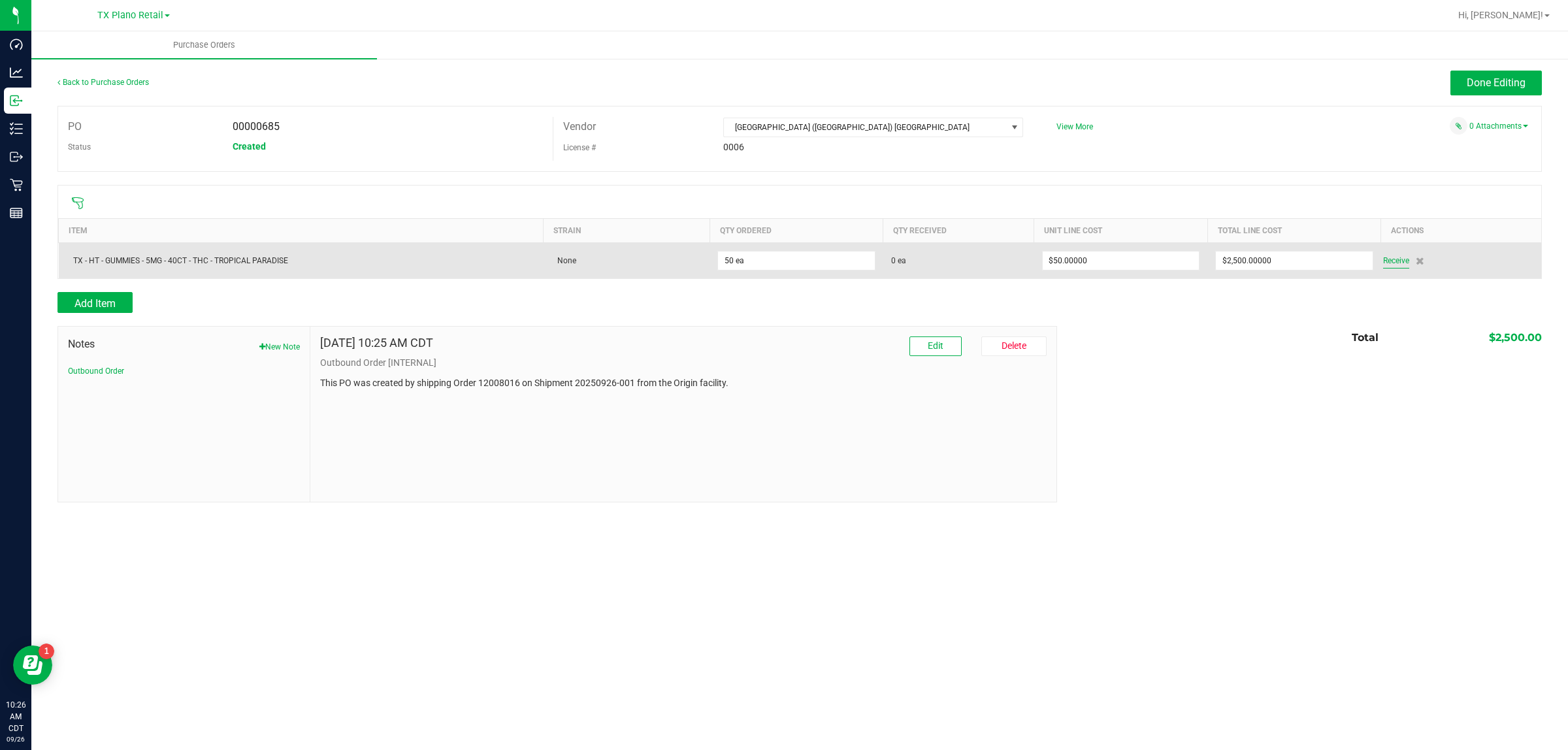
click at [1385, 263] on span "Receive" at bounding box center [1396, 260] width 26 height 16
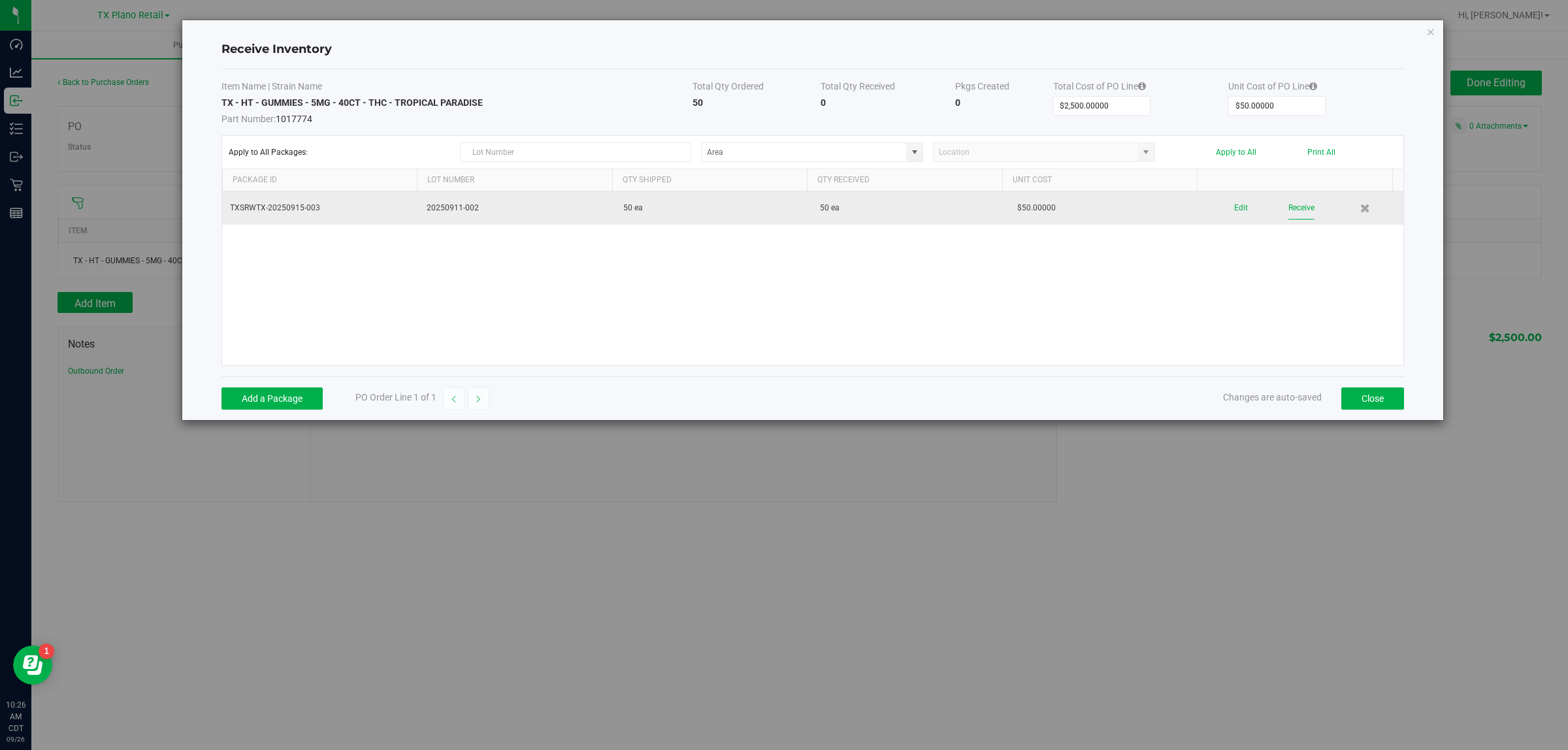
click at [1295, 208] on button "Receive" at bounding box center [1302, 208] width 26 height 23
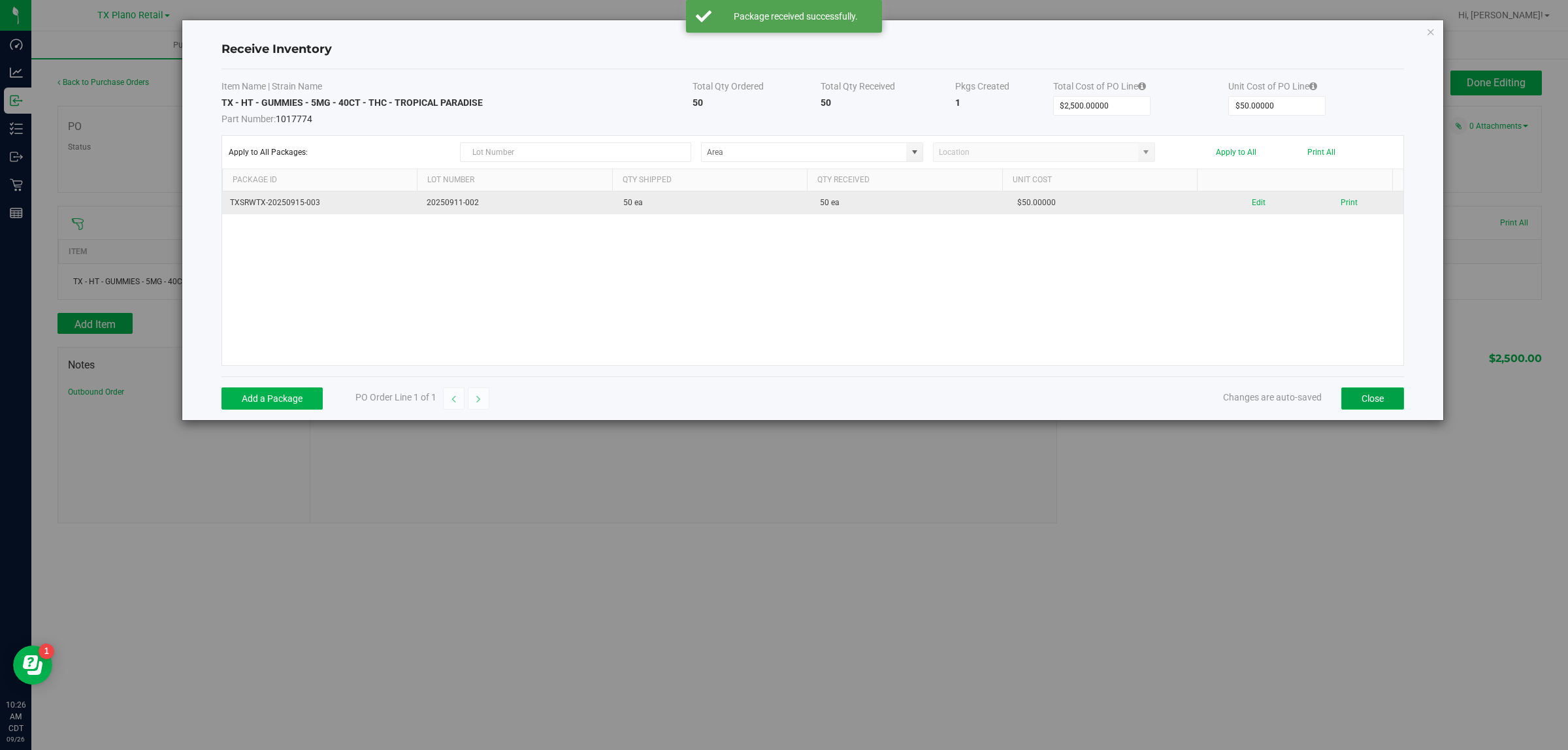
click at [1375, 405] on button "Close" at bounding box center [1373, 398] width 63 height 22
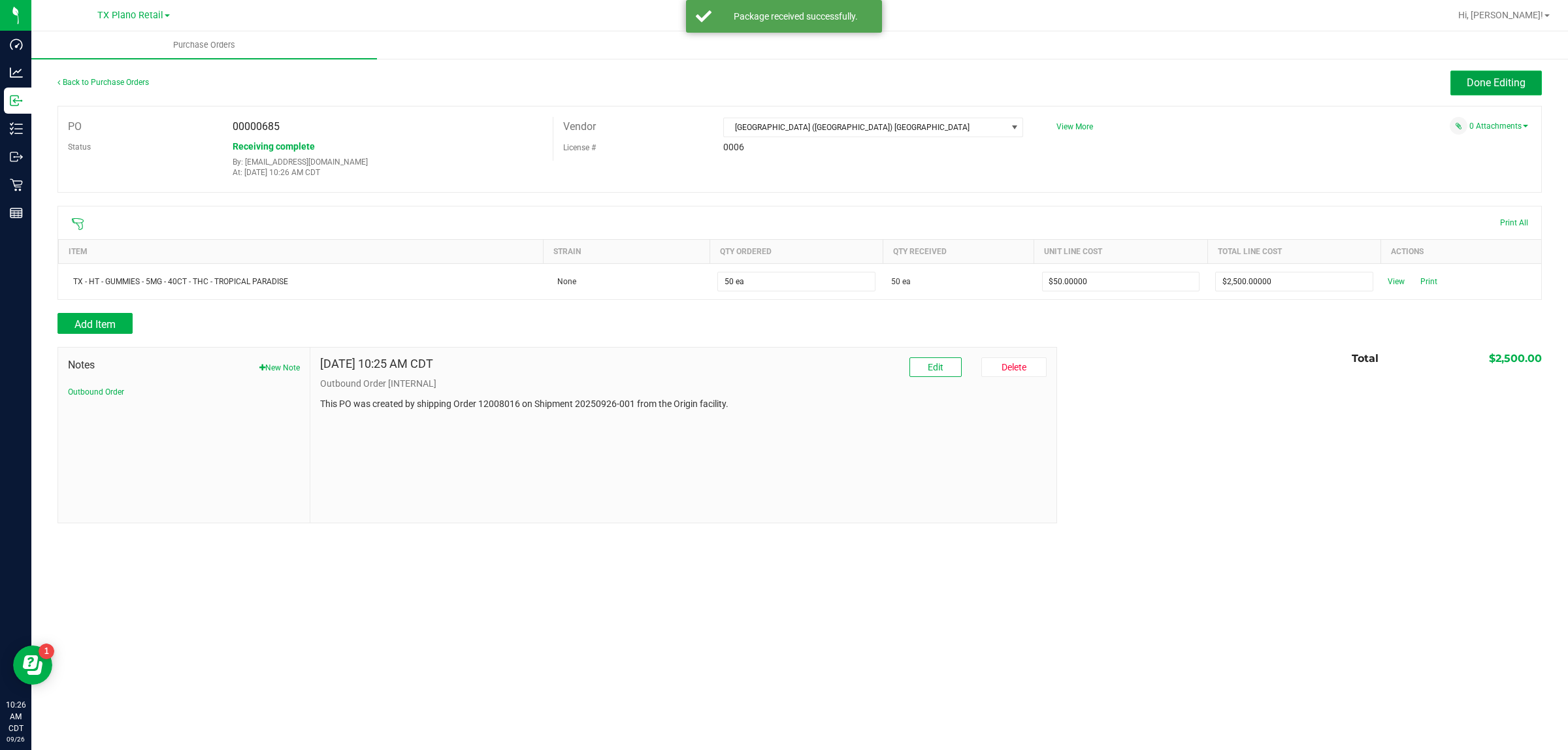
click at [1483, 79] on span "Done Editing" at bounding box center [1495, 82] width 59 height 12
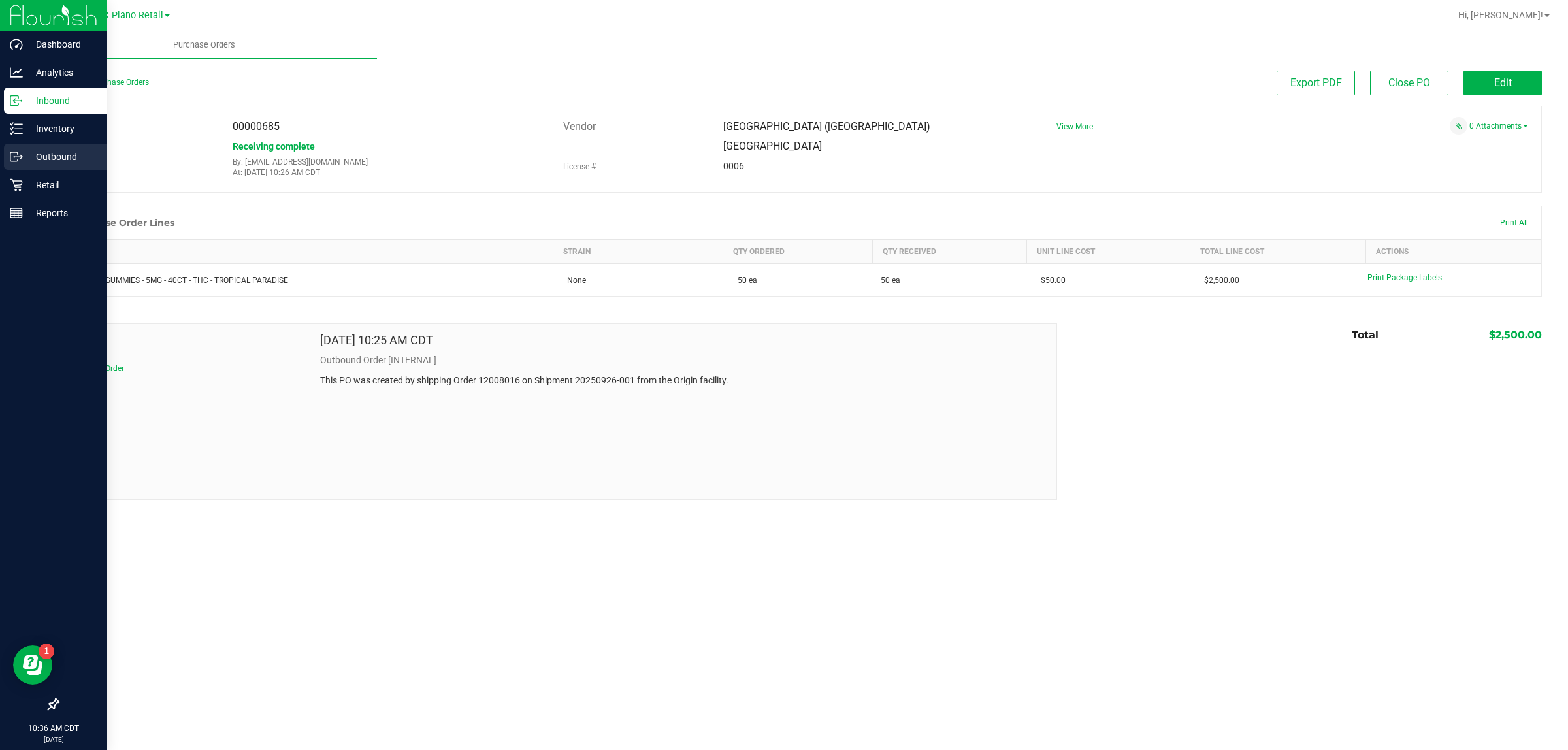
click at [53, 160] on p "Outbound" at bounding box center [62, 156] width 79 height 16
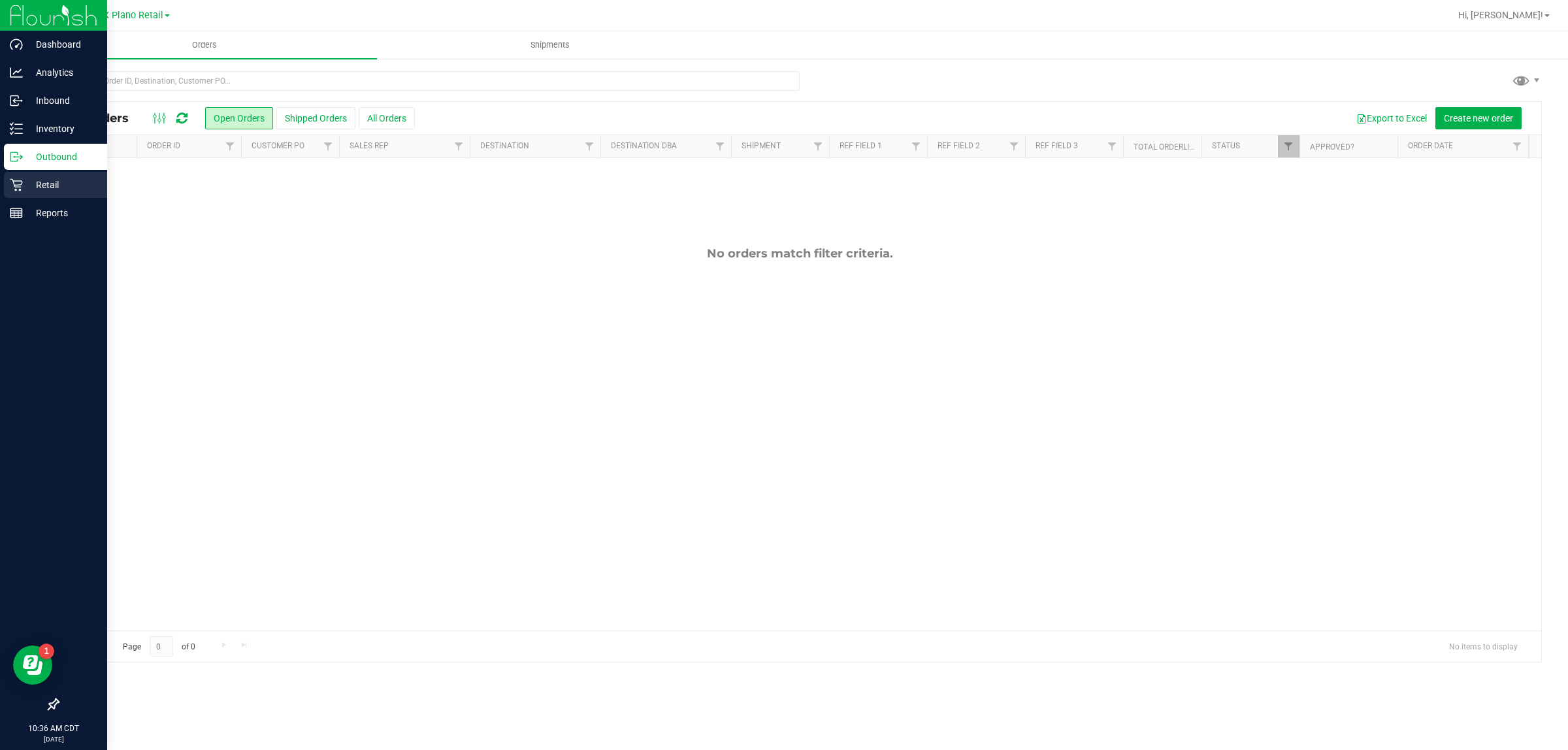
click at [60, 187] on p "Retail" at bounding box center [62, 184] width 79 height 16
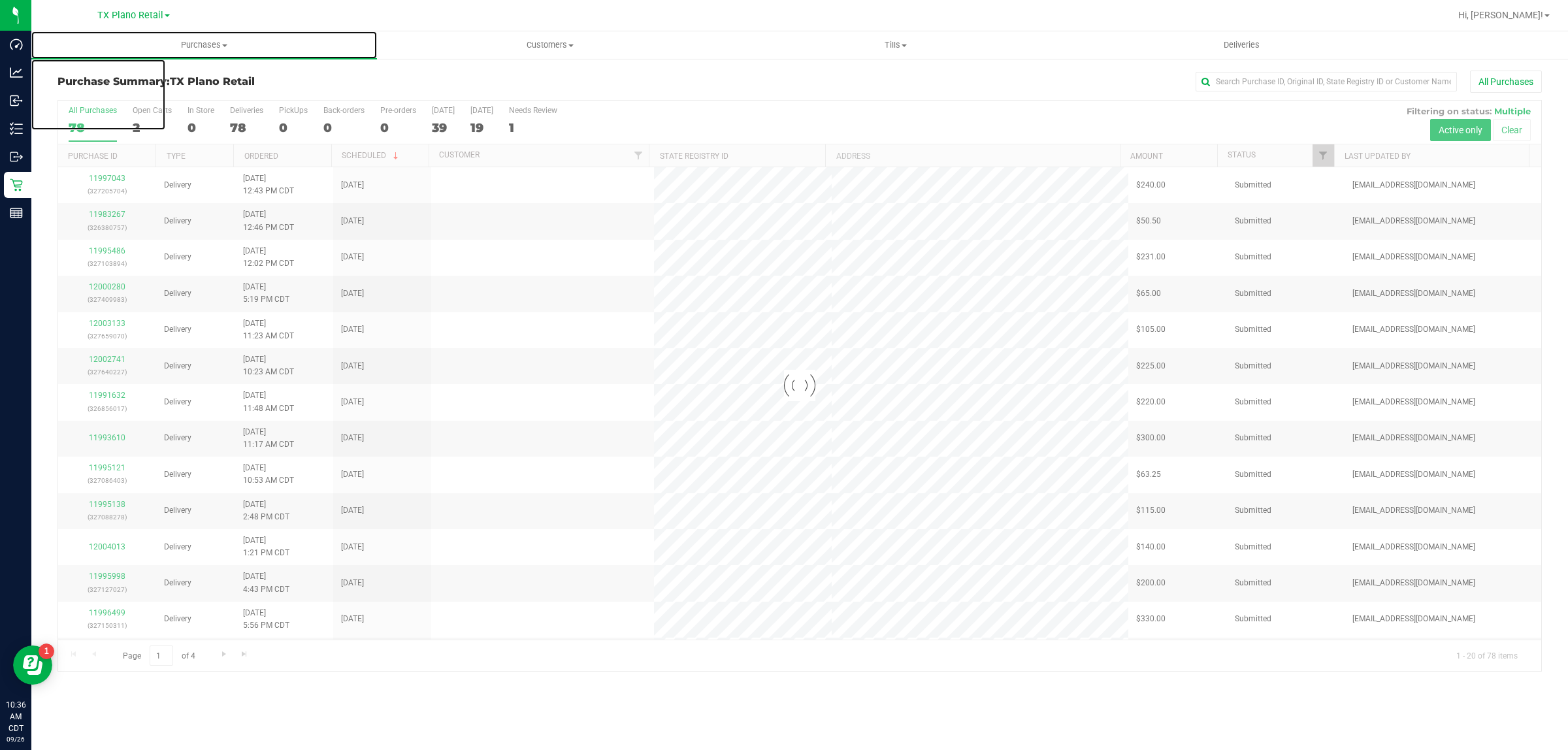
click at [193, 45] on span "Purchases" at bounding box center [204, 45] width 346 height 12
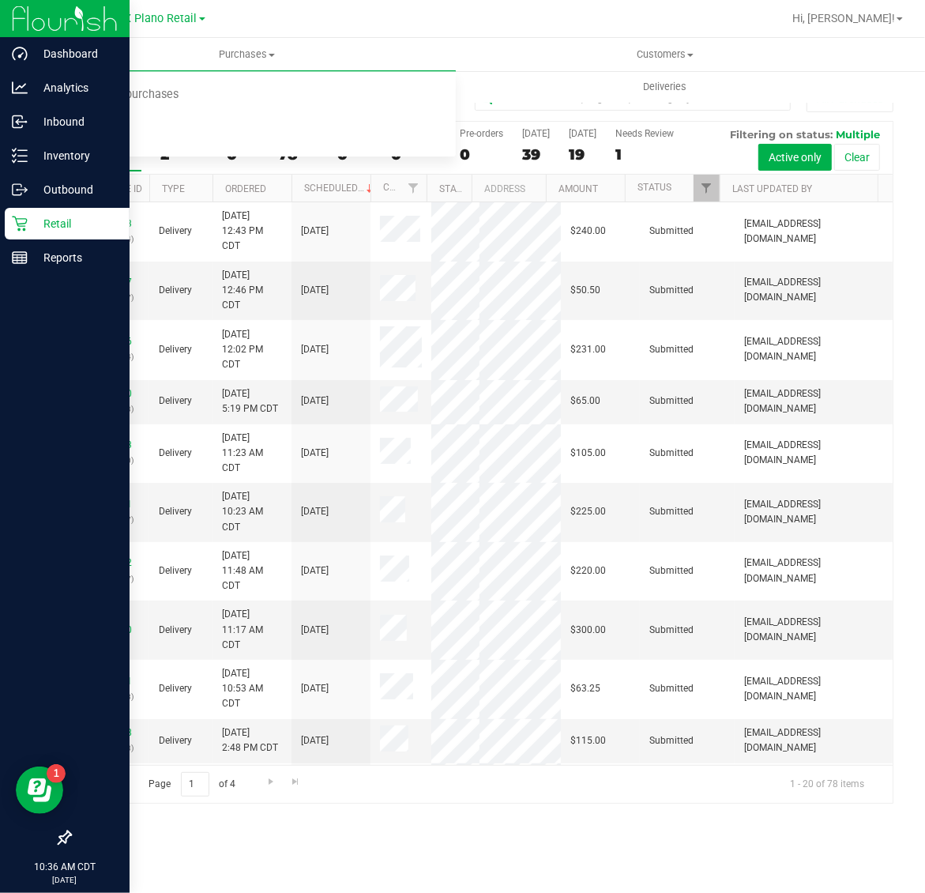
click at [28, 224] on p "Retail" at bounding box center [75, 223] width 95 height 19
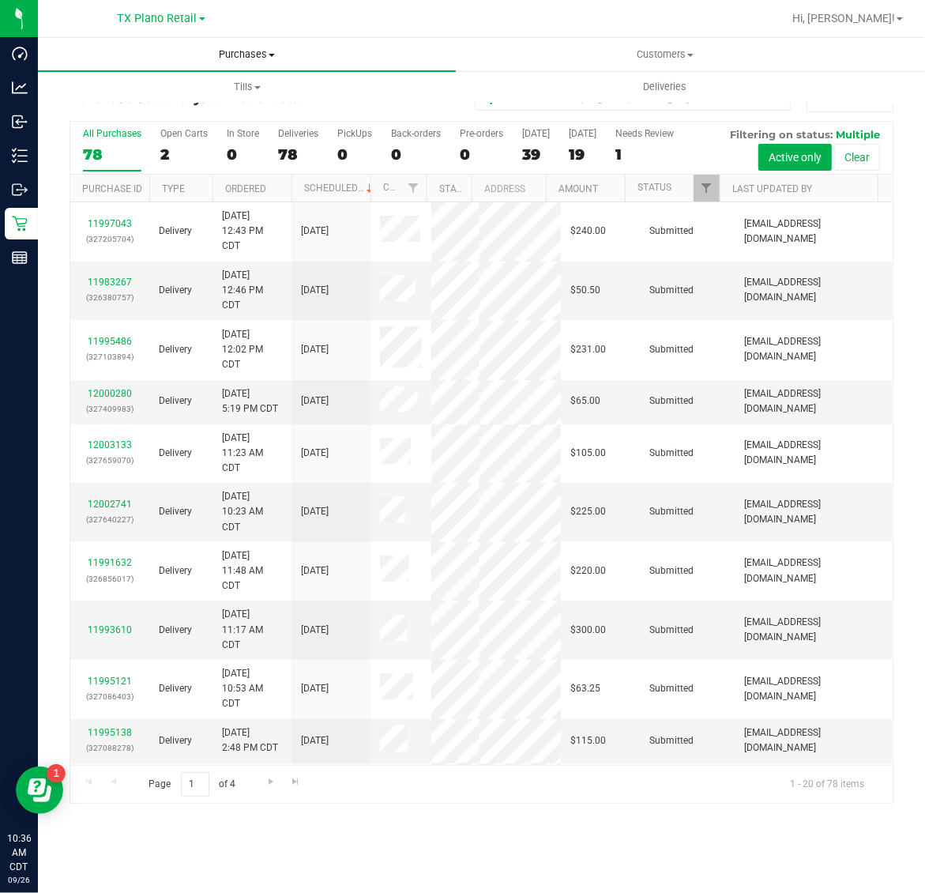
click at [241, 51] on span "Purchases" at bounding box center [247, 54] width 418 height 14
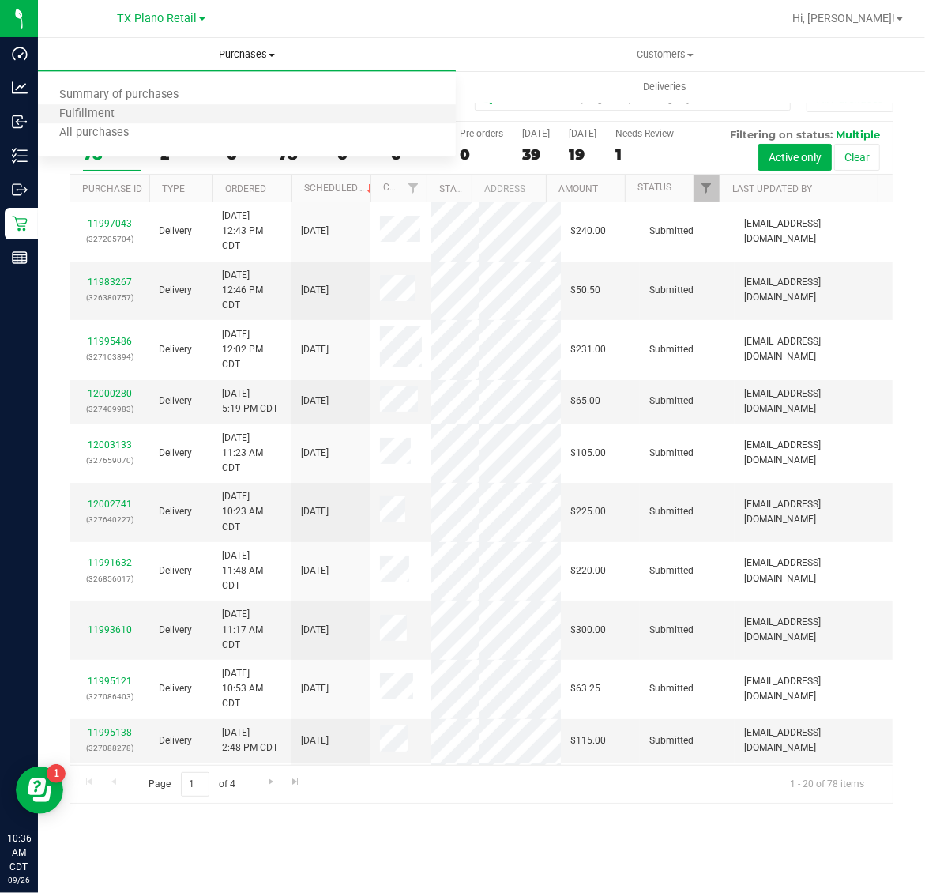
click at [182, 111] on li "Fulfillment" at bounding box center [247, 114] width 418 height 19
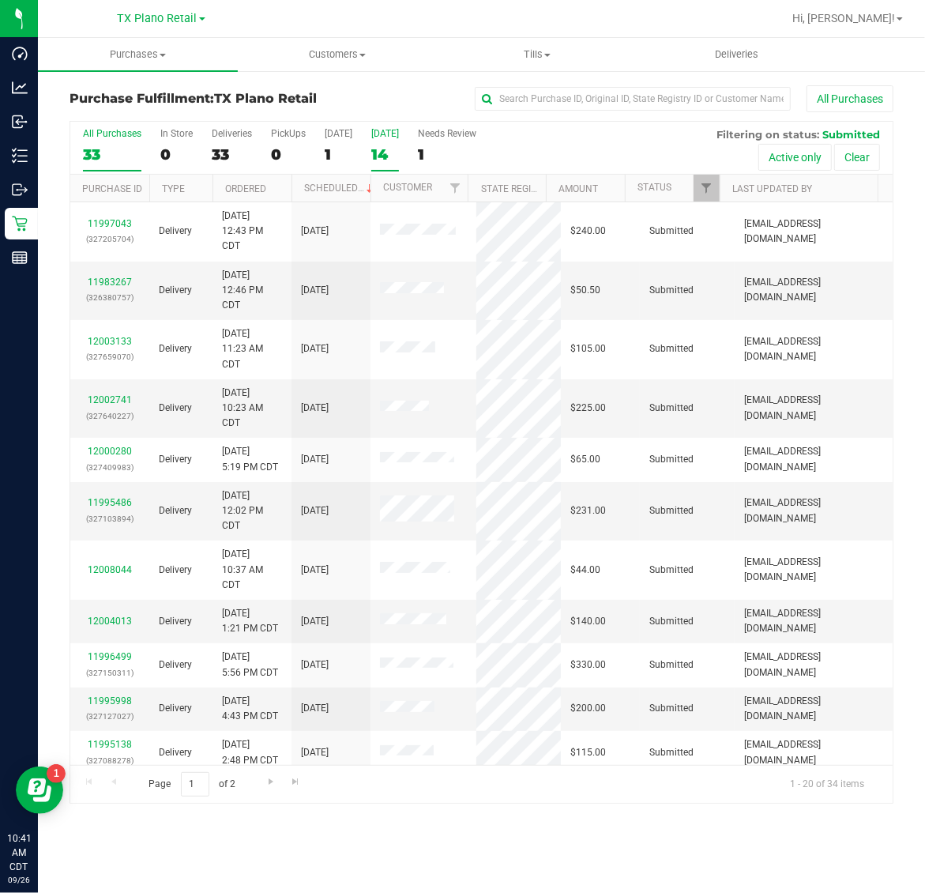
click at [378, 132] on div "[DATE]" at bounding box center [385, 133] width 28 height 11
click at [0, 0] on input "[DATE] 14" at bounding box center [0, 0] width 0 height 0
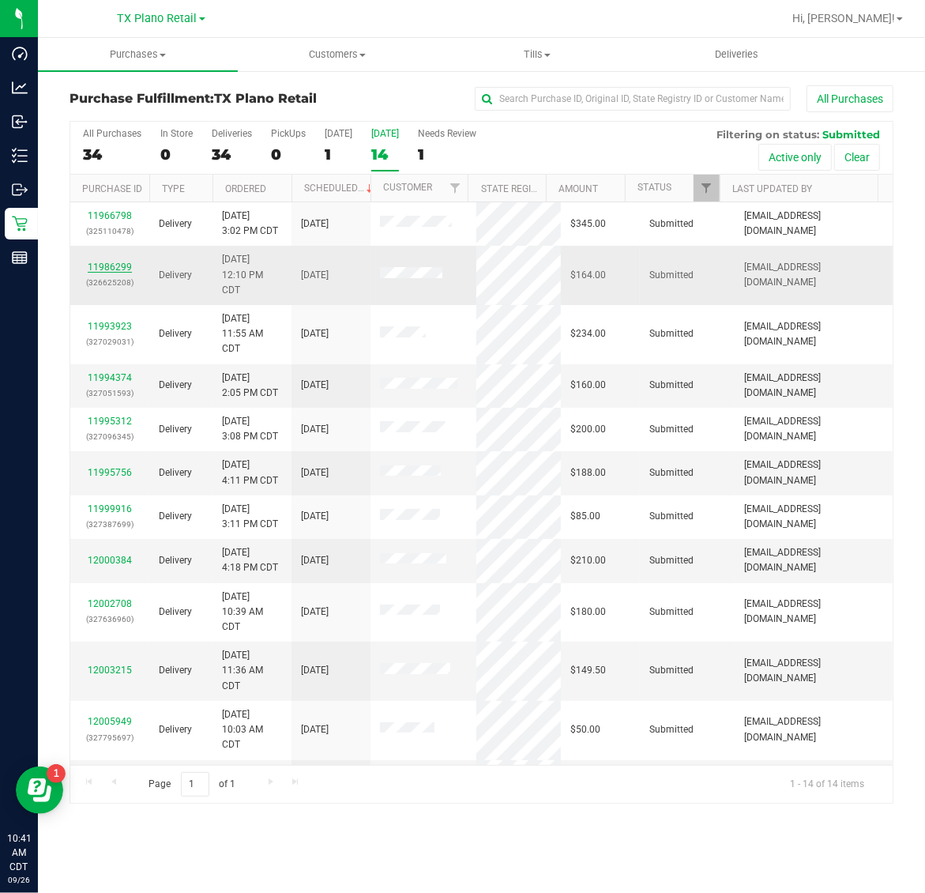
click at [113, 270] on link "11986299" at bounding box center [110, 266] width 44 height 11
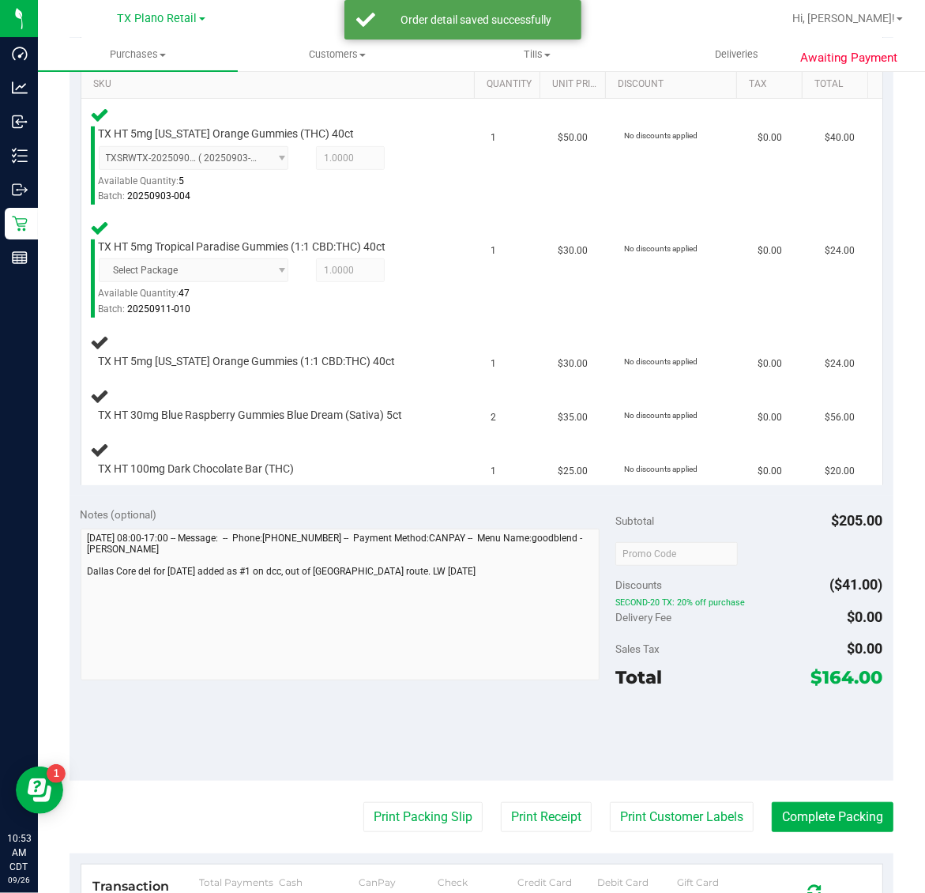
scroll to position [457, 0]
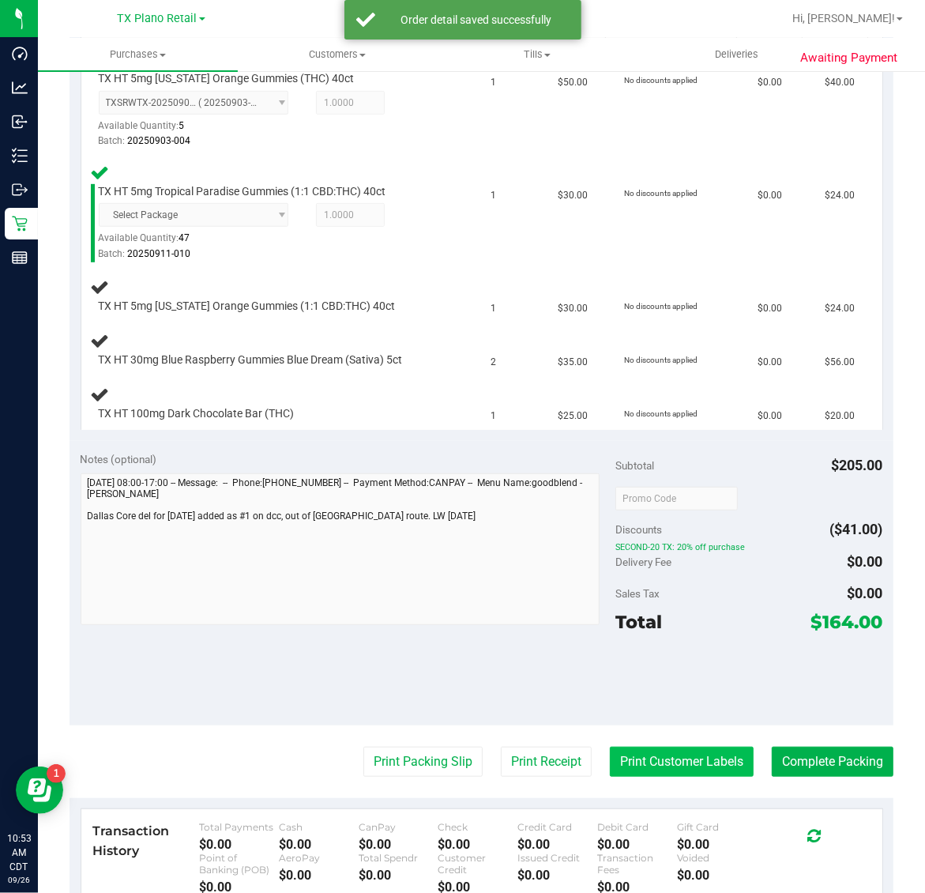
click at [673, 753] on button "Print Customer Labels" at bounding box center [682, 761] width 144 height 30
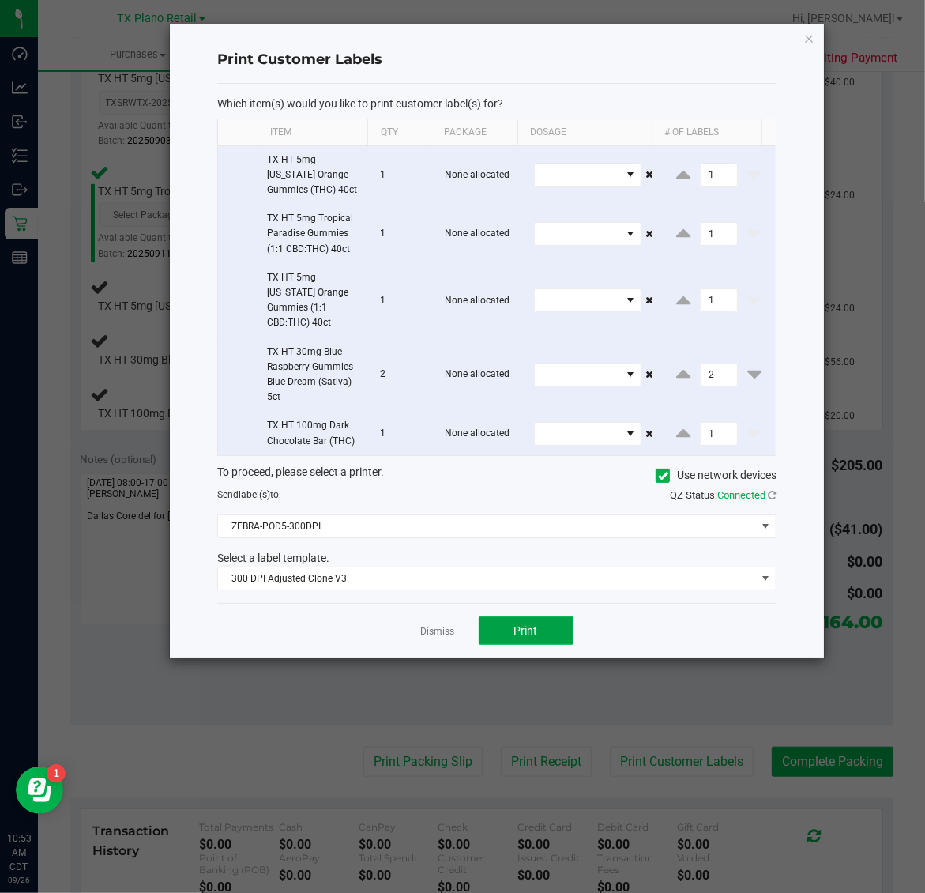
click at [528, 625] on button "Print" at bounding box center [526, 630] width 95 height 28
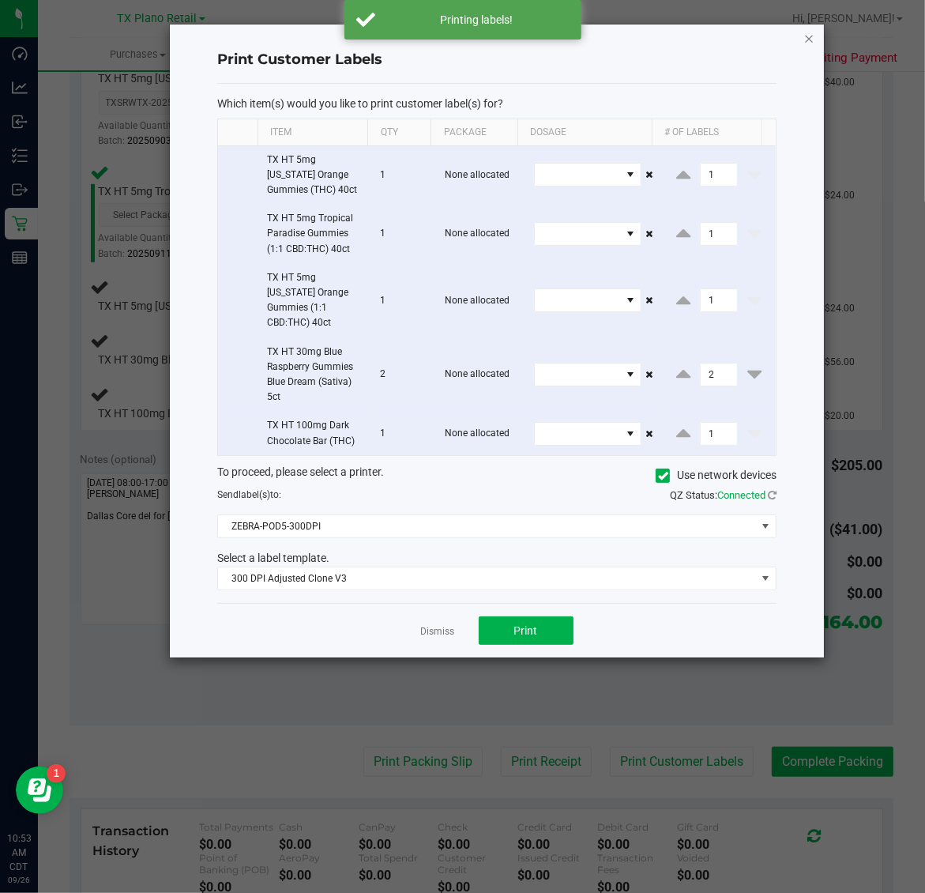
click at [808, 37] on icon "button" at bounding box center [809, 37] width 11 height 19
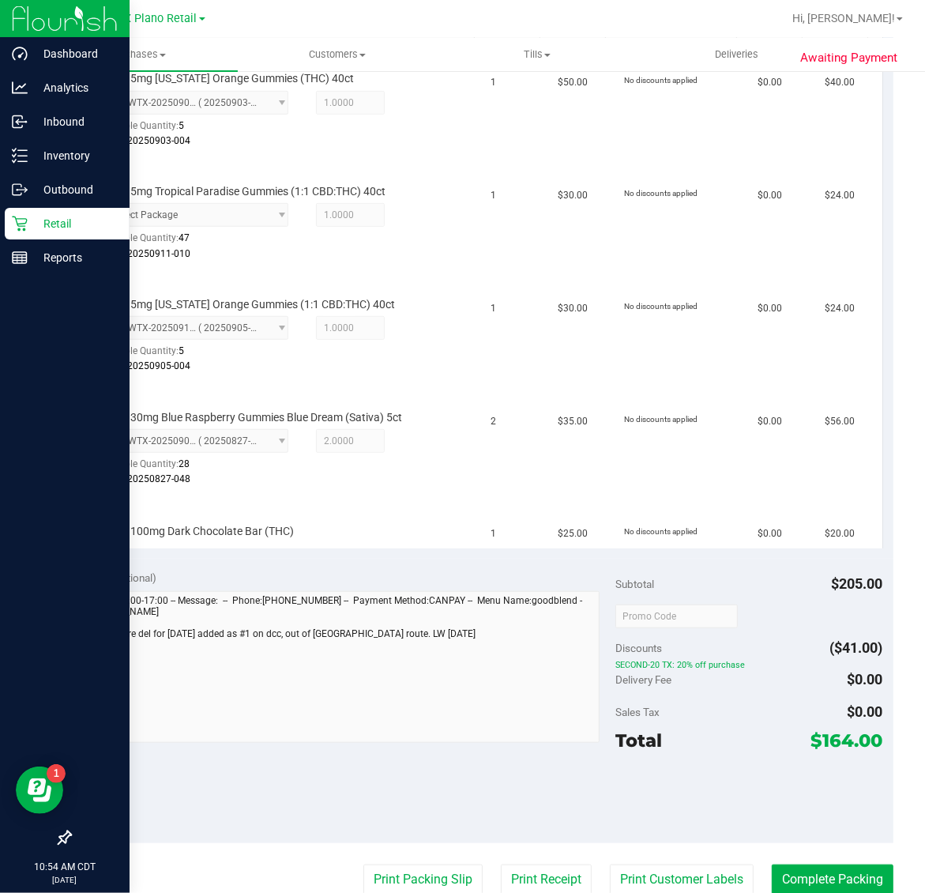
click at [40, 222] on p "Retail" at bounding box center [75, 223] width 95 height 19
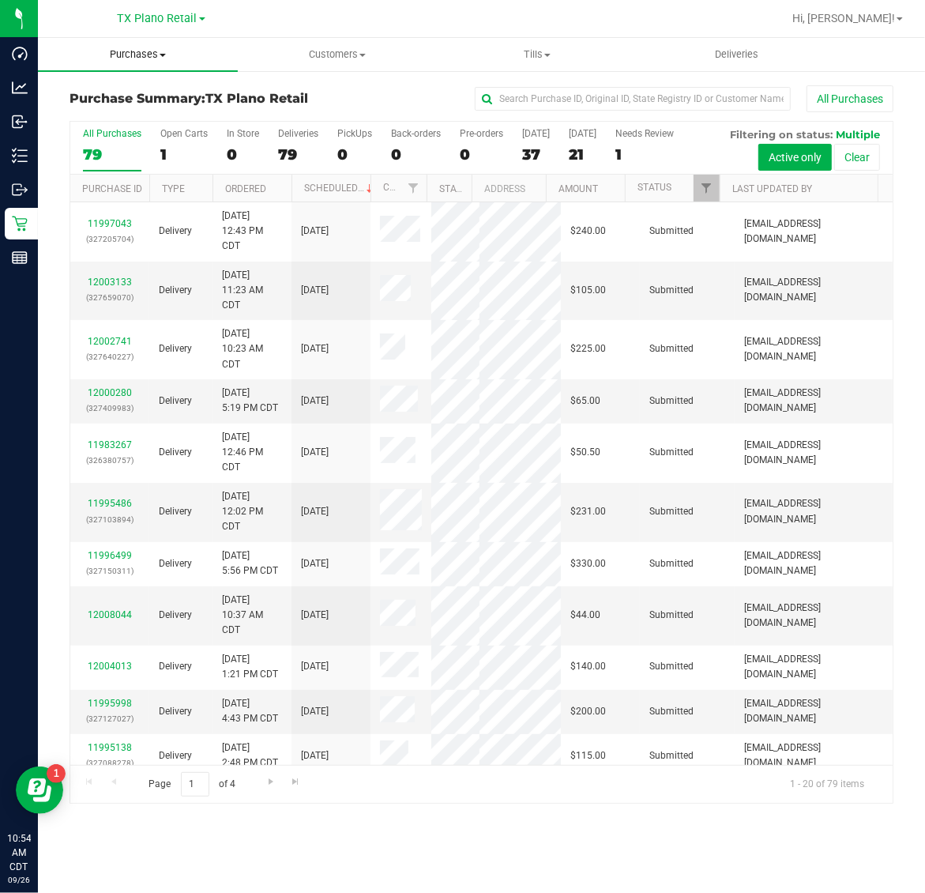
click at [124, 65] on uib-tab-heading "Purchases Summary of purchases Fulfillment All purchases" at bounding box center [138, 54] width 200 height 33
click at [127, 108] on span "Fulfillment" at bounding box center [87, 113] width 98 height 13
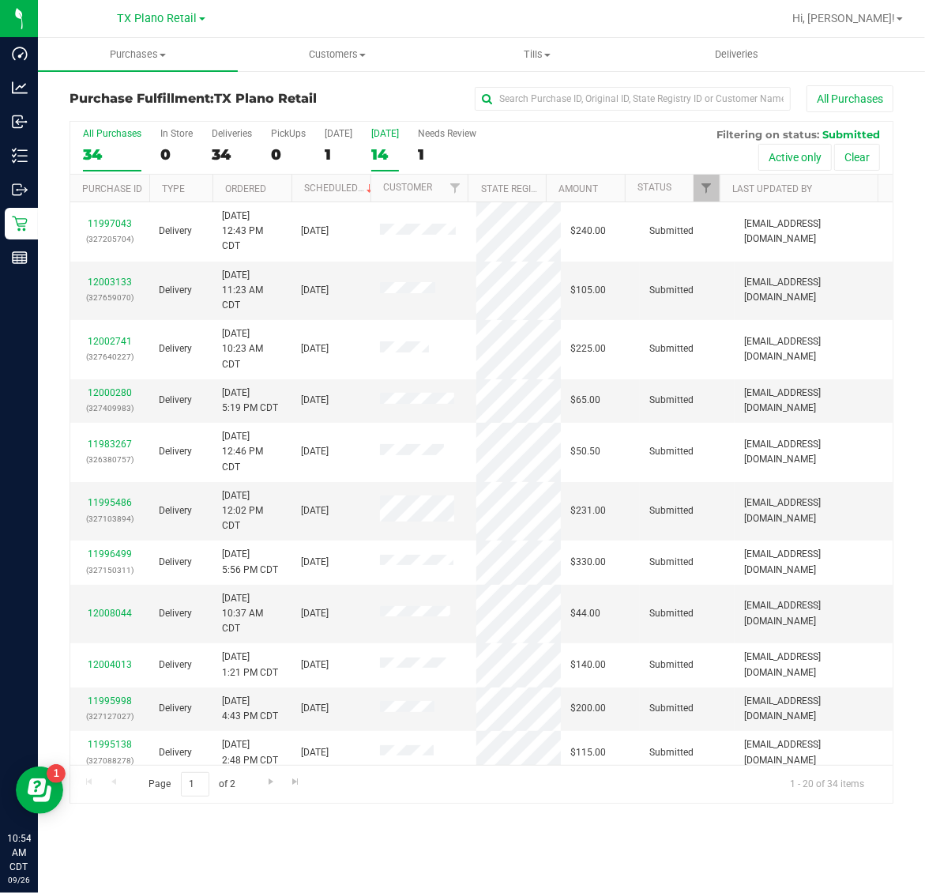
click at [391, 148] on div "14" at bounding box center [385, 154] width 28 height 18
click at [0, 0] on input "Tomorrow 14" at bounding box center [0, 0] width 0 height 0
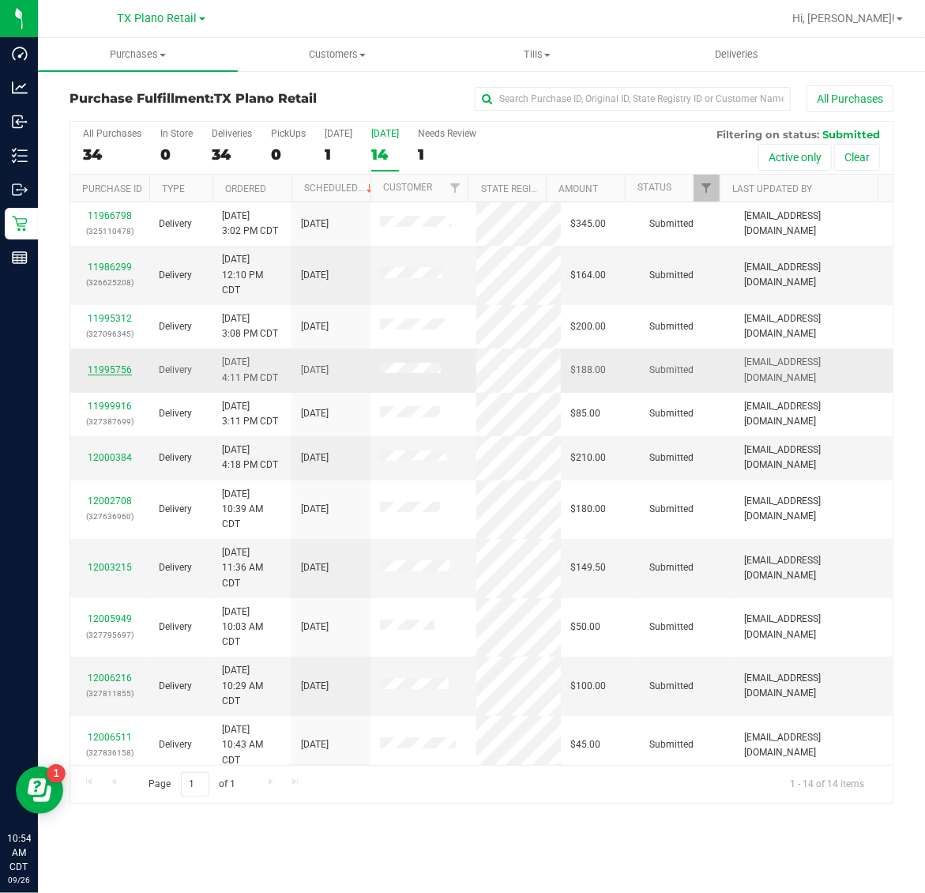
click at [119, 367] on link "11995756" at bounding box center [110, 369] width 44 height 11
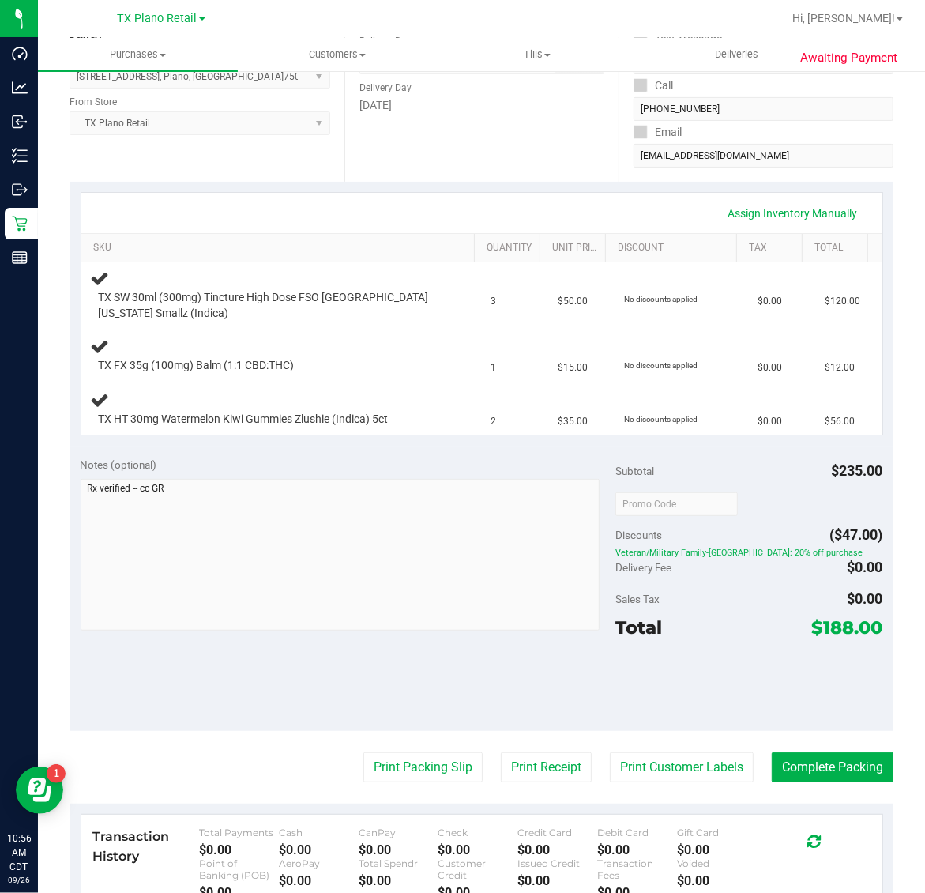
scroll to position [285, 0]
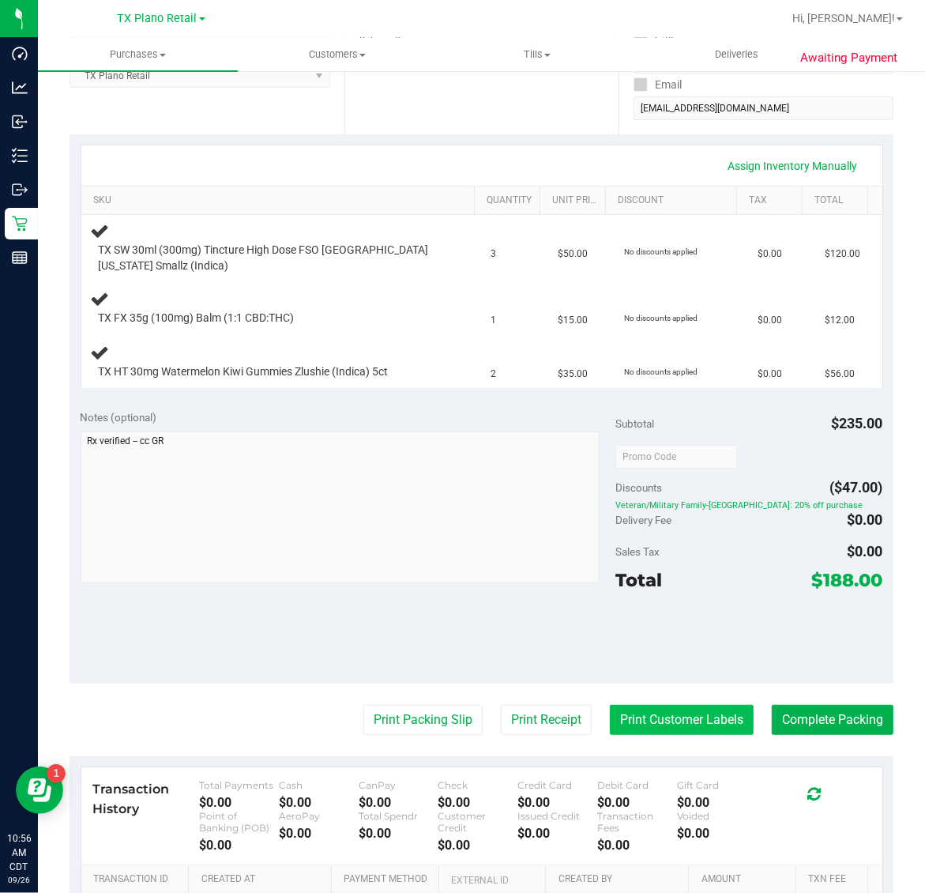
click at [677, 725] on button "Print Customer Labels" at bounding box center [682, 720] width 144 height 30
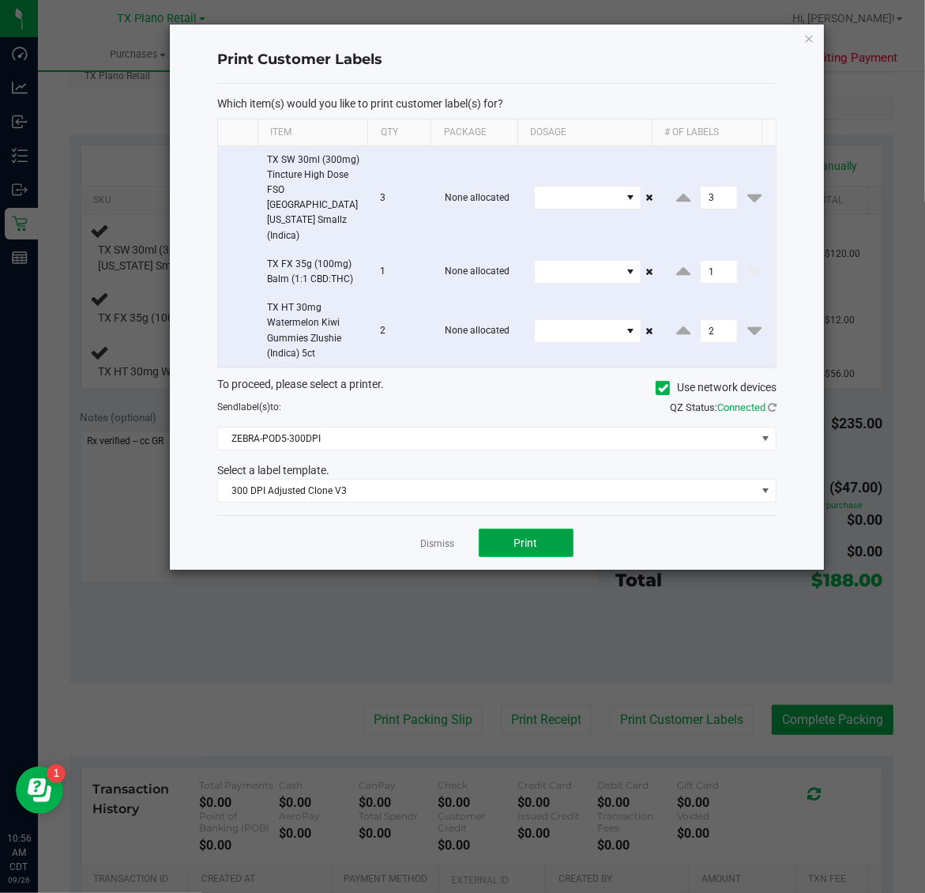
click at [525, 536] on span "Print" at bounding box center [526, 542] width 24 height 13
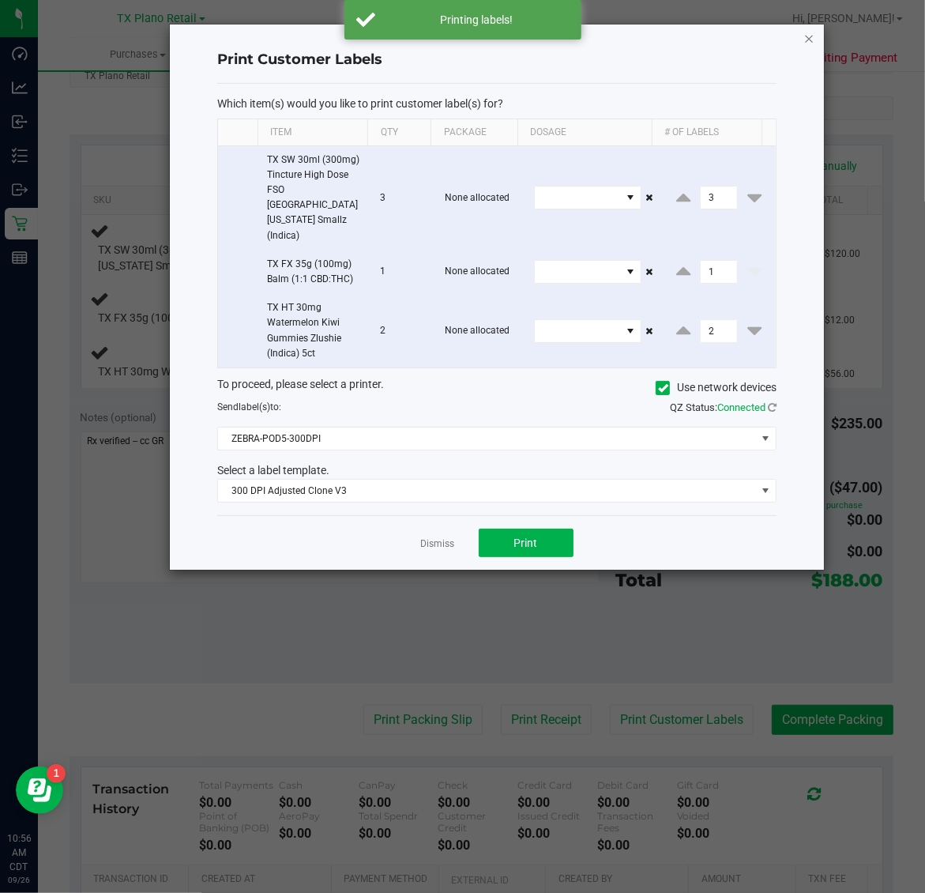
click at [814, 29] on icon "button" at bounding box center [809, 37] width 11 height 19
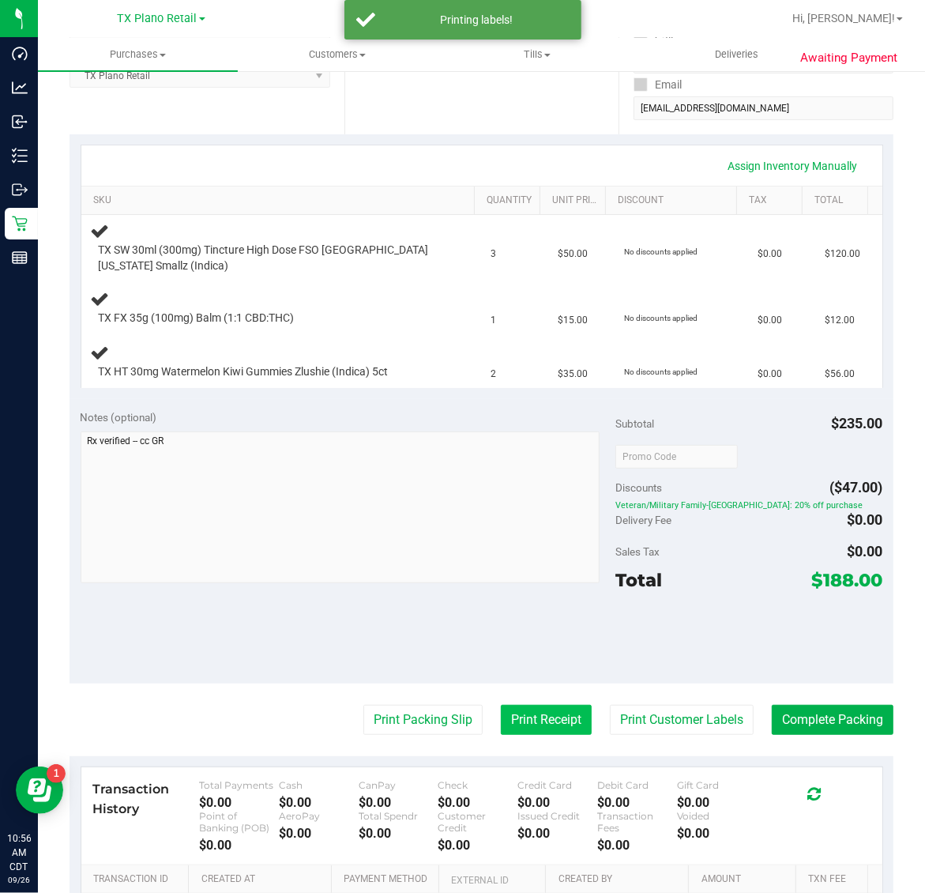
click at [524, 719] on button "Print Receipt" at bounding box center [546, 720] width 91 height 30
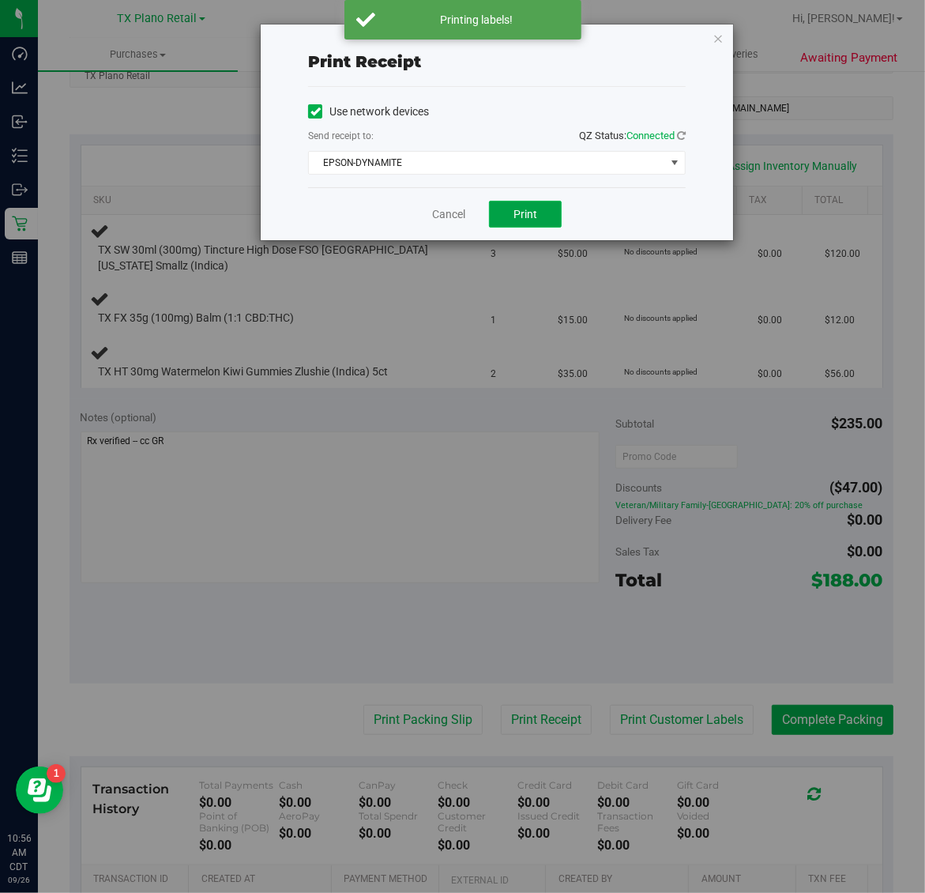
click at [546, 217] on button "Print" at bounding box center [525, 214] width 73 height 27
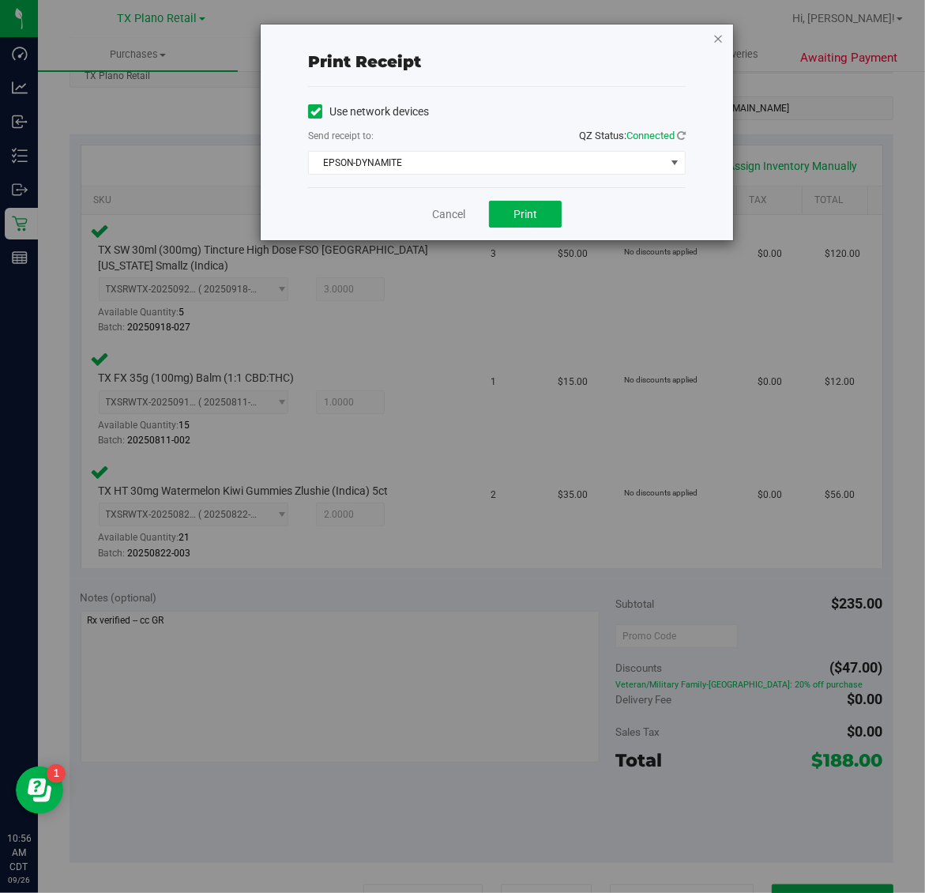
click at [716, 37] on icon "button" at bounding box center [717, 37] width 11 height 19
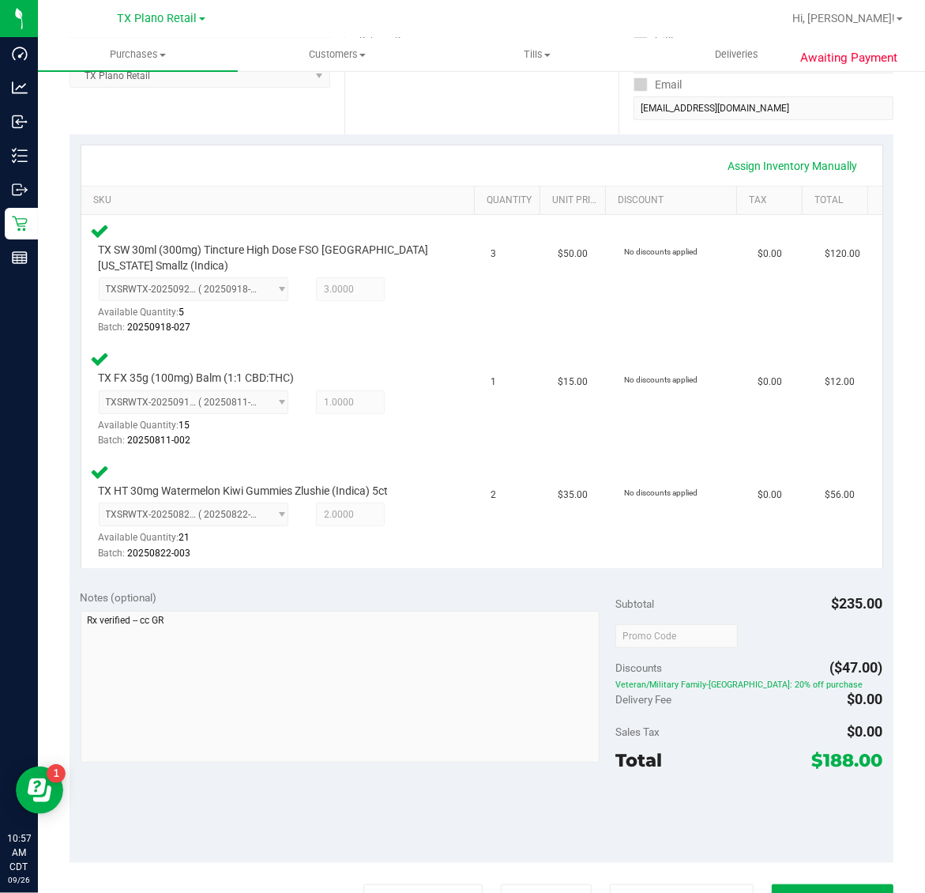
scroll to position [305, 0]
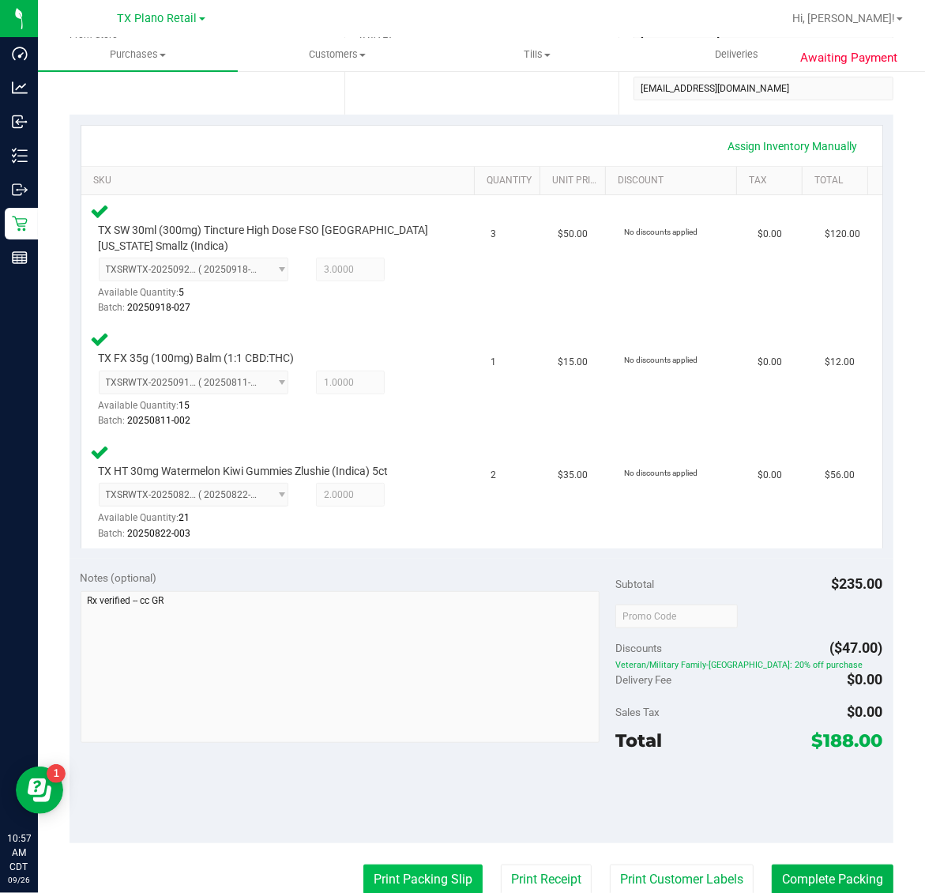
click at [404, 870] on button "Print Packing Slip" at bounding box center [422, 879] width 119 height 30
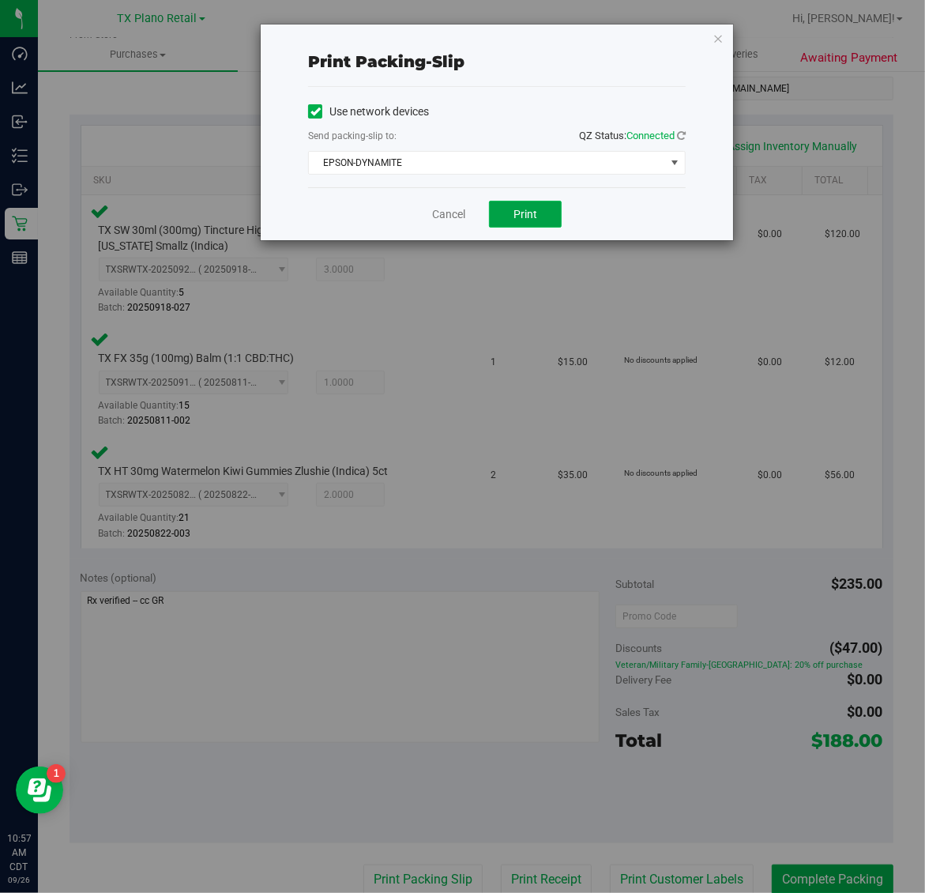
click at [522, 217] on span "Print" at bounding box center [525, 214] width 24 height 13
click at [717, 39] on icon "button" at bounding box center [717, 37] width 11 height 19
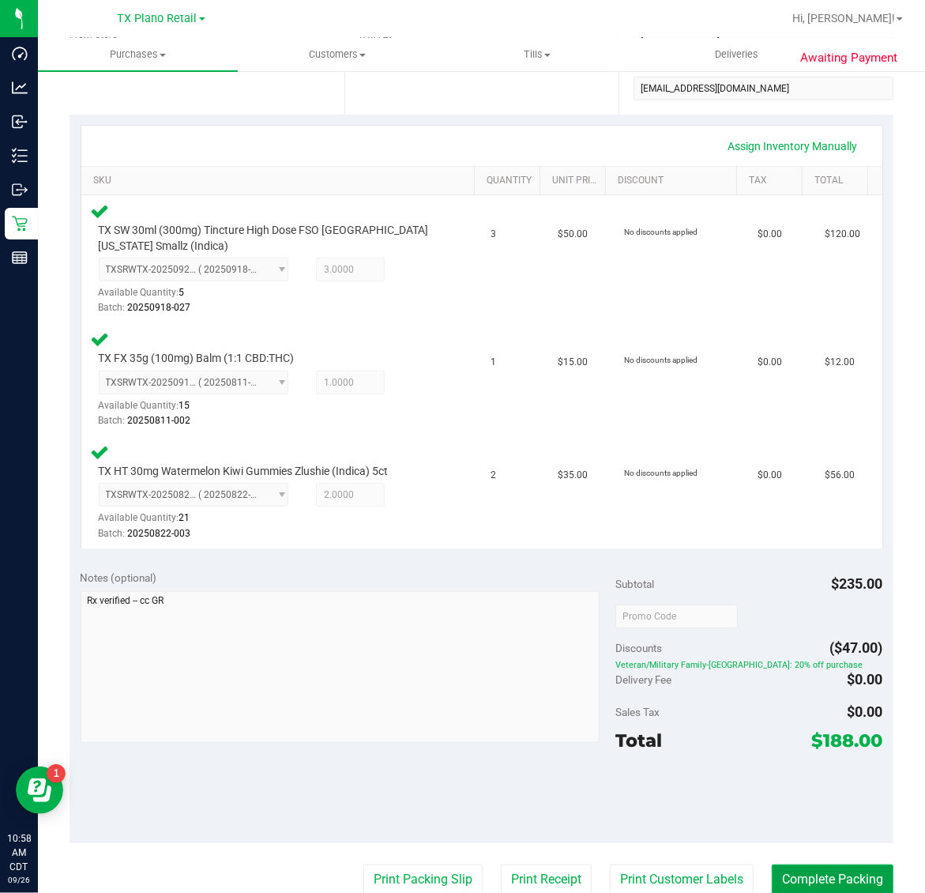
click at [848, 879] on button "Complete Packing" at bounding box center [833, 879] width 122 height 30
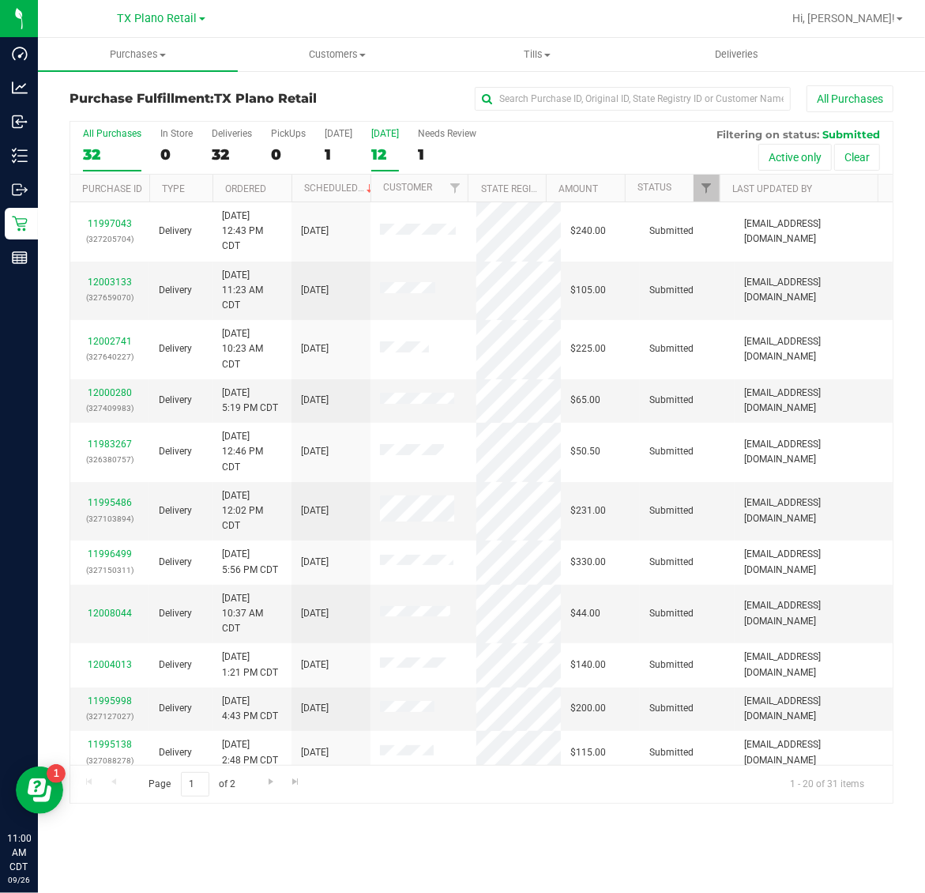
click at [389, 151] on div "12" at bounding box center [385, 154] width 28 height 18
click at [0, 0] on input "Tomorrow 12" at bounding box center [0, 0] width 0 height 0
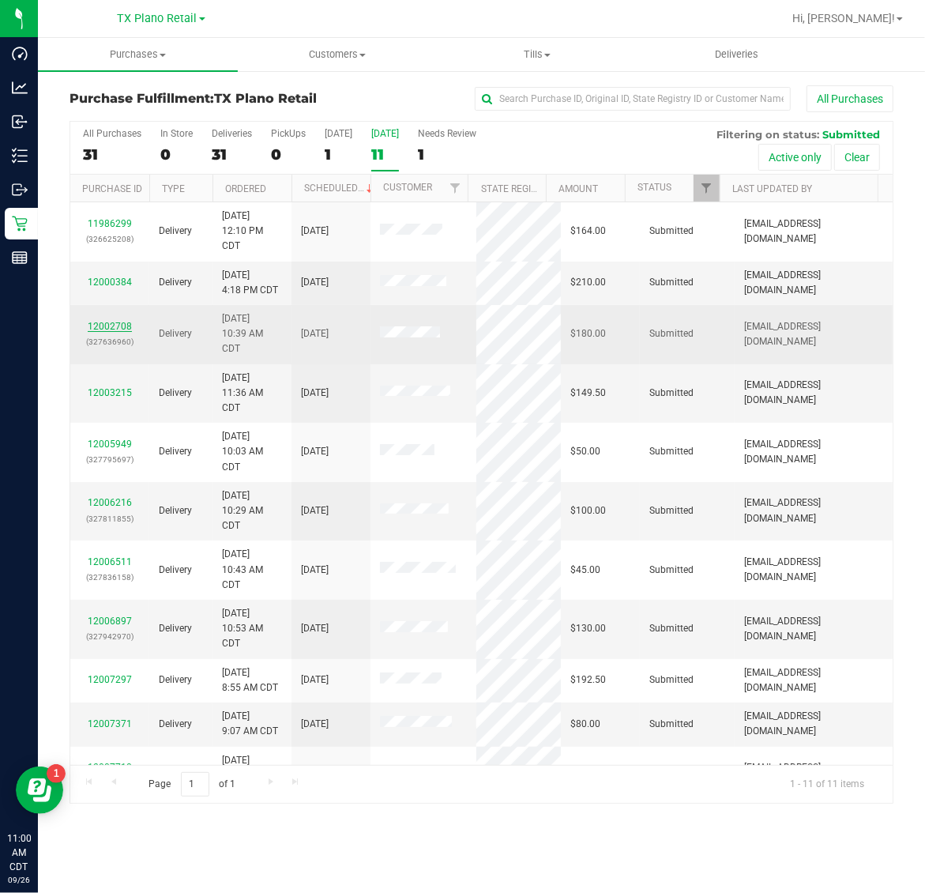
click at [119, 332] on link "12002708" at bounding box center [110, 326] width 44 height 11
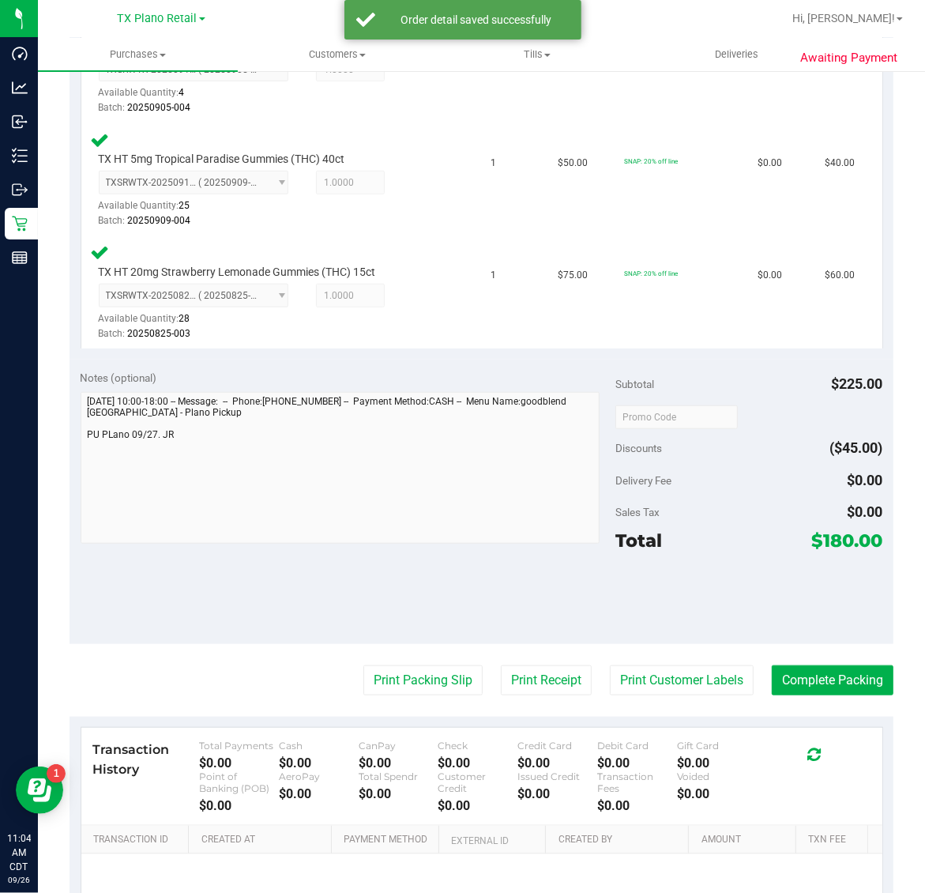
scroll to position [716, 0]
click at [650, 674] on button "Print Customer Labels" at bounding box center [682, 679] width 144 height 30
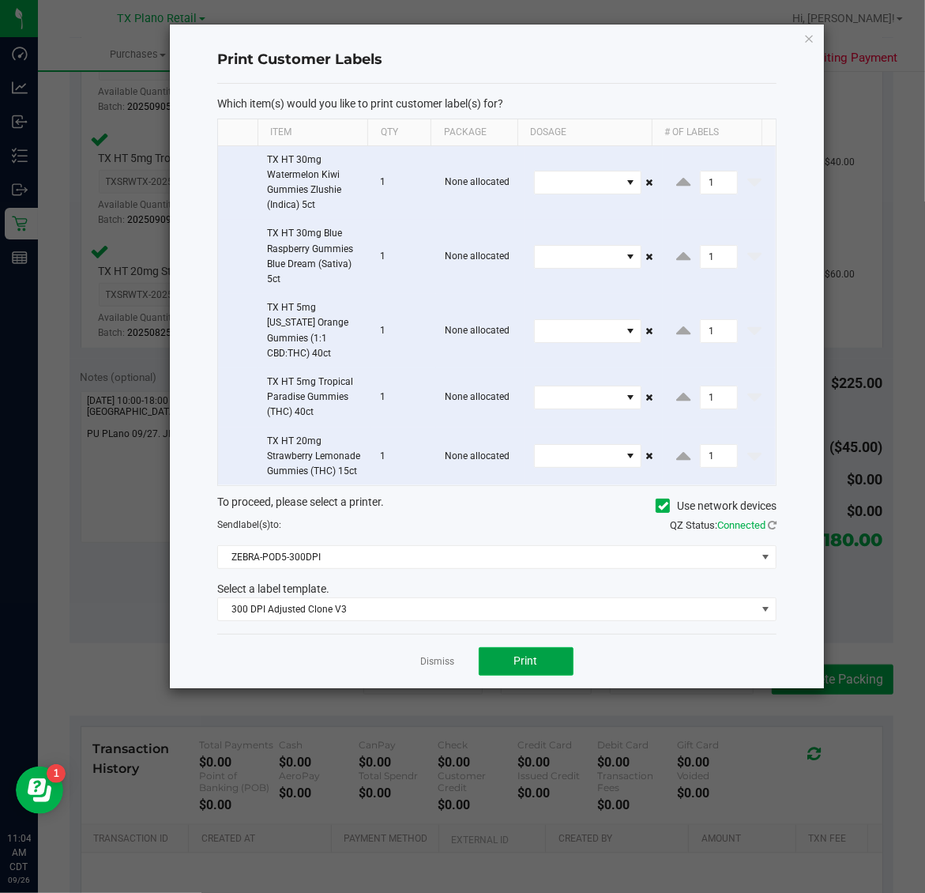
click at [542, 667] on button "Print" at bounding box center [526, 661] width 95 height 28
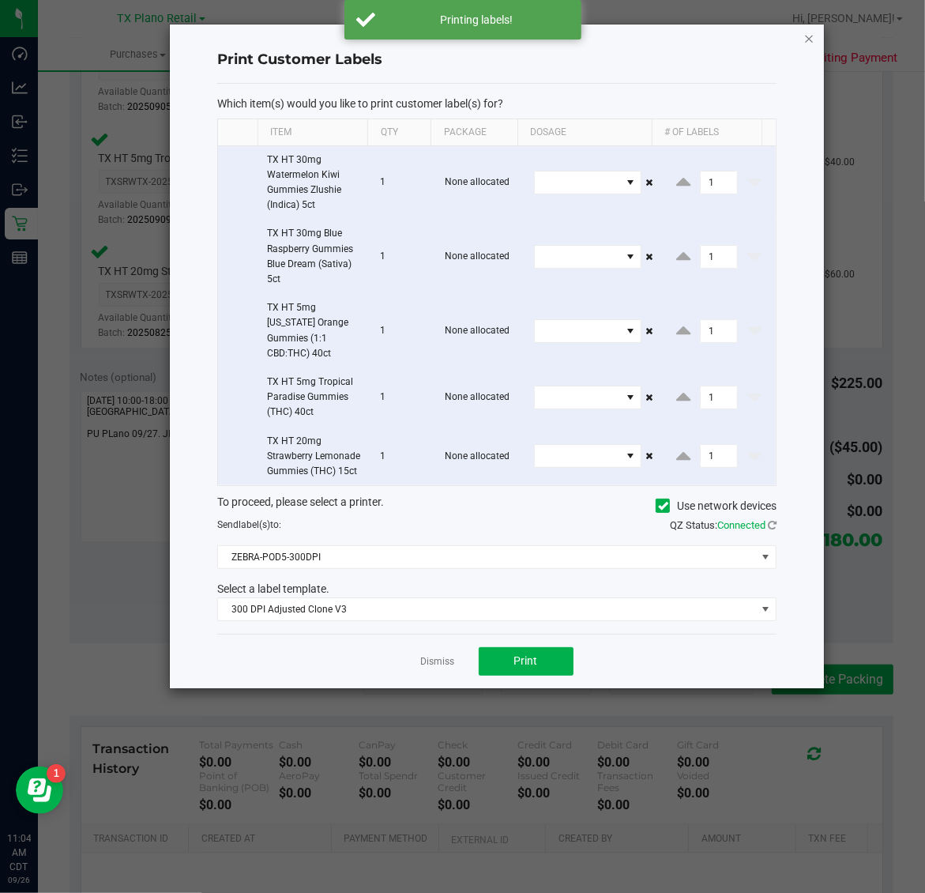
click at [810, 43] on icon "button" at bounding box center [809, 37] width 11 height 19
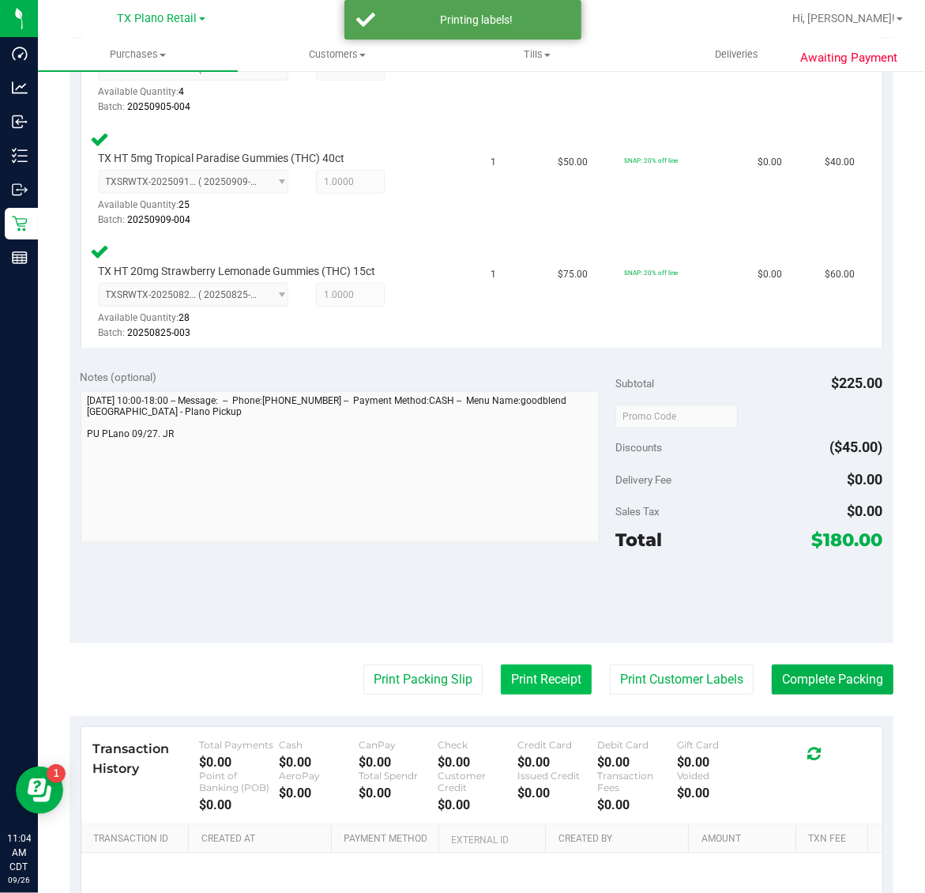
click at [508, 668] on button "Print Receipt" at bounding box center [546, 679] width 91 height 30
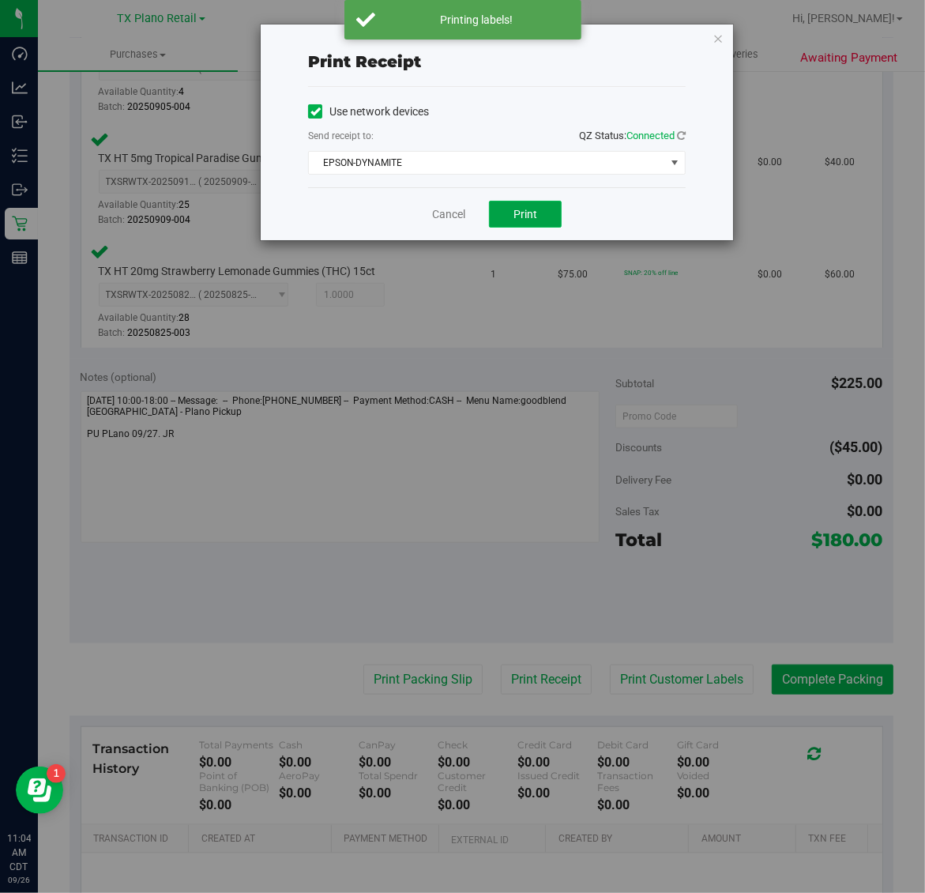
click at [526, 213] on span "Print" at bounding box center [525, 214] width 24 height 13
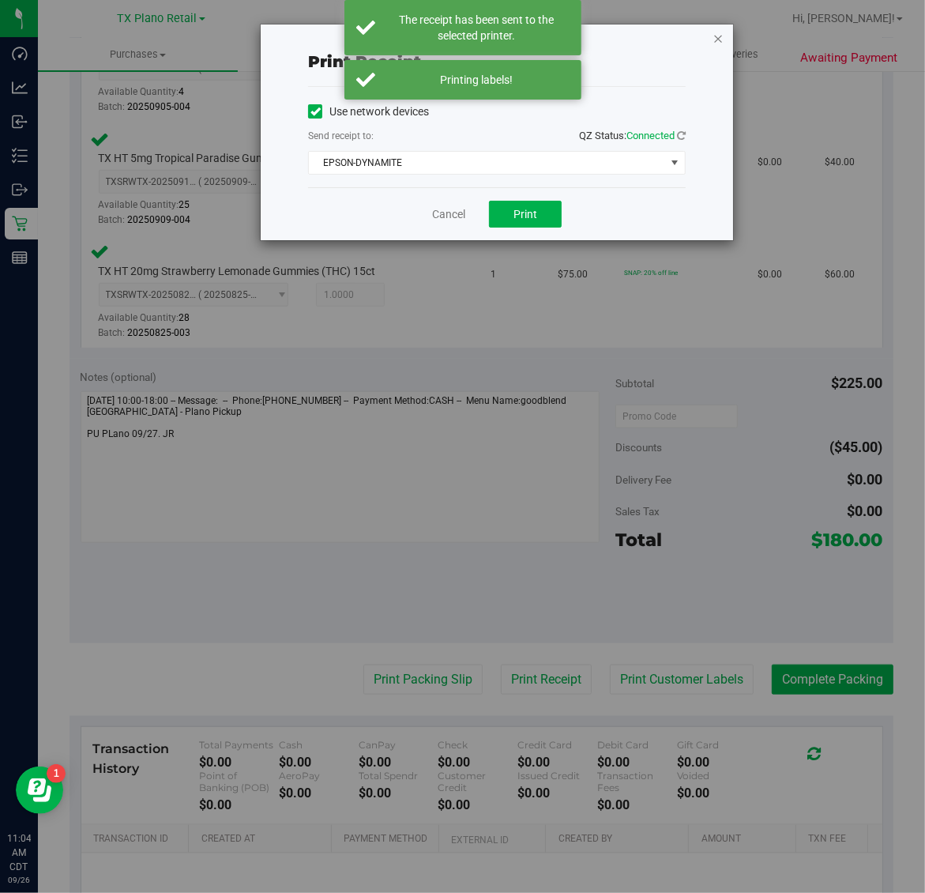
click at [717, 37] on icon "button" at bounding box center [717, 37] width 11 height 19
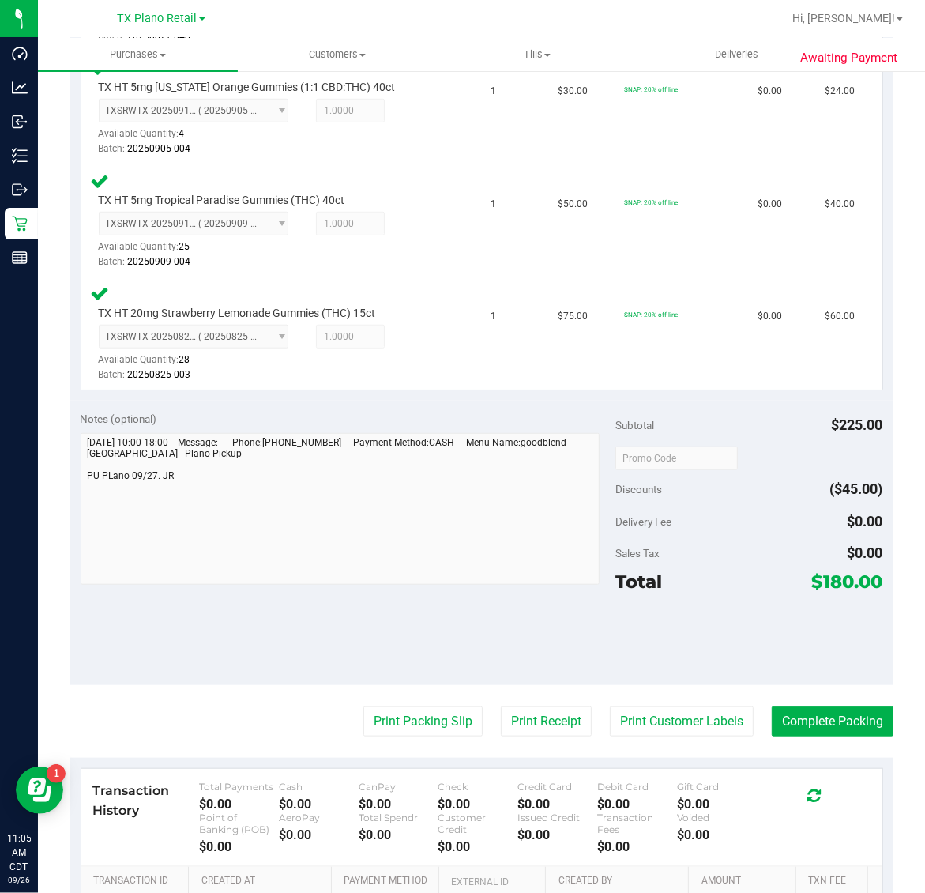
scroll to position [689, 0]
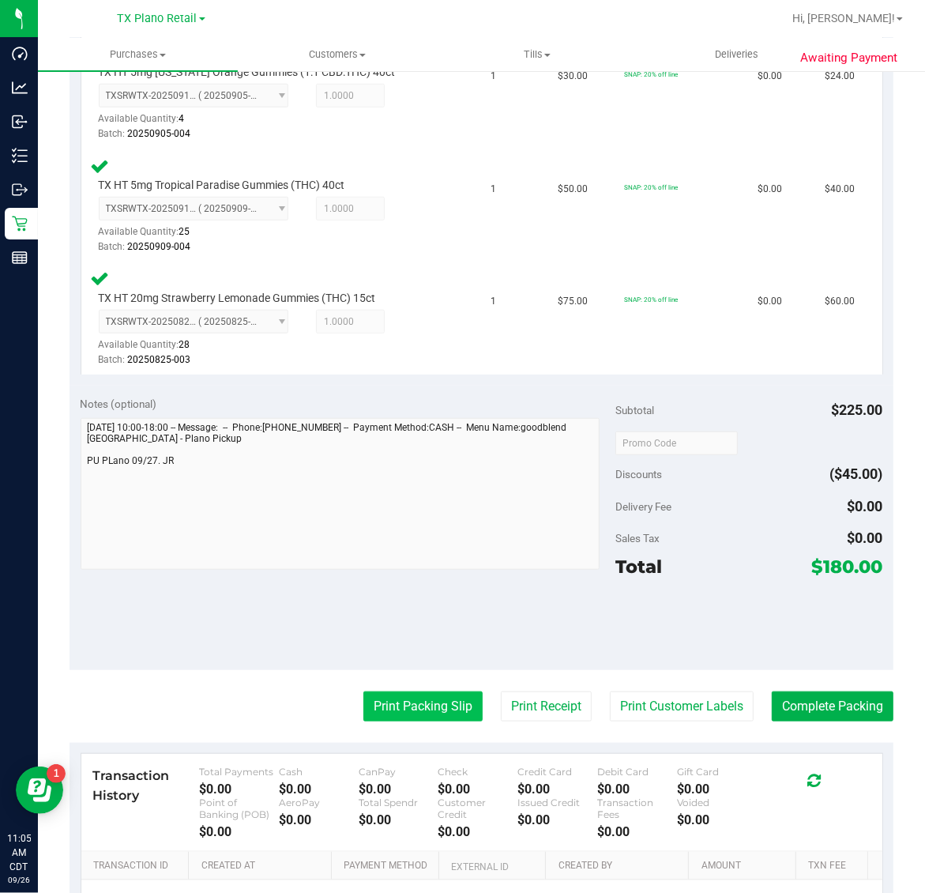
click at [423, 700] on button "Print Packing Slip" at bounding box center [422, 706] width 119 height 30
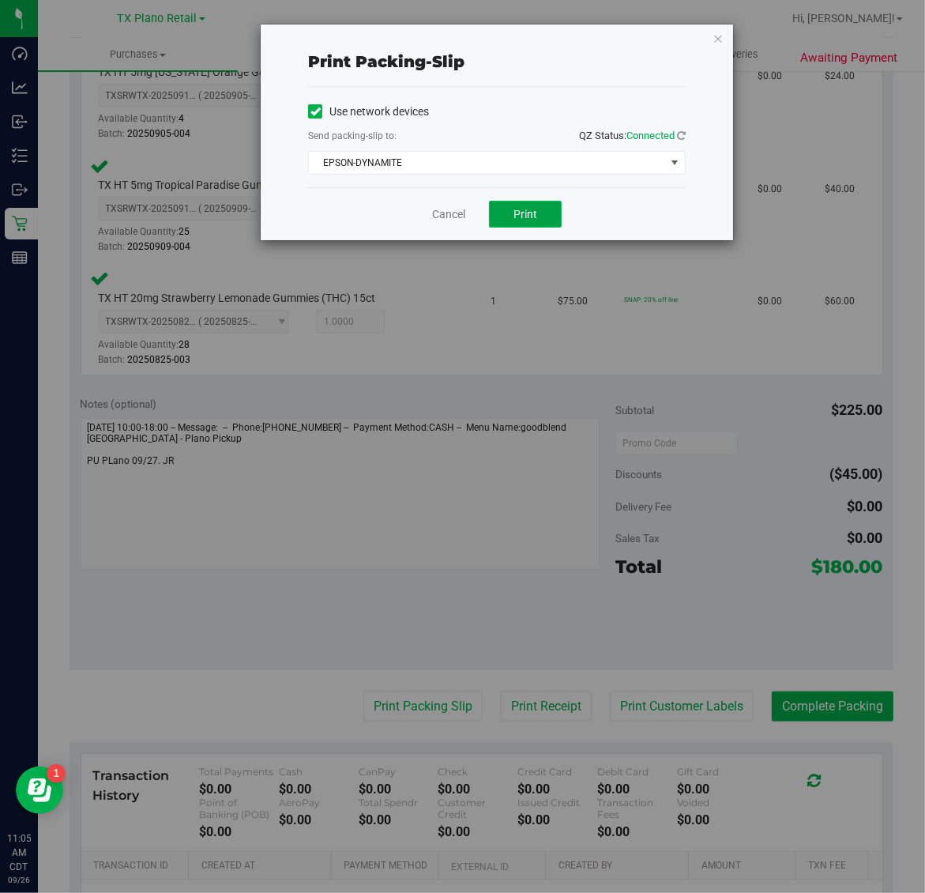
click at [513, 213] on span "Print" at bounding box center [525, 214] width 24 height 13
click at [713, 37] on icon "button" at bounding box center [717, 37] width 11 height 19
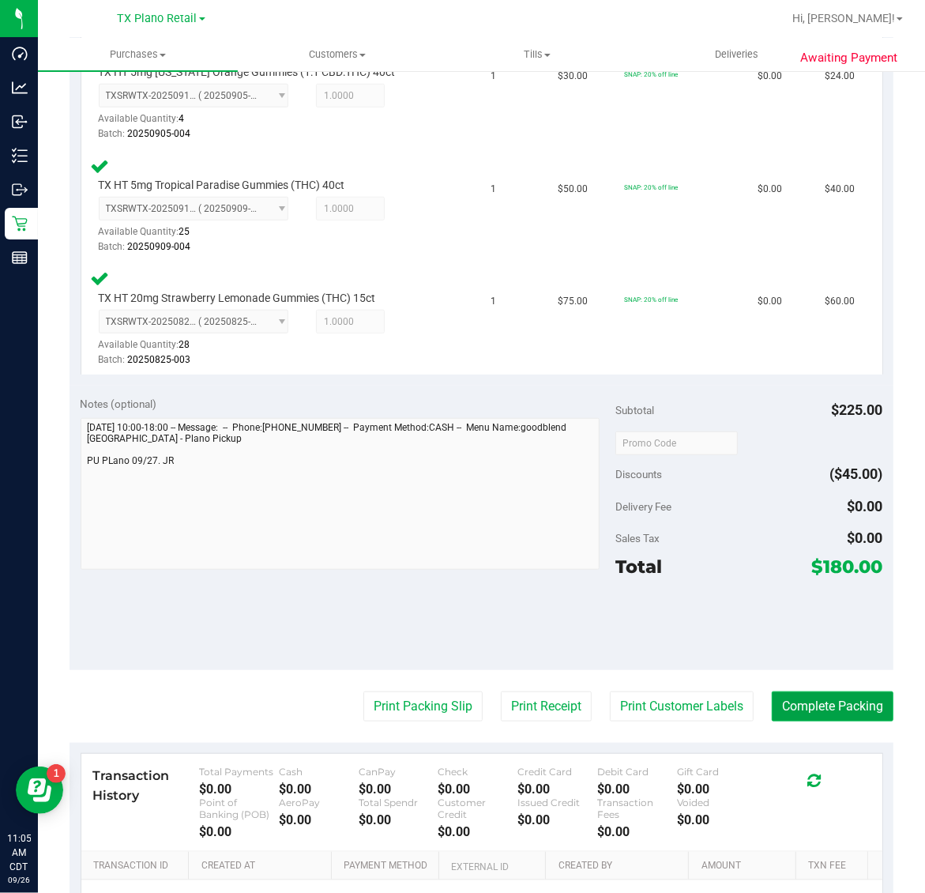
click at [824, 699] on button "Complete Packing" at bounding box center [833, 706] width 122 height 30
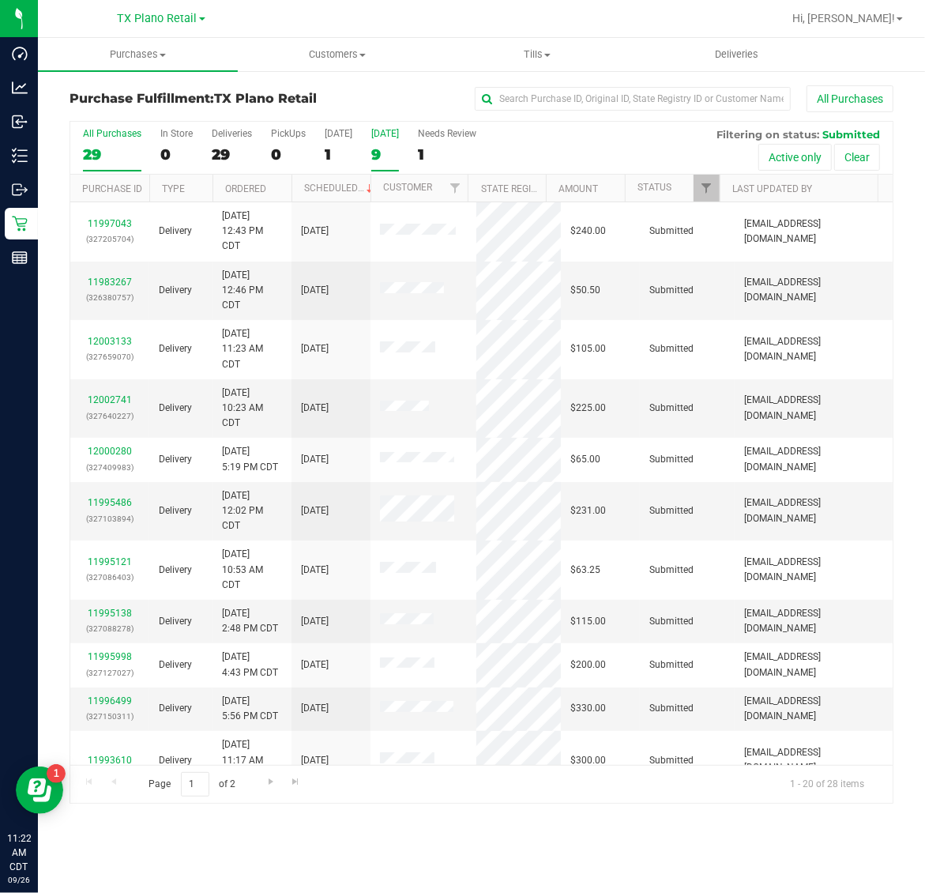
click at [381, 144] on label "Tomorrow 9" at bounding box center [385, 149] width 28 height 43
click at [0, 0] on input "Tomorrow 9" at bounding box center [0, 0] width 0 height 0
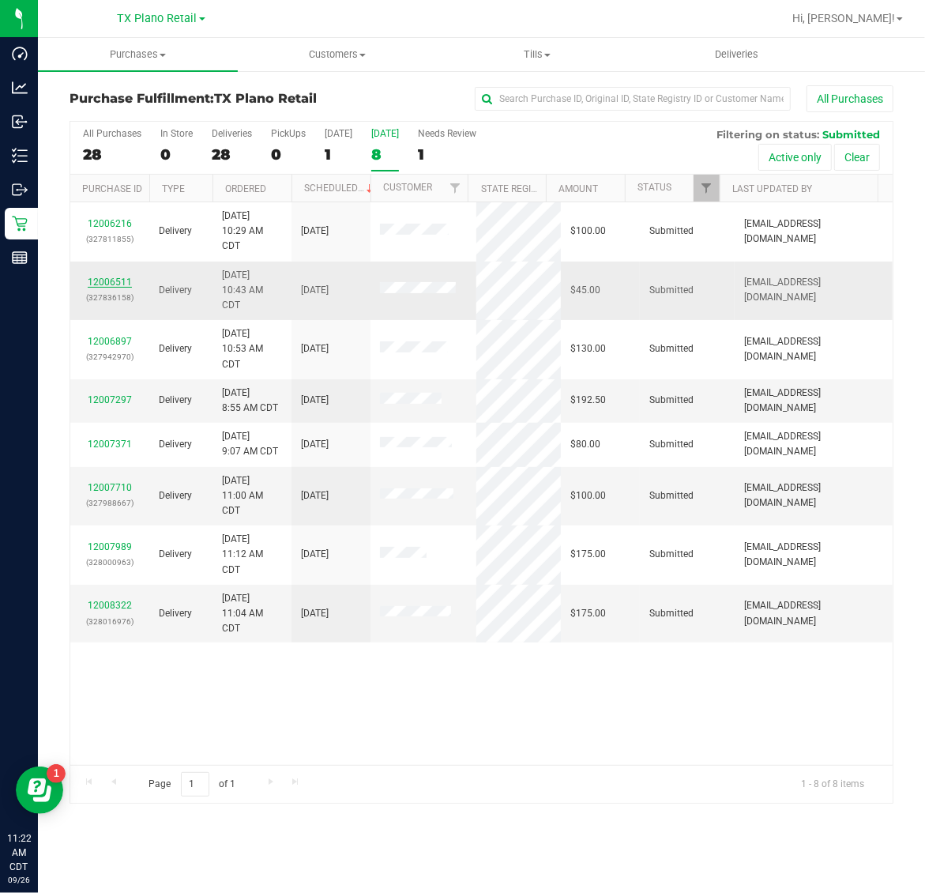
click at [115, 287] on link "12006511" at bounding box center [110, 281] width 44 height 11
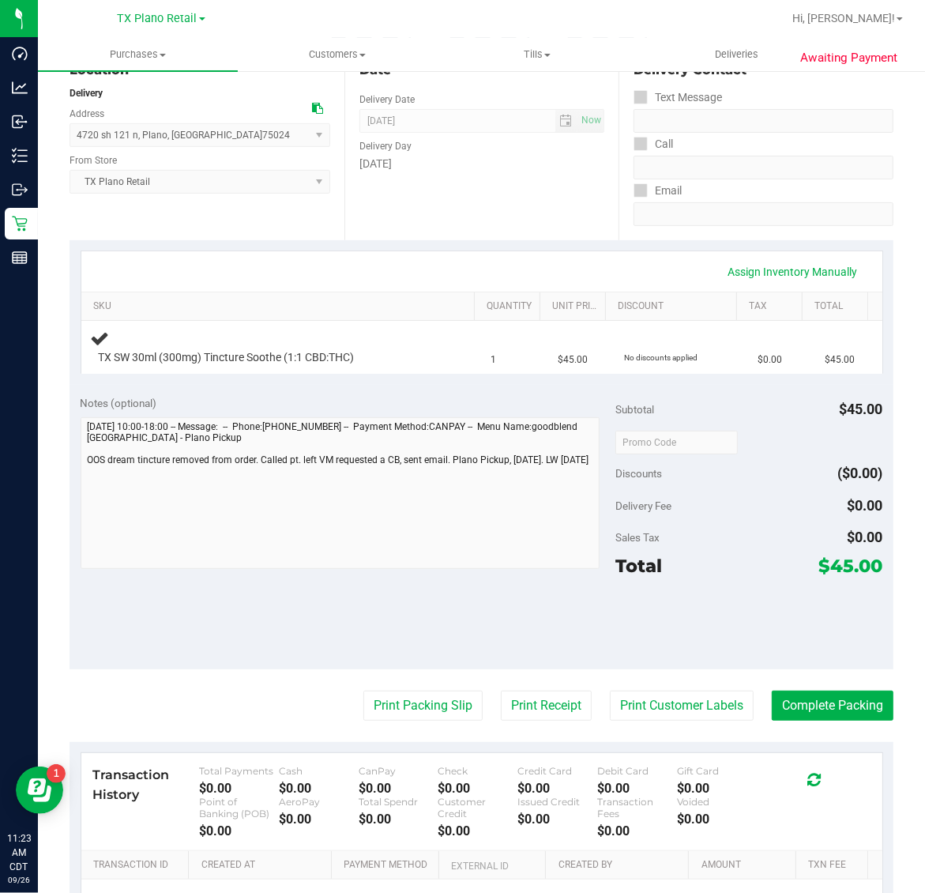
scroll to position [197, 0]
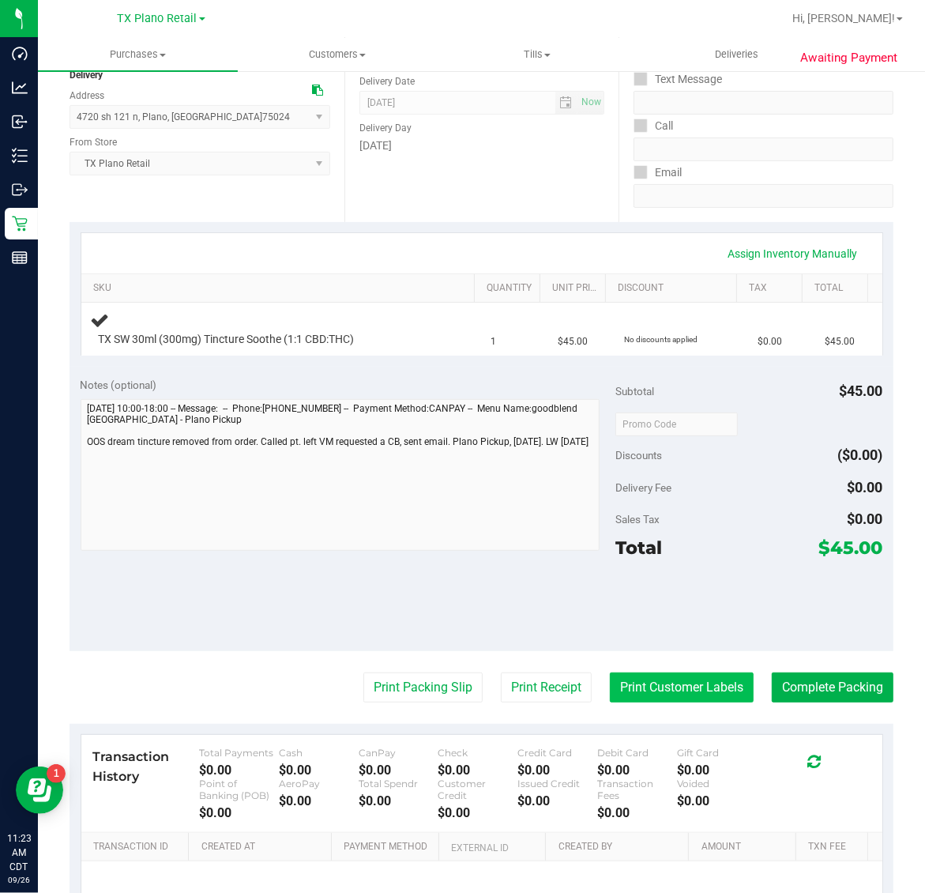
click at [675, 689] on button "Print Customer Labels" at bounding box center [682, 687] width 144 height 30
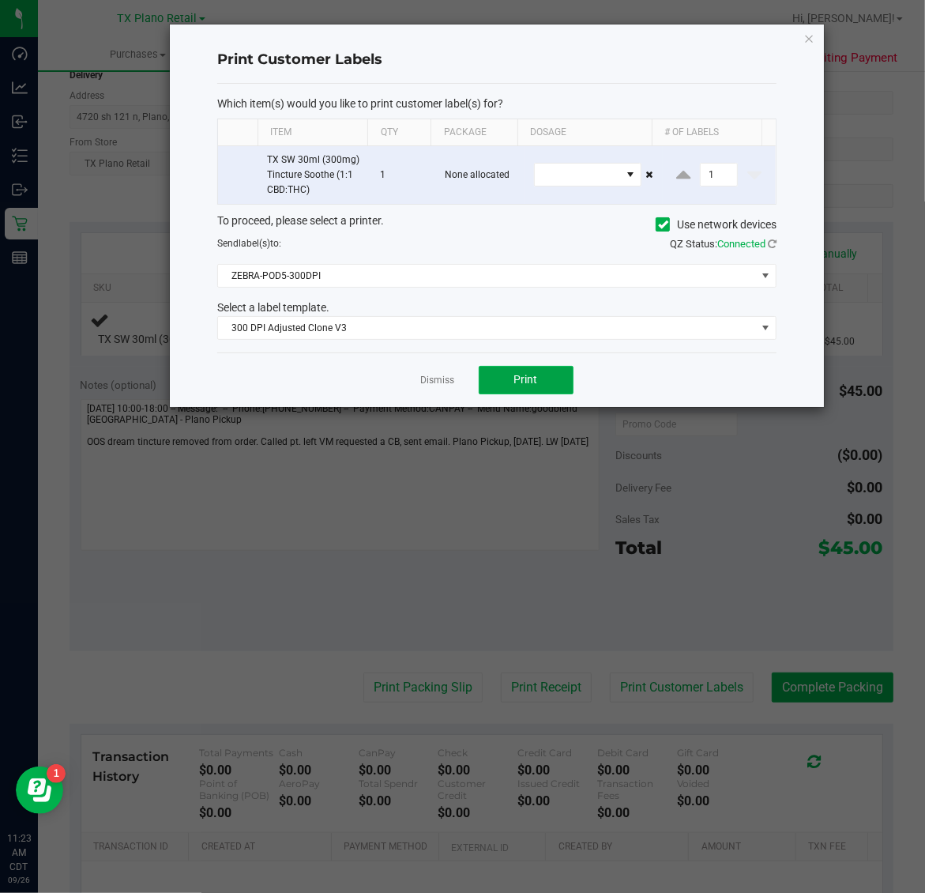
click at [525, 381] on span "Print" at bounding box center [526, 379] width 24 height 13
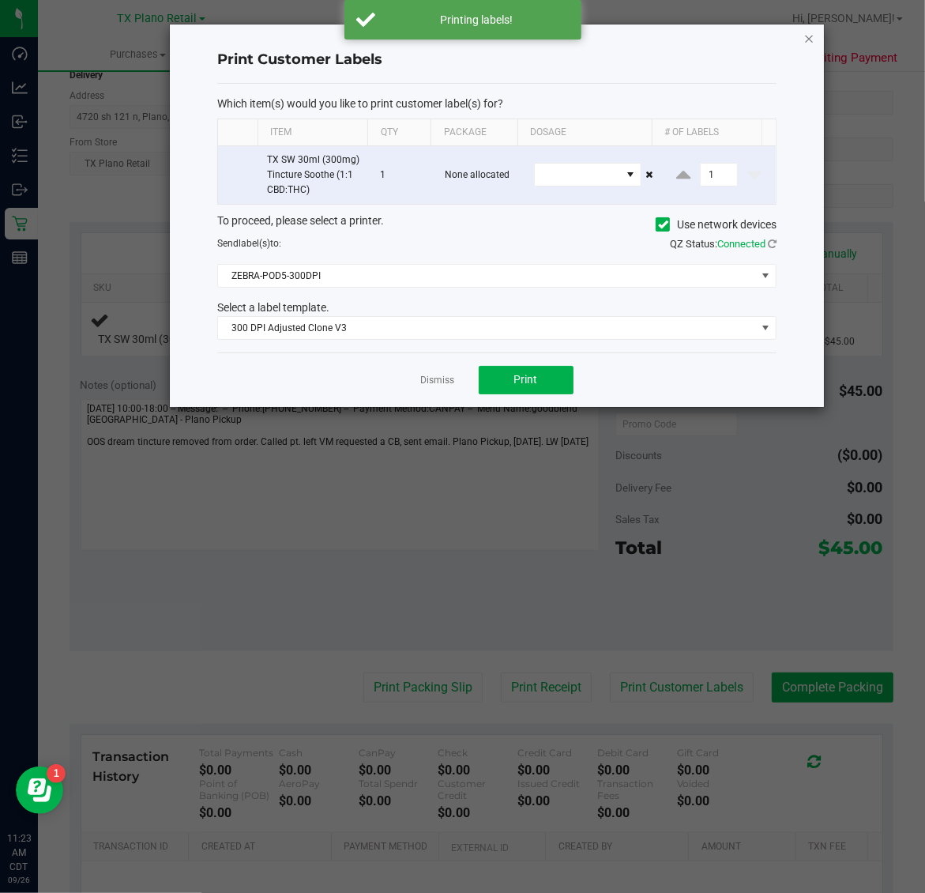
click at [808, 34] on icon "button" at bounding box center [809, 37] width 11 height 19
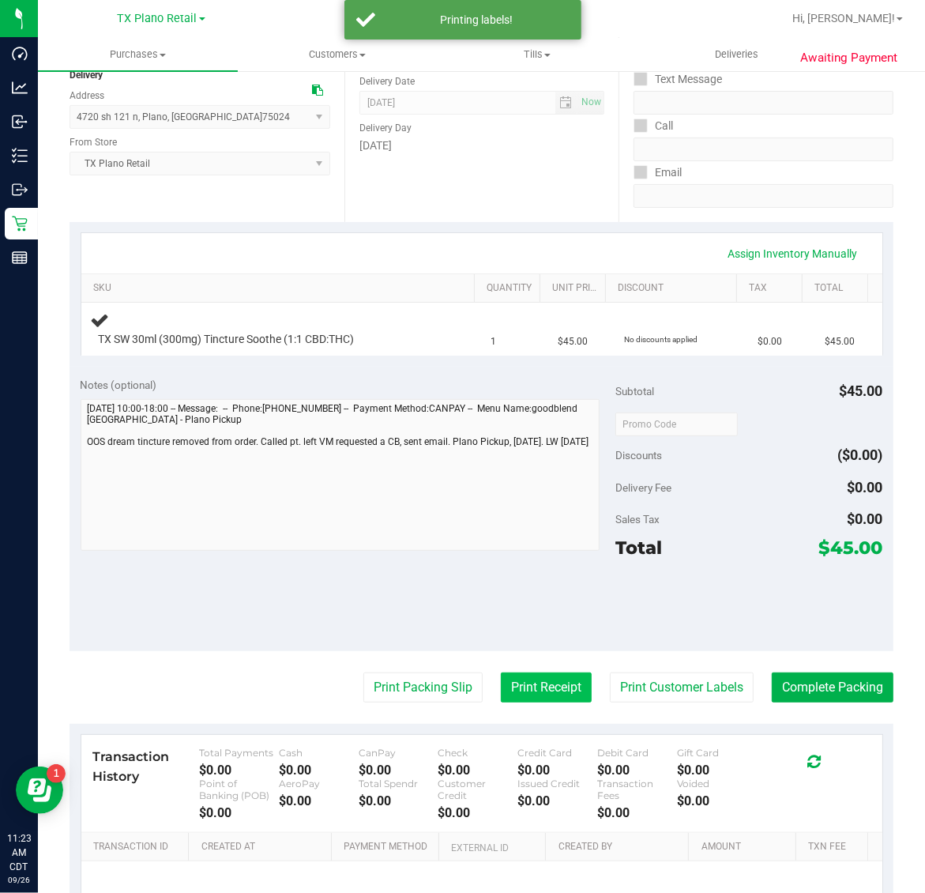
click at [520, 684] on button "Print Receipt" at bounding box center [546, 687] width 91 height 30
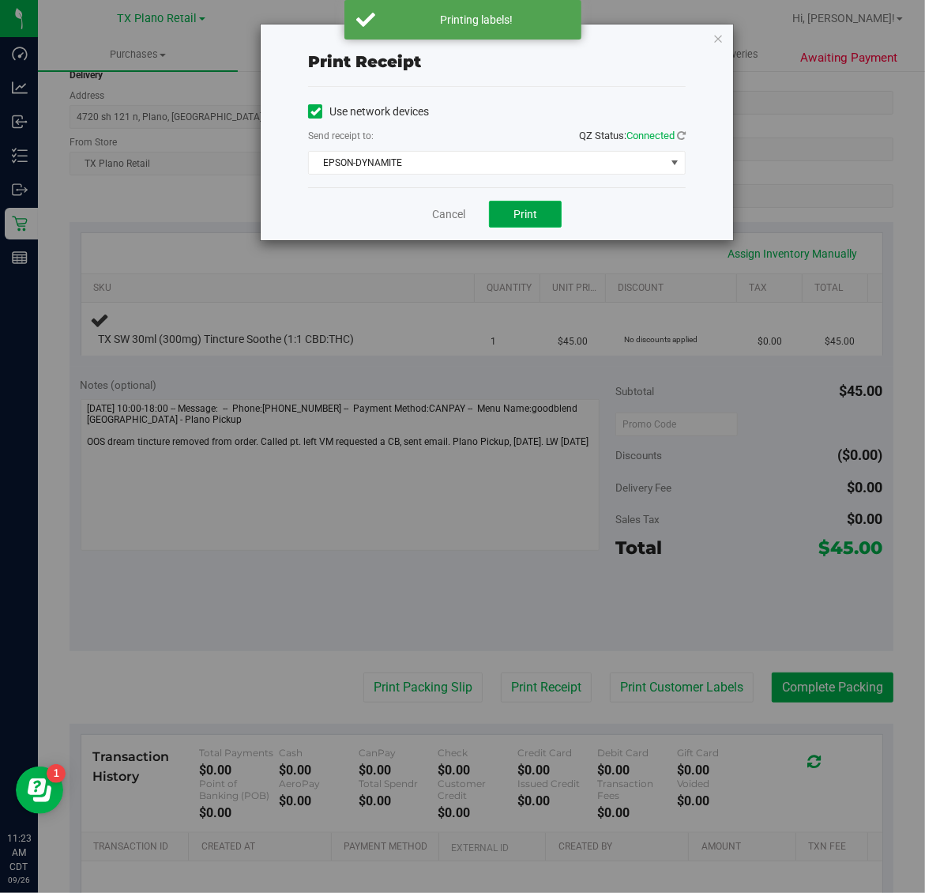
click at [532, 208] on span "Print" at bounding box center [525, 214] width 24 height 13
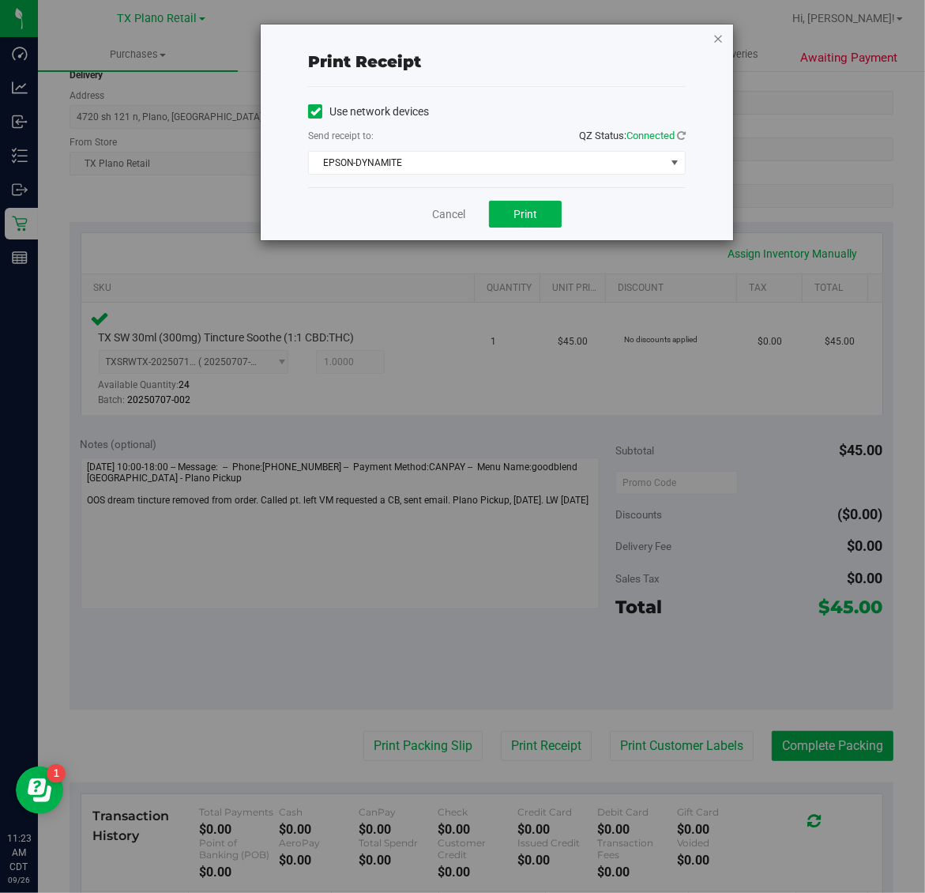
click at [717, 36] on icon "button" at bounding box center [717, 37] width 11 height 19
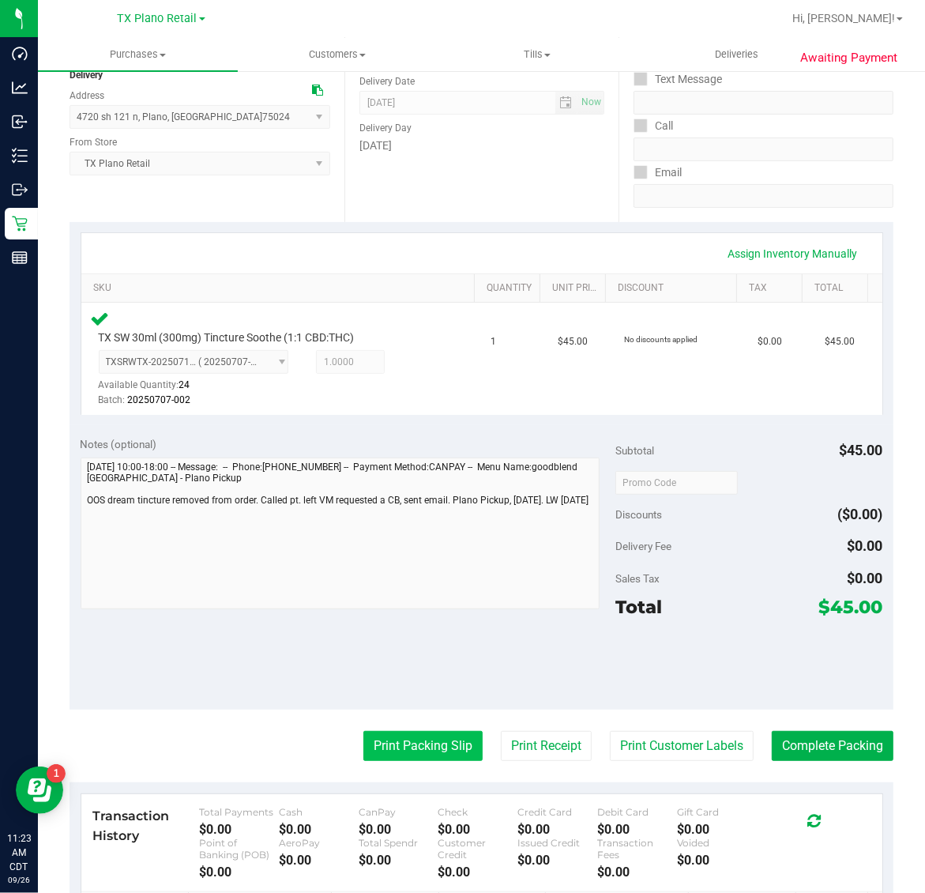
click at [404, 760] on button "Print Packing Slip" at bounding box center [422, 746] width 119 height 30
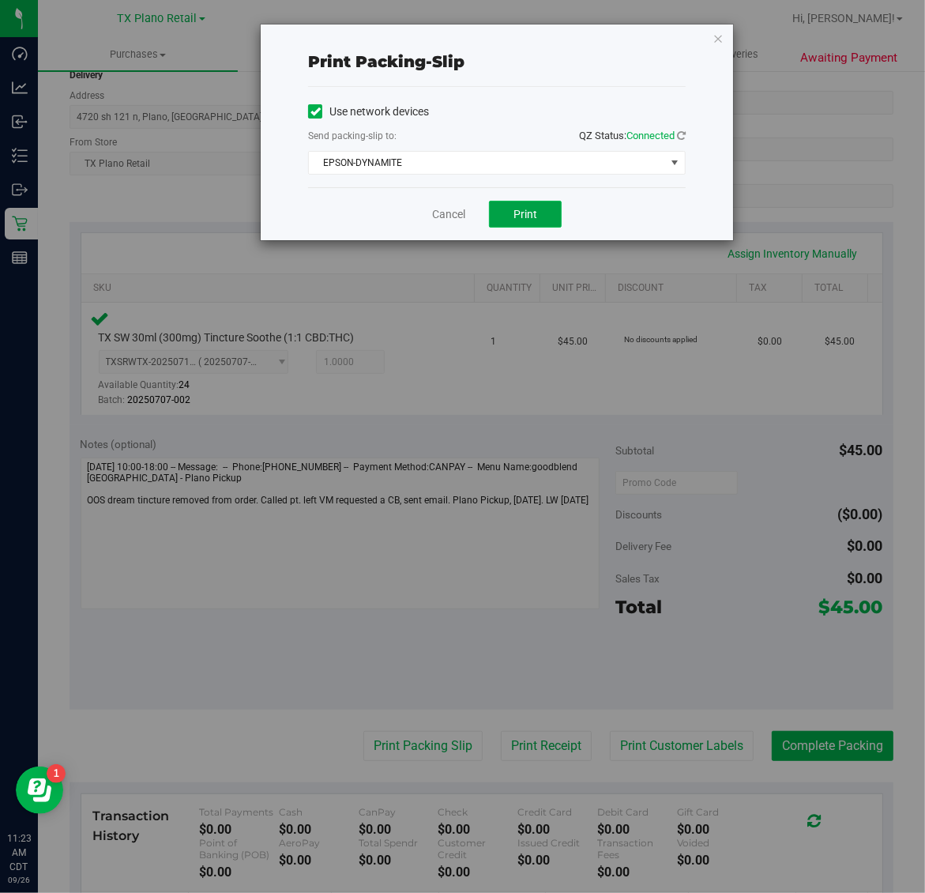
click at [526, 215] on span "Print" at bounding box center [525, 214] width 24 height 13
click at [717, 34] on icon "button" at bounding box center [717, 37] width 11 height 19
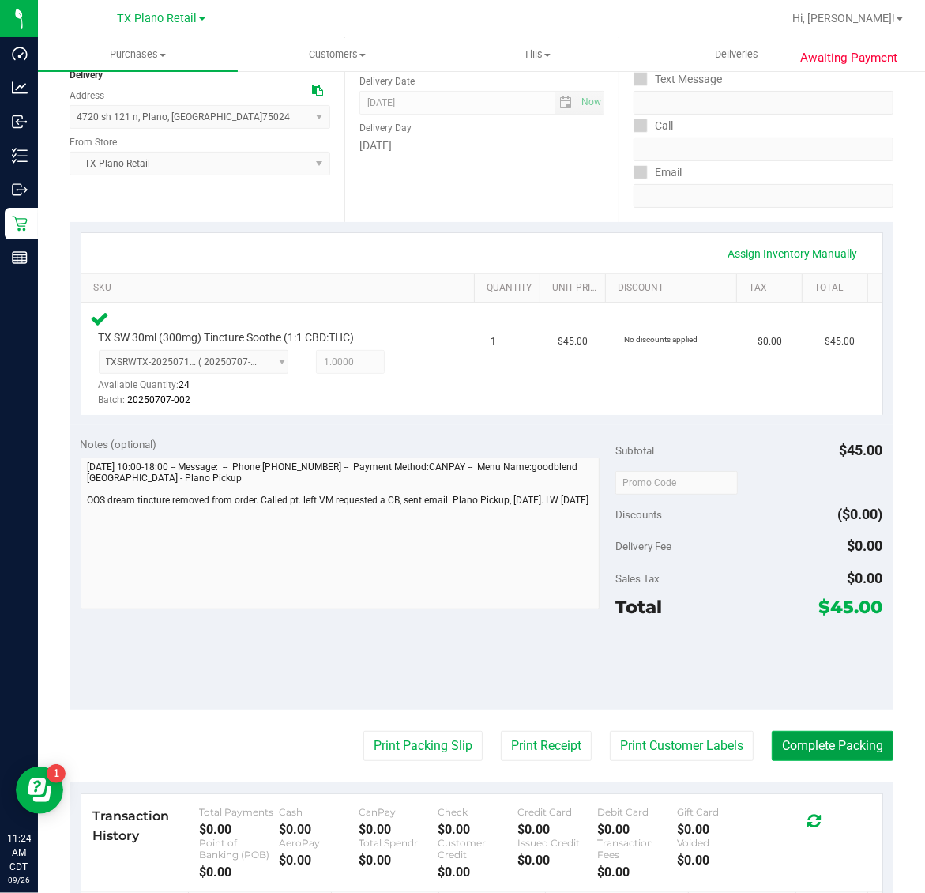
click at [834, 739] on button "Complete Packing" at bounding box center [833, 746] width 122 height 30
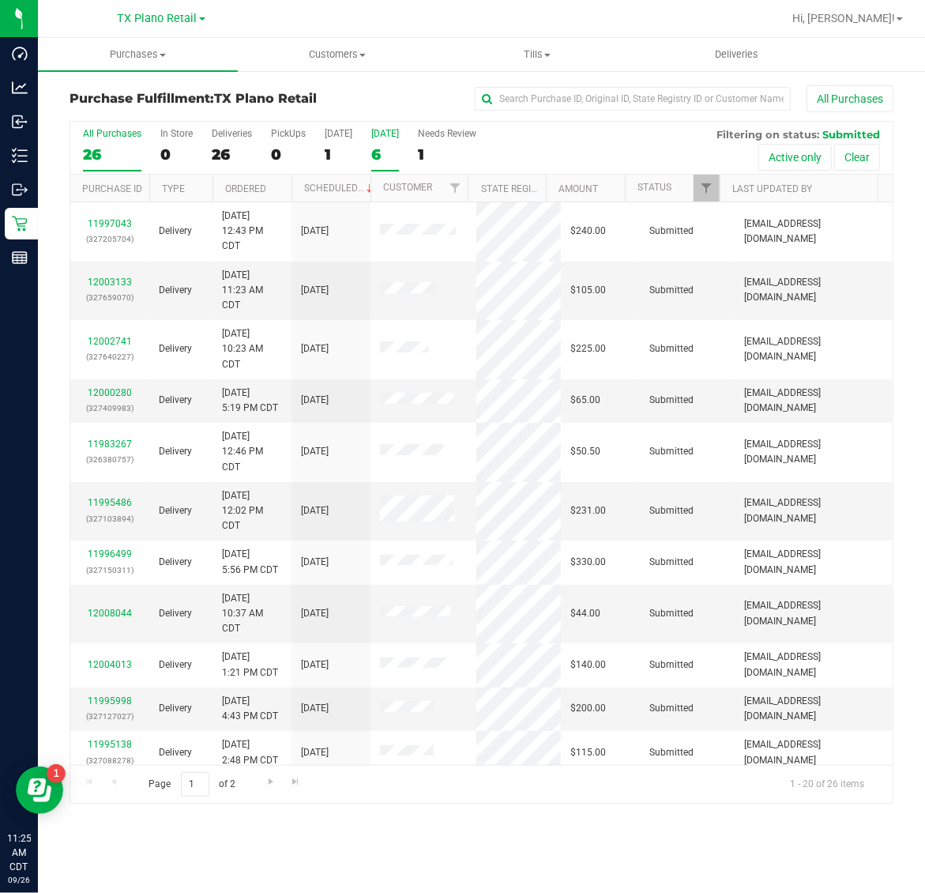
click at [378, 151] on div "6" at bounding box center [385, 154] width 28 height 18
click at [0, 0] on input "Tomorrow 6" at bounding box center [0, 0] width 0 height 0
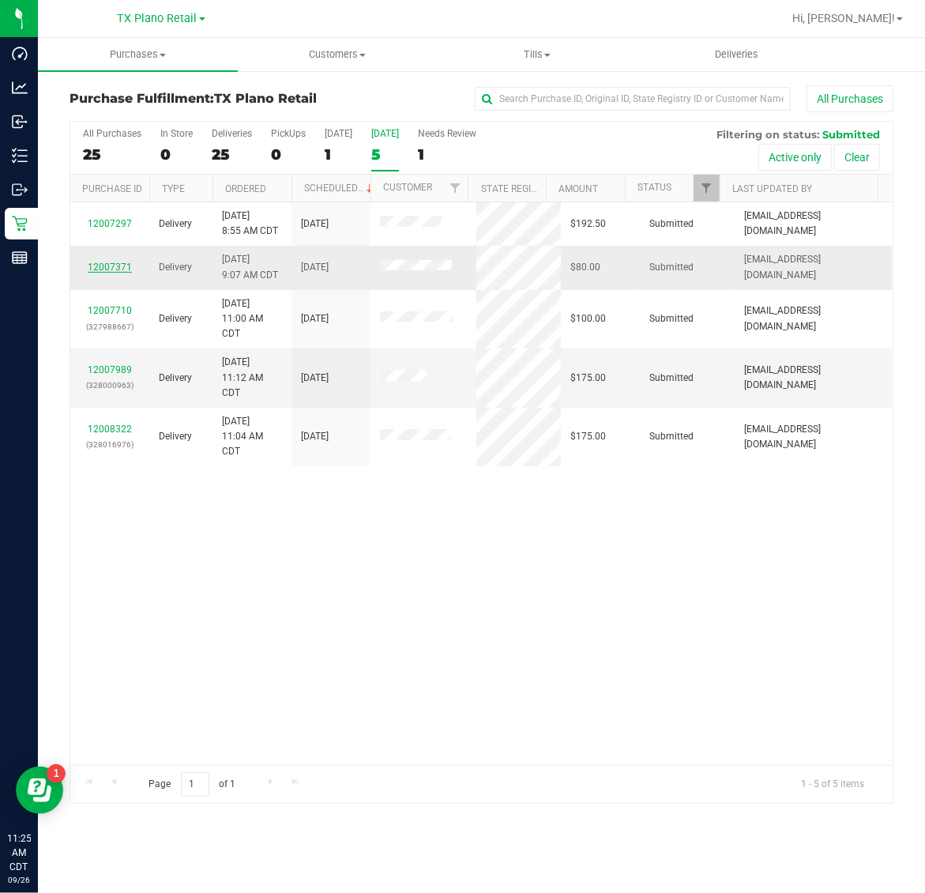
click at [116, 267] on link "12007371" at bounding box center [110, 266] width 44 height 11
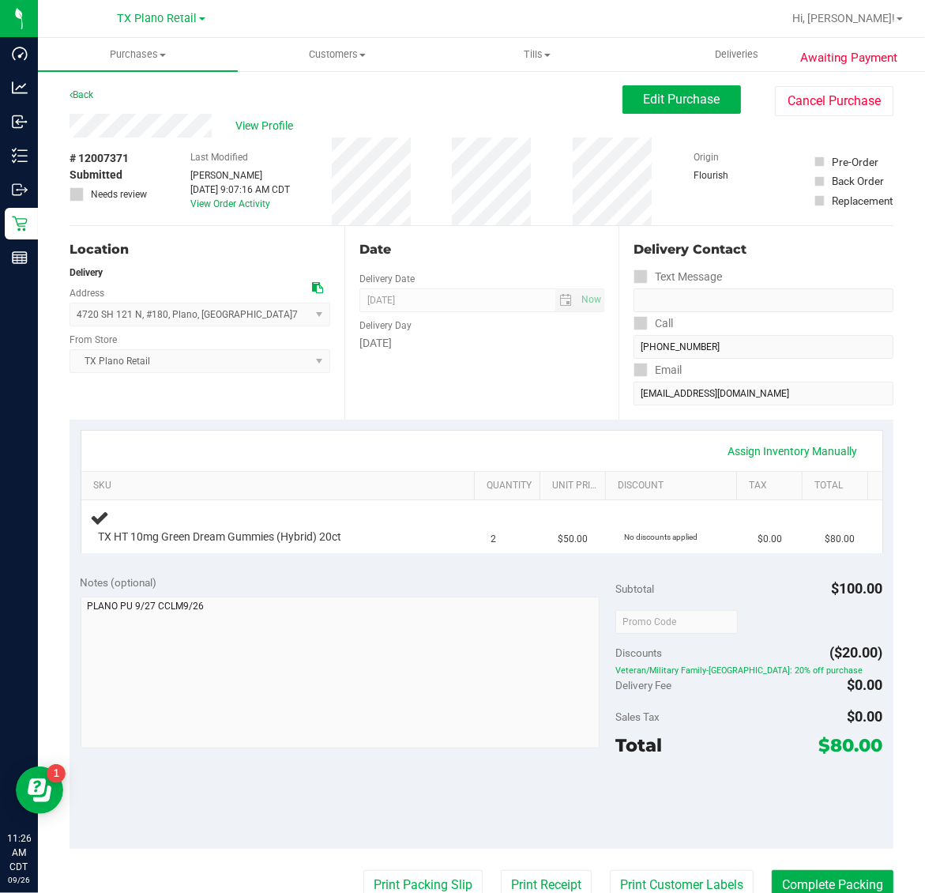
scroll to position [296, 0]
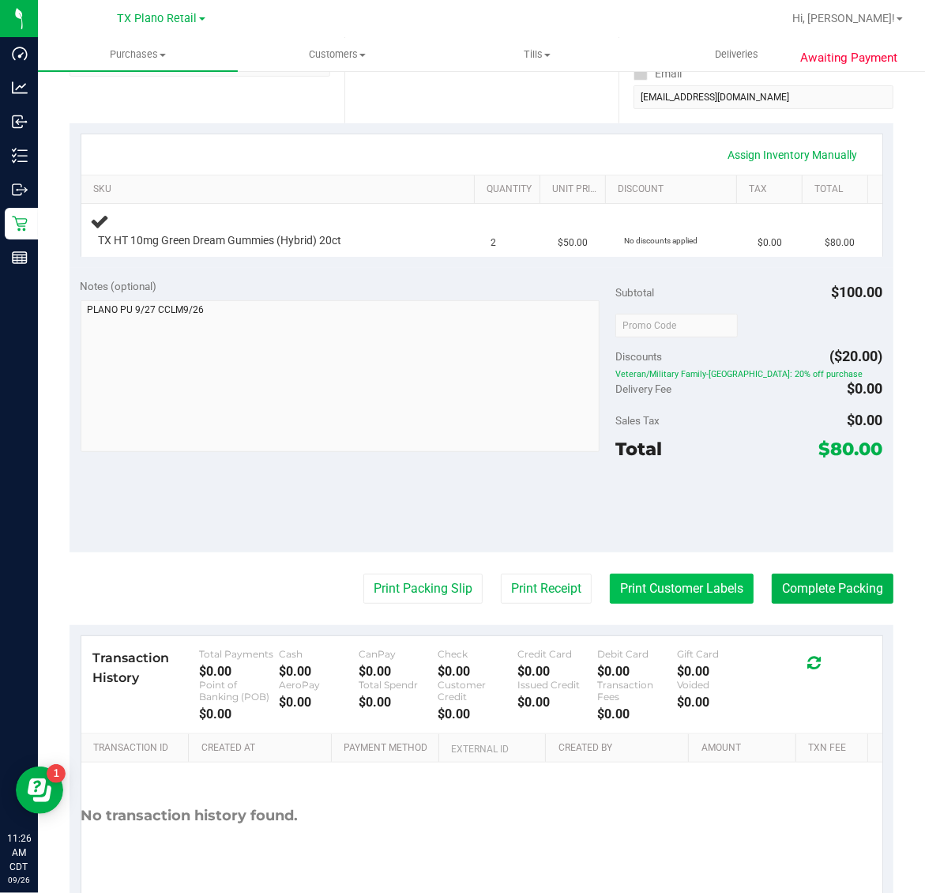
click at [658, 588] on button "Print Customer Labels" at bounding box center [682, 588] width 144 height 30
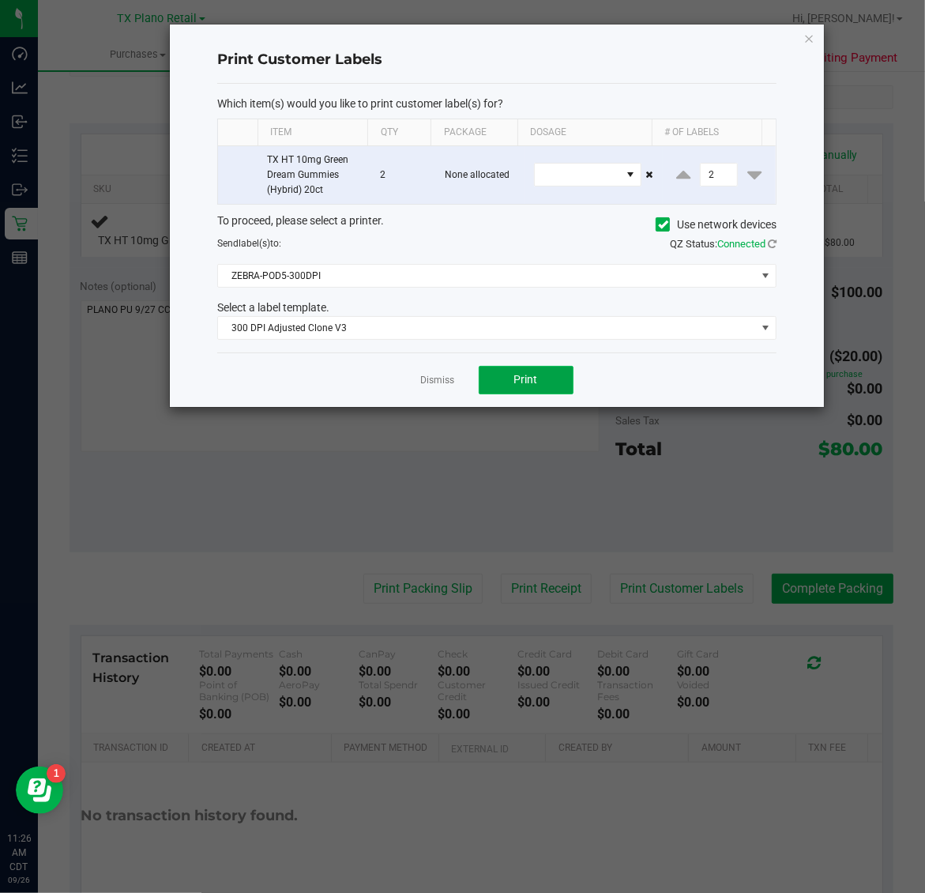
click at [510, 369] on button "Print" at bounding box center [526, 380] width 95 height 28
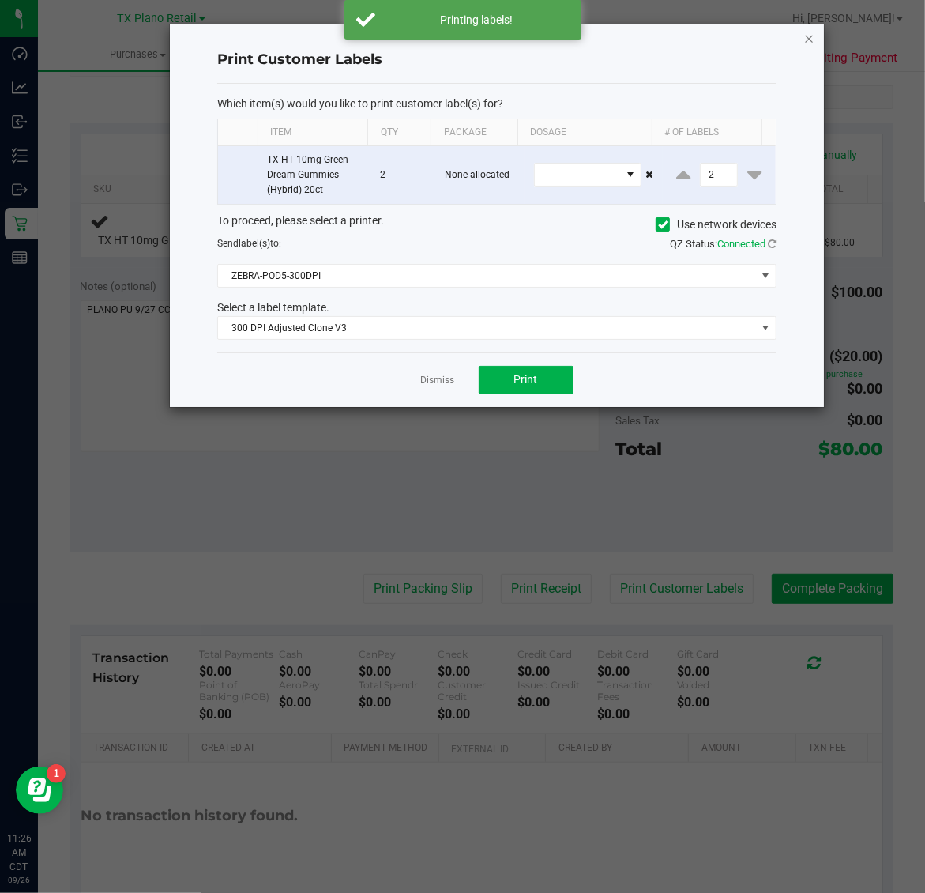
click at [807, 37] on icon "button" at bounding box center [809, 37] width 11 height 19
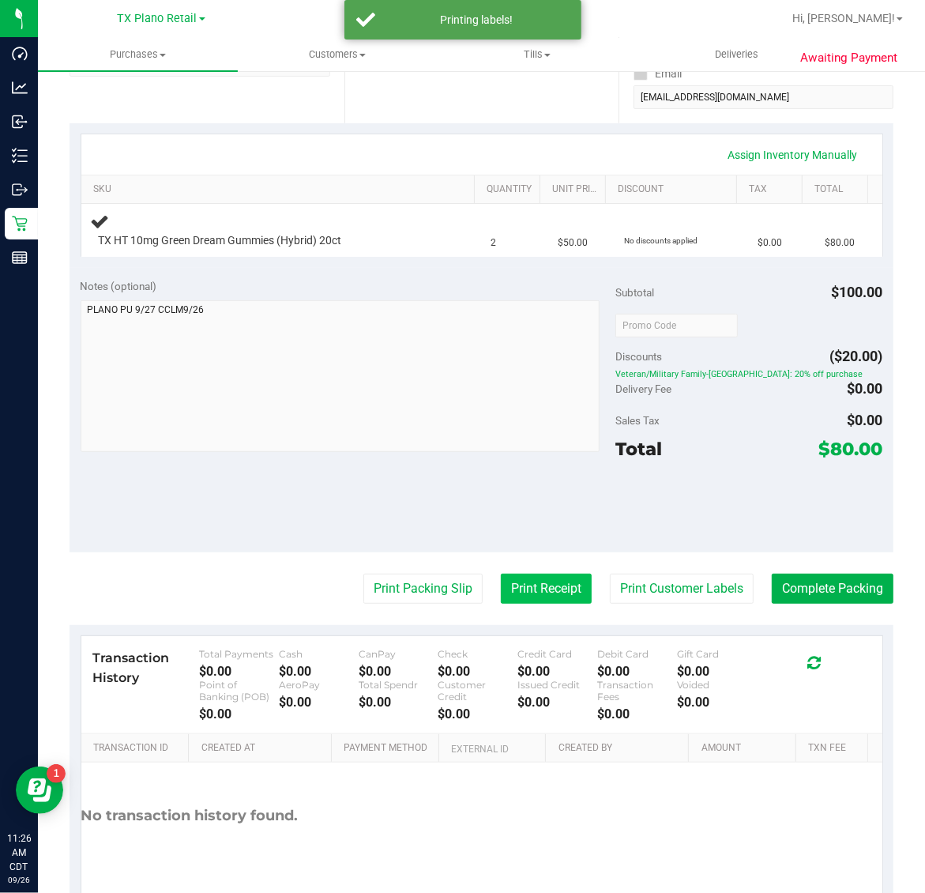
click at [561, 578] on button "Print Receipt" at bounding box center [546, 588] width 91 height 30
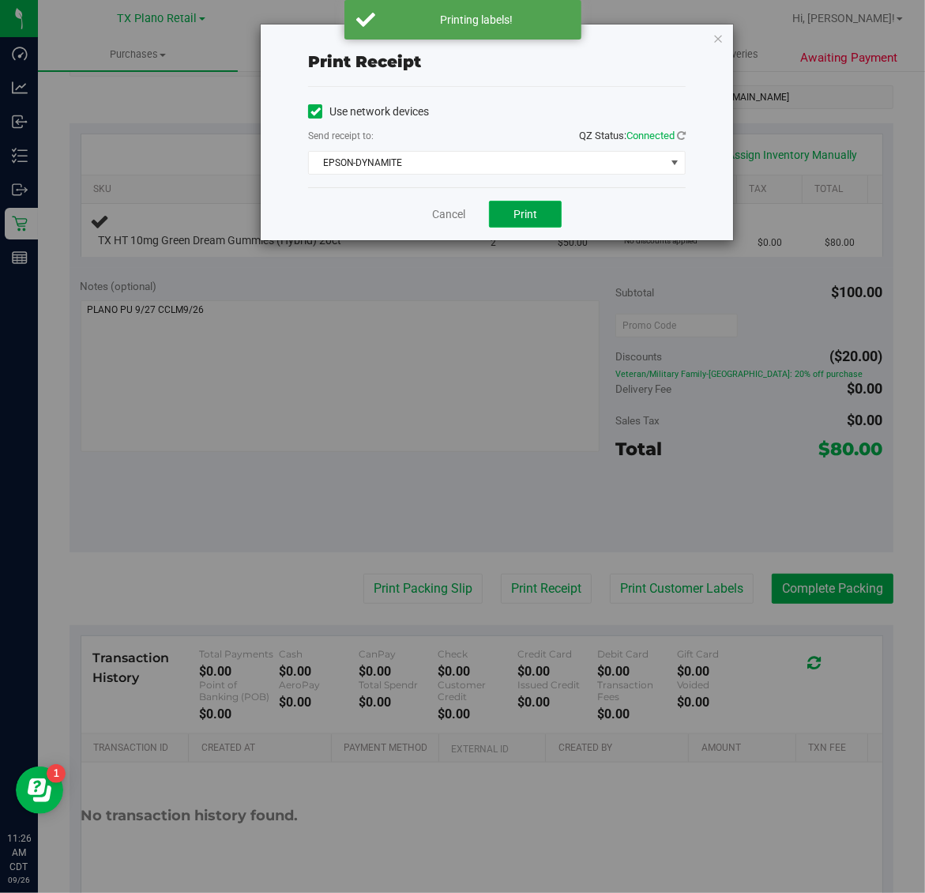
click at [537, 227] on button "Print" at bounding box center [525, 214] width 73 height 27
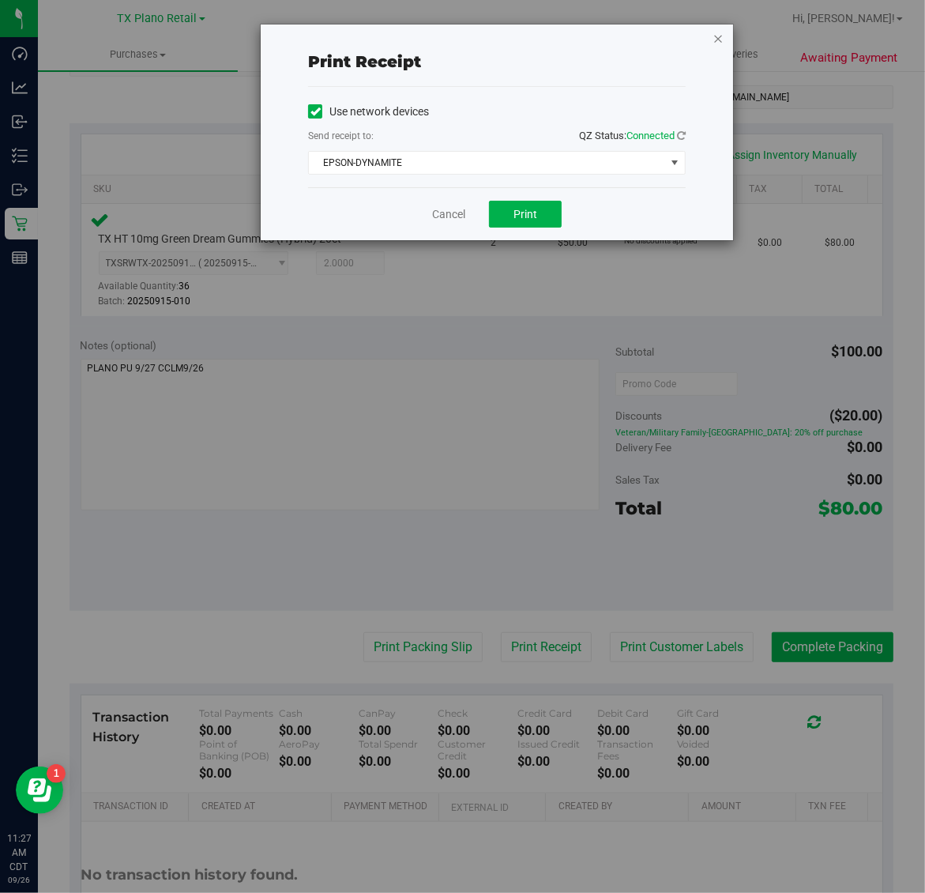
click at [717, 32] on icon "button" at bounding box center [717, 37] width 11 height 19
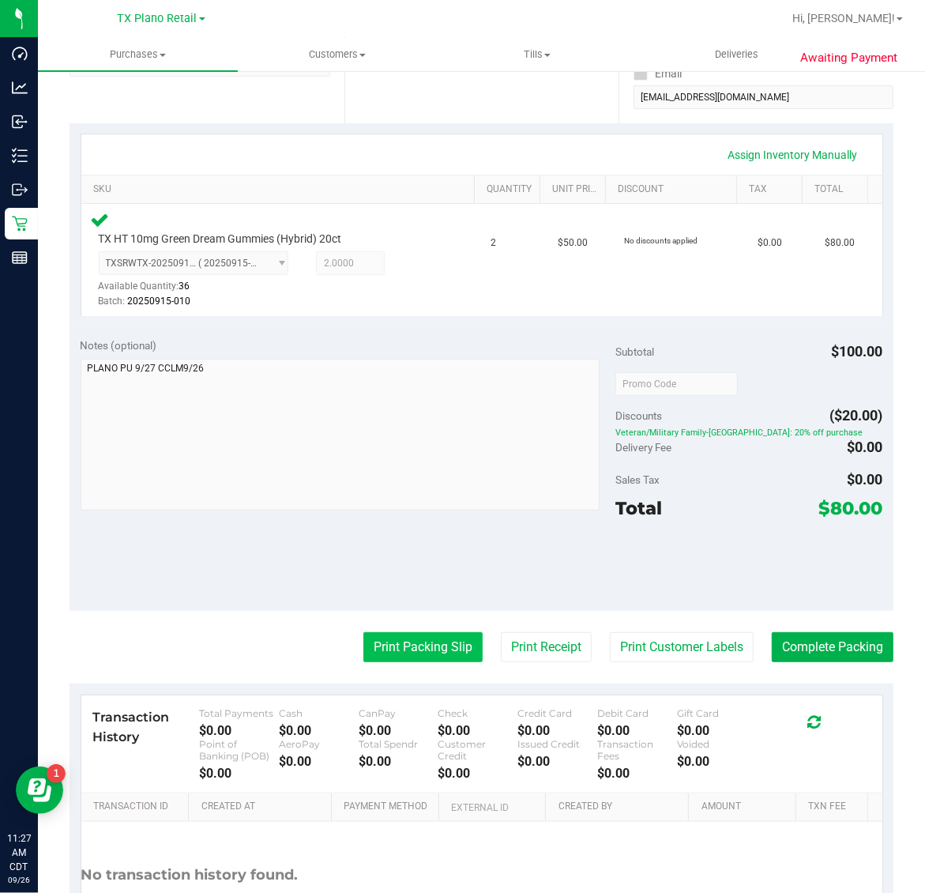
click at [451, 633] on button "Print Packing Slip" at bounding box center [422, 647] width 119 height 30
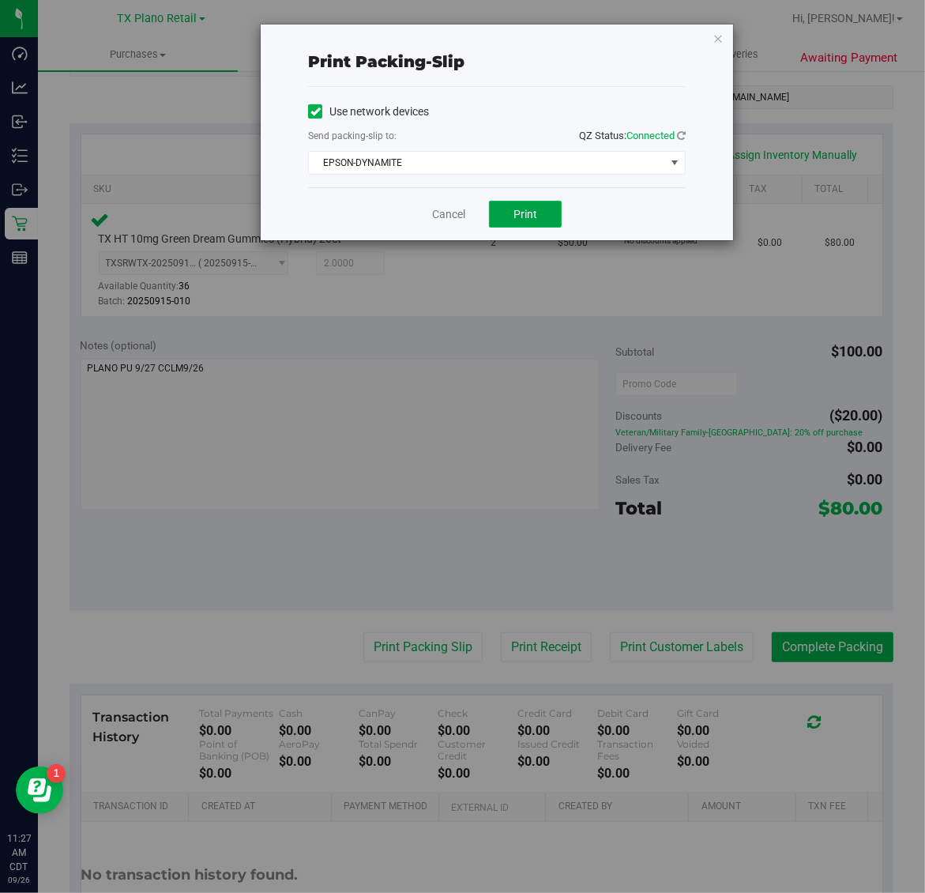
click at [543, 214] on button "Print" at bounding box center [525, 214] width 73 height 27
click at [723, 38] on icon "button" at bounding box center [717, 37] width 11 height 19
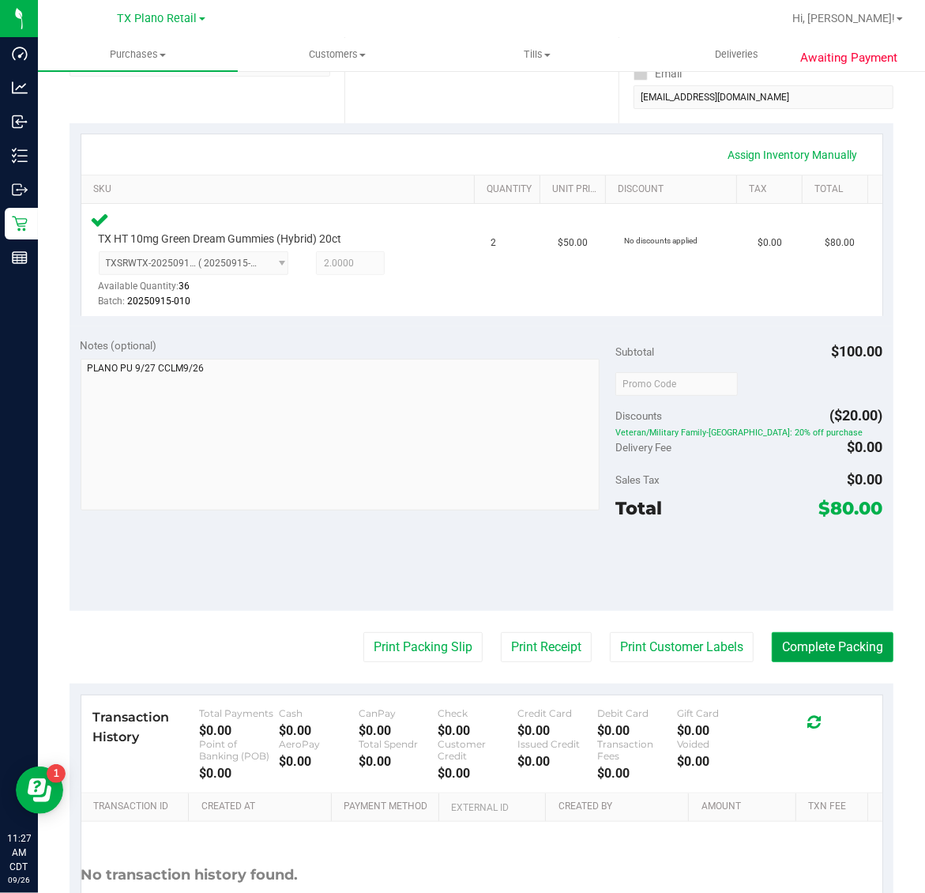
click at [835, 641] on button "Complete Packing" at bounding box center [833, 647] width 122 height 30
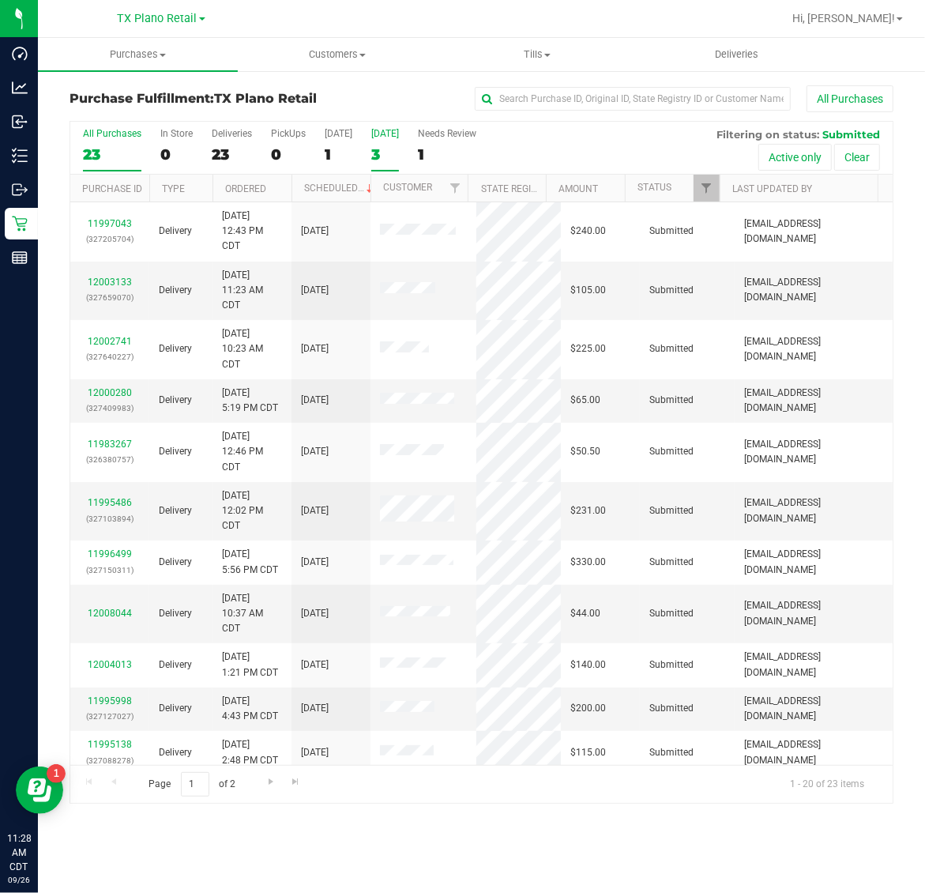
click at [389, 139] on div "[DATE]" at bounding box center [385, 133] width 28 height 11
click at [0, 0] on input "Tomorrow 3" at bounding box center [0, 0] width 0 height 0
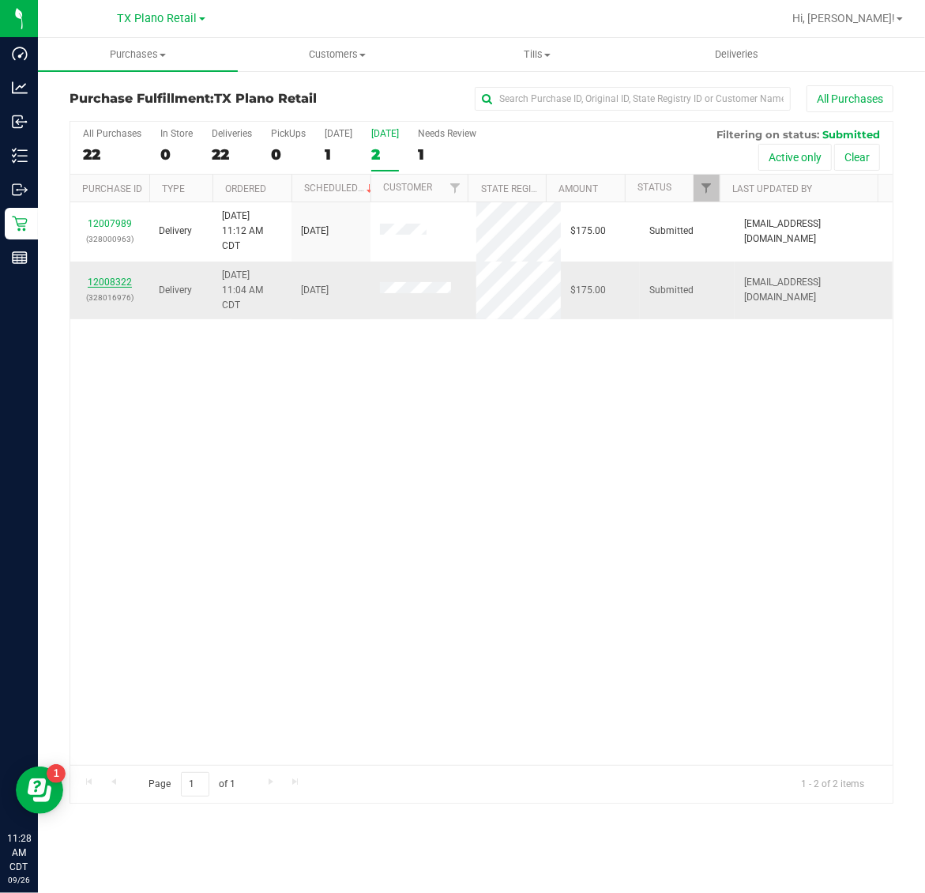
click at [122, 283] on link "12008322" at bounding box center [110, 281] width 44 height 11
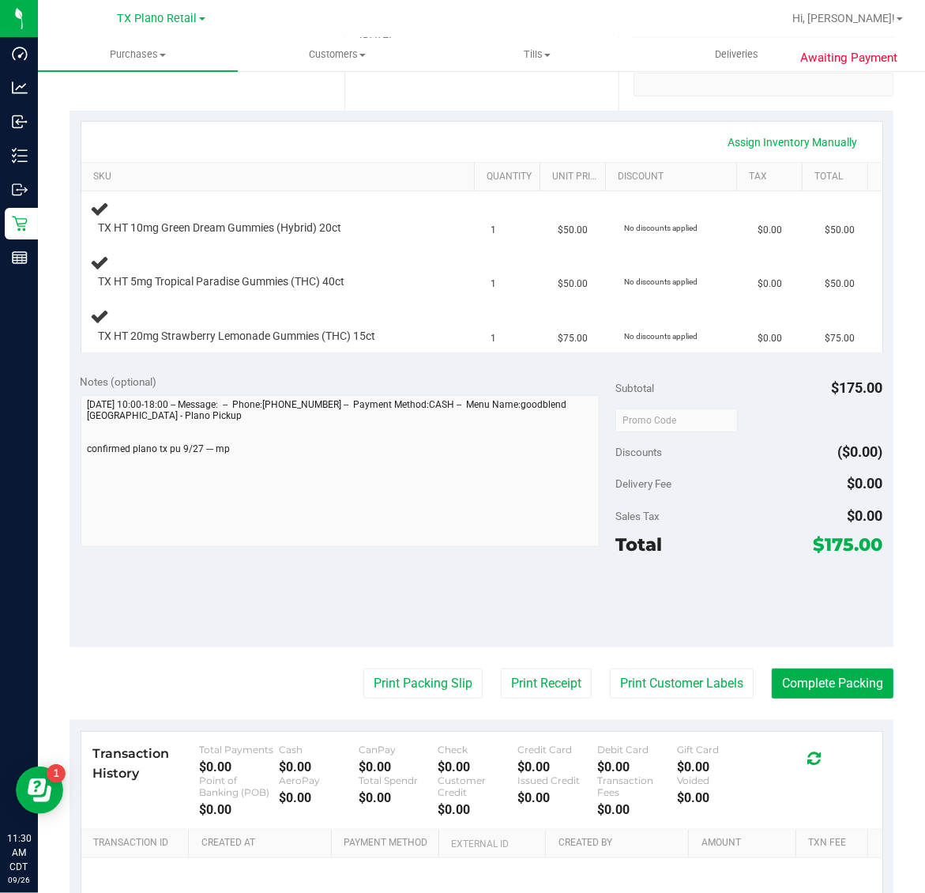
scroll to position [308, 0]
click at [662, 692] on button "Print Customer Labels" at bounding box center [682, 684] width 144 height 30
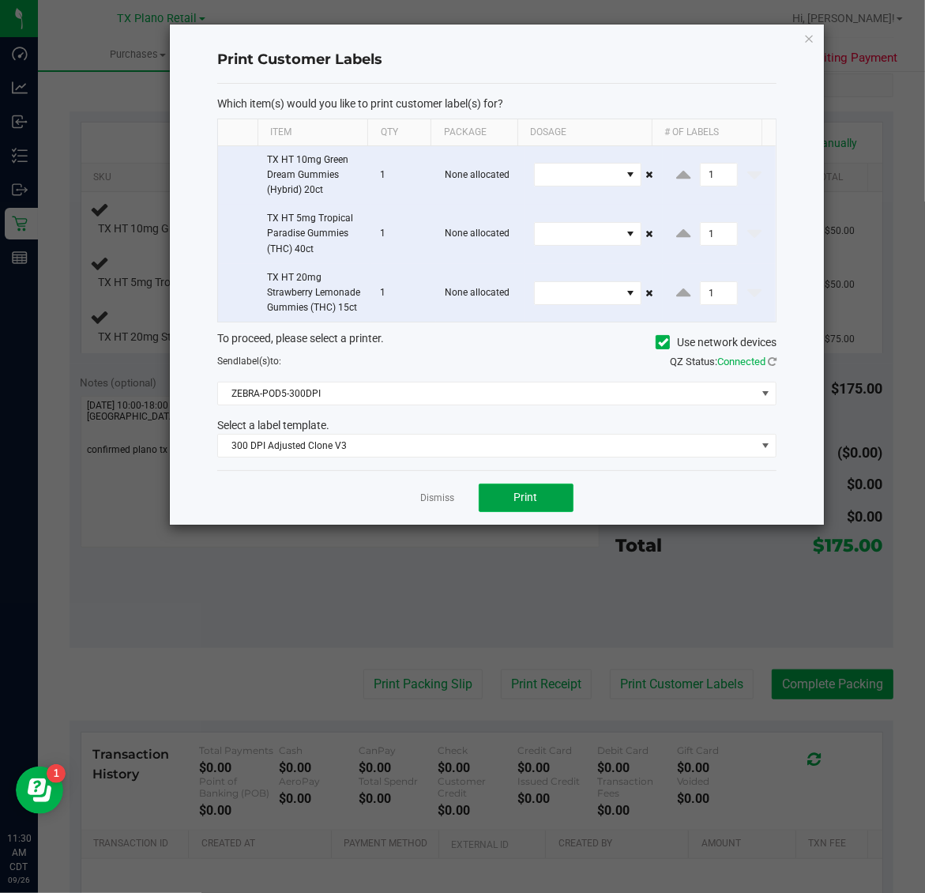
click at [529, 503] on span "Print" at bounding box center [526, 497] width 24 height 13
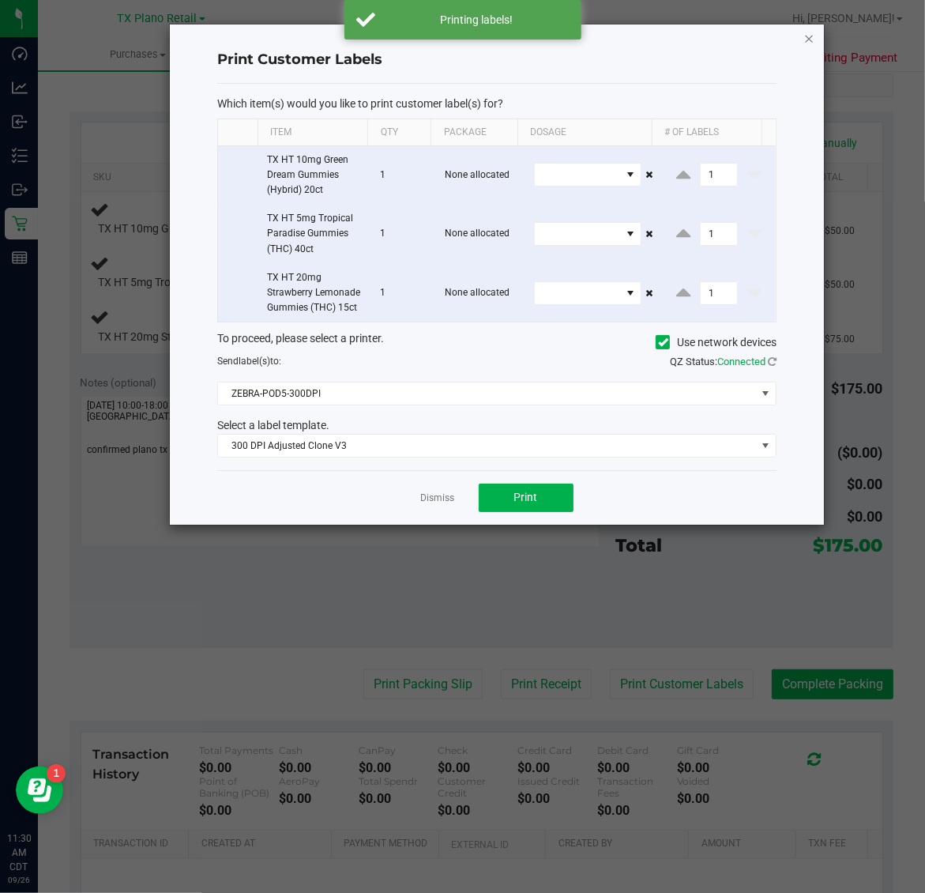
click at [804, 36] on icon "button" at bounding box center [809, 37] width 11 height 19
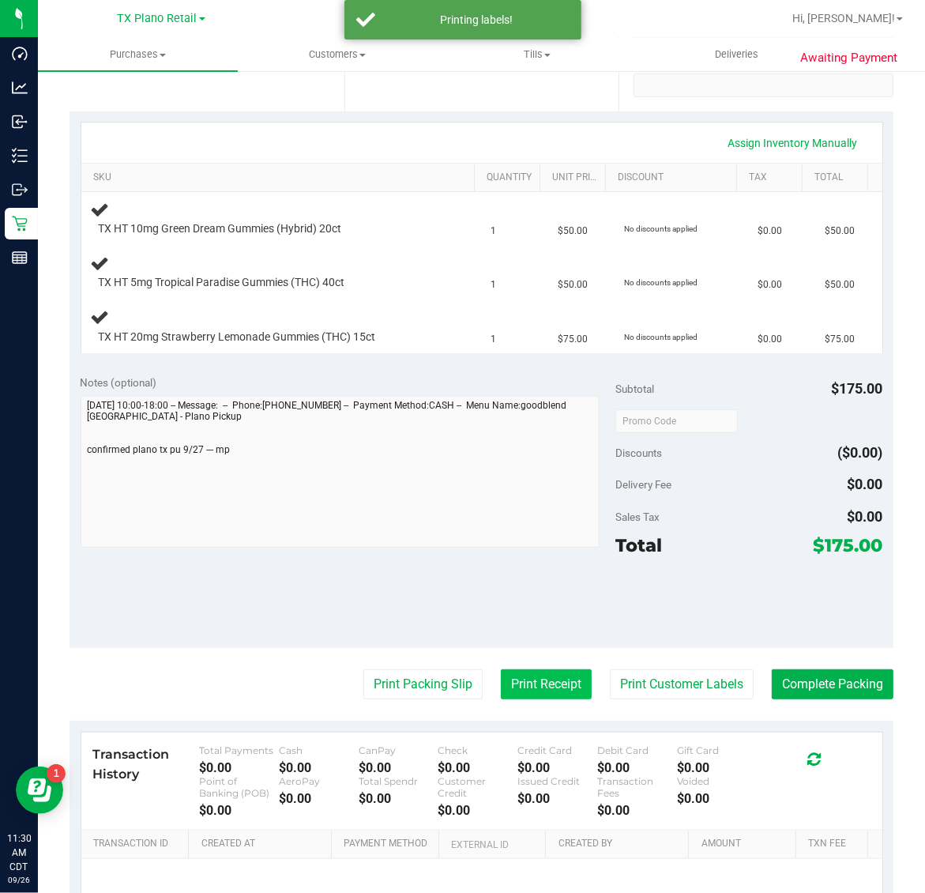
click at [534, 683] on button "Print Receipt" at bounding box center [546, 684] width 91 height 30
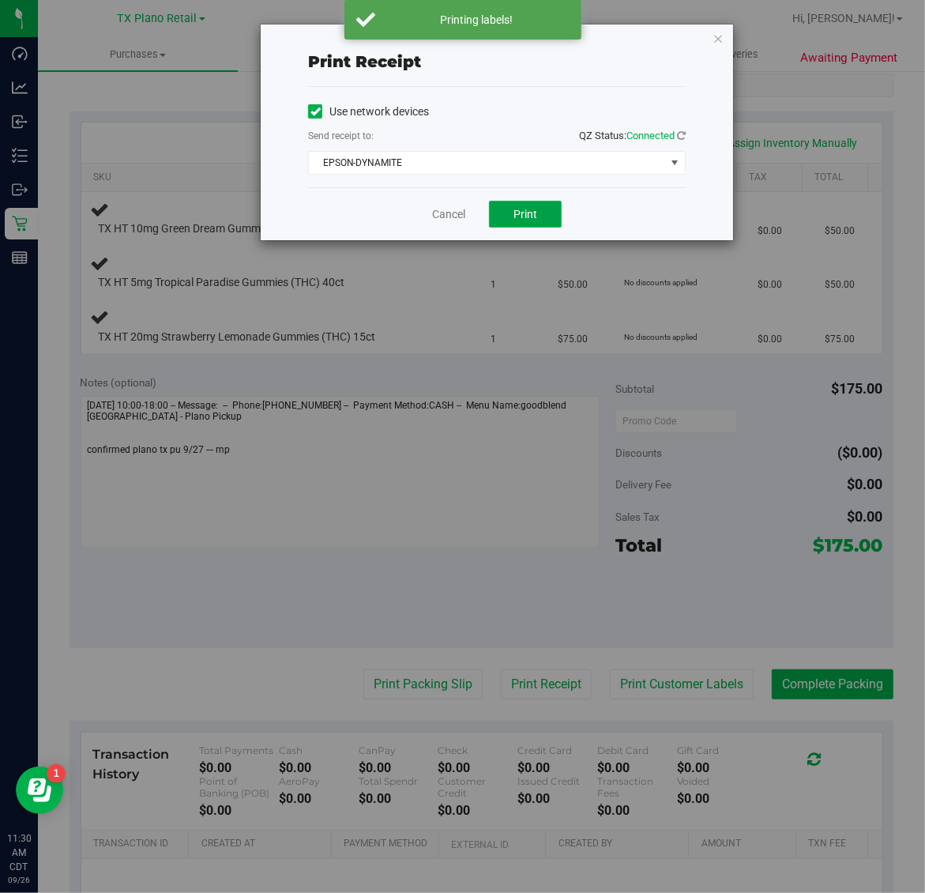
click at [526, 216] on span "Print" at bounding box center [525, 214] width 24 height 13
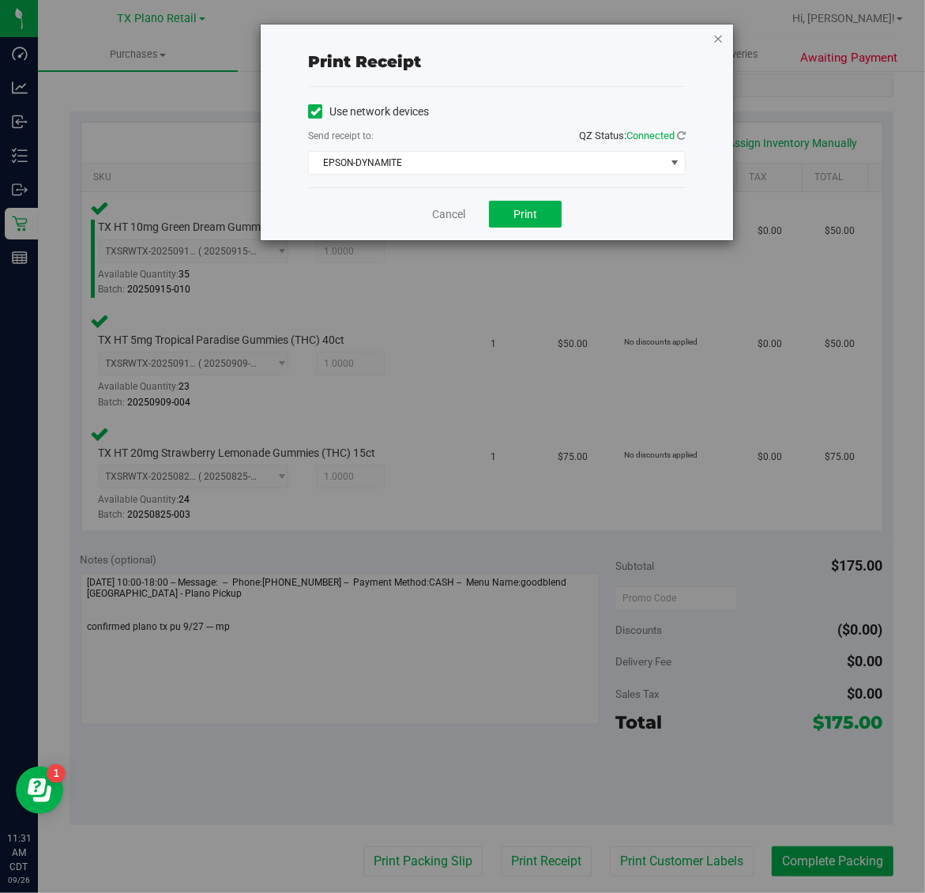
click at [713, 30] on icon "button" at bounding box center [717, 37] width 11 height 19
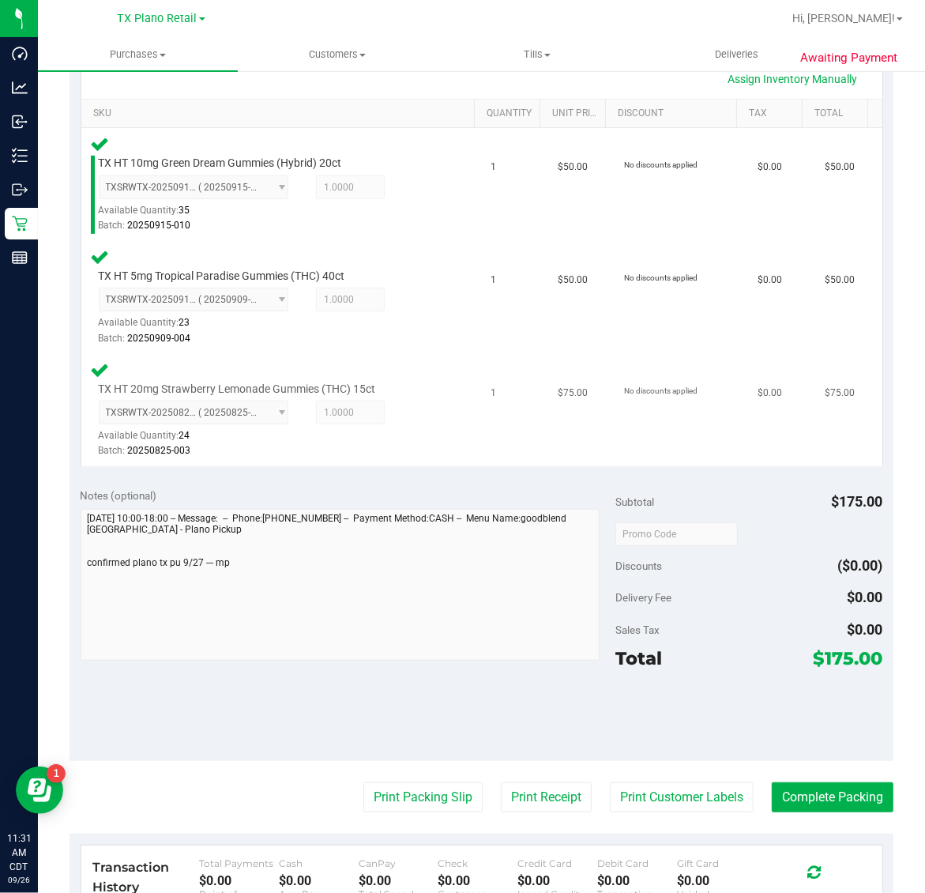
scroll to position [407, 0]
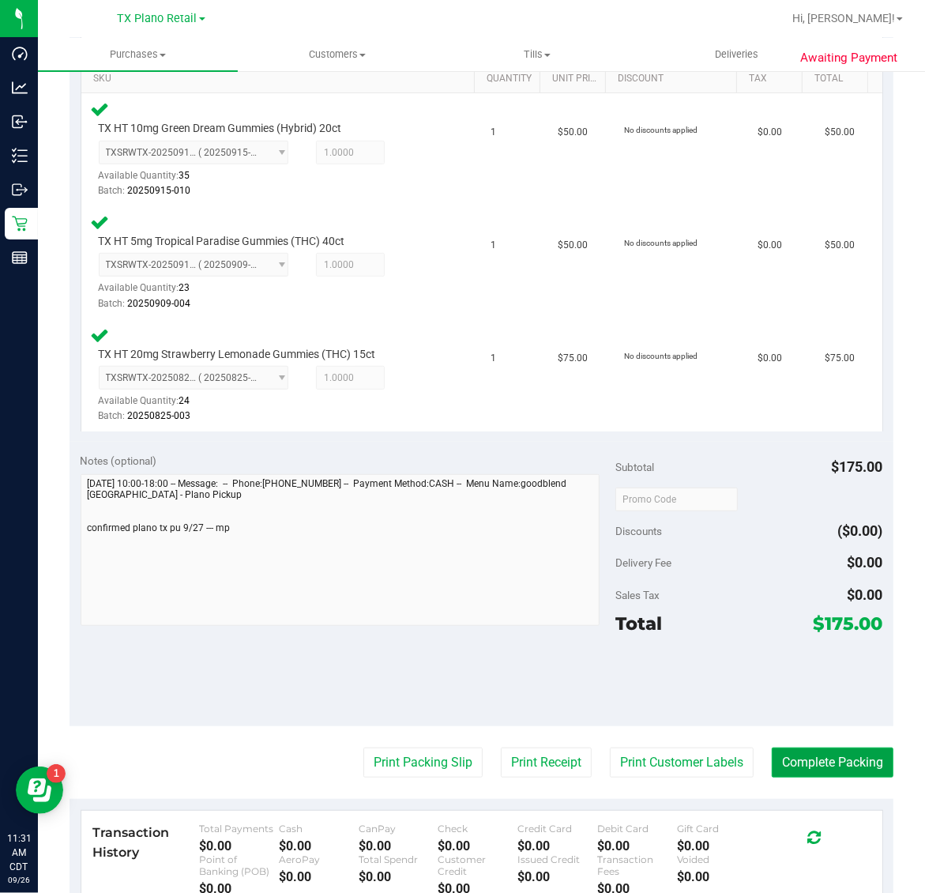
click at [837, 762] on button "Complete Packing" at bounding box center [833, 762] width 122 height 30
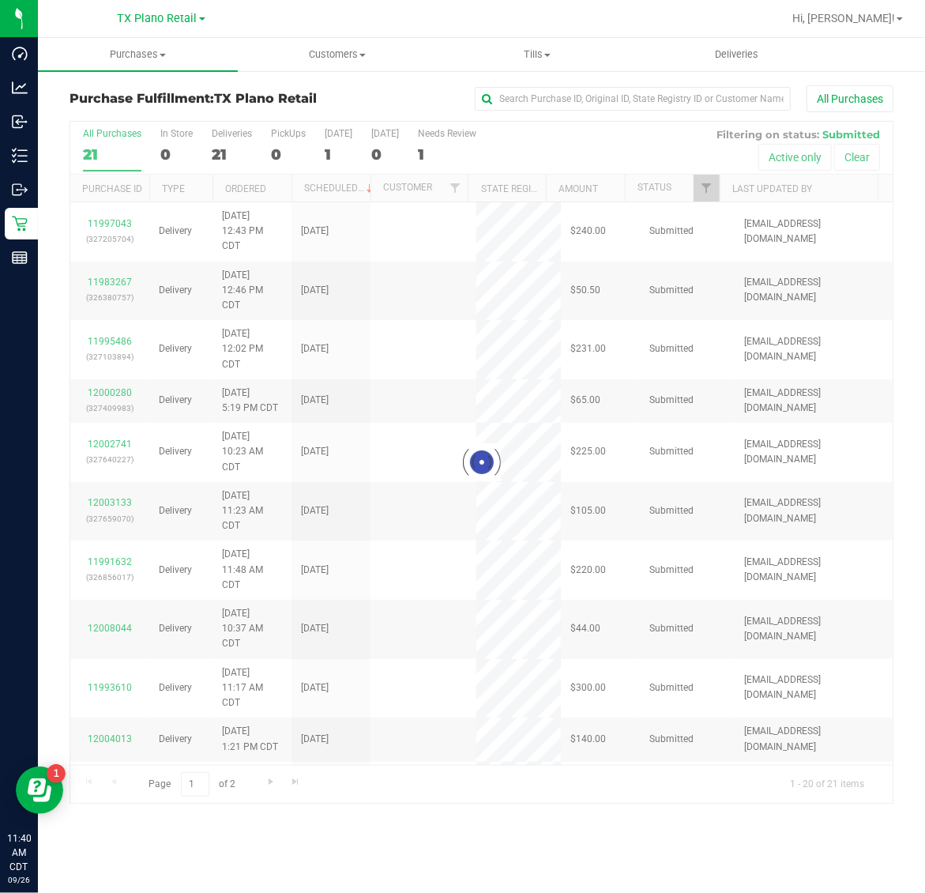
click at [142, 20] on span "TX Plano Retail" at bounding box center [158, 18] width 80 height 13
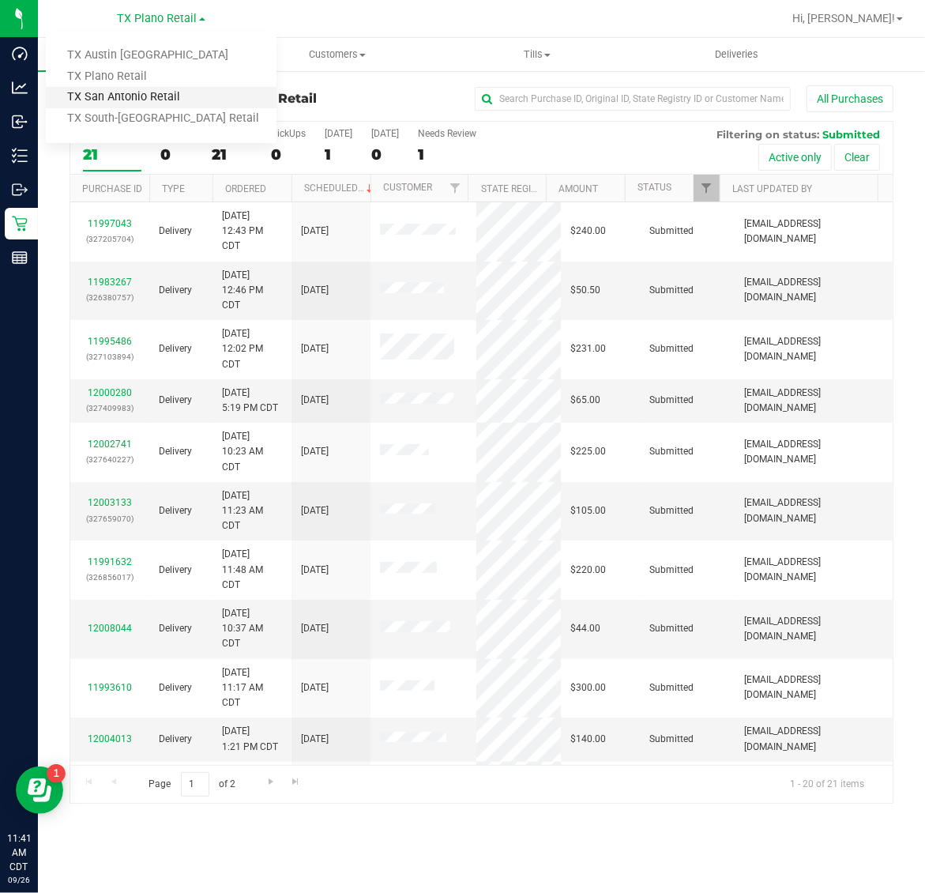
click at [152, 95] on link "TX San Antonio Retail" at bounding box center [161, 97] width 231 height 21
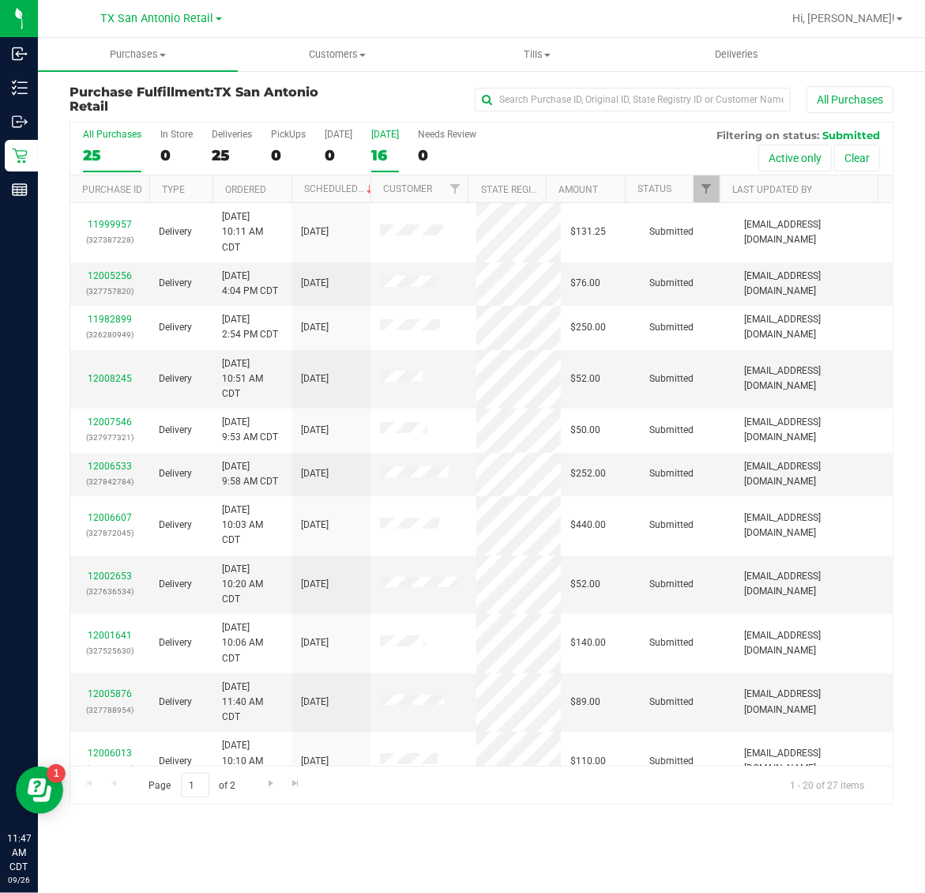
click at [397, 159] on div "16" at bounding box center [385, 155] width 28 height 18
click at [0, 0] on input "Tomorrow 16" at bounding box center [0, 0] width 0 height 0
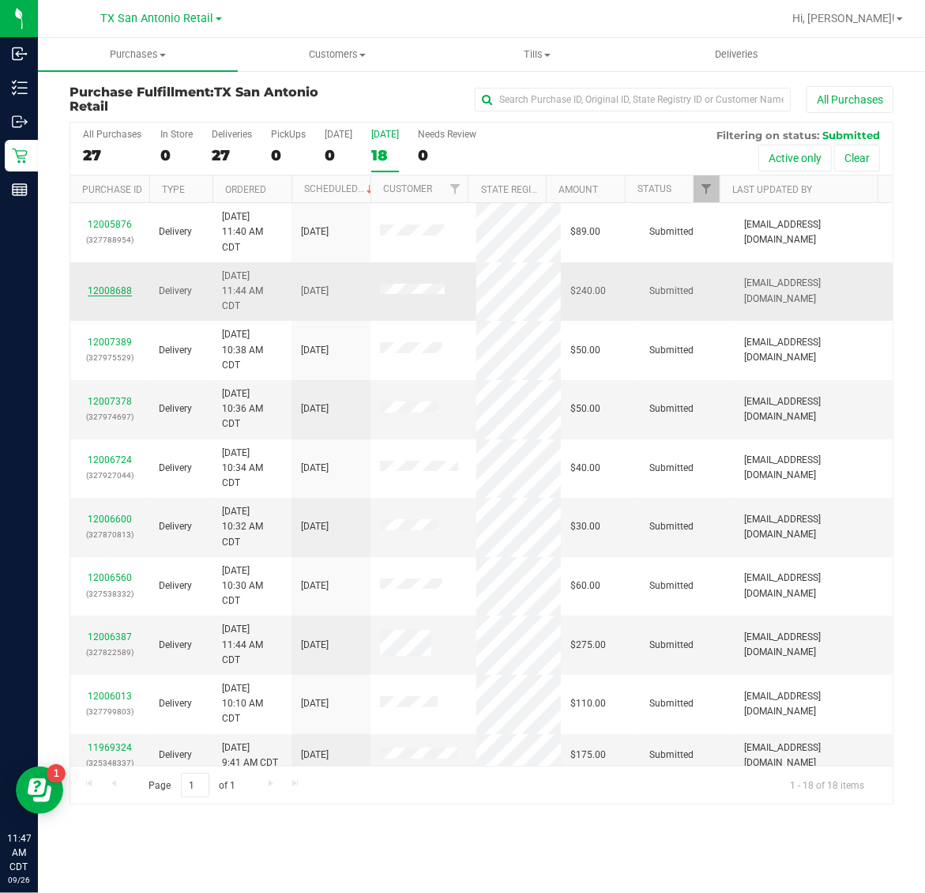
click at [116, 290] on link "12008688" at bounding box center [110, 290] width 44 height 11
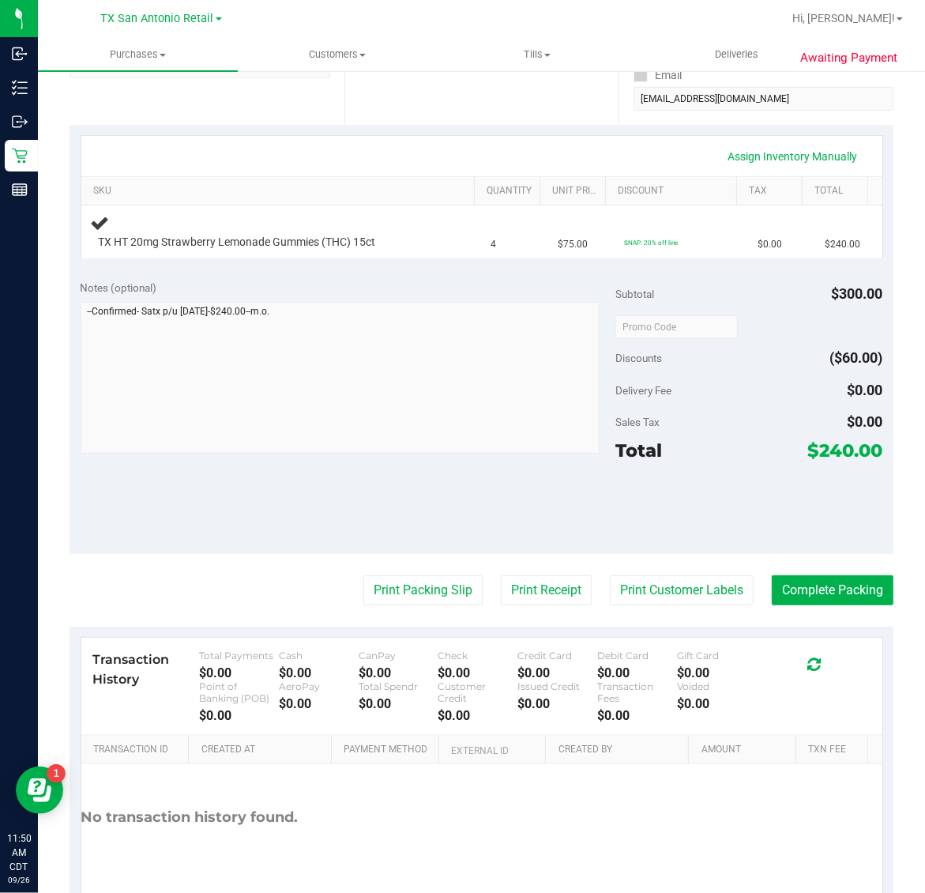
scroll to position [296, 0]
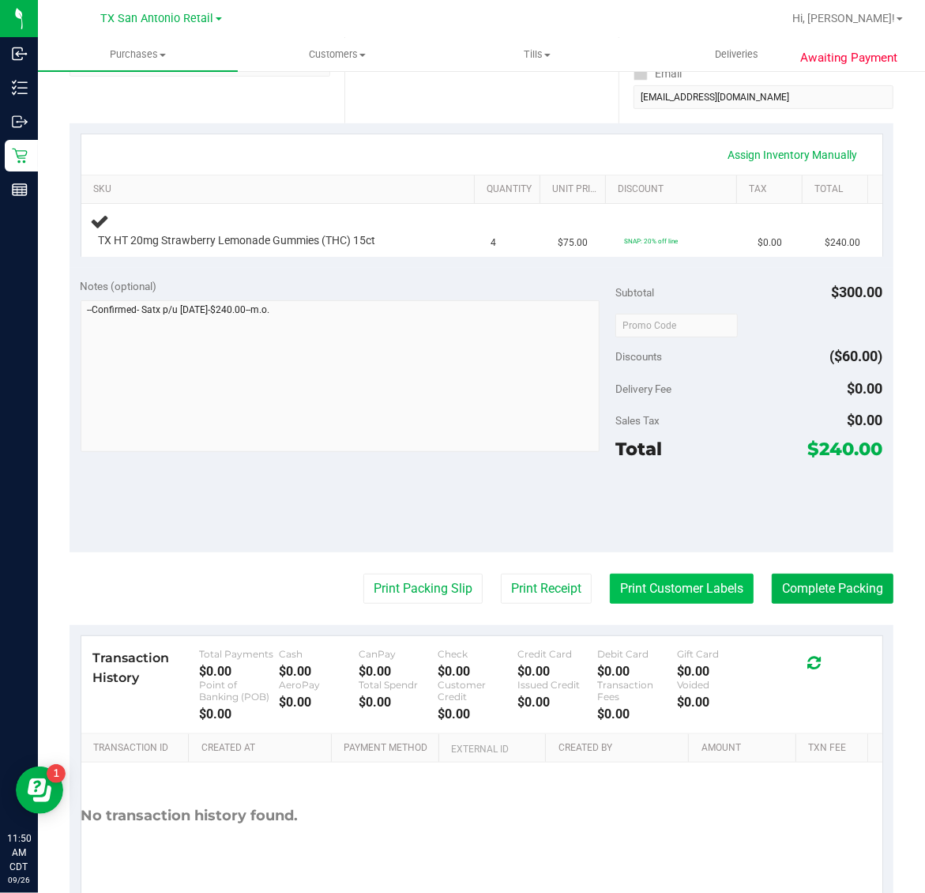
click at [663, 587] on button "Print Customer Labels" at bounding box center [682, 588] width 144 height 30
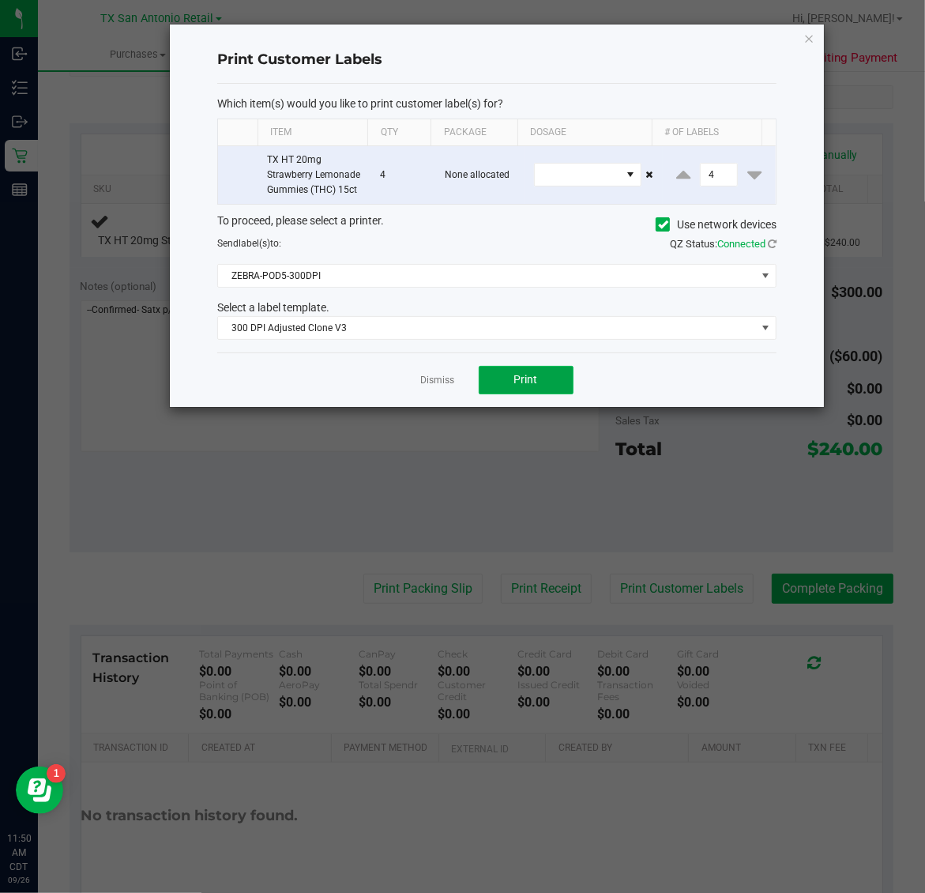
click at [524, 394] on button "Print" at bounding box center [526, 380] width 95 height 28
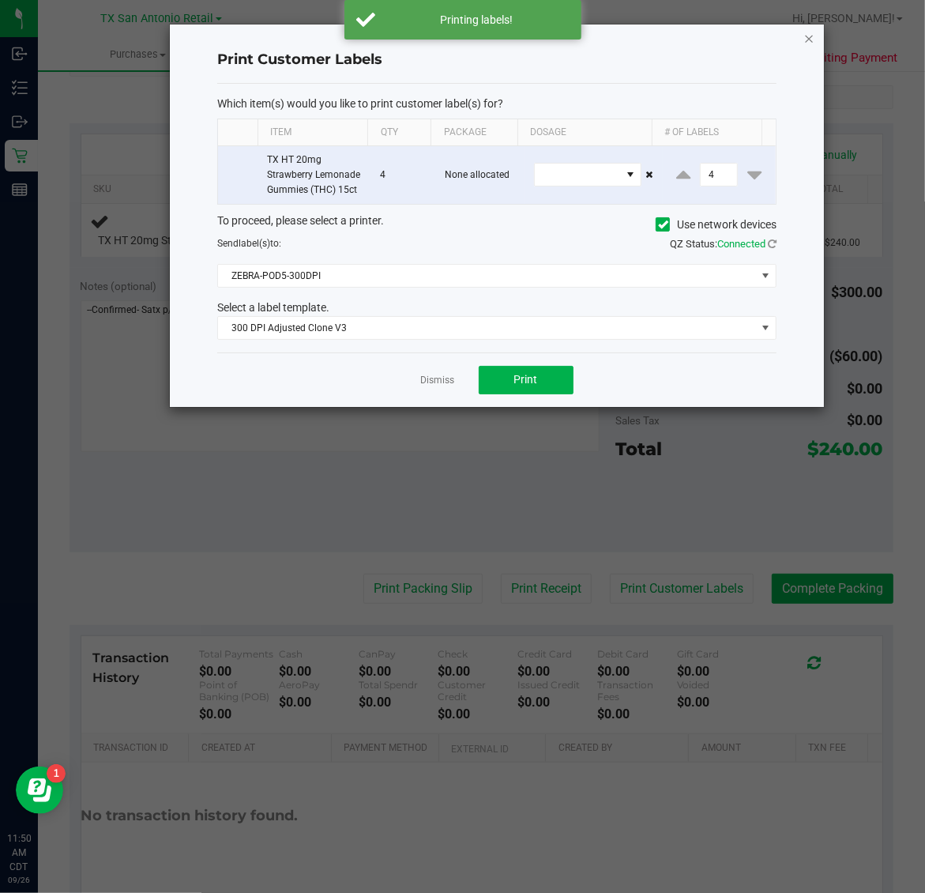
click at [810, 36] on icon "button" at bounding box center [809, 37] width 11 height 19
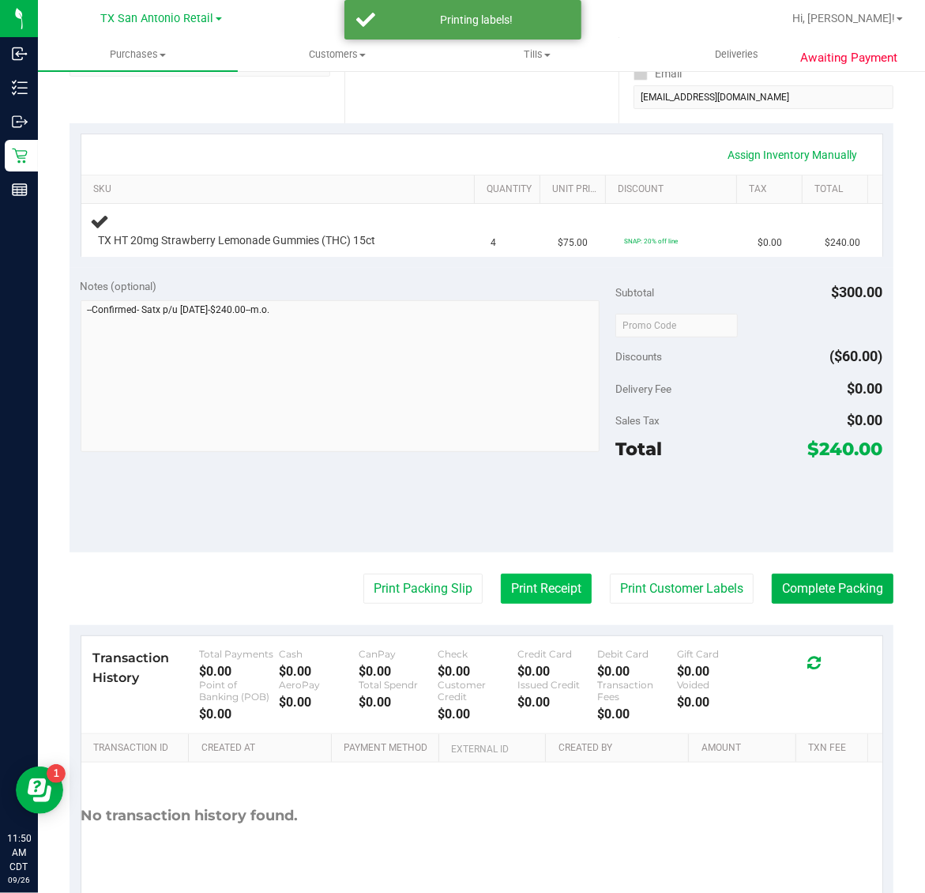
click at [510, 582] on button "Print Receipt" at bounding box center [546, 588] width 91 height 30
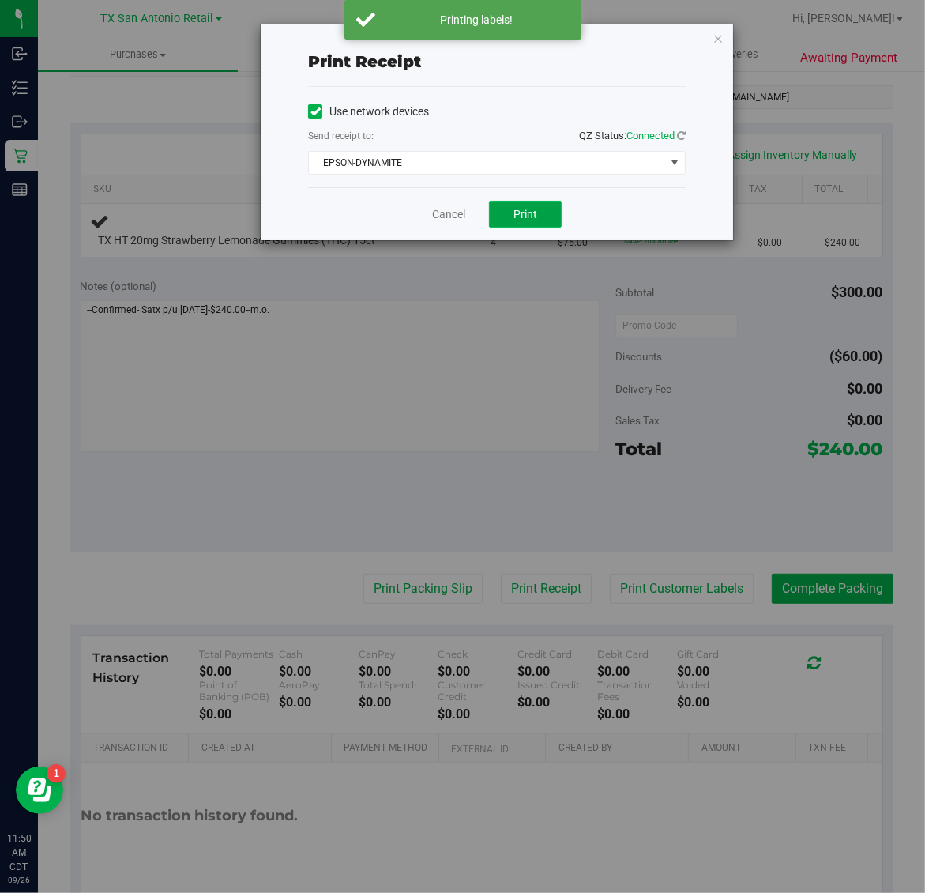
click at [539, 223] on button "Print" at bounding box center [525, 214] width 73 height 27
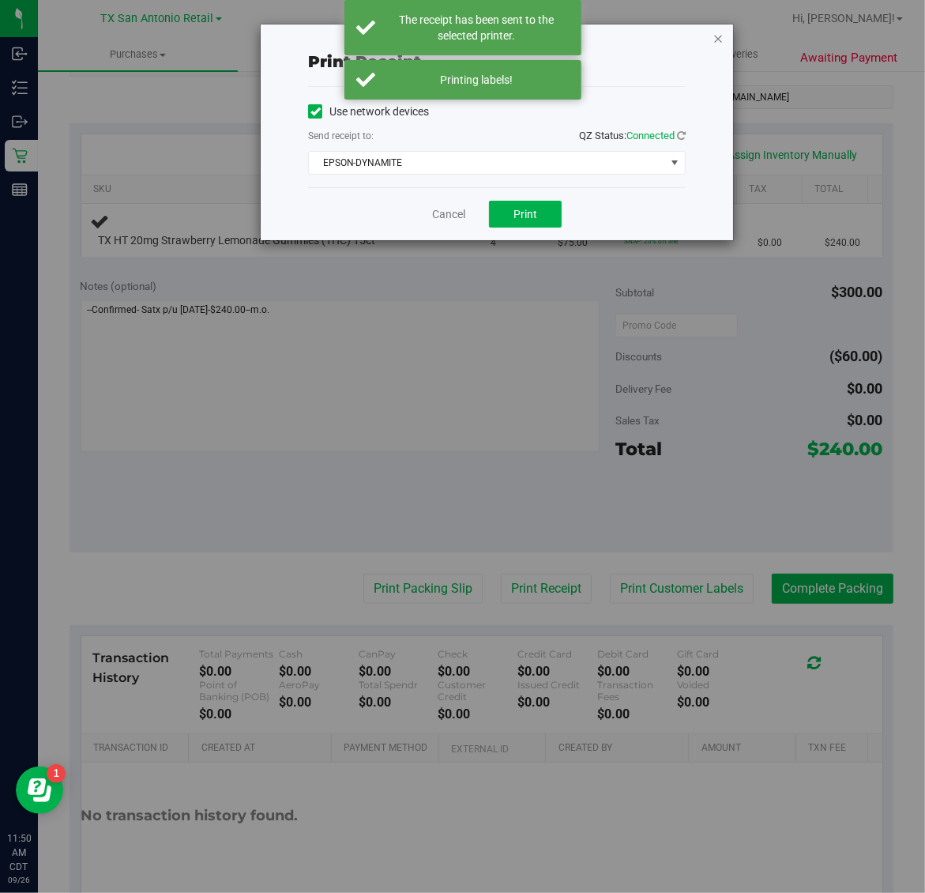
click at [712, 36] on icon "button" at bounding box center [717, 37] width 11 height 19
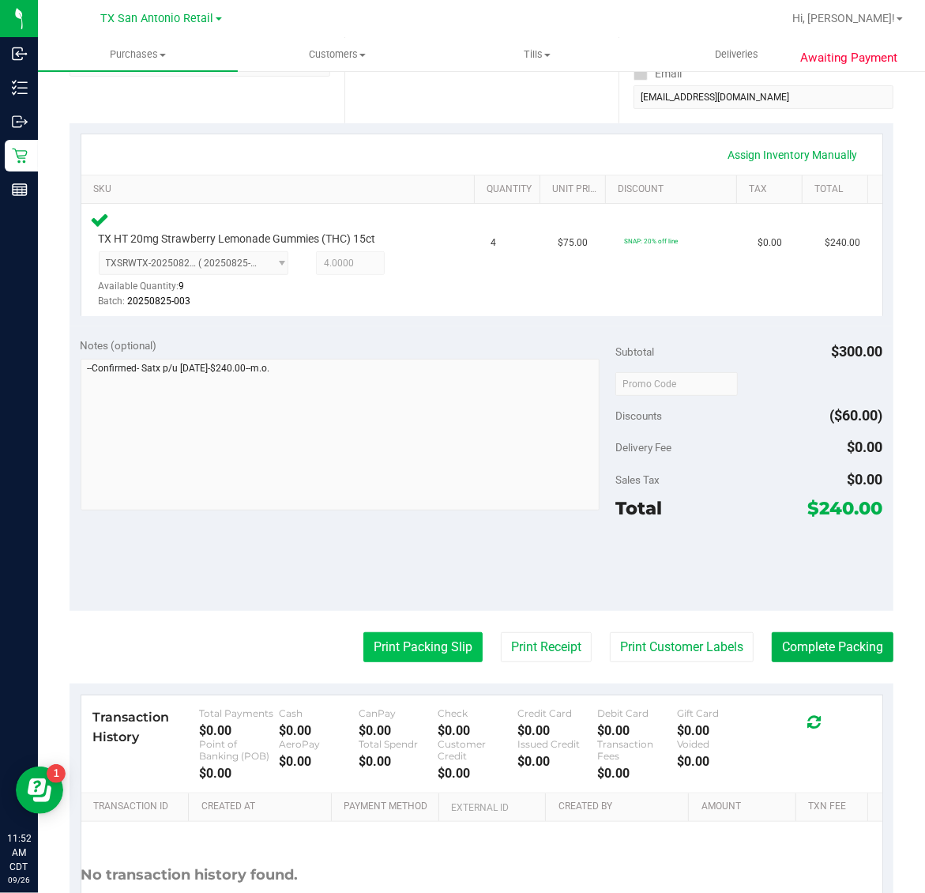
click at [399, 646] on button "Print Packing Slip" at bounding box center [422, 647] width 119 height 30
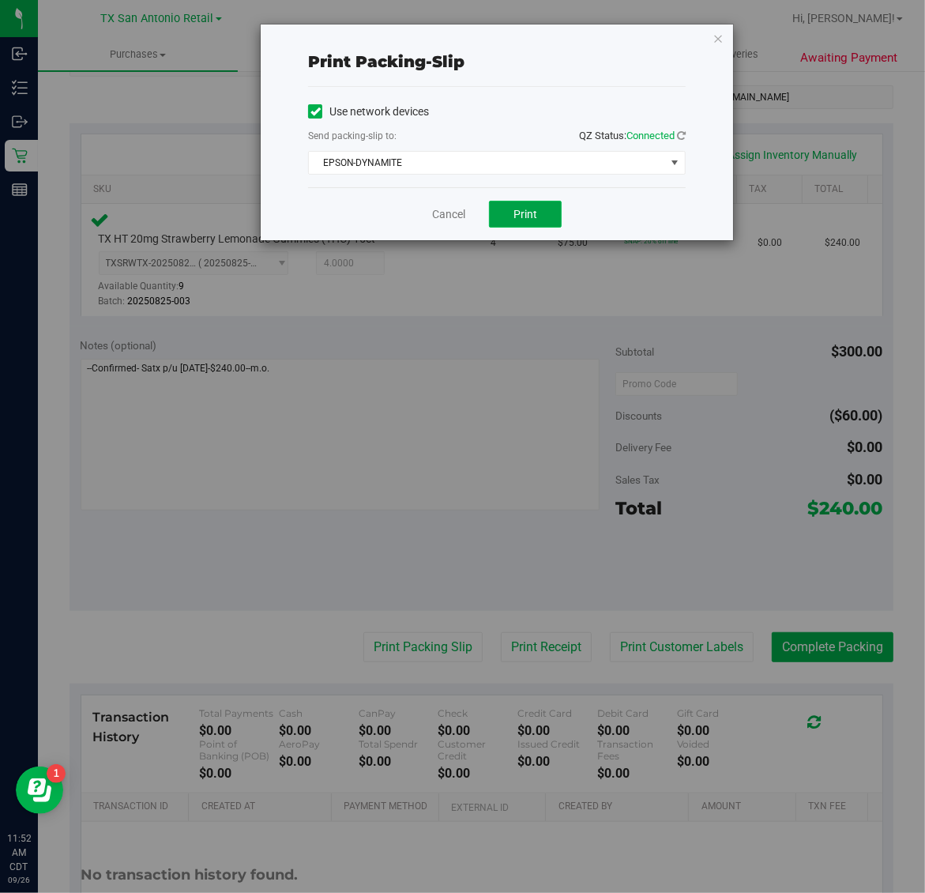
click at [533, 220] on span "Print" at bounding box center [525, 214] width 24 height 13
click at [716, 29] on icon "button" at bounding box center [717, 37] width 11 height 19
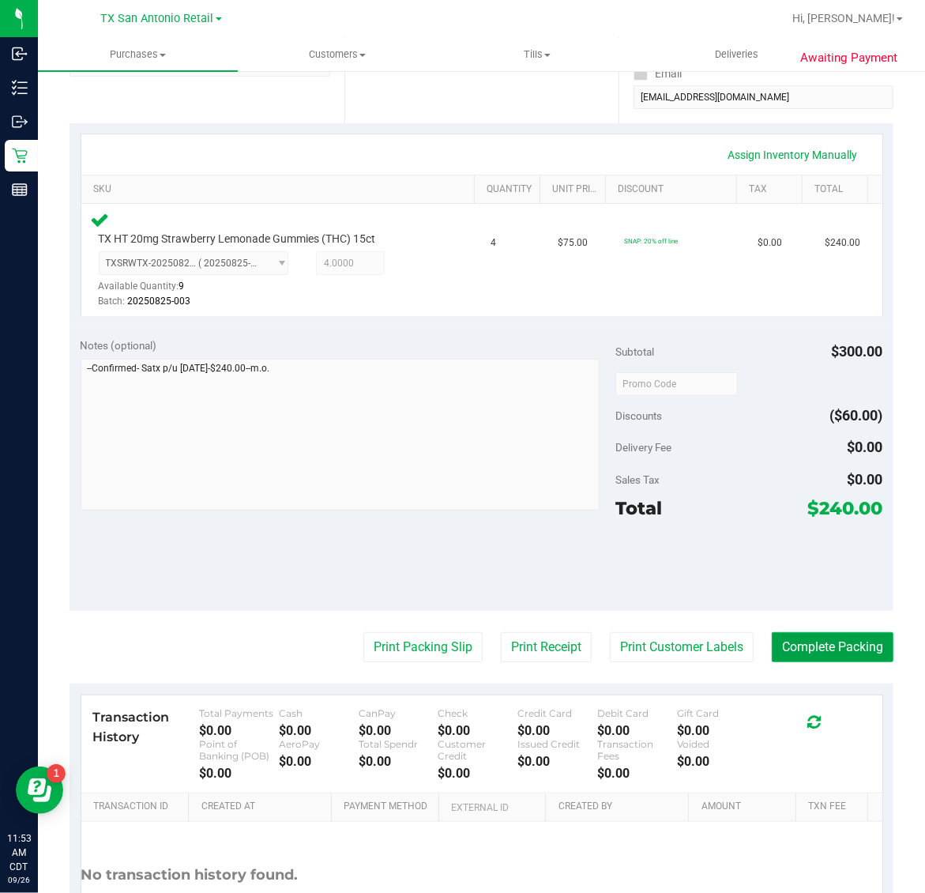
click at [855, 640] on button "Complete Packing" at bounding box center [833, 647] width 122 height 30
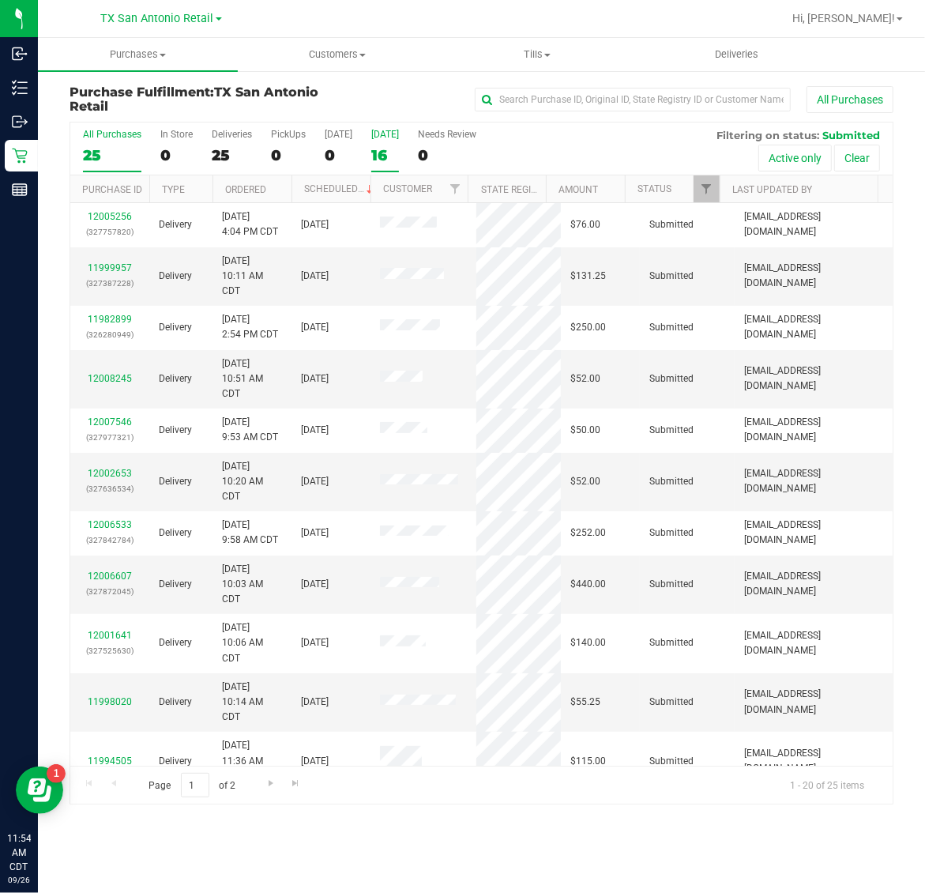
click at [384, 146] on div "16" at bounding box center [385, 155] width 28 height 18
click at [0, 0] on input "Tomorrow 16" at bounding box center [0, 0] width 0 height 0
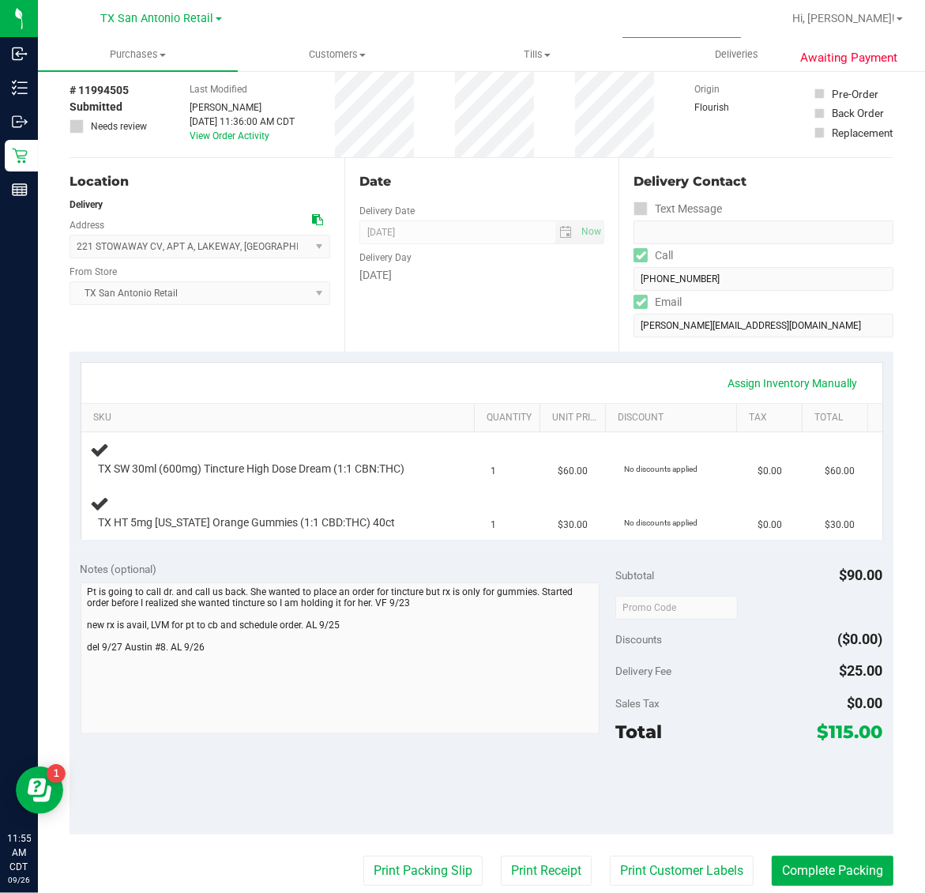
scroll to position [99, 0]
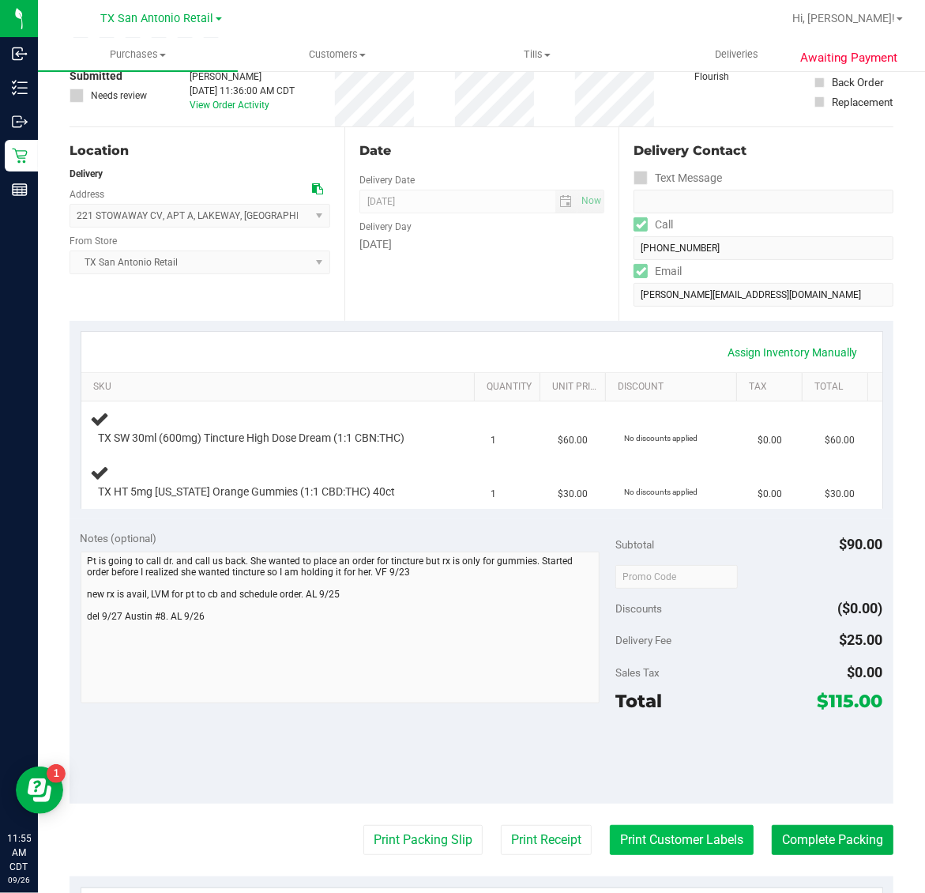
click at [660, 854] on button "Print Customer Labels" at bounding box center [682, 840] width 144 height 30
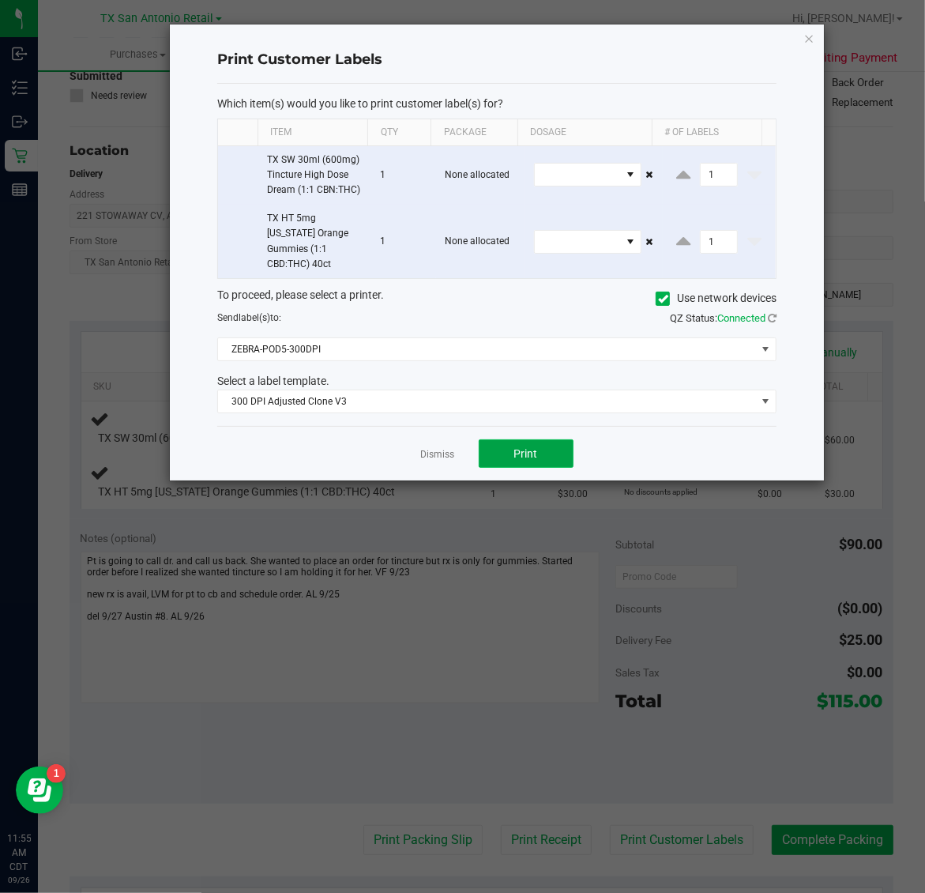
click at [562, 464] on button "Print" at bounding box center [526, 453] width 95 height 28
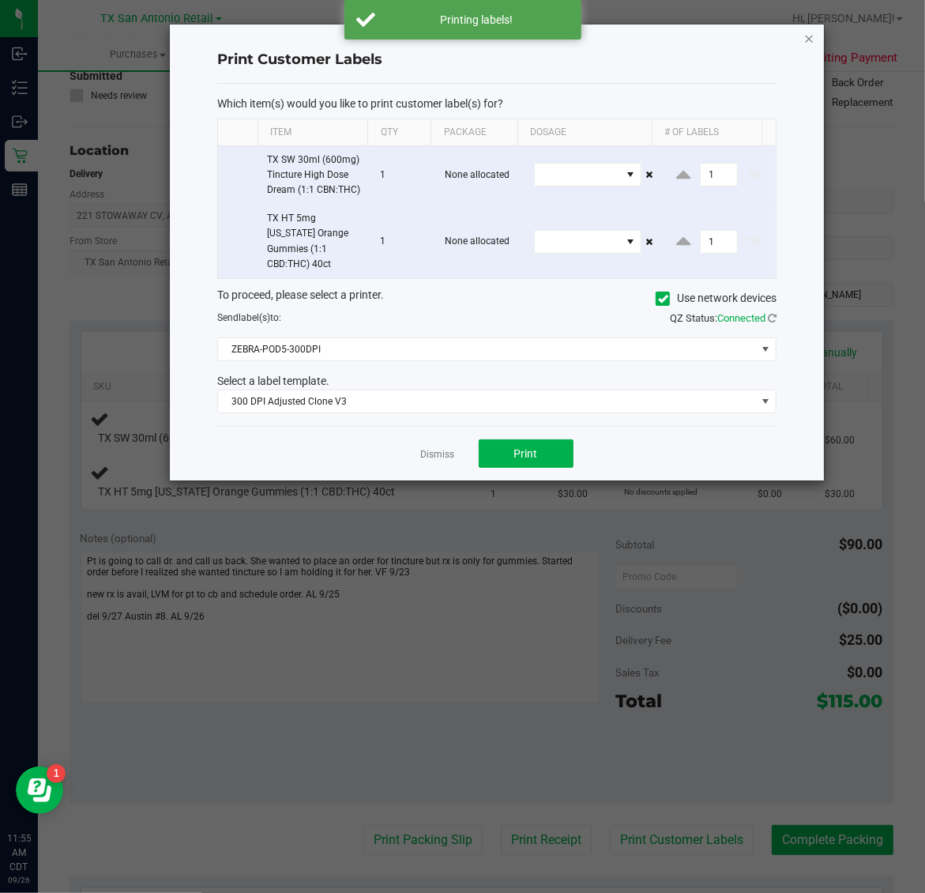
click at [804, 34] on icon "button" at bounding box center [809, 37] width 11 height 19
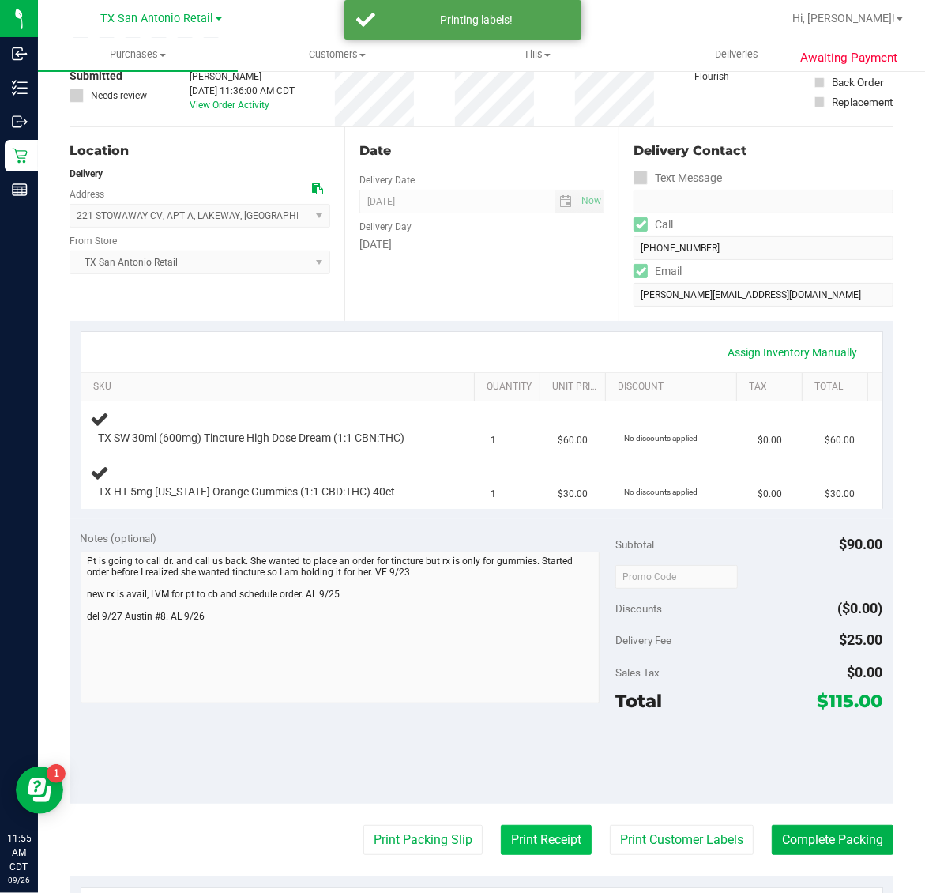
click at [513, 838] on button "Print Receipt" at bounding box center [546, 840] width 91 height 30
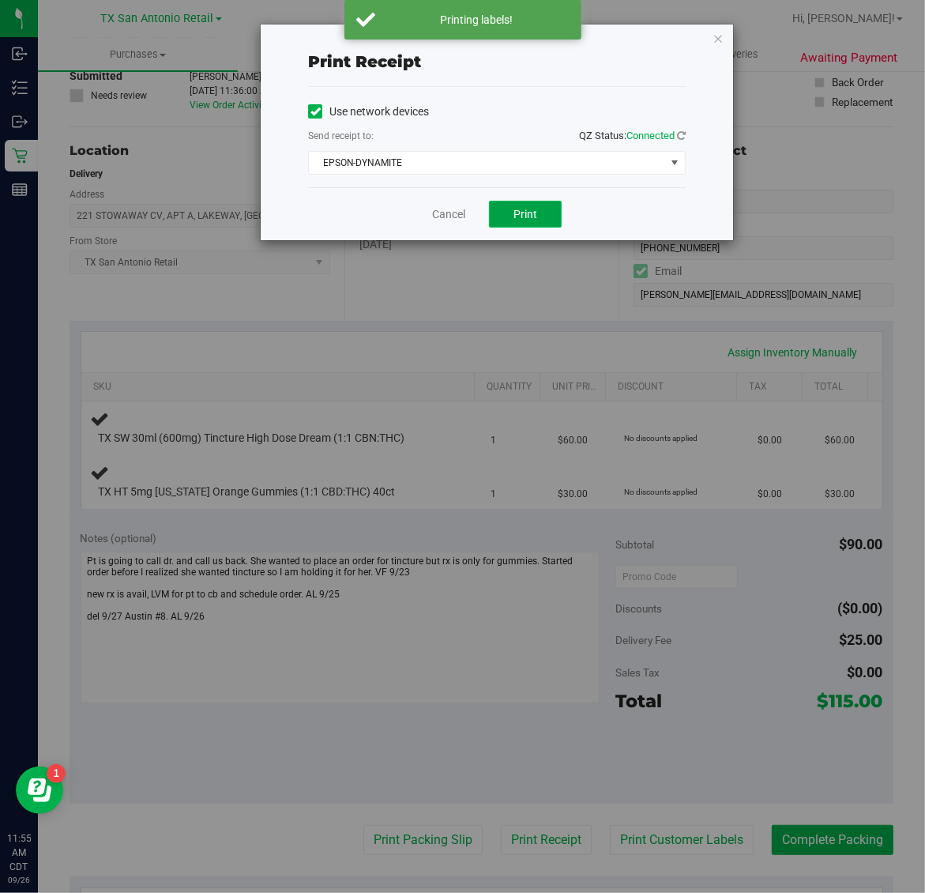
click at [521, 210] on span "Print" at bounding box center [525, 214] width 24 height 13
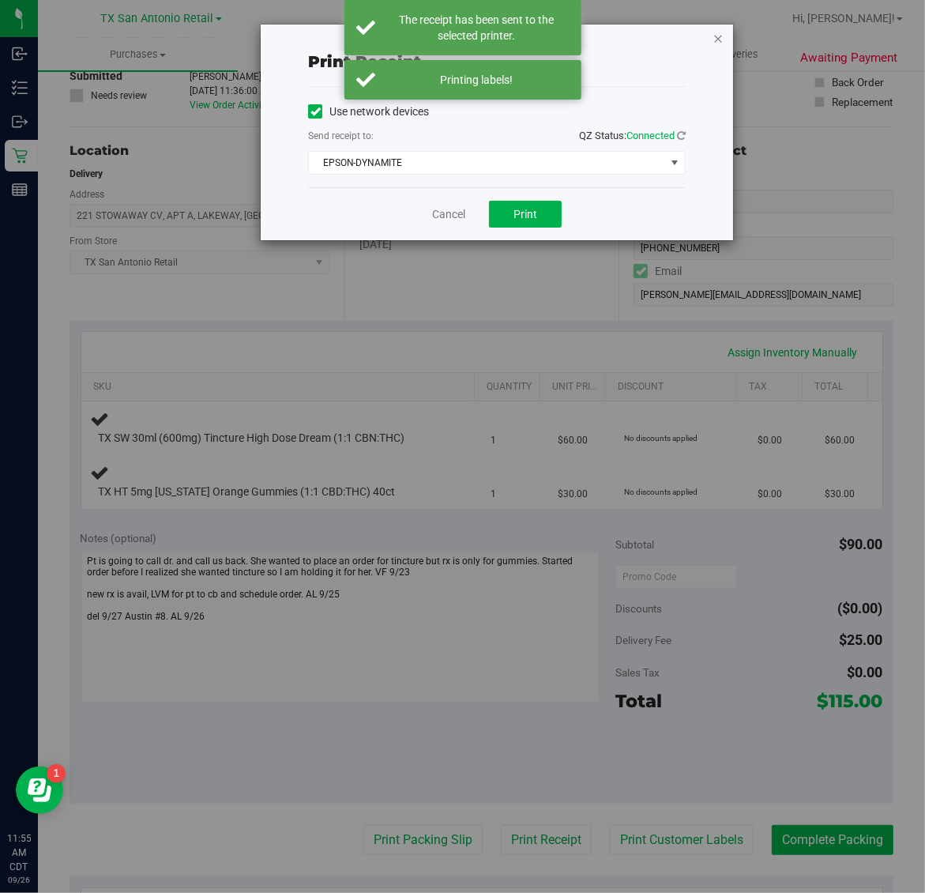
click at [721, 32] on icon "button" at bounding box center [717, 37] width 11 height 19
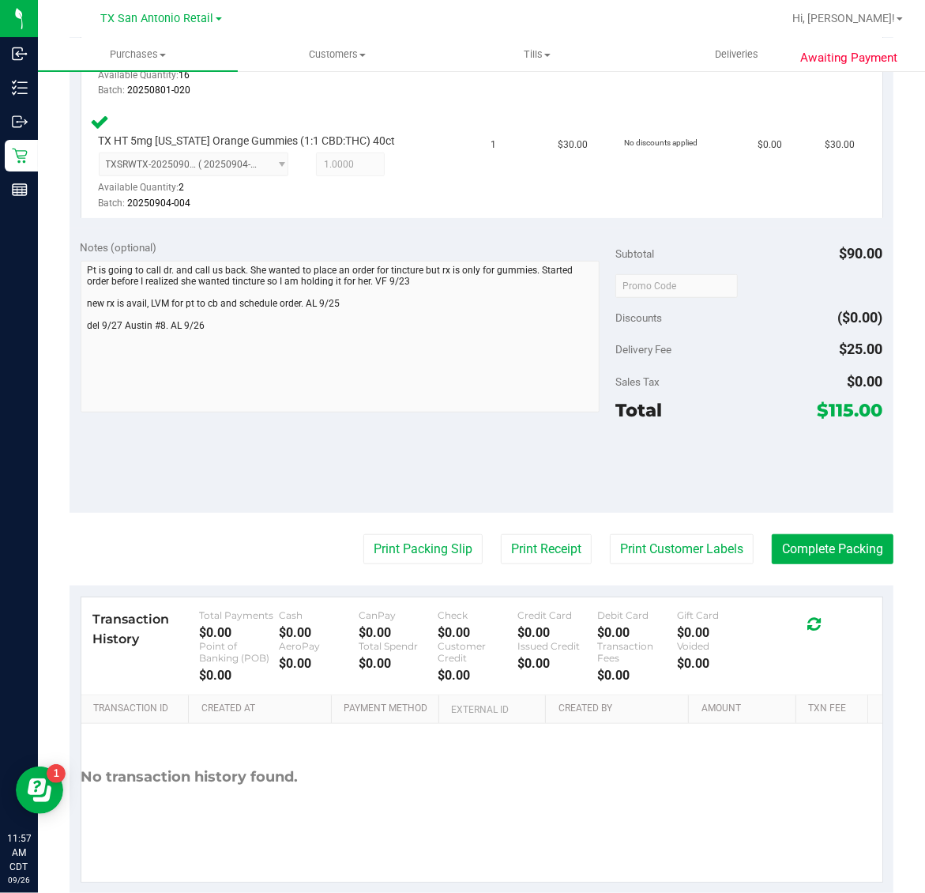
scroll to position [510, 0]
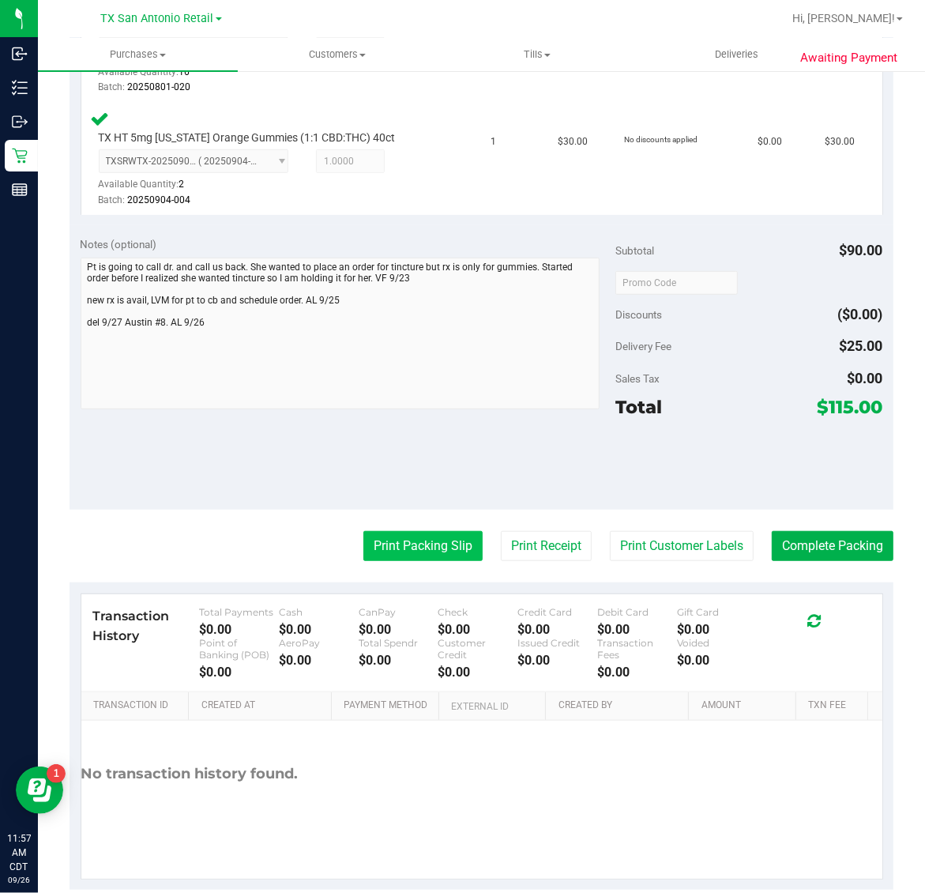
click at [423, 536] on button "Print Packing Slip" at bounding box center [422, 546] width 119 height 30
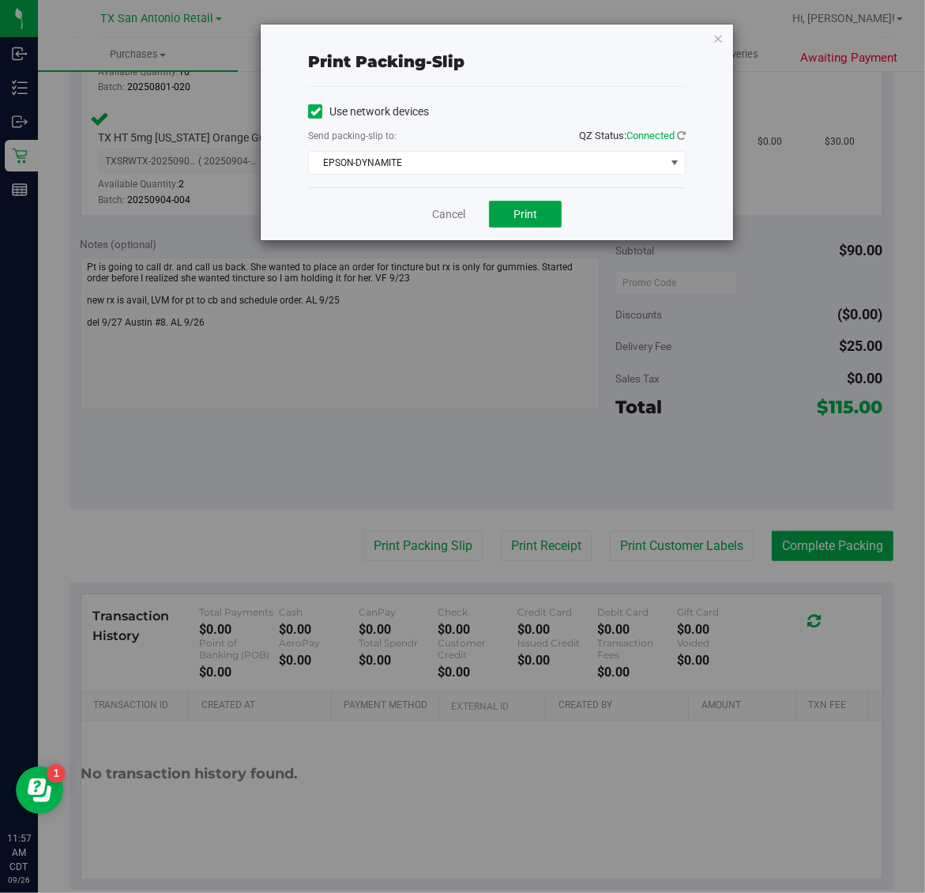
click at [547, 208] on button "Print" at bounding box center [525, 214] width 73 height 27
click at [720, 37] on icon "button" at bounding box center [717, 37] width 11 height 19
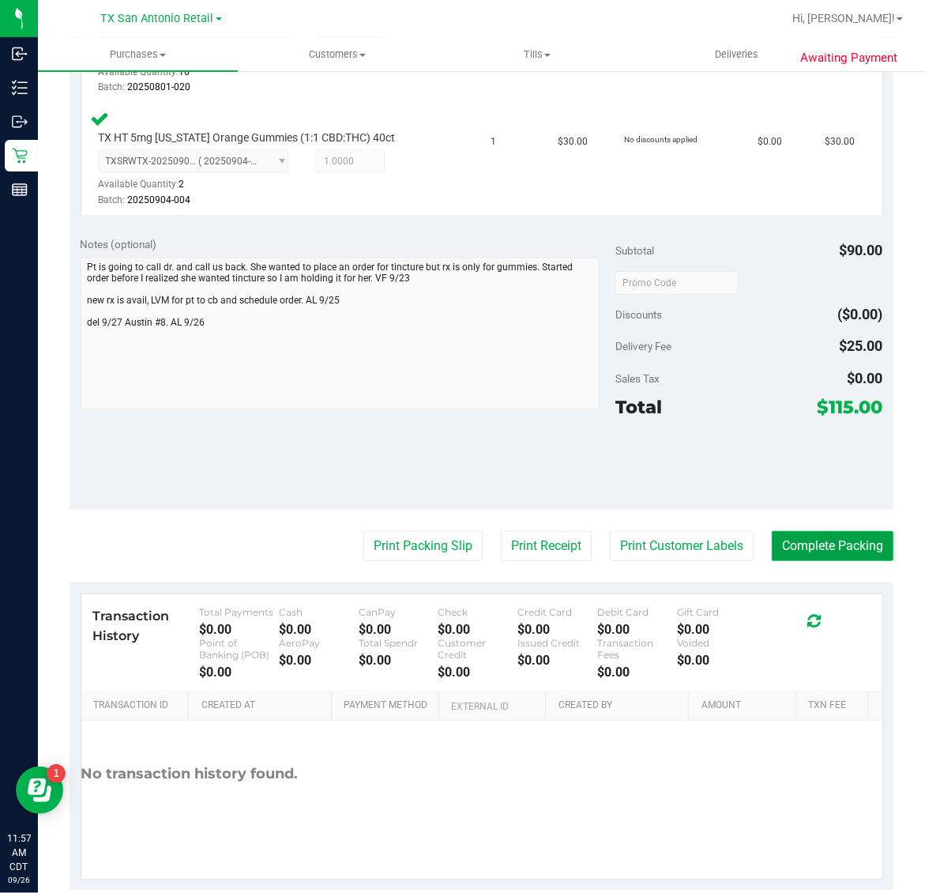
click at [807, 550] on button "Complete Packing" at bounding box center [833, 546] width 122 height 30
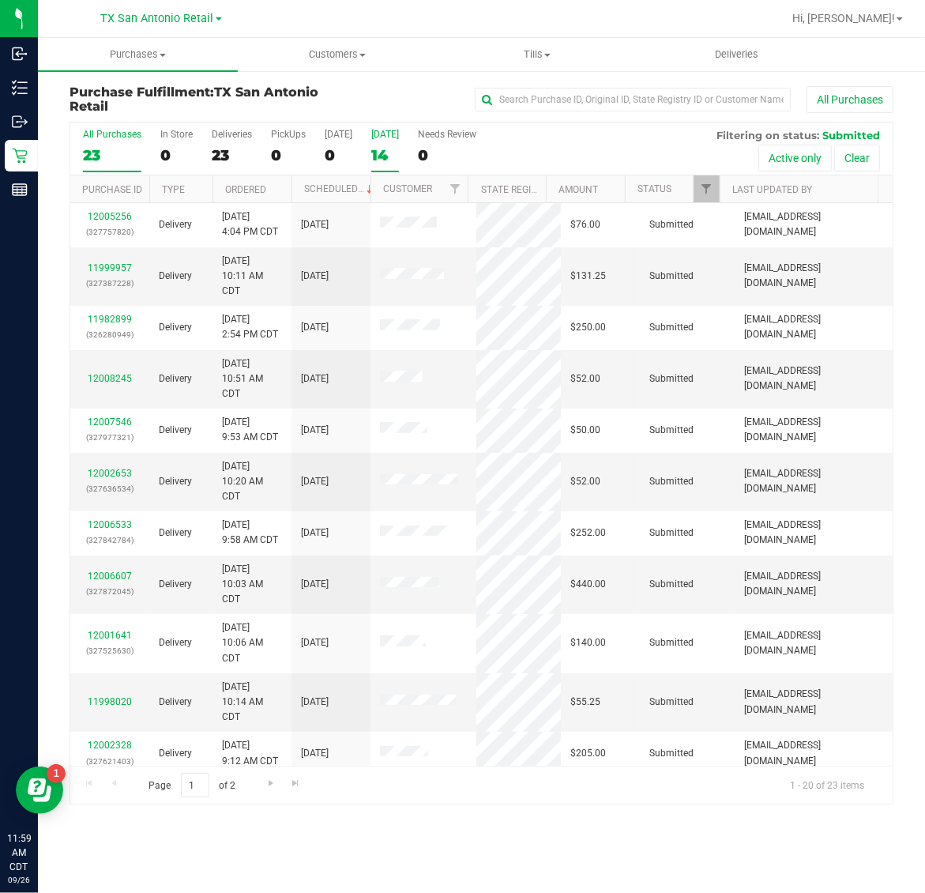
click at [393, 148] on div "14" at bounding box center [385, 155] width 28 height 18
click at [0, 0] on input "Tomorrow 14" at bounding box center [0, 0] width 0 height 0
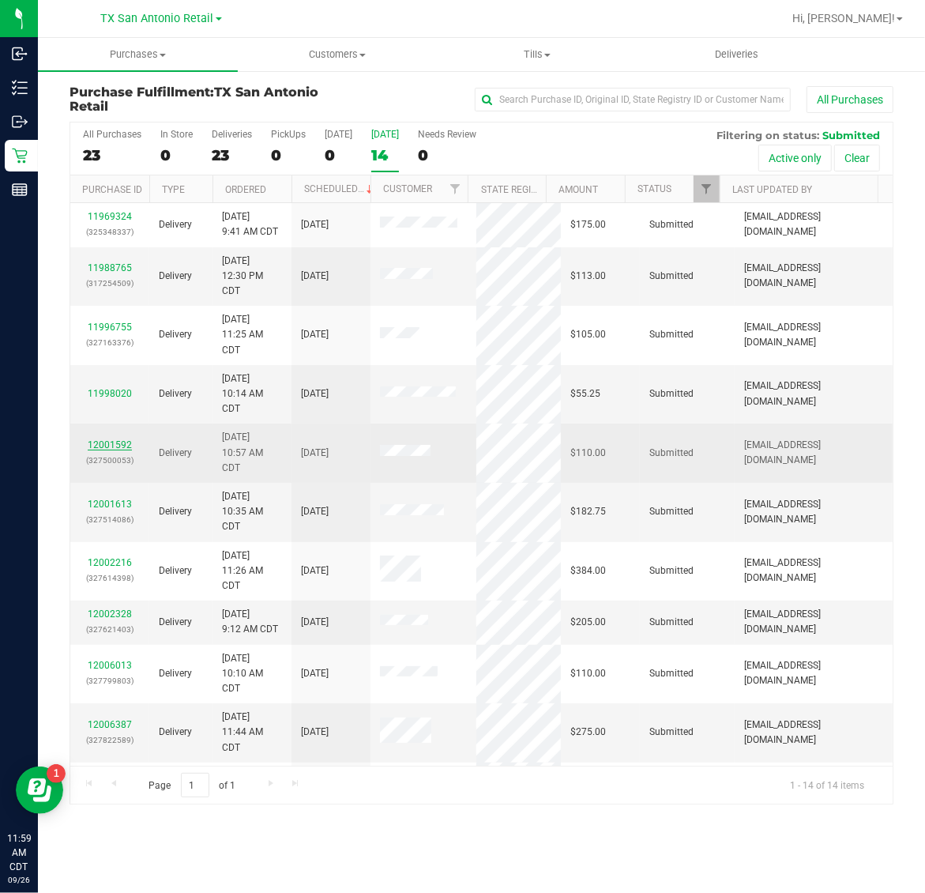
click at [125, 442] on link "12001592" at bounding box center [110, 444] width 44 height 11
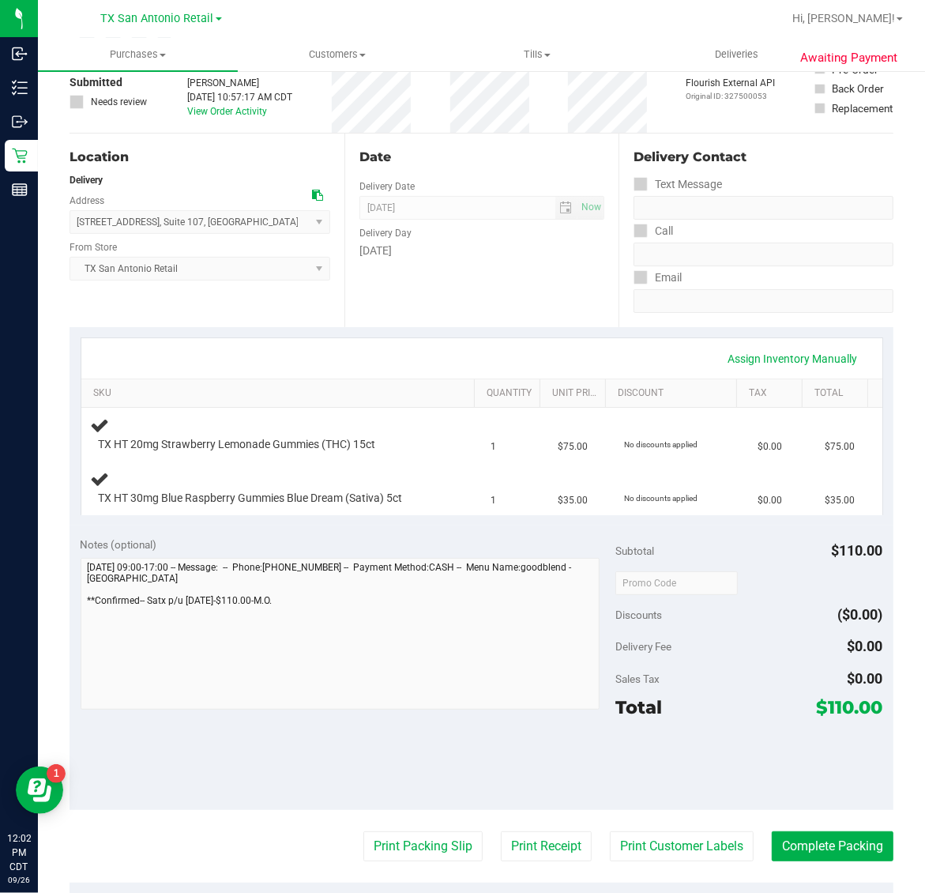
scroll to position [197, 0]
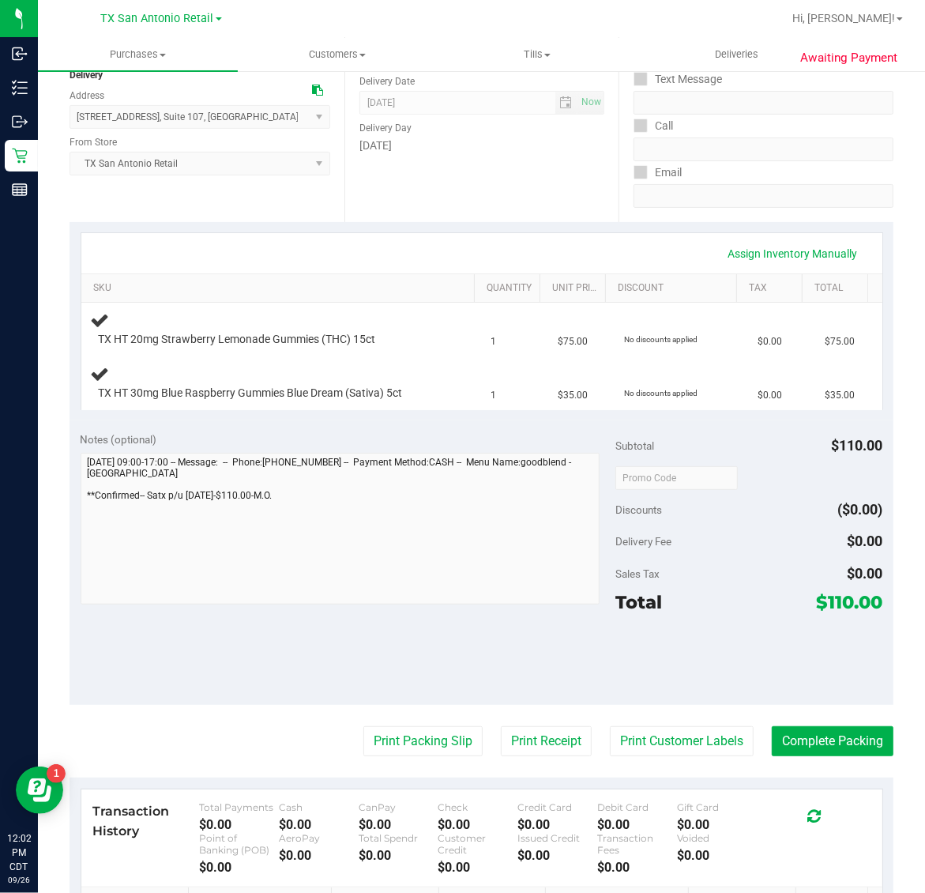
click at [697, 725] on purchase-details "Back Edit Purchase Cancel Purchase View Profile # 12001592 Submitted Needs revi…" at bounding box center [482, 486] width 824 height 1197
click at [697, 744] on button "Print Customer Labels" at bounding box center [682, 741] width 144 height 30
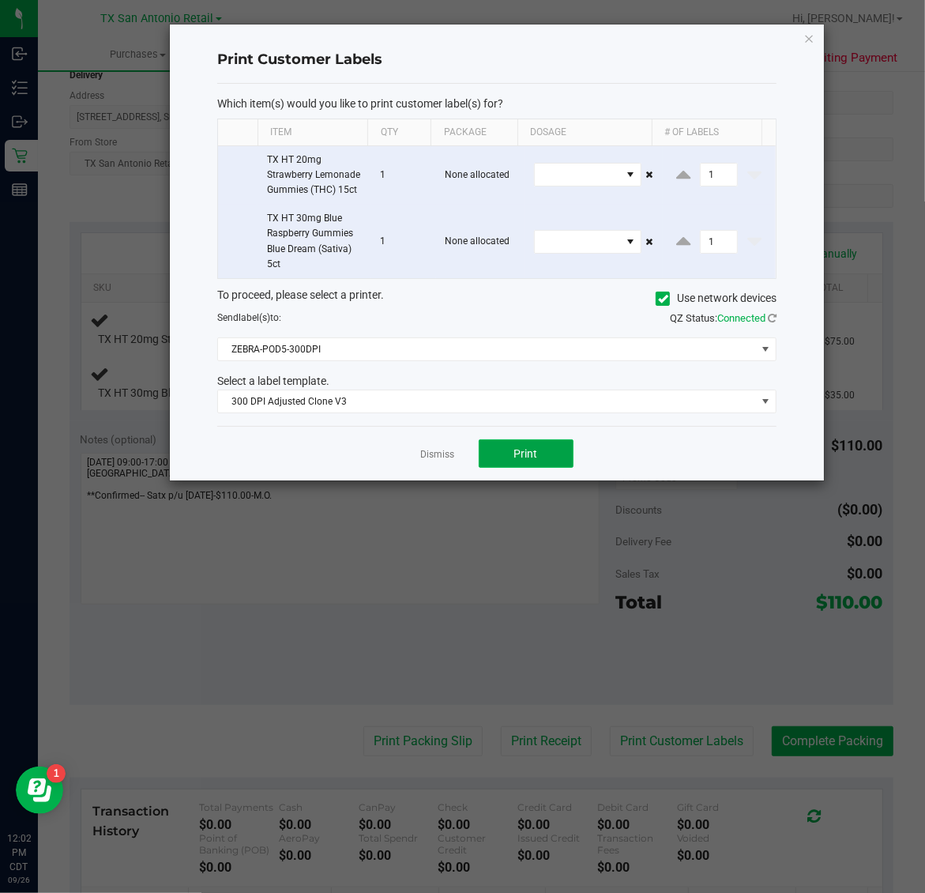
click at [542, 468] on button "Print" at bounding box center [526, 453] width 95 height 28
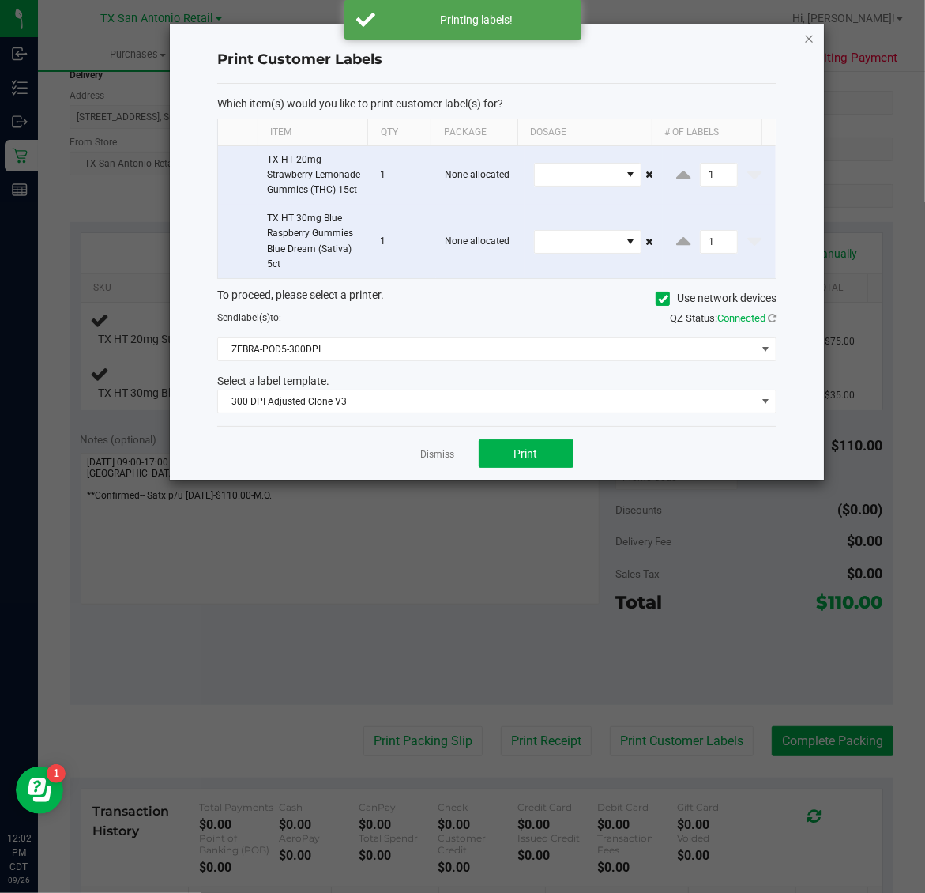
click at [810, 32] on icon "button" at bounding box center [809, 37] width 11 height 19
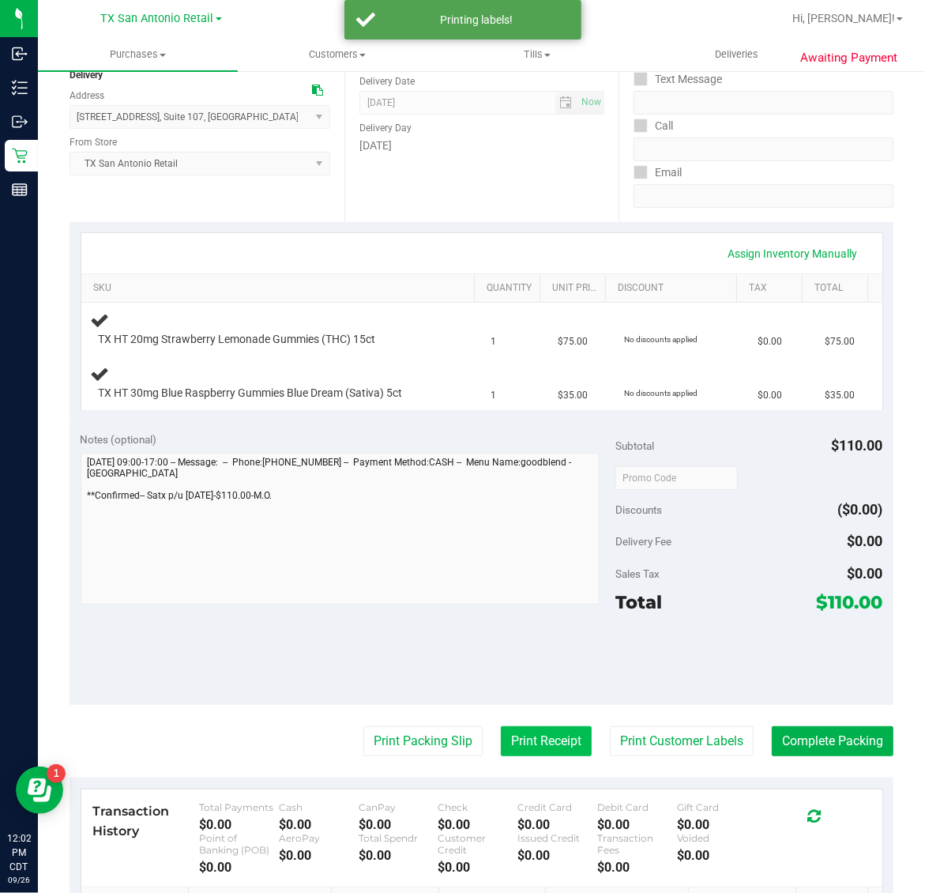
click at [501, 751] on button "Print Receipt" at bounding box center [546, 741] width 91 height 30
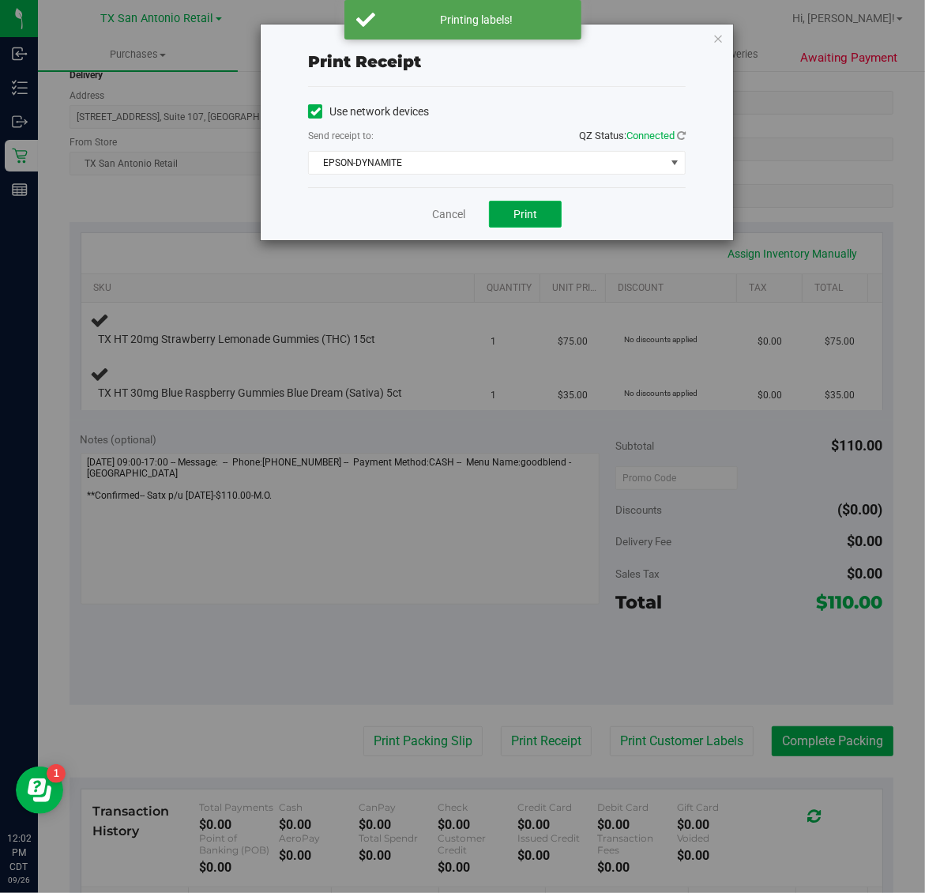
click at [538, 208] on button "Print" at bounding box center [525, 214] width 73 height 27
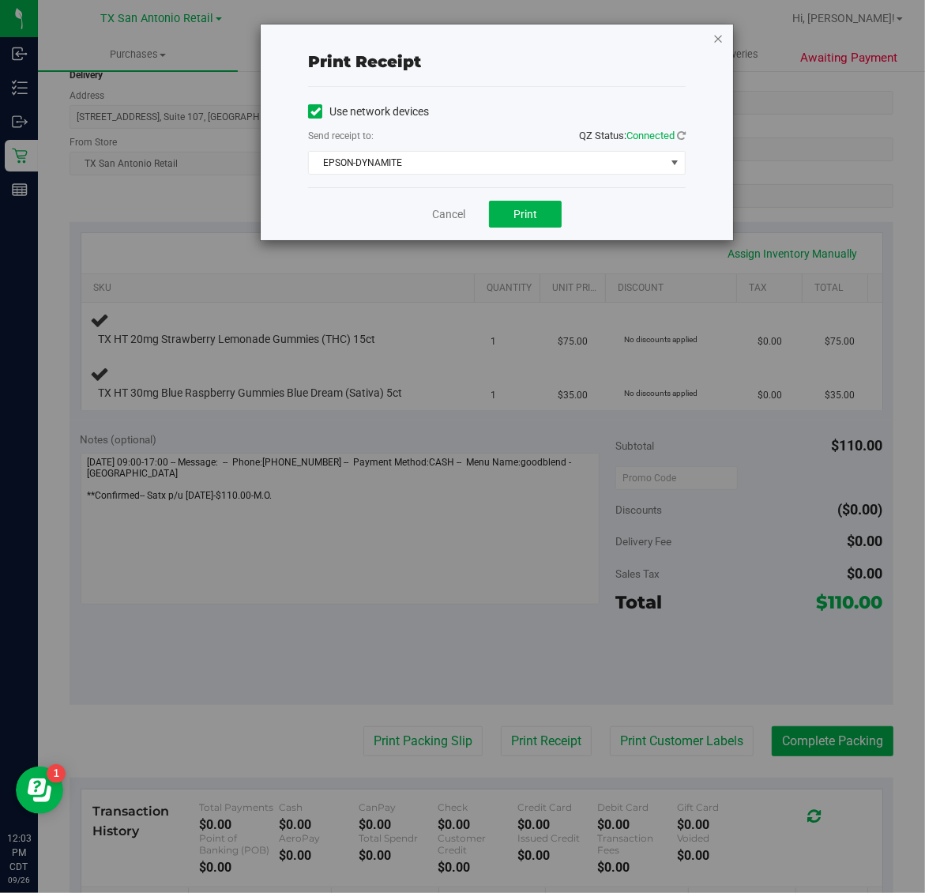
click at [716, 38] on icon "button" at bounding box center [717, 37] width 11 height 19
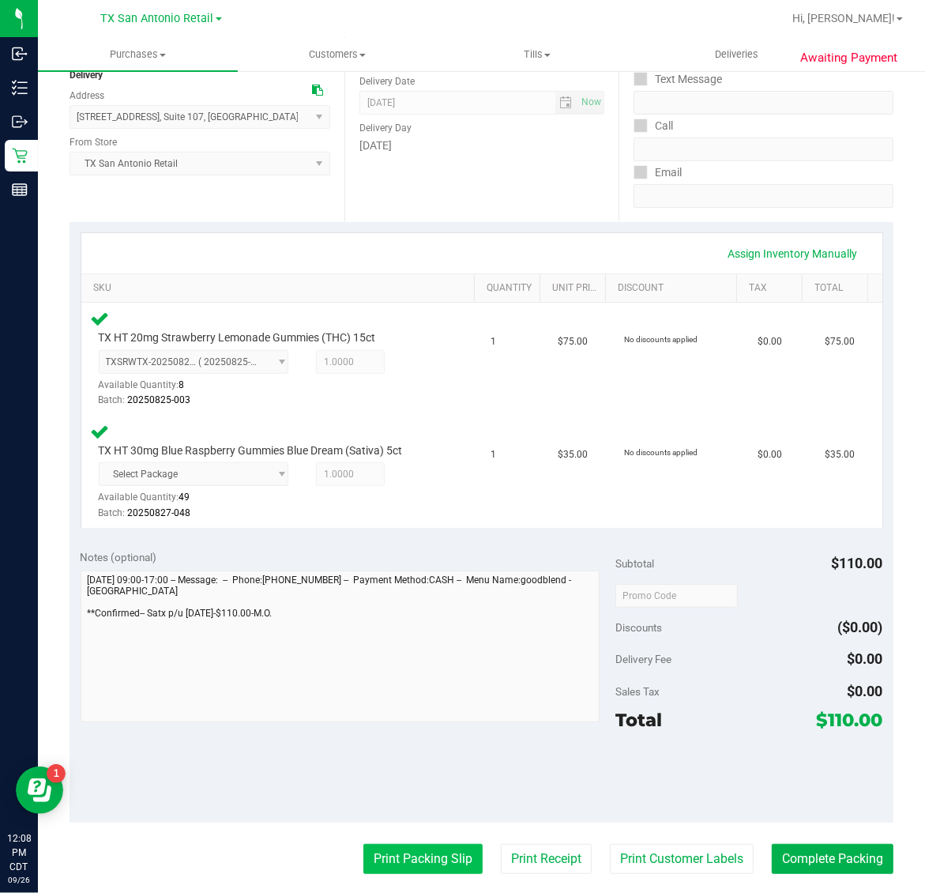
click at [421, 853] on button "Print Packing Slip" at bounding box center [422, 859] width 119 height 30
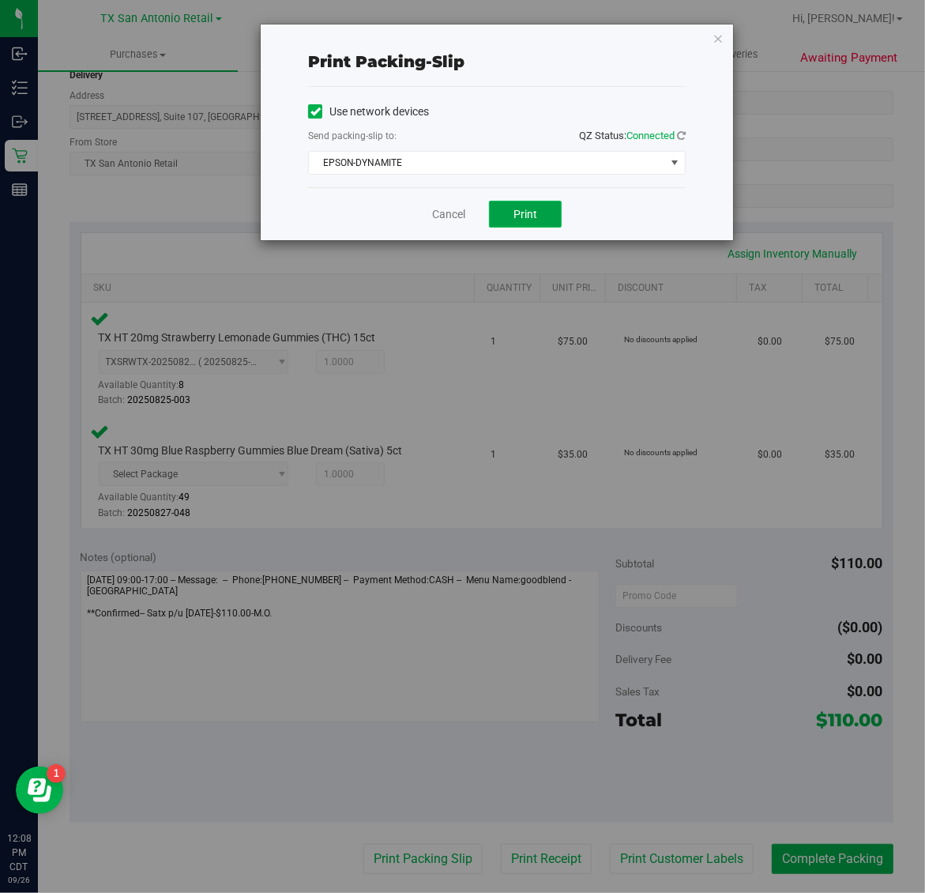
click at [539, 219] on button "Print" at bounding box center [525, 214] width 73 height 27
click at [717, 45] on icon "button" at bounding box center [717, 37] width 11 height 19
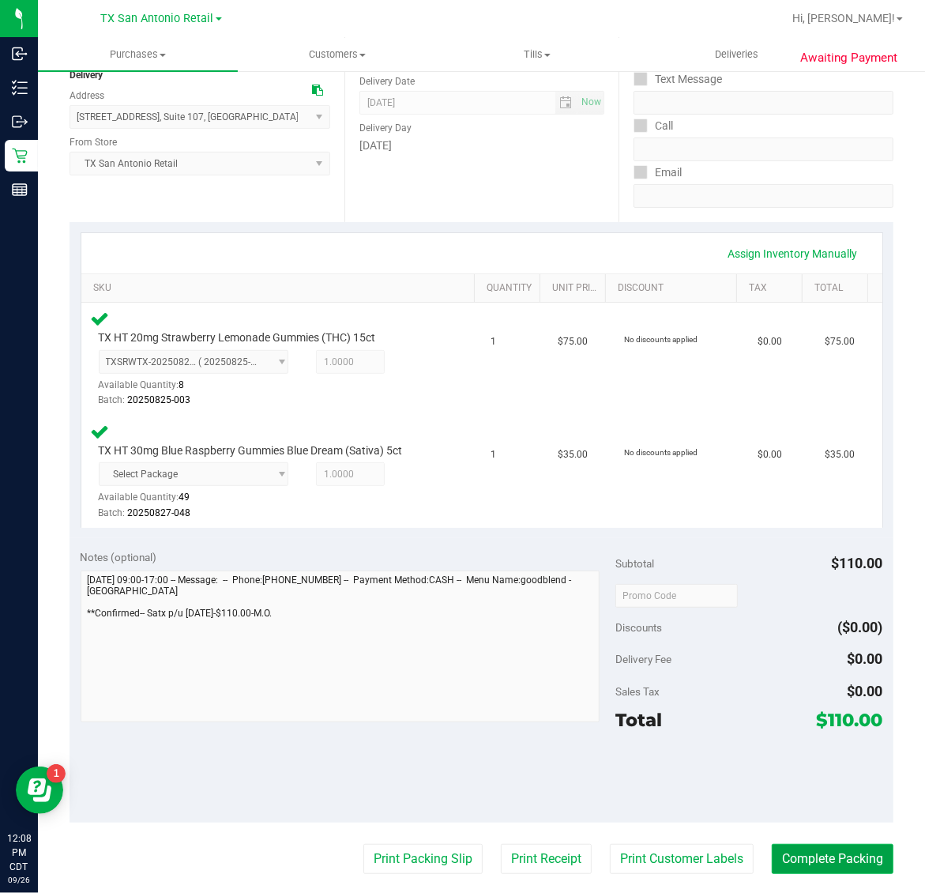
click at [828, 855] on button "Complete Packing" at bounding box center [833, 859] width 122 height 30
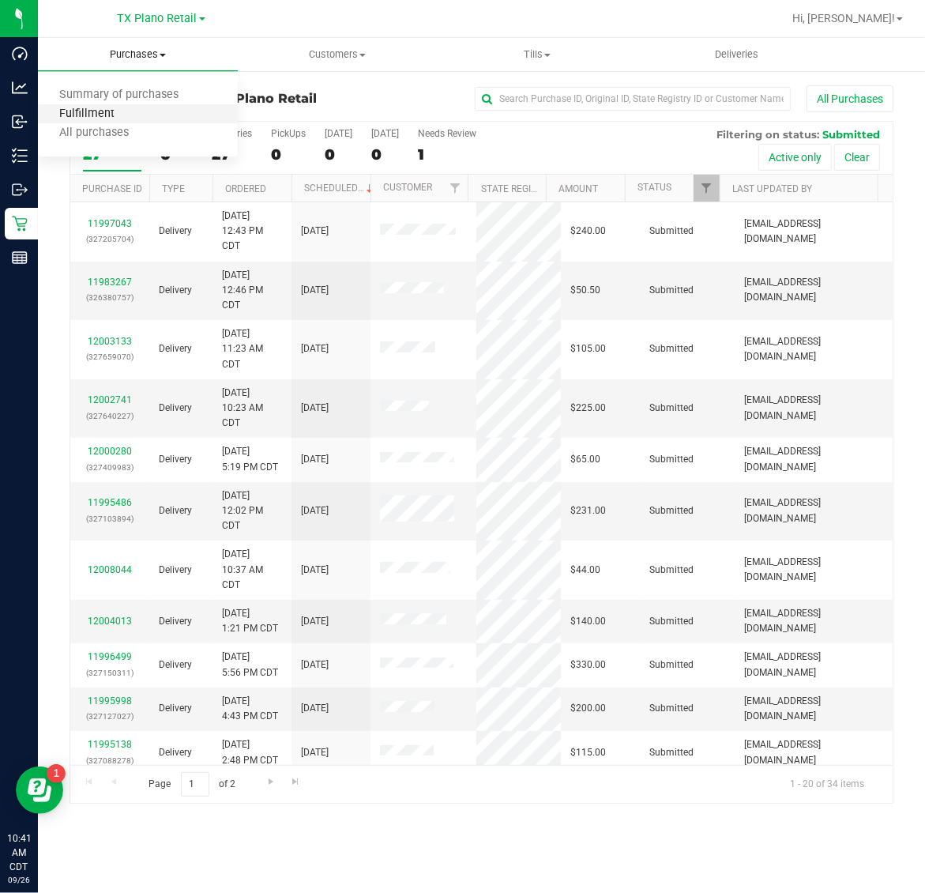
click at [103, 113] on span "Fulfillment" at bounding box center [87, 113] width 98 height 13
click at [412, 148] on div "All Purchases 34 In Store 0 Deliveries 34 PickUps 0 Today 1 Tomorrow 14 Needs R…" at bounding box center [481, 148] width 822 height 53
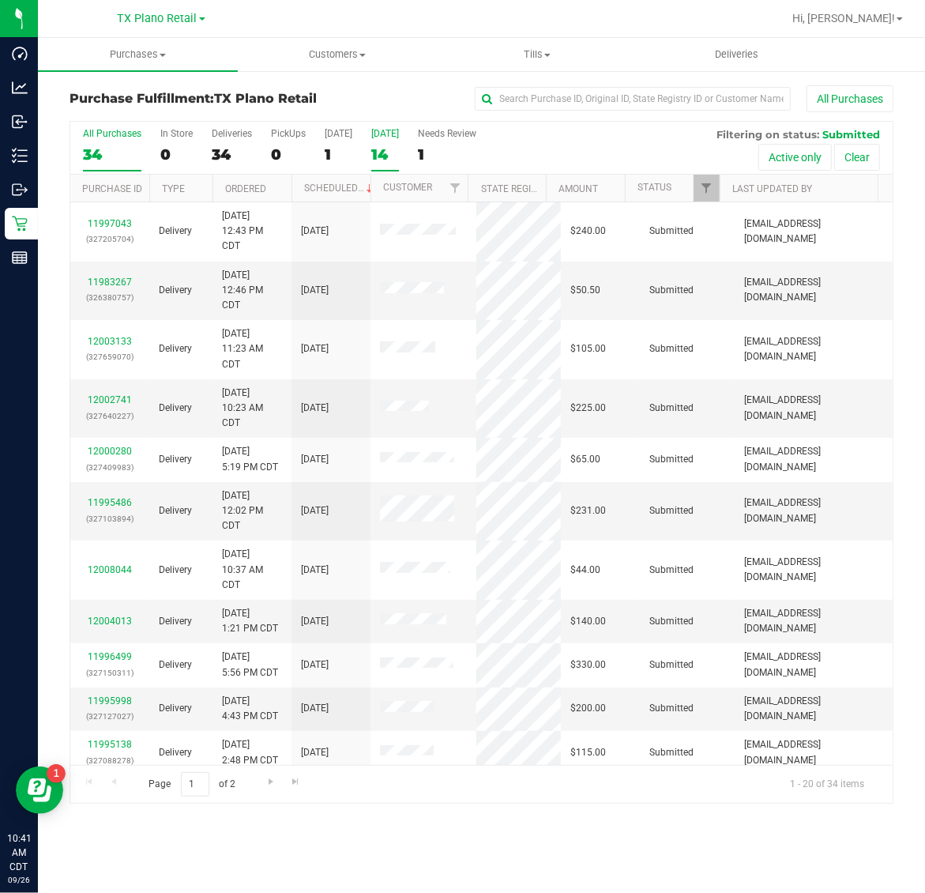
click at [397, 148] on div "14" at bounding box center [385, 154] width 28 height 18
click at [0, 0] on input "[DATE] 14" at bounding box center [0, 0] width 0 height 0
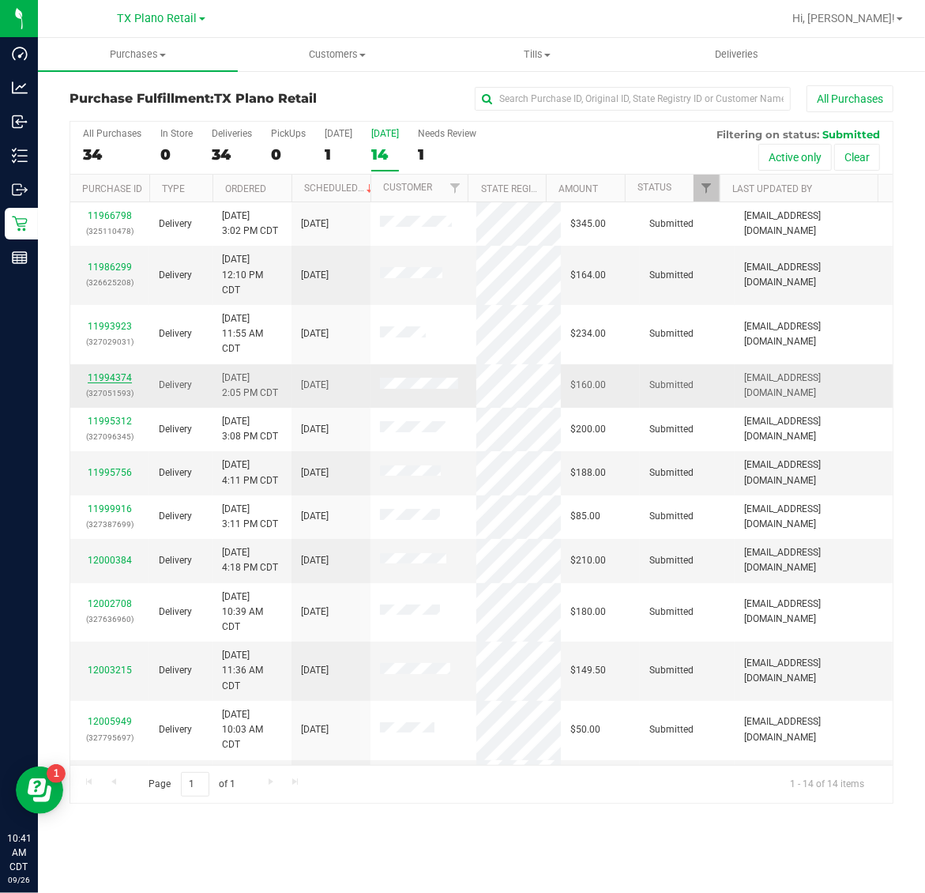
click at [111, 380] on link "11994374" at bounding box center [110, 377] width 44 height 11
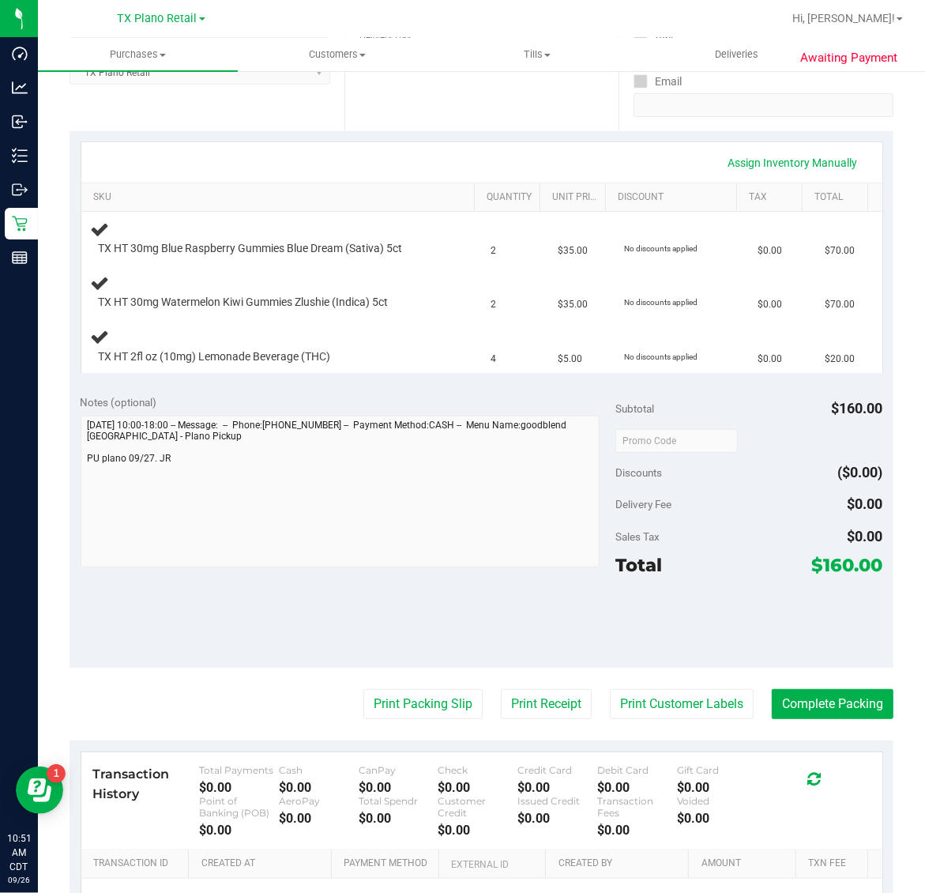
scroll to position [296, 0]
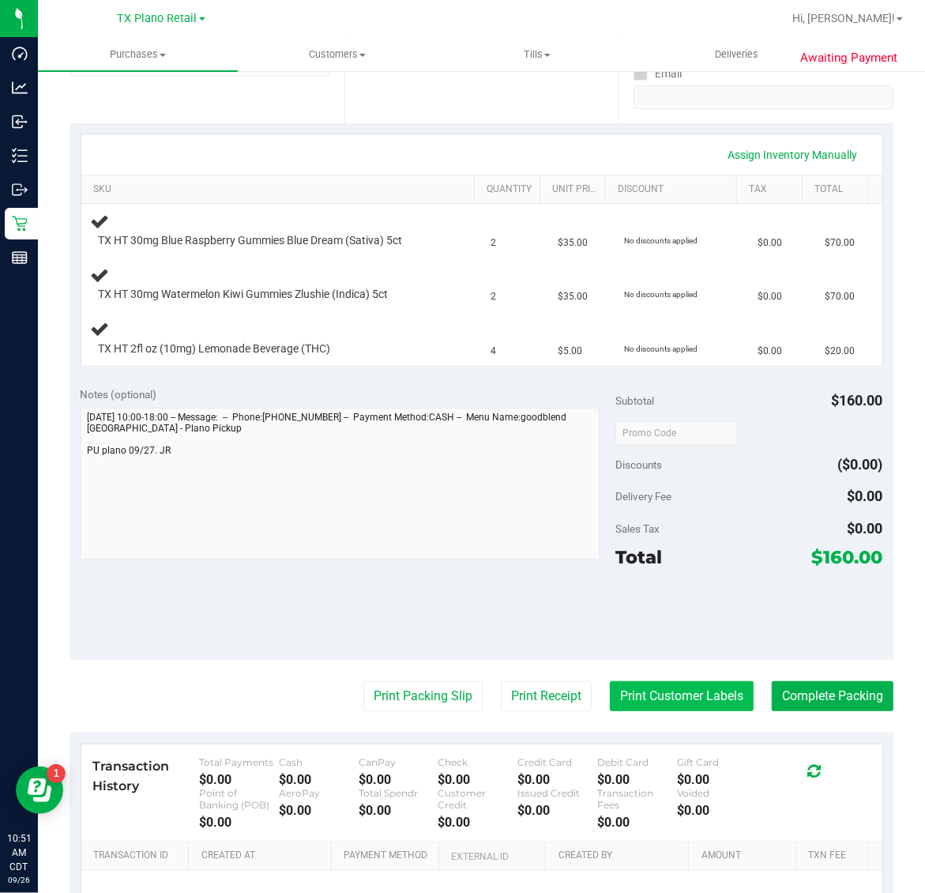
click at [642, 705] on button "Print Customer Labels" at bounding box center [682, 696] width 144 height 30
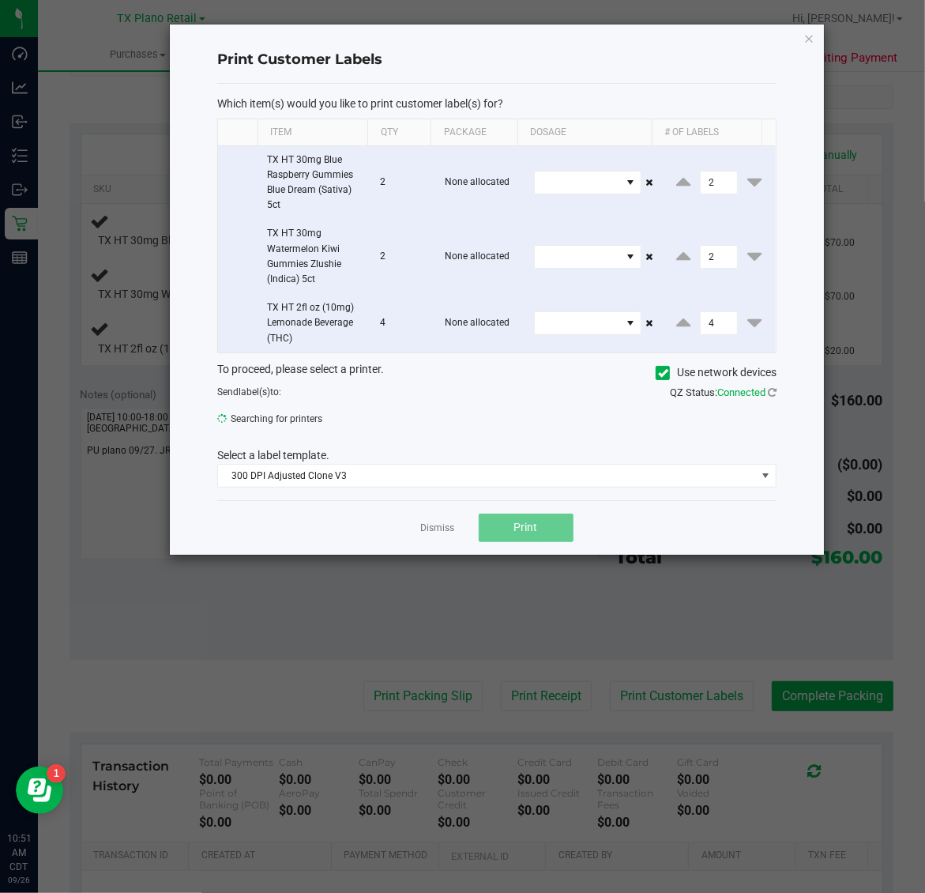
click at [695, 685] on ngb-modal-window "Print Customer Labels Which item(s) would you like to print customer label(s) f…" at bounding box center [468, 446] width 937 height 893
click at [534, 534] on span "Print" at bounding box center [526, 527] width 24 height 13
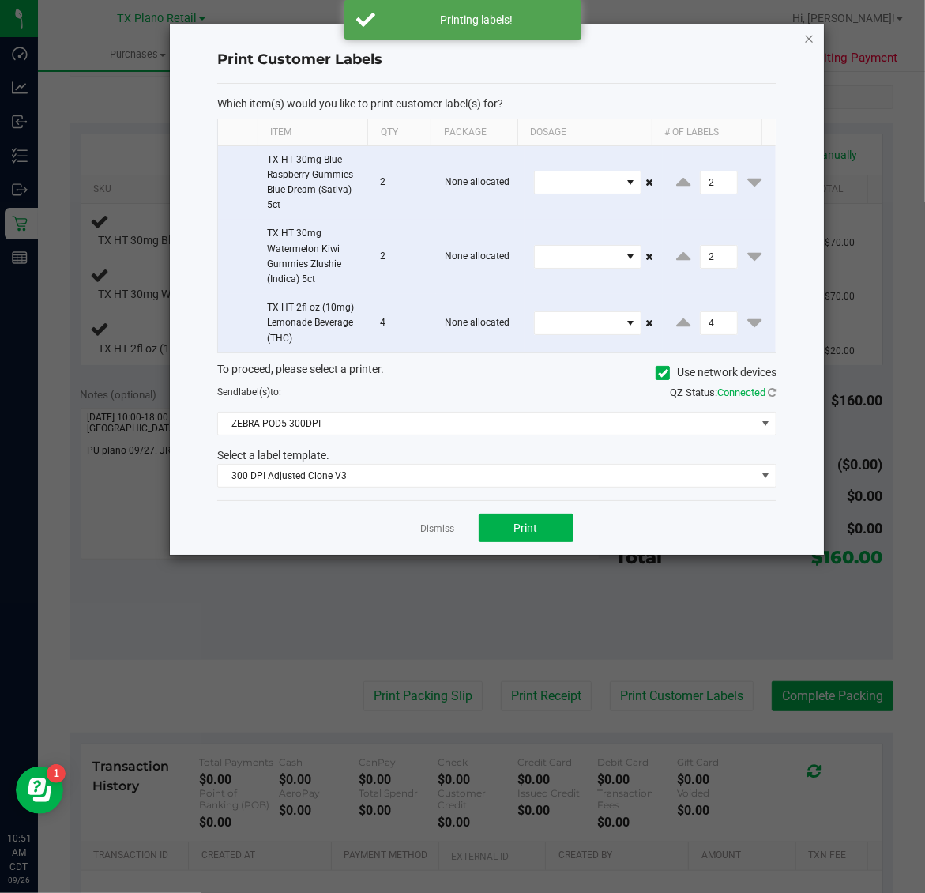
click at [807, 37] on icon "button" at bounding box center [809, 37] width 11 height 19
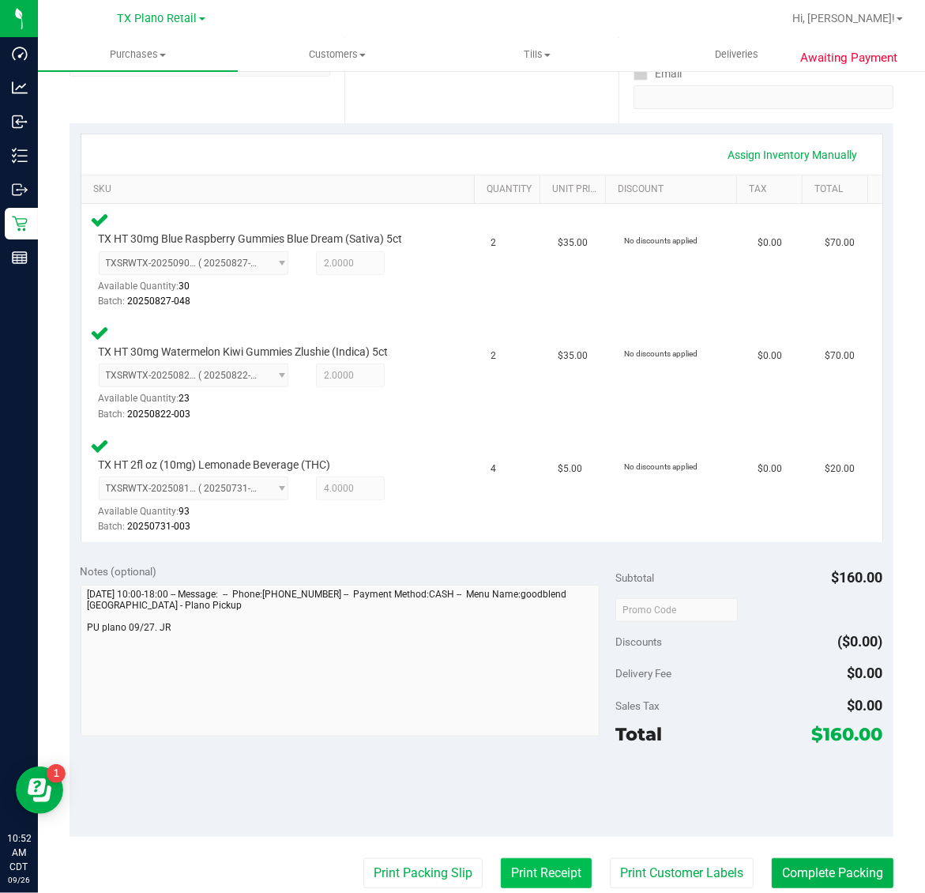
click at [547, 873] on button "Print Receipt" at bounding box center [546, 873] width 91 height 30
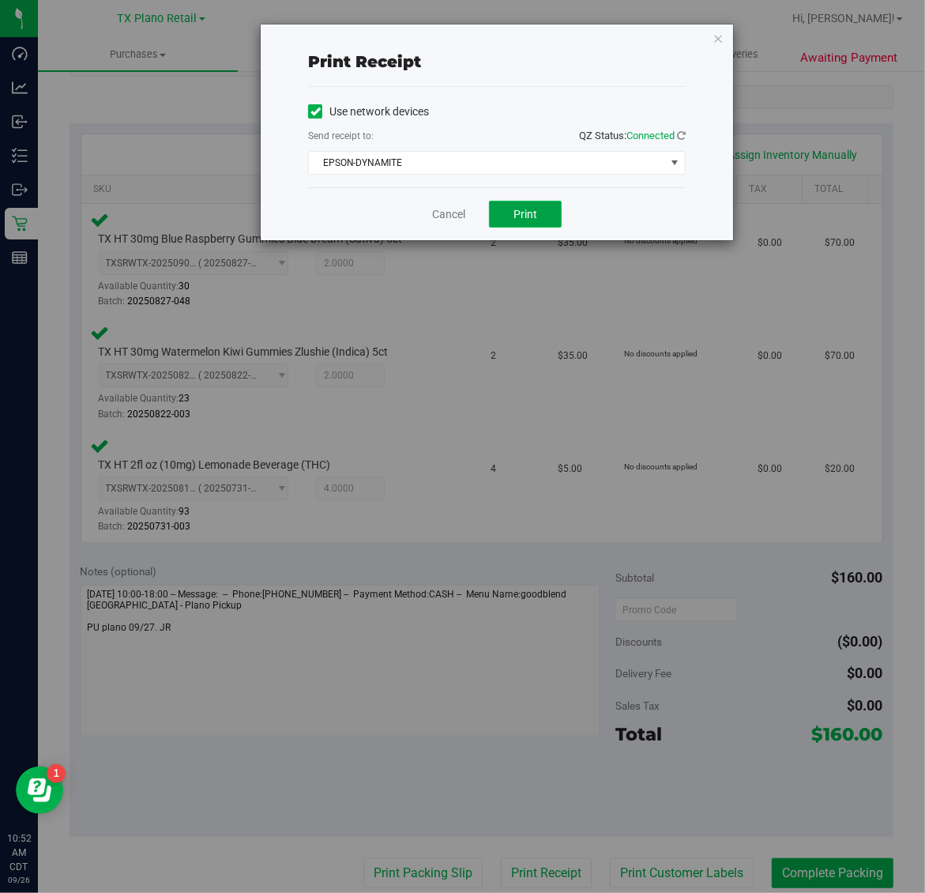
click at [525, 220] on span "Print" at bounding box center [525, 214] width 24 height 13
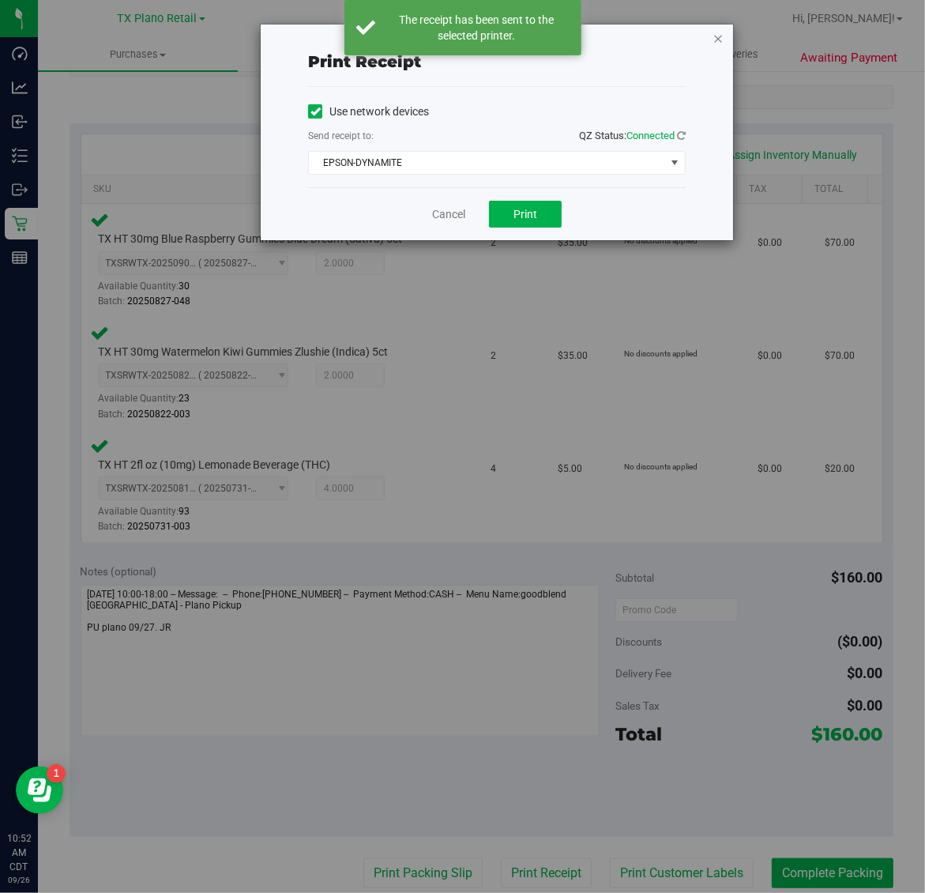
click at [717, 37] on icon "button" at bounding box center [717, 37] width 11 height 19
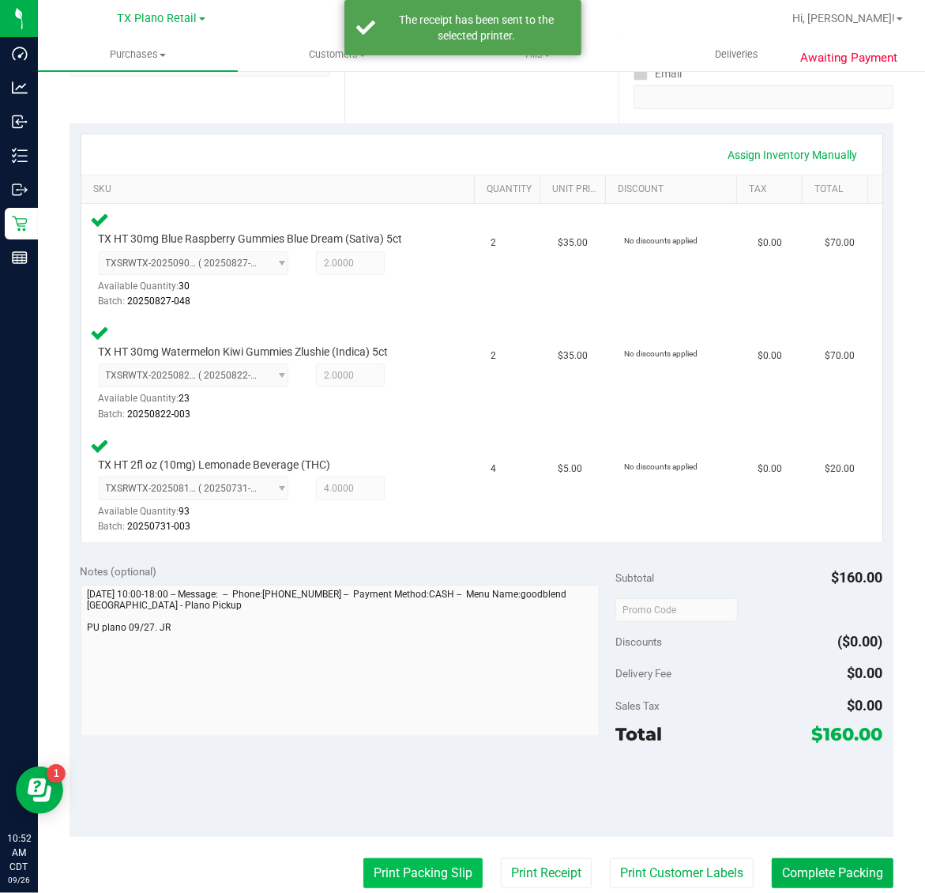
click at [384, 869] on button "Print Packing Slip" at bounding box center [422, 873] width 119 height 30
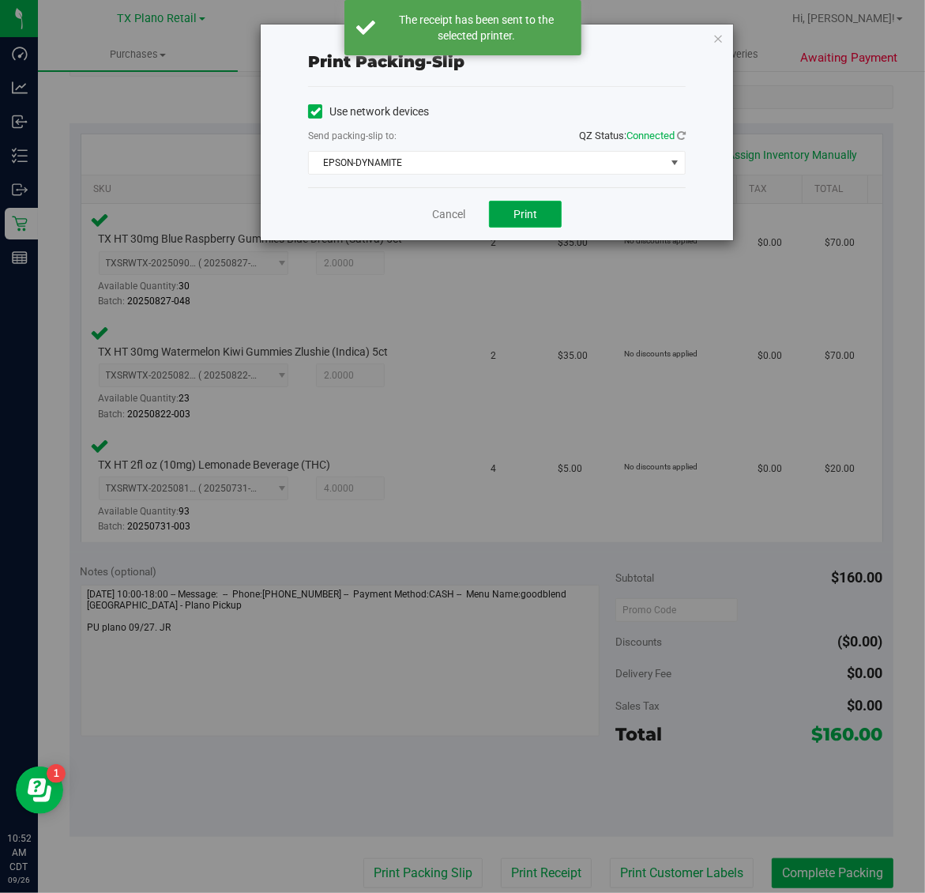
click at [518, 216] on span "Print" at bounding box center [525, 214] width 24 height 13
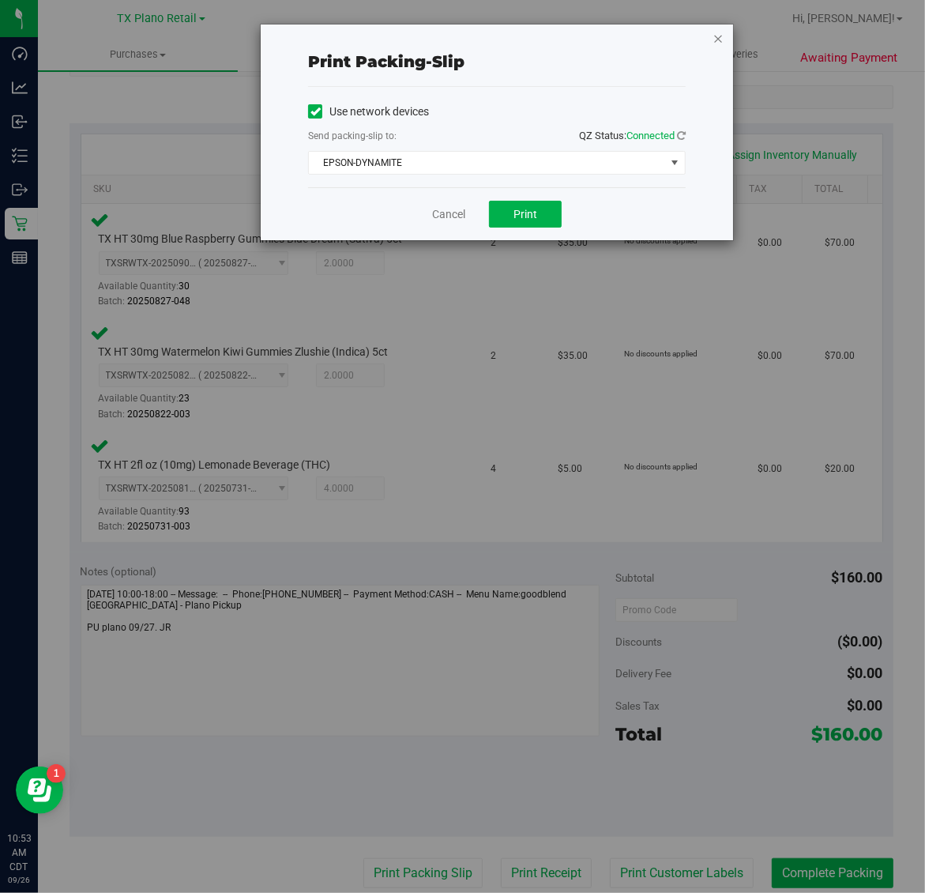
click at [712, 32] on icon "button" at bounding box center [717, 37] width 11 height 19
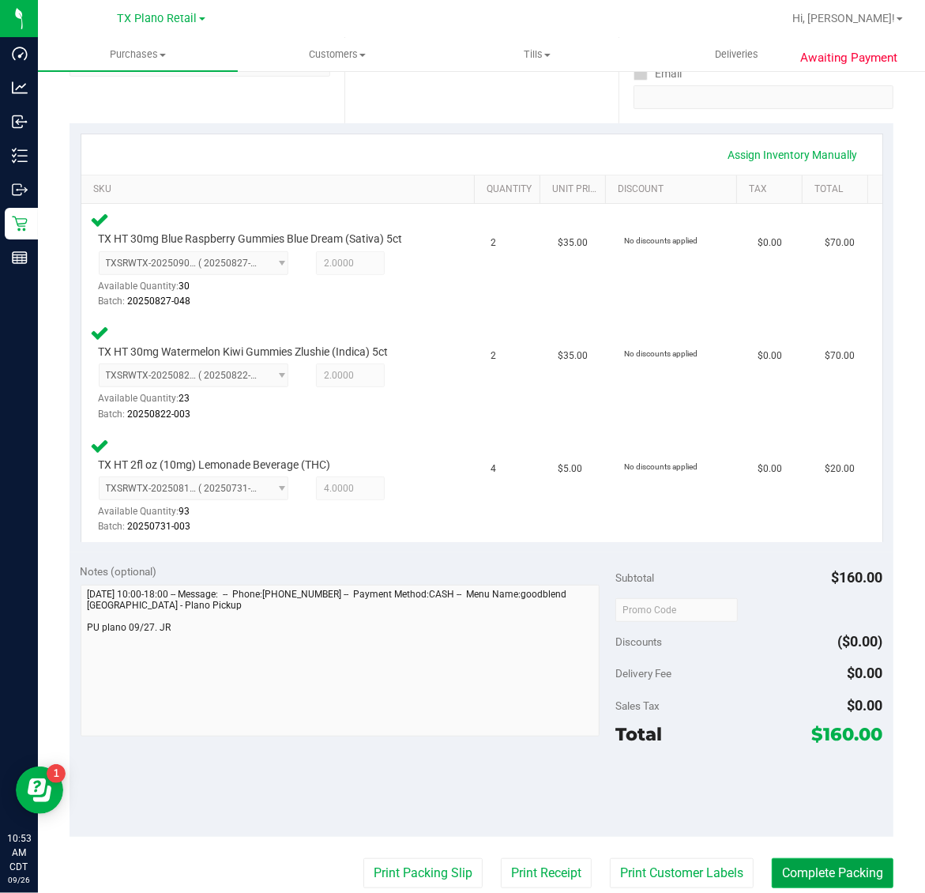
click at [841, 858] on button "Complete Packing" at bounding box center [833, 873] width 122 height 30
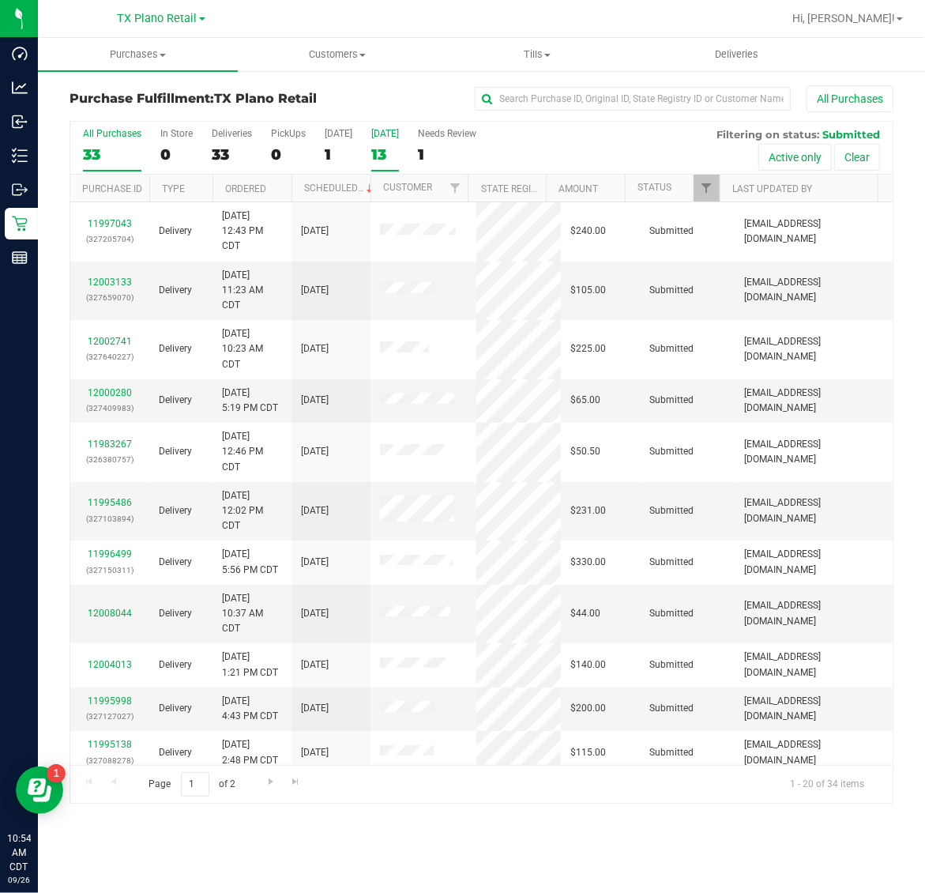
click at [385, 148] on div "13" at bounding box center [385, 154] width 28 height 18
click at [0, 0] on input "[DATE] 13" at bounding box center [0, 0] width 0 height 0
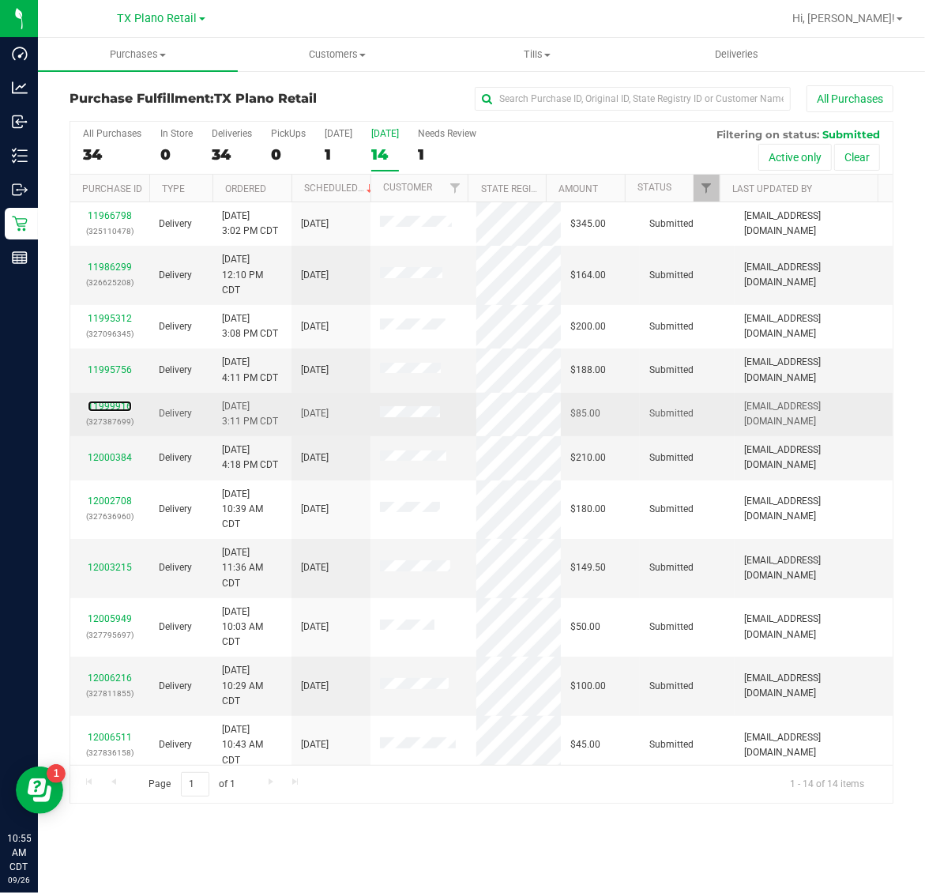
click at [107, 401] on div "11999916 (327387699)" at bounding box center [110, 414] width 60 height 30
click at [107, 412] on link "11999916" at bounding box center [110, 405] width 44 height 11
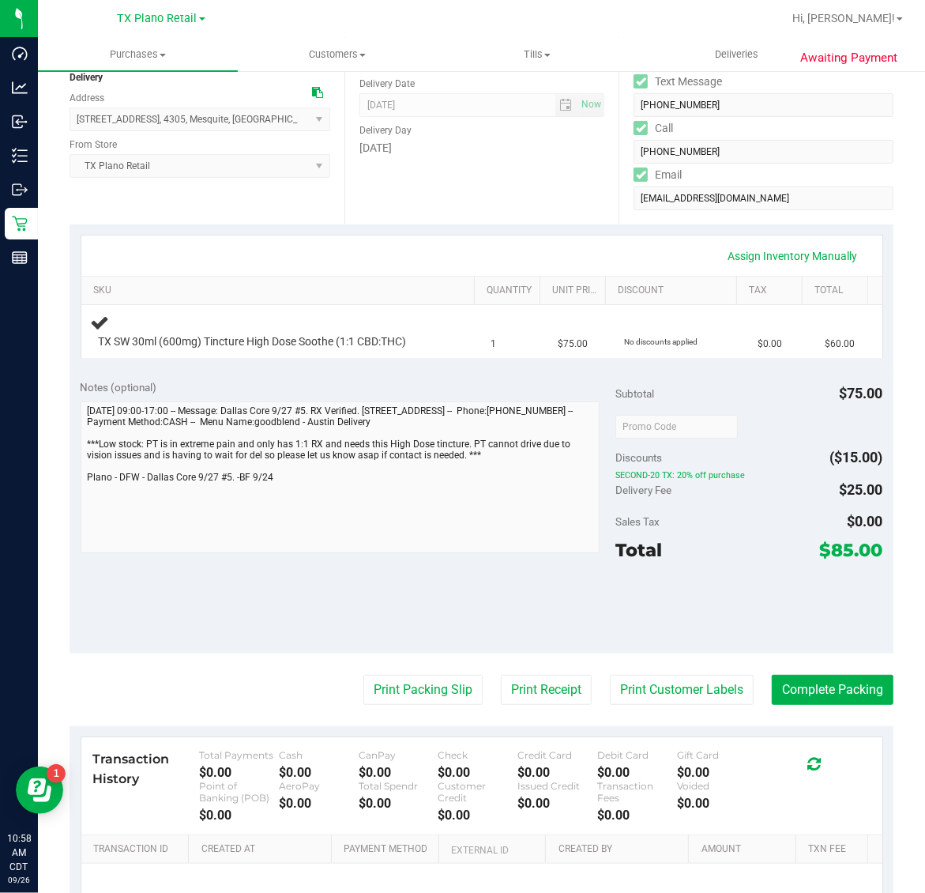
scroll to position [197, 0]
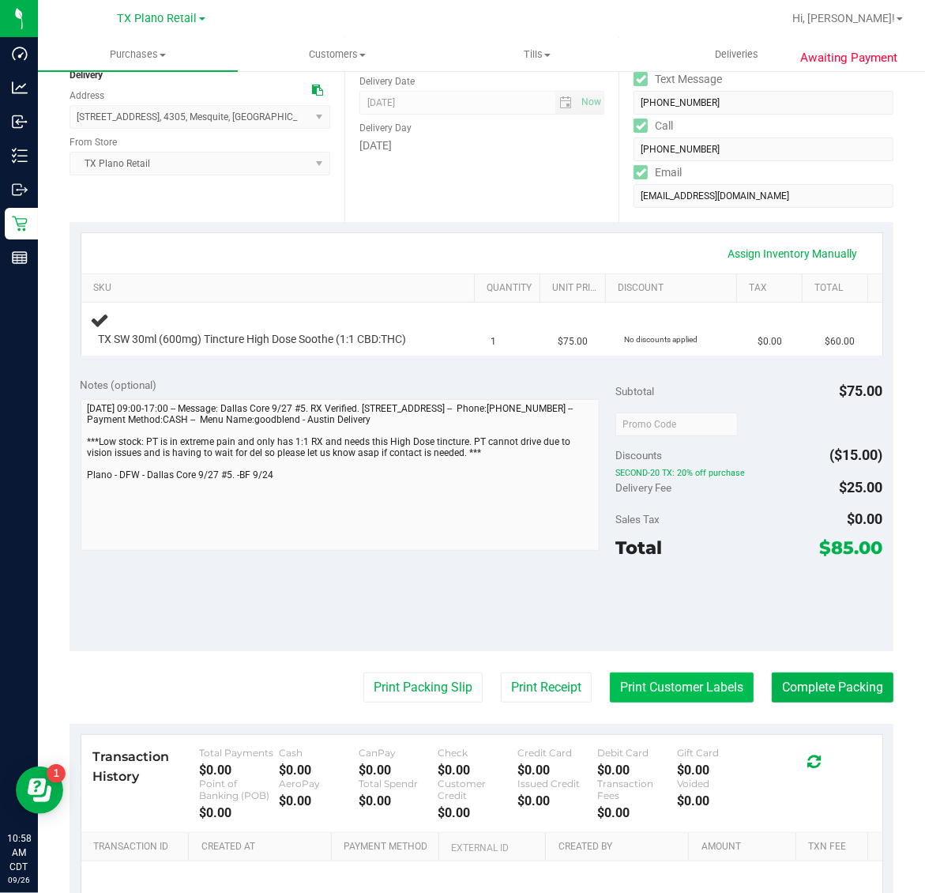
click at [703, 691] on button "Print Customer Labels" at bounding box center [682, 687] width 144 height 30
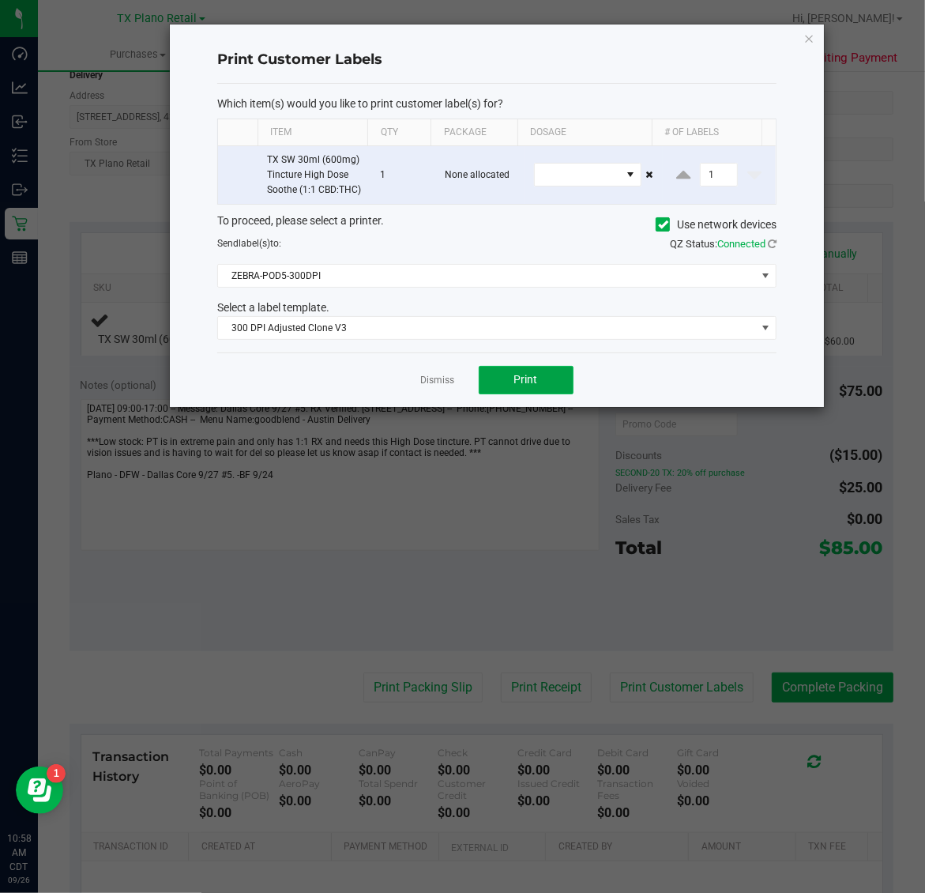
click at [494, 394] on button "Print" at bounding box center [526, 380] width 95 height 28
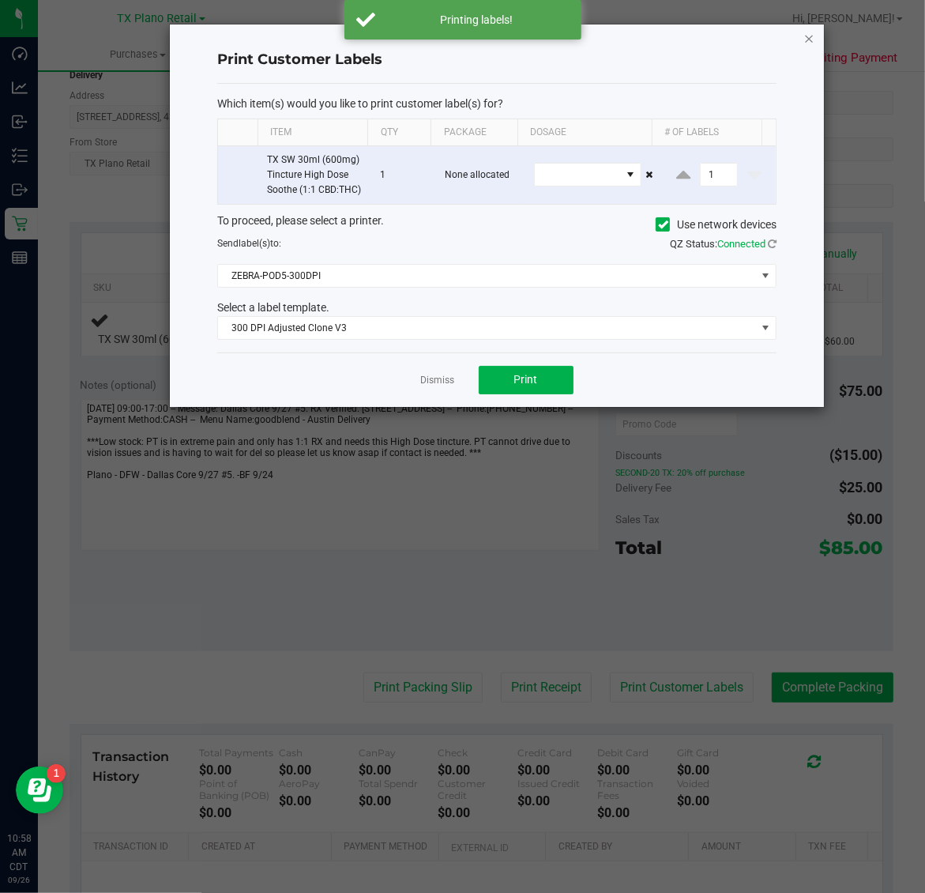
click at [806, 34] on icon "button" at bounding box center [809, 37] width 11 height 19
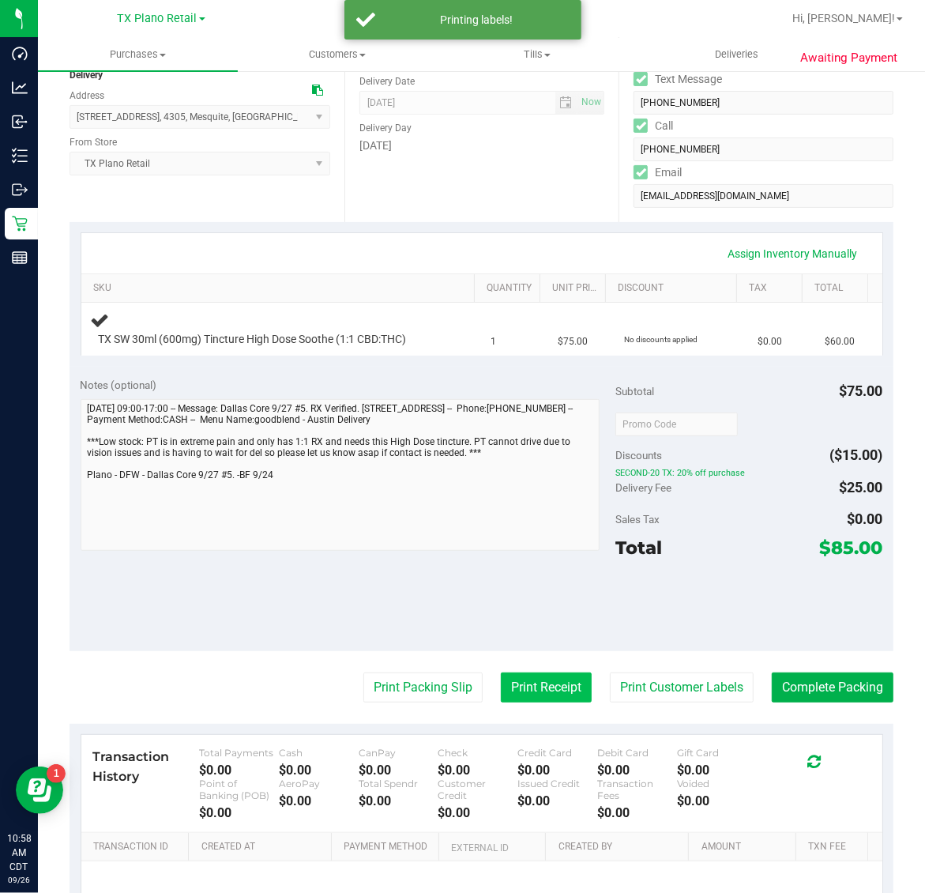
click at [521, 673] on button "Print Receipt" at bounding box center [546, 687] width 91 height 30
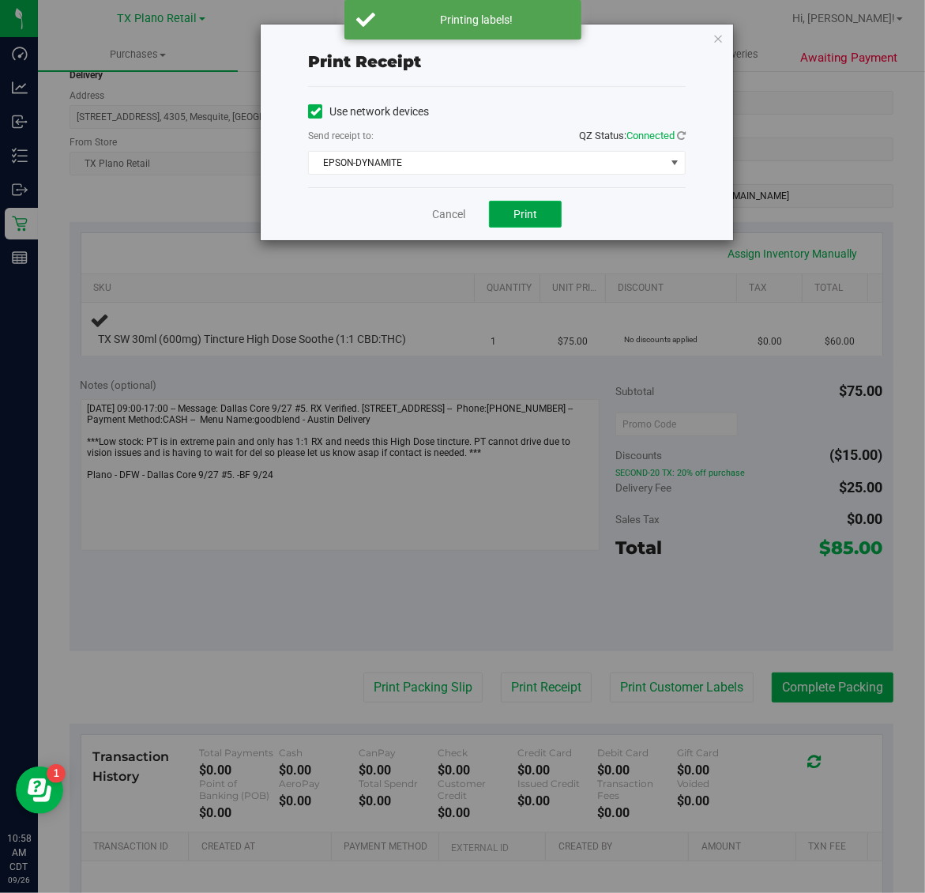
click at [538, 226] on button "Print" at bounding box center [525, 214] width 73 height 27
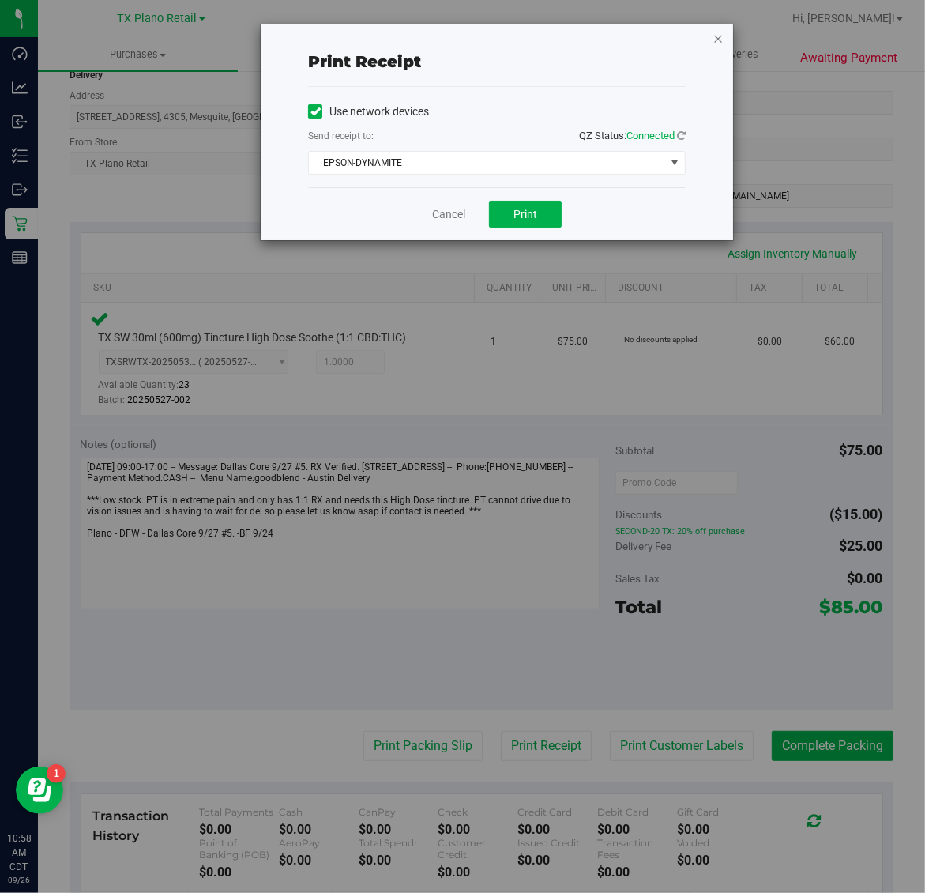
click at [719, 37] on icon "button" at bounding box center [717, 37] width 11 height 19
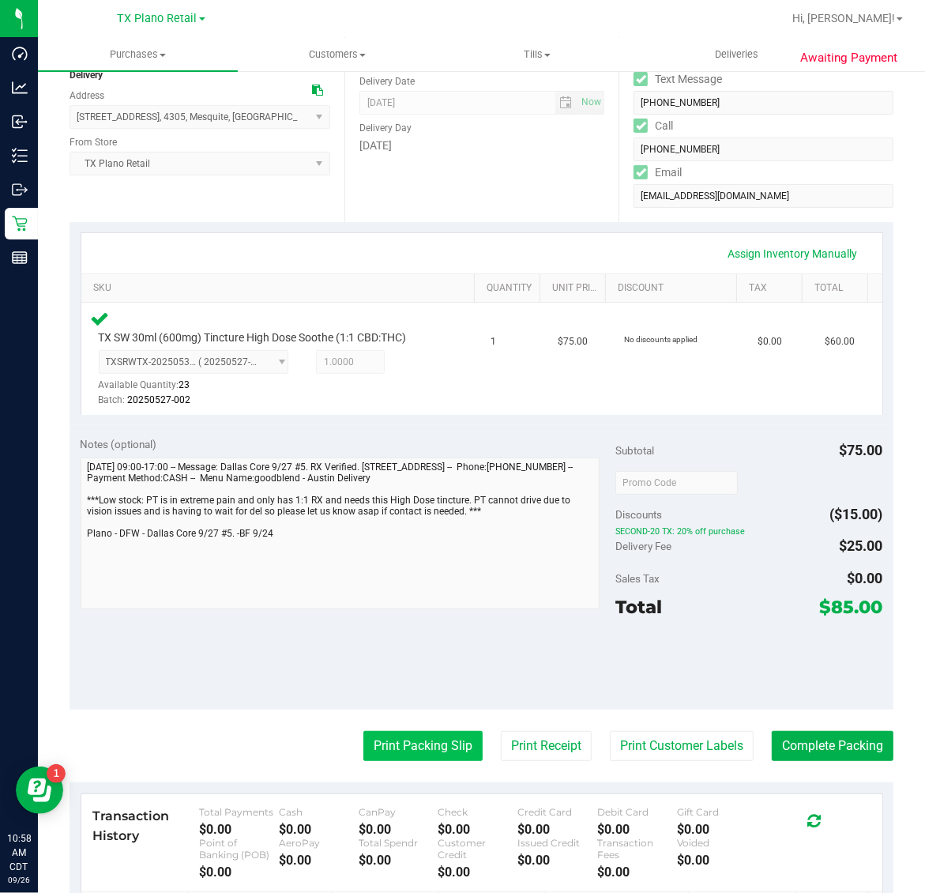
click at [399, 742] on button "Print Packing Slip" at bounding box center [422, 746] width 119 height 30
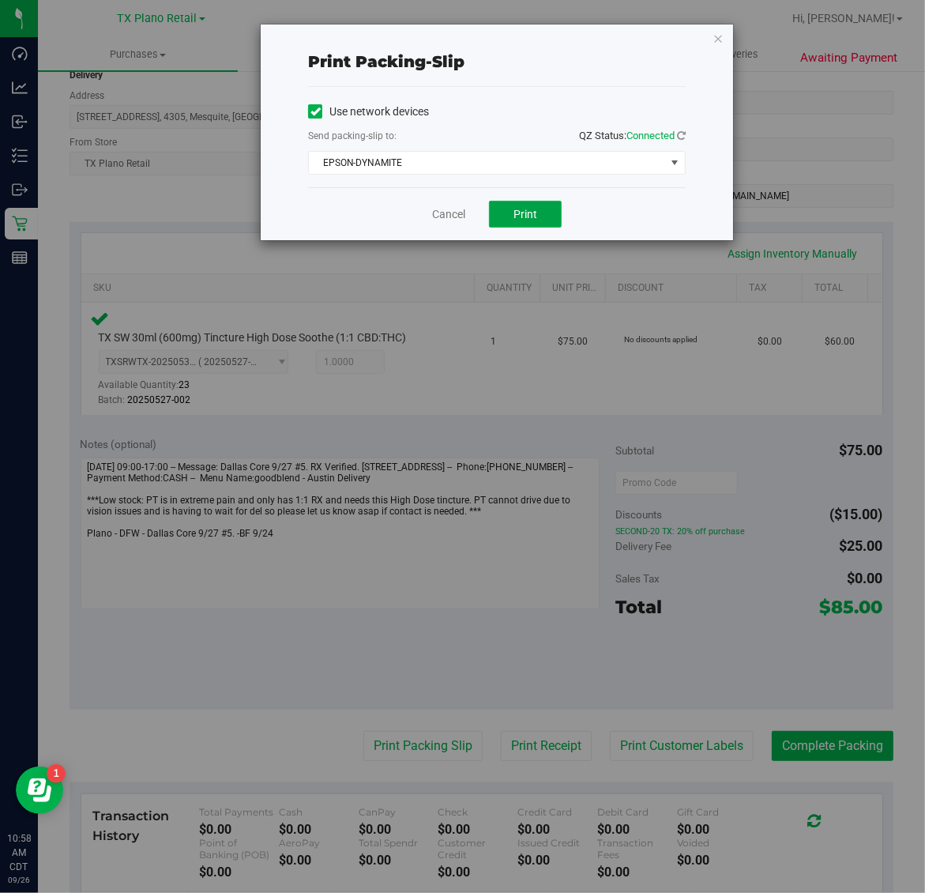
click at [525, 217] on span "Print" at bounding box center [525, 214] width 24 height 13
click at [721, 33] on icon "button" at bounding box center [717, 37] width 11 height 19
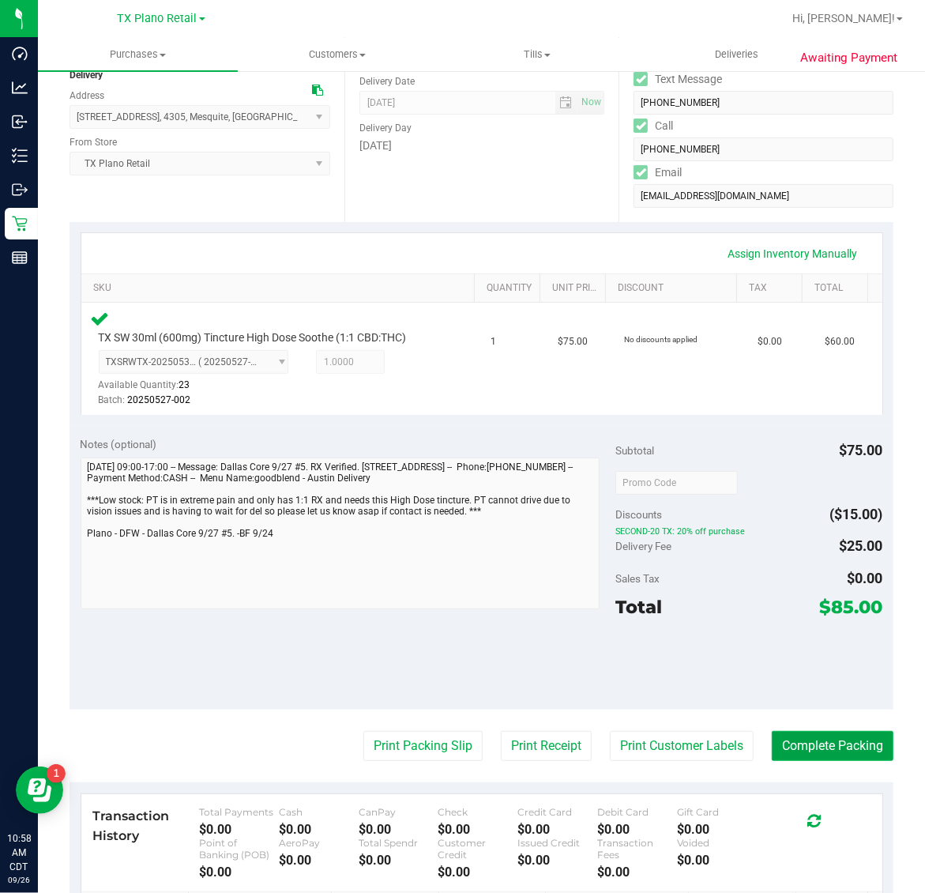
click at [806, 747] on button "Complete Packing" at bounding box center [833, 746] width 122 height 30
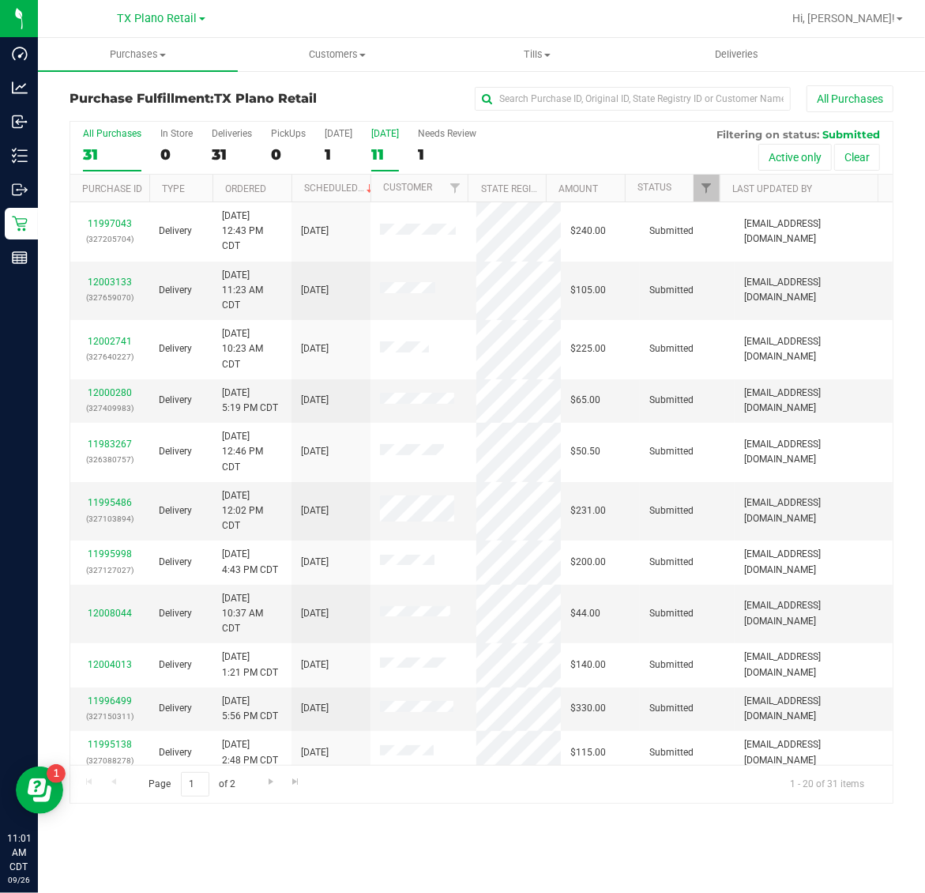
click at [385, 147] on div "11" at bounding box center [385, 154] width 28 height 18
click at [0, 0] on input "Tomorrow 11" at bounding box center [0, 0] width 0 height 0
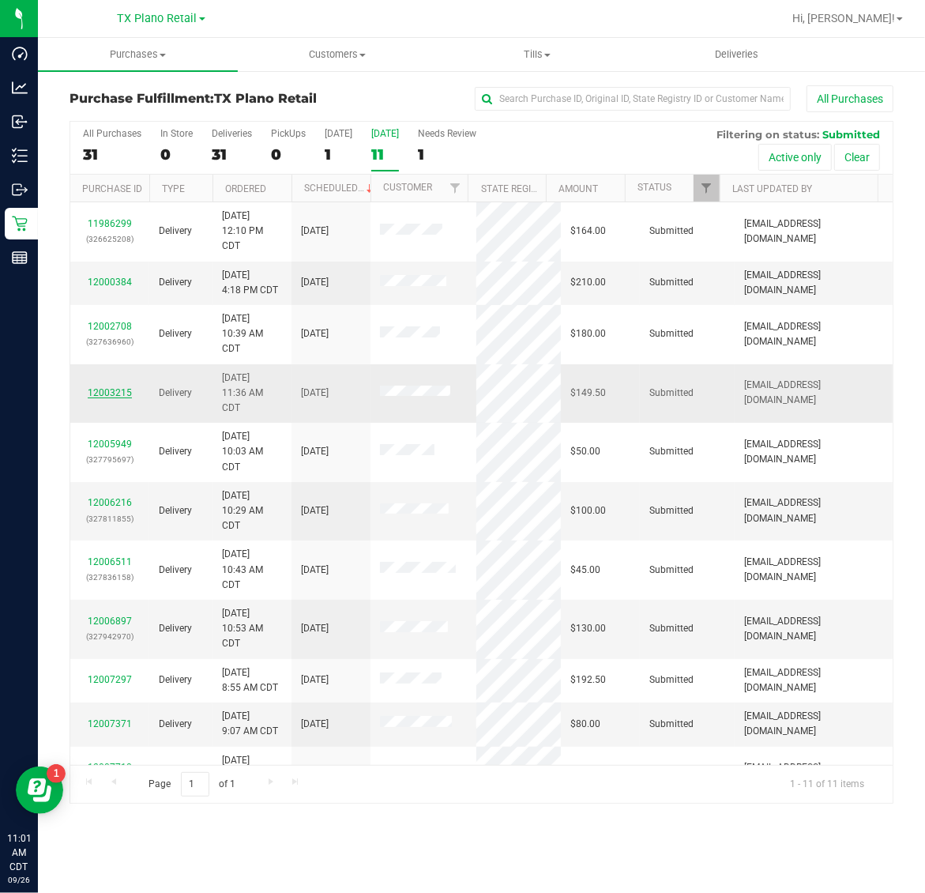
click at [120, 395] on link "12003215" at bounding box center [110, 392] width 44 height 11
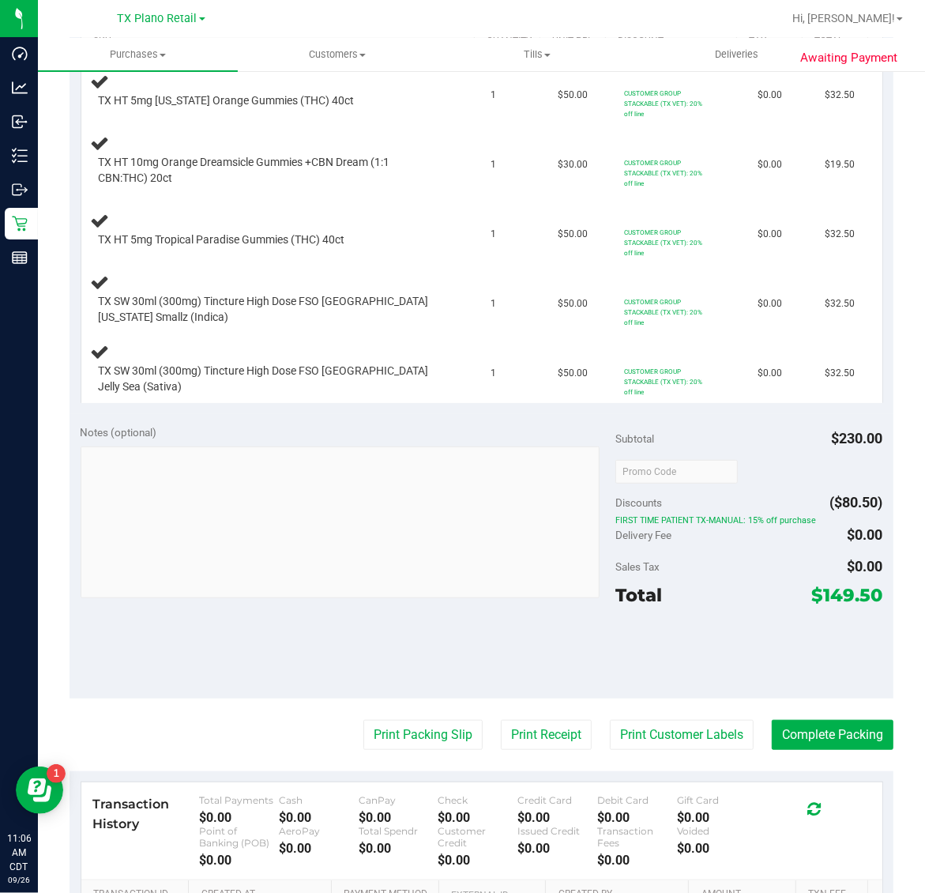
scroll to position [494, 0]
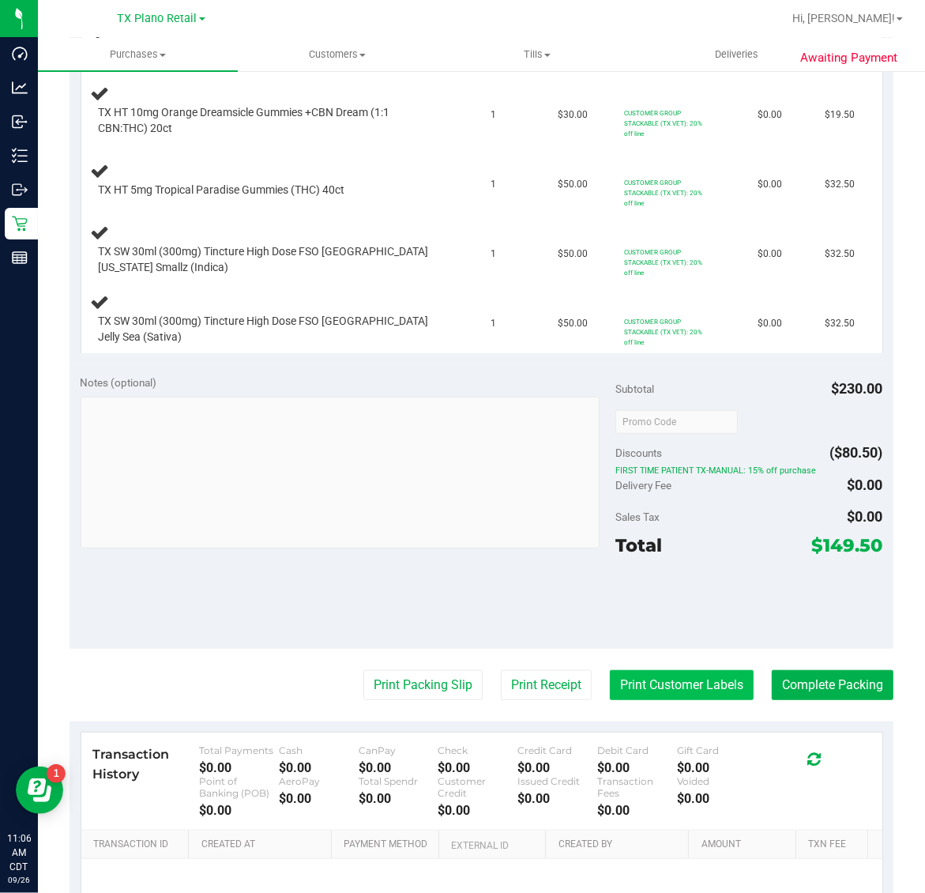
click at [656, 690] on button "Print Customer Labels" at bounding box center [682, 685] width 144 height 30
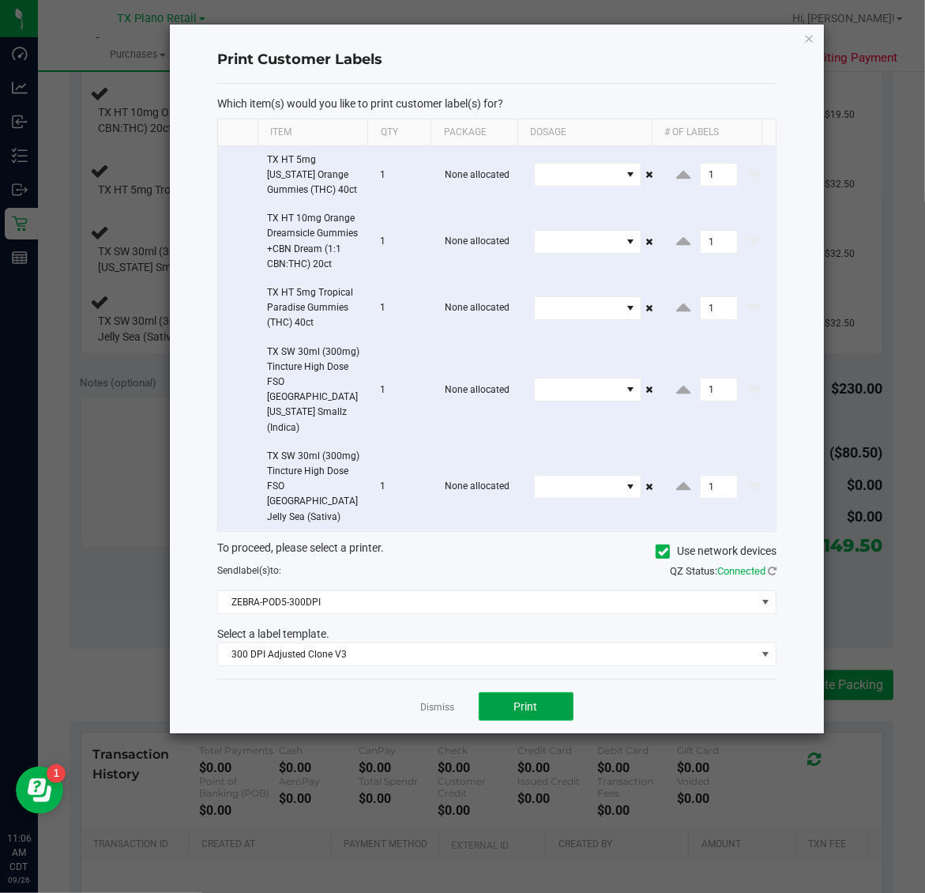
click at [523, 700] on span "Print" at bounding box center [526, 706] width 24 height 13
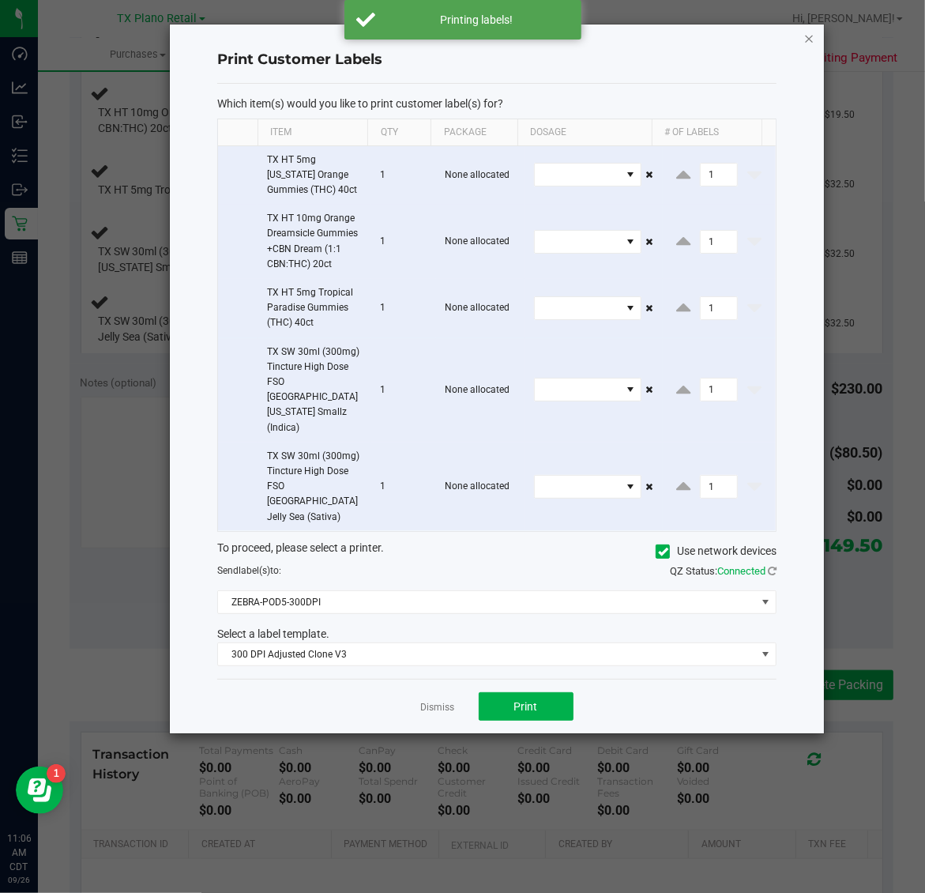
click at [810, 30] on icon "button" at bounding box center [809, 37] width 11 height 19
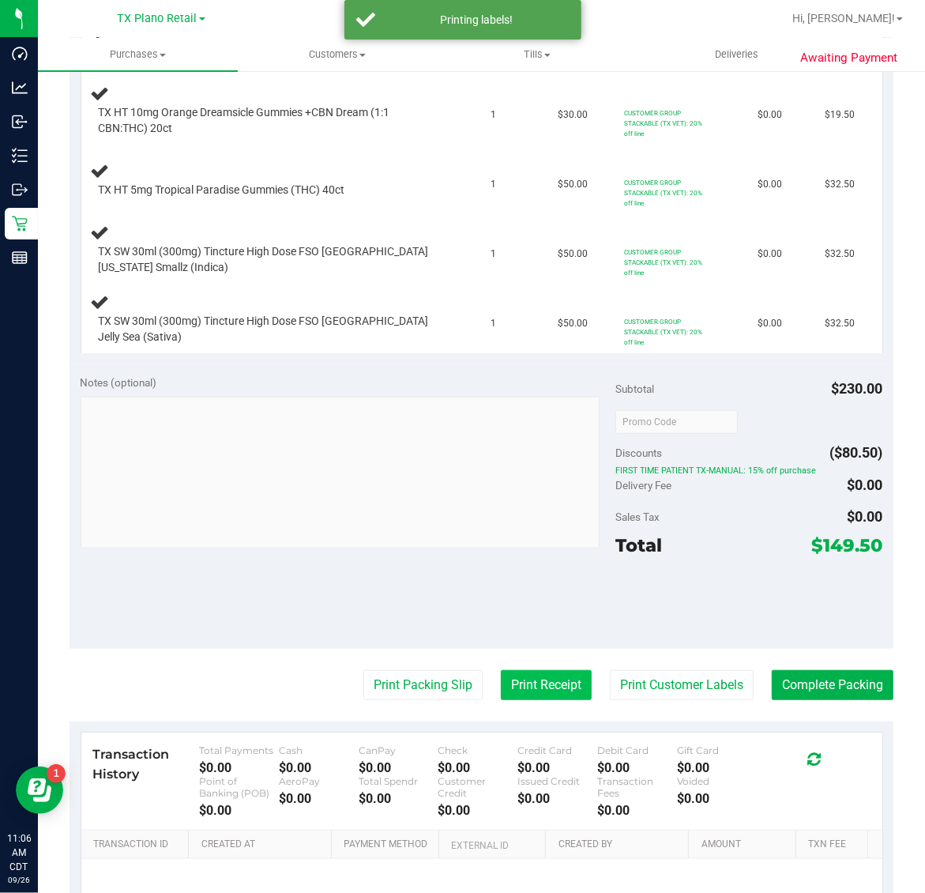
click at [539, 694] on button "Print Receipt" at bounding box center [546, 685] width 91 height 30
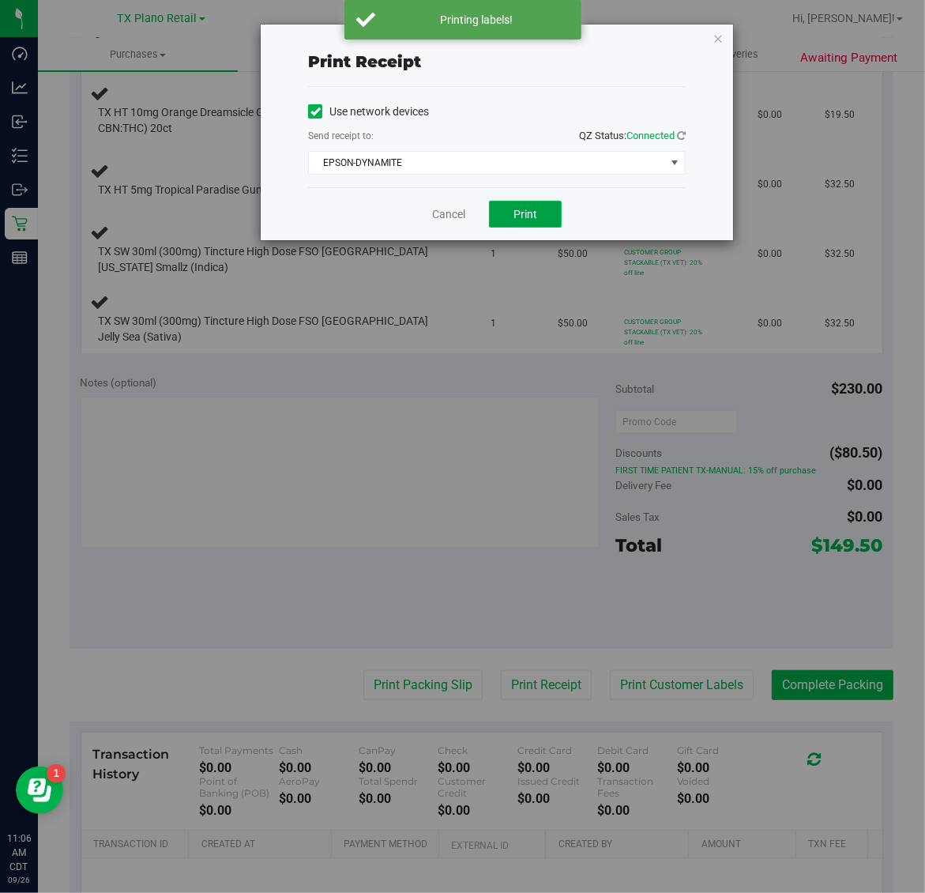
click at [546, 214] on button "Print" at bounding box center [525, 214] width 73 height 27
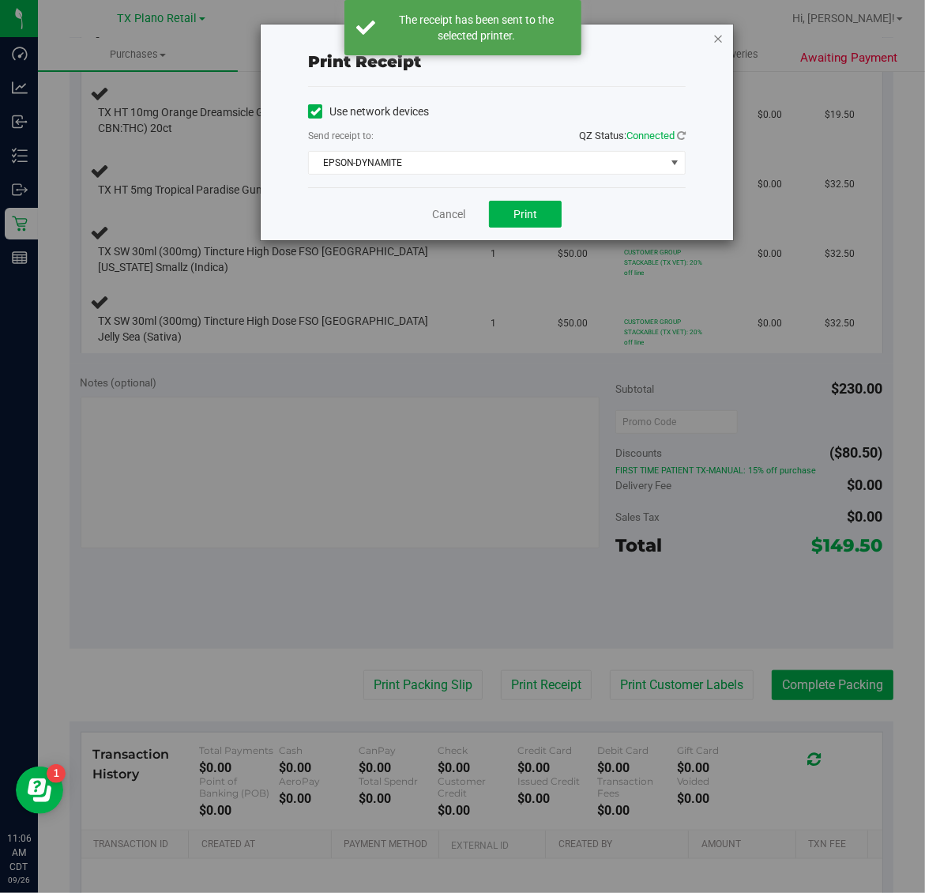
click at [712, 38] on icon "button" at bounding box center [717, 37] width 11 height 19
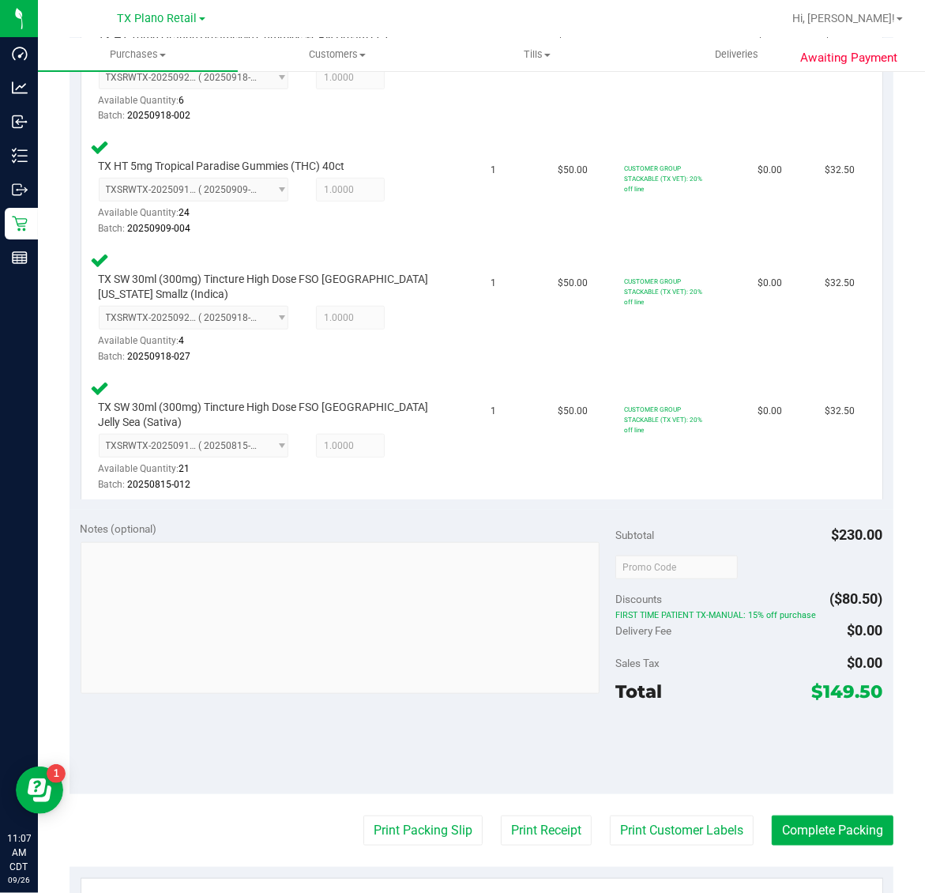
scroll to position [656, 0]
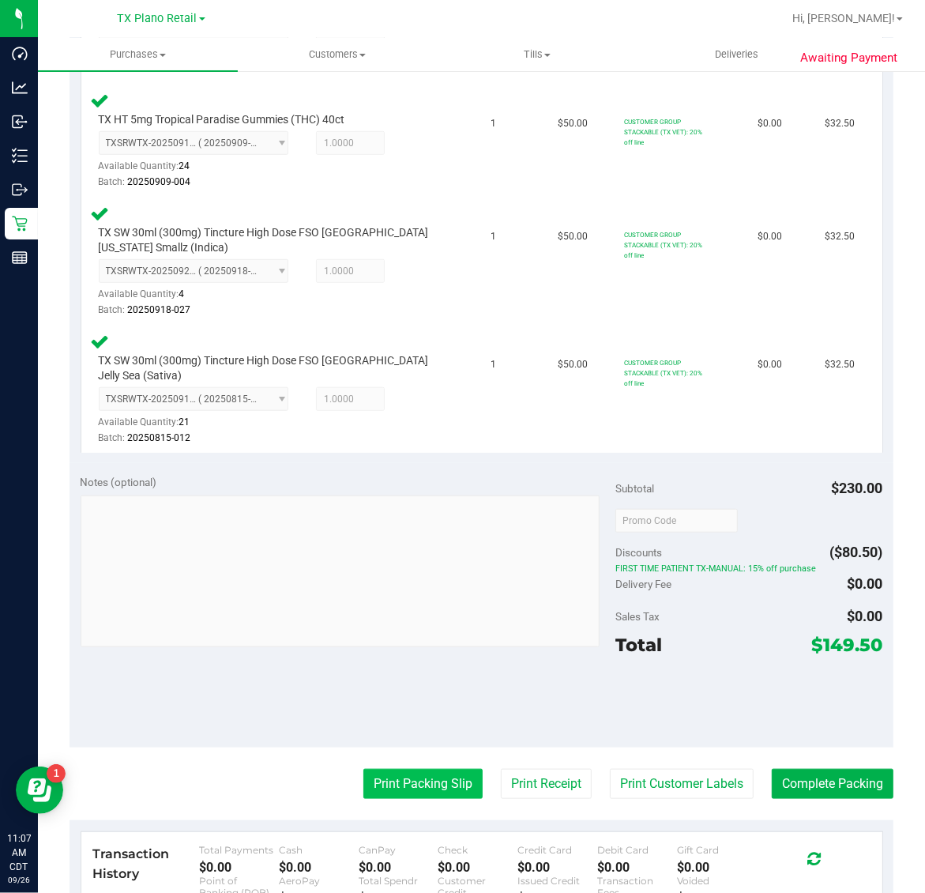
click at [412, 769] on button "Print Packing Slip" at bounding box center [422, 784] width 119 height 30
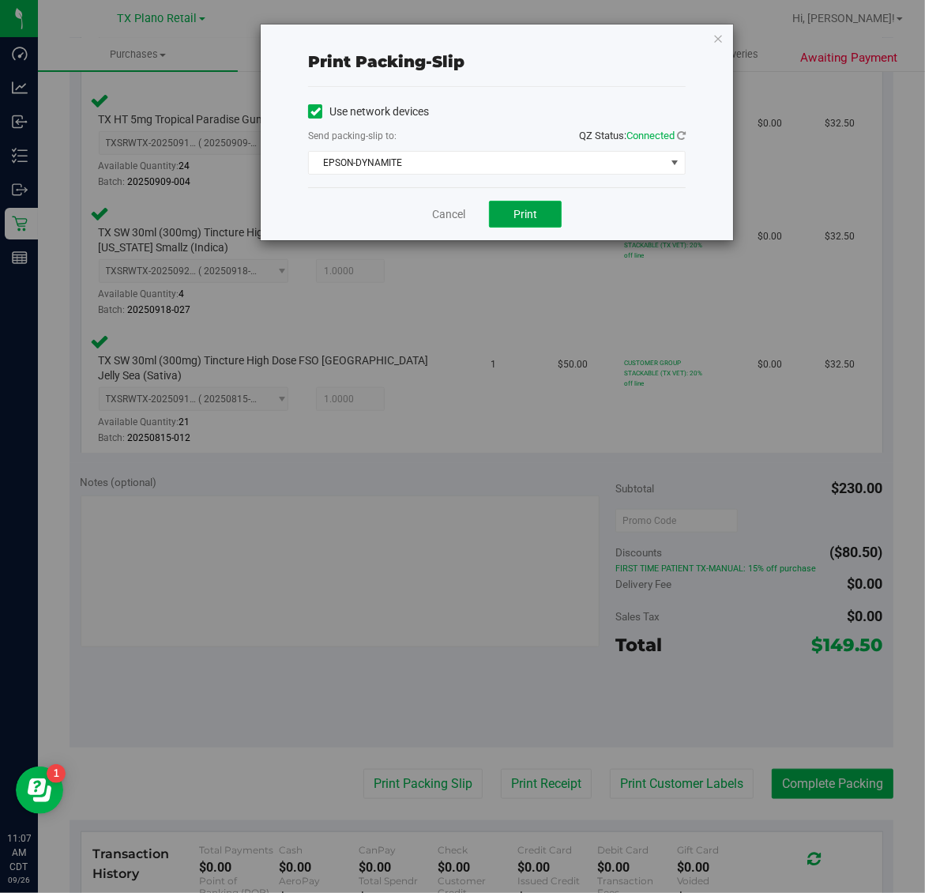
click at [537, 223] on button "Print" at bounding box center [525, 214] width 73 height 27
click at [719, 39] on icon "button" at bounding box center [717, 37] width 11 height 19
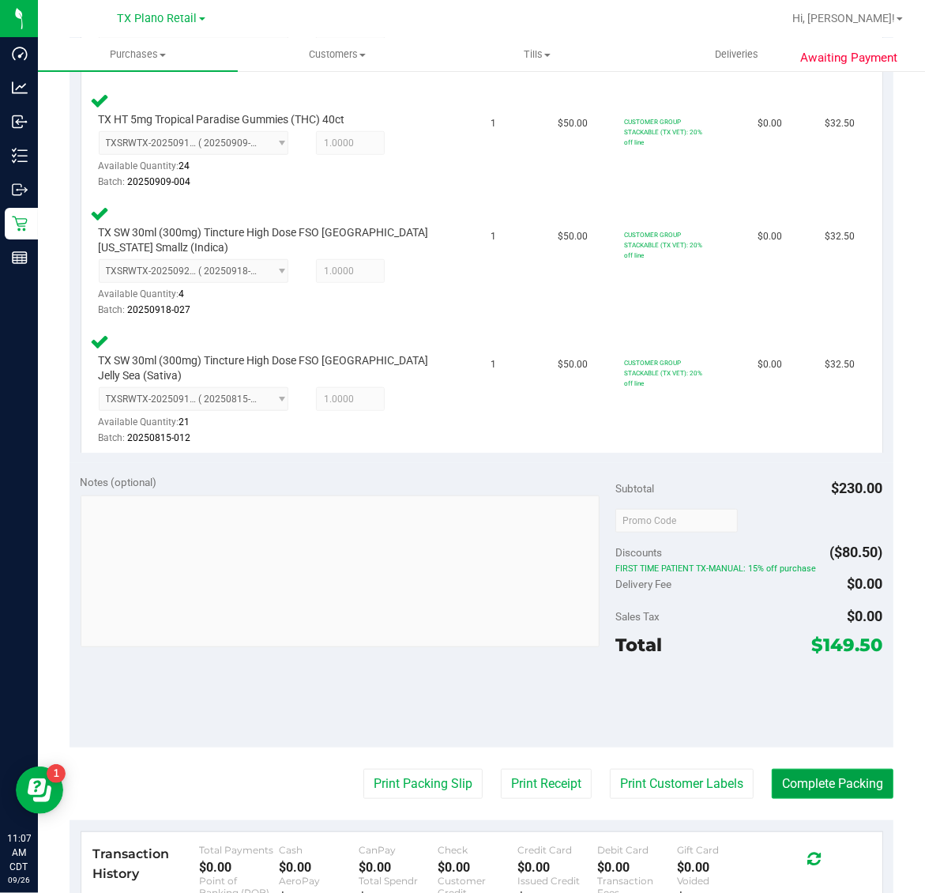
click at [814, 769] on button "Complete Packing" at bounding box center [833, 784] width 122 height 30
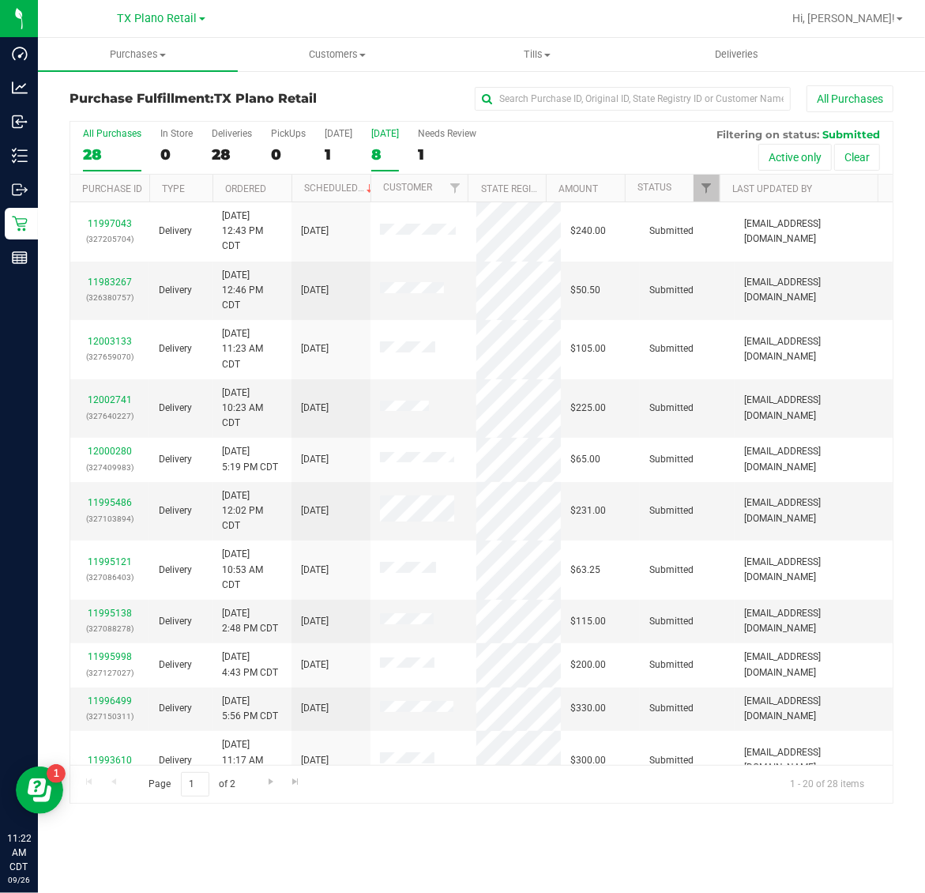
click at [385, 156] on div "8" at bounding box center [385, 154] width 28 height 18
click at [0, 0] on input "Tomorrow 8" at bounding box center [0, 0] width 0 height 0
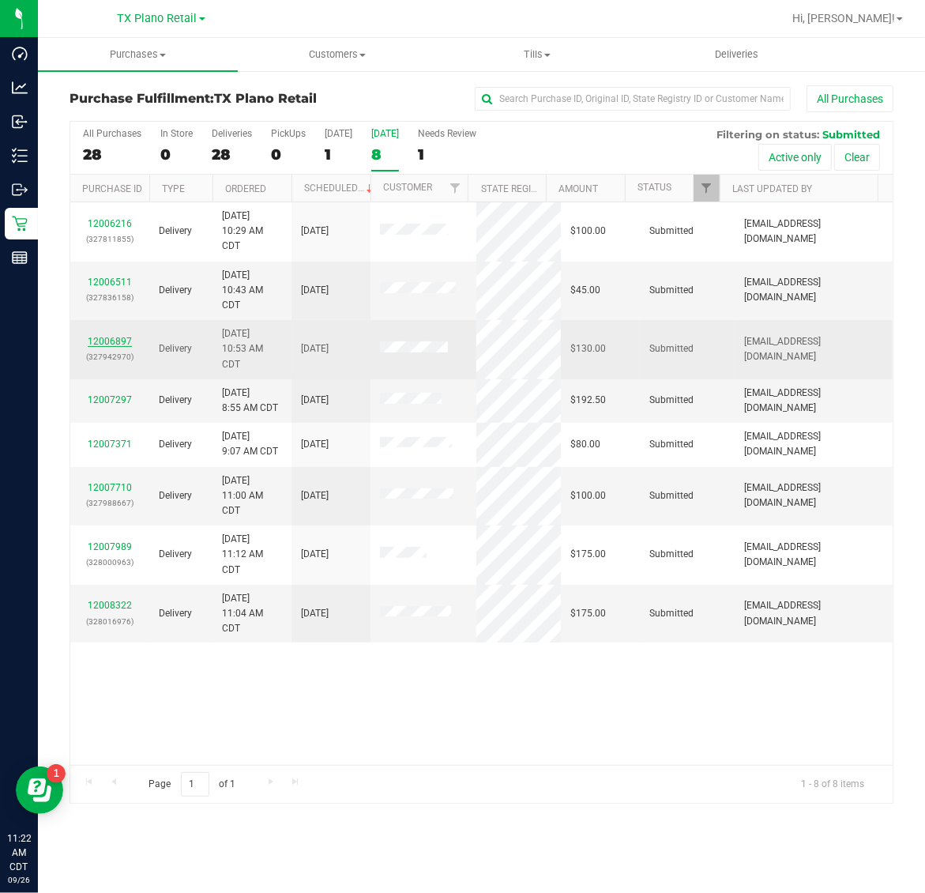
click at [119, 341] on link "12006897" at bounding box center [110, 341] width 44 height 11
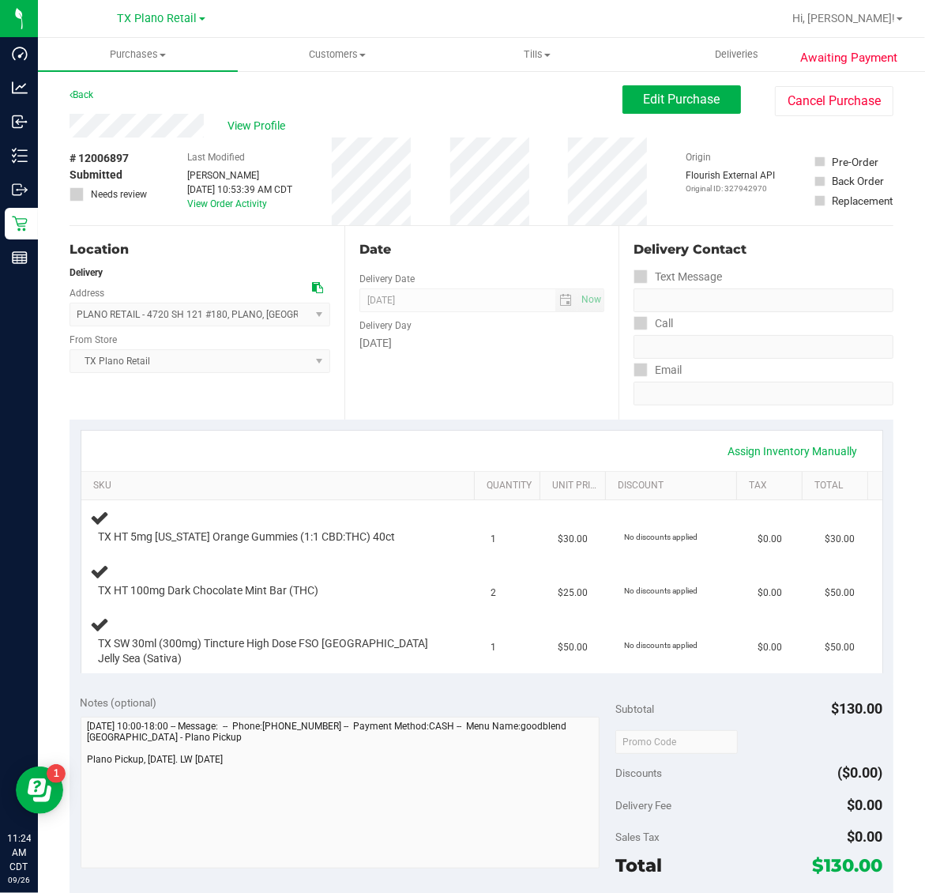
scroll to position [197, 0]
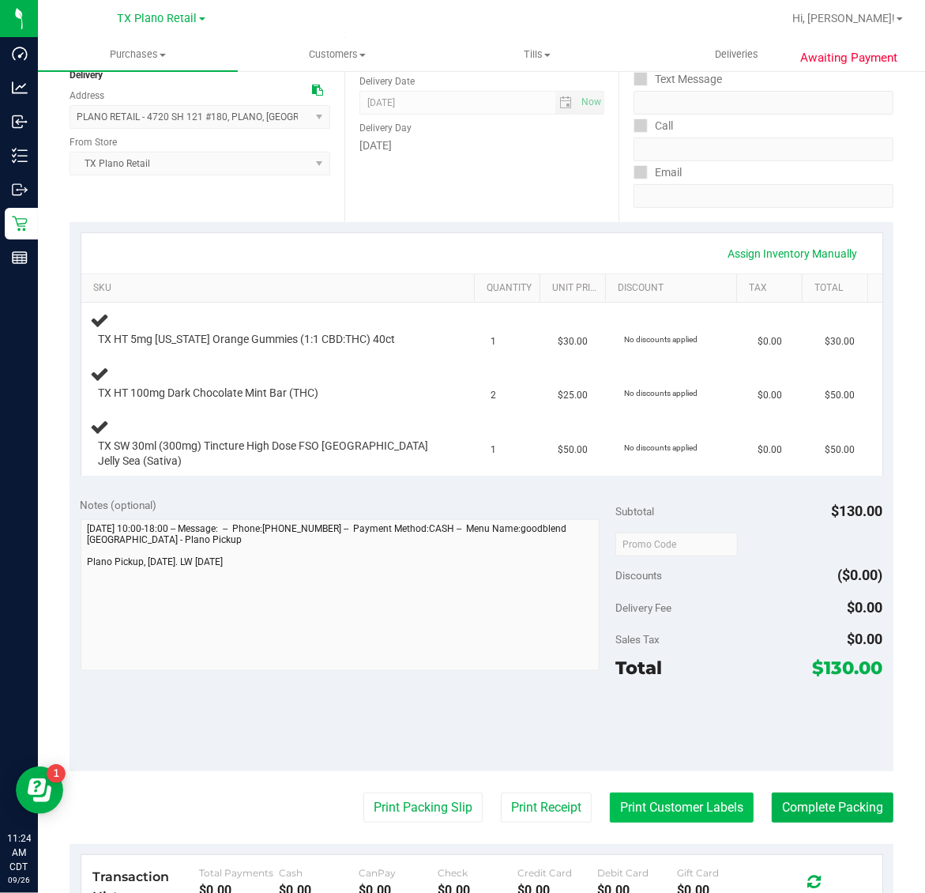
click at [690, 795] on button "Print Customer Labels" at bounding box center [682, 807] width 144 height 30
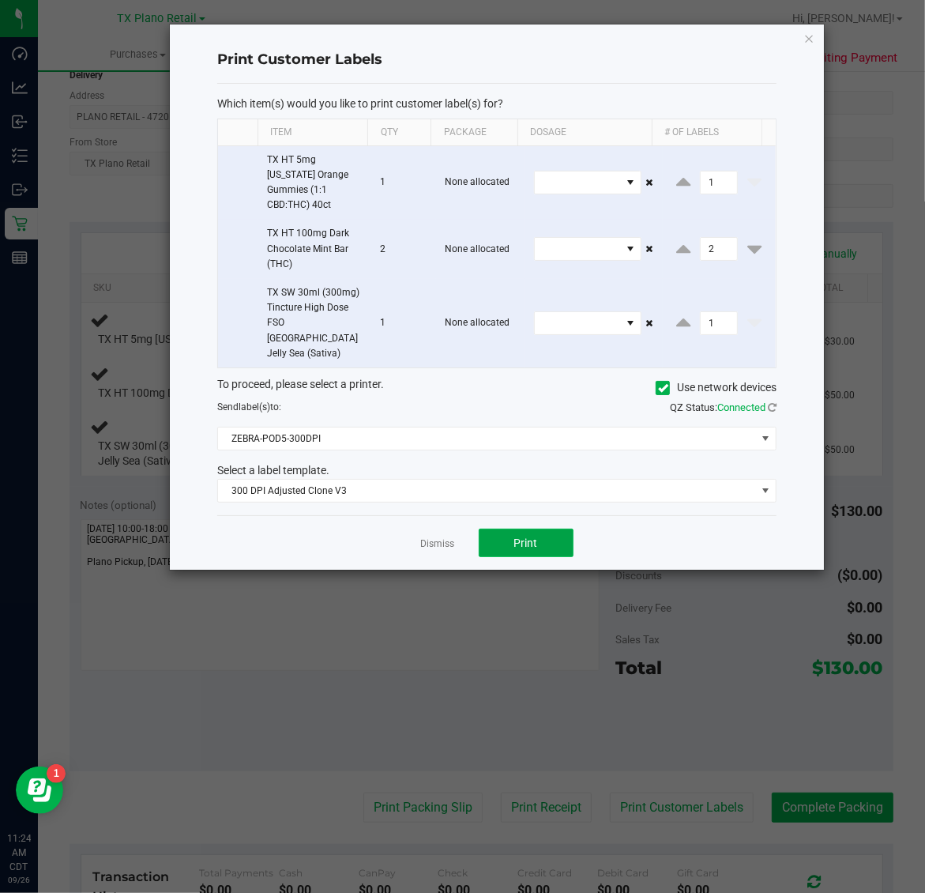
click at [527, 536] on span "Print" at bounding box center [526, 542] width 24 height 13
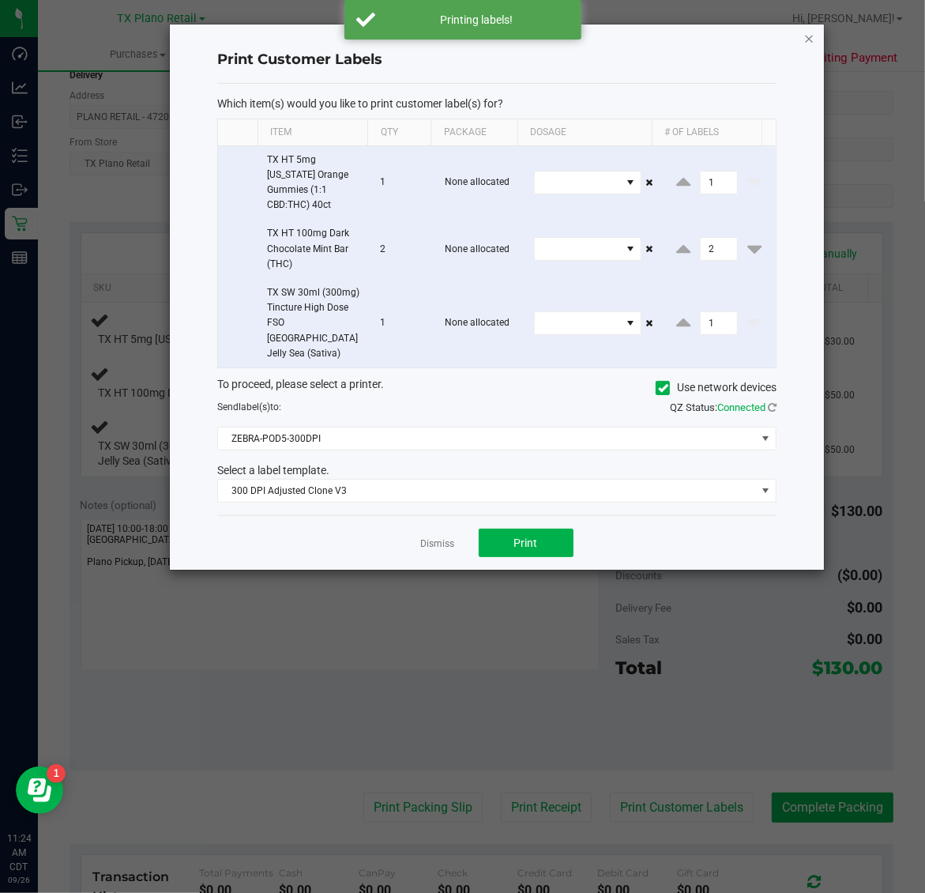
click at [808, 37] on icon "button" at bounding box center [809, 37] width 11 height 19
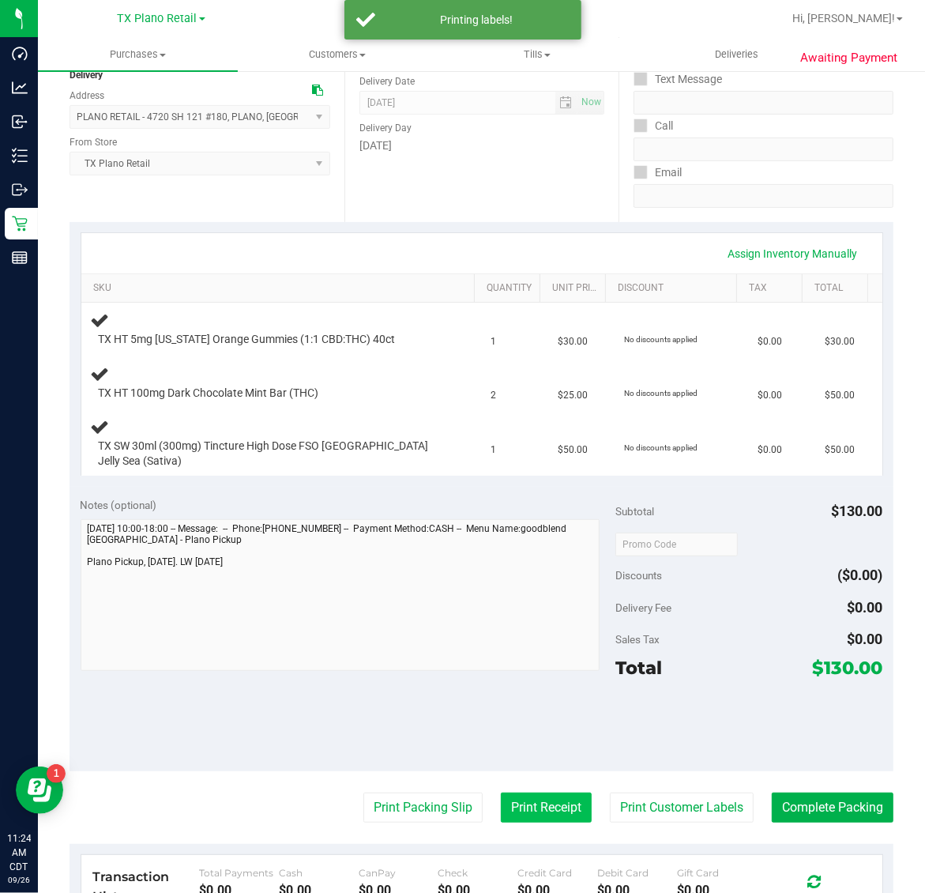
click at [550, 792] on button "Print Receipt" at bounding box center [546, 807] width 91 height 30
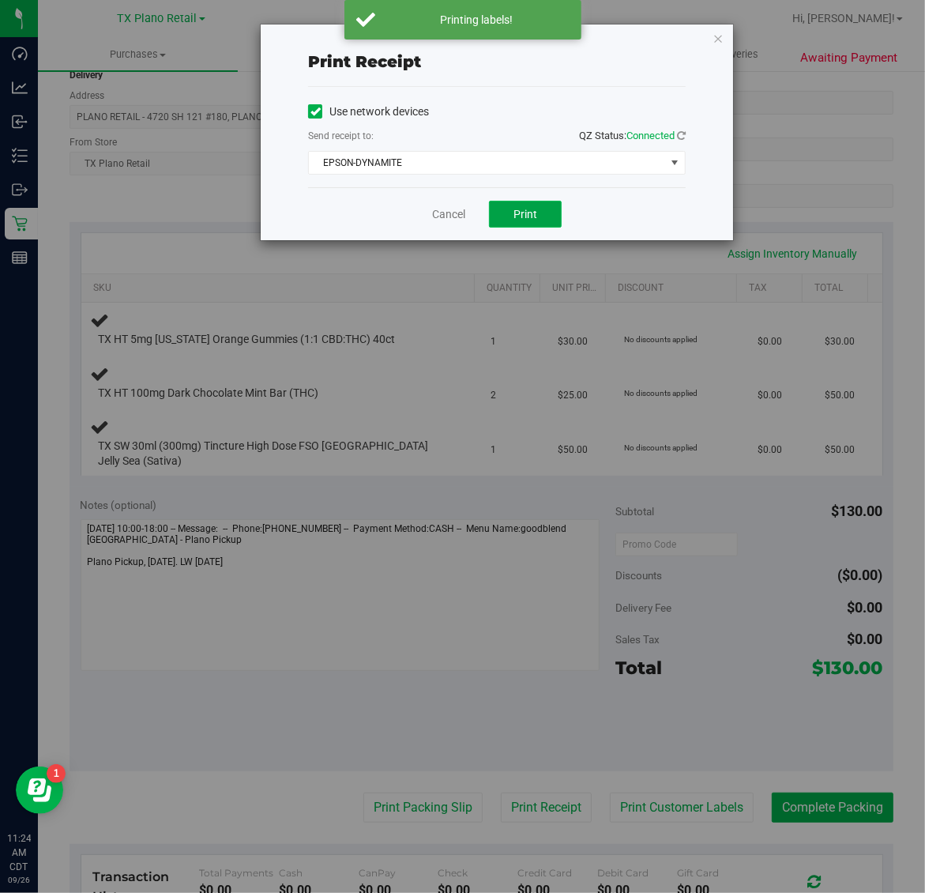
click at [539, 210] on button "Print" at bounding box center [525, 214] width 73 height 27
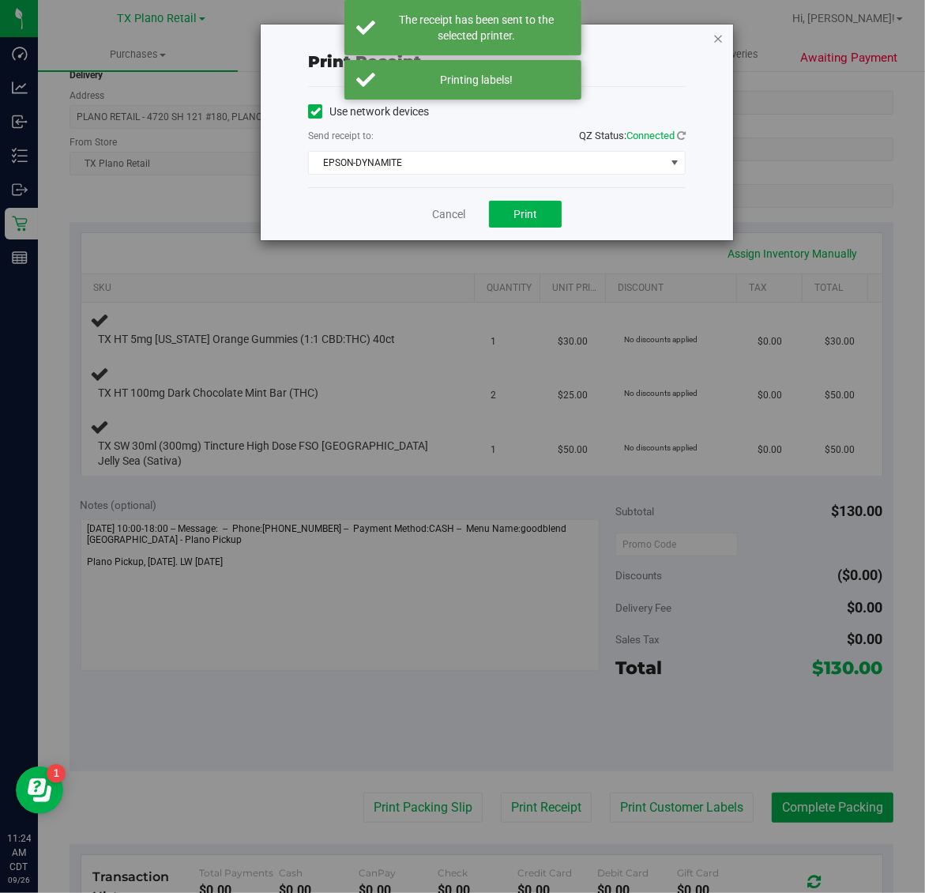
click at [719, 39] on icon "button" at bounding box center [717, 37] width 11 height 19
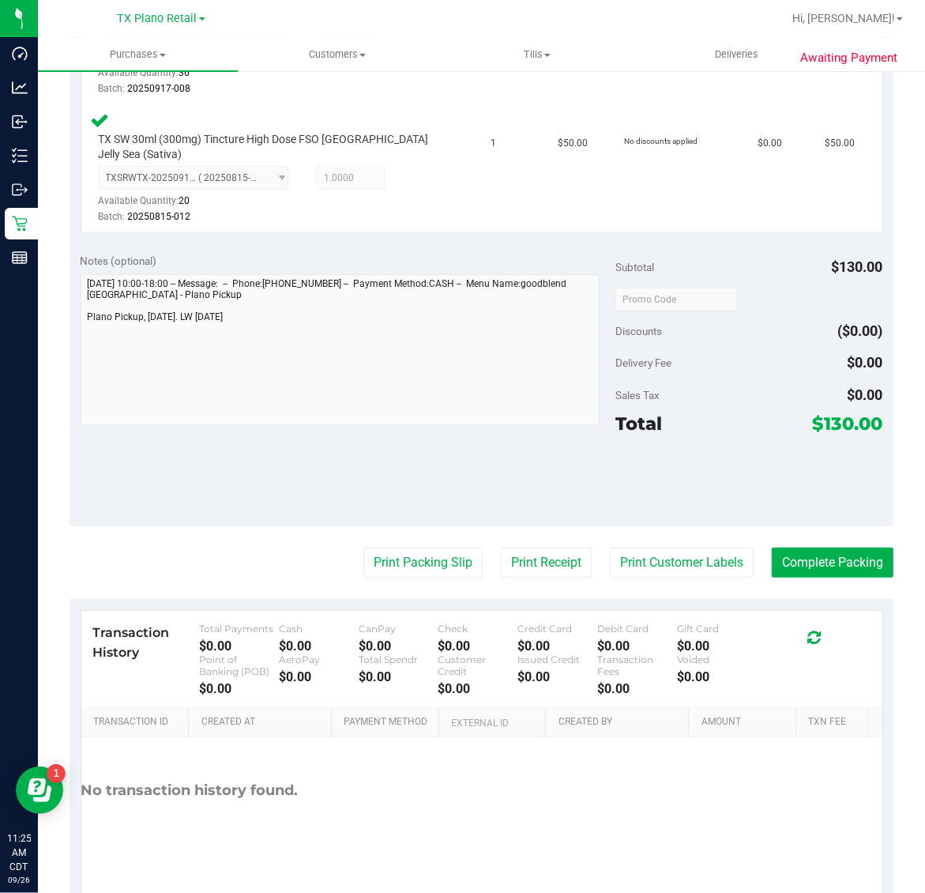
scroll to position [622, 0]
click at [392, 553] on button "Print Packing Slip" at bounding box center [422, 562] width 119 height 30
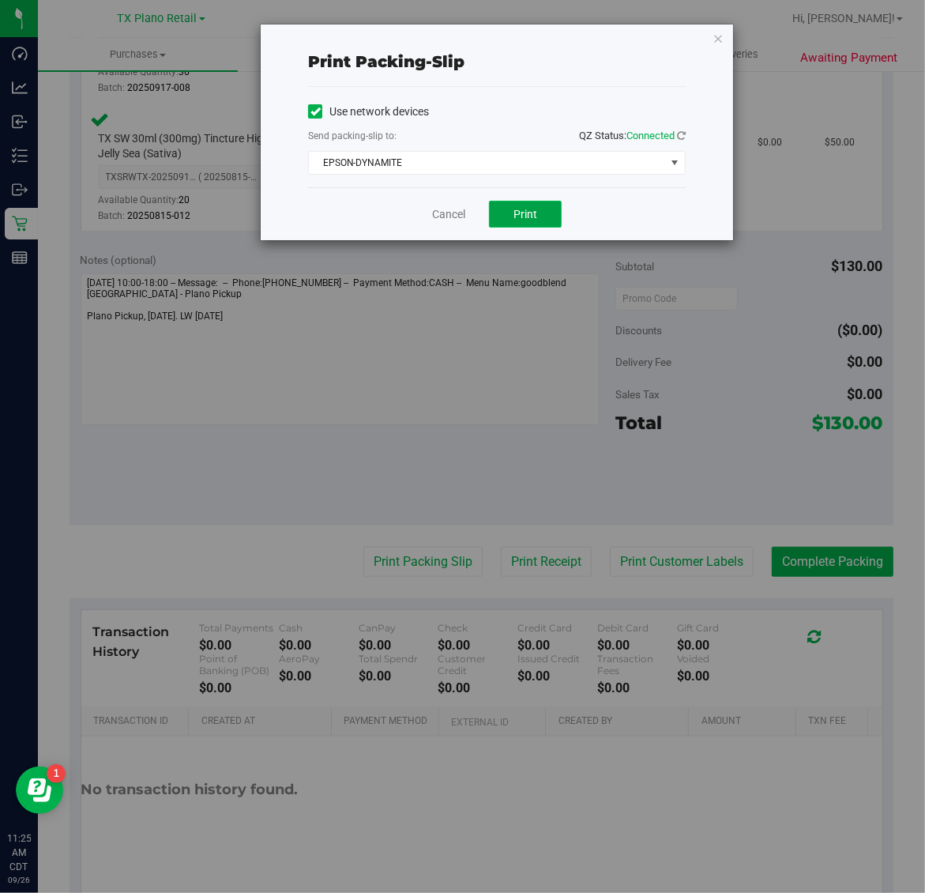
click at [502, 215] on button "Print" at bounding box center [525, 214] width 73 height 27
click at [717, 36] on icon "button" at bounding box center [717, 37] width 11 height 19
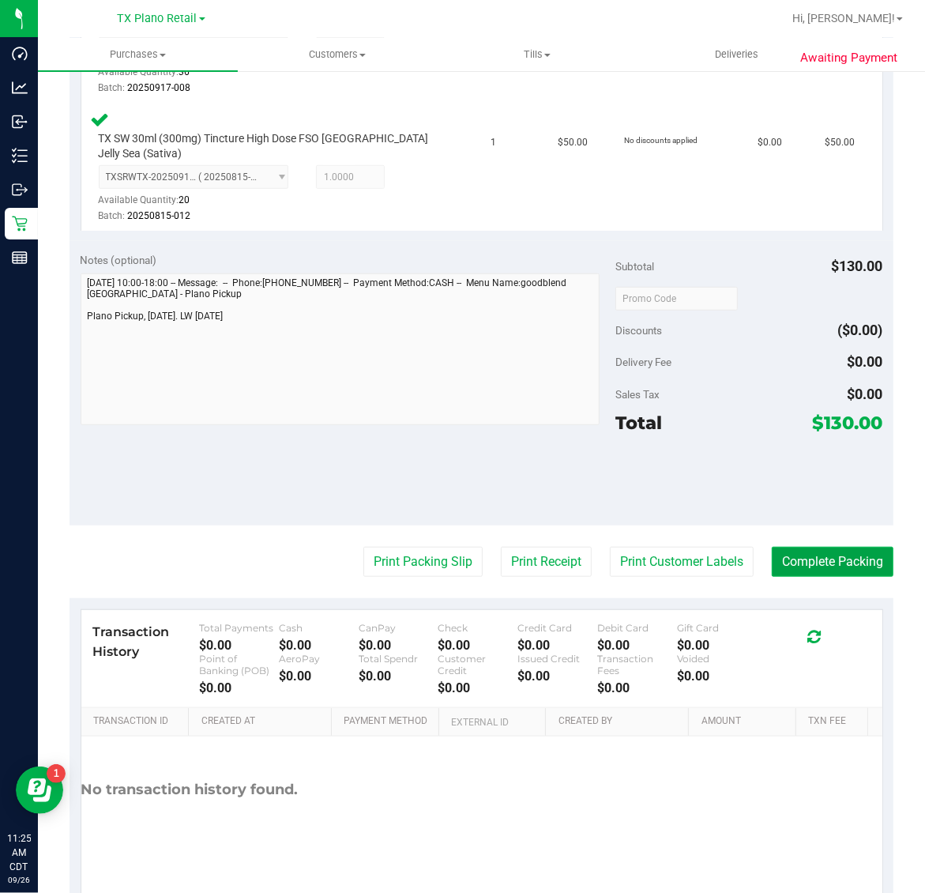
click at [815, 547] on button "Complete Packing" at bounding box center [833, 562] width 122 height 30
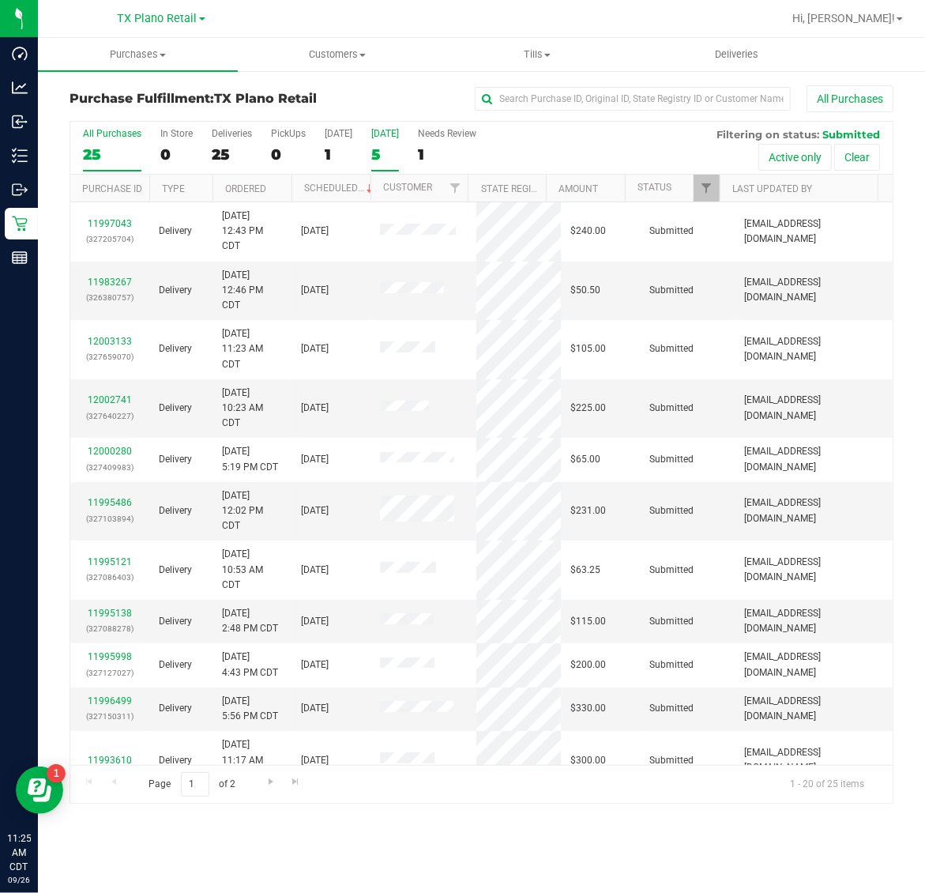
click at [383, 154] on div "5" at bounding box center [385, 154] width 28 height 18
click at [0, 0] on input "Tomorrow 5" at bounding box center [0, 0] width 0 height 0
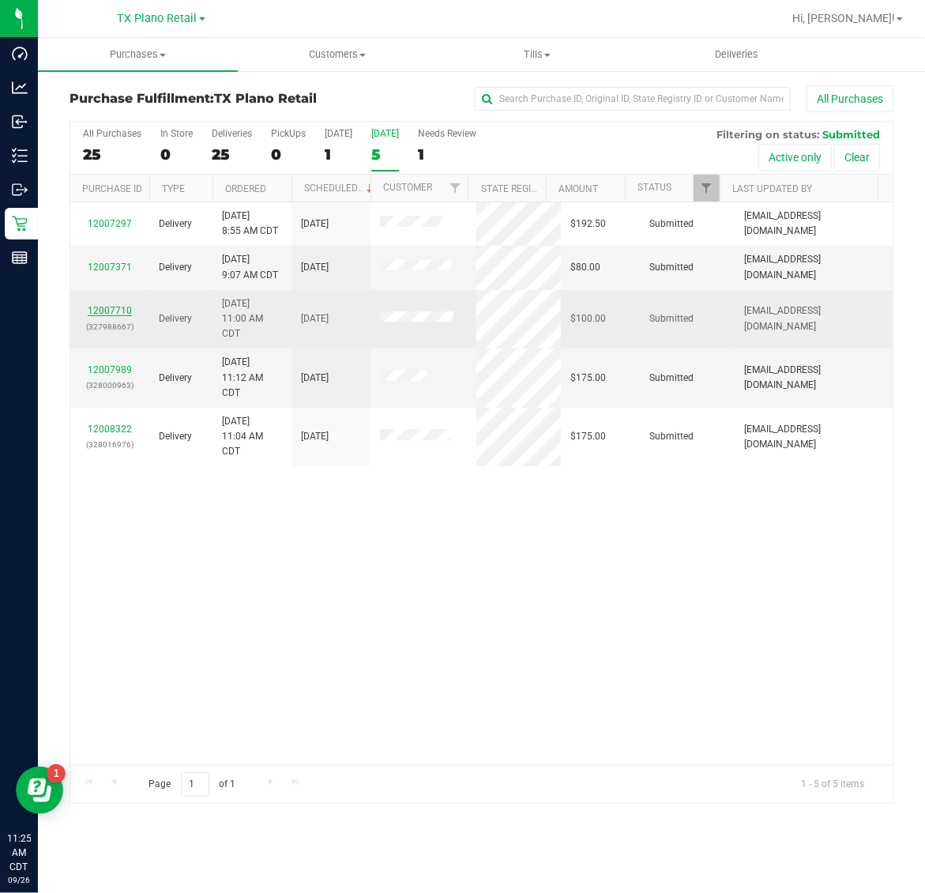
click at [99, 312] on link "12007710" at bounding box center [110, 310] width 44 height 11
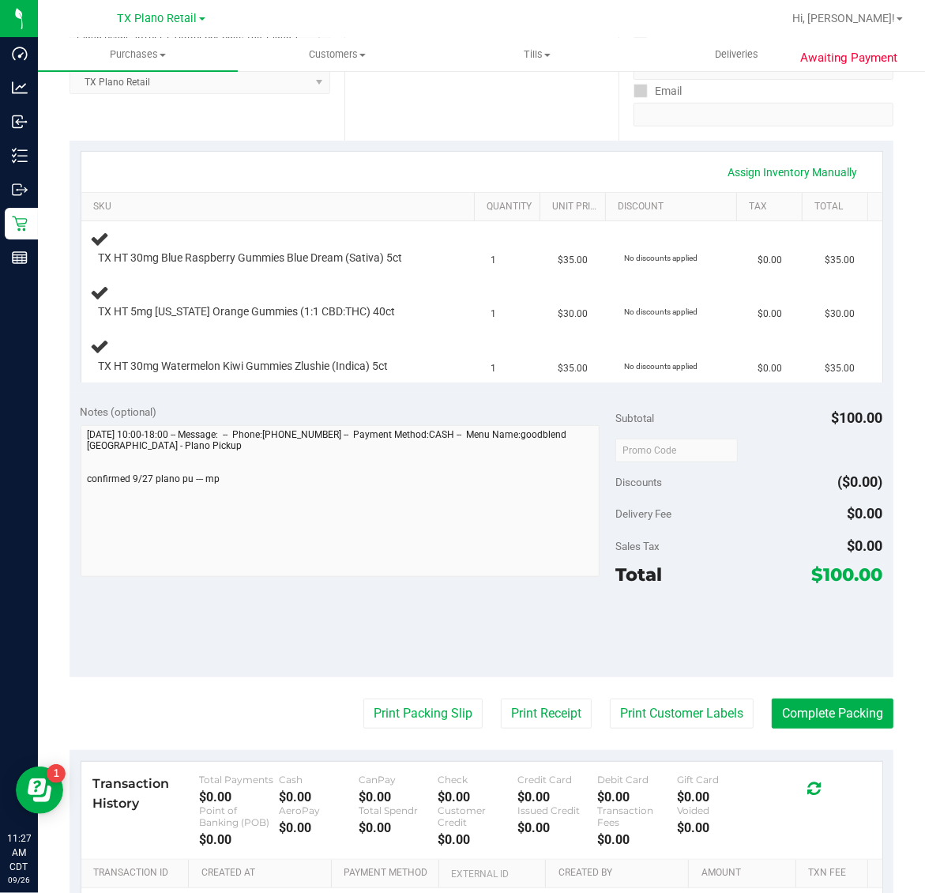
scroll to position [296, 0]
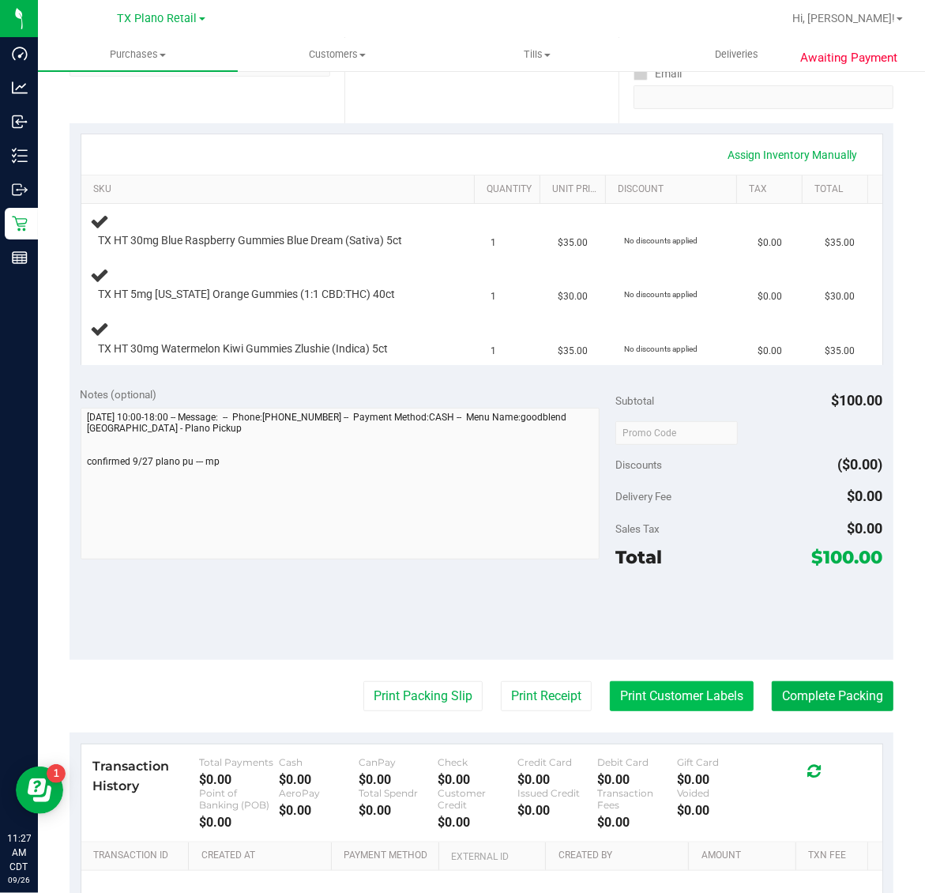
click at [660, 703] on button "Print Customer Labels" at bounding box center [682, 696] width 144 height 30
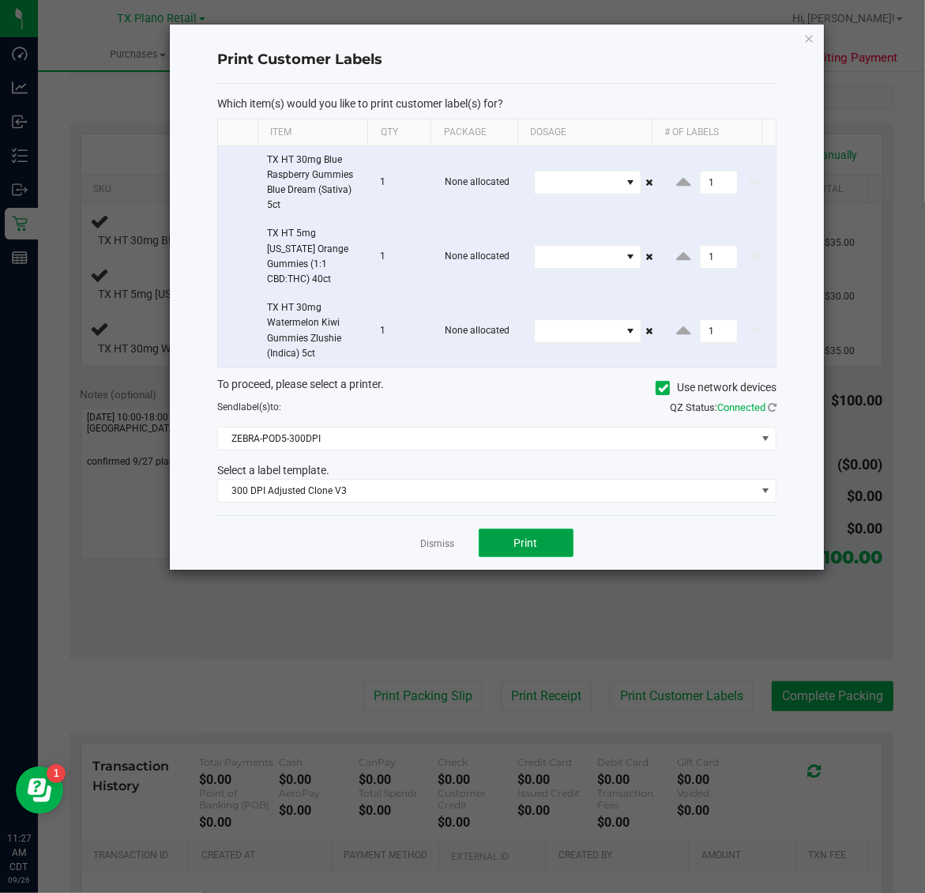
click at [526, 536] on span "Print" at bounding box center [526, 542] width 24 height 13
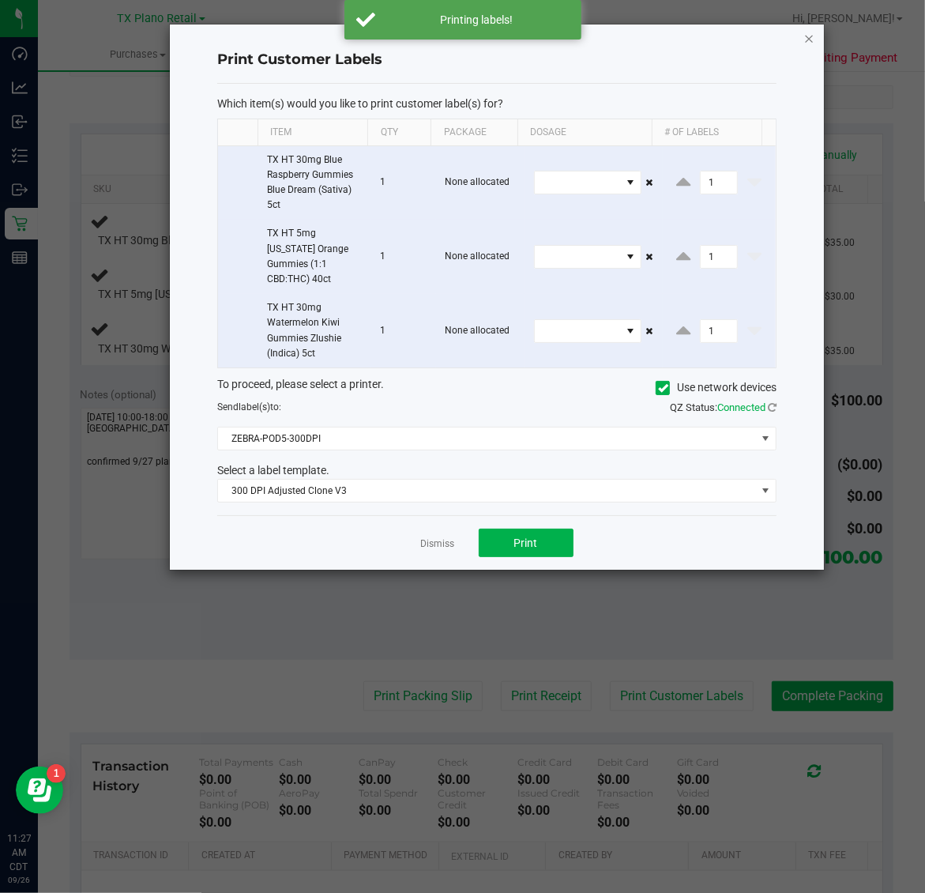
click at [812, 45] on icon "button" at bounding box center [809, 37] width 11 height 19
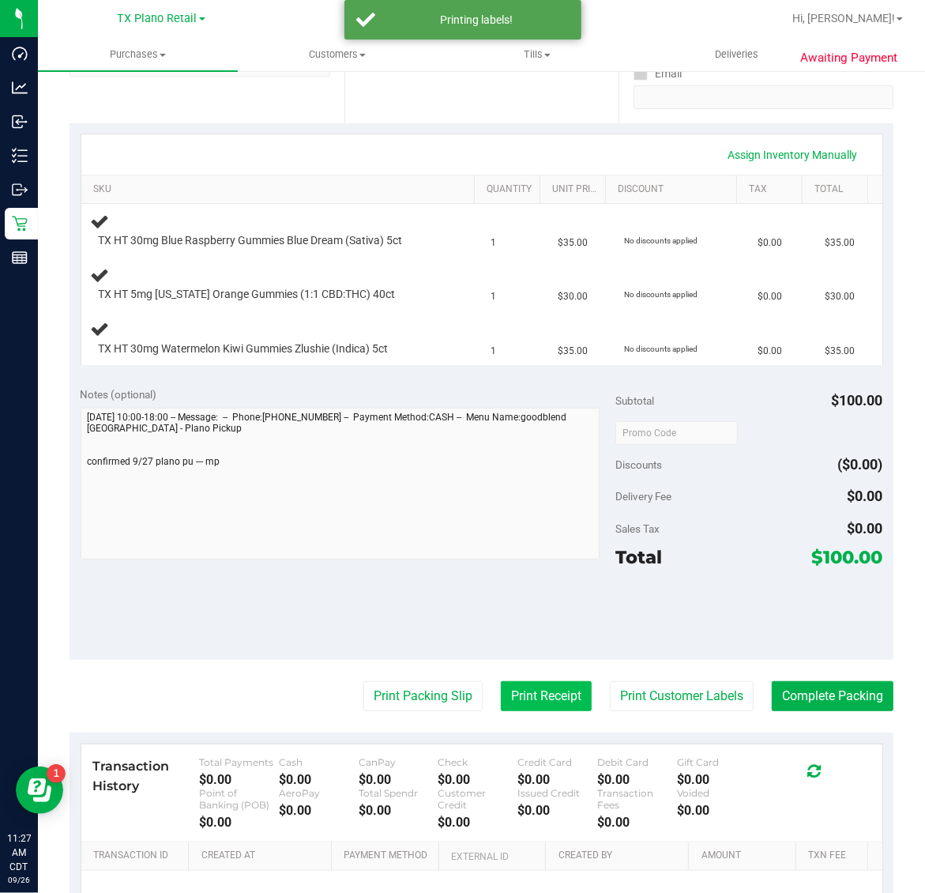
click at [528, 701] on button "Print Receipt" at bounding box center [546, 696] width 91 height 30
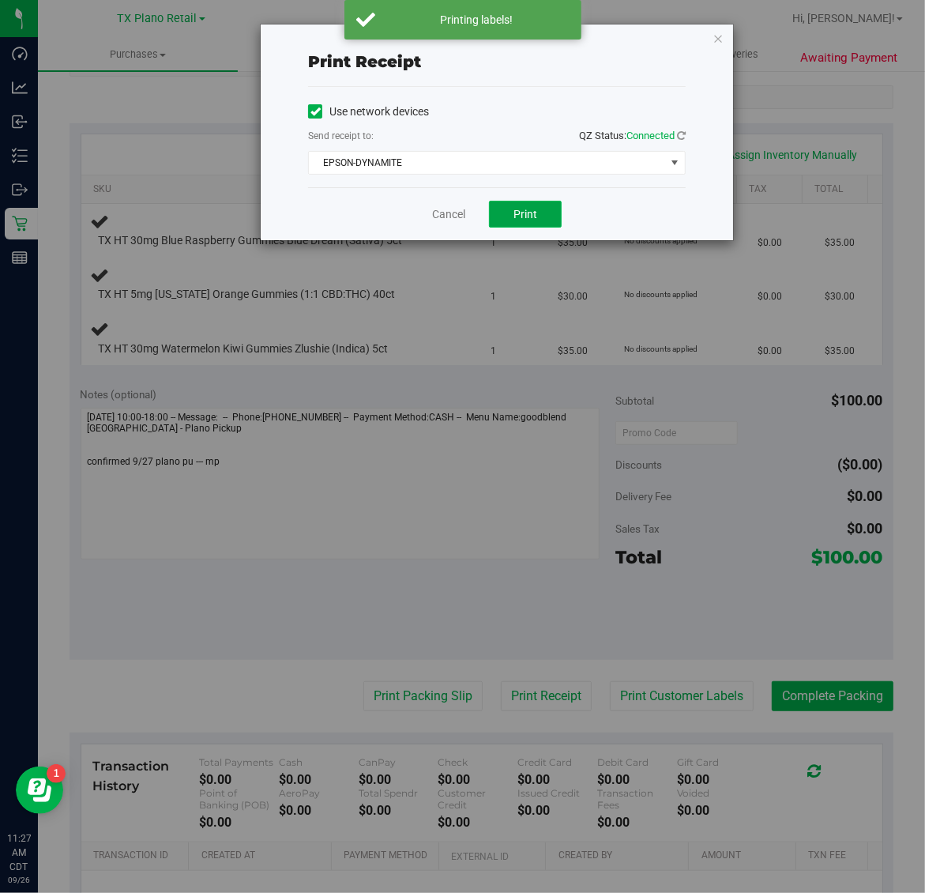
click at [534, 210] on span "Print" at bounding box center [525, 214] width 24 height 13
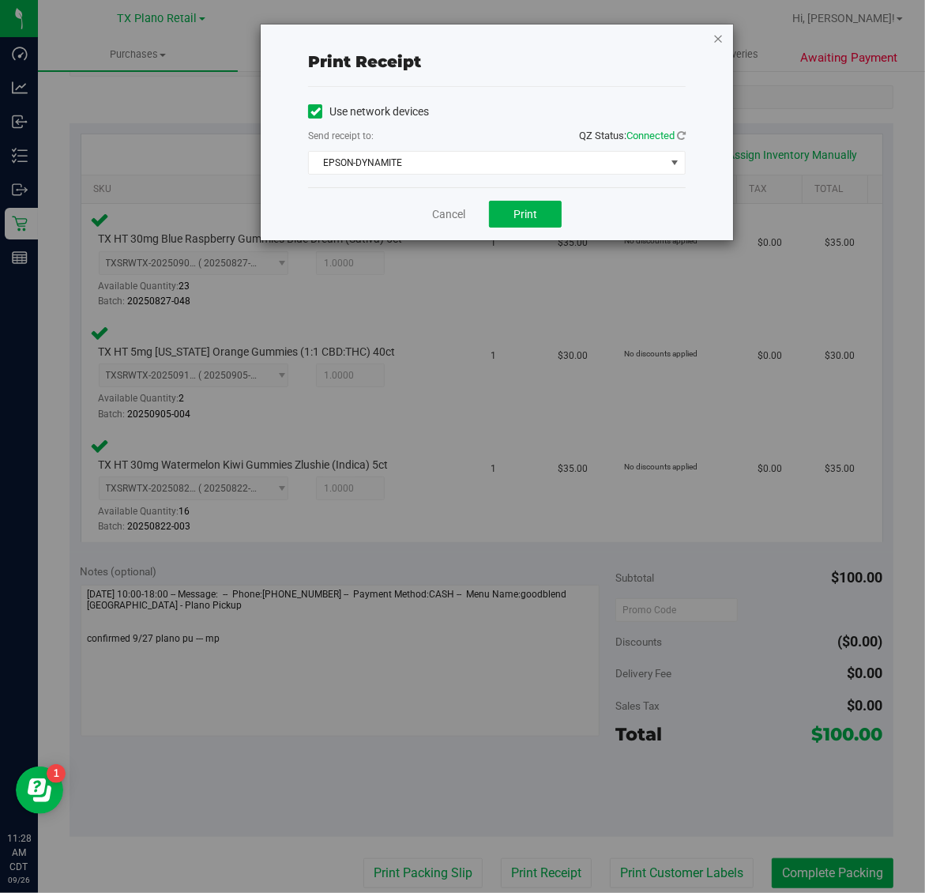
click at [717, 39] on icon "button" at bounding box center [717, 37] width 11 height 19
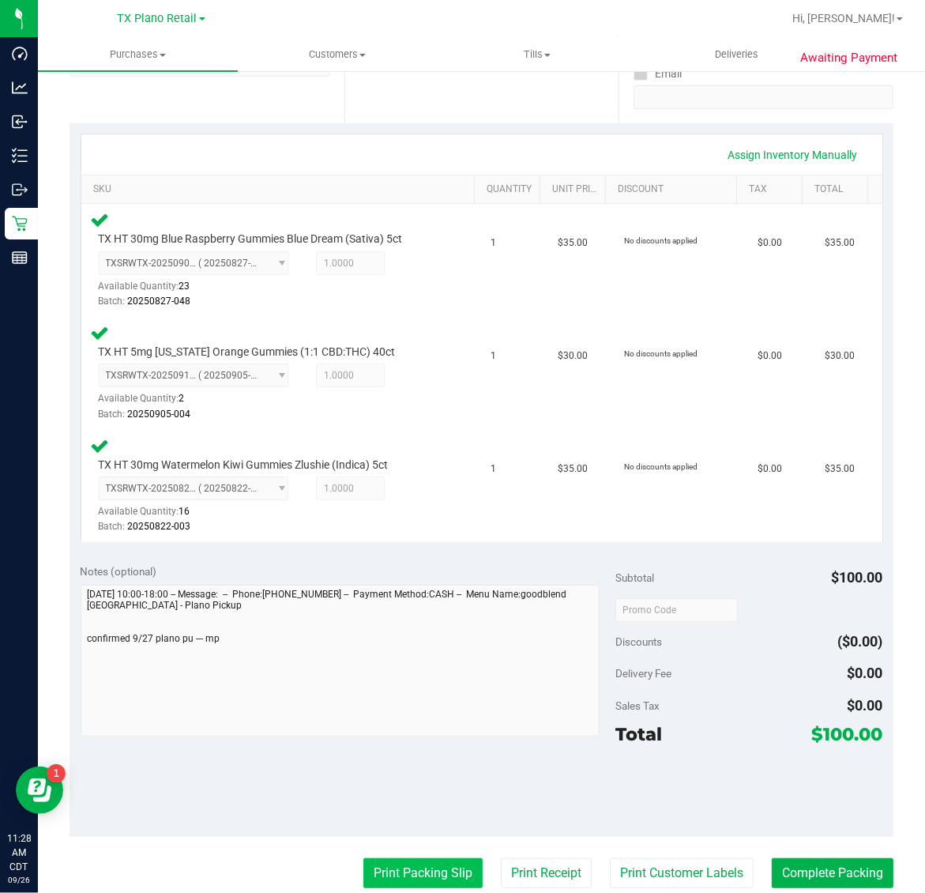
click at [425, 873] on button "Print Packing Slip" at bounding box center [422, 873] width 119 height 30
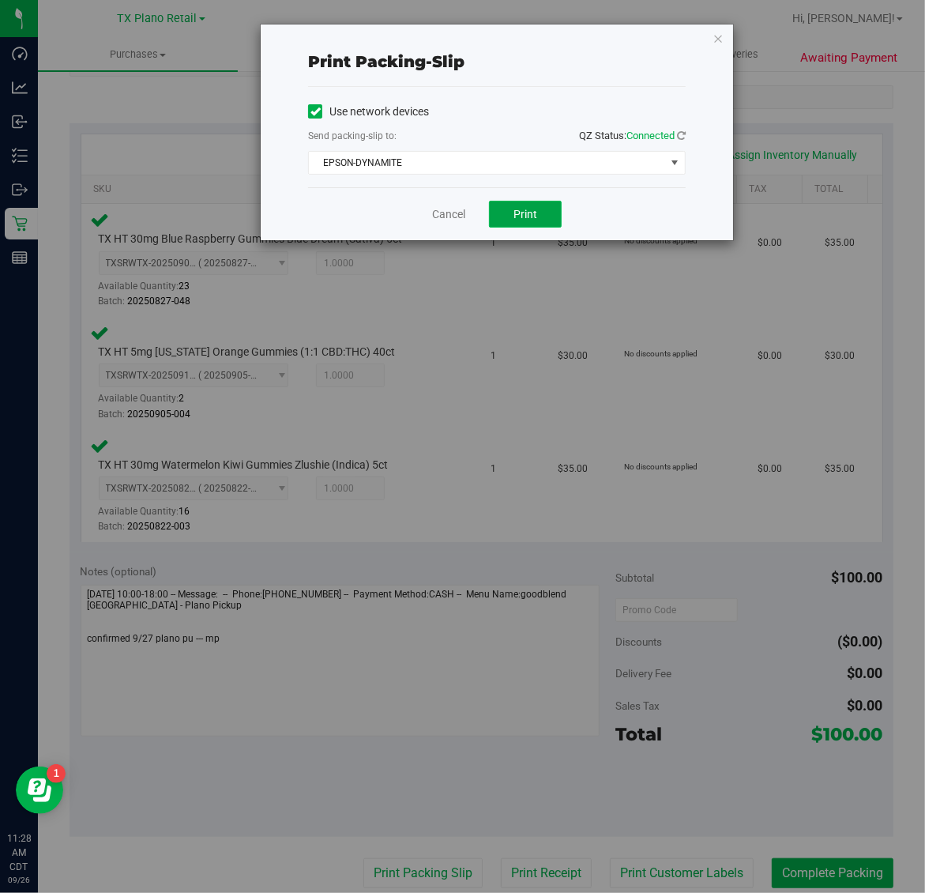
click at [525, 226] on button "Print" at bounding box center [525, 214] width 73 height 27
click at [717, 38] on icon "button" at bounding box center [717, 37] width 11 height 19
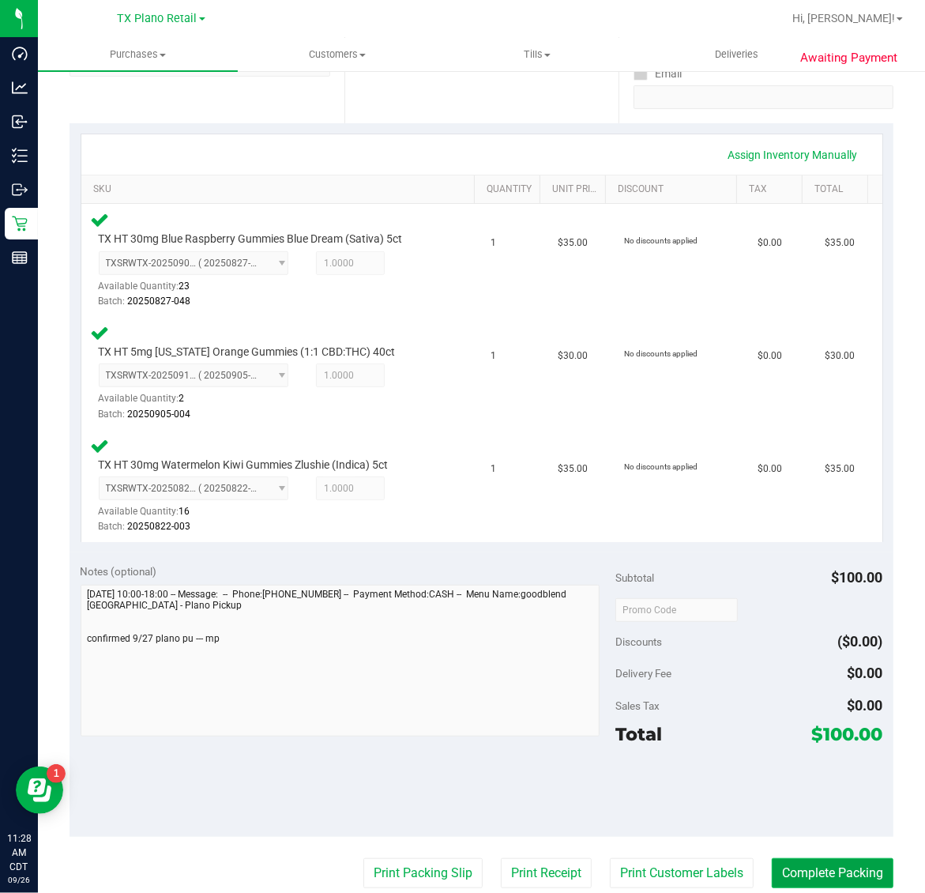
click at [854, 870] on button "Complete Packing" at bounding box center [833, 873] width 122 height 30
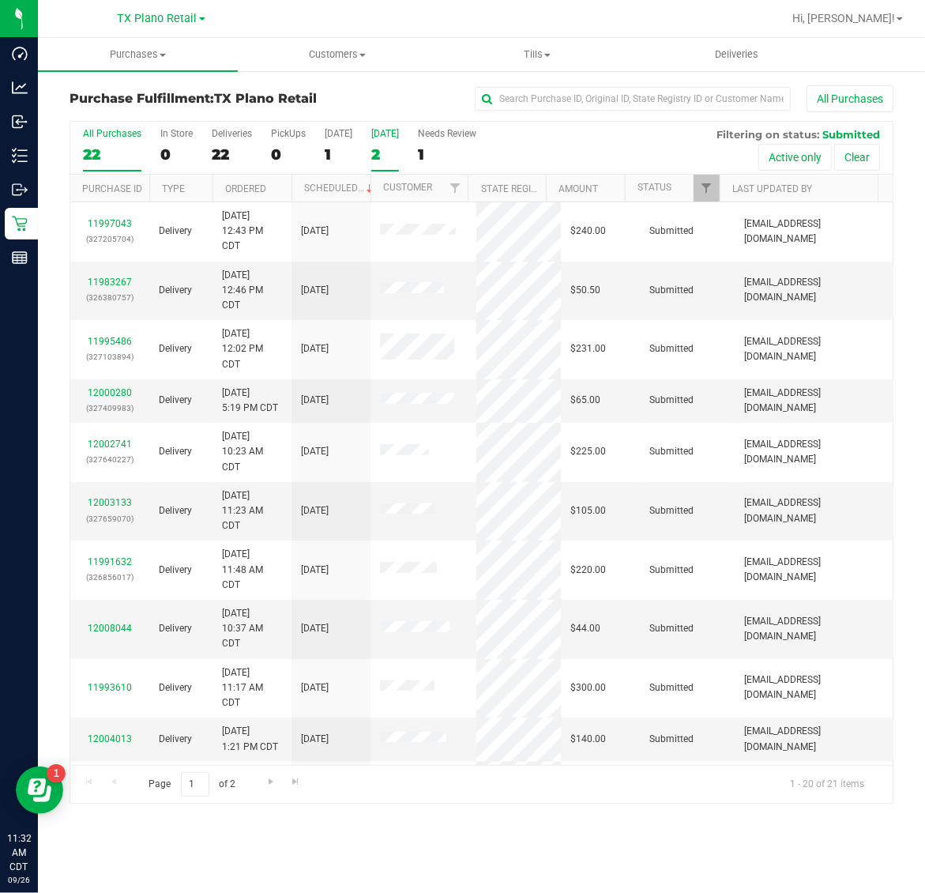
click at [373, 155] on div "2" at bounding box center [385, 154] width 28 height 18
click at [0, 0] on input "Tomorrow 2" at bounding box center [0, 0] width 0 height 0
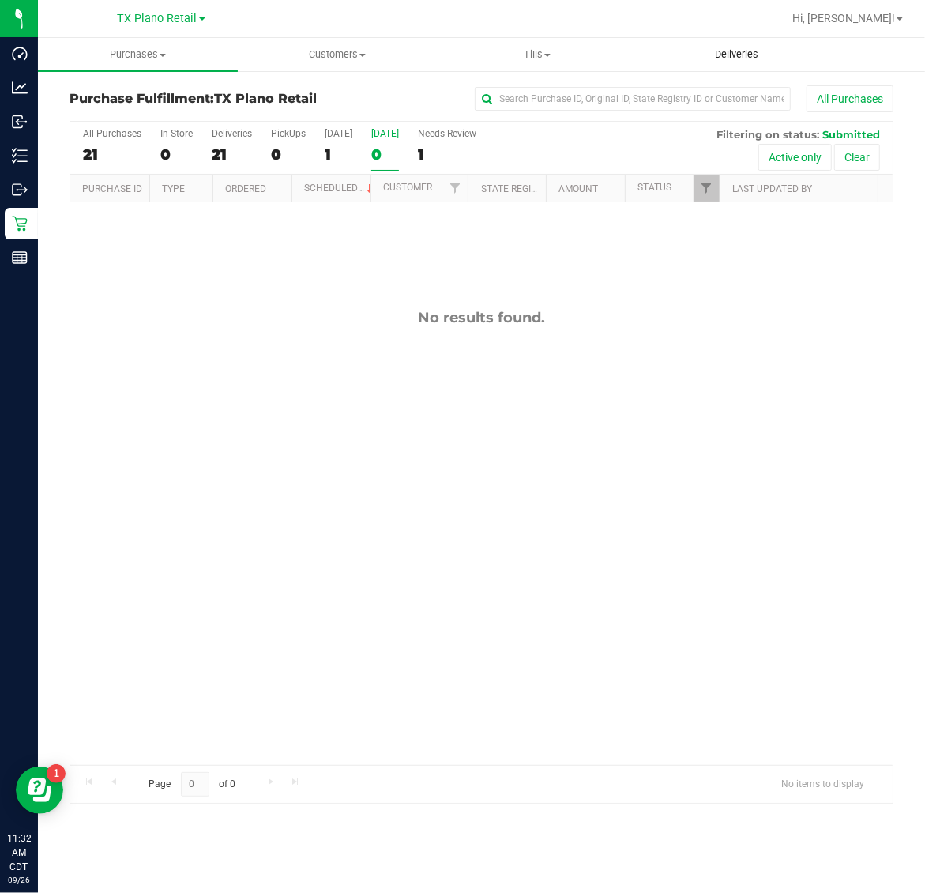
click at [762, 52] on span "Deliveries" at bounding box center [737, 54] width 86 height 14
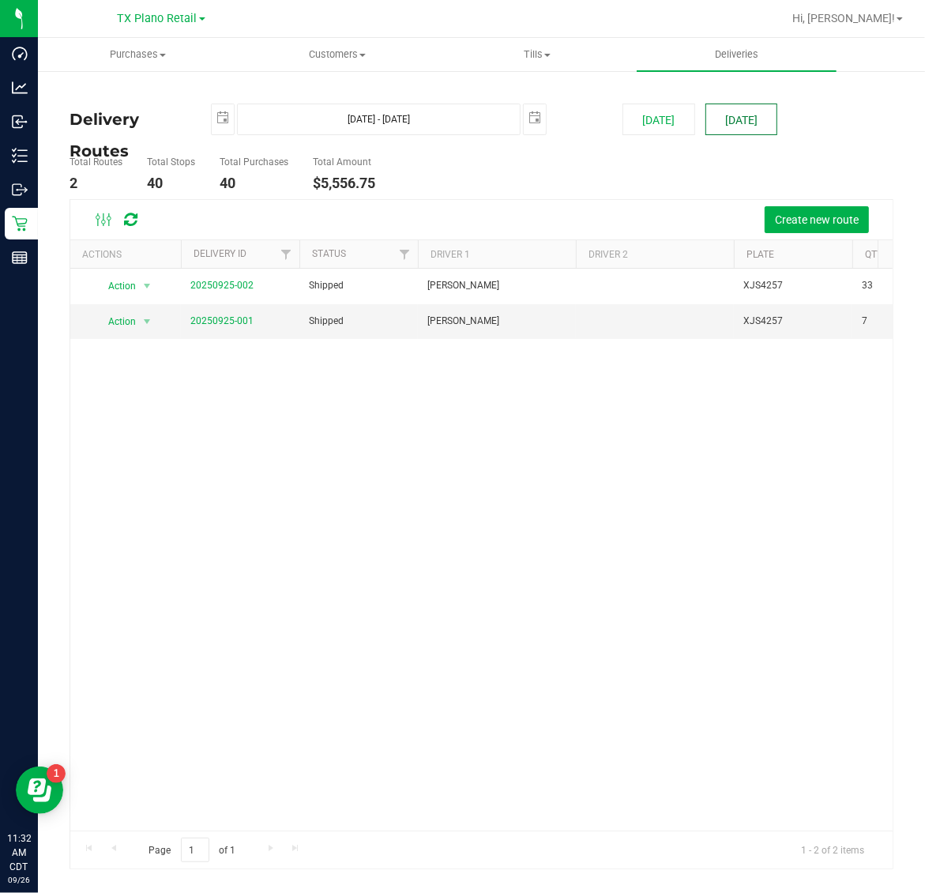
click at [745, 125] on button "[DATE]" at bounding box center [741, 119] width 72 height 32
type input "Sep 27, 2025 - Sep 27, 2025"
type input "2025-09-27"
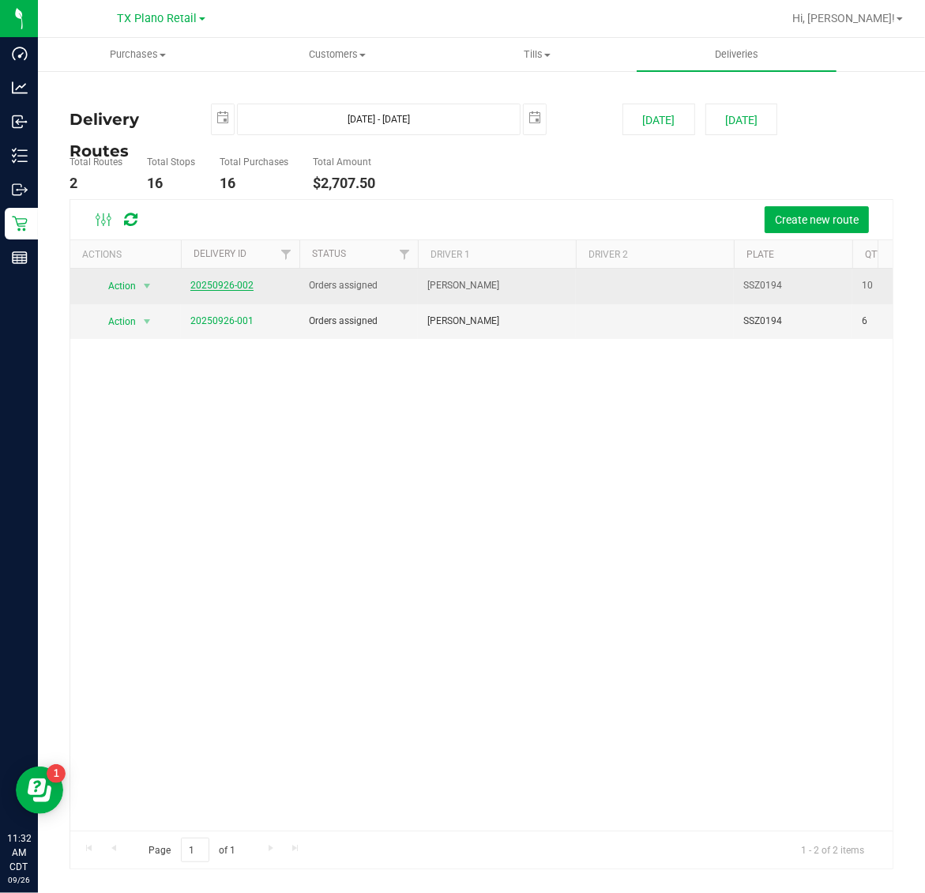
click at [242, 284] on link "20250926-002" at bounding box center [221, 285] width 63 height 11
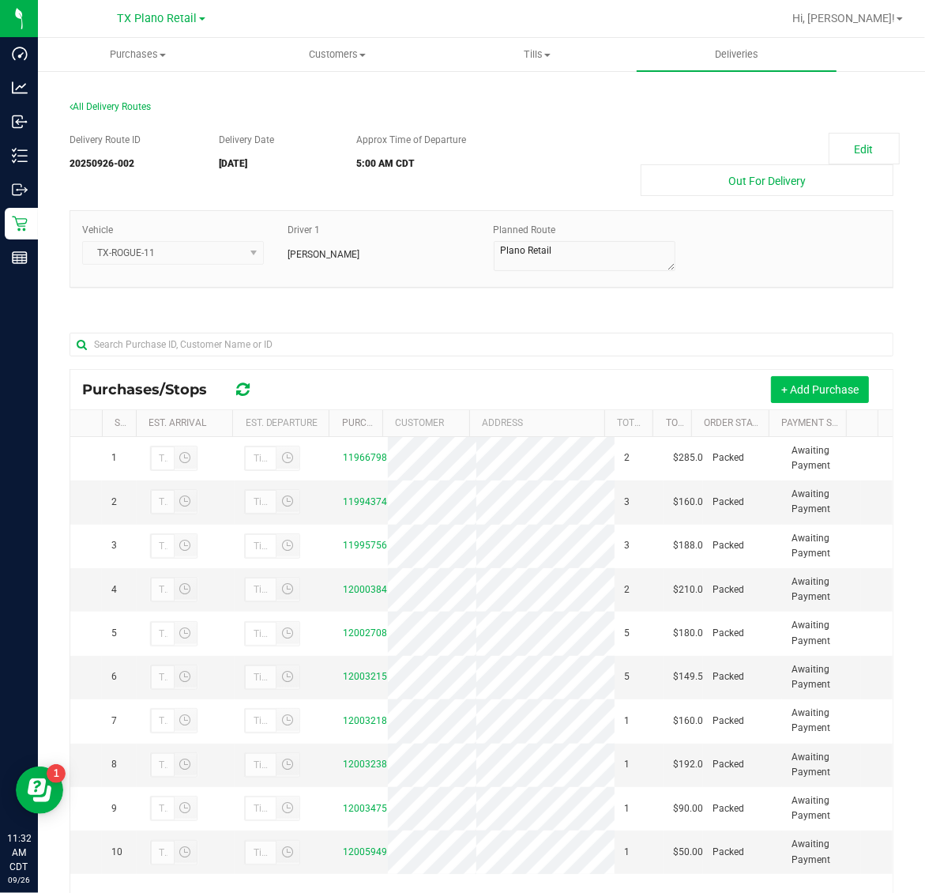
click at [798, 393] on button "+ Add Purchase" at bounding box center [820, 389] width 98 height 27
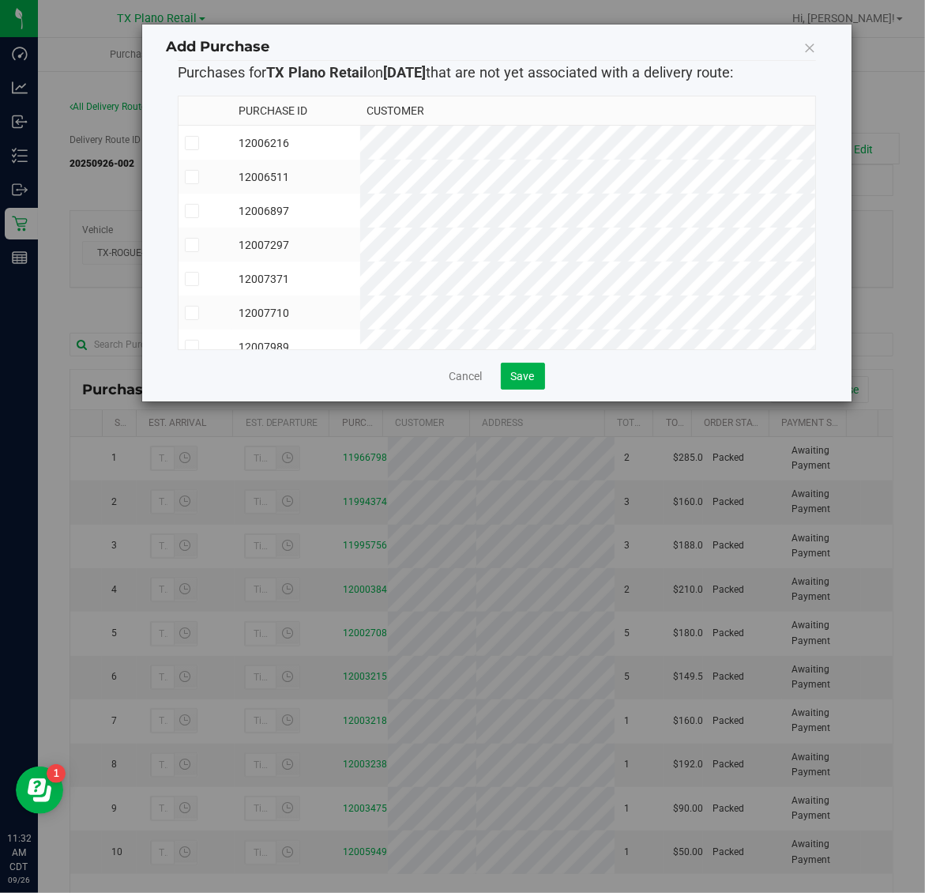
scroll to position [63, 0]
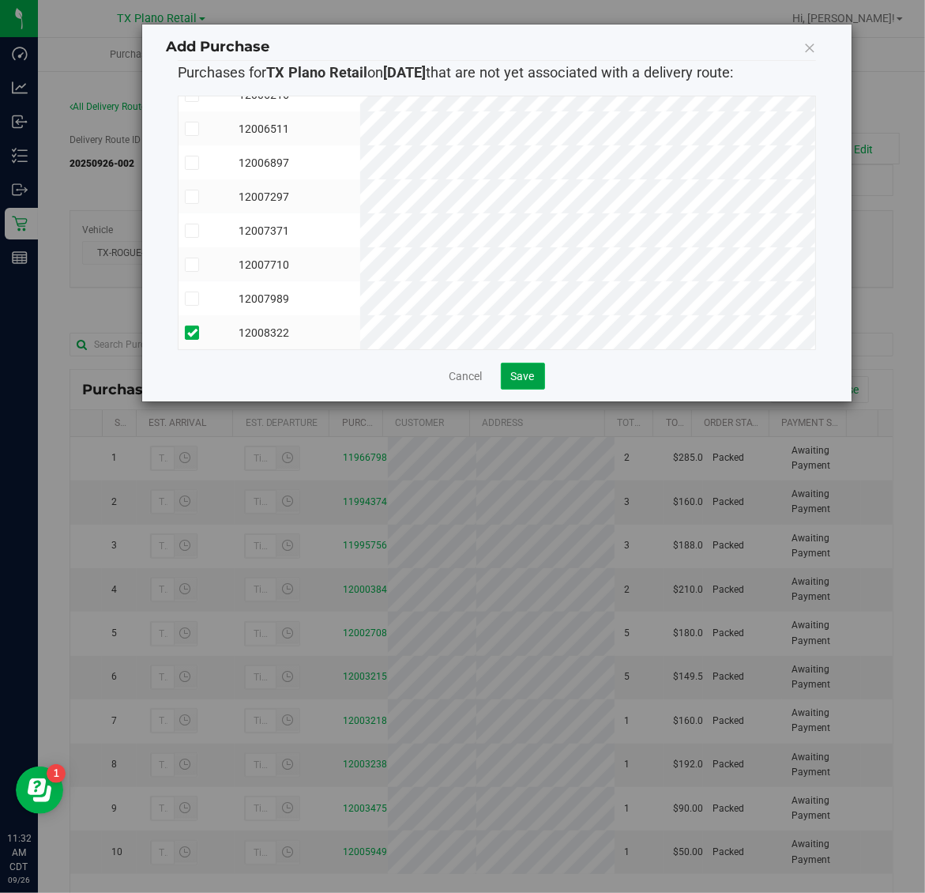
click at [511, 372] on span "Save" at bounding box center [523, 376] width 24 height 13
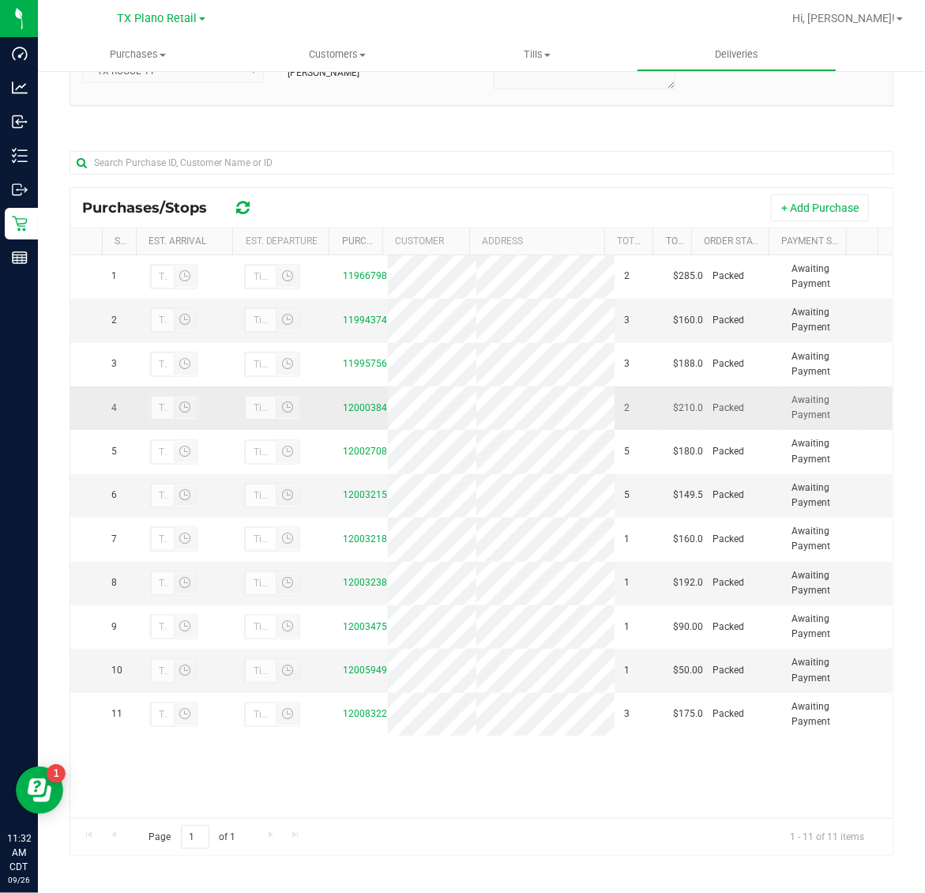
scroll to position [187, 0]
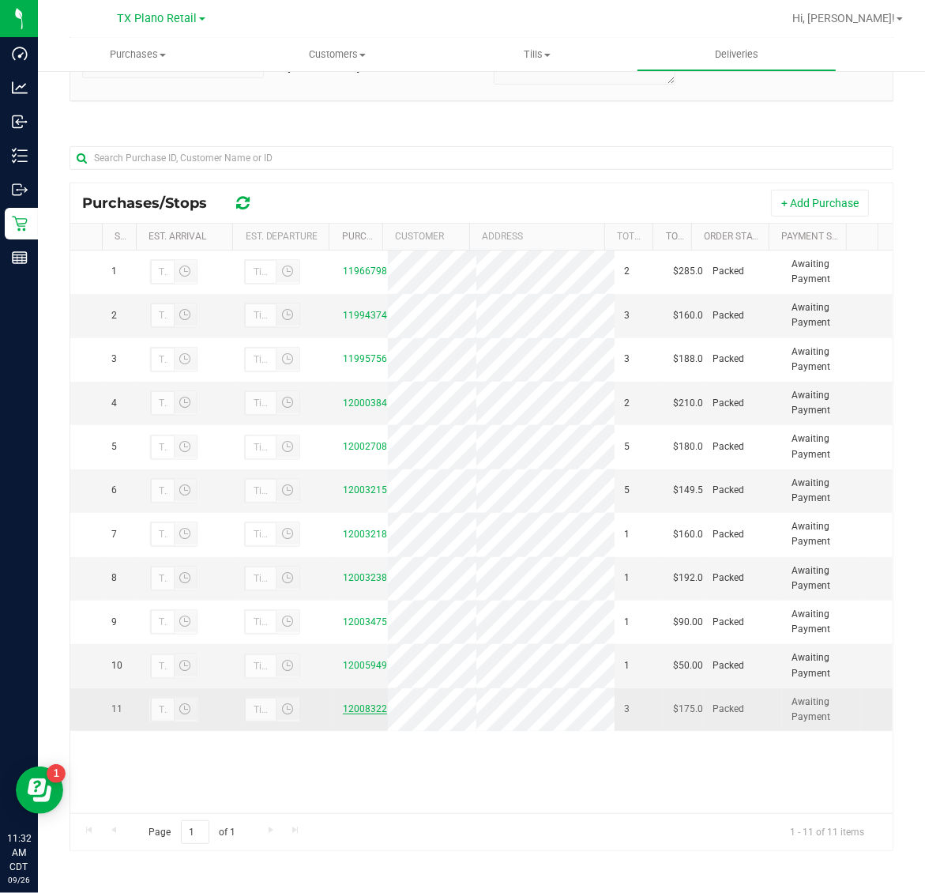
click at [365, 714] on link "12008322" at bounding box center [365, 708] width 44 height 11
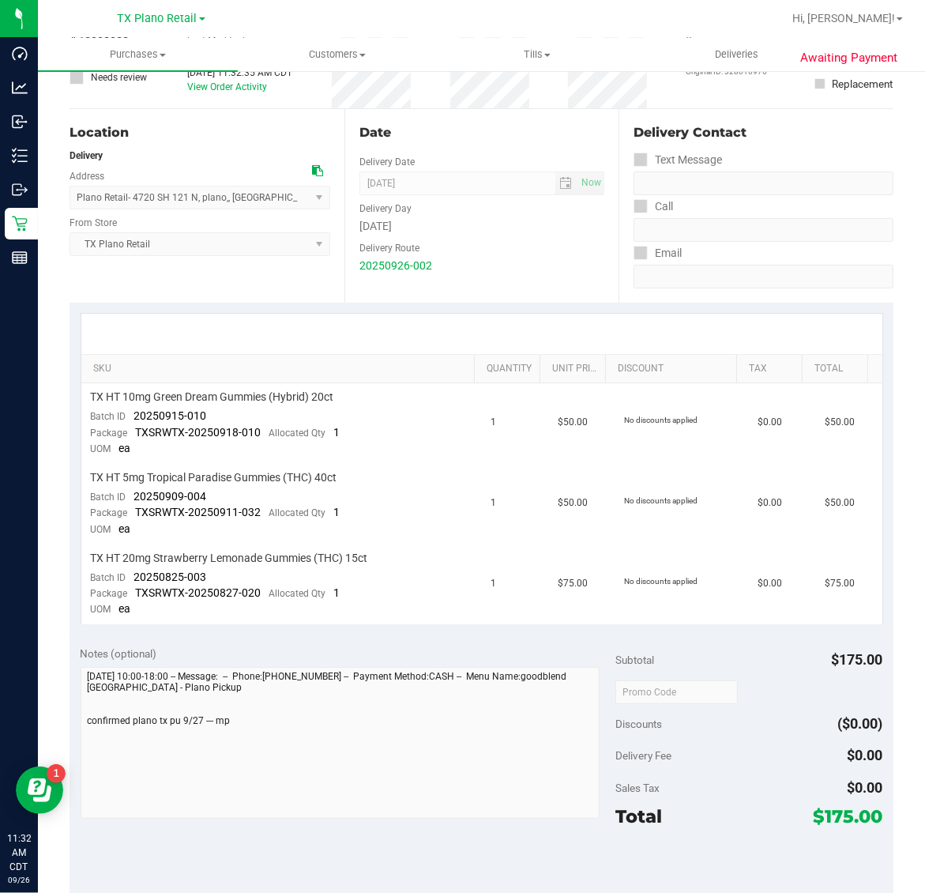
scroll to position [296, 0]
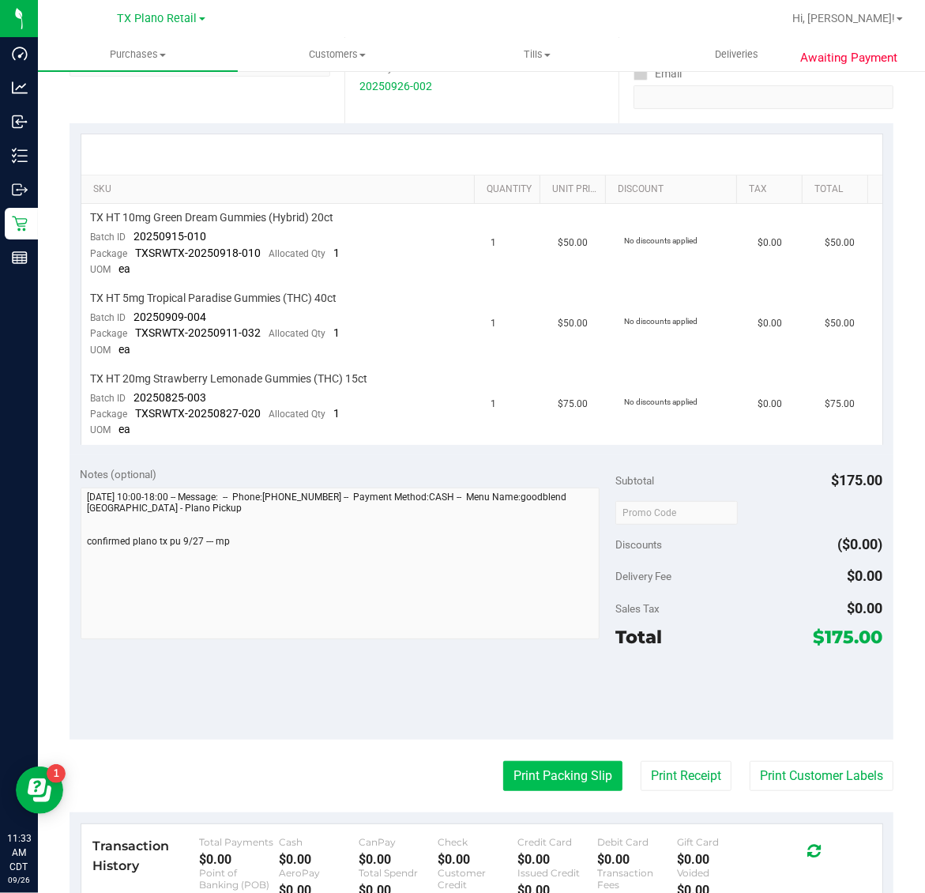
click at [542, 780] on button "Print Packing Slip" at bounding box center [562, 776] width 119 height 30
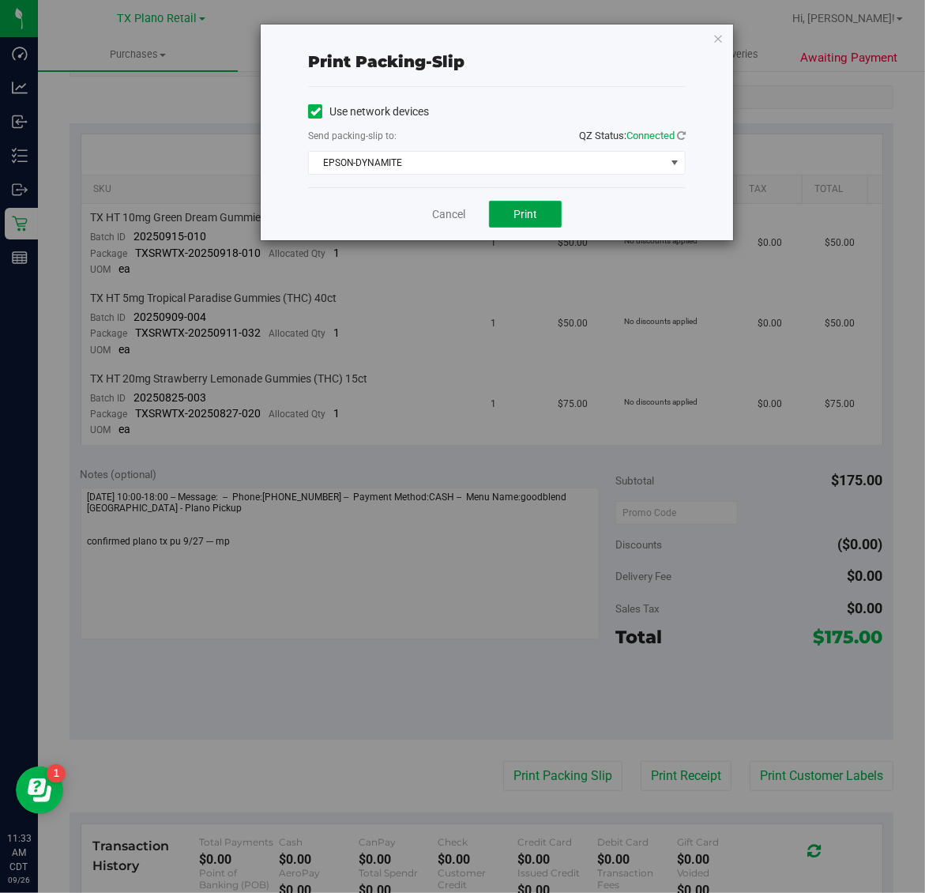
click at [528, 209] on span "Print" at bounding box center [525, 214] width 24 height 13
click at [717, 30] on icon "button" at bounding box center [717, 37] width 11 height 19
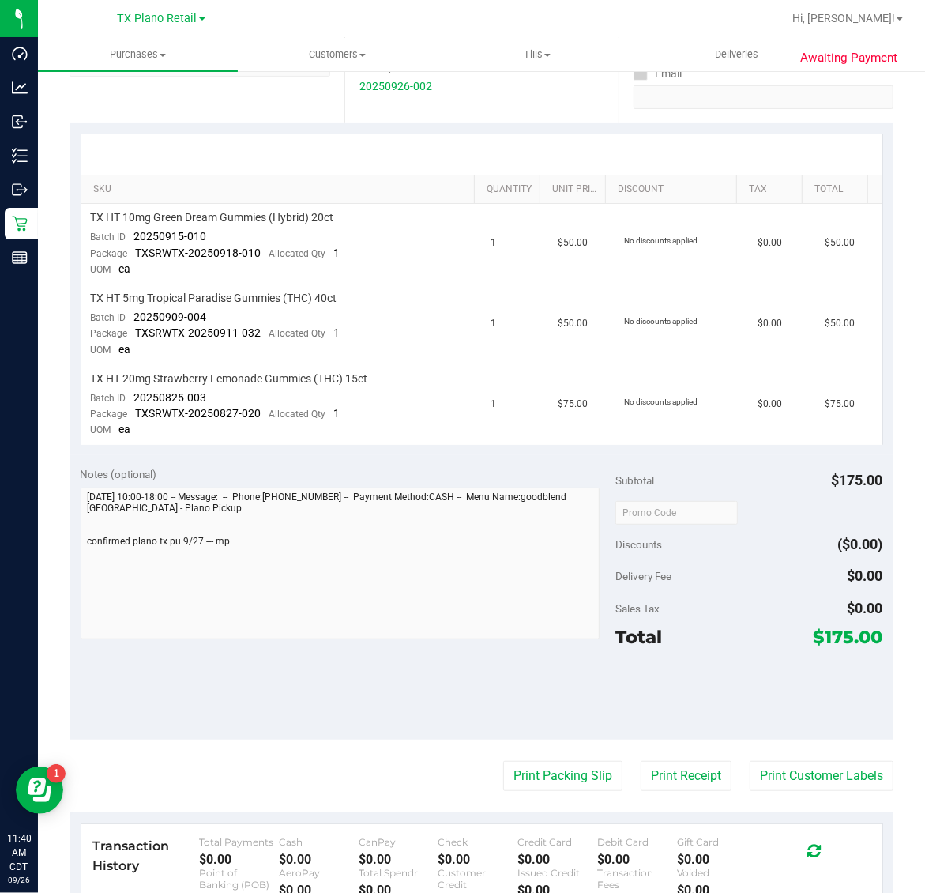
scroll to position [0, 0]
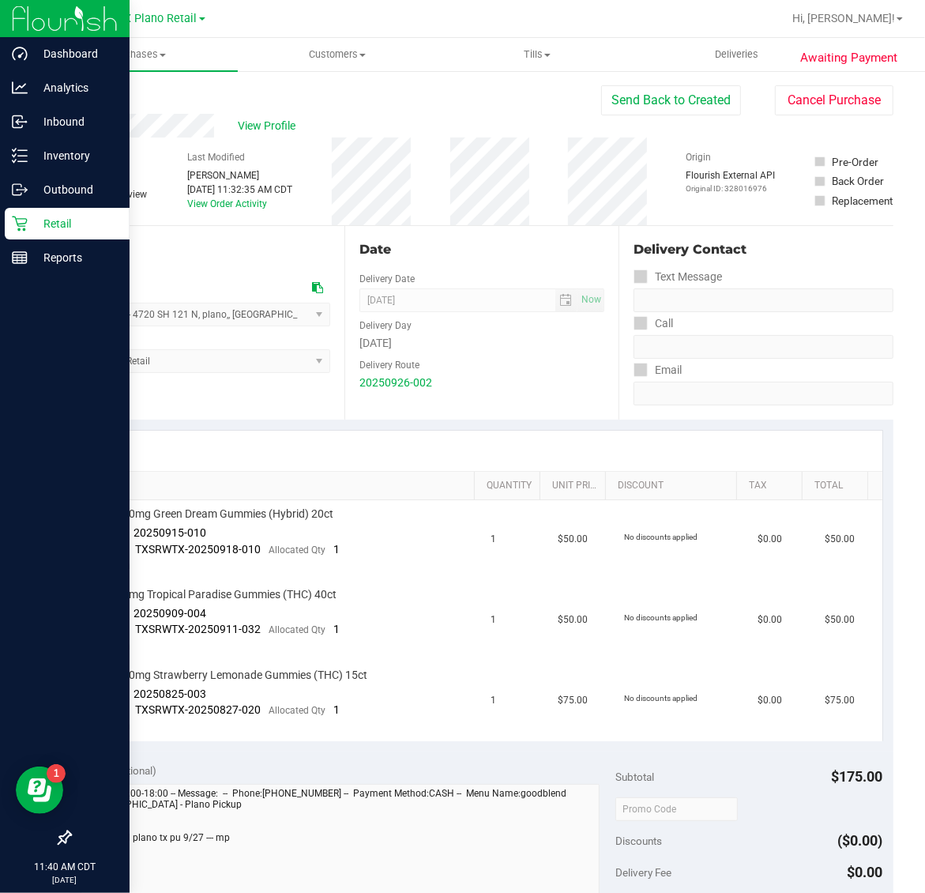
click at [53, 226] on p "Retail" at bounding box center [75, 223] width 95 height 19
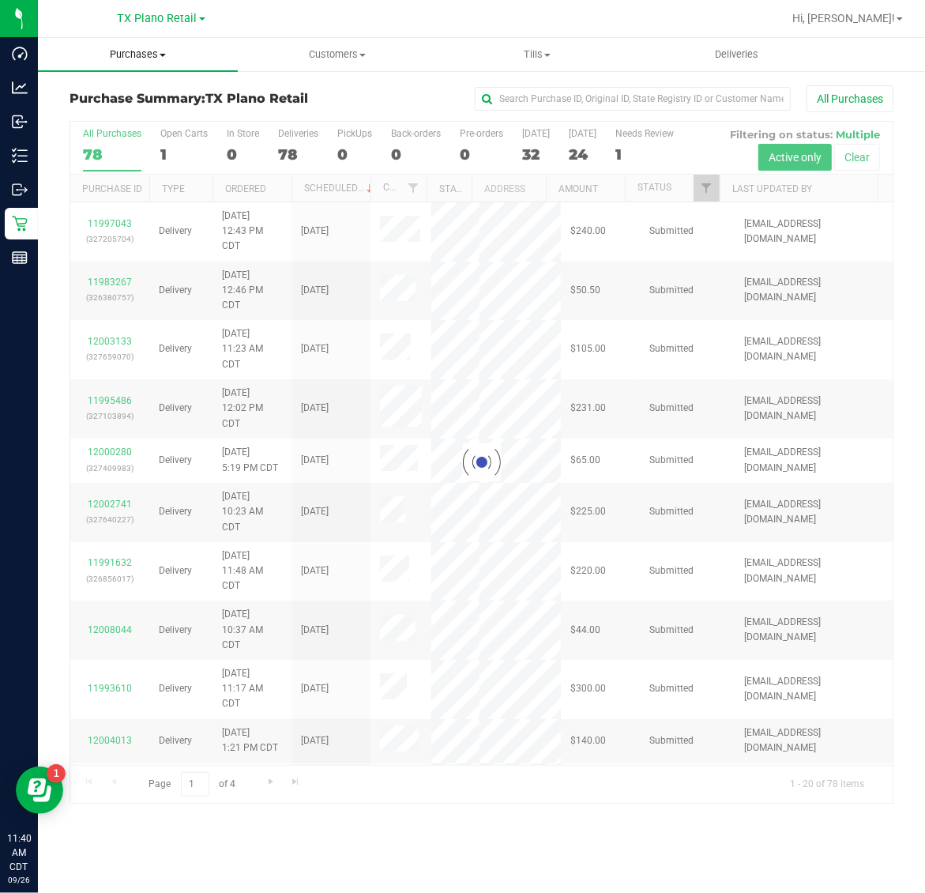
click at [132, 58] on span "Purchases" at bounding box center [138, 54] width 200 height 14
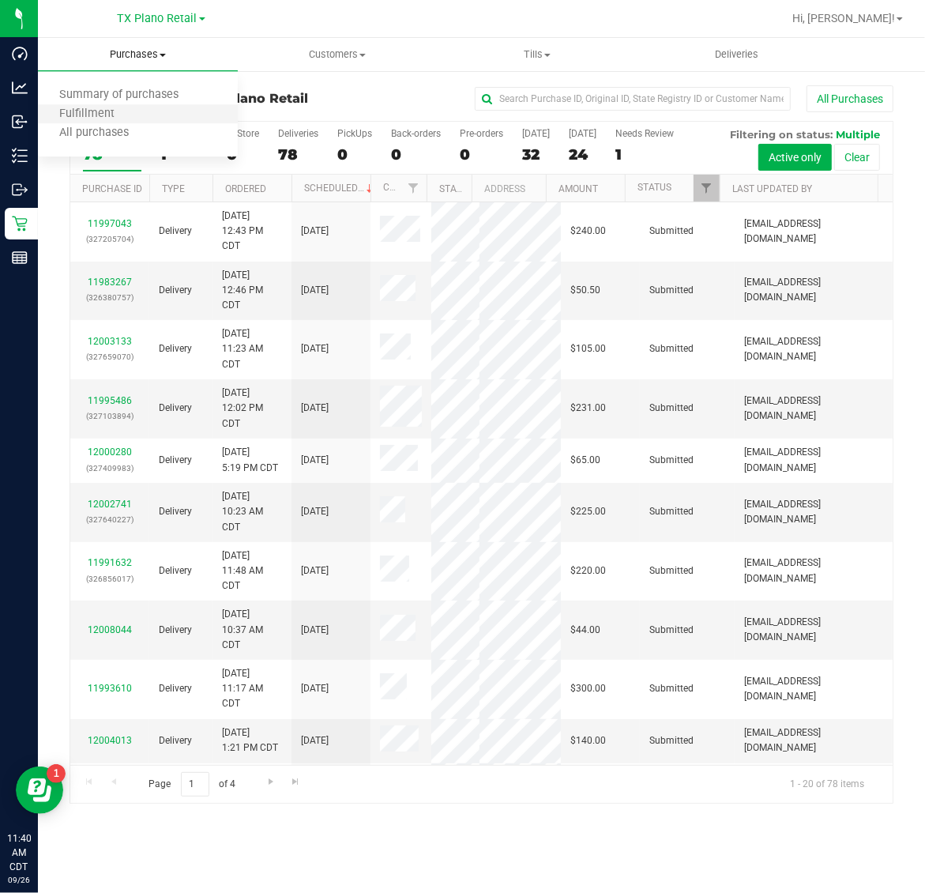
click at [146, 109] on li "Fulfillment" at bounding box center [138, 114] width 200 height 19
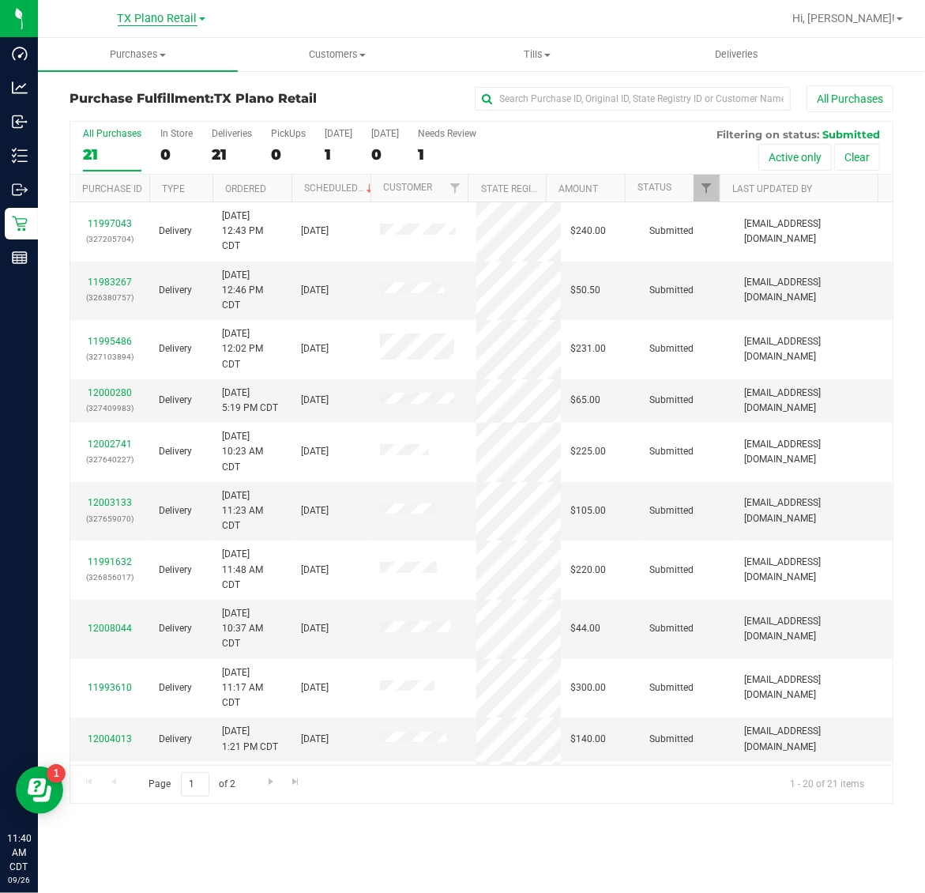
click at [148, 17] on span "TX Plano Retail" at bounding box center [158, 19] width 80 height 14
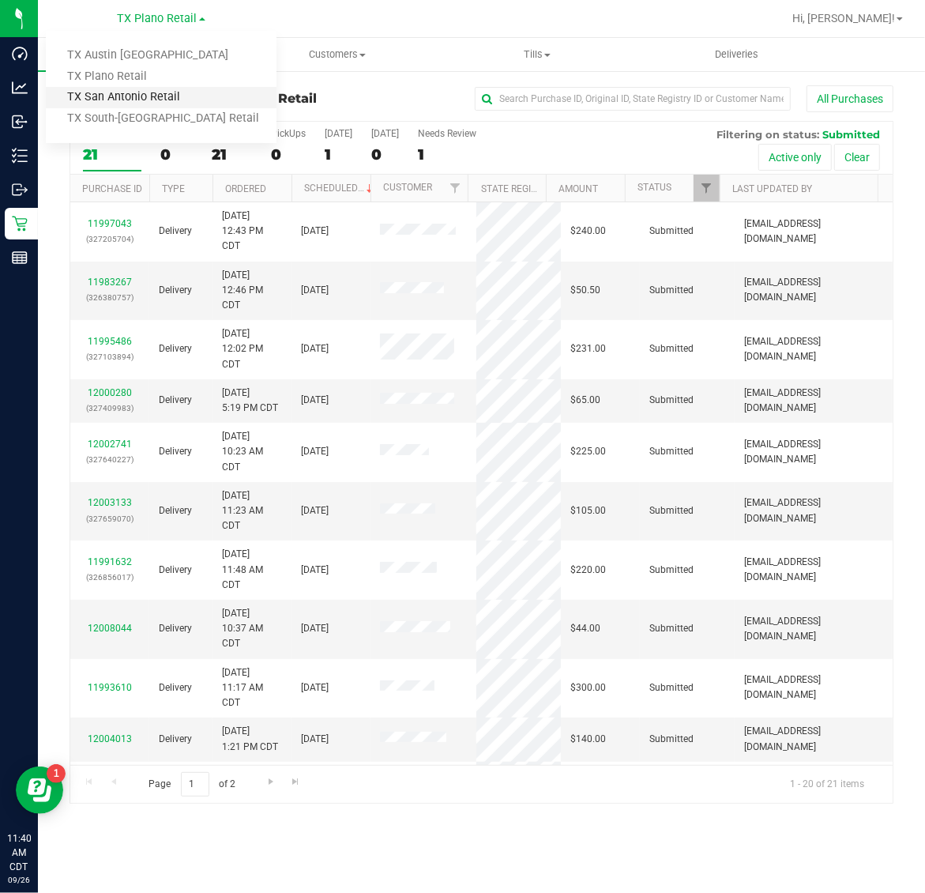
click at [148, 93] on link "TX San Antonio Retail" at bounding box center [161, 97] width 231 height 21
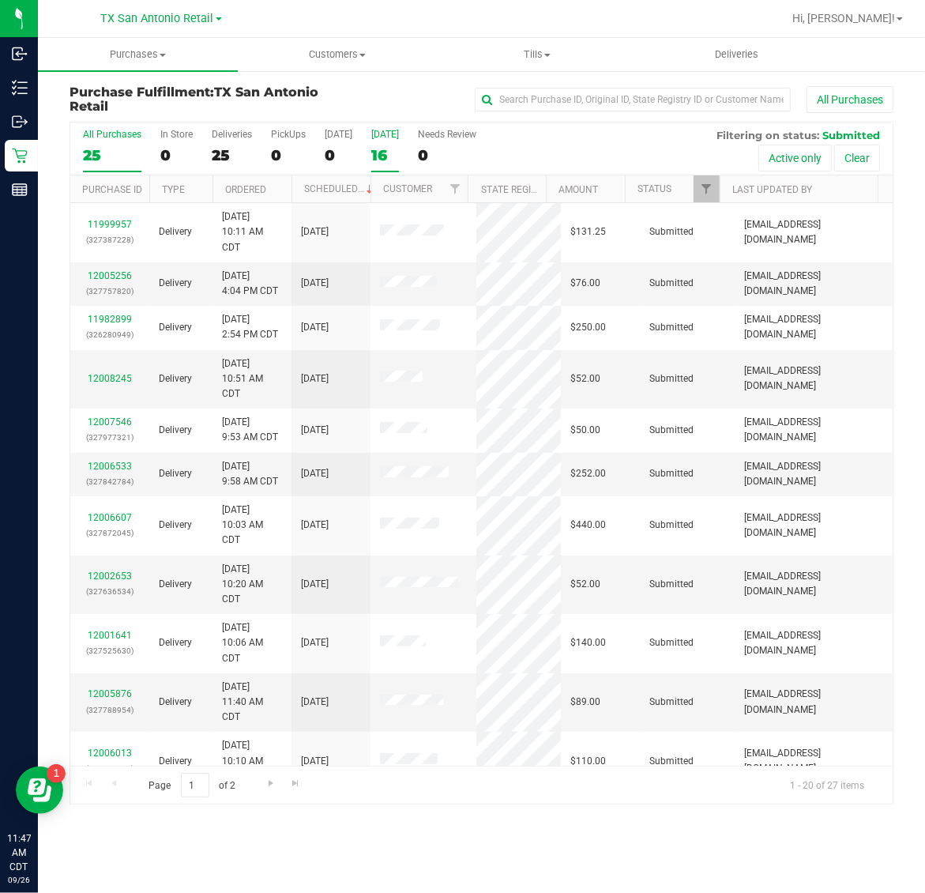
click at [384, 148] on div "16" at bounding box center [385, 155] width 28 height 18
click at [0, 0] on input "Tomorrow 16" at bounding box center [0, 0] width 0 height 0
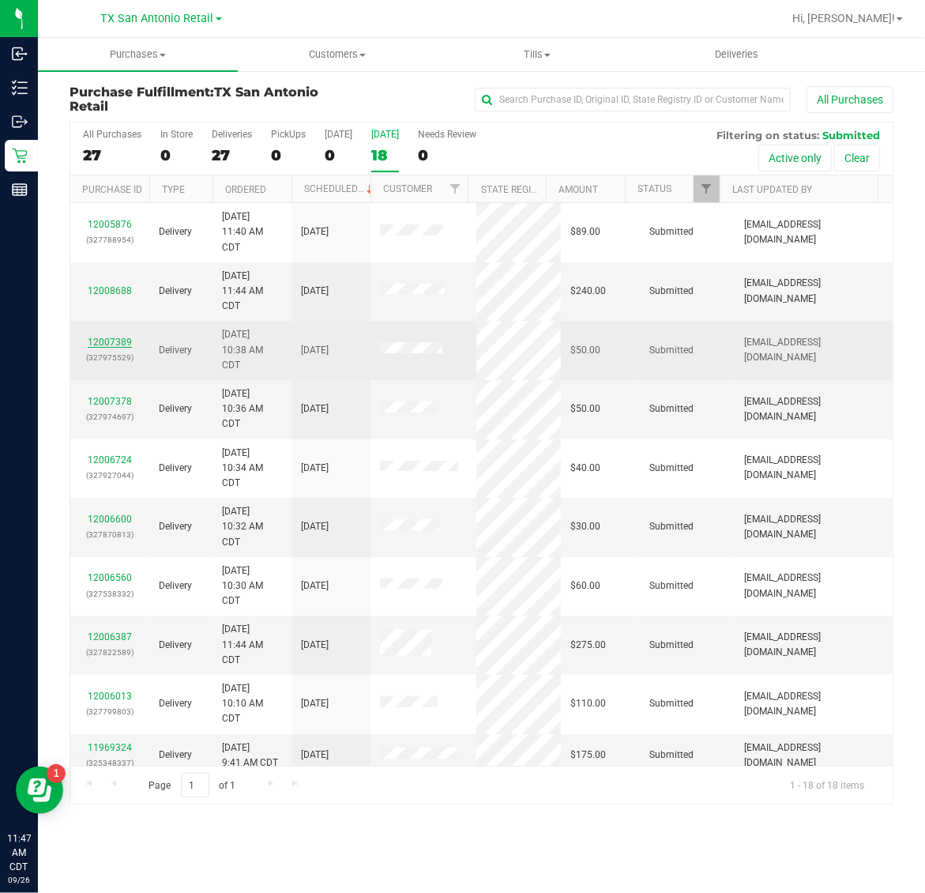
click at [109, 344] on link "12007389" at bounding box center [110, 341] width 44 height 11
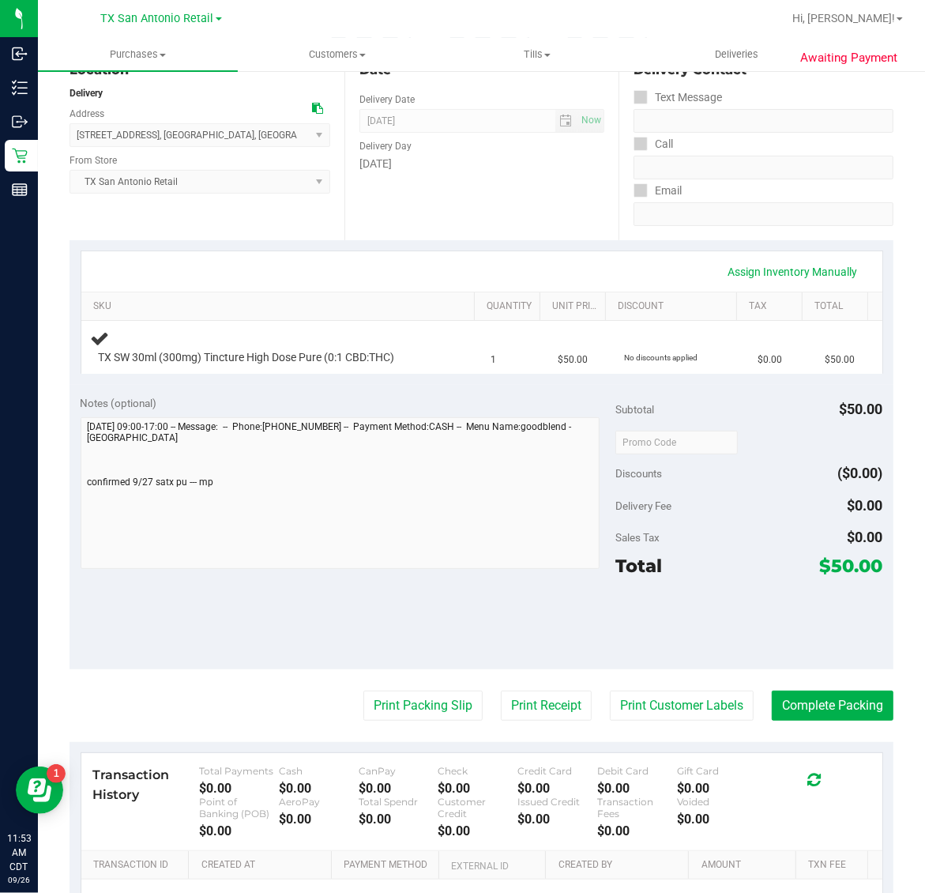
scroll to position [197, 0]
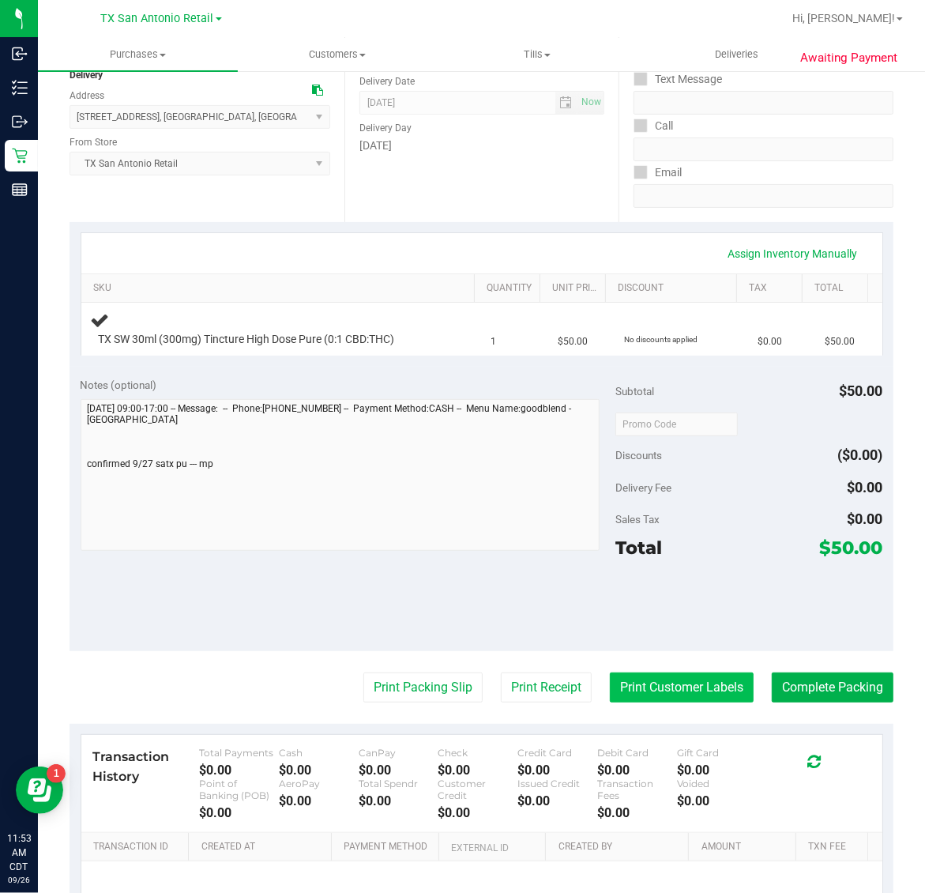
click at [676, 691] on button "Print Customer Labels" at bounding box center [682, 687] width 144 height 30
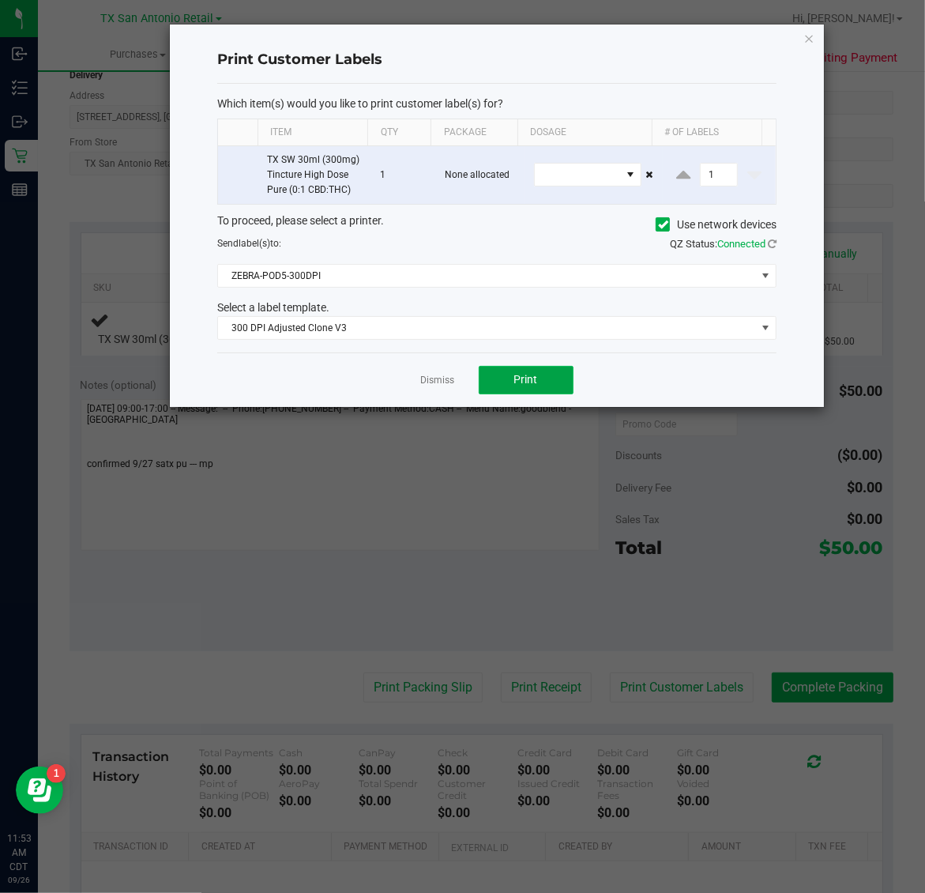
click at [529, 385] on span "Print" at bounding box center [526, 379] width 24 height 13
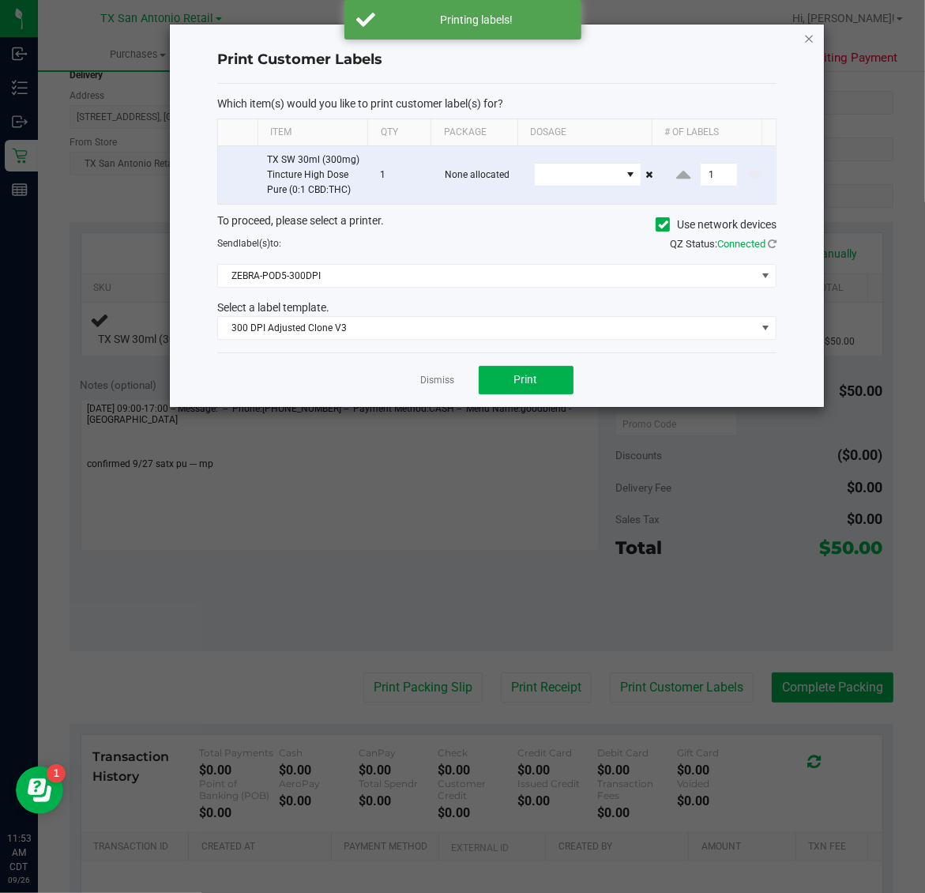
click at [807, 30] on icon "button" at bounding box center [809, 37] width 11 height 19
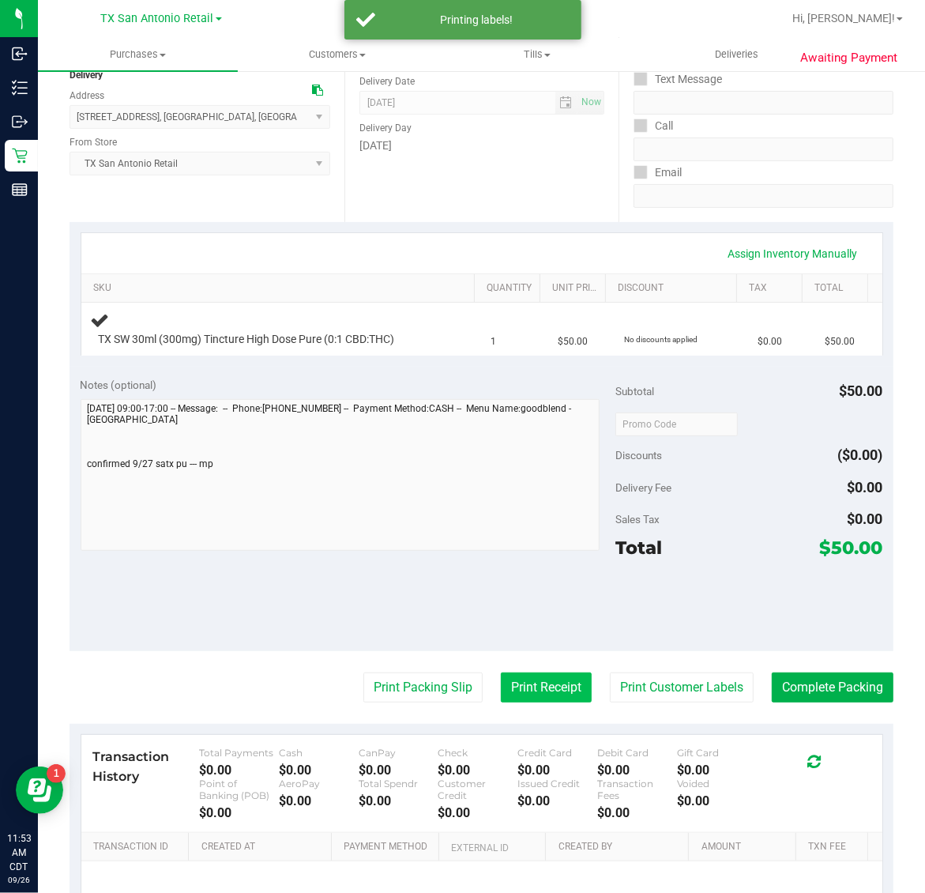
click at [527, 683] on button "Print Receipt" at bounding box center [546, 687] width 91 height 30
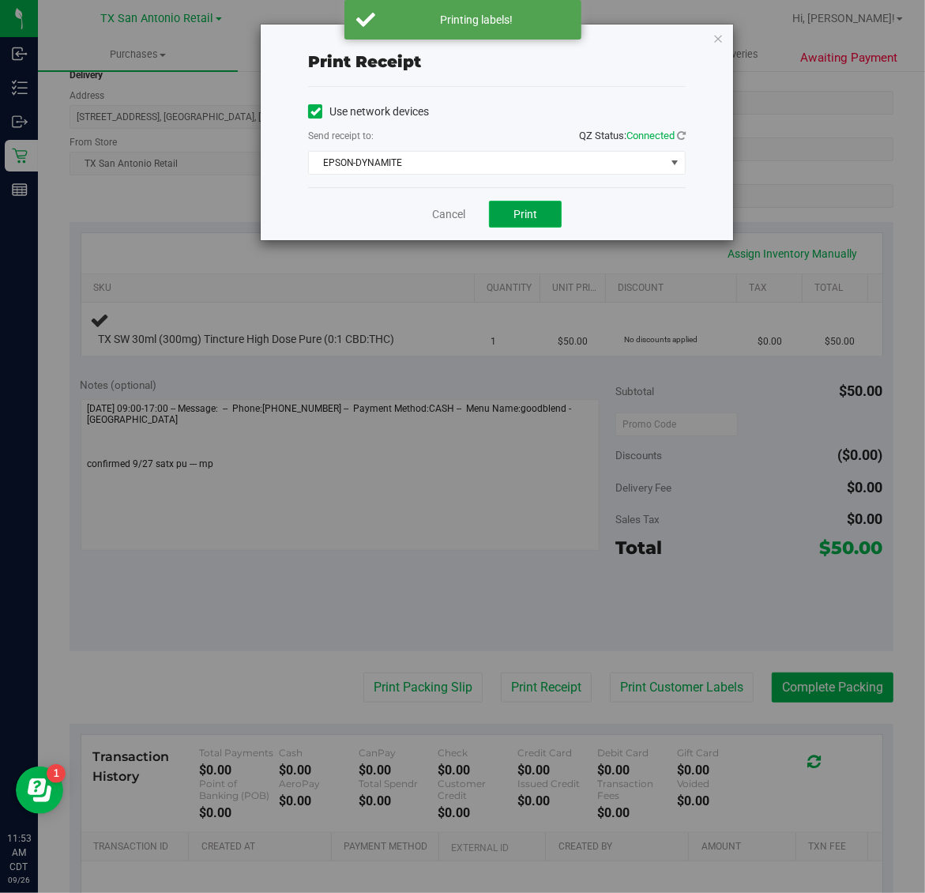
click at [506, 223] on button "Print" at bounding box center [525, 214] width 73 height 27
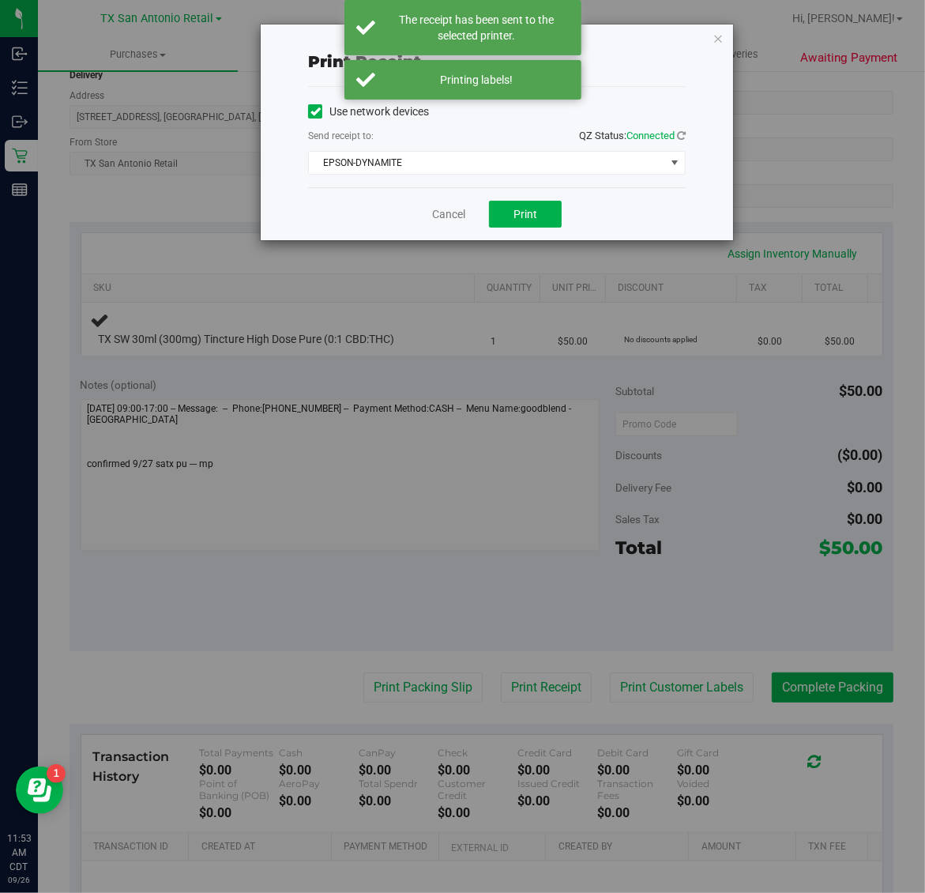
click at [724, 32] on div "Print receipt Use network devices Send receipt to: QZ Status: Connected EPSON-D…" at bounding box center [497, 132] width 472 height 216
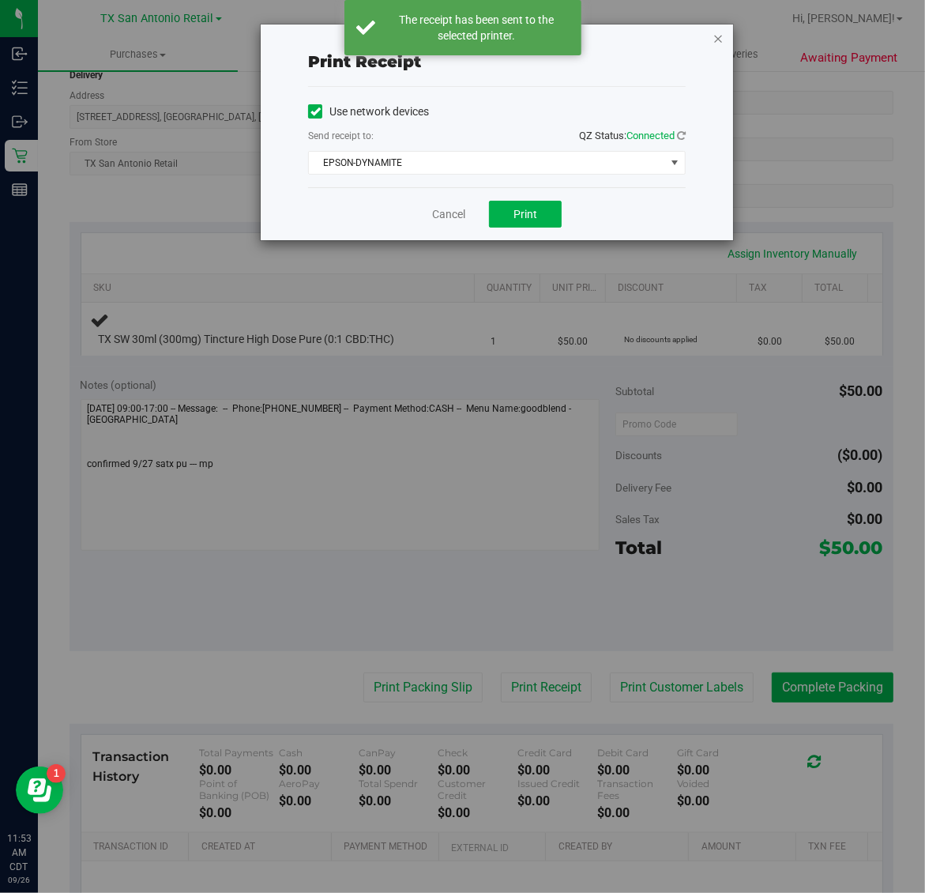
click at [712, 36] on icon "button" at bounding box center [717, 37] width 11 height 19
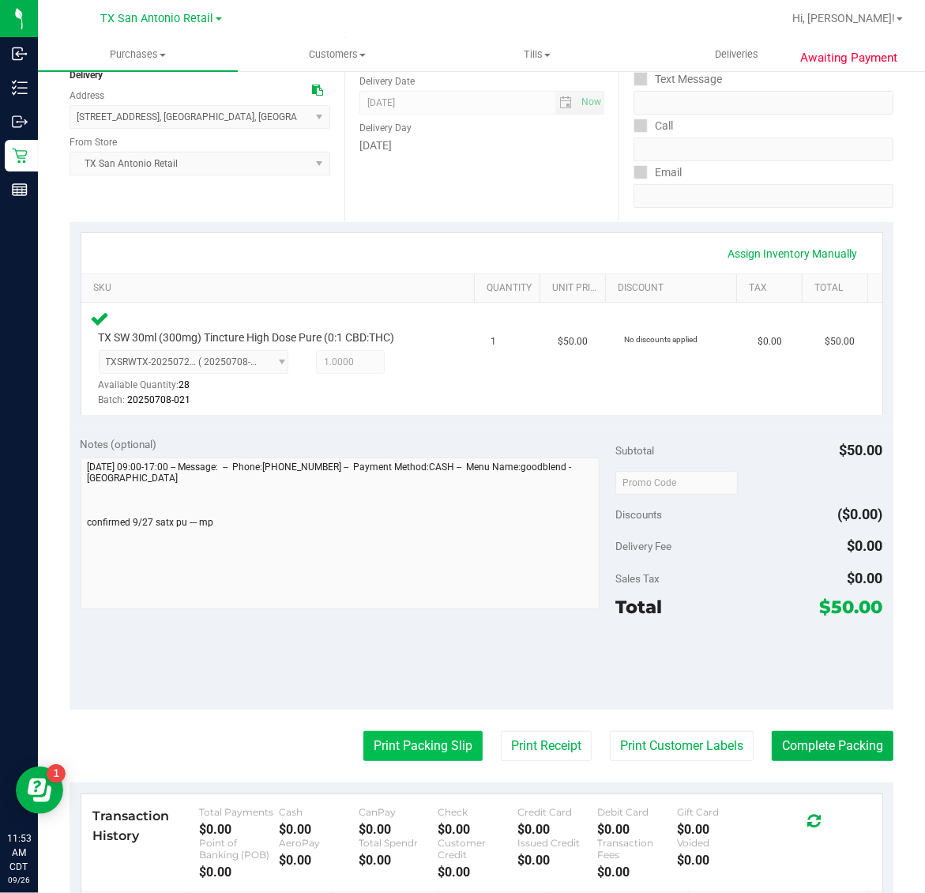
click at [407, 743] on button "Print Packing Slip" at bounding box center [422, 746] width 119 height 30
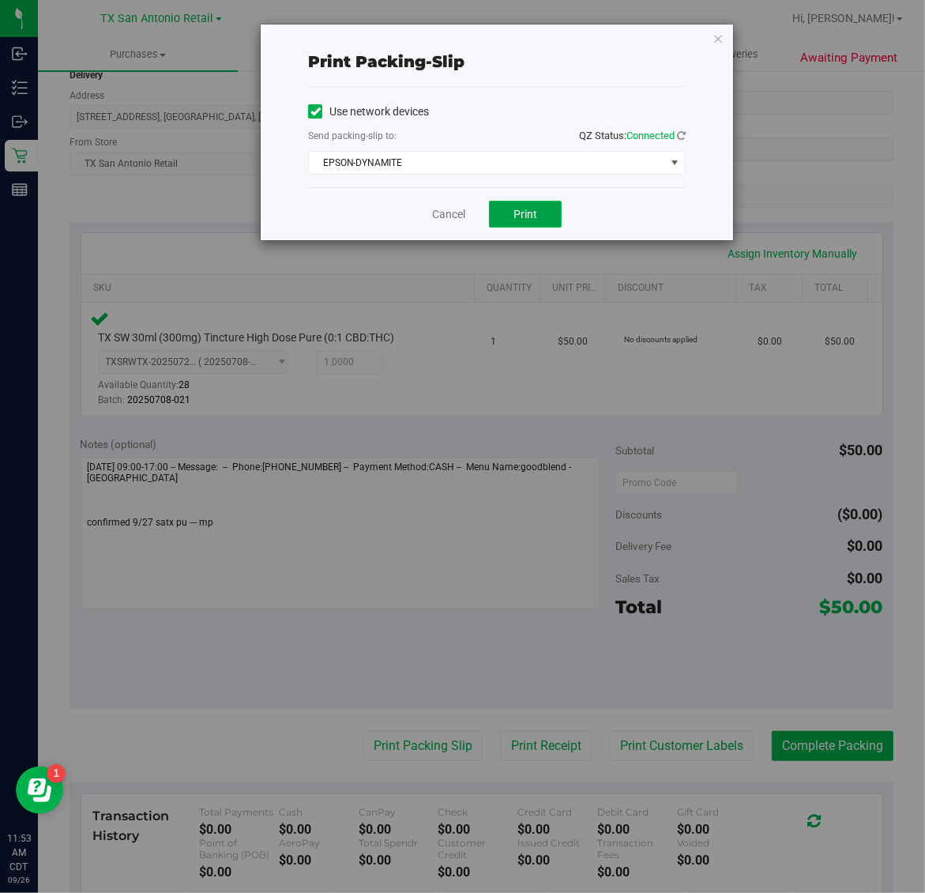
click at [525, 215] on span "Print" at bounding box center [525, 214] width 24 height 13
click at [717, 37] on icon "button" at bounding box center [717, 37] width 11 height 19
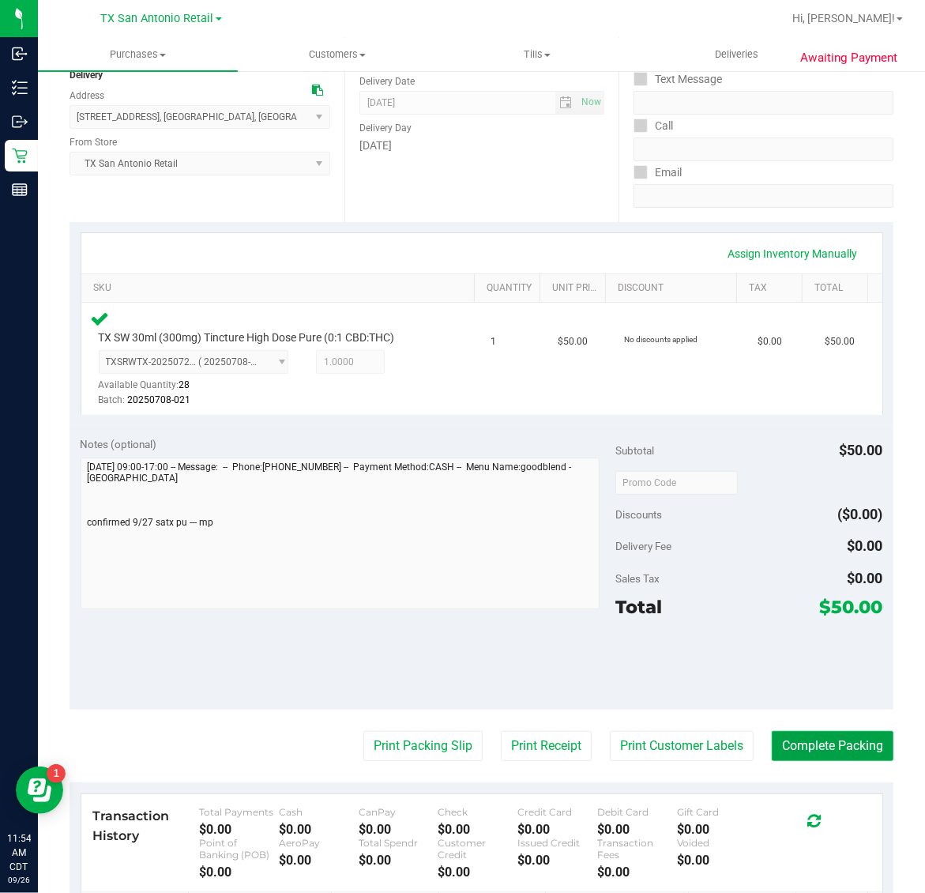
click at [824, 739] on button "Complete Packing" at bounding box center [833, 746] width 122 height 30
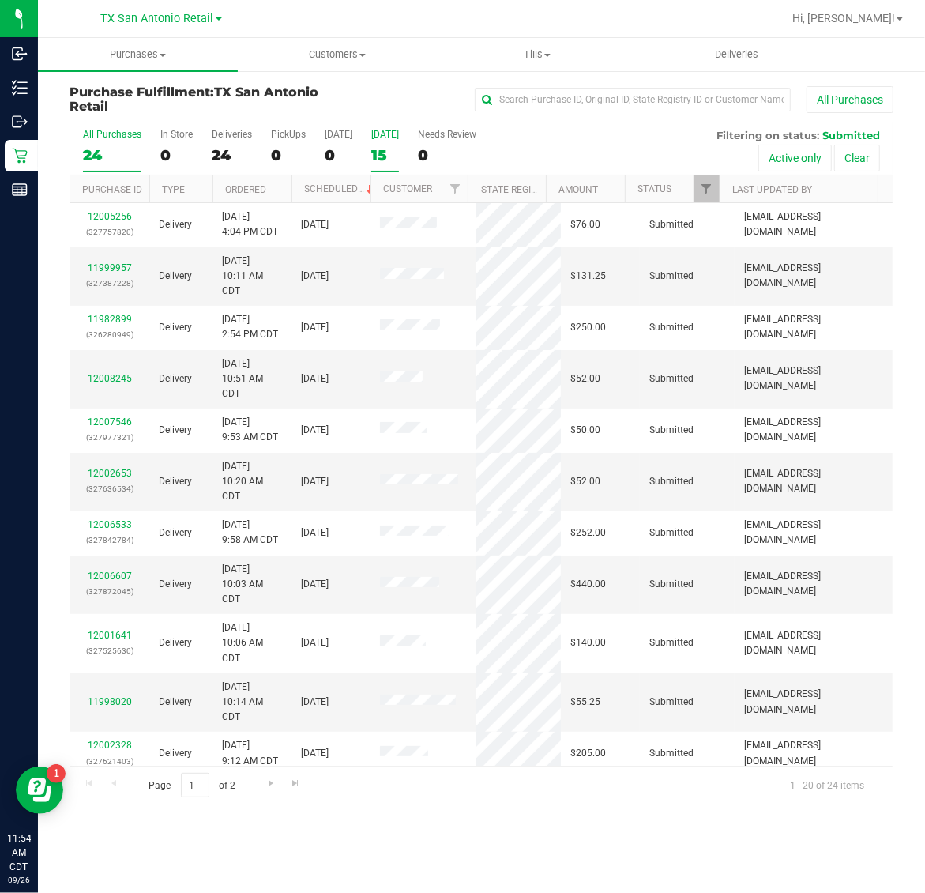
click at [382, 152] on div "15" at bounding box center [385, 155] width 28 height 18
click at [0, 0] on input "Tomorrow 15" at bounding box center [0, 0] width 0 height 0
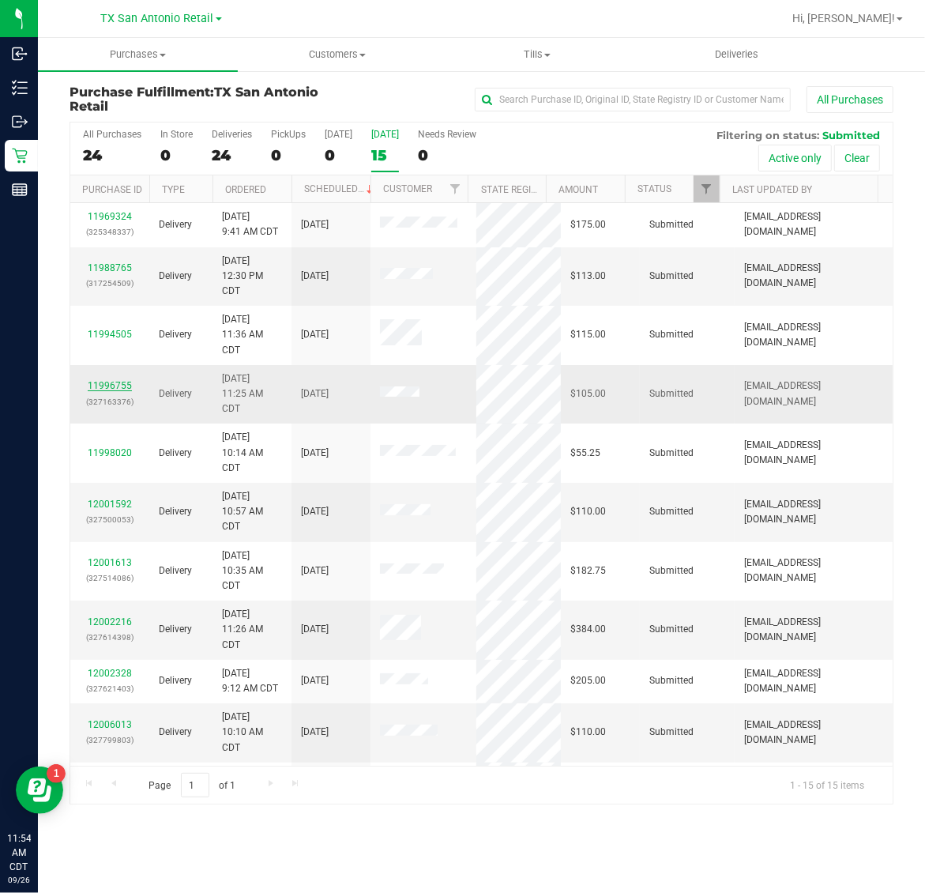
click at [116, 389] on link "11996755" at bounding box center [110, 385] width 44 height 11
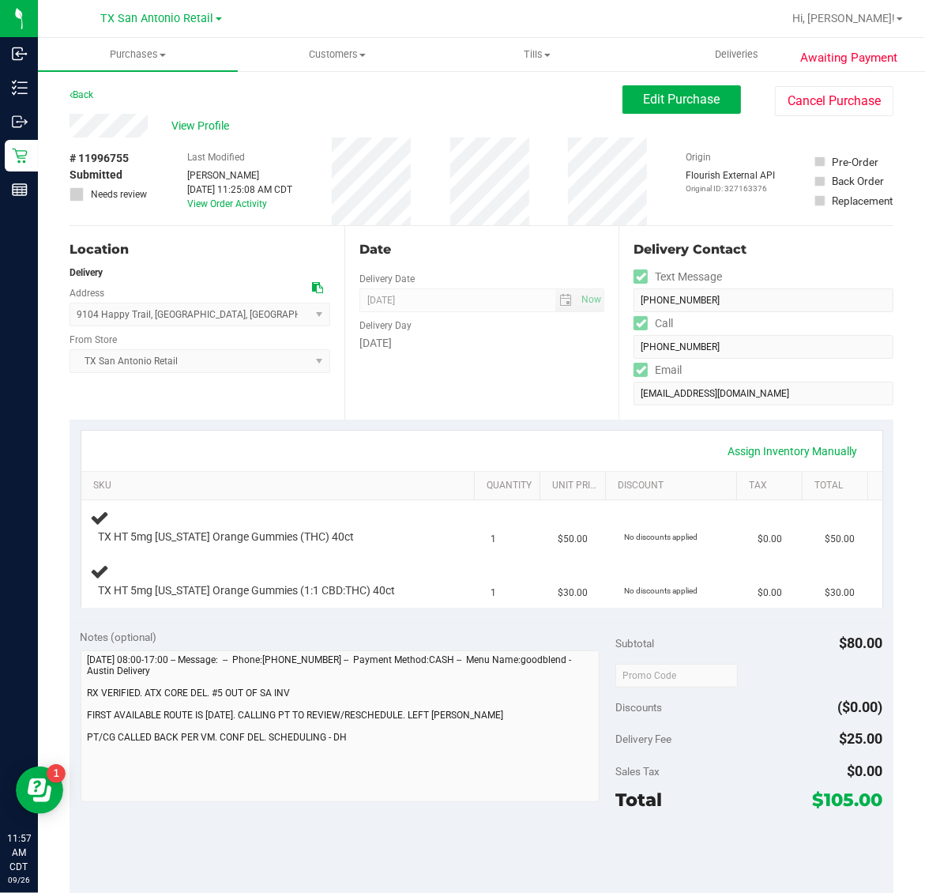
scroll to position [99, 0]
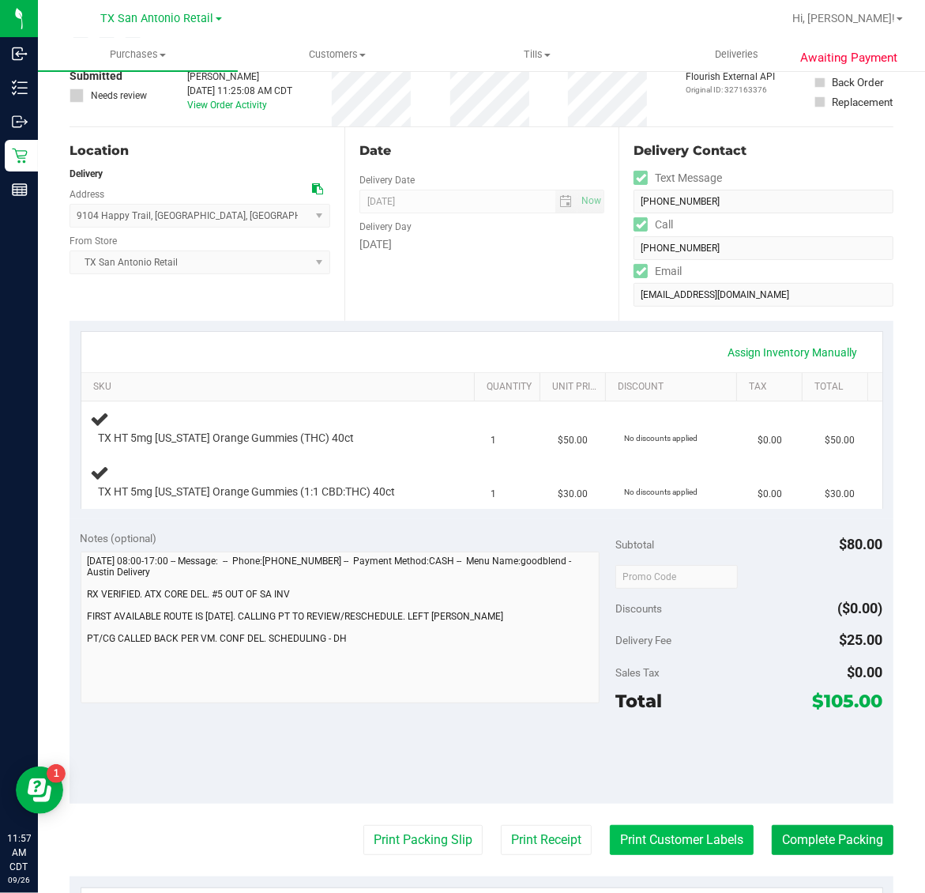
click at [676, 843] on button "Print Customer Labels" at bounding box center [682, 840] width 144 height 30
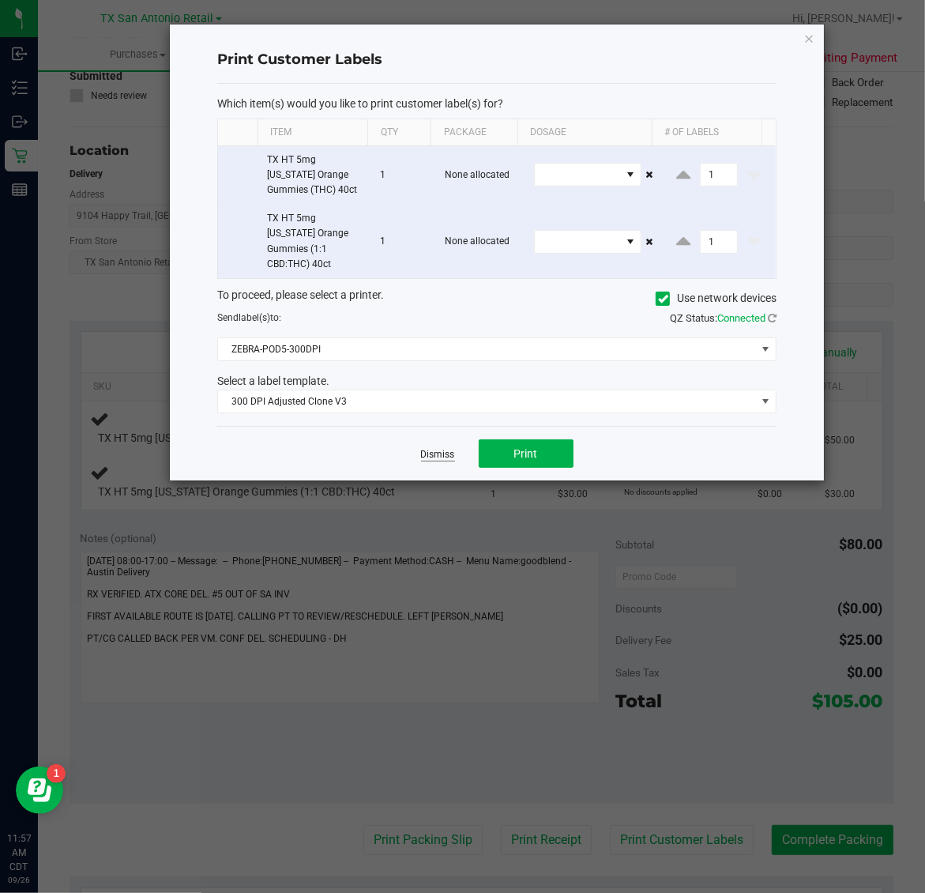
click at [444, 448] on link "Dismiss" at bounding box center [438, 454] width 34 height 13
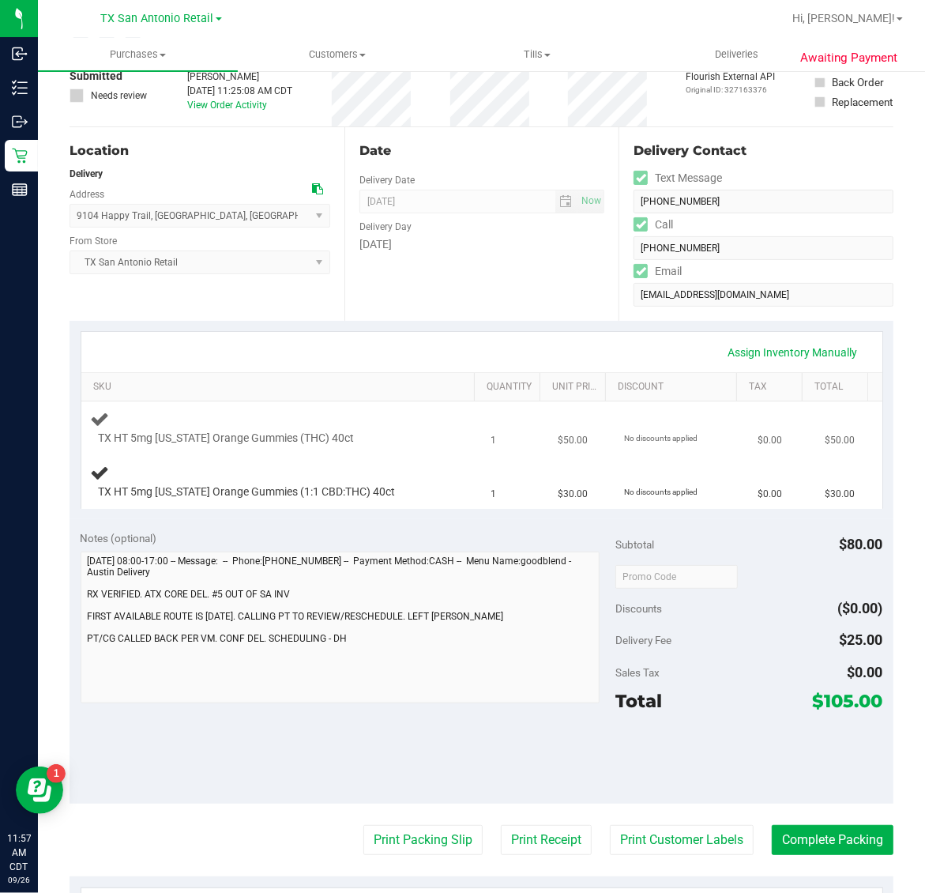
scroll to position [0, 0]
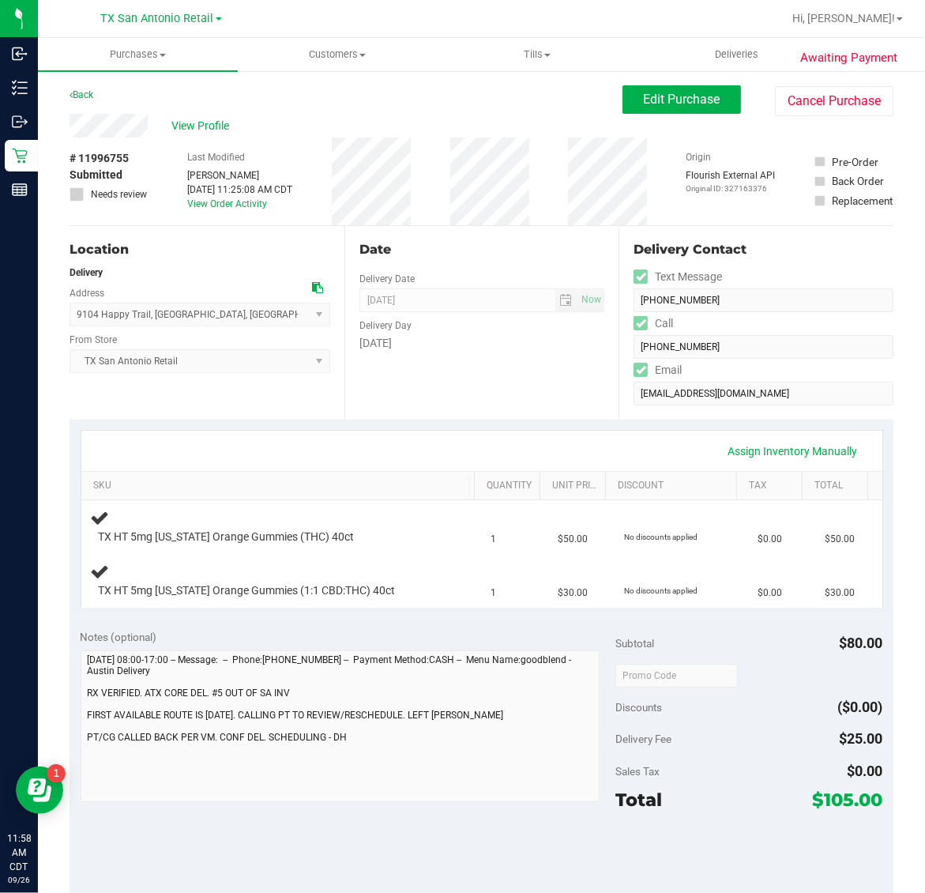
click at [115, 156] on span "# 11996755" at bounding box center [99, 158] width 59 height 17
copy span "11996755"
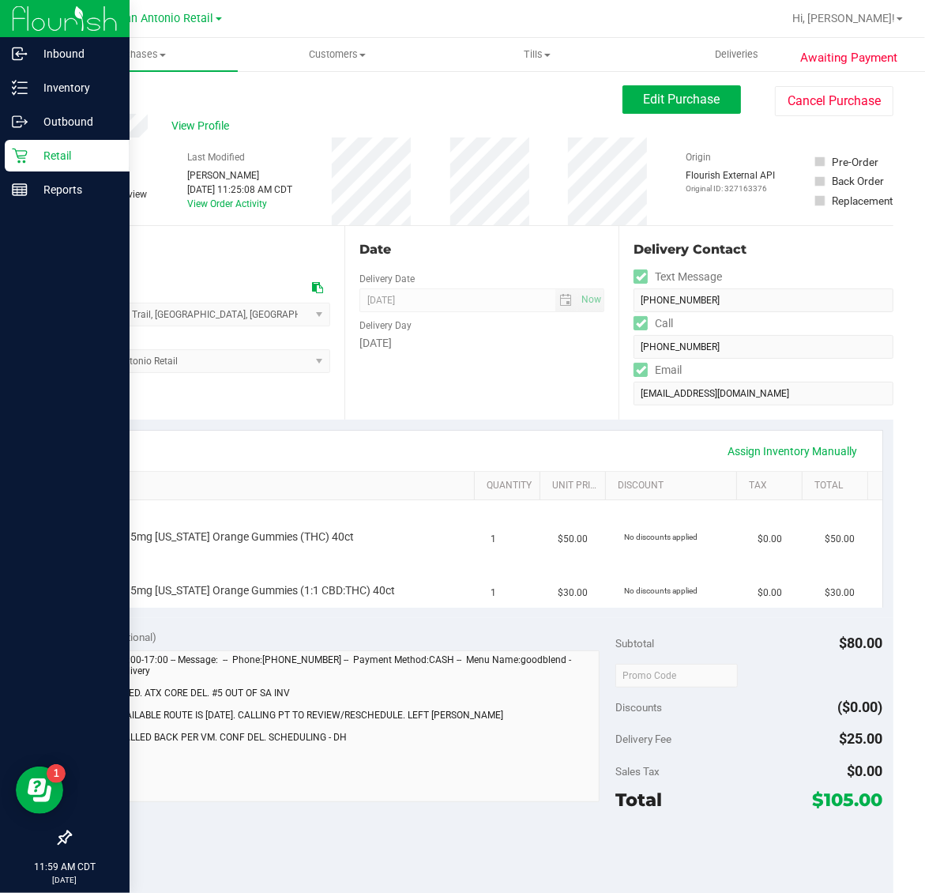
click at [32, 159] on p "Retail" at bounding box center [75, 155] width 95 height 19
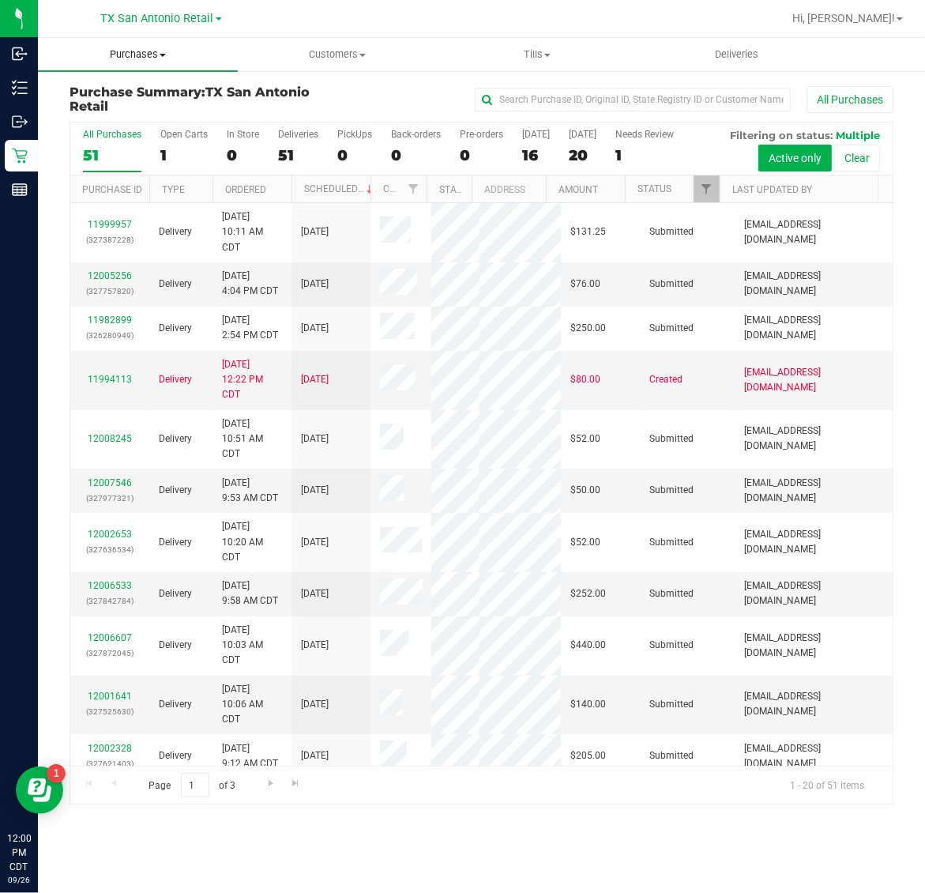
click at [134, 47] on span "Purchases" at bounding box center [138, 54] width 200 height 14
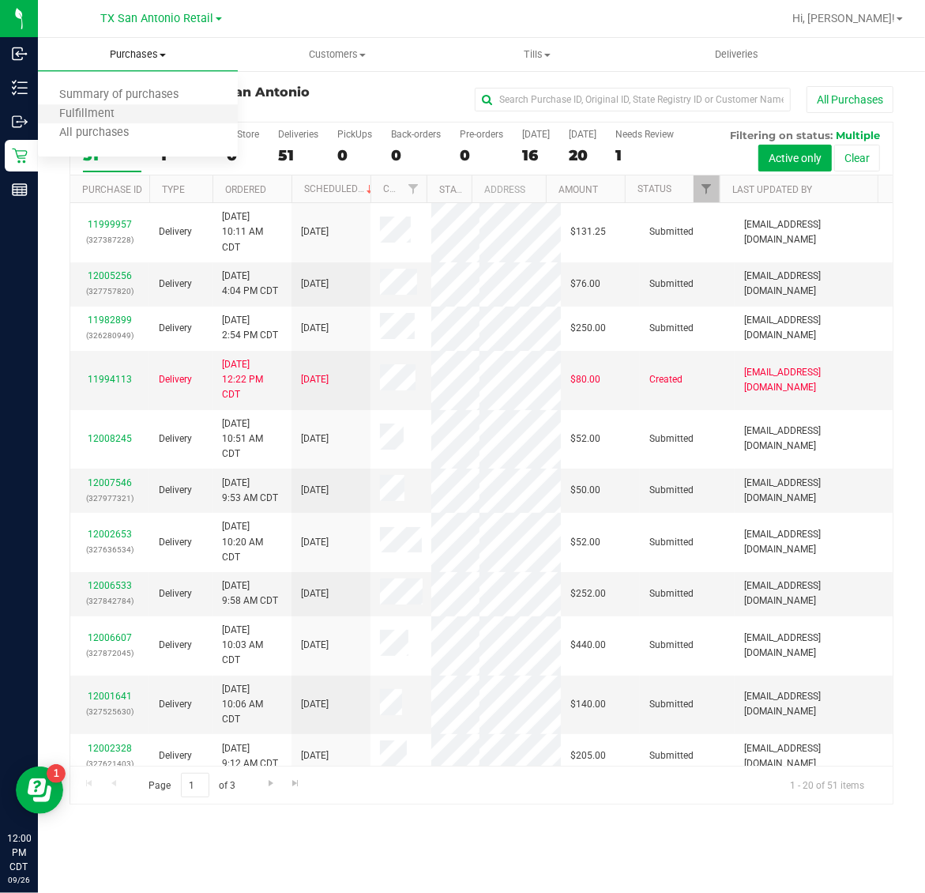
click at [136, 117] on li "Fulfillment" at bounding box center [138, 114] width 200 height 19
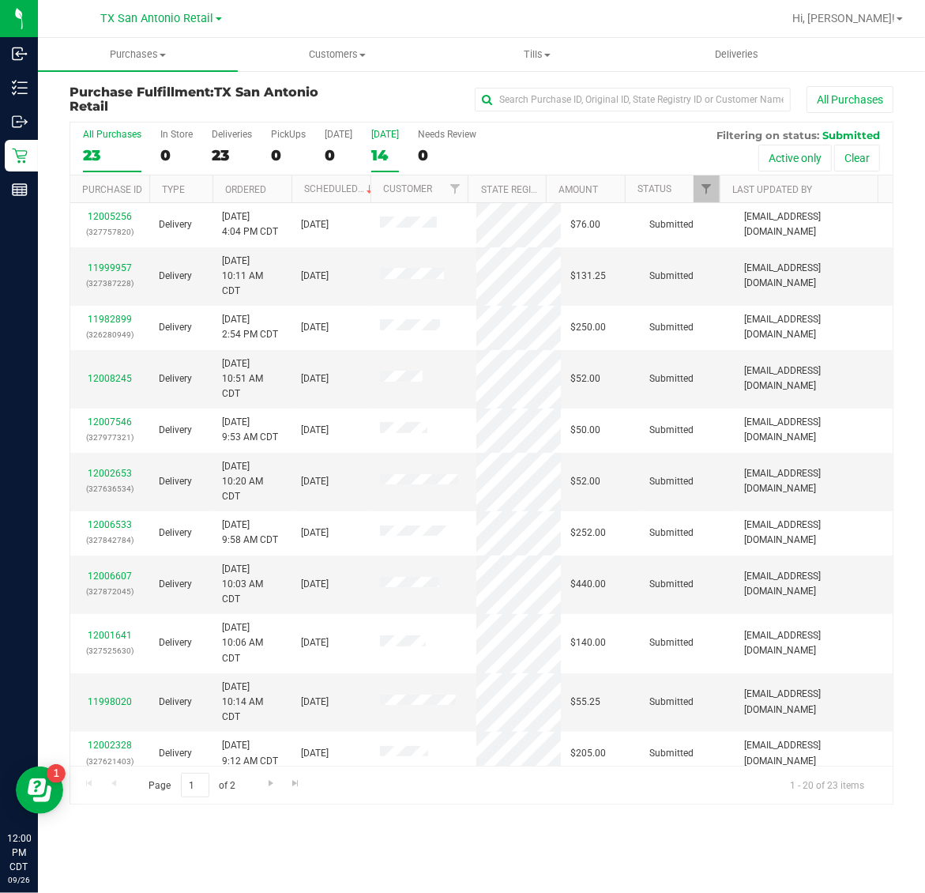
click at [393, 147] on div "14" at bounding box center [385, 155] width 28 height 18
click at [0, 0] on input "Tomorrow 14" at bounding box center [0, 0] width 0 height 0
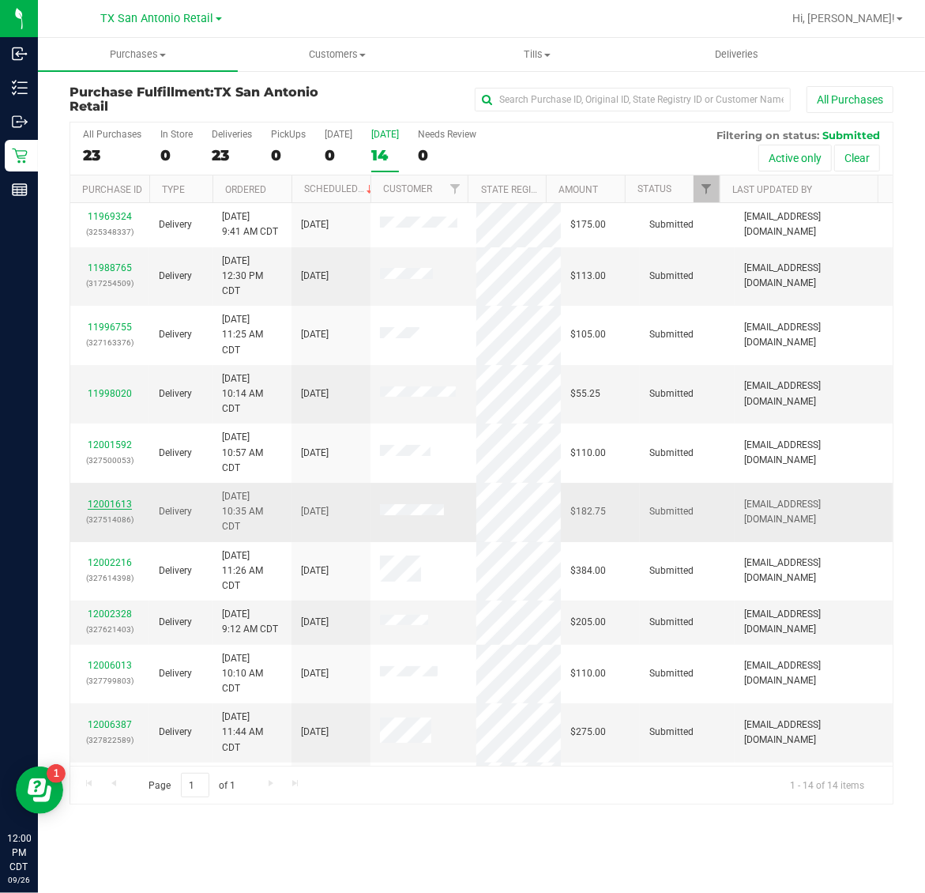
click at [115, 507] on link "12001613" at bounding box center [110, 503] width 44 height 11
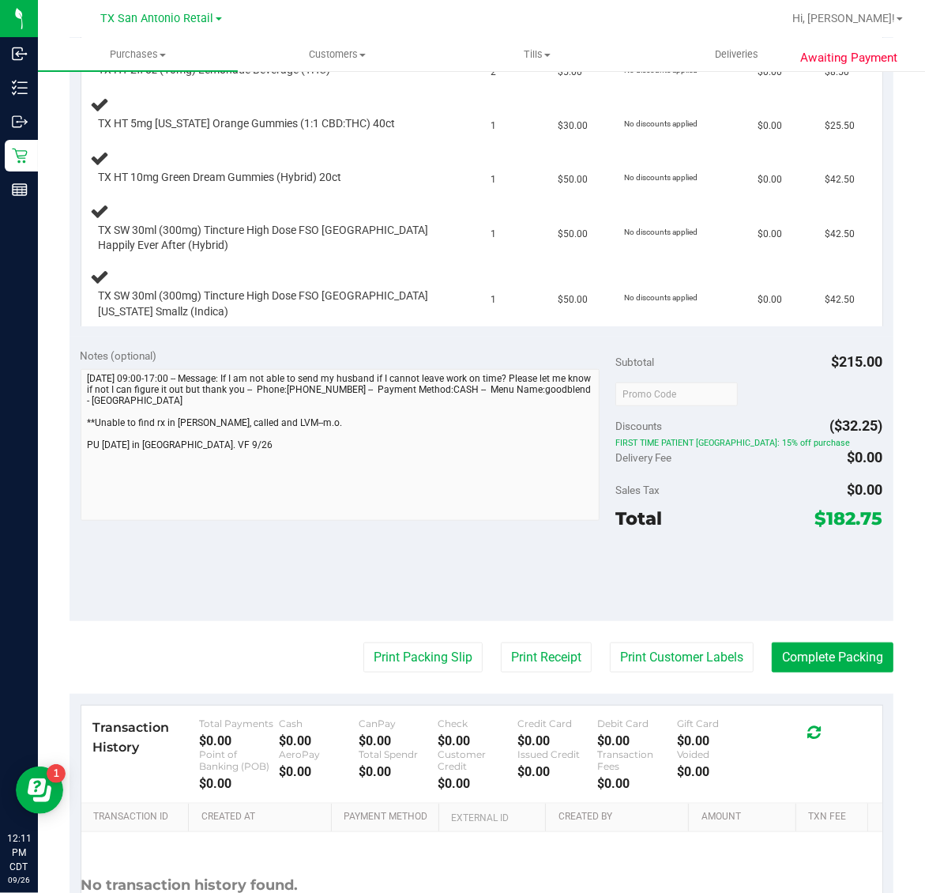
scroll to position [592, 0]
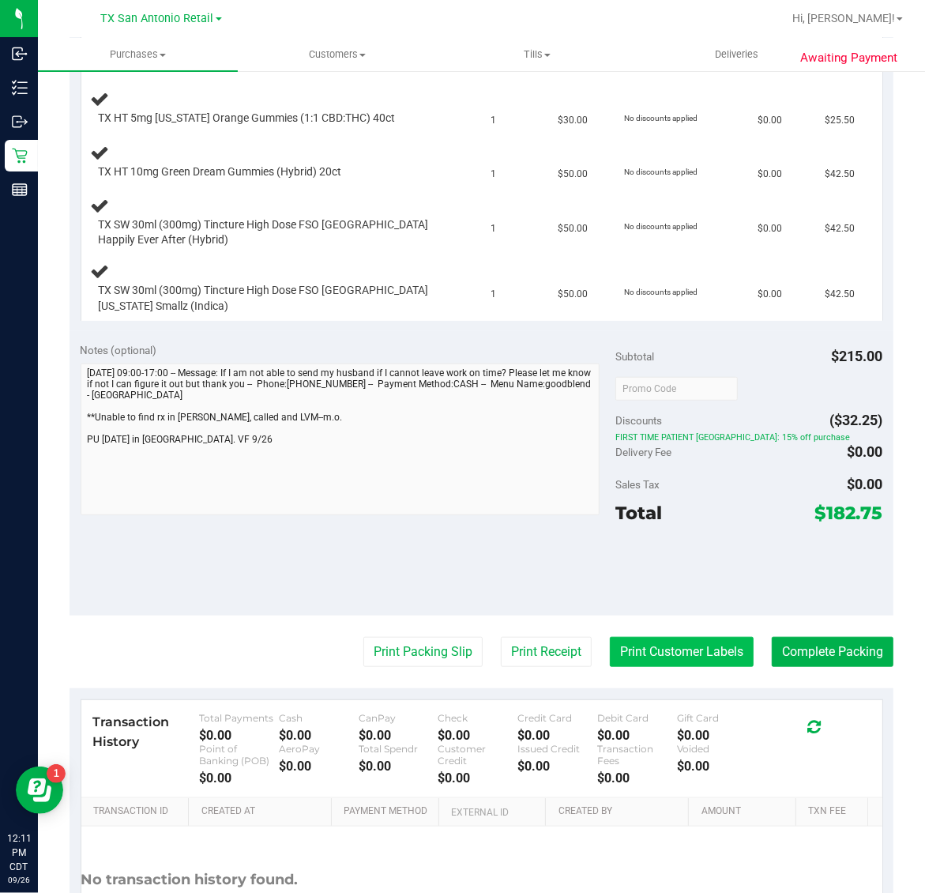
click at [644, 652] on button "Print Customer Labels" at bounding box center [682, 652] width 144 height 30
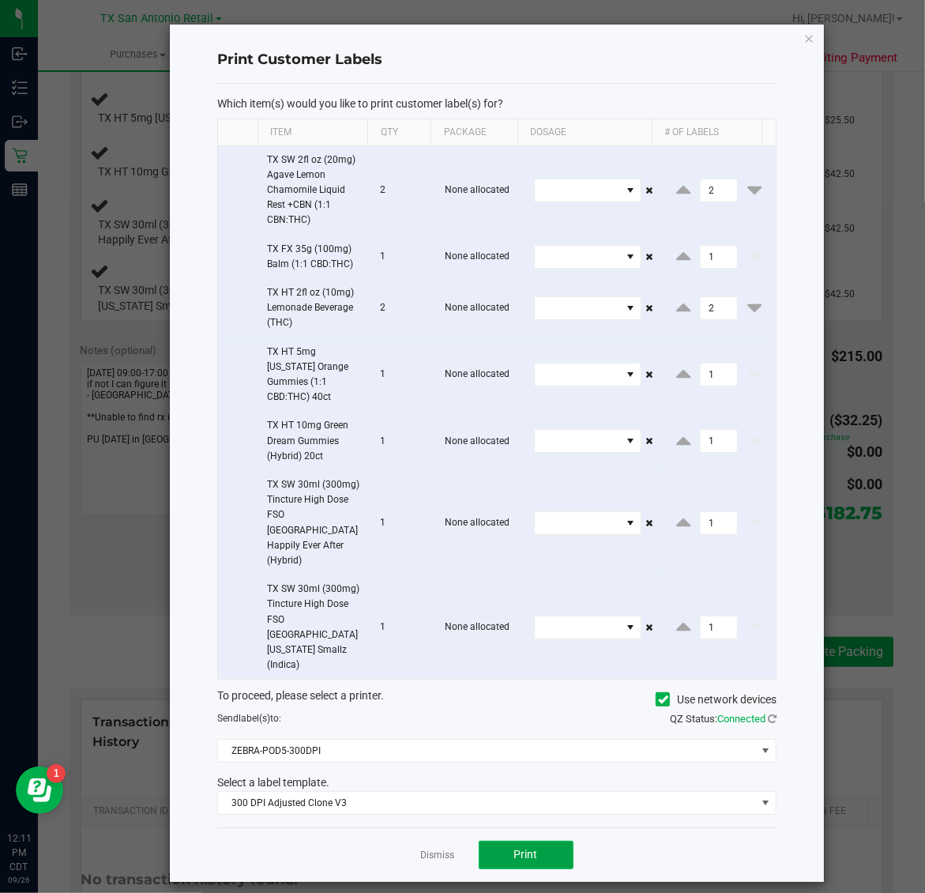
click at [511, 840] on button "Print" at bounding box center [526, 854] width 95 height 28
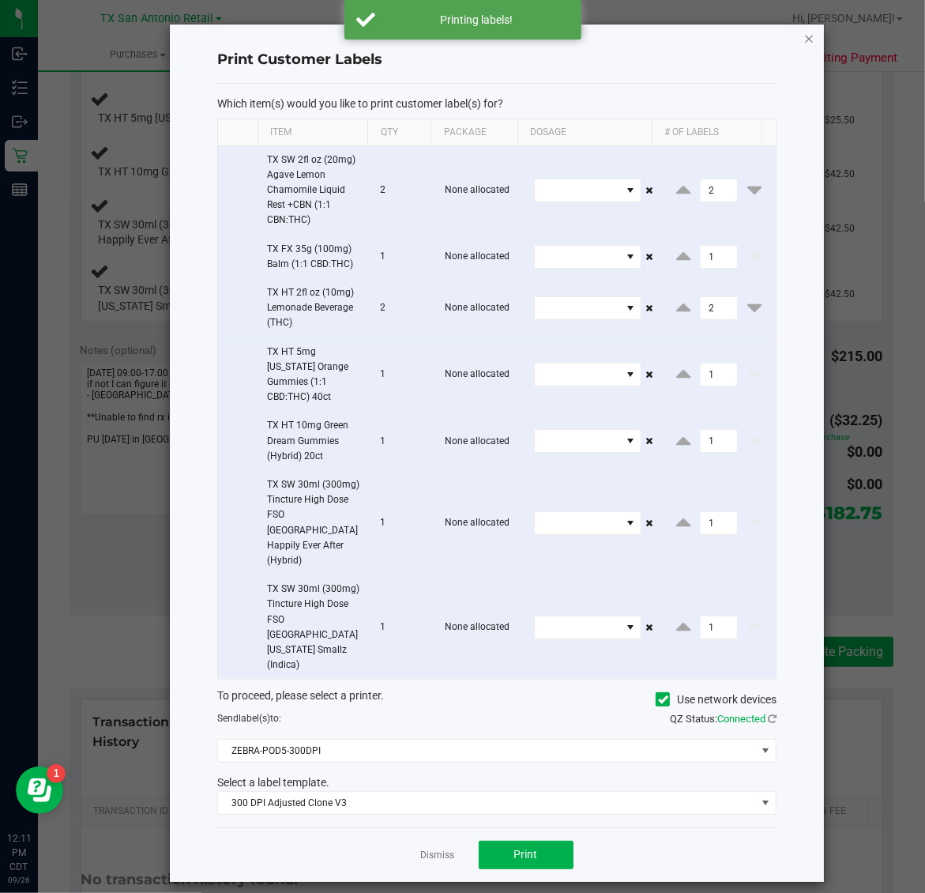
click at [811, 39] on icon "button" at bounding box center [809, 37] width 11 height 19
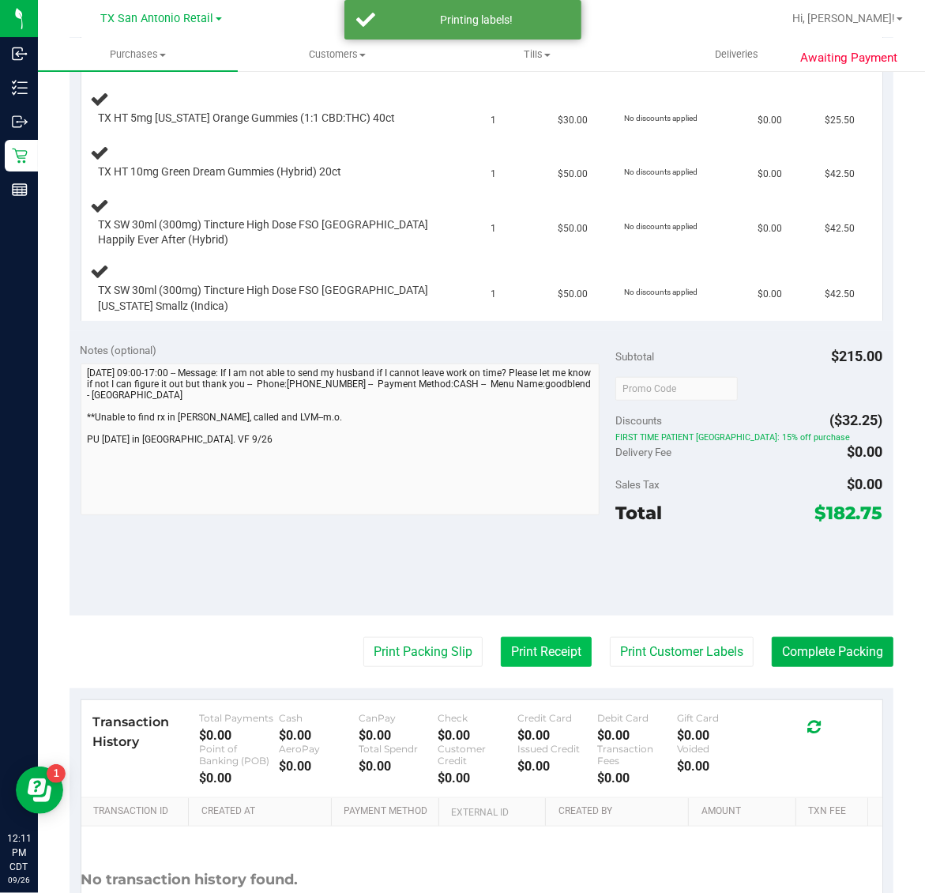
click at [507, 640] on button "Print Receipt" at bounding box center [546, 652] width 91 height 30
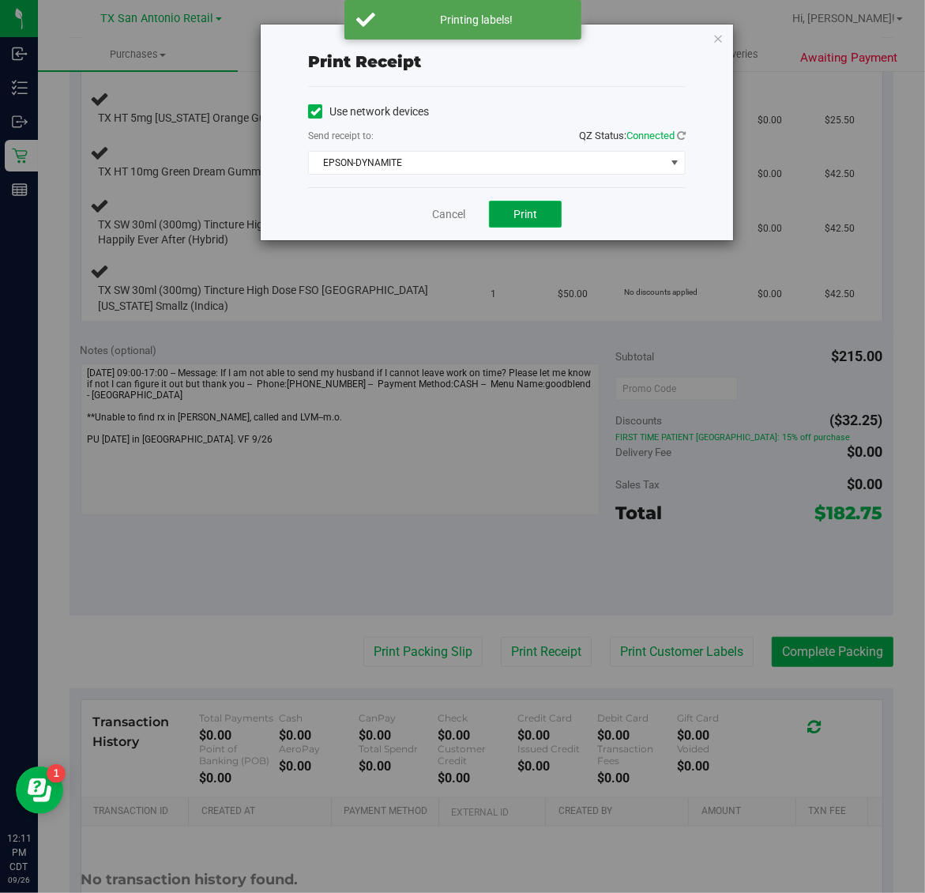
click at [549, 218] on button "Print" at bounding box center [525, 214] width 73 height 27
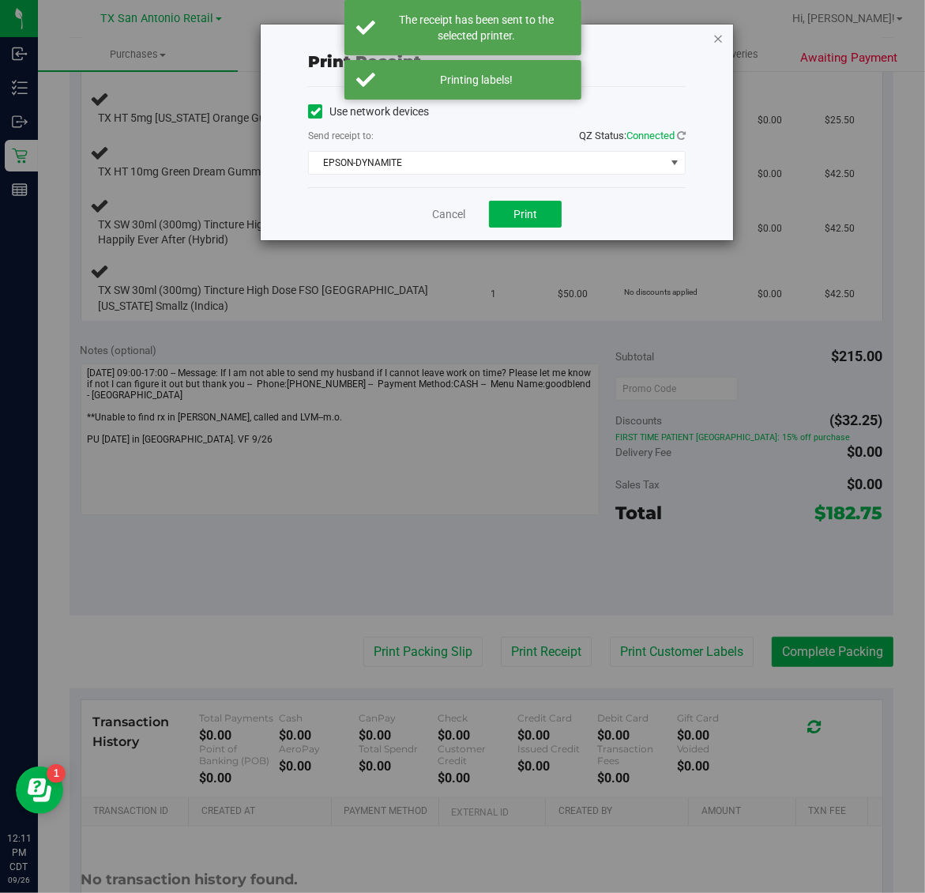
click at [716, 32] on icon "button" at bounding box center [717, 37] width 11 height 19
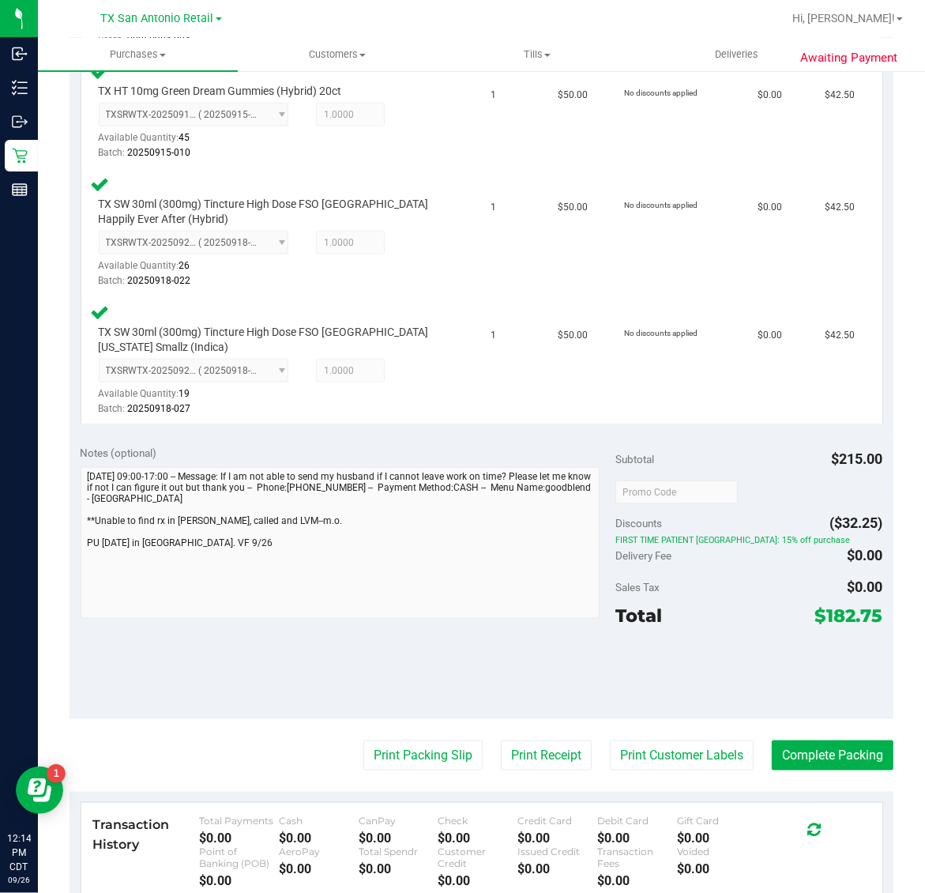
scroll to position [1140, 0]
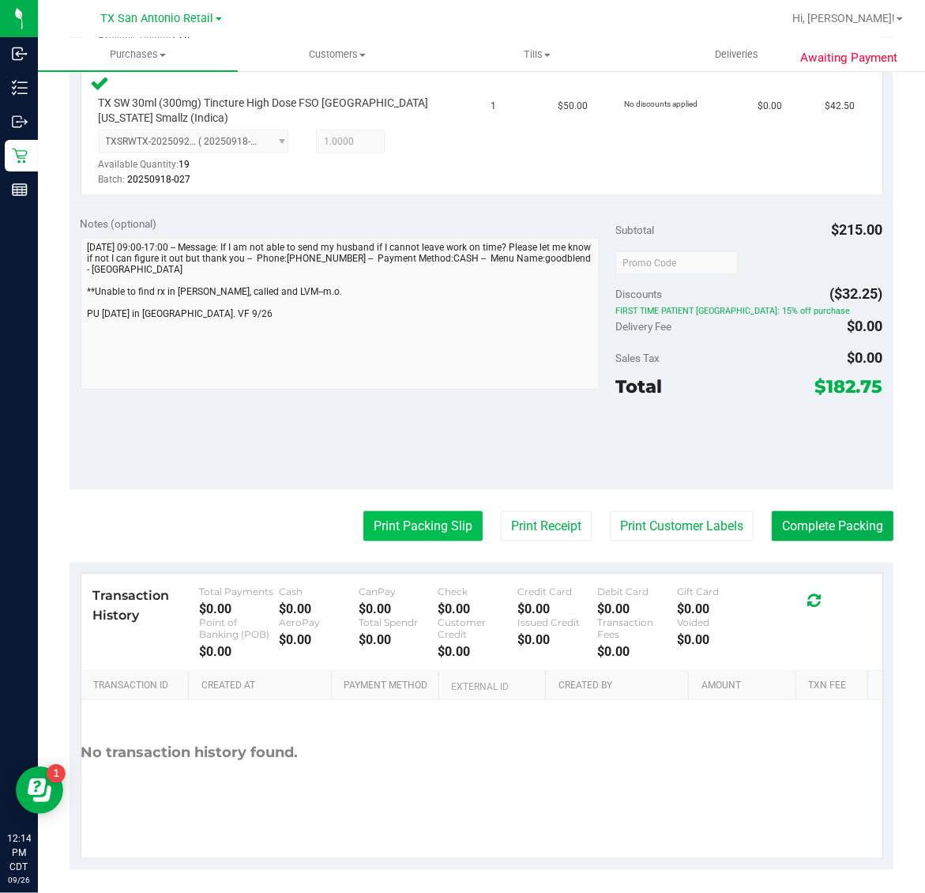
click at [404, 527] on button "Print Packing Slip" at bounding box center [422, 526] width 119 height 30
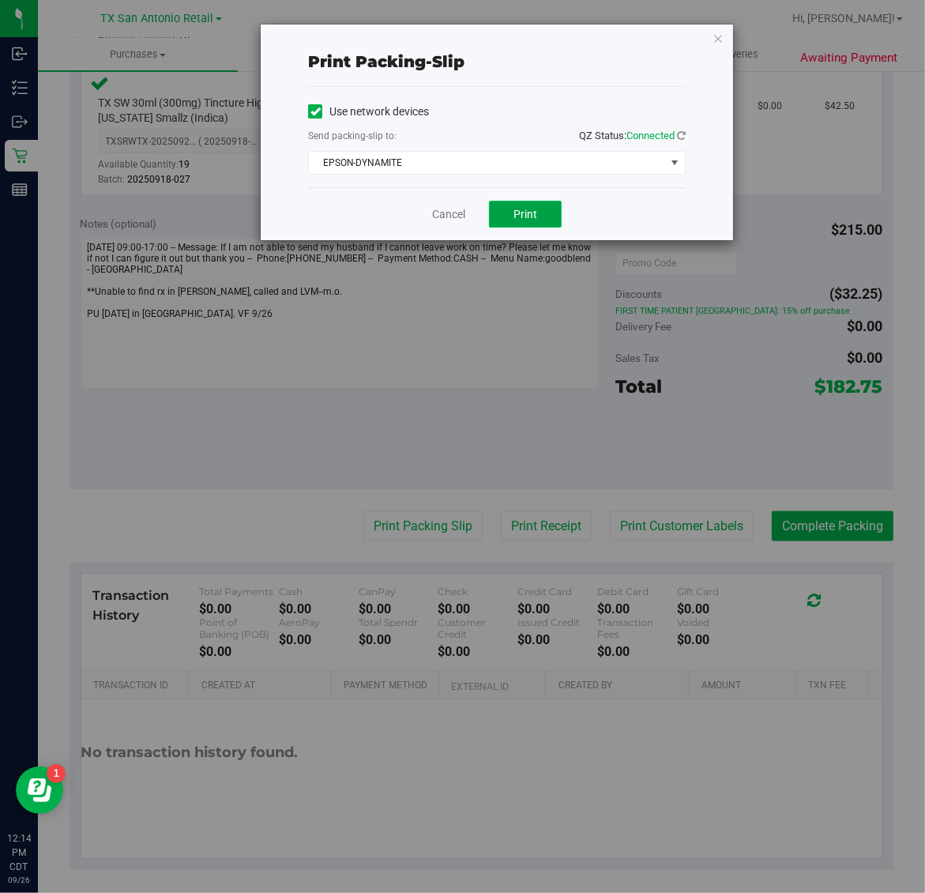
click at [539, 204] on button "Print" at bounding box center [525, 214] width 73 height 27
click at [716, 36] on icon "button" at bounding box center [717, 37] width 11 height 19
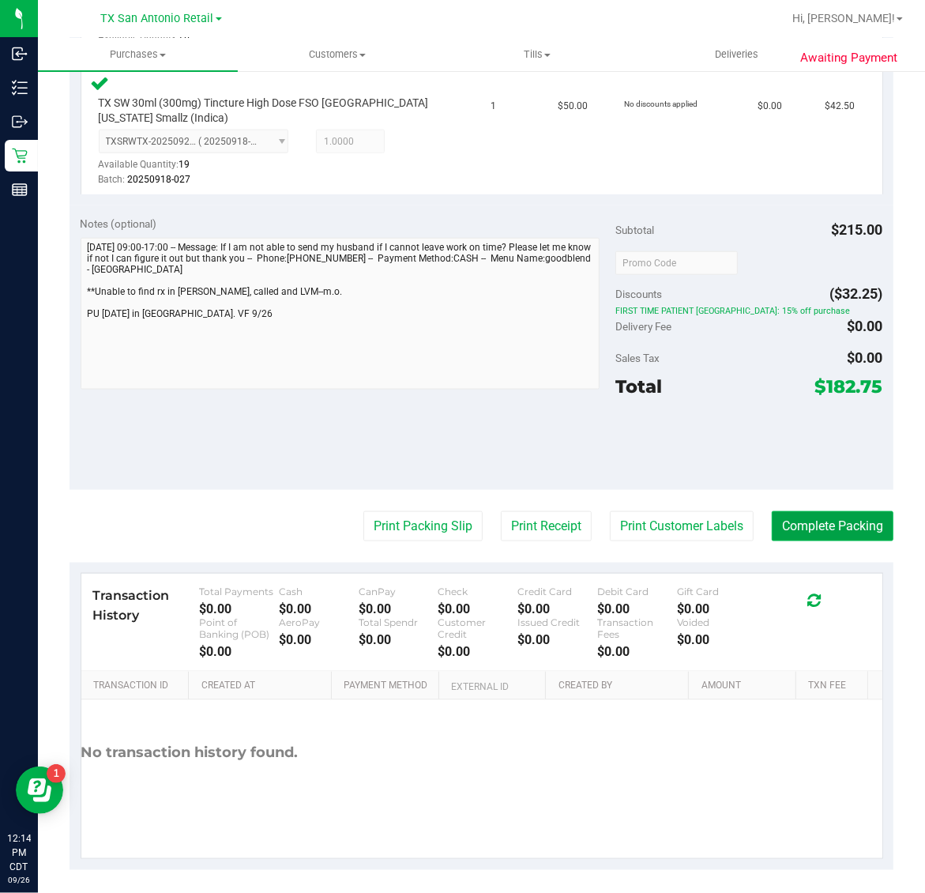
click at [819, 520] on button "Complete Packing" at bounding box center [833, 526] width 122 height 30
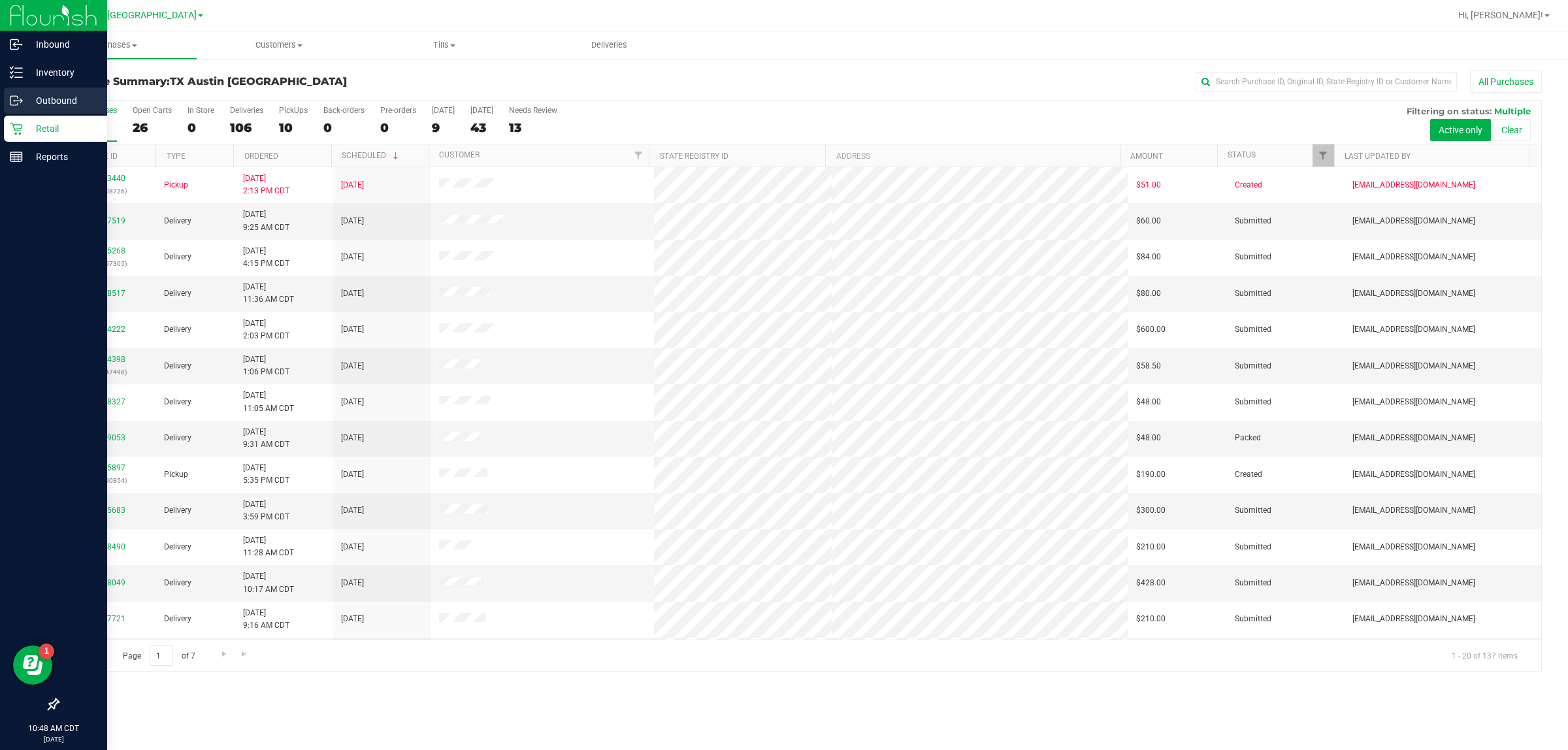
click at [64, 102] on p "Outbound" at bounding box center [62, 100] width 79 height 16
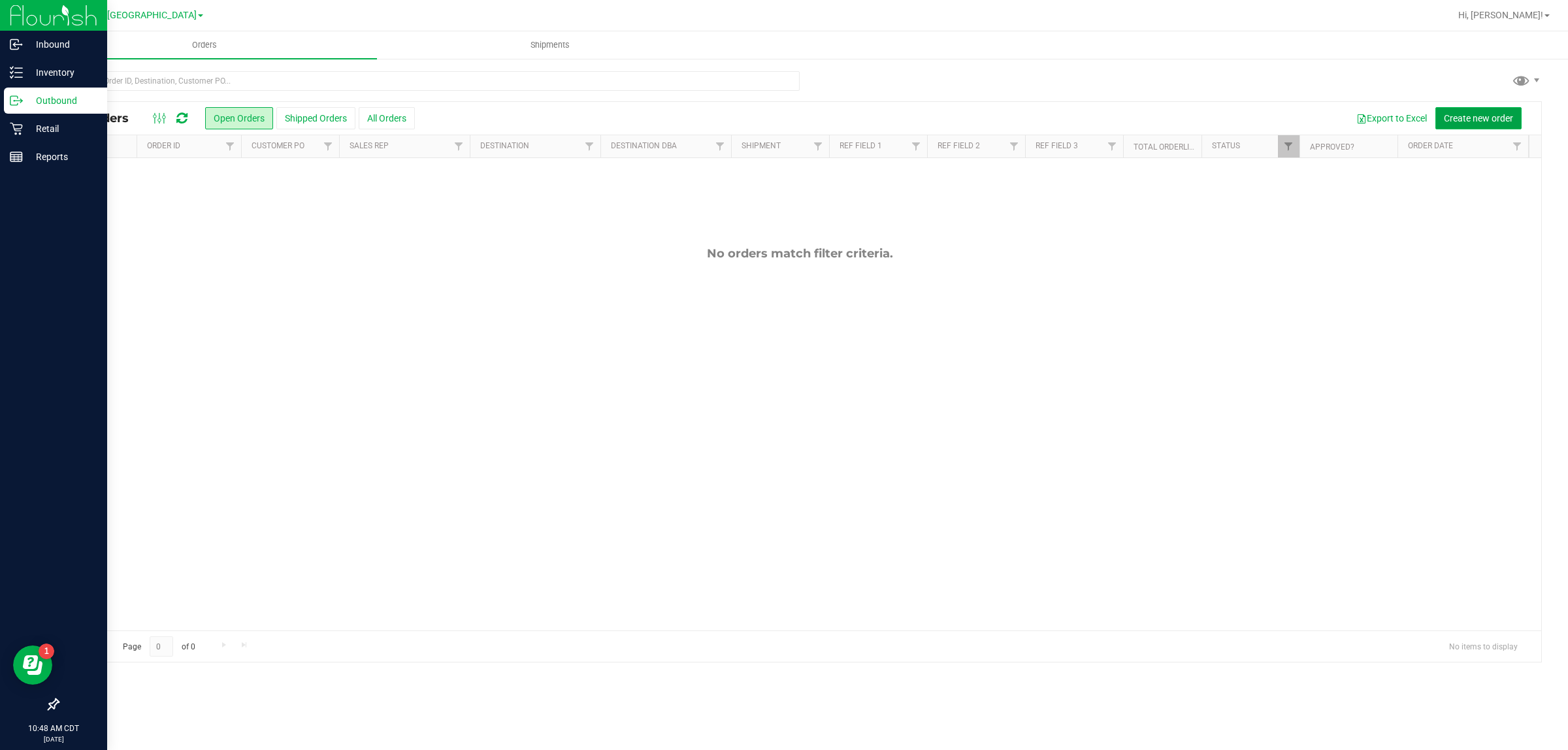
click at [1461, 114] on span "Create new order" at bounding box center [1479, 118] width 69 height 11
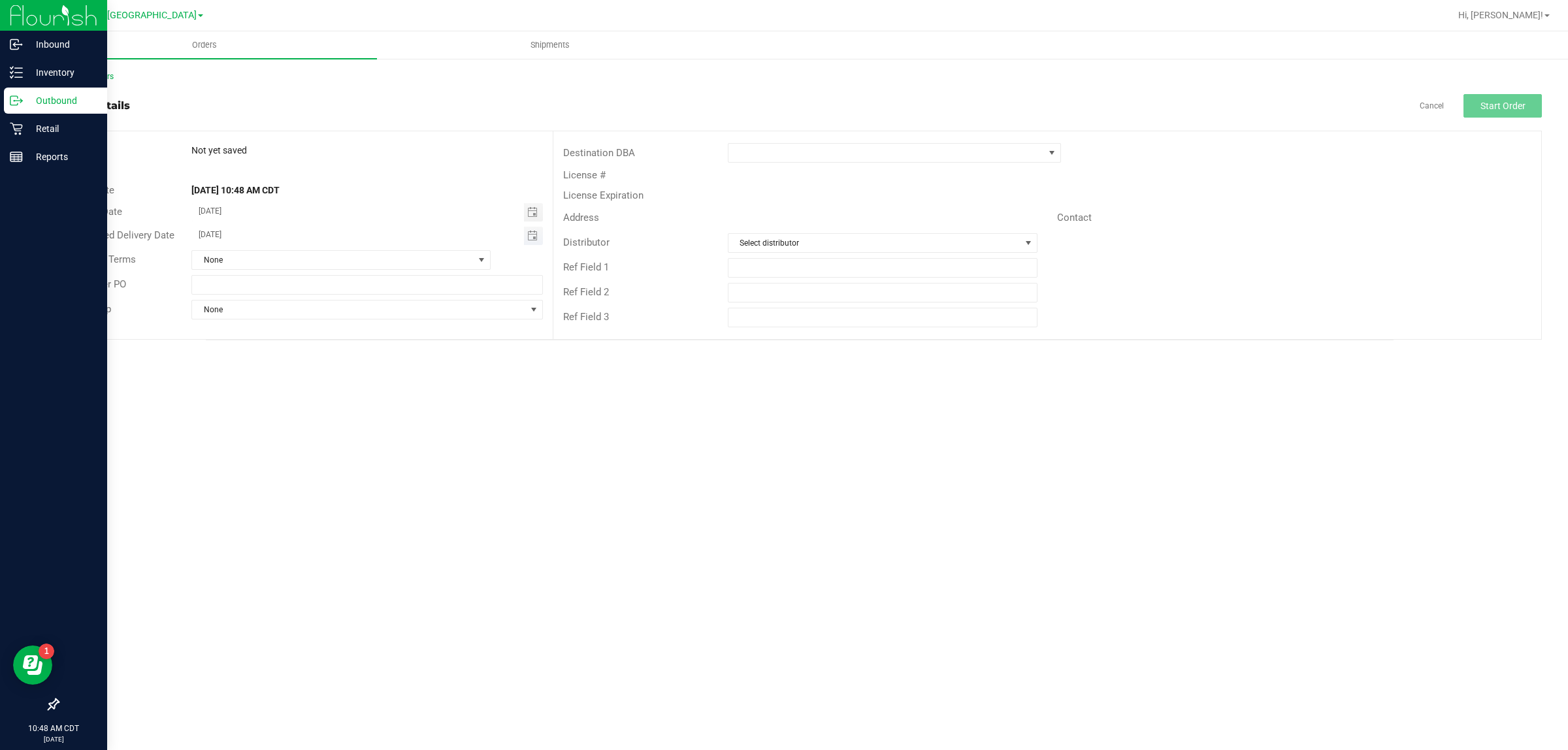
click at [533, 241] on span "Toggle calendar" at bounding box center [533, 236] width 19 height 18
click at [350, 260] on span "[DATE]" at bounding box center [361, 260] width 30 height 17
type input "[DATE]"
click at [899, 155] on span at bounding box center [887, 153] width 316 height 18
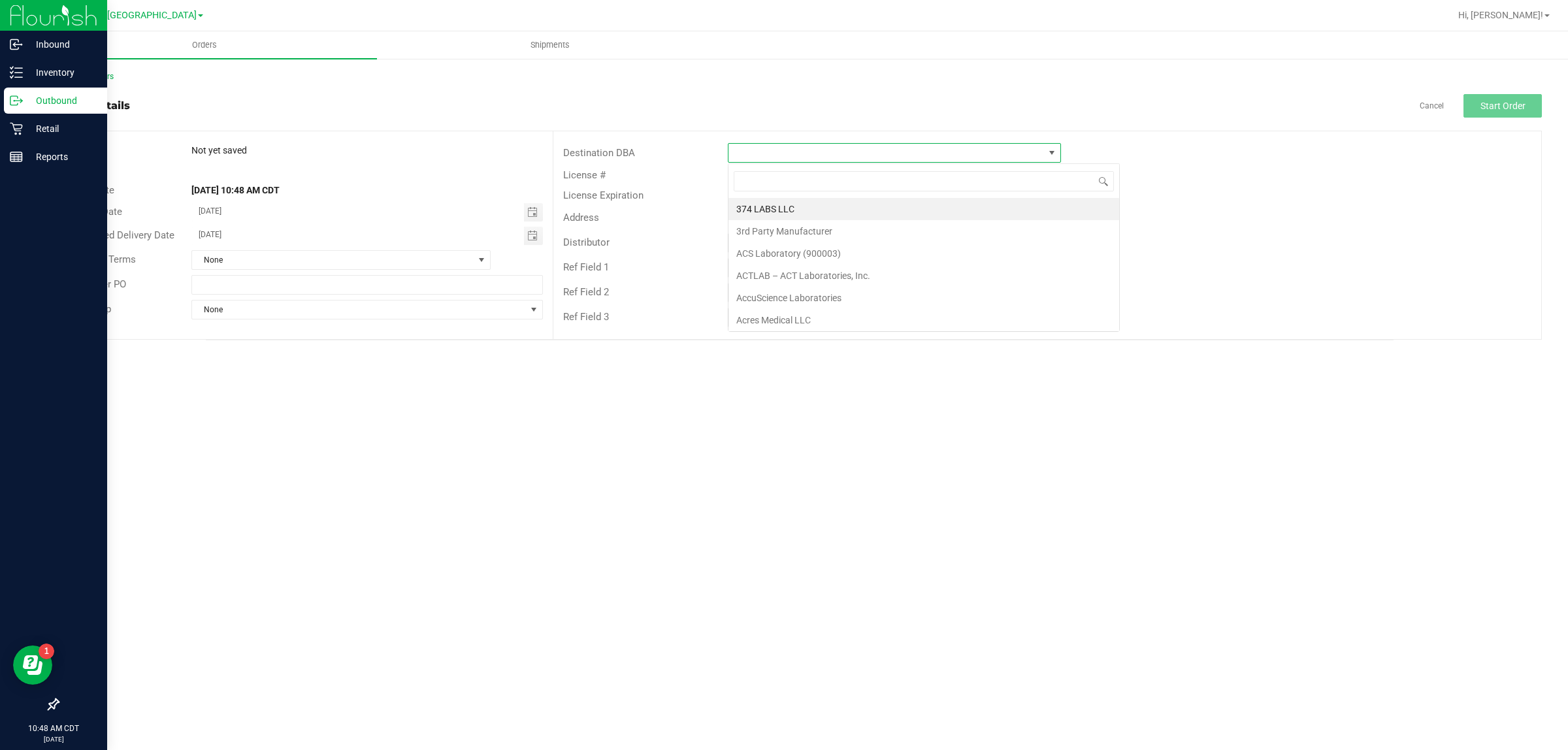
scroll to position [20, 333]
type input "tx"
click at [903, 210] on li "TX Plano Retail" at bounding box center [894, 208] width 332 height 22
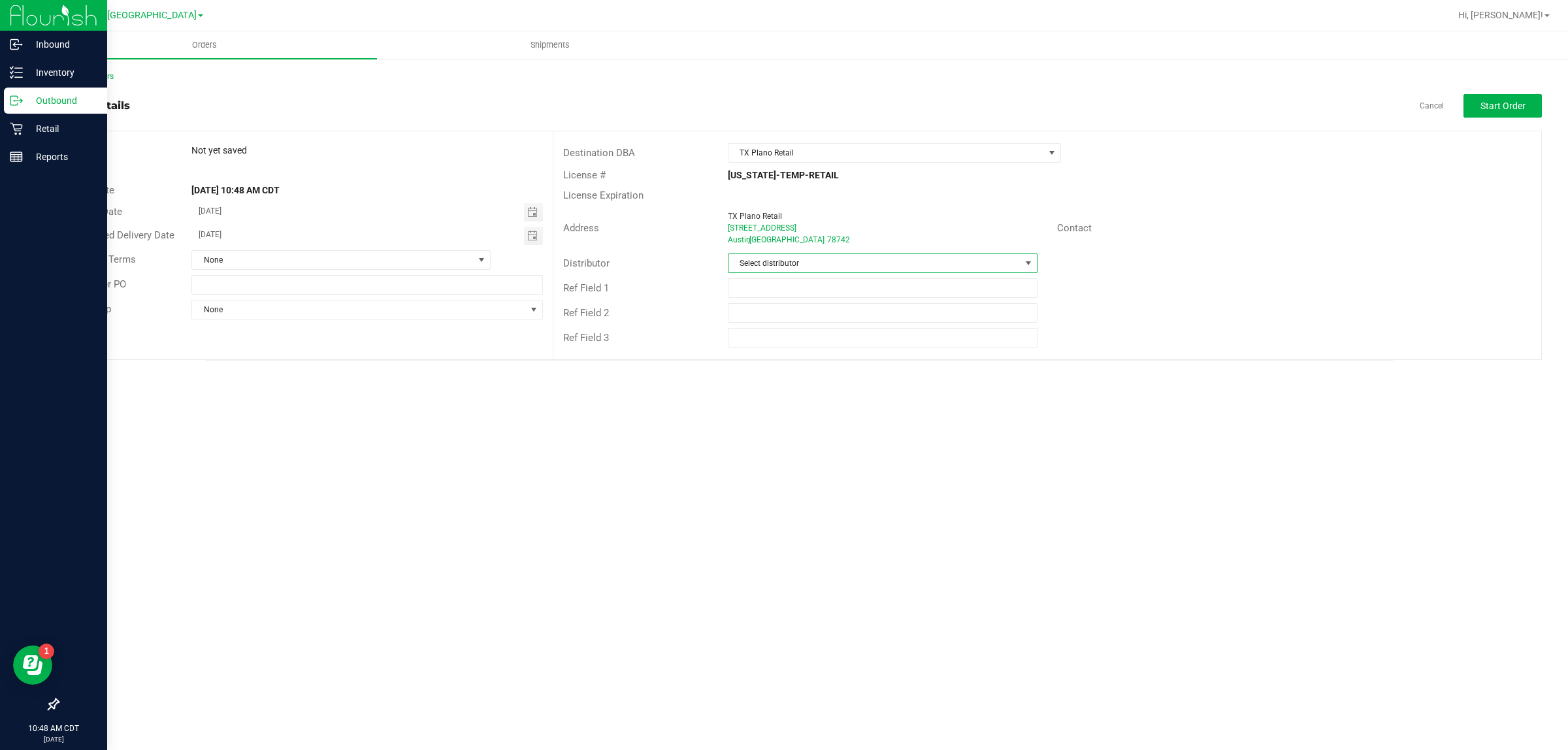
click at [916, 259] on span "Select distributor" at bounding box center [874, 263] width 292 height 18
type input "aus"
click at [909, 314] on li "Austin DC" at bounding box center [882, 320] width 308 height 22
click at [1489, 101] on span "Start Order" at bounding box center [1503, 106] width 45 height 11
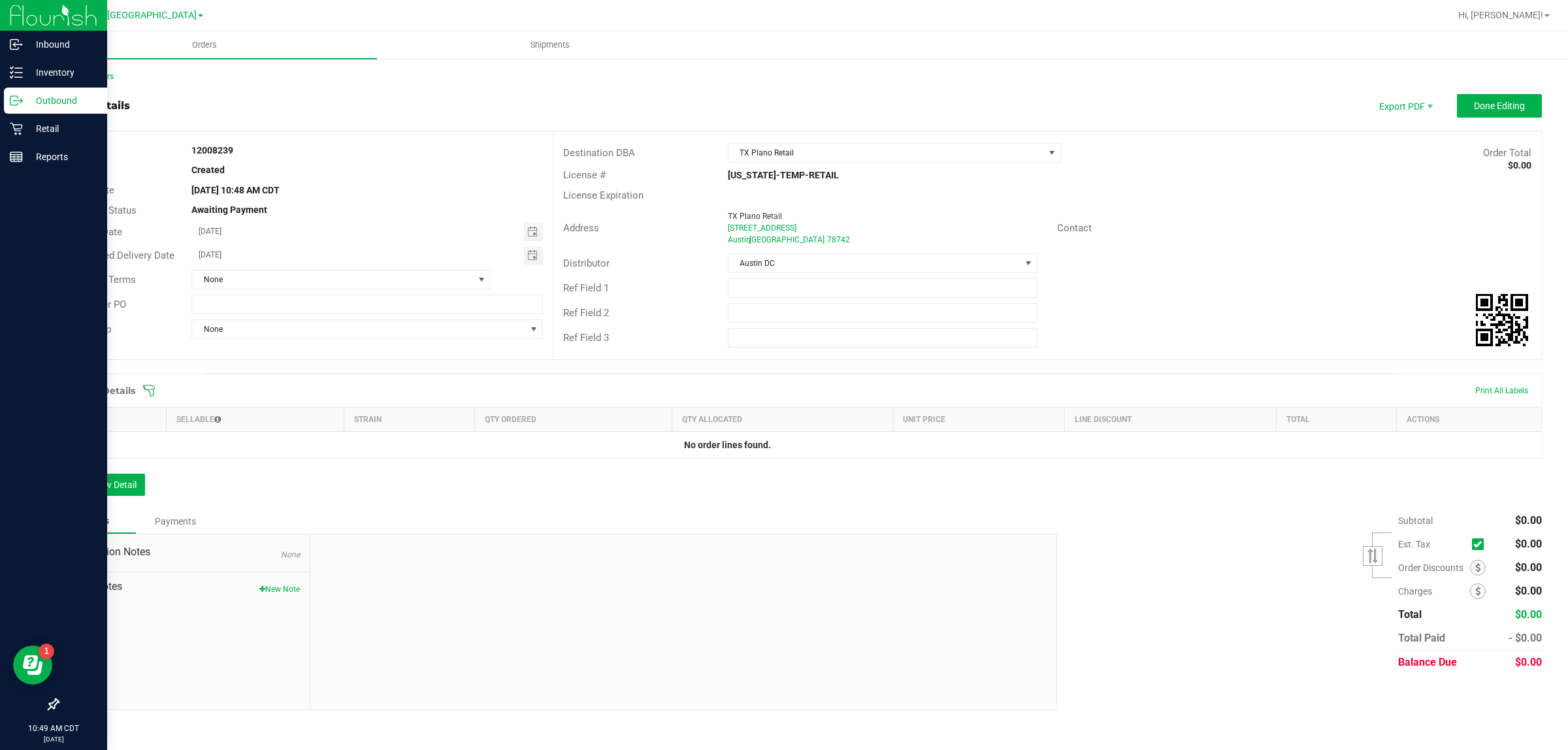
click at [147, 384] on icon at bounding box center [149, 390] width 13 height 13
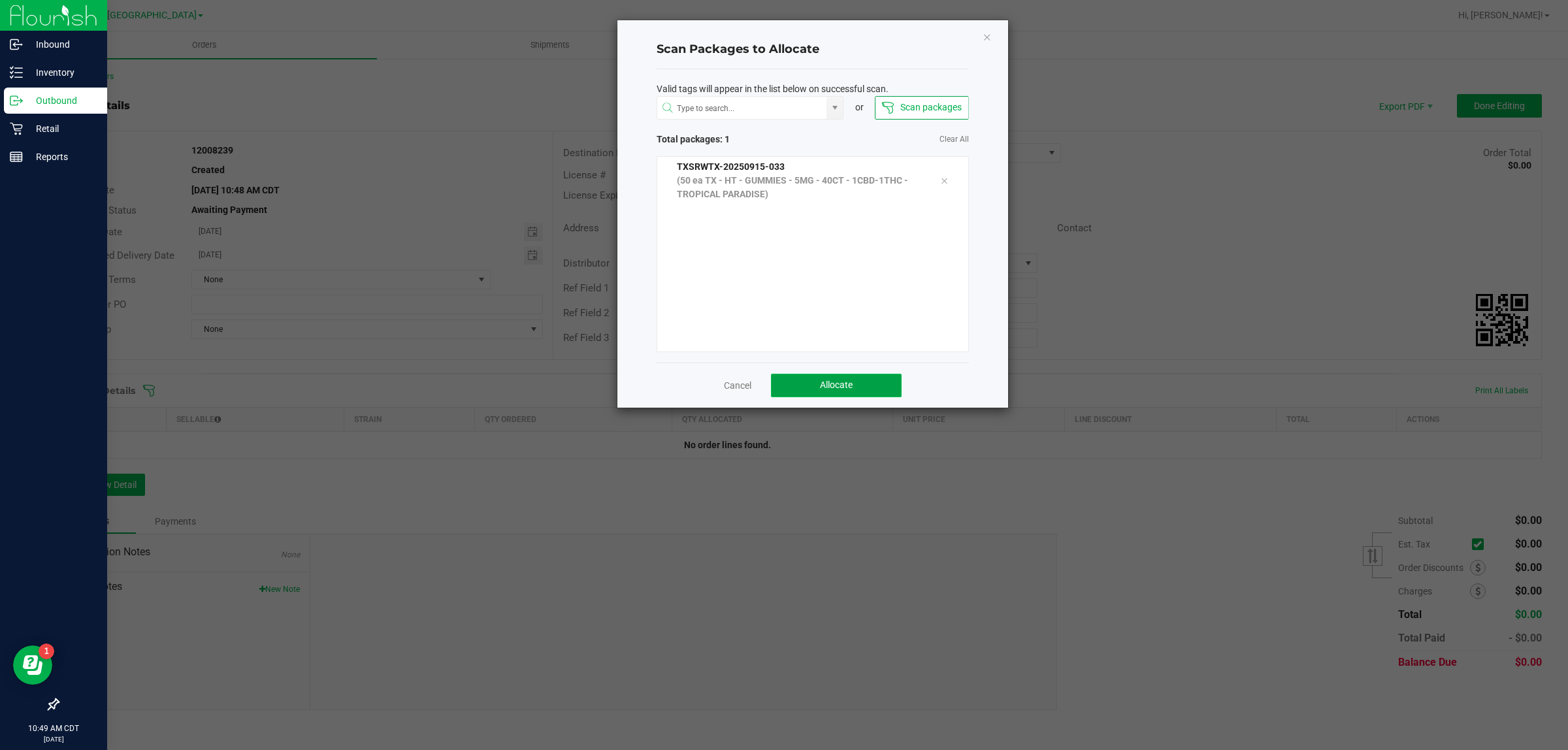
click at [871, 389] on button "Allocate" at bounding box center [836, 385] width 131 height 23
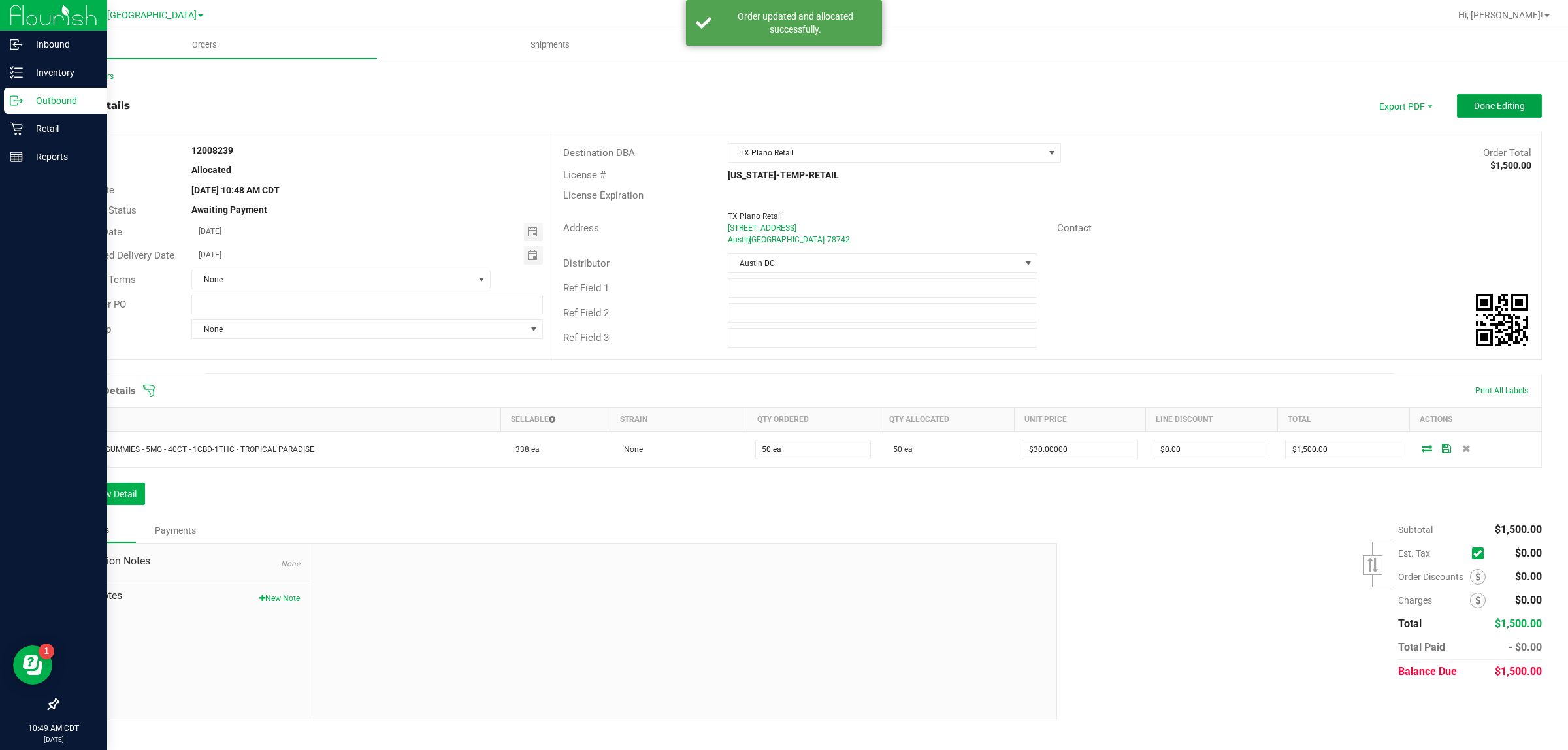
click at [1521, 108] on span "Done Editing" at bounding box center [1499, 106] width 51 height 11
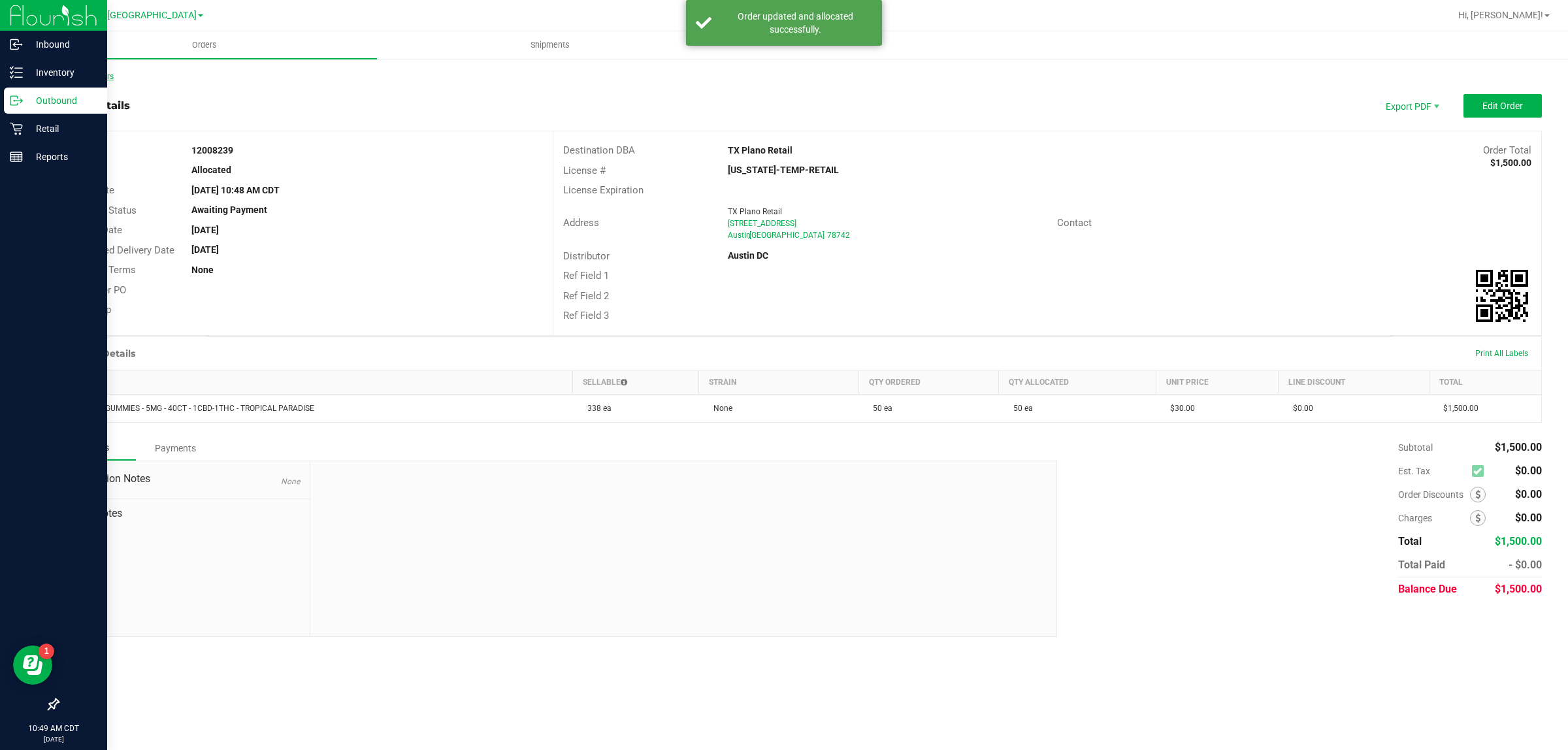
click at [99, 74] on link "Back to Orders" at bounding box center [86, 76] width 56 height 9
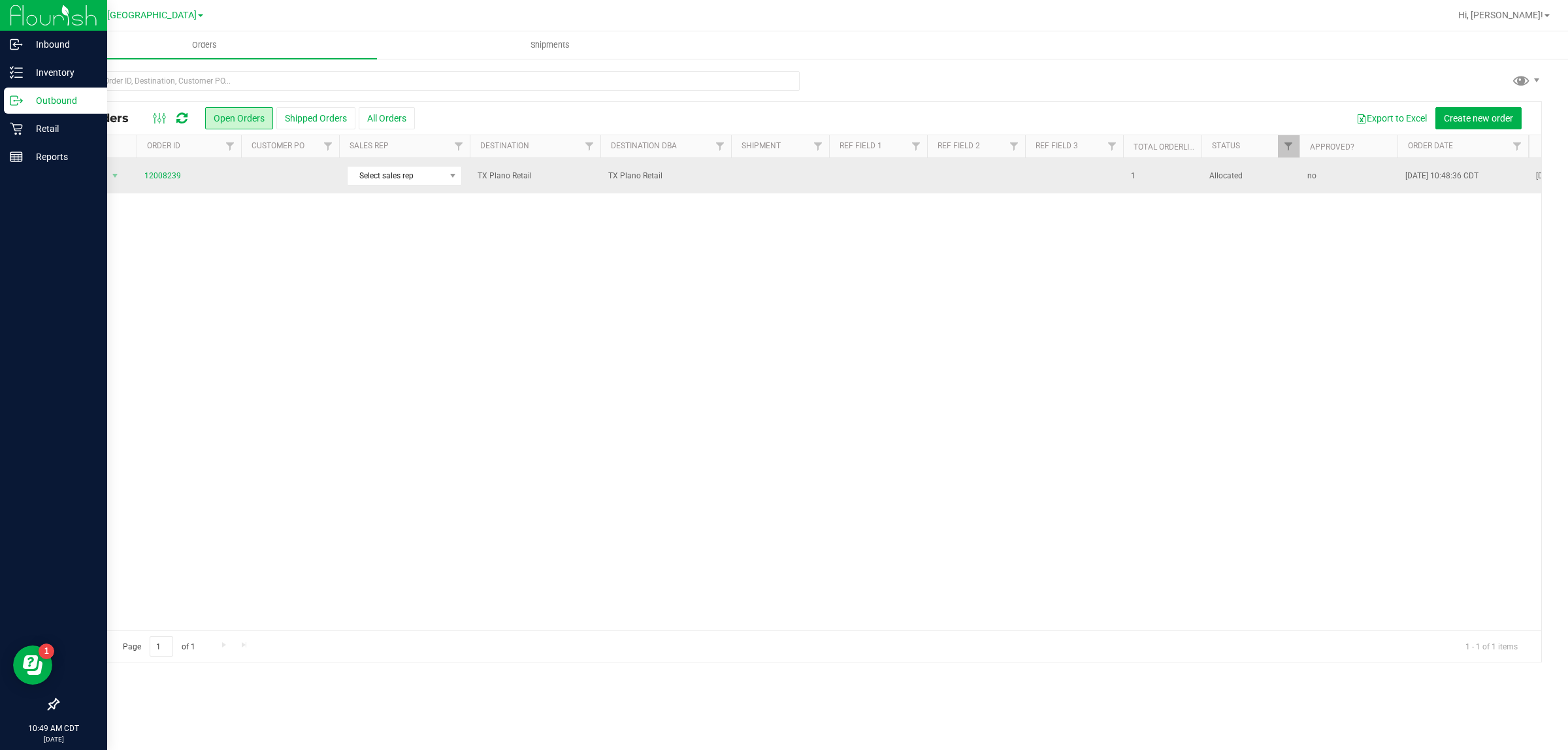
click at [304, 182] on td at bounding box center [289, 175] width 98 height 36
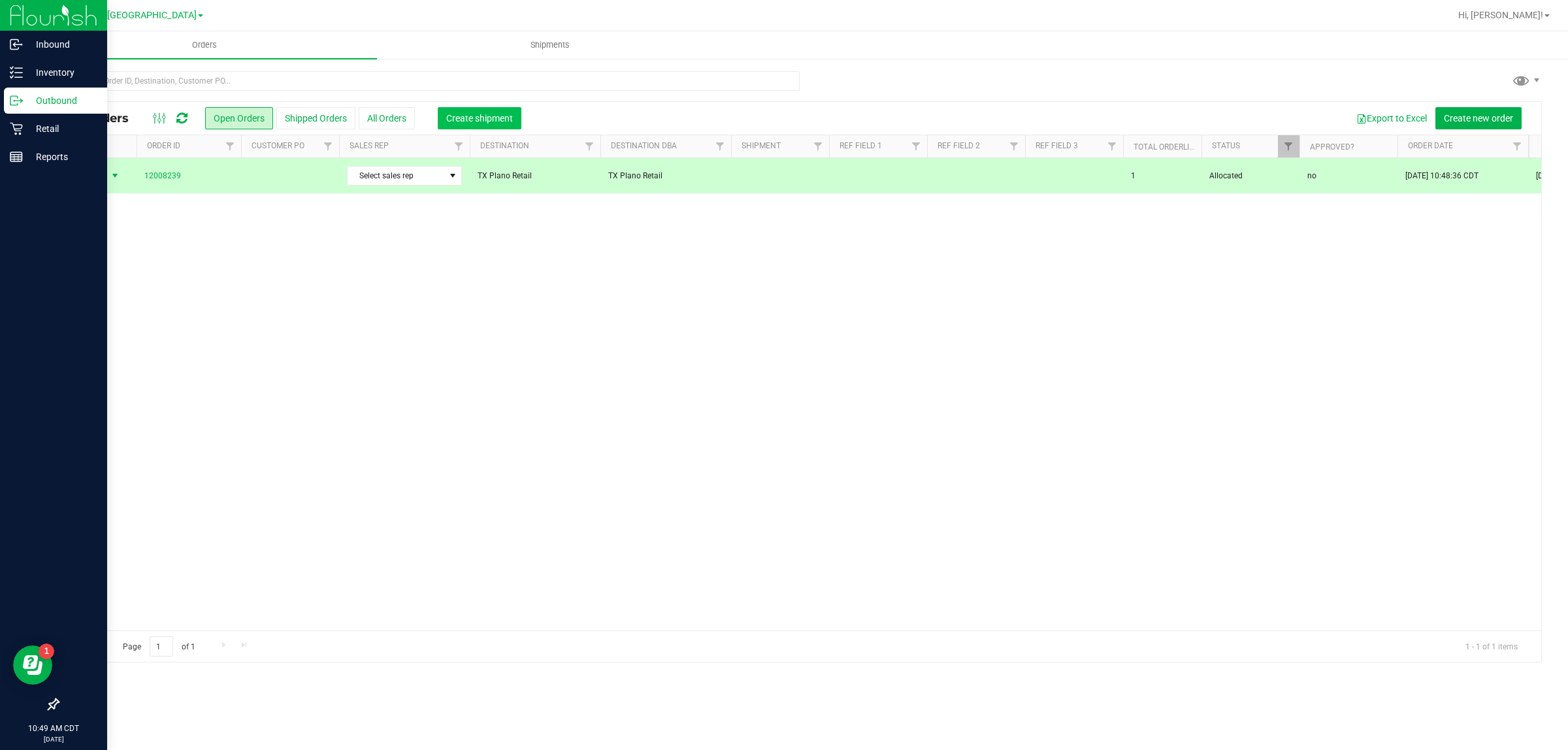
click at [449, 113] on span "Create shipment" at bounding box center [479, 118] width 67 height 11
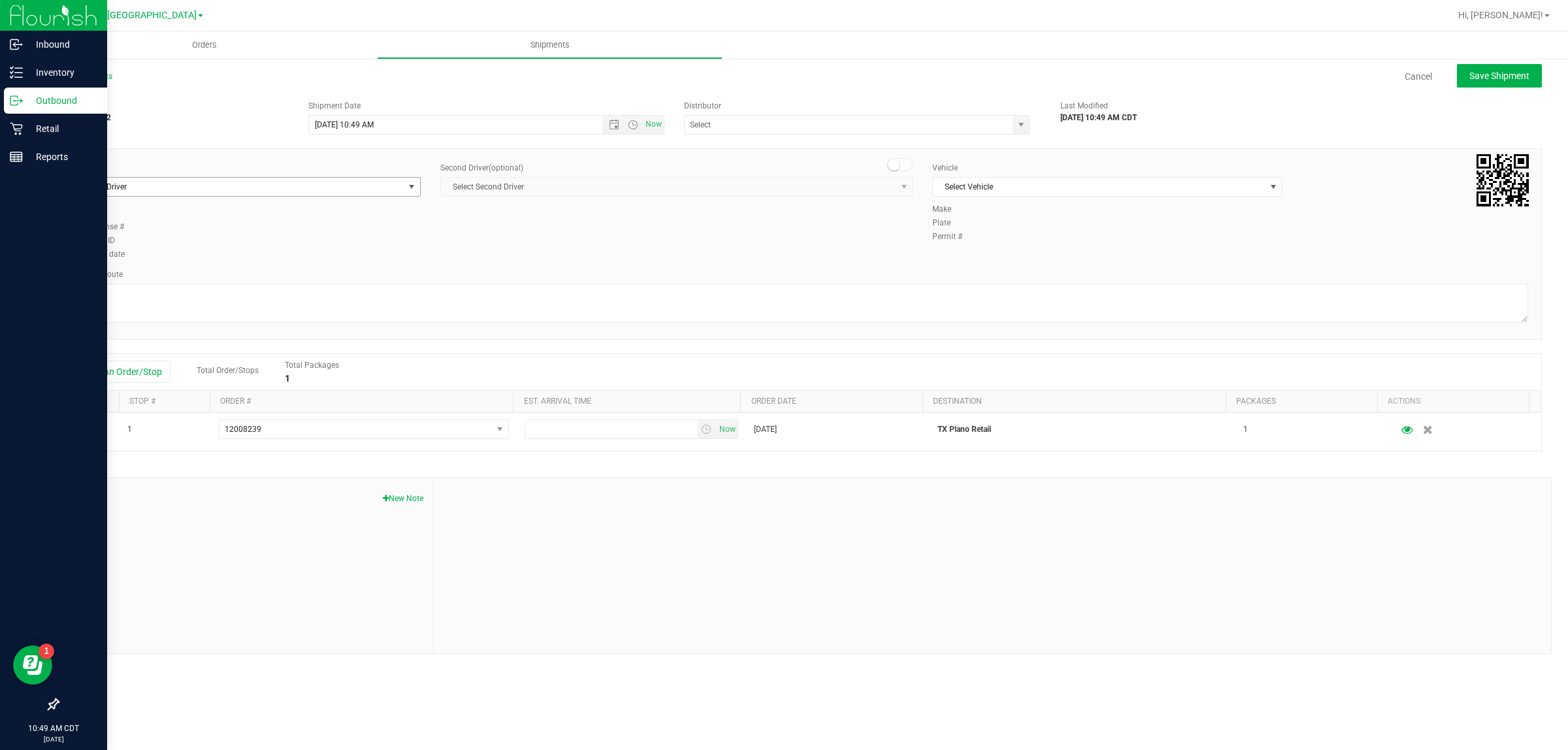
click at [359, 184] on span "Select Driver" at bounding box center [237, 187] width 332 height 18
click at [357, 245] on li "[PERSON_NAME]" at bounding box center [246, 241] width 348 height 20
type input "bat"
click at [1056, 190] on span "Select Vehicle" at bounding box center [1098, 187] width 332 height 18
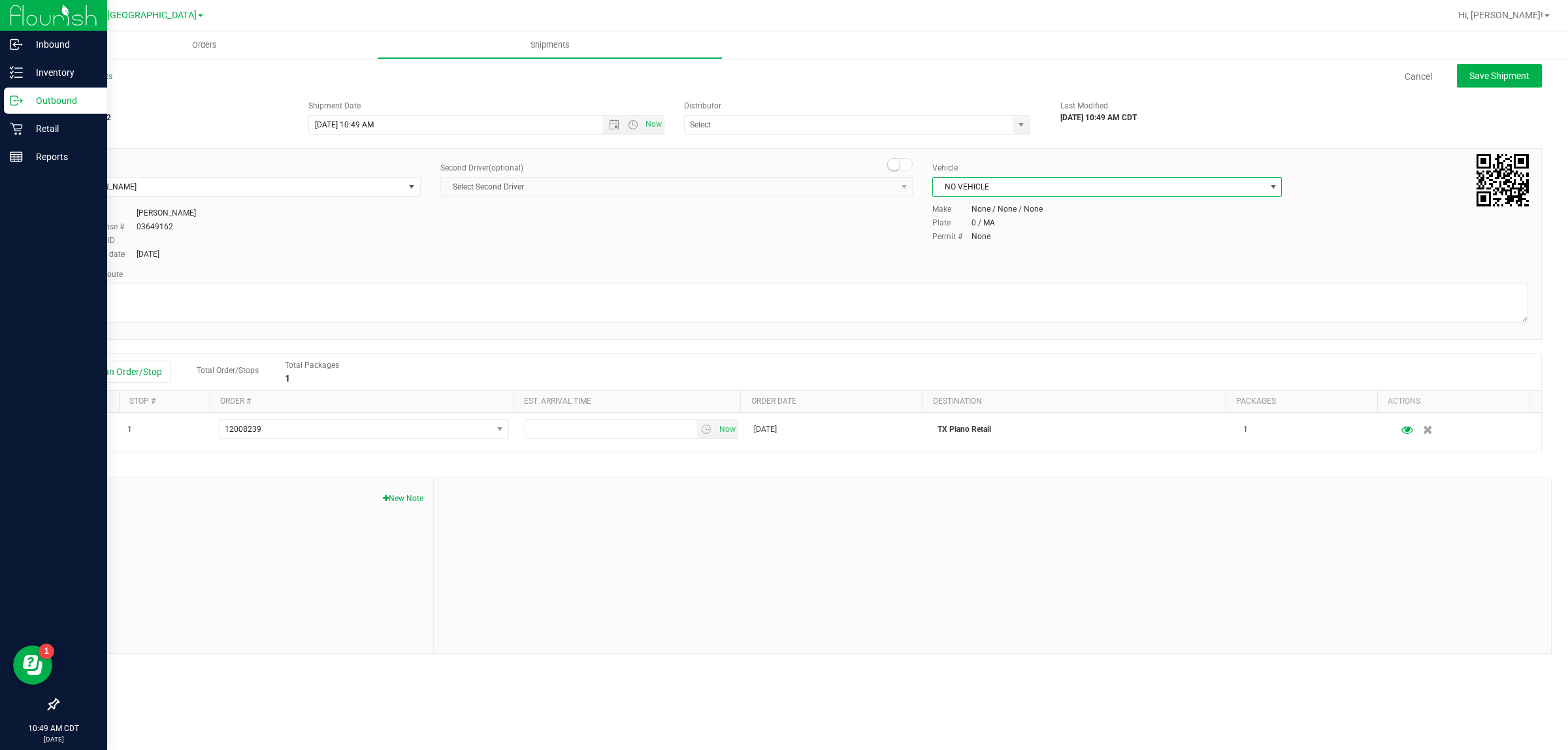
click at [844, 109] on div "Distributor" at bounding box center [862, 106] width 356 height 12
click at [847, 117] on input "text" at bounding box center [844, 125] width 318 height 18
click at [848, 144] on li "Austin DC" at bounding box center [857, 147] width 344 height 20
type input "Austin DC"
click at [650, 126] on span "Now" at bounding box center [653, 124] width 22 height 19
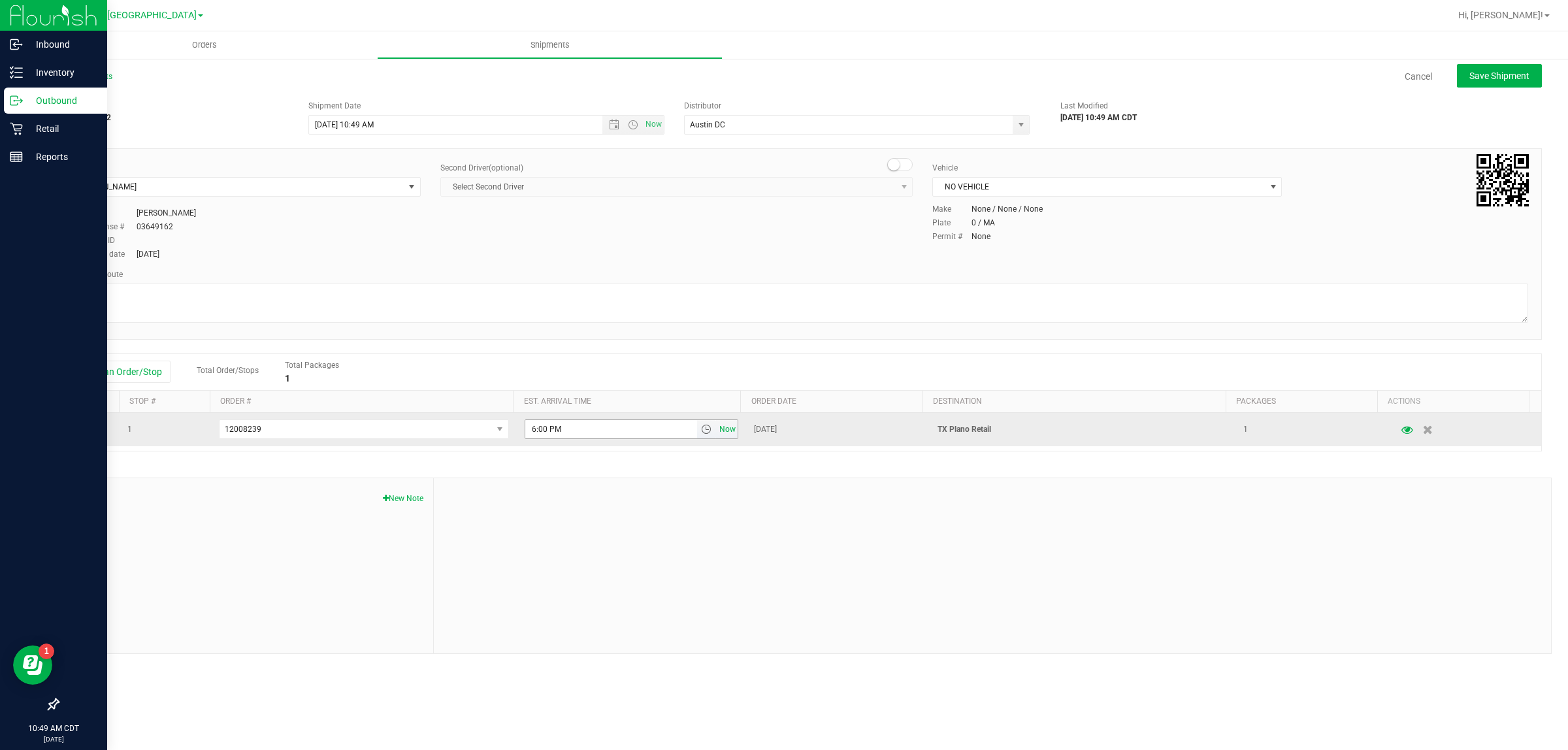
click at [723, 428] on span "Now" at bounding box center [727, 429] width 22 height 19
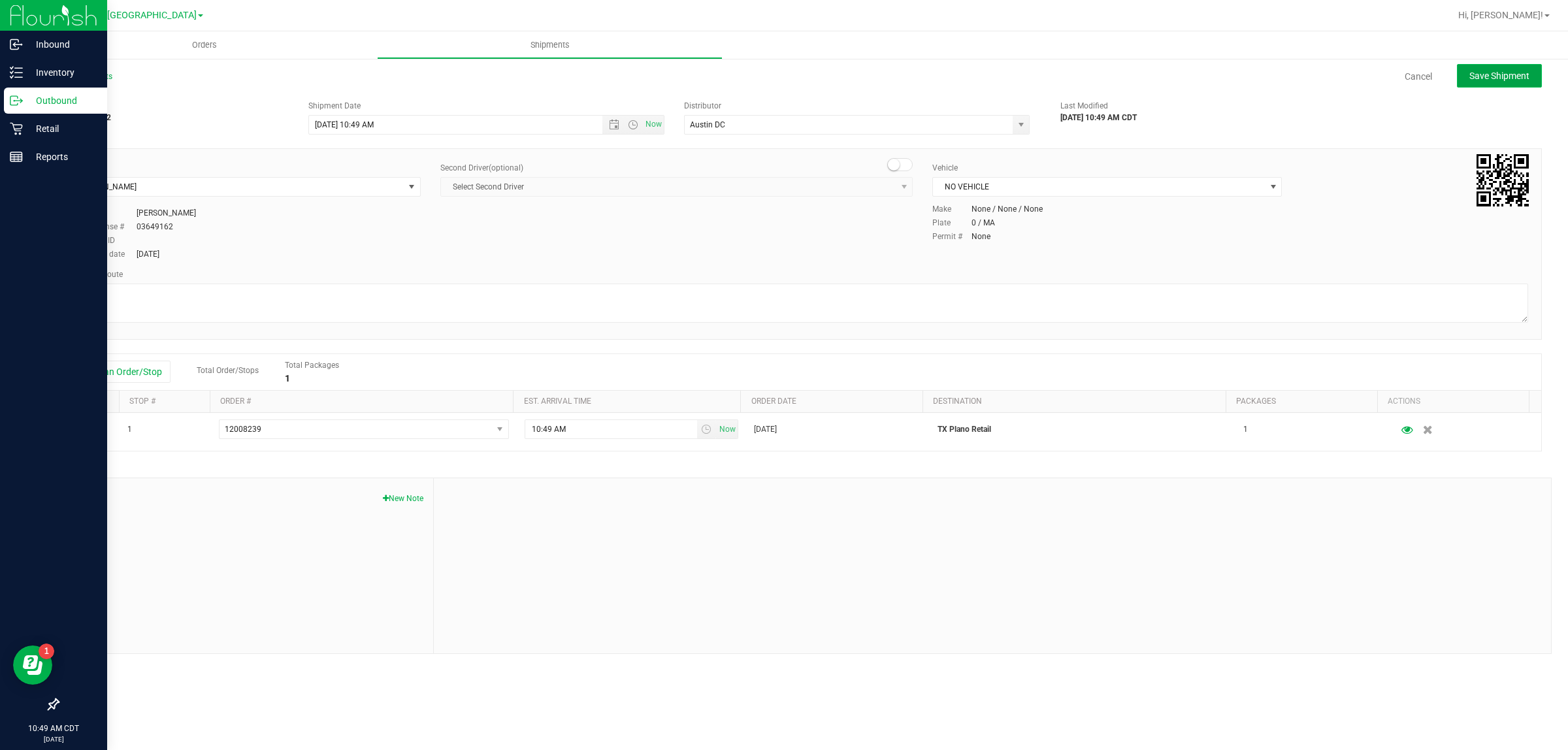
click at [1493, 67] on button "Save Shipment" at bounding box center [1499, 75] width 85 height 23
type input "9/26/2025 3:49 PM"
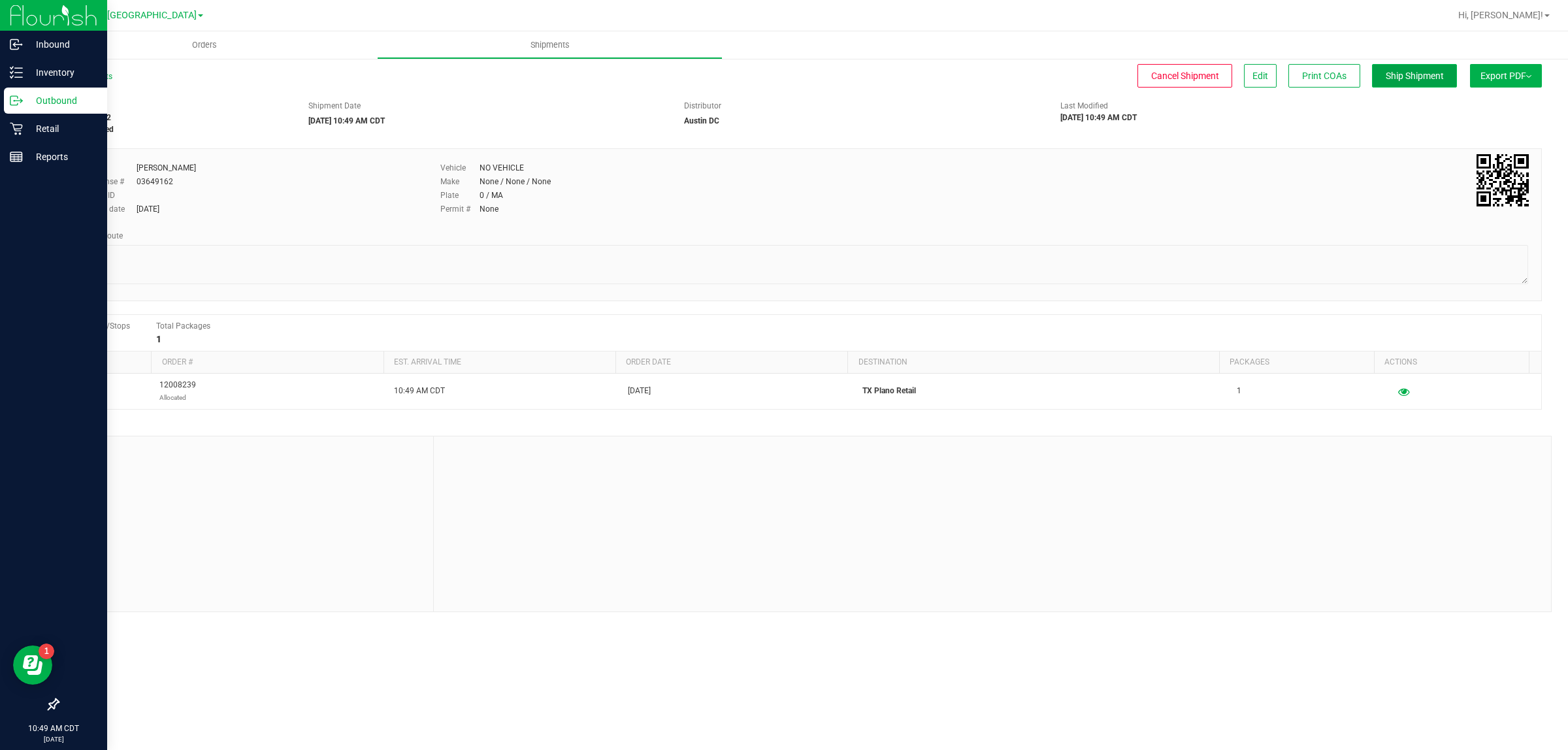
click at [1399, 70] on span "Ship Shipment" at bounding box center [1414, 75] width 58 height 11
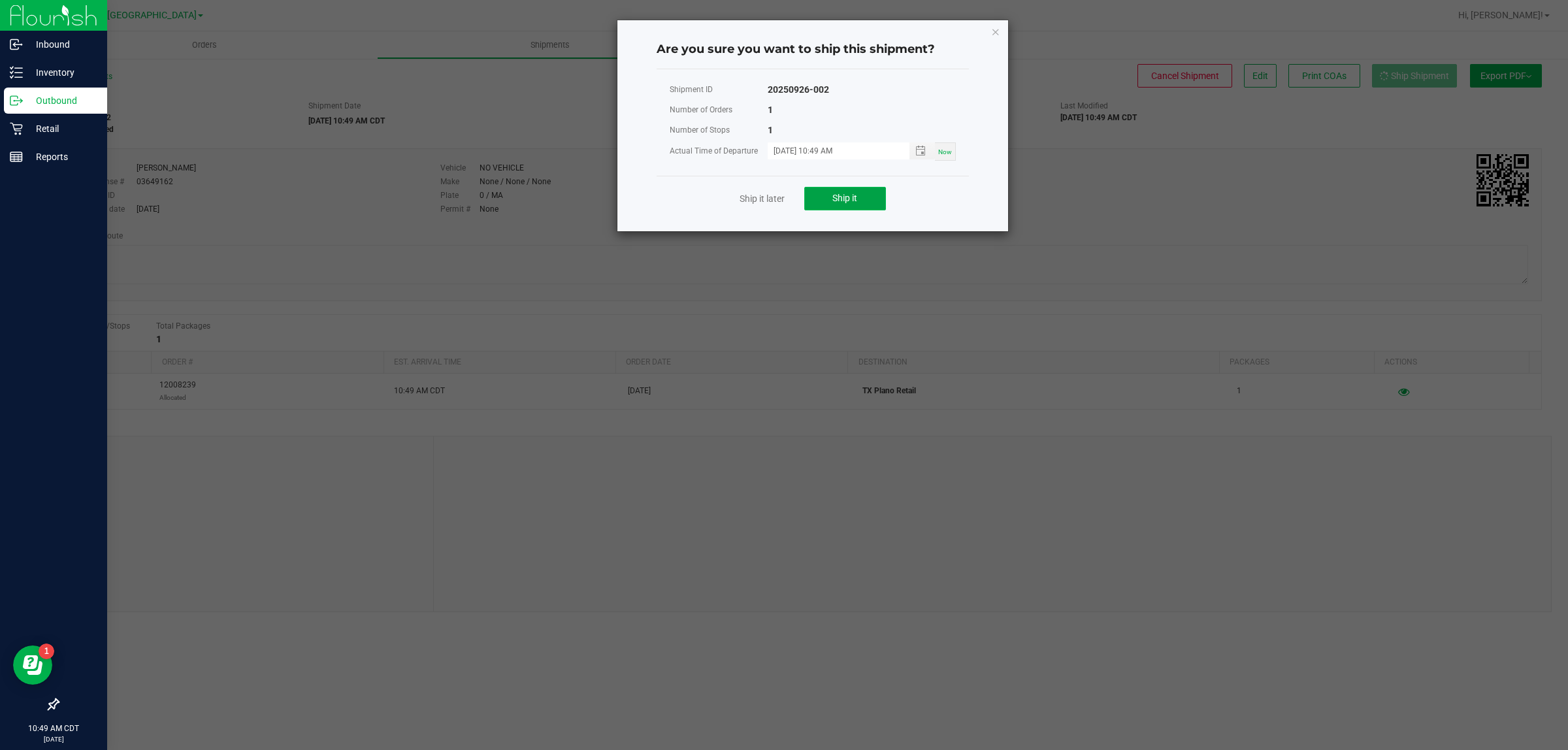
click at [851, 196] on span "Ship it" at bounding box center [844, 198] width 25 height 11
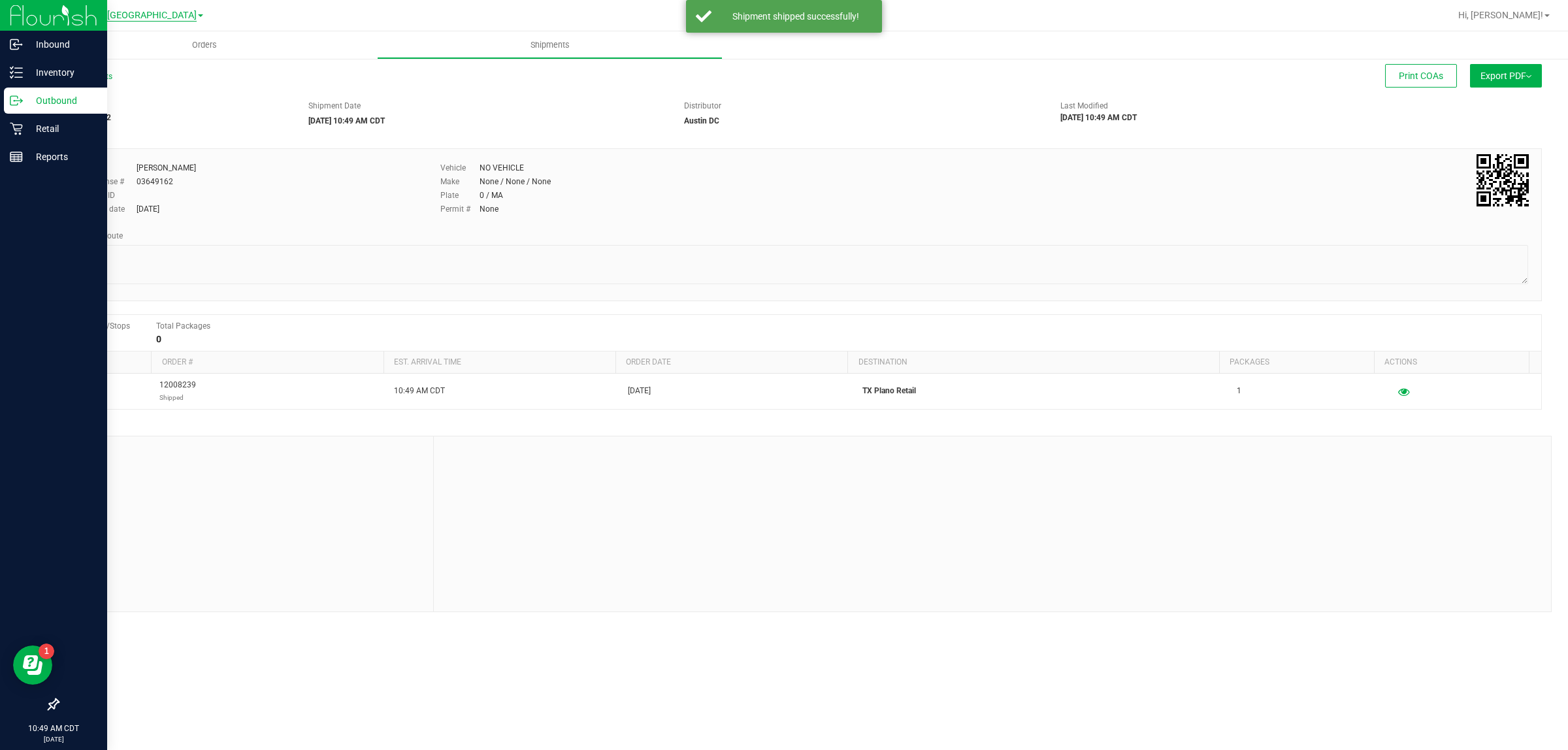
click at [126, 17] on span "TX Austin [GEOGRAPHIC_DATA]" at bounding box center [130, 16] width 133 height 12
click at [134, 60] on link "TX Plano Retail" at bounding box center [133, 63] width 191 height 17
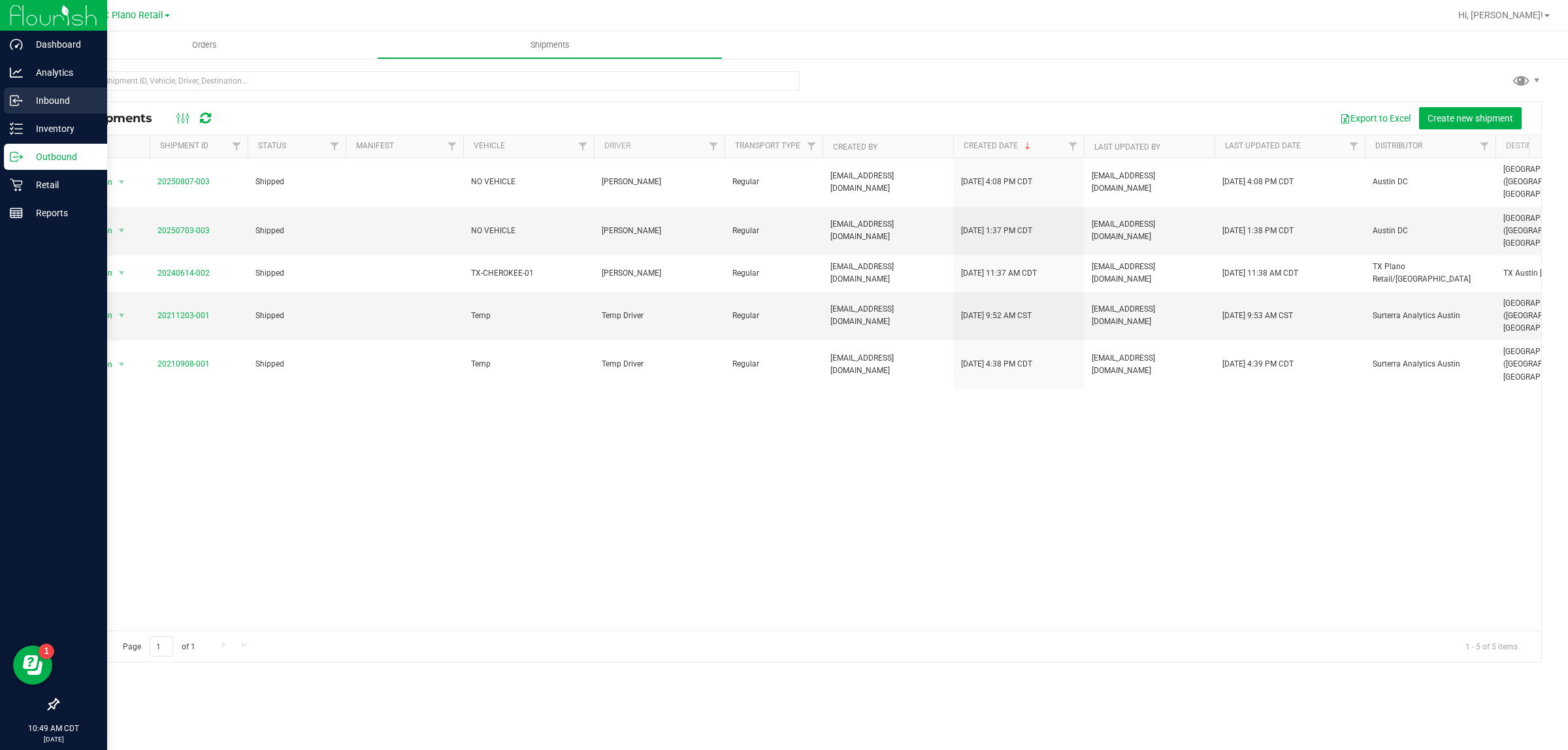
click at [66, 98] on p "Inbound" at bounding box center [62, 100] width 79 height 16
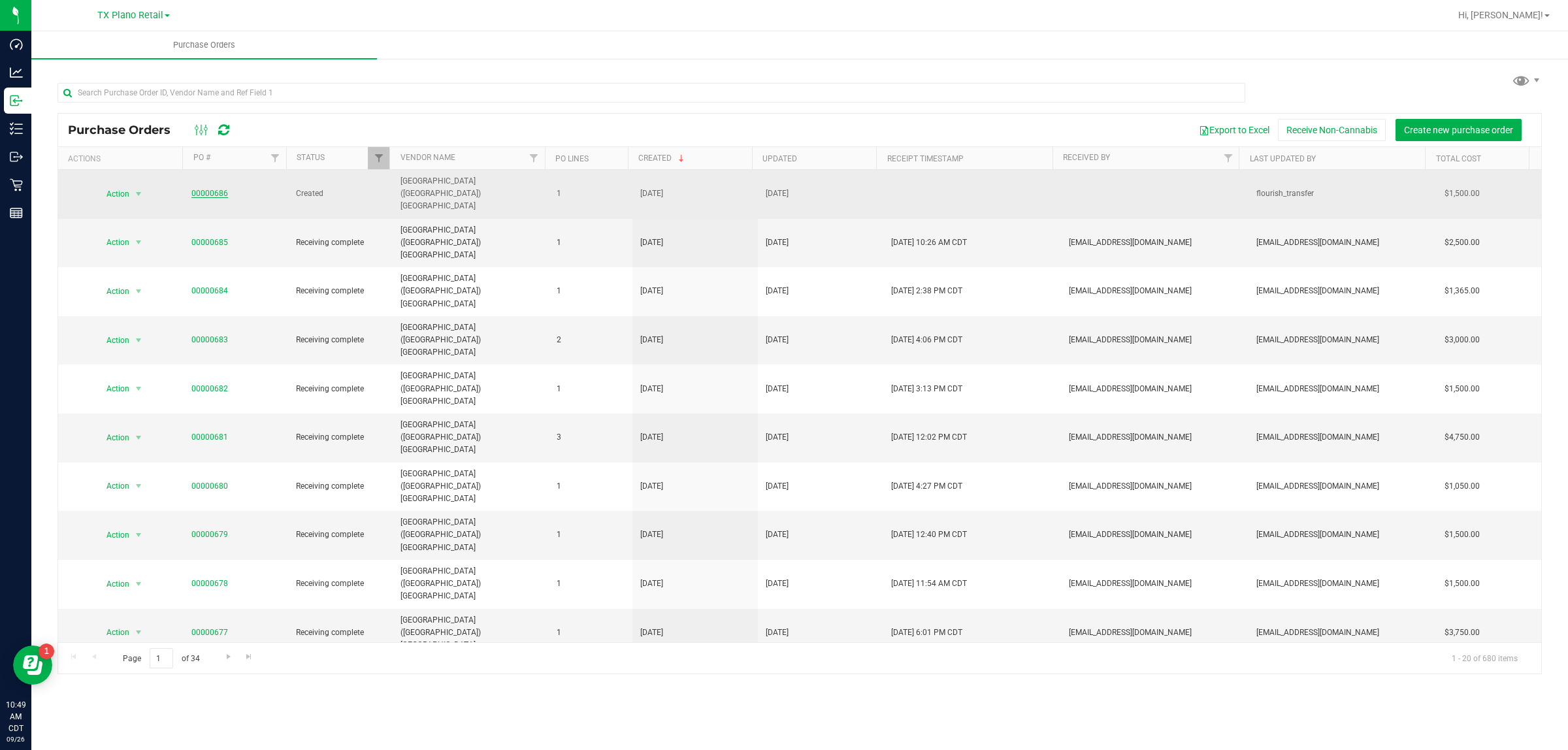
click at [203, 189] on link "00000686" at bounding box center [209, 193] width 36 height 9
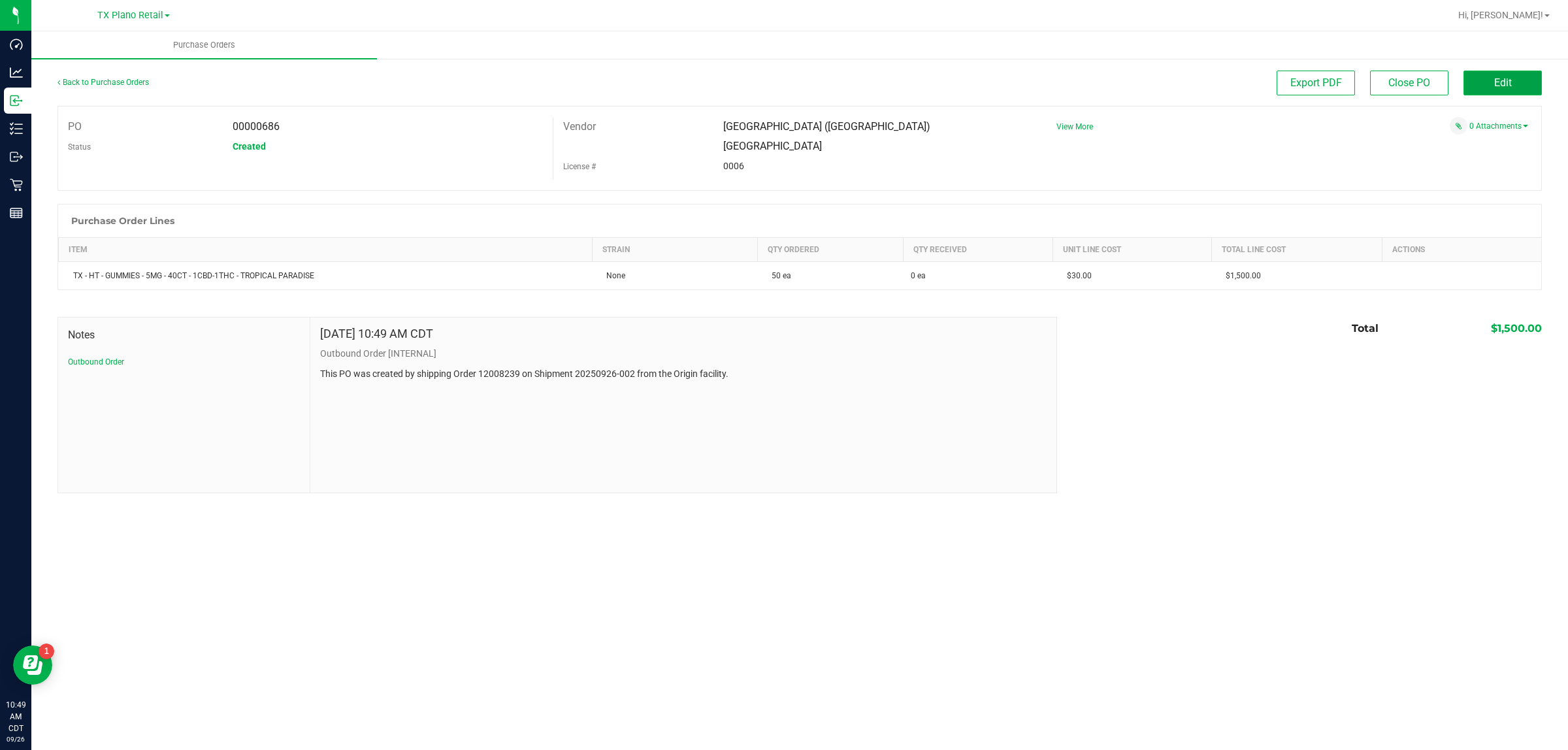
click at [1494, 79] on span "Edit" at bounding box center [1502, 82] width 17 height 12
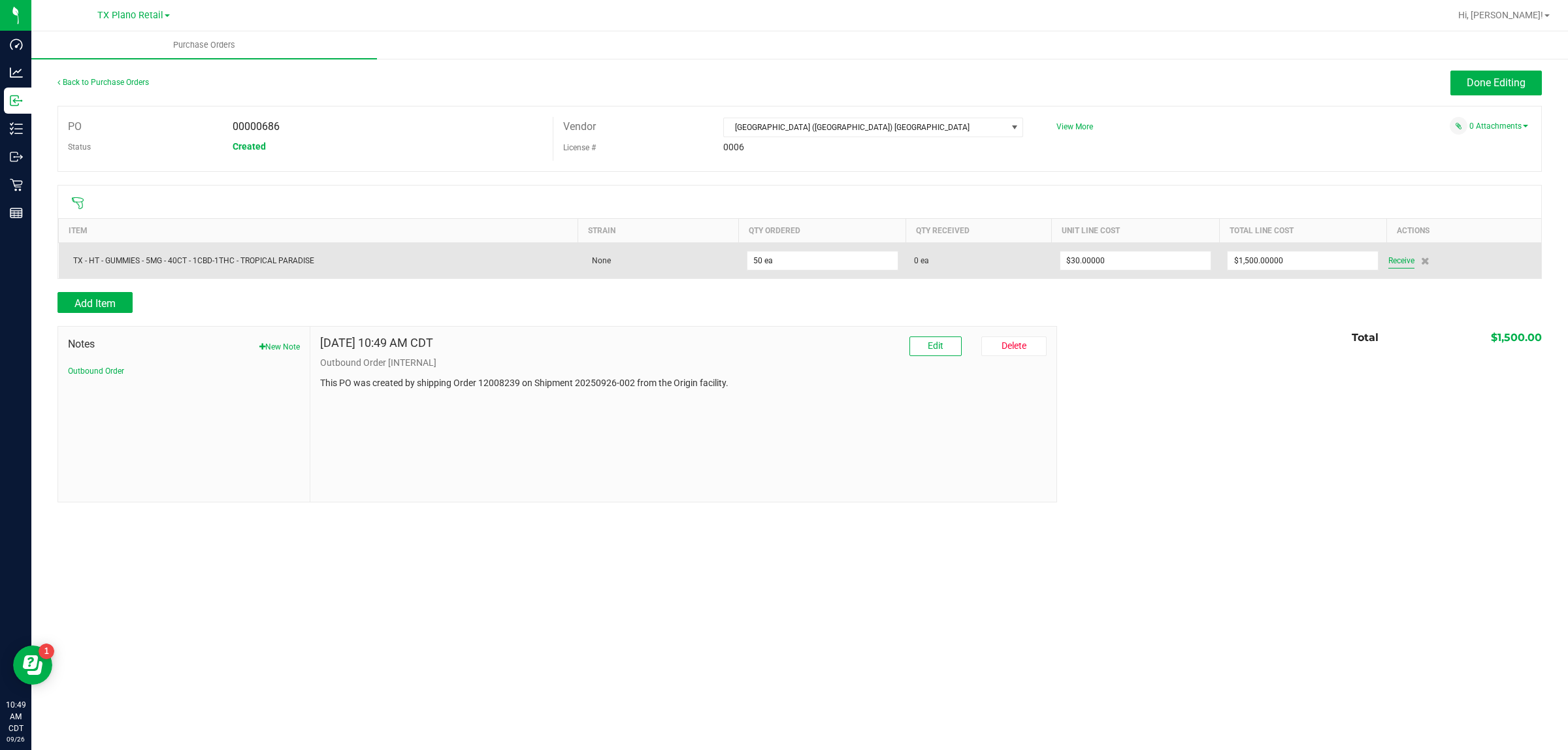
click at [1408, 269] on span "Receive" at bounding box center [1401, 260] width 26 height 16
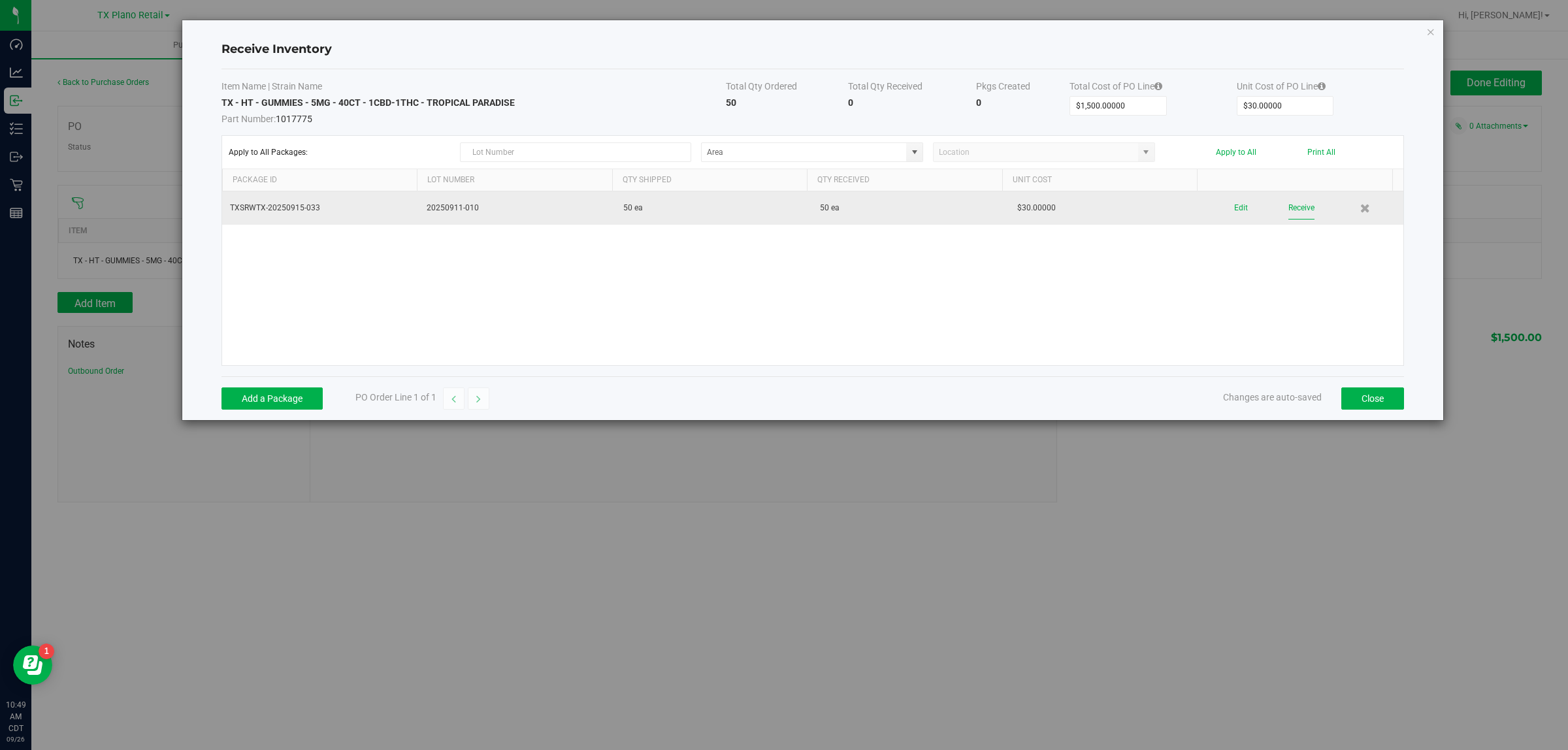
click at [1288, 211] on button "Receive" at bounding box center [1302, 208] width 26 height 23
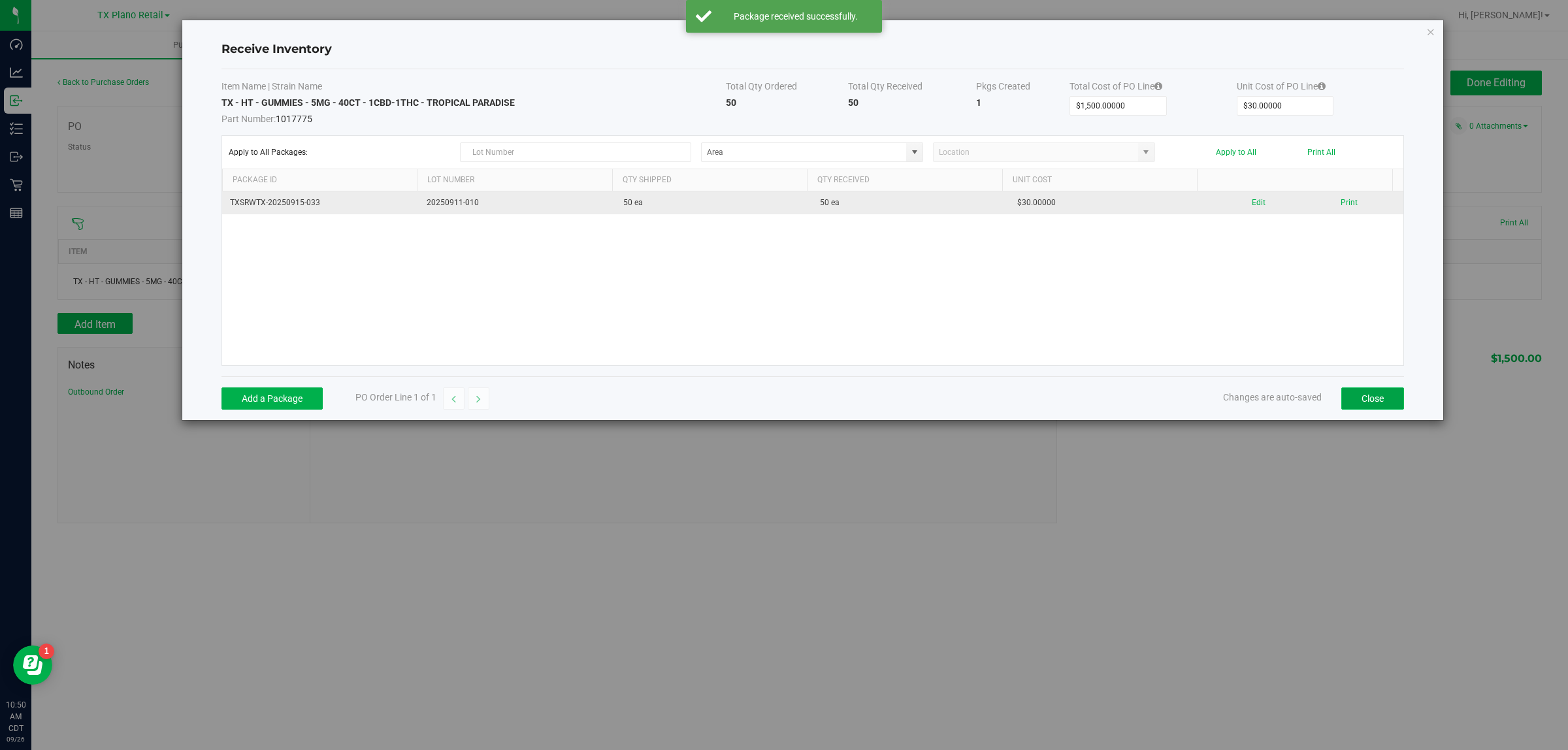
click at [1360, 403] on button "Close" at bounding box center [1373, 398] width 63 height 22
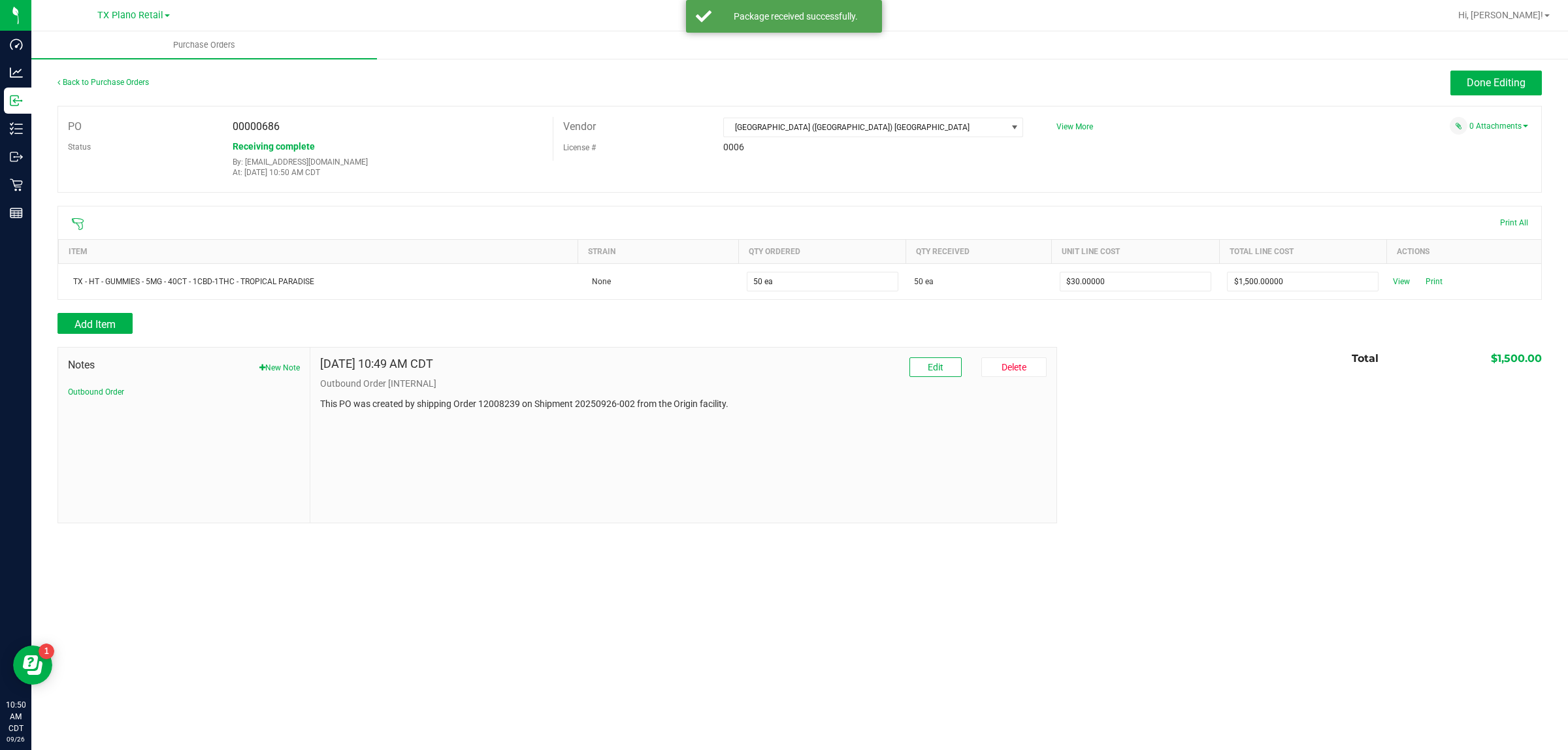
drag, startPoint x: 1503, startPoint y: 60, endPoint x: 1503, endPoint y: 69, distance: 9.0
click at [1503, 65] on div "Back to Purchase Orders Done Editing PO 00000686 Status Receiving complete By: …" at bounding box center [800, 297] width 1537 height 479
click at [1500, 79] on span "Done Editing" at bounding box center [1495, 82] width 59 height 12
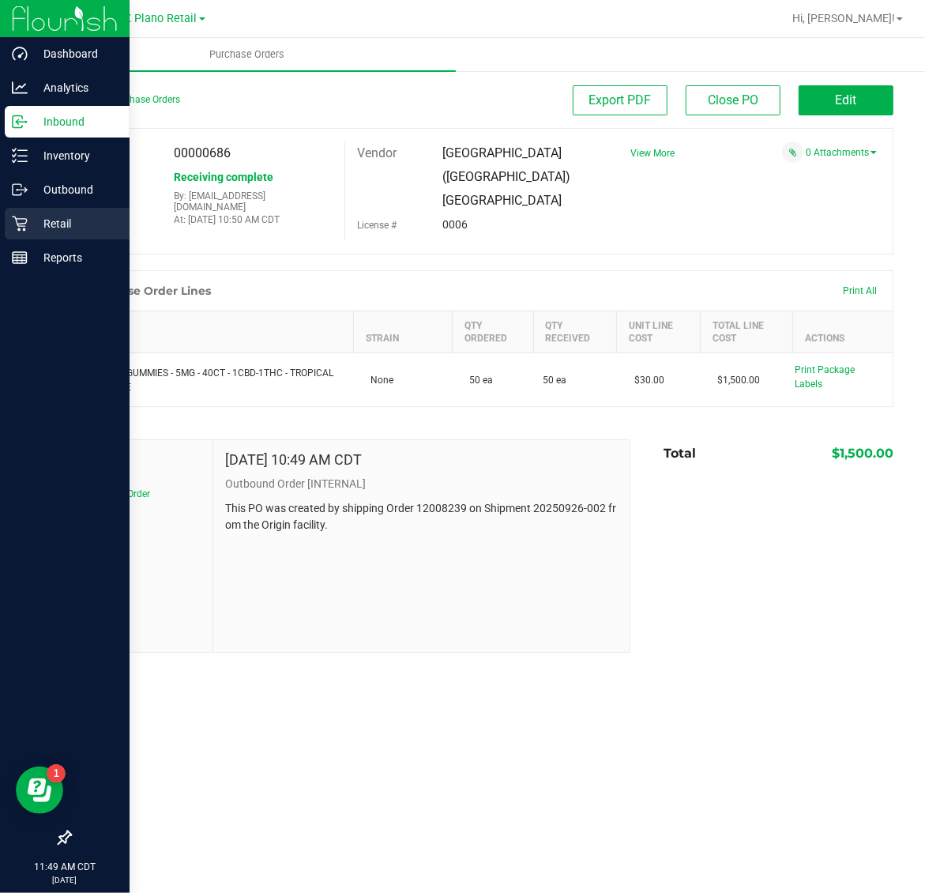
click at [21, 209] on div "Retail" at bounding box center [67, 224] width 125 height 32
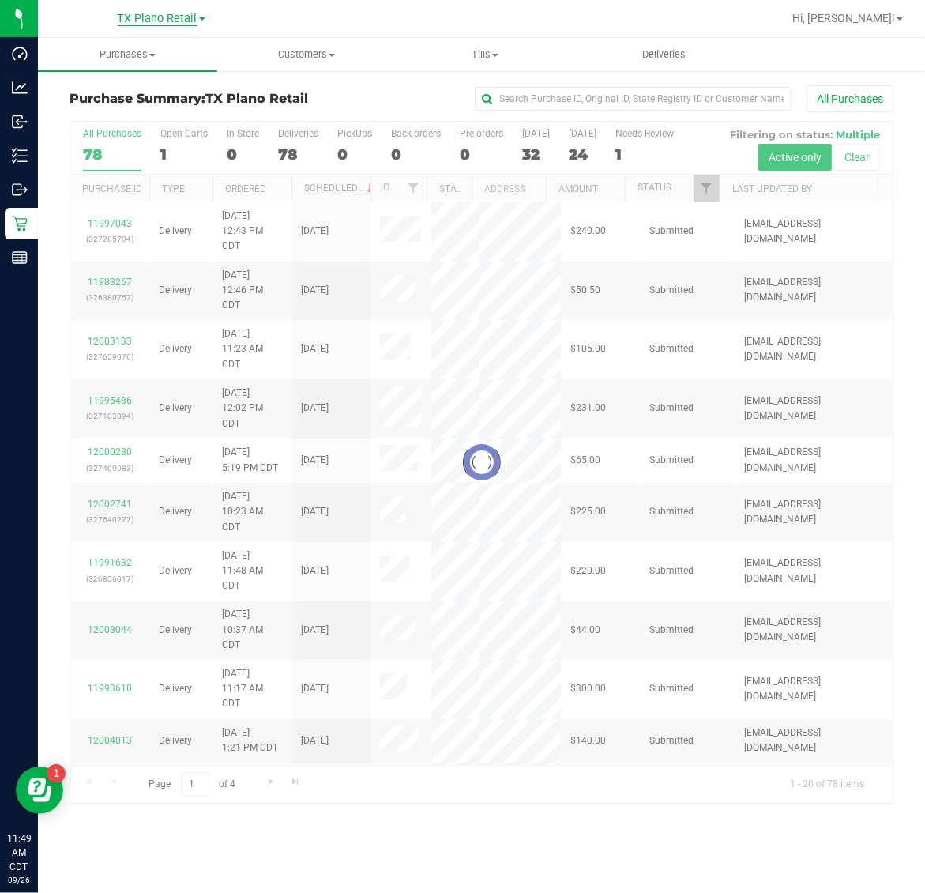
click at [159, 17] on span "TX Plano Retail" at bounding box center [158, 19] width 80 height 14
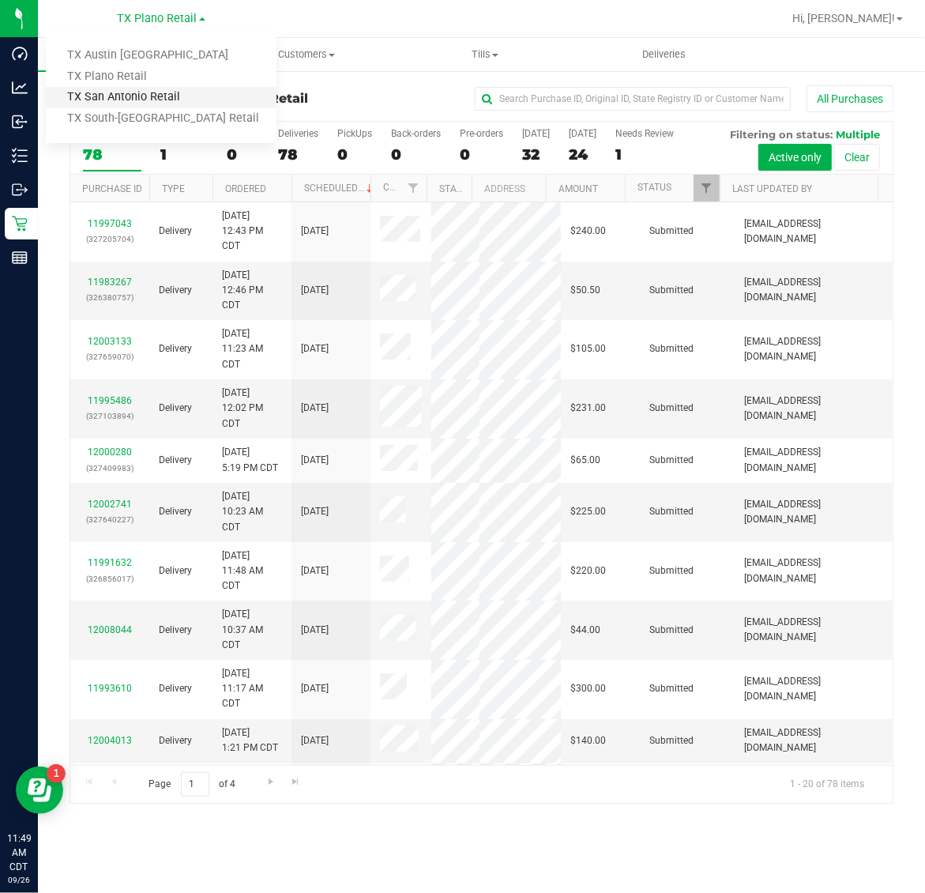
click at [133, 92] on link "TX San Antonio Retail" at bounding box center [161, 97] width 231 height 21
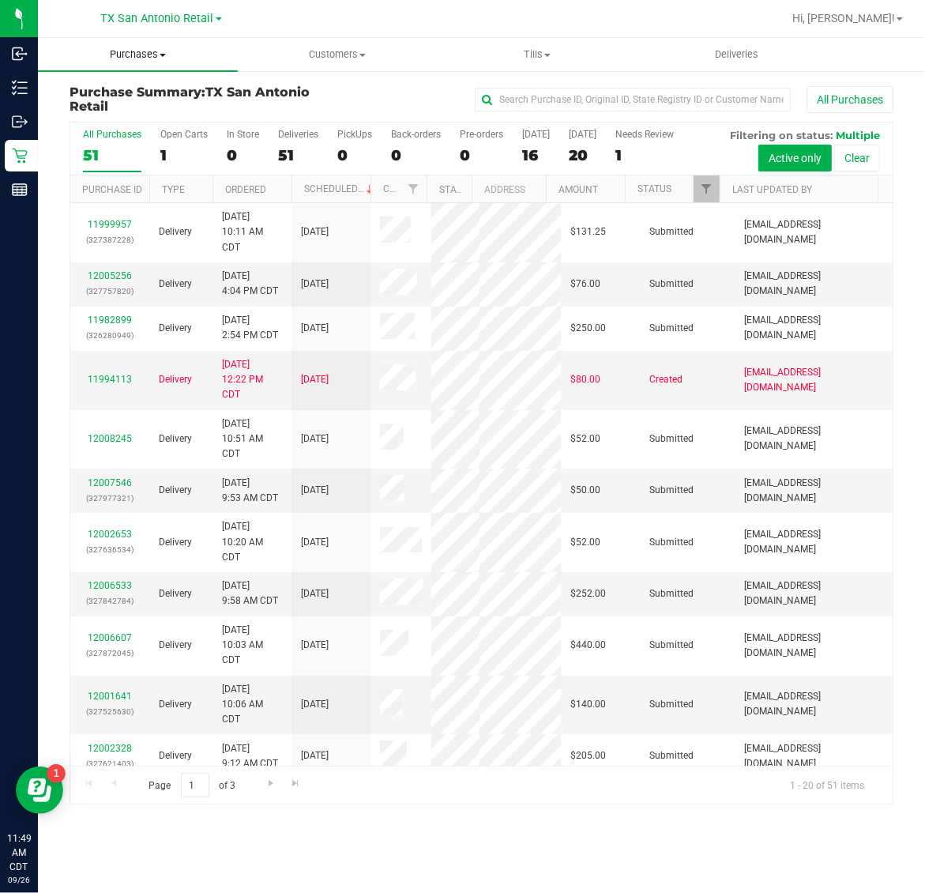
click at [123, 53] on span "Purchases" at bounding box center [138, 54] width 200 height 14
click at [127, 116] on span "Fulfillment" at bounding box center [87, 113] width 98 height 13
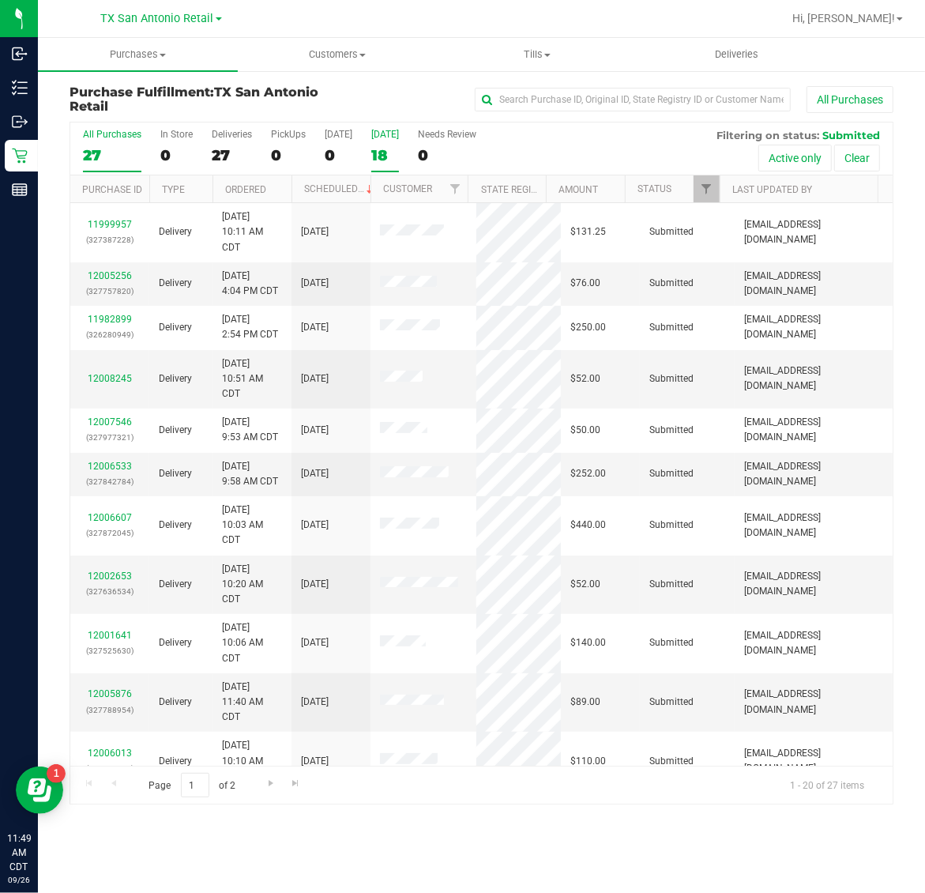
click at [389, 156] on div "18" at bounding box center [385, 155] width 28 height 18
click at [0, 0] on input "[DATE] 18" at bounding box center [0, 0] width 0 height 0
